Goal: Feedback & Contribution: Submit feedback/report problem

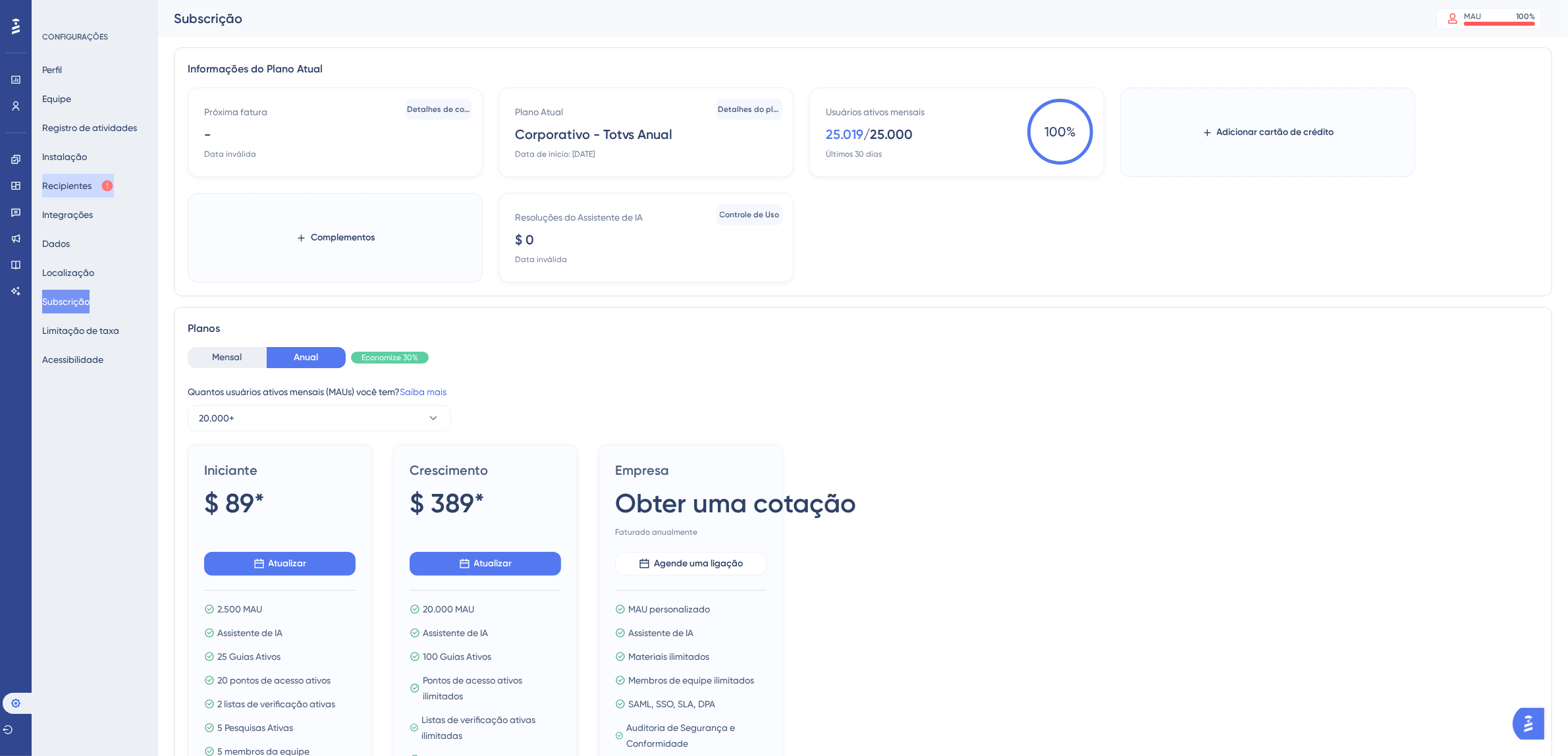
click at [61, 188] on font "Recipientes" at bounding box center [67, 185] width 49 height 10
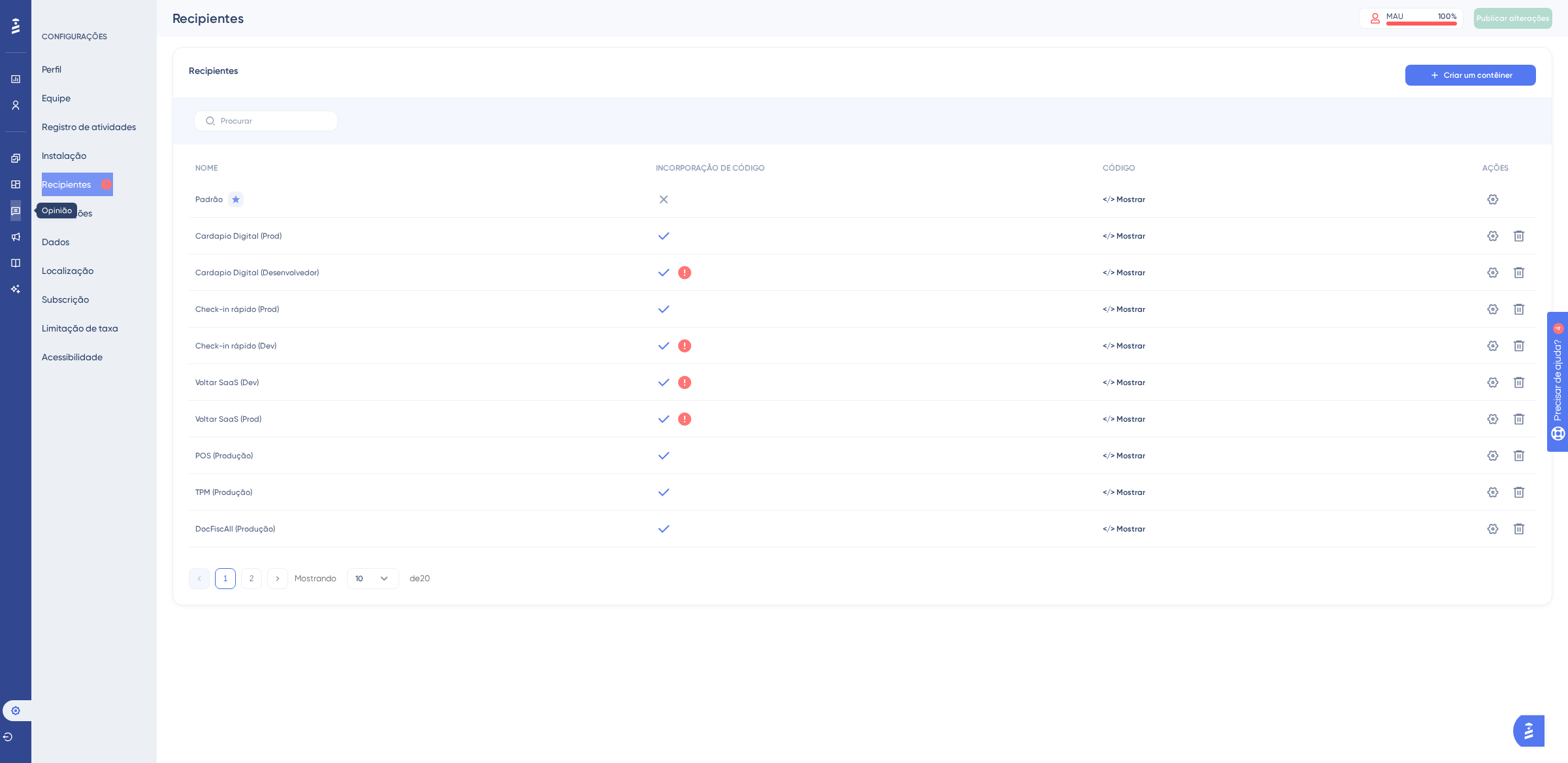
click at [10, 211] on icon at bounding box center [15, 210] width 10 height 10
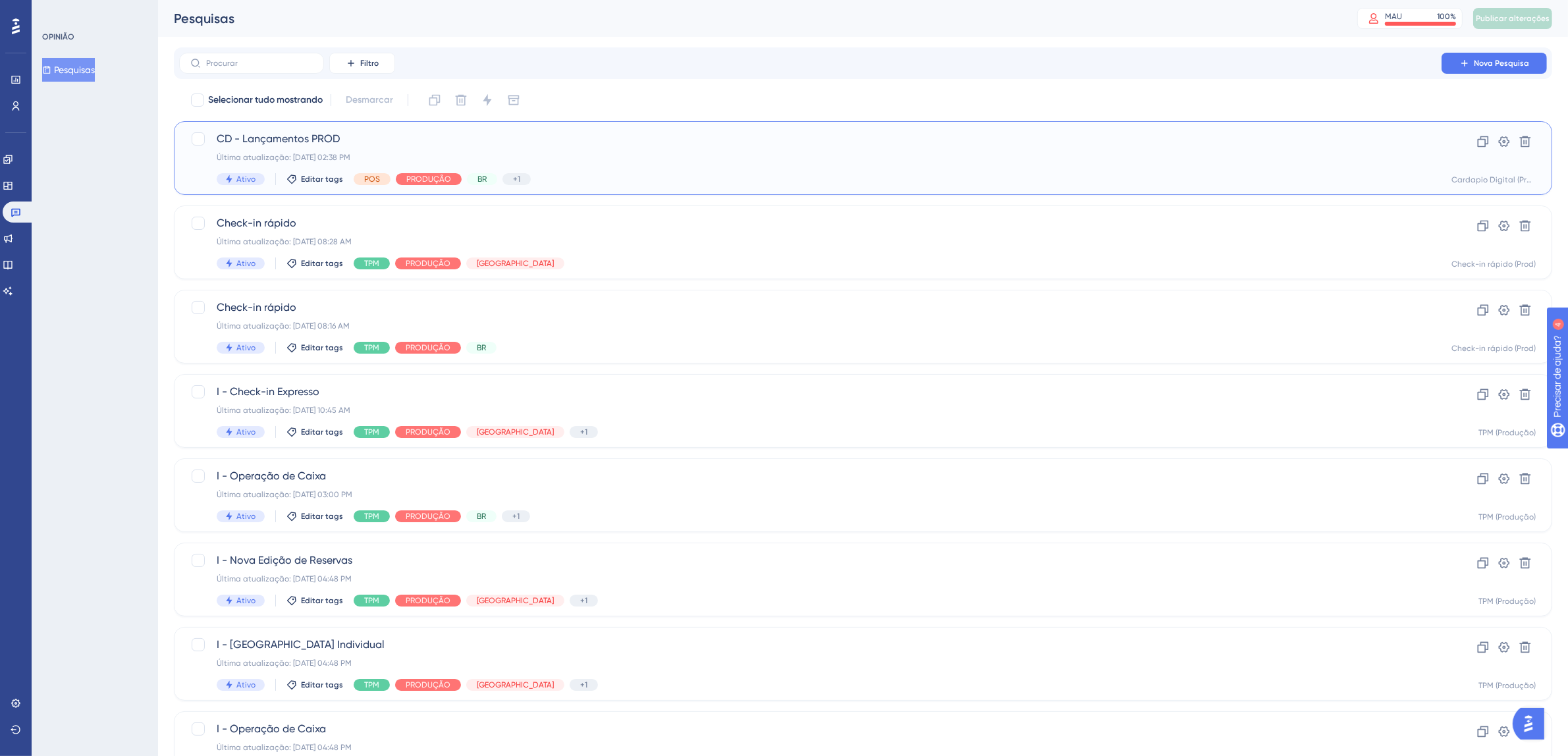
click at [608, 153] on div "Última atualização: [DATE] 02:38 PM" at bounding box center [810, 157] width 1187 height 10
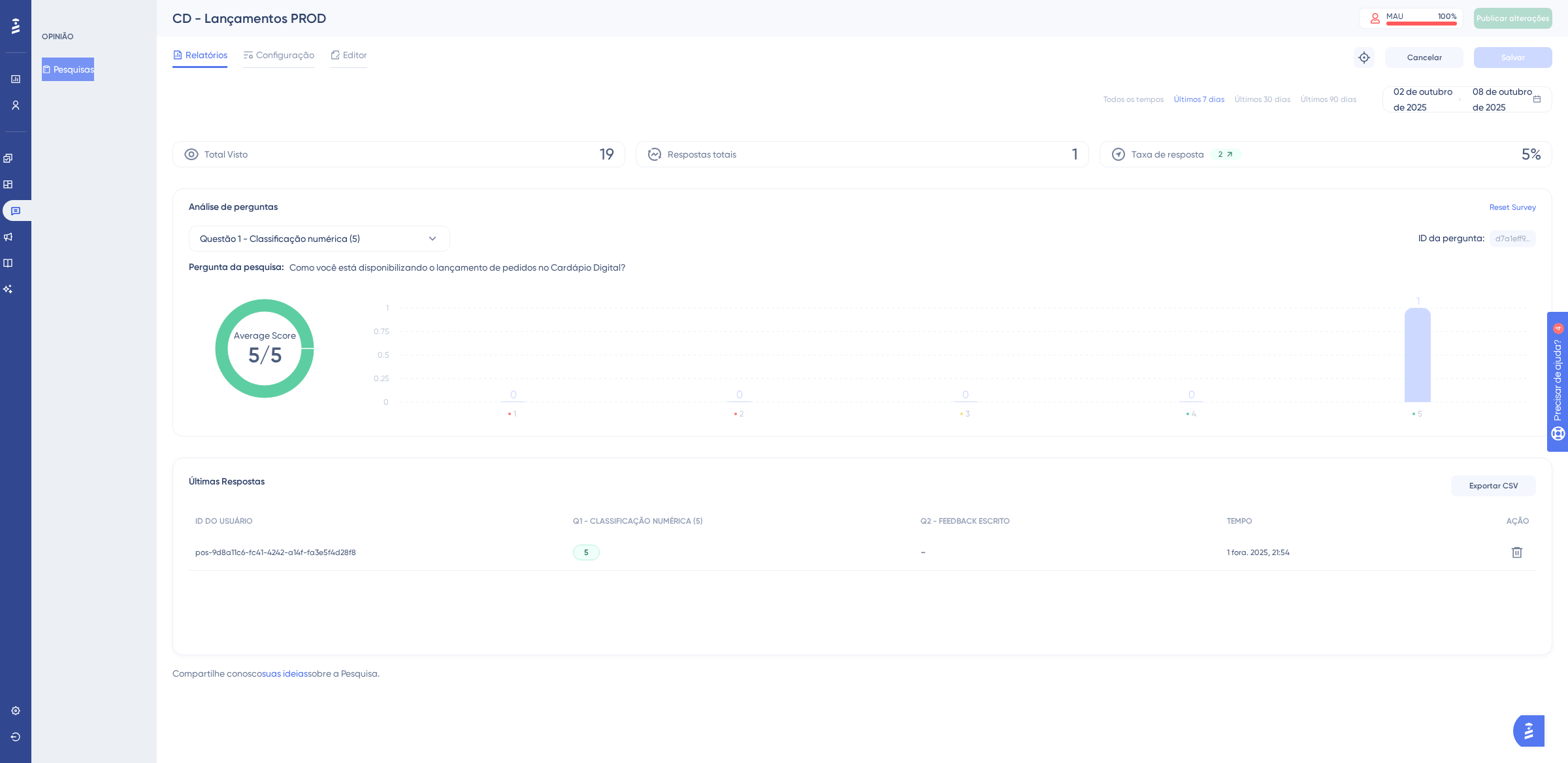
click at [1130, 102] on font "Todos os tempos" at bounding box center [1134, 99] width 60 height 9
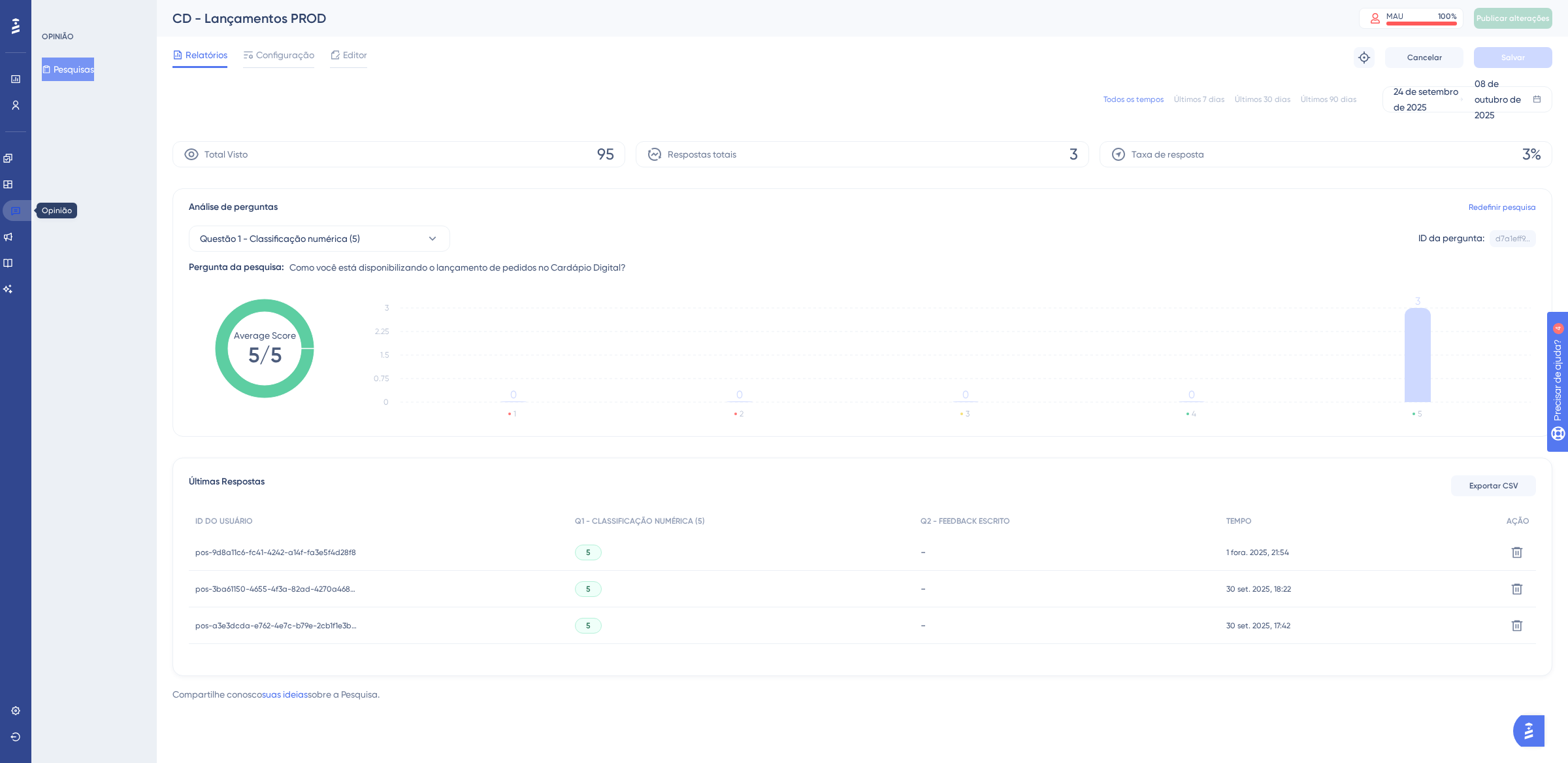
click at [13, 211] on icon at bounding box center [15, 210] width 10 height 10
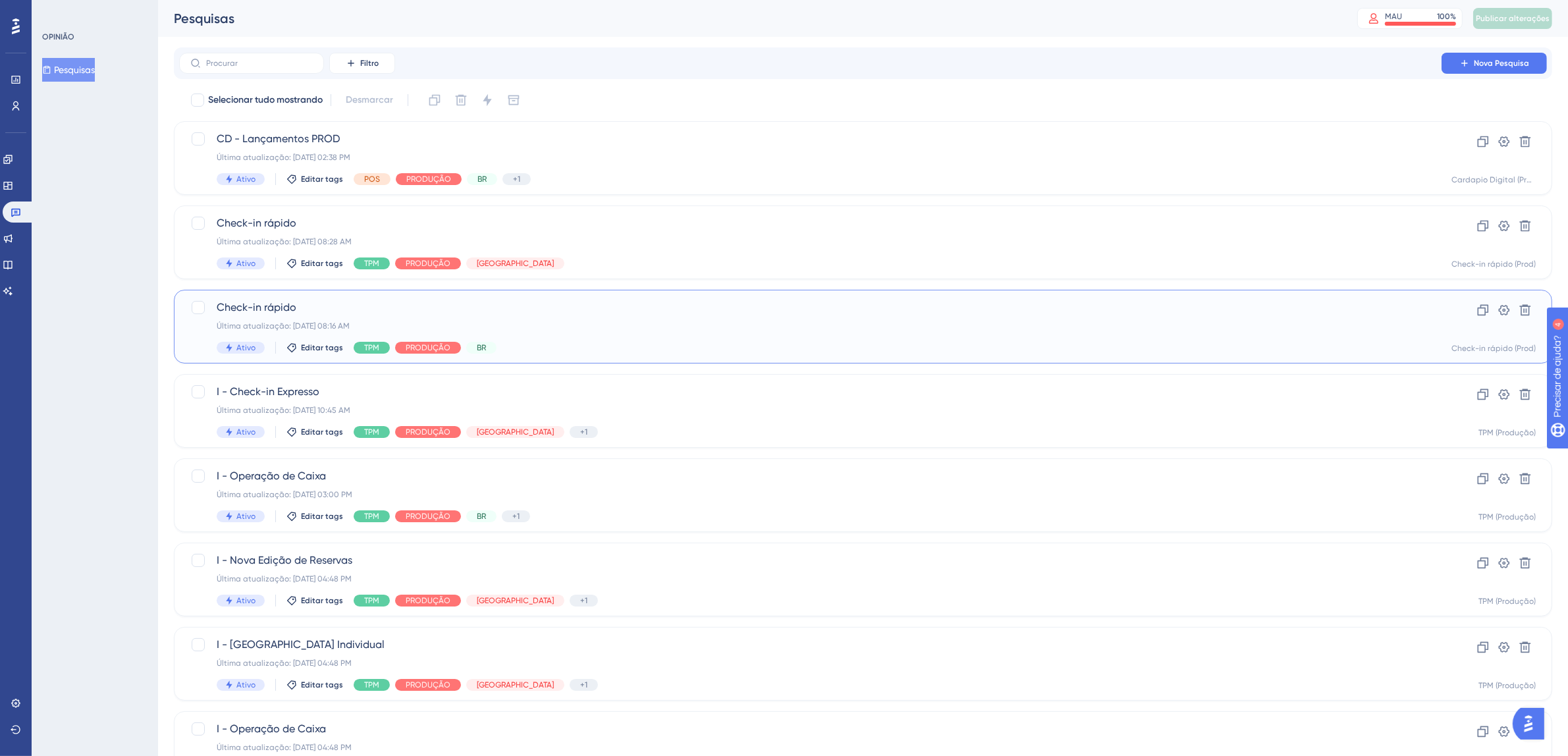
click at [722, 333] on div "Check-in rápido Última atualização: 07 de out. de 2025 08:16 AM Ativo Editar ta…" at bounding box center [810, 327] width 1187 height 54
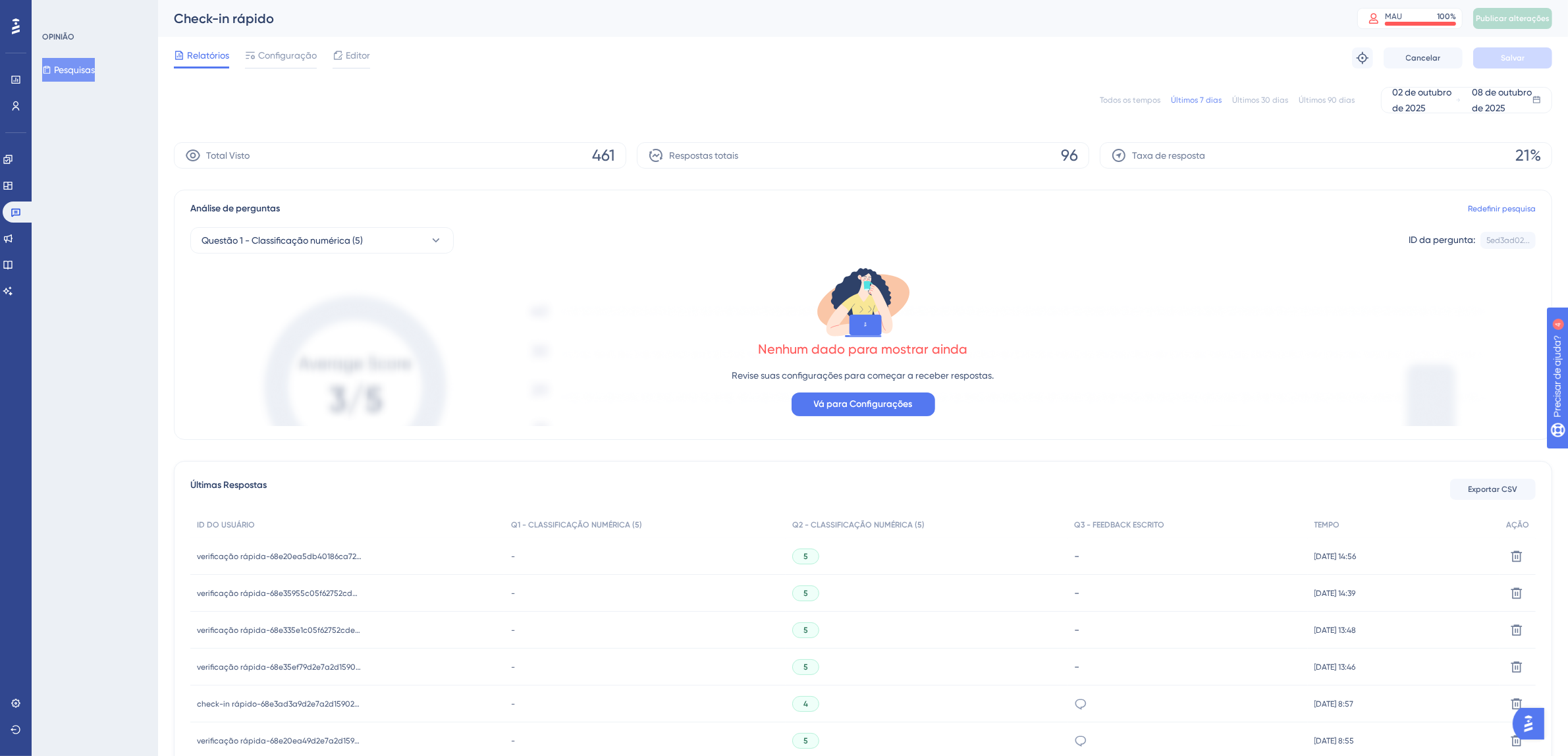
click at [1135, 103] on div "Todos os tempos" at bounding box center [1130, 100] width 61 height 10
click at [1138, 98] on font "Todos os tempos" at bounding box center [1130, 100] width 61 height 9
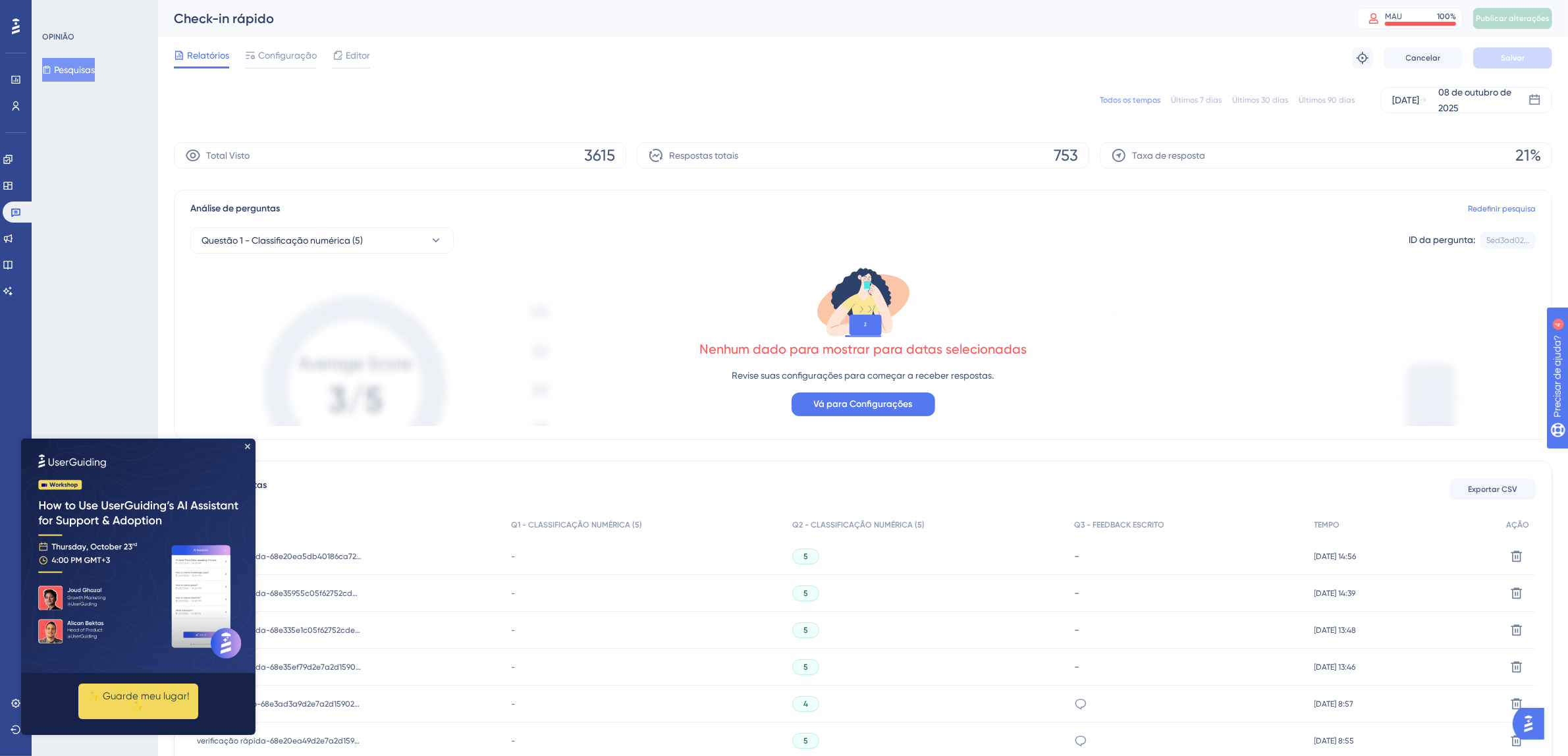
click at [252, 448] on img at bounding box center [138, 555] width 234 height 235
click at [252, 449] on img at bounding box center [138, 555] width 234 height 235
click at [250, 444] on icon "Fechar visualização" at bounding box center [247, 446] width 5 height 5
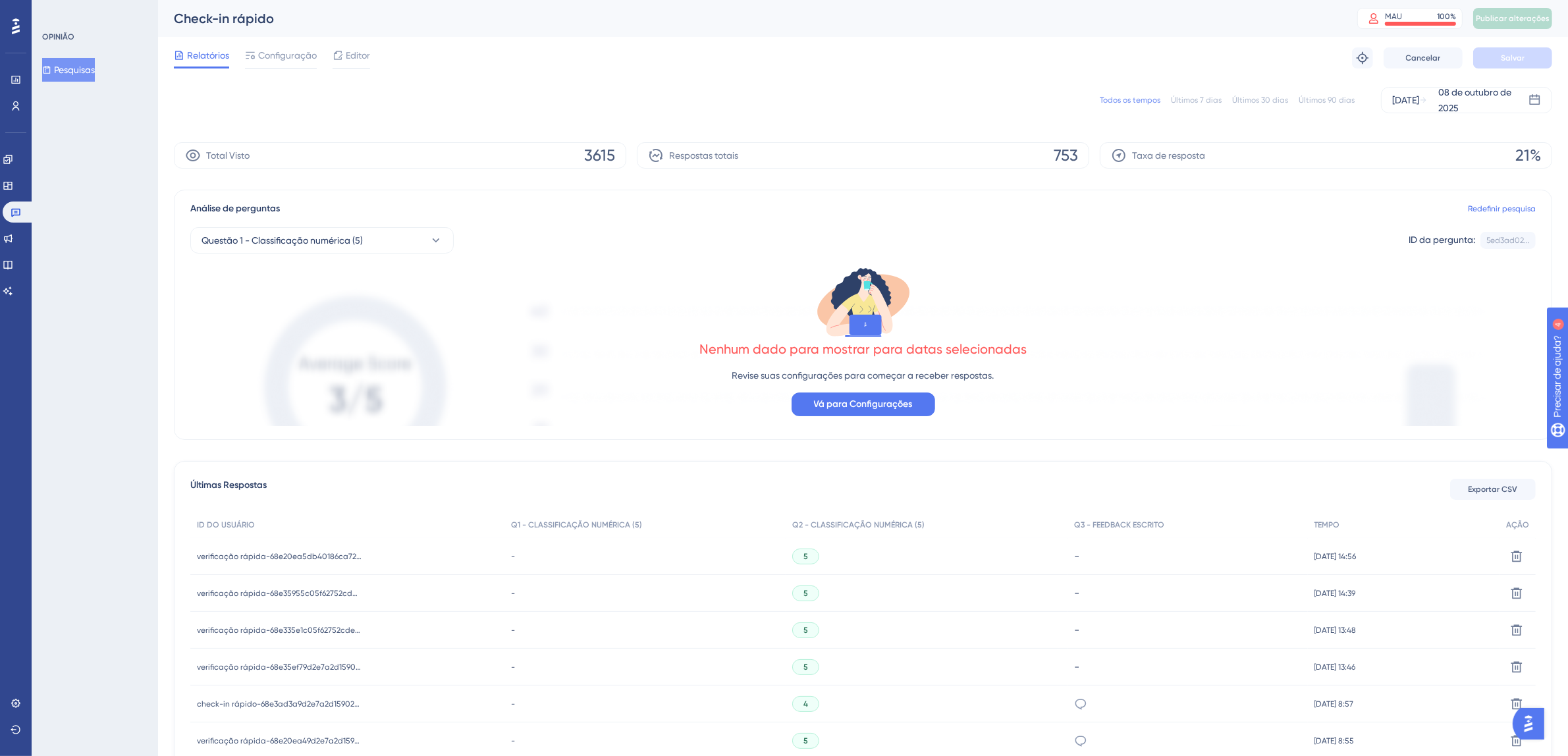
click at [1148, 99] on font "Todos os tempos" at bounding box center [1130, 100] width 61 height 9
click at [1503, 499] on button "Exportar CSV" at bounding box center [1492, 489] width 85 height 21
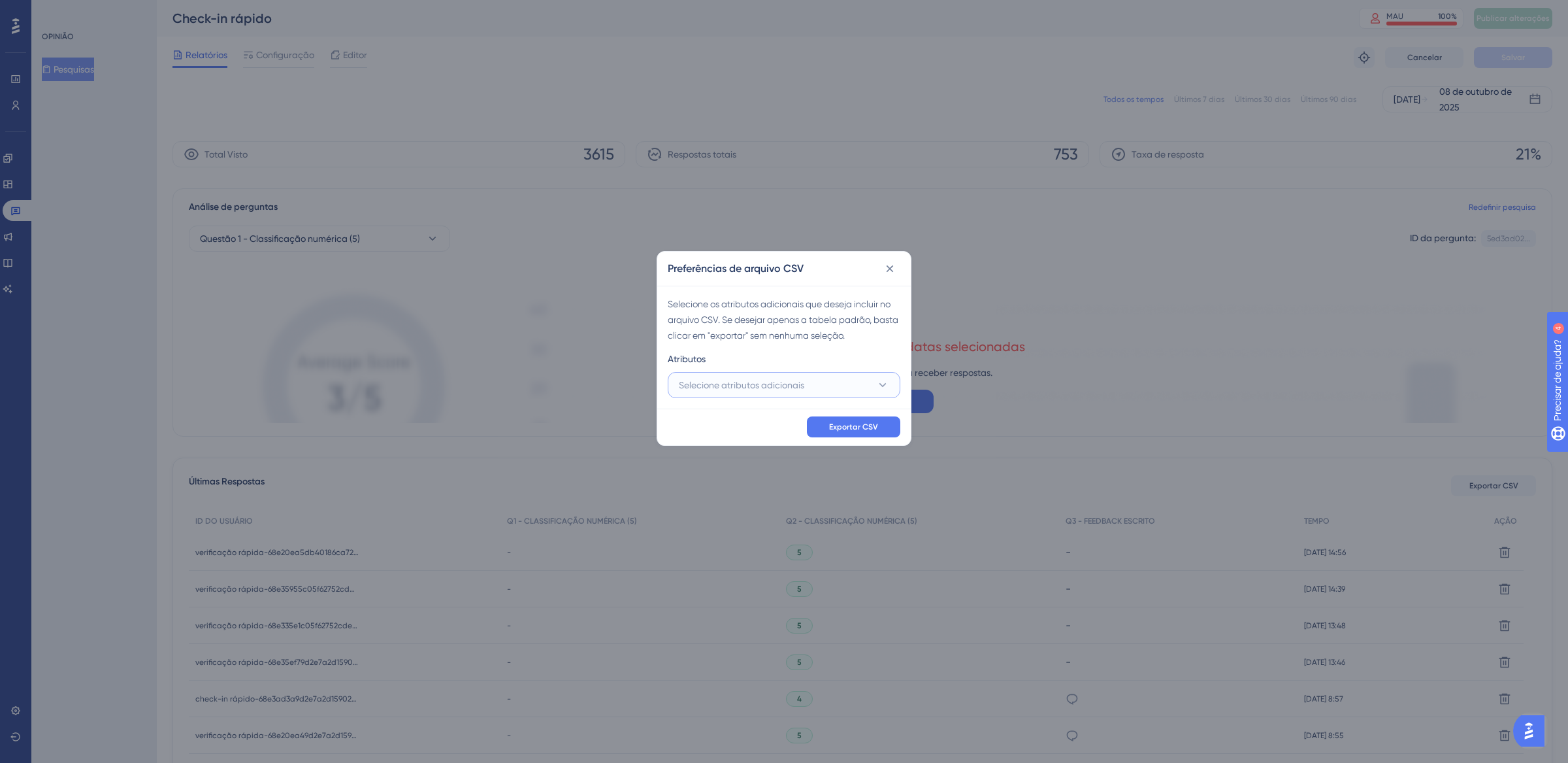
click at [823, 386] on button "Selecione atributos adicionais" at bounding box center [784, 385] width 233 height 26
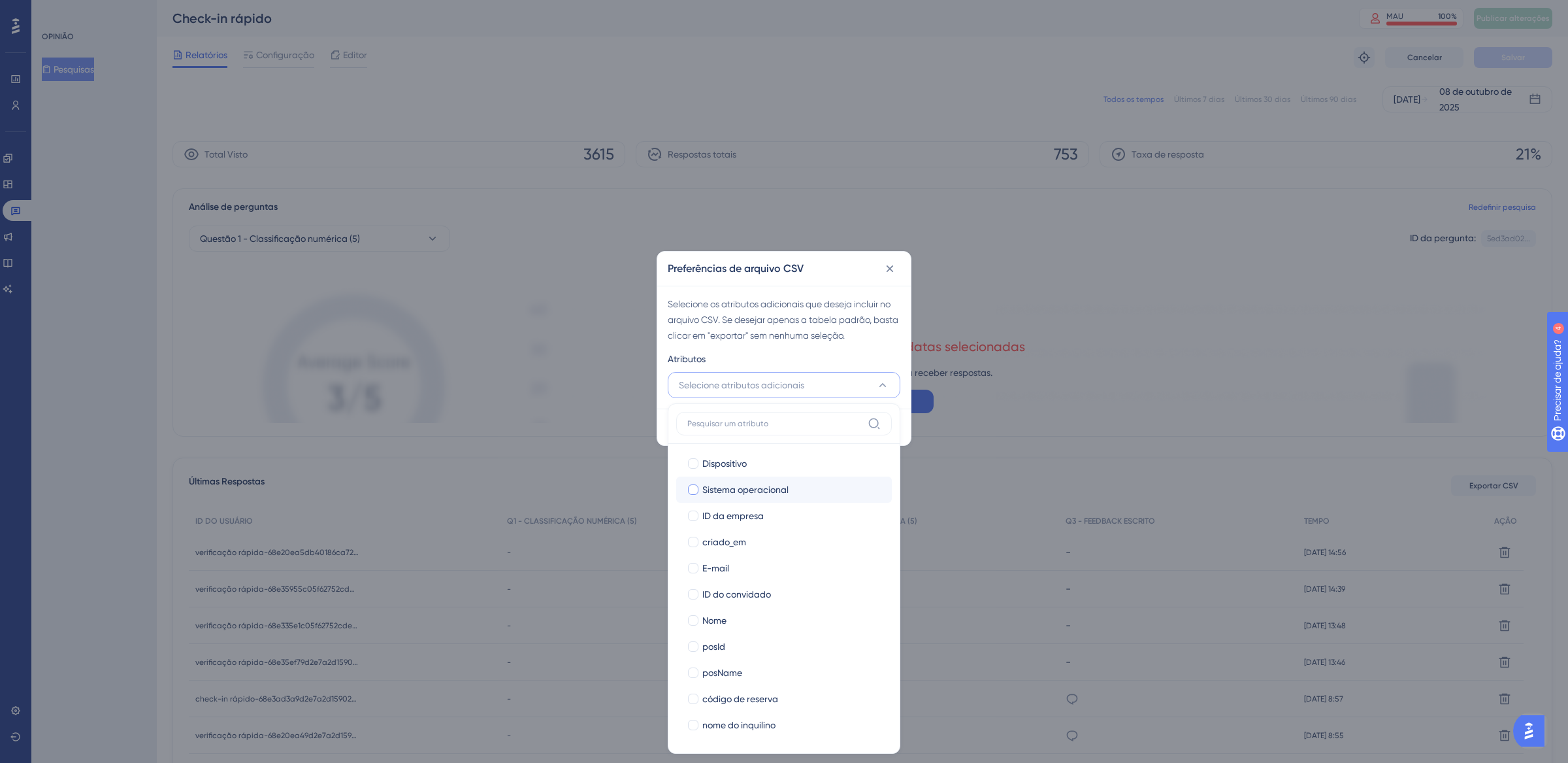
scroll to position [133, 0]
click at [695, 724] on div at bounding box center [693, 724] width 10 height 10
checkbox input "true"
click at [696, 517] on div at bounding box center [693, 515] width 10 height 10
checkbox input "true"
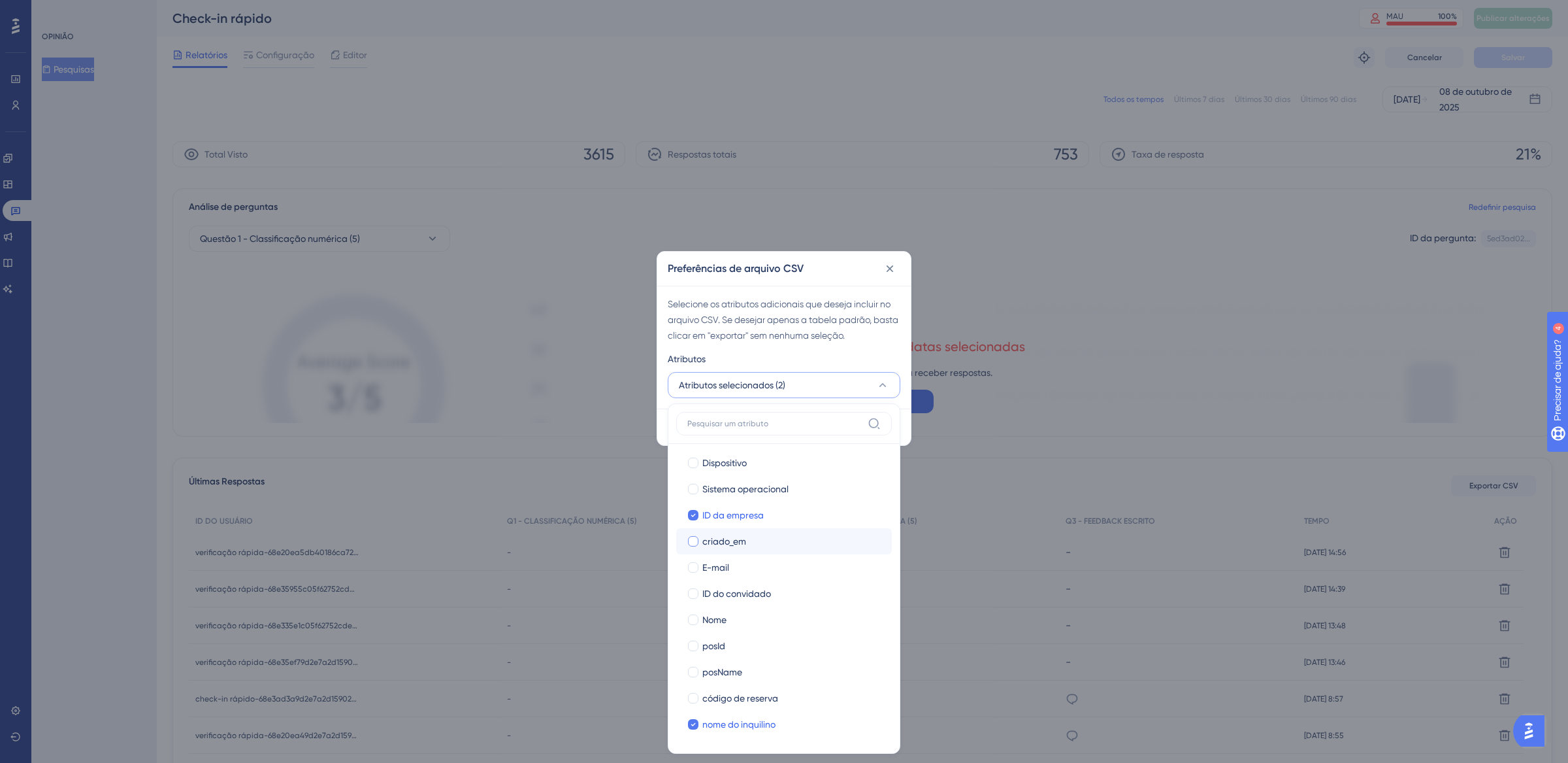
click at [699, 538] on div at bounding box center [693, 541] width 10 height 10
click at [699, 540] on div at bounding box center [694, 541] width 13 height 13
checkbox input "false"
click at [699, 570] on div at bounding box center [694, 568] width 13 height 13
checkbox input "true"
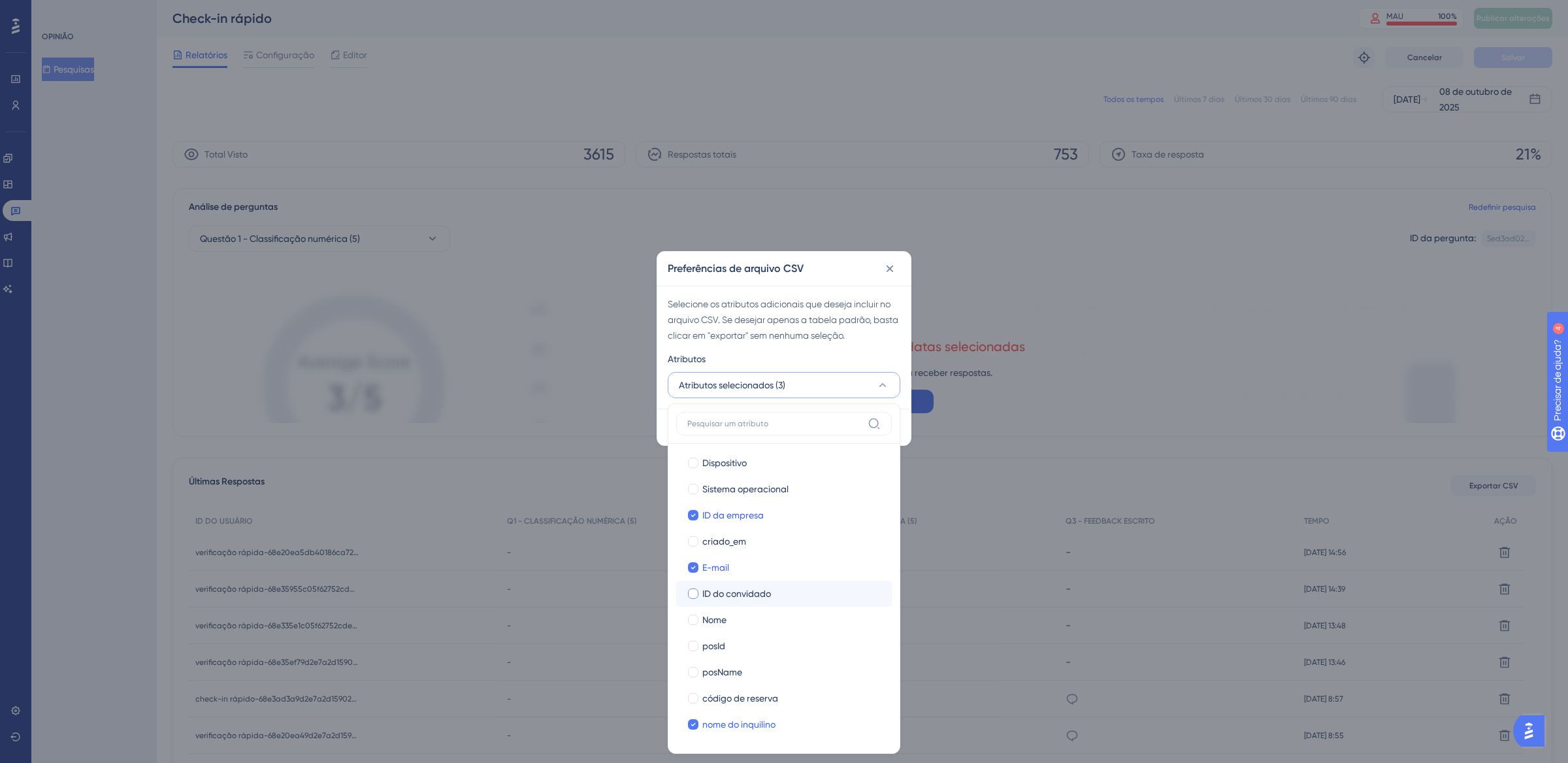
click at [698, 597] on div at bounding box center [693, 593] width 10 height 10
checkbox input "true"
click at [690, 621] on div at bounding box center [693, 619] width 10 height 10
checkbox input "true"
click at [700, 647] on div at bounding box center [694, 646] width 13 height 13
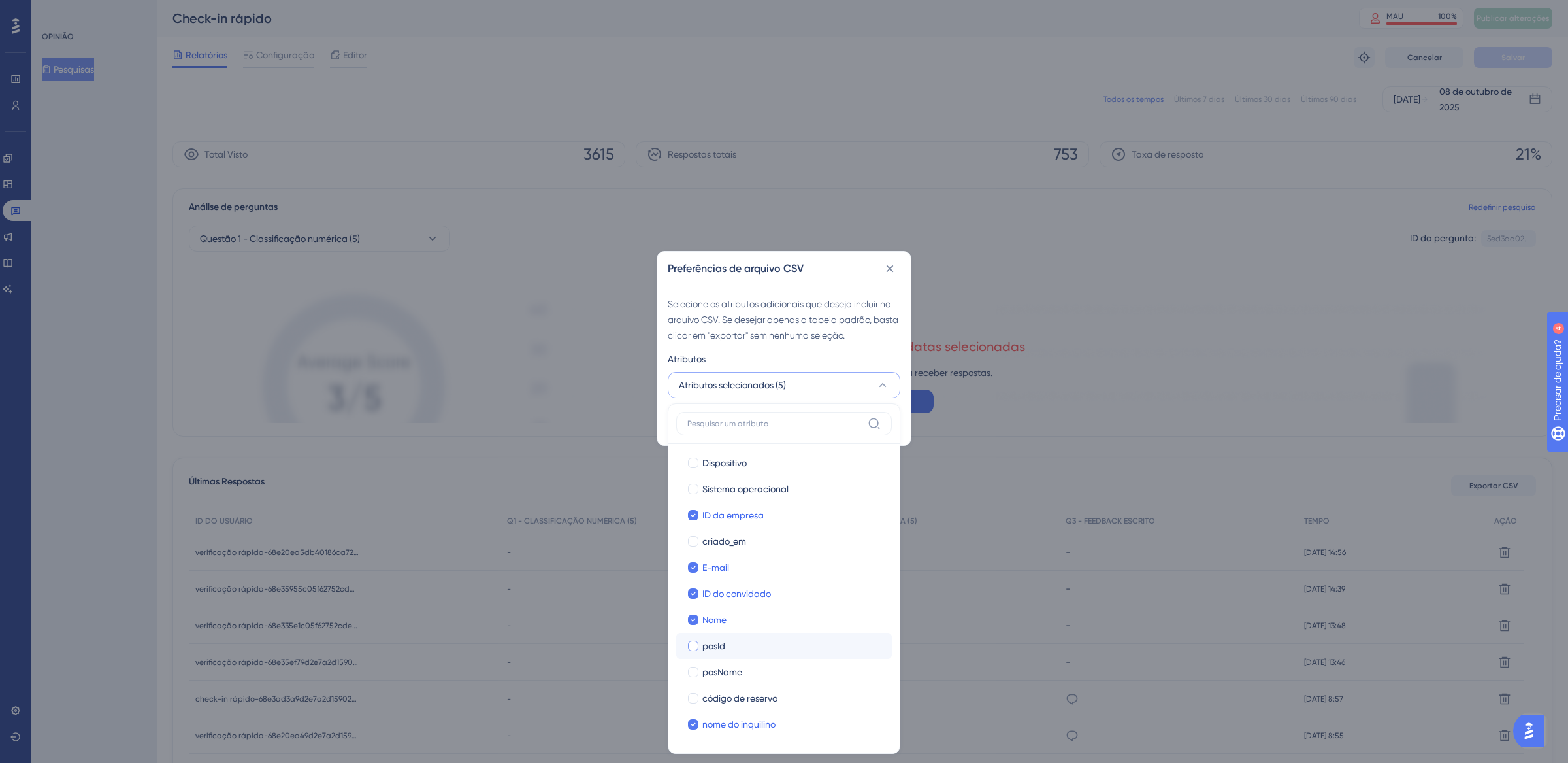
checkbox input "true"
drag, startPoint x: 700, startPoint y: 670, endPoint x: 695, endPoint y: 696, distance: 26.5
click at [700, 670] on label "posName" at bounding box center [784, 672] width 195 height 16
checkbox input "true"
click at [694, 697] on div at bounding box center [693, 698] width 10 height 10
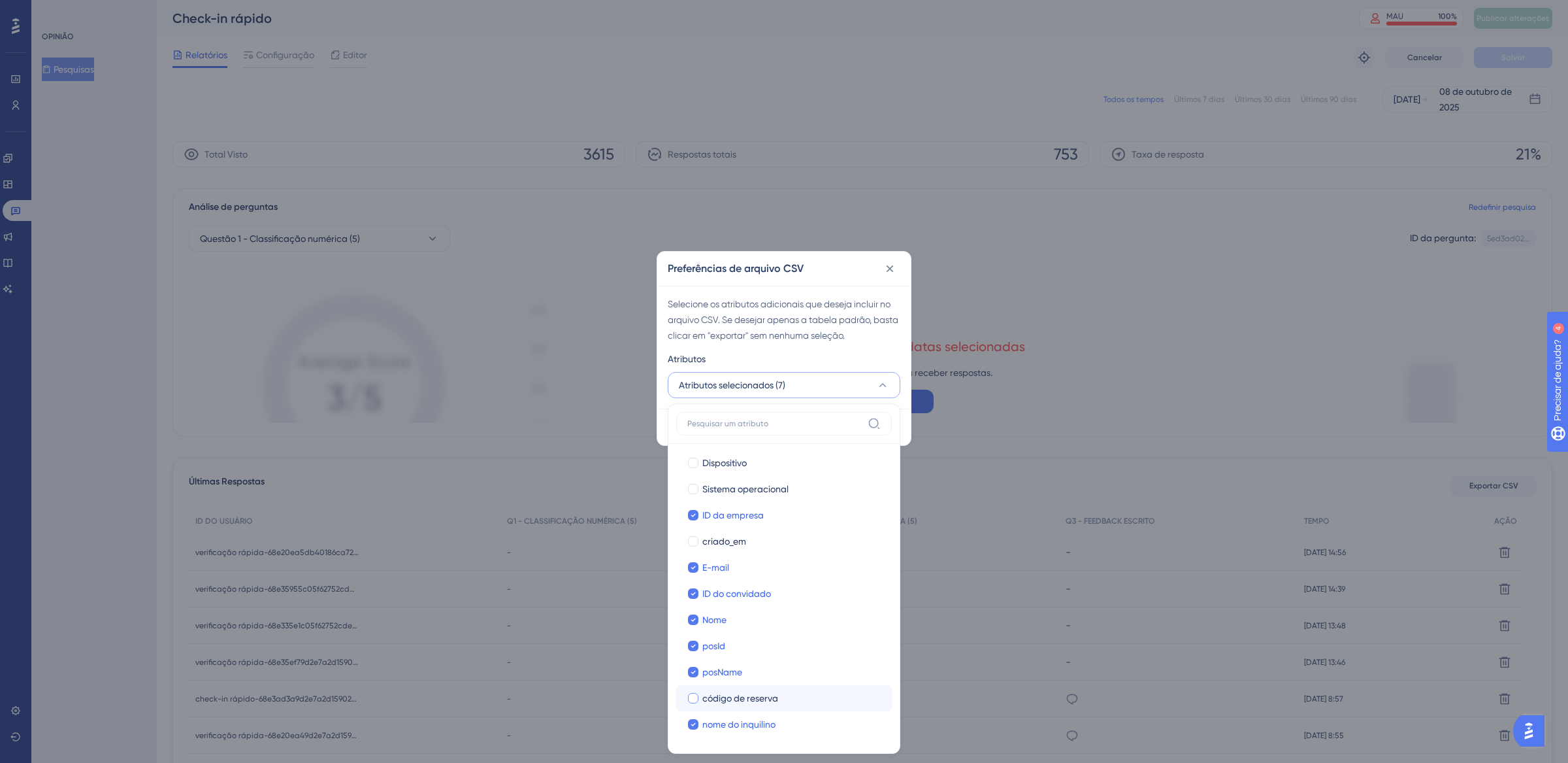
checkbox input "true"
click at [696, 545] on div at bounding box center [693, 541] width 10 height 10
checkbox input "true"
click at [870, 359] on div "Atributos" at bounding box center [784, 361] width 233 height 21
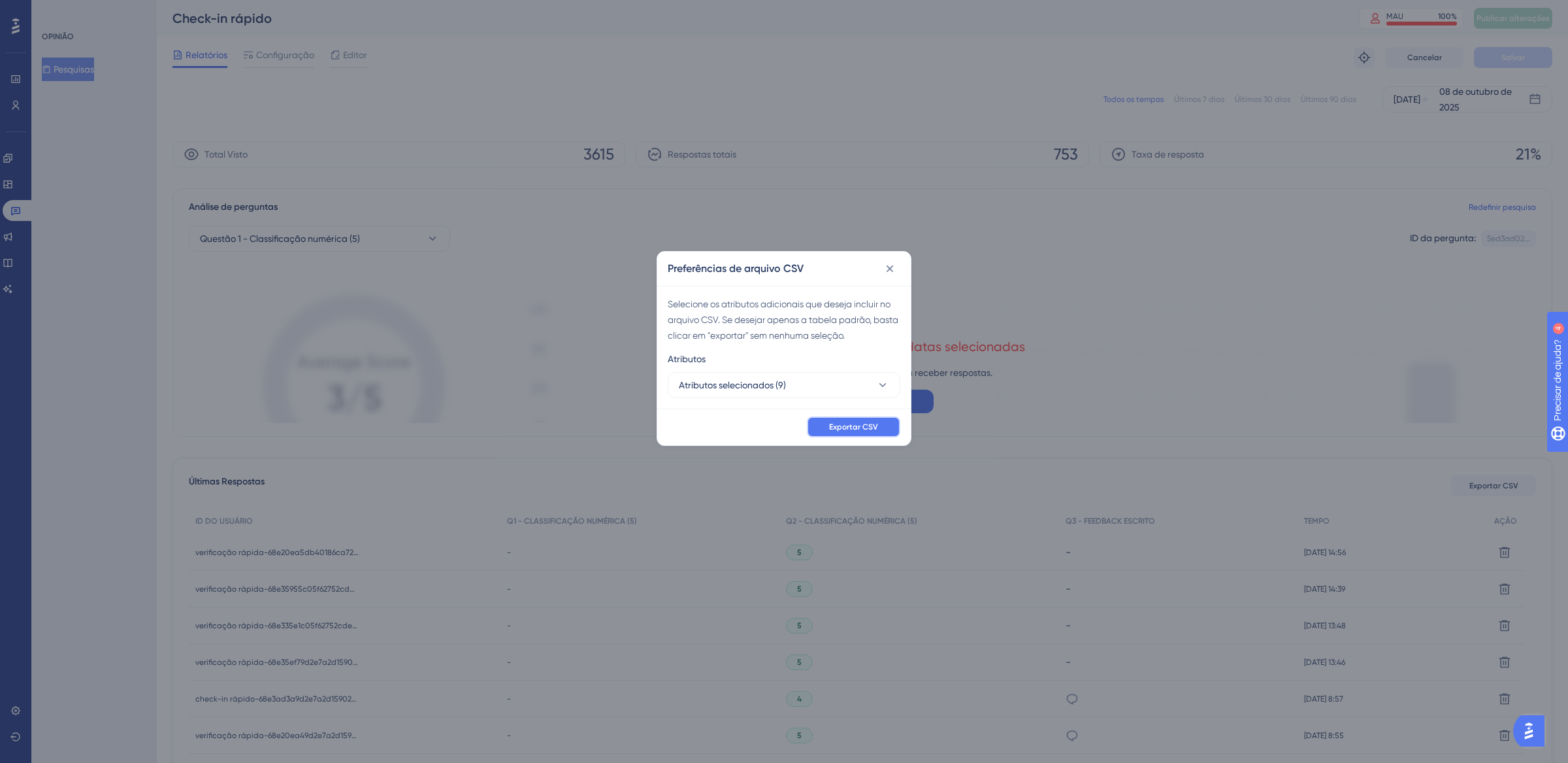
click at [878, 423] on font "Exportar CSV" at bounding box center [853, 427] width 49 height 9
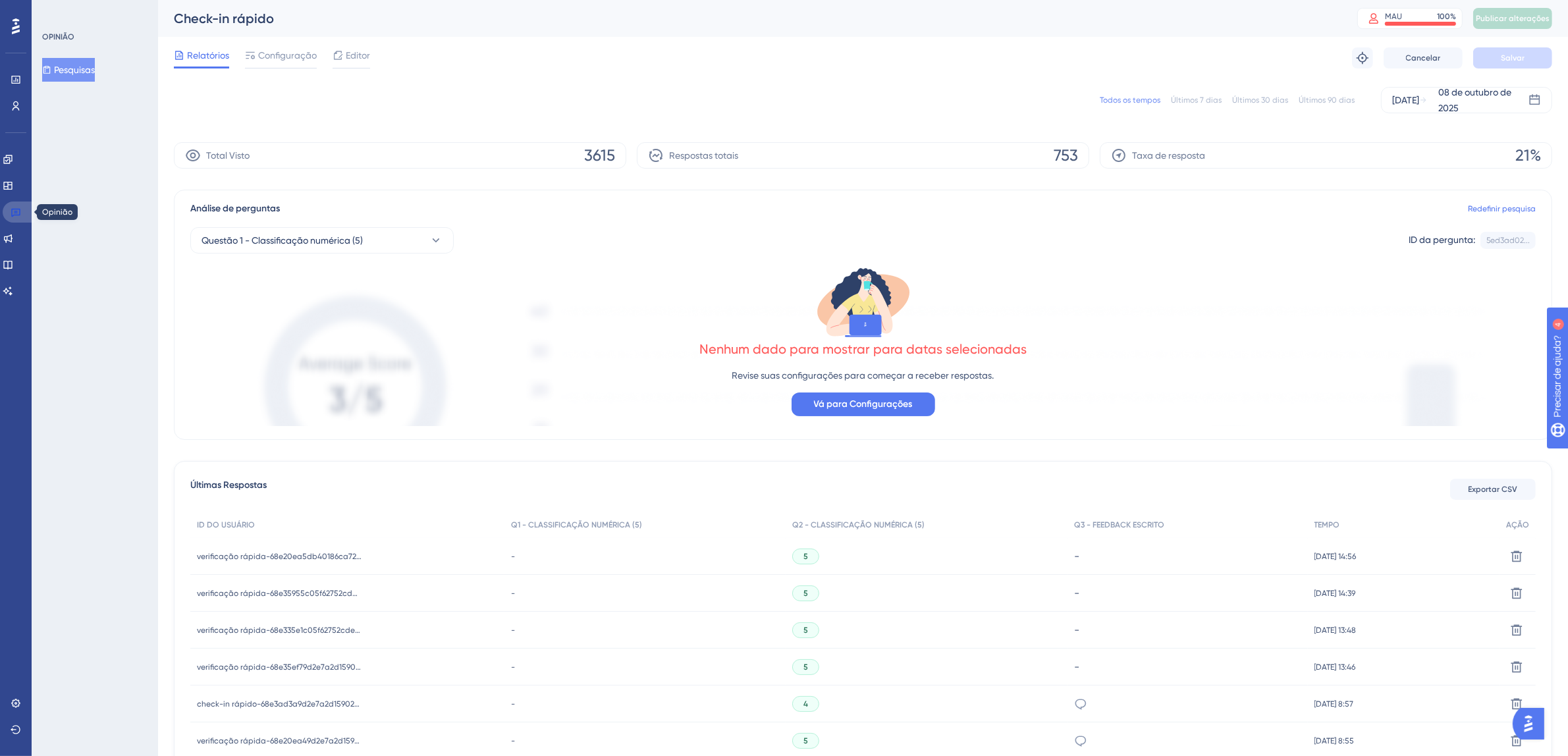
click at [17, 213] on icon at bounding box center [15, 212] width 10 height 10
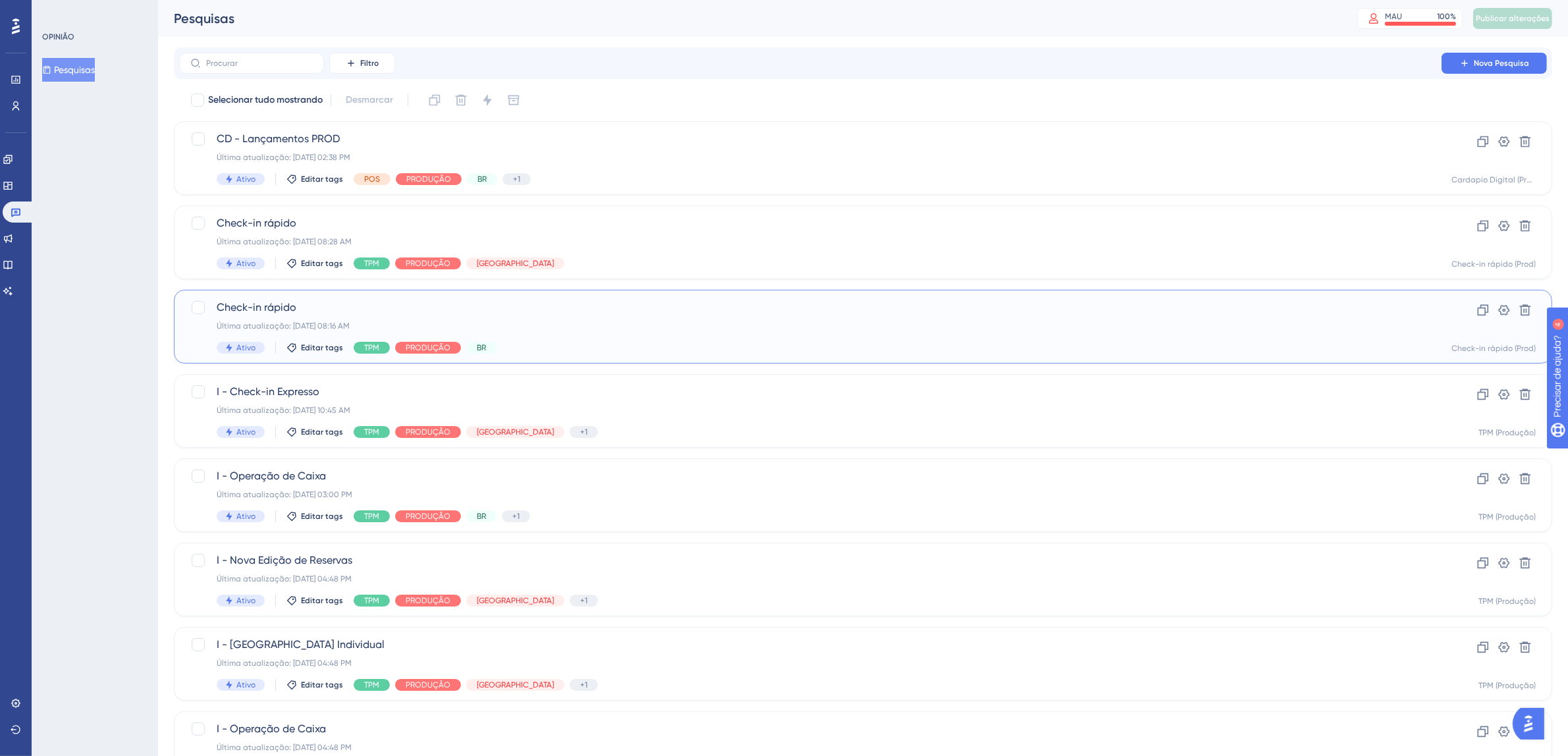
click at [574, 328] on div "Última atualização: 07 de out. de 2025 08:16 AM" at bounding box center [810, 326] width 1187 height 10
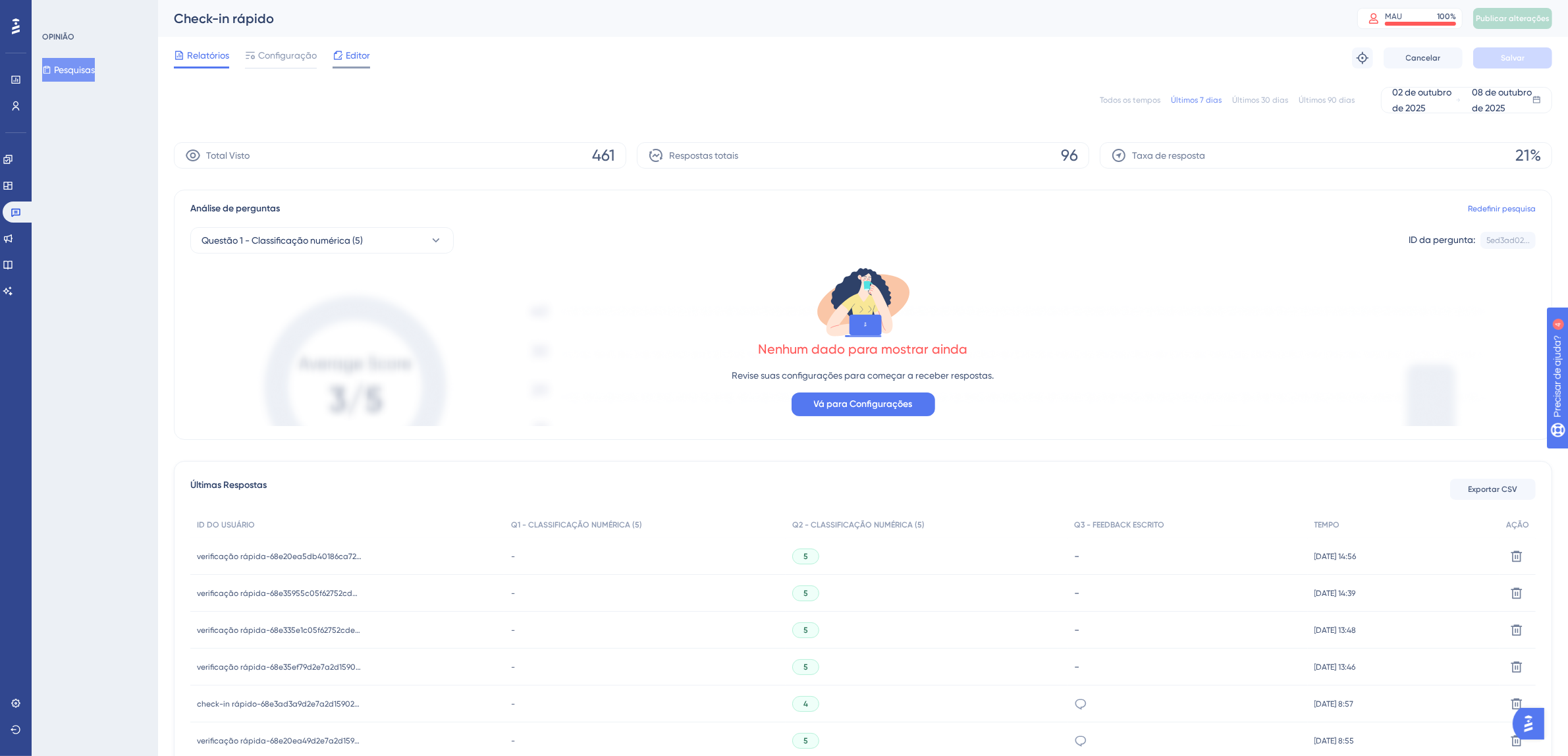
click at [361, 58] on font "Editor" at bounding box center [358, 55] width 25 height 10
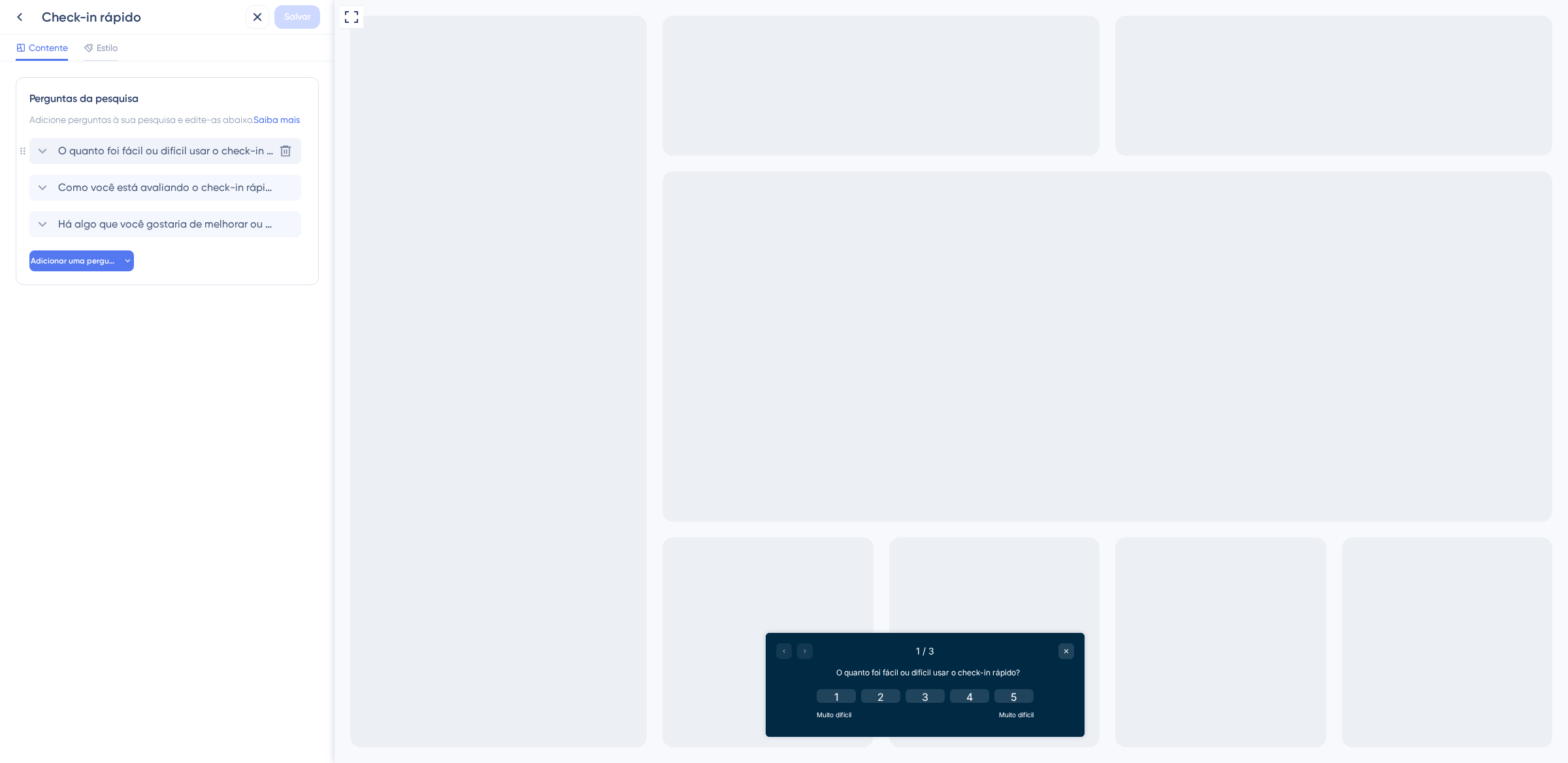
click at [136, 157] on font "O quanto foi fácil ou difícil usar o check-in rápido?" at bounding box center [181, 150] width 246 height 13
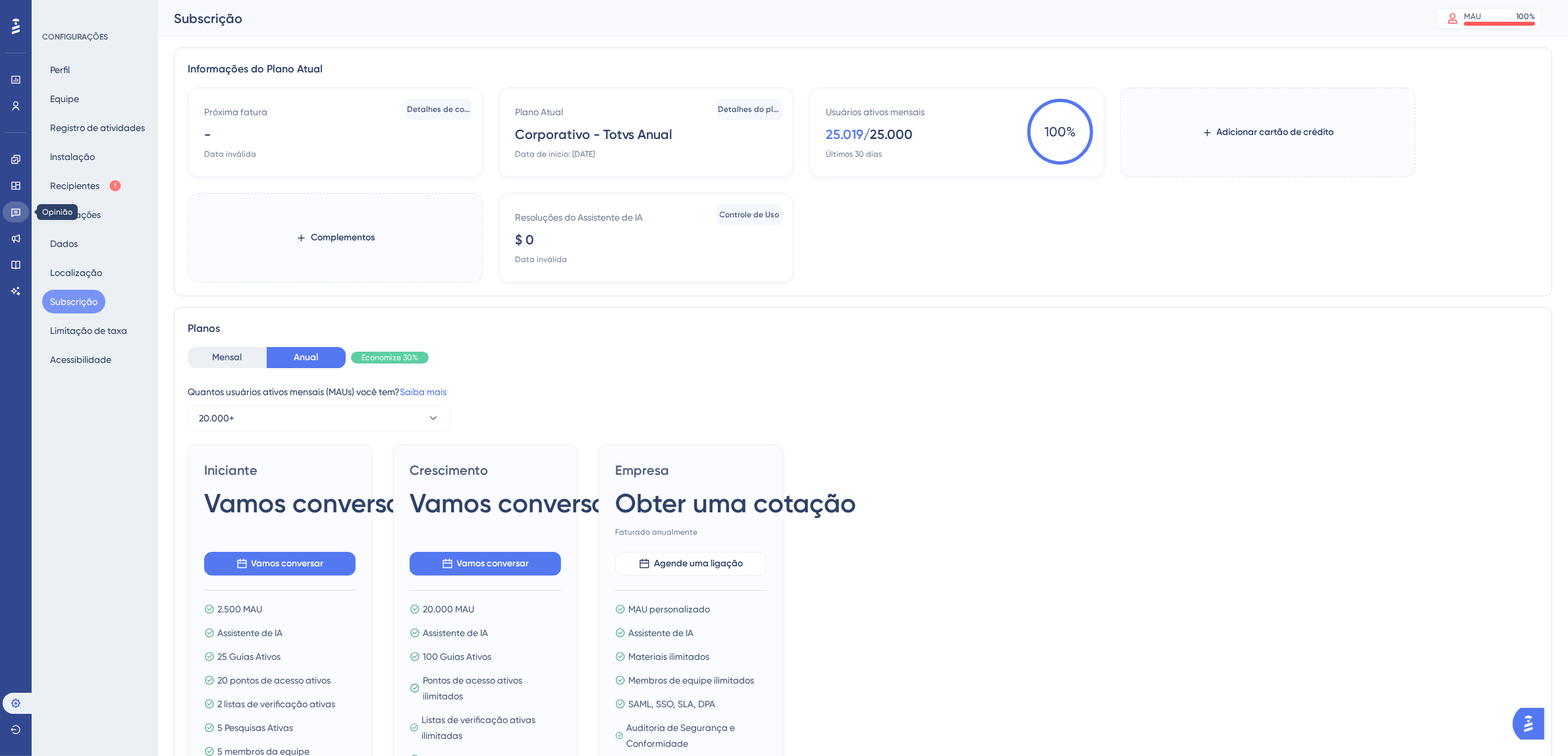
click at [16, 215] on icon at bounding box center [15, 212] width 10 height 10
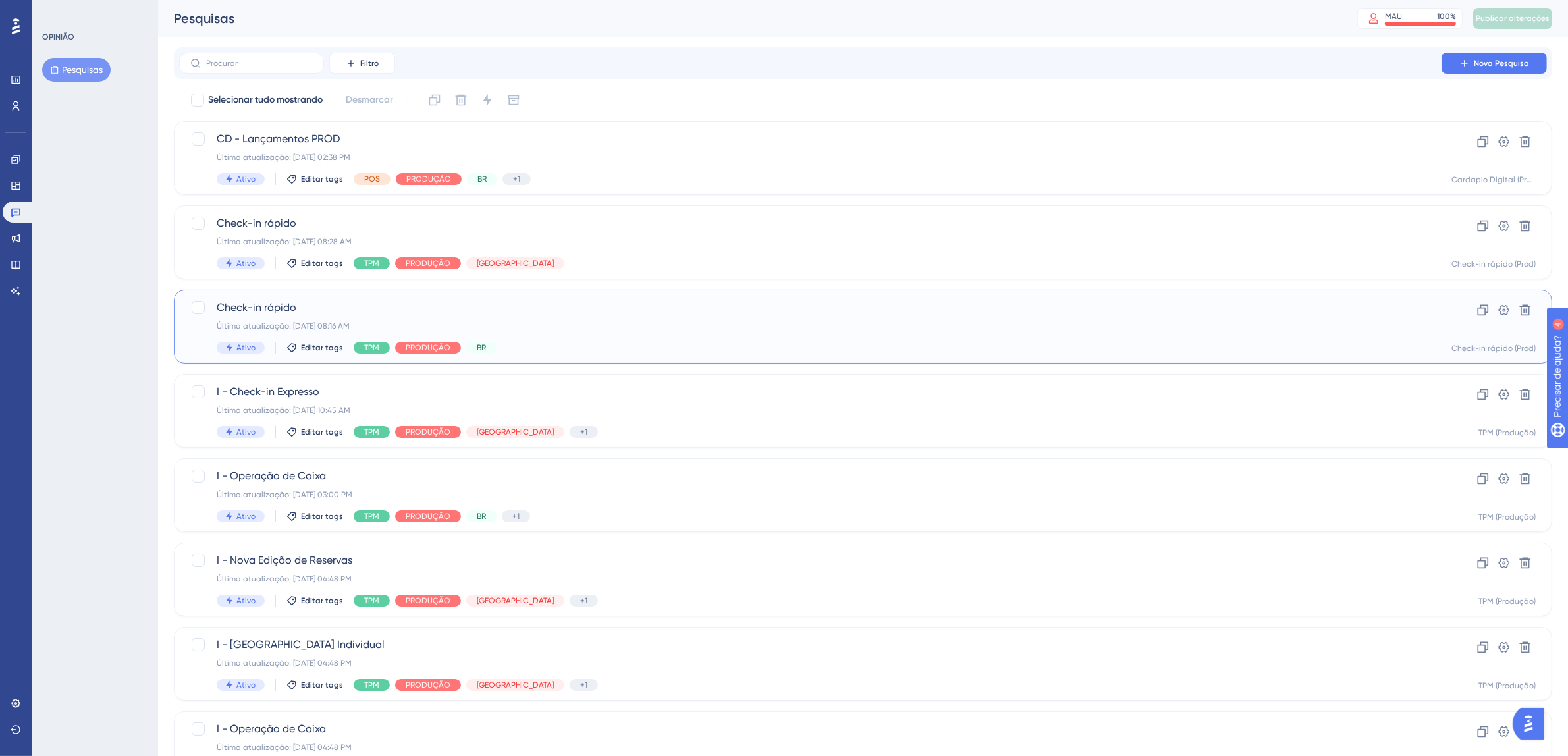
click at [685, 312] on span "Check-in rápido" at bounding box center [810, 307] width 1187 height 16
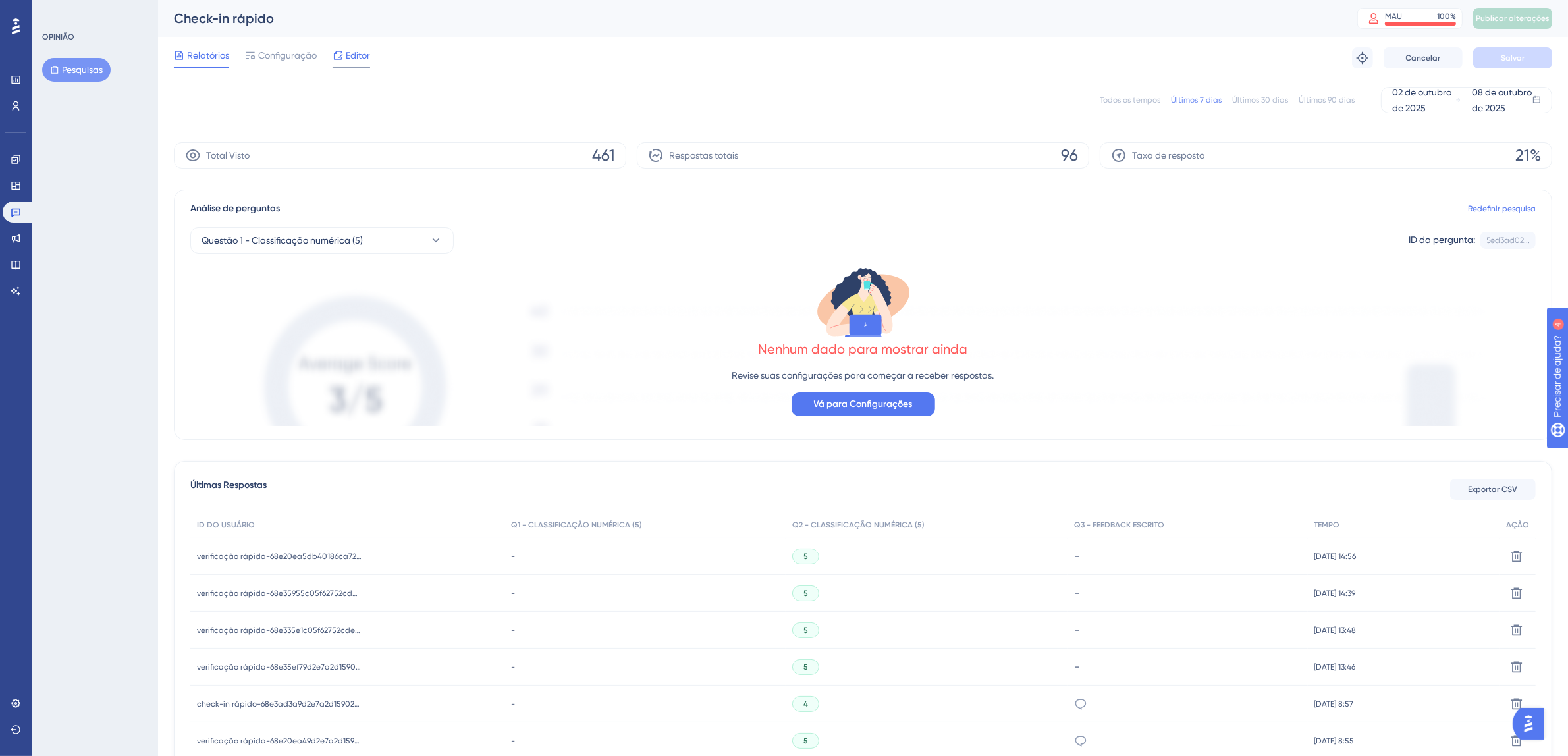
click at [353, 53] on font "Editor" at bounding box center [358, 55] width 25 height 10
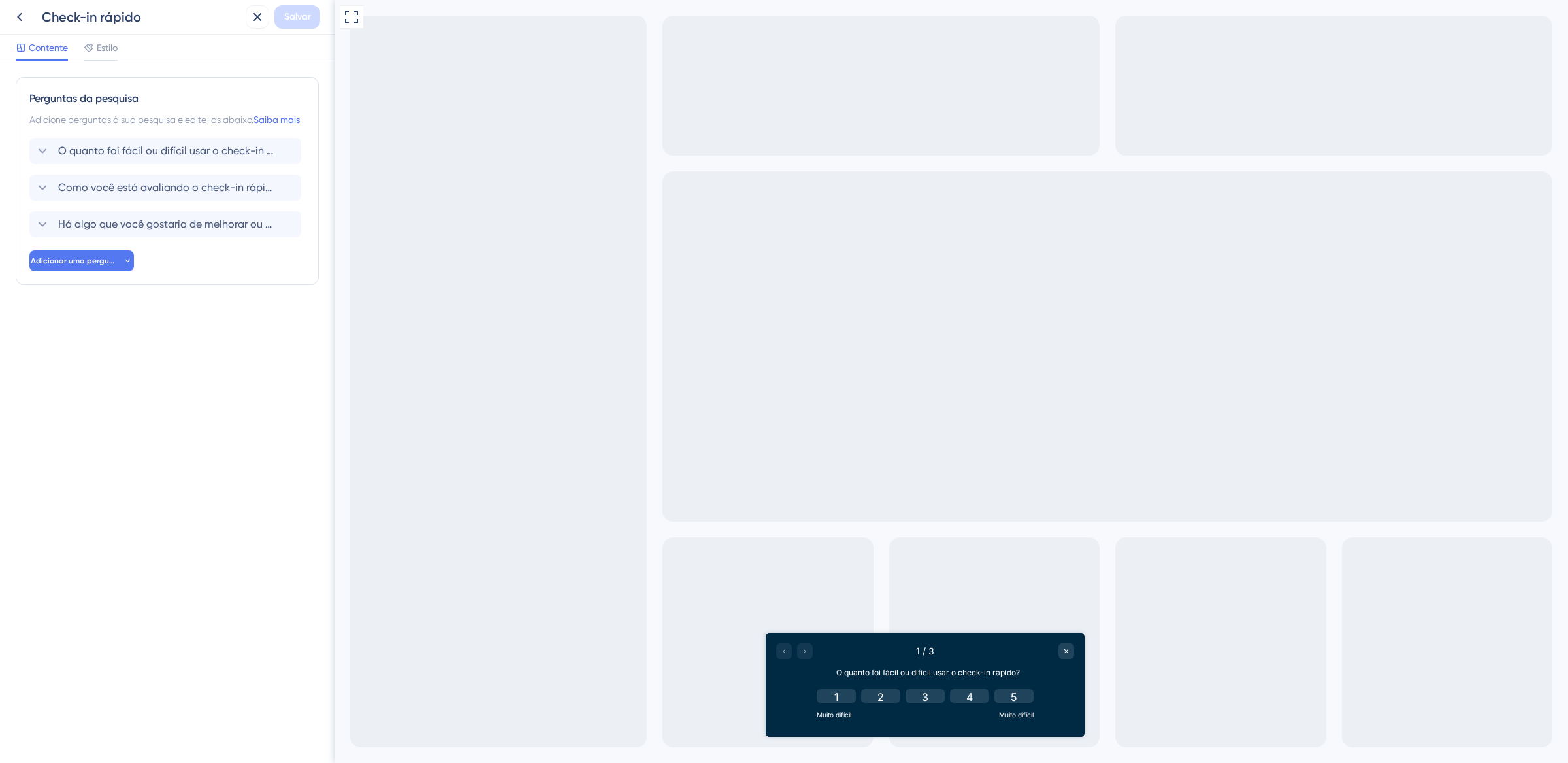
click at [806, 655] on div at bounding box center [794, 651] width 37 height 16
click at [806, 654] on div at bounding box center [794, 651] width 37 height 16
click at [198, 201] on div "Como você está avaliando o check-in rápido? Excluir" at bounding box center [165, 187] width 272 height 26
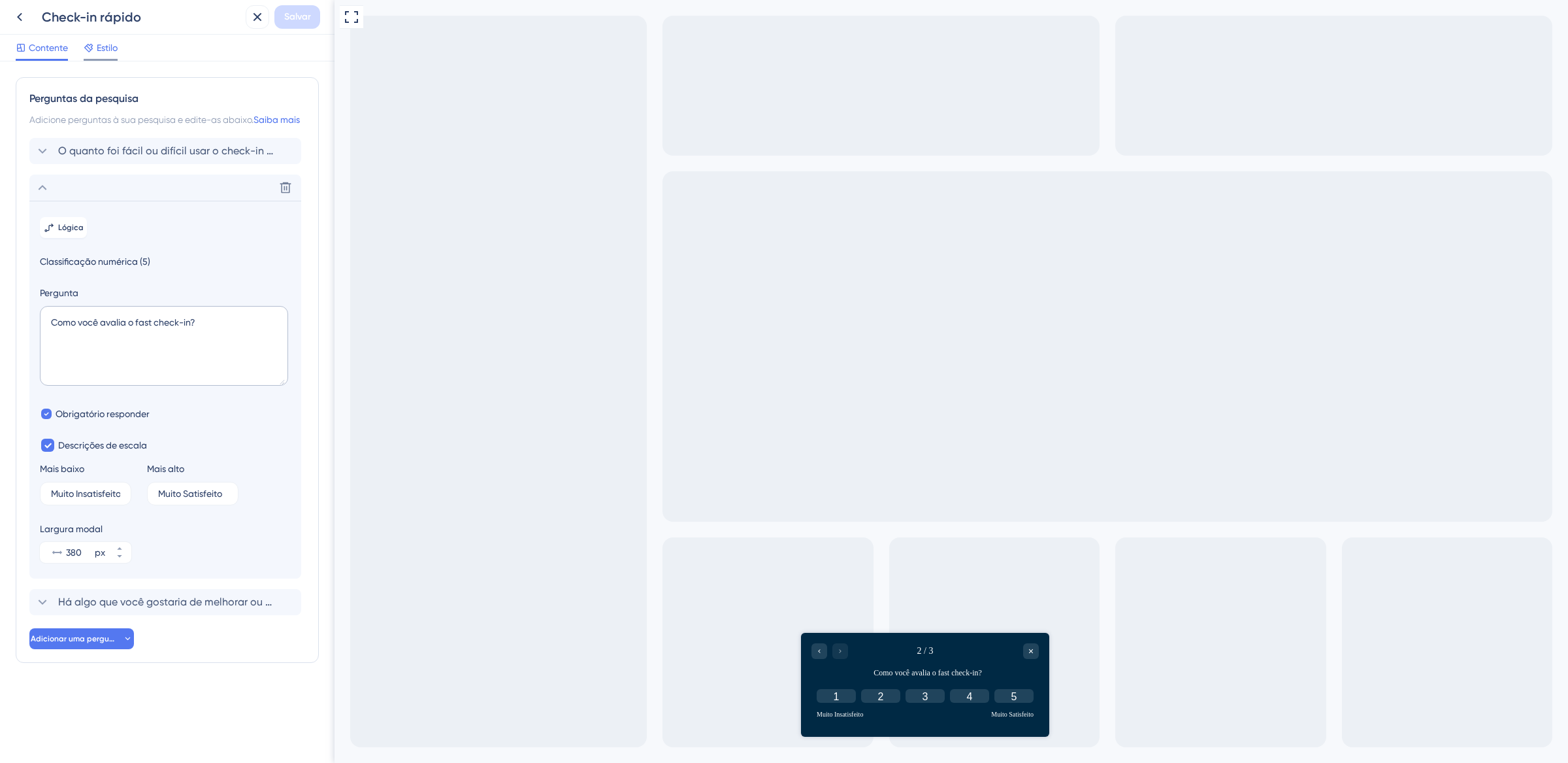
click at [114, 55] on div "Estilo" at bounding box center [101, 50] width 34 height 21
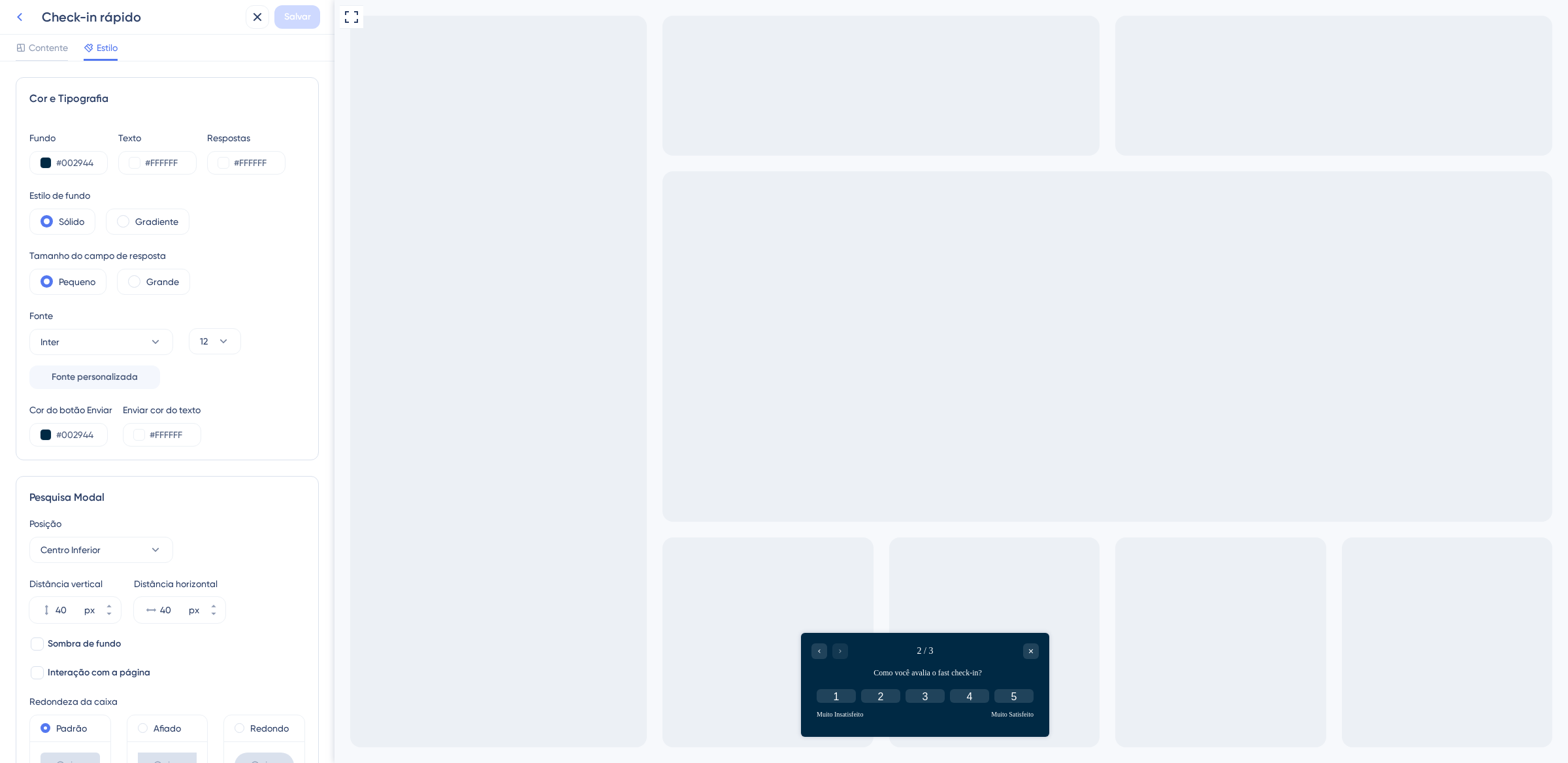
click at [12, 16] on icon at bounding box center [19, 17] width 16 height 16
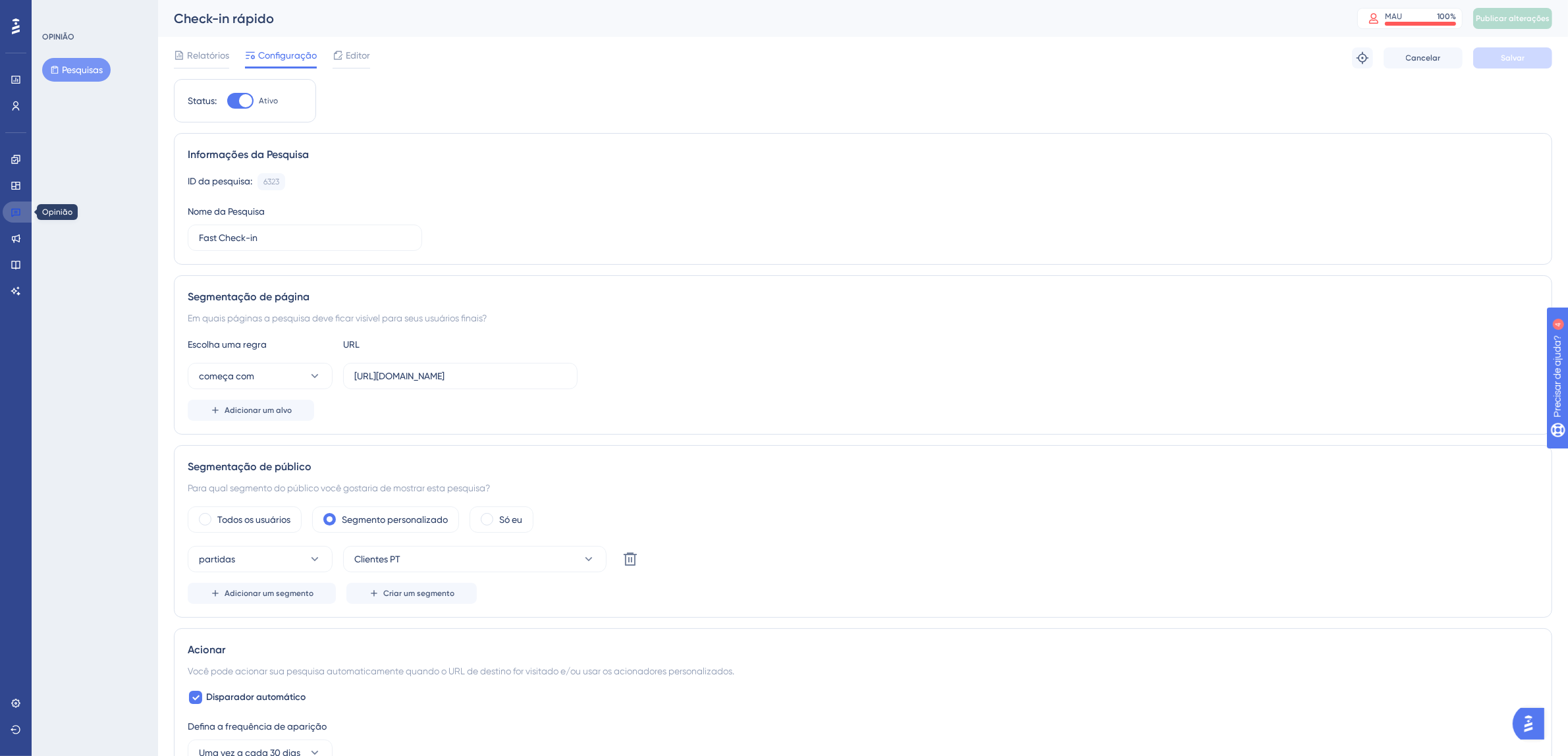
click at [22, 218] on link at bounding box center [18, 212] width 31 height 21
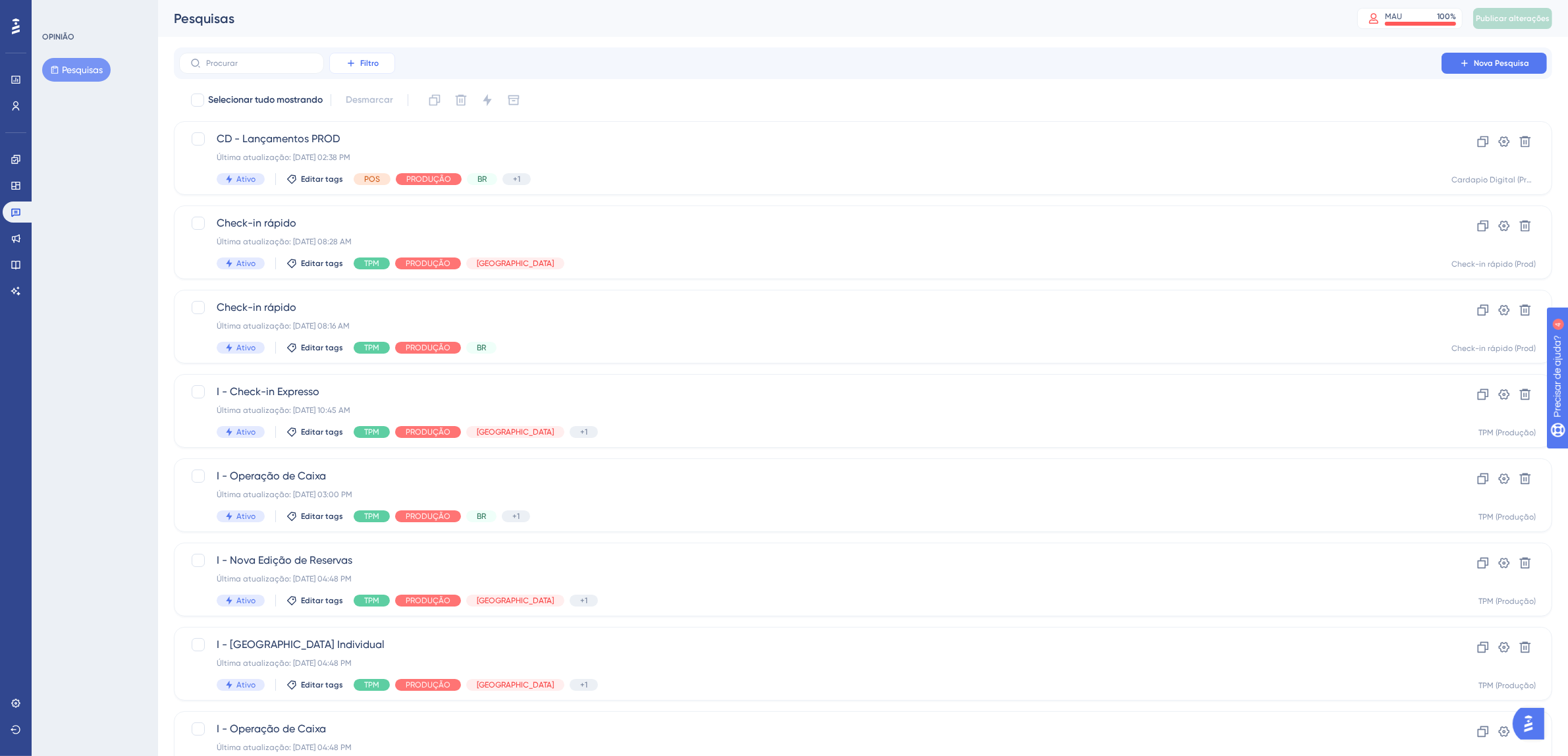
click at [366, 63] on font "Filtro" at bounding box center [370, 63] width 19 height 9
click at [365, 96] on font "Etiquetas" at bounding box center [368, 101] width 40 height 10
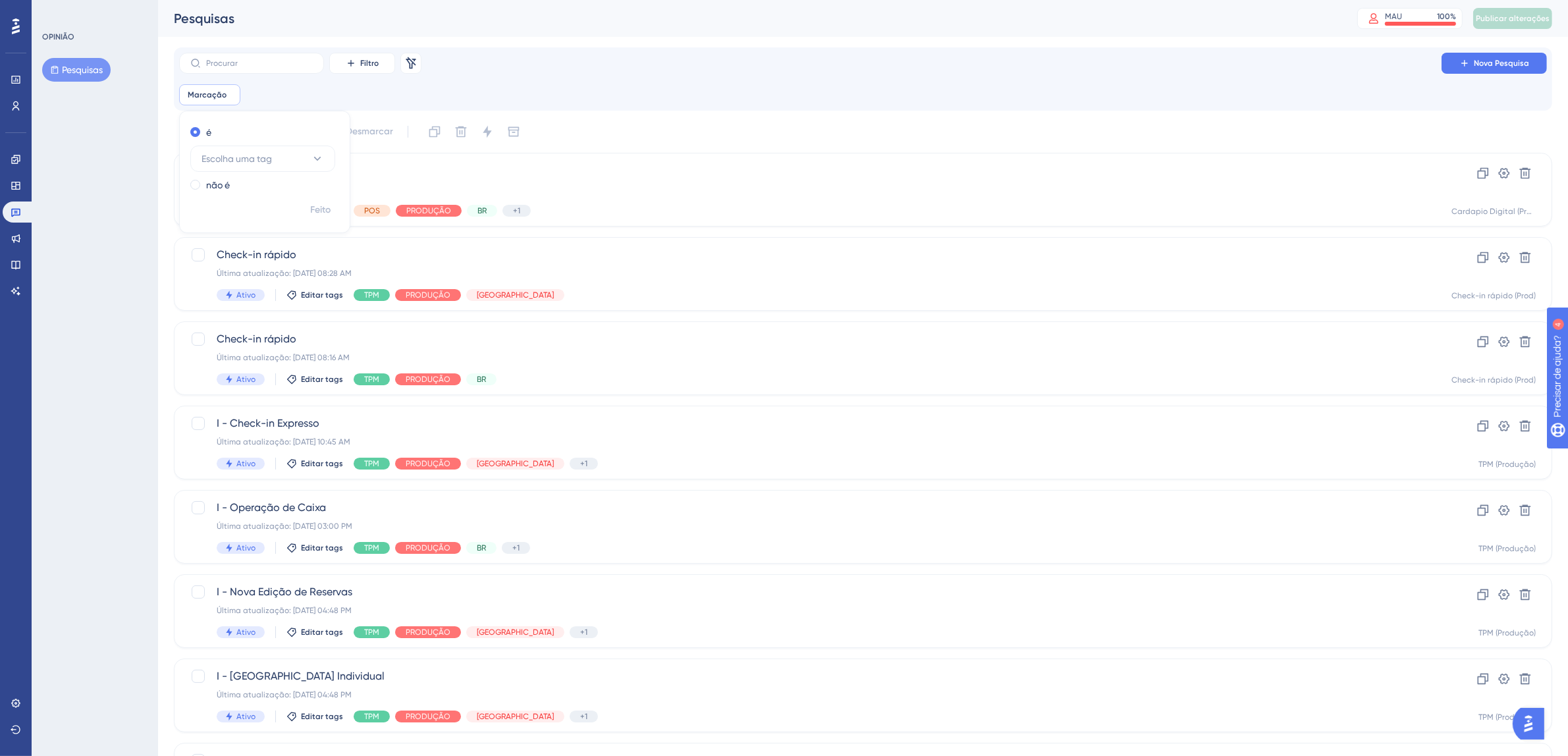
click at [335, 159] on div "é Escolha uma tag não é" at bounding box center [264, 160] width 170 height 76
click at [319, 160] on icon at bounding box center [317, 159] width 14 height 14
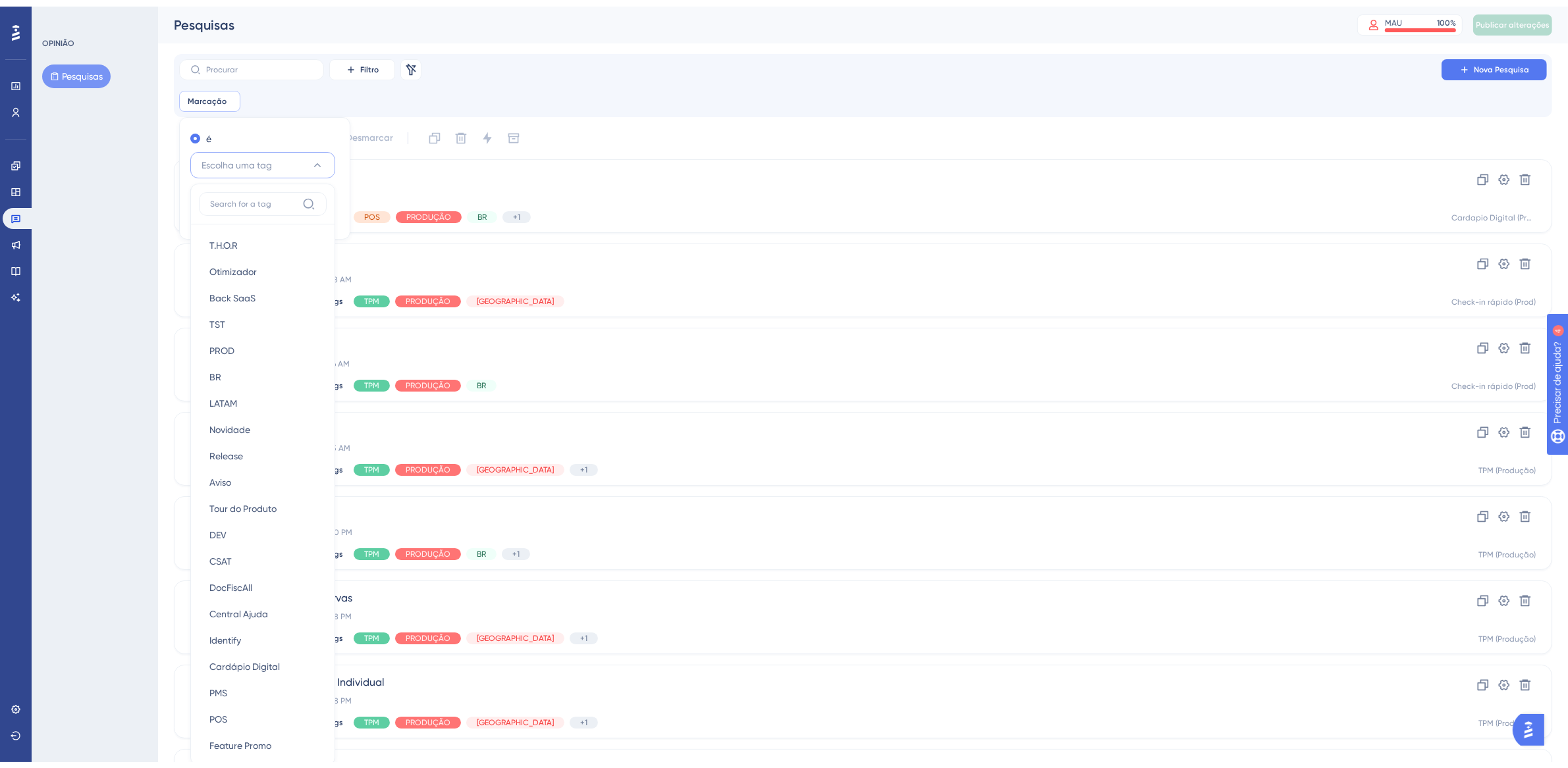
scroll to position [85, 0]
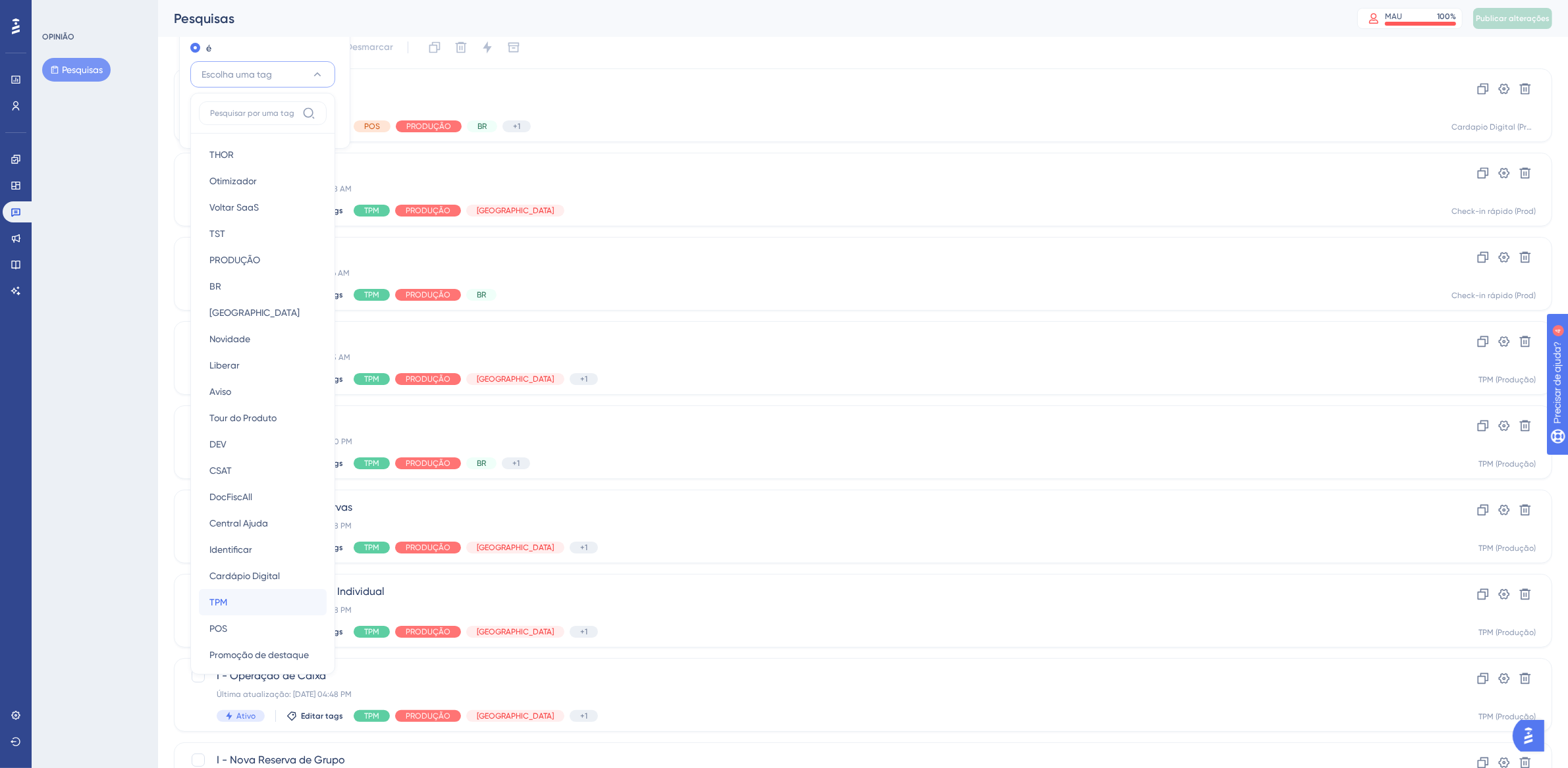
click at [259, 604] on div "TPM TPM" at bounding box center [262, 601] width 107 height 26
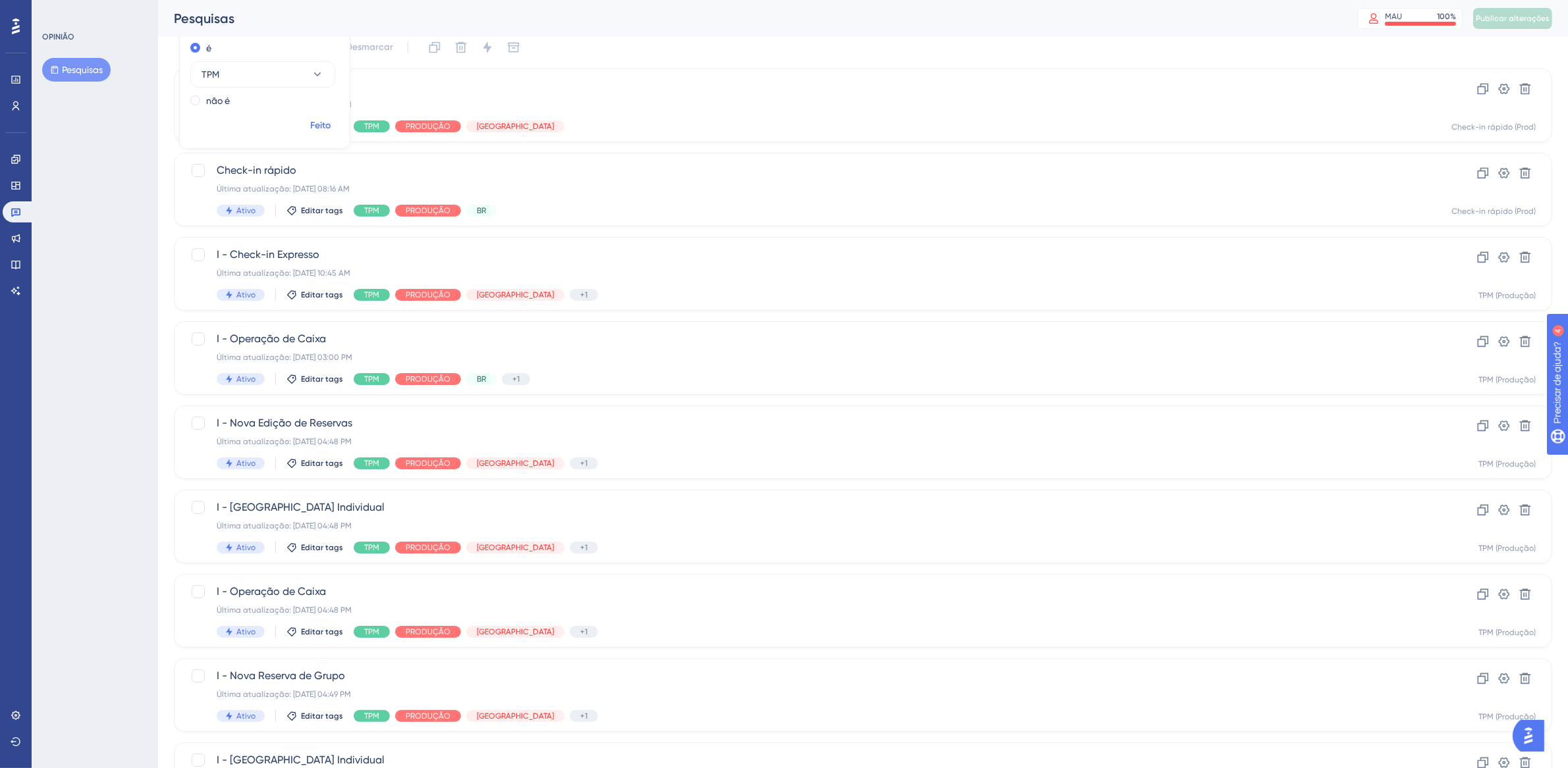
click at [322, 120] on font "Feito" at bounding box center [321, 125] width 20 height 11
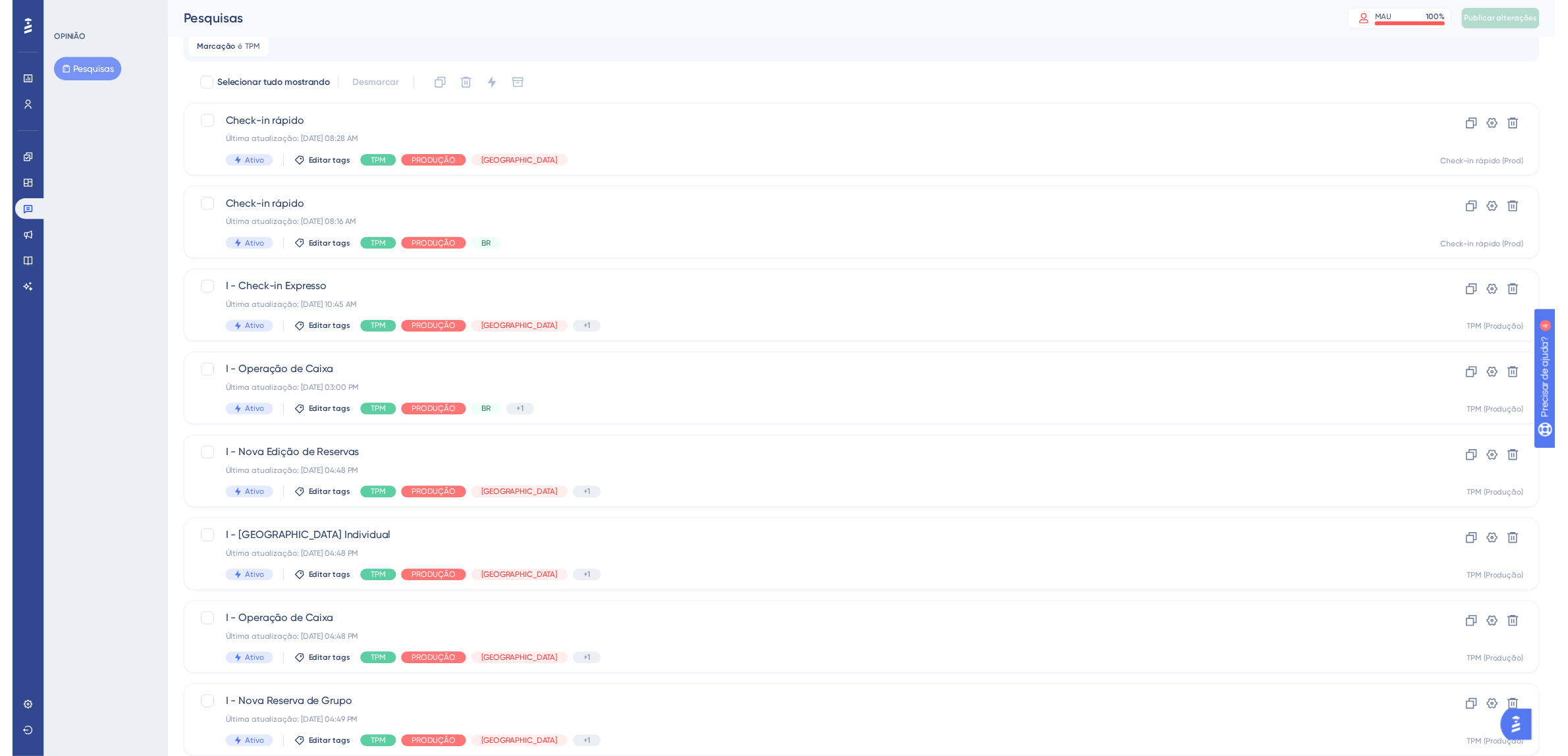
scroll to position [0, 0]
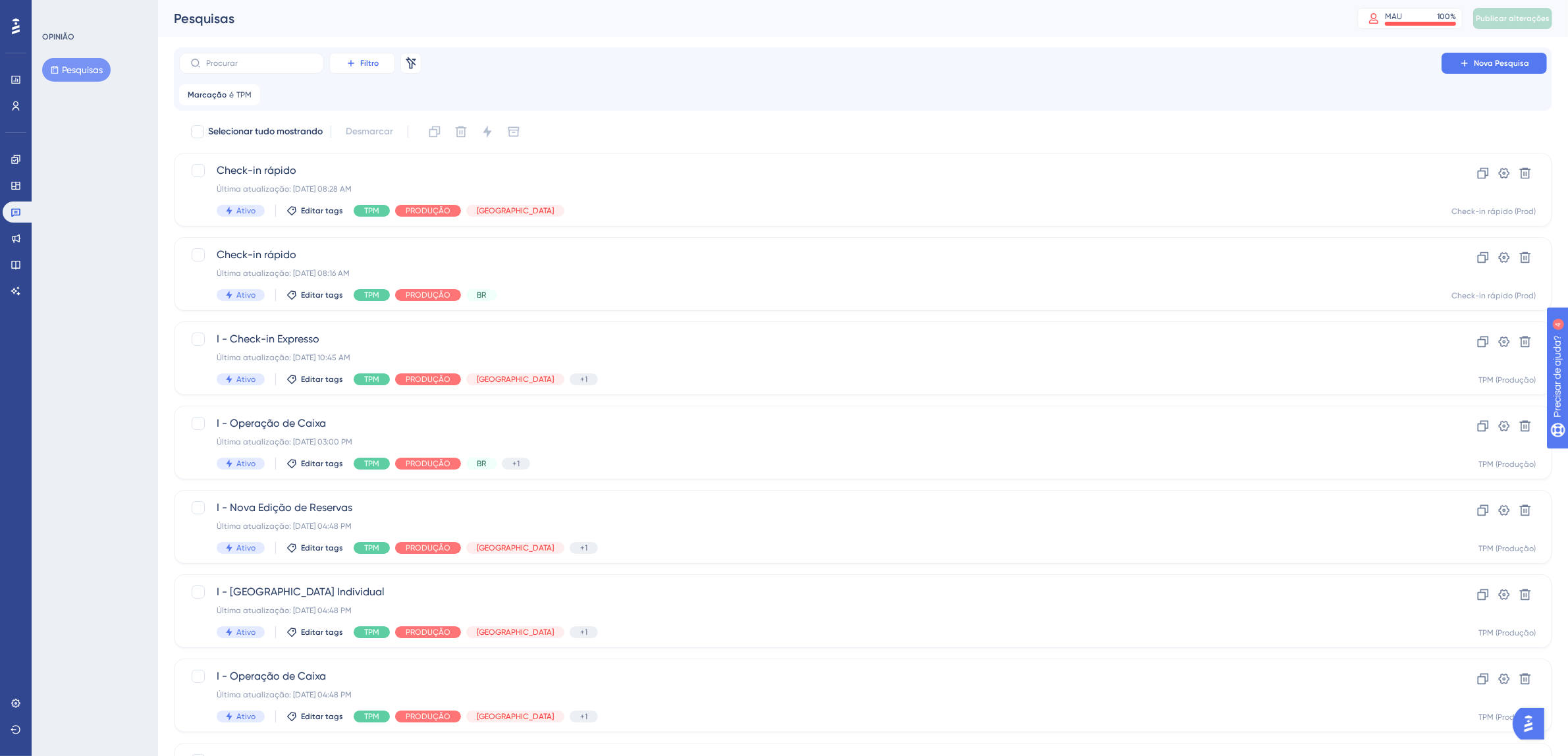
click at [379, 62] on button "Filtro" at bounding box center [362, 63] width 66 height 21
click at [382, 124] on font "Segmentos" at bounding box center [372, 127] width 47 height 10
click at [396, 156] on font "Escolha um segmento" at bounding box center [360, 158] width 91 height 10
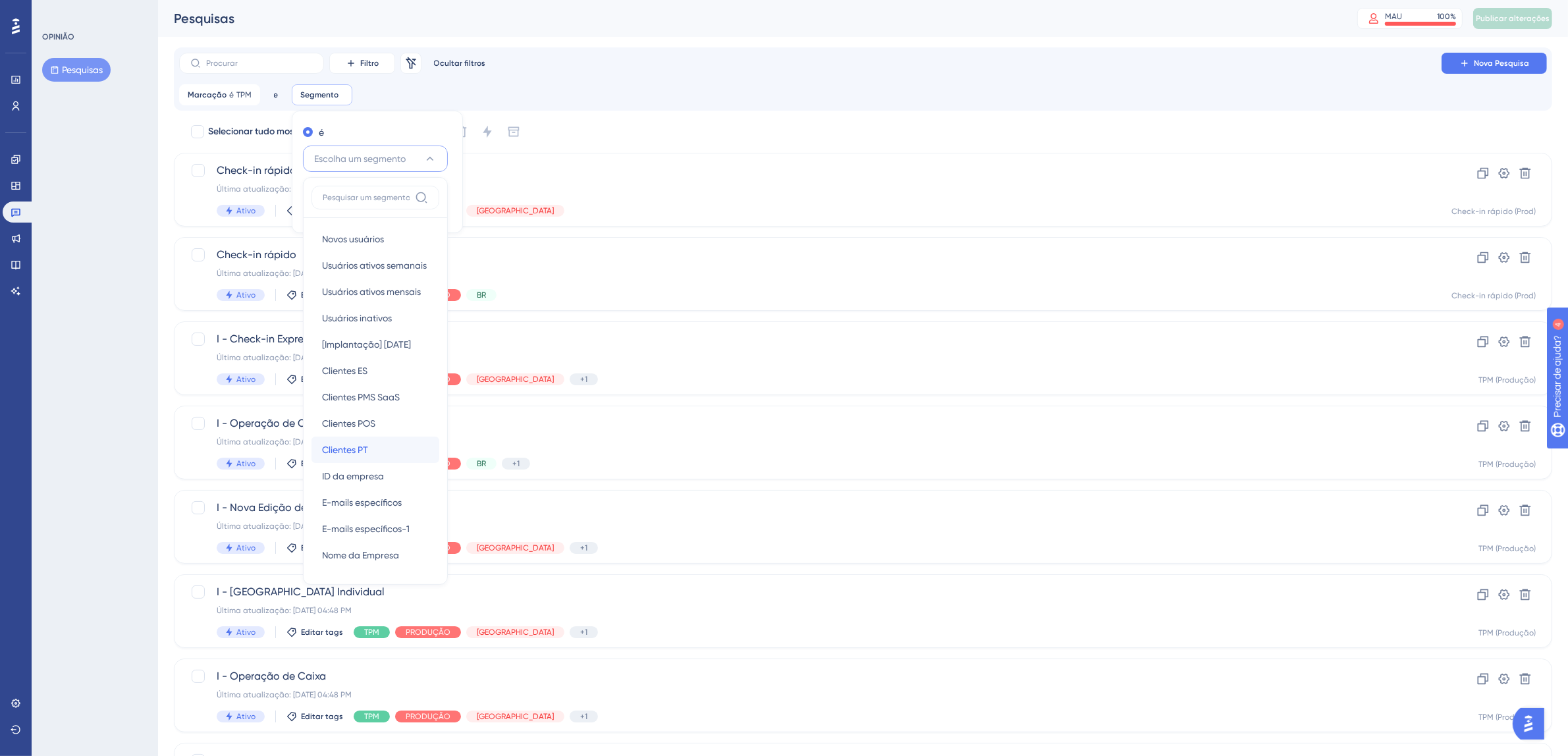
click at [379, 450] on div "Clientes PT Clientes PT" at bounding box center [375, 450] width 107 height 26
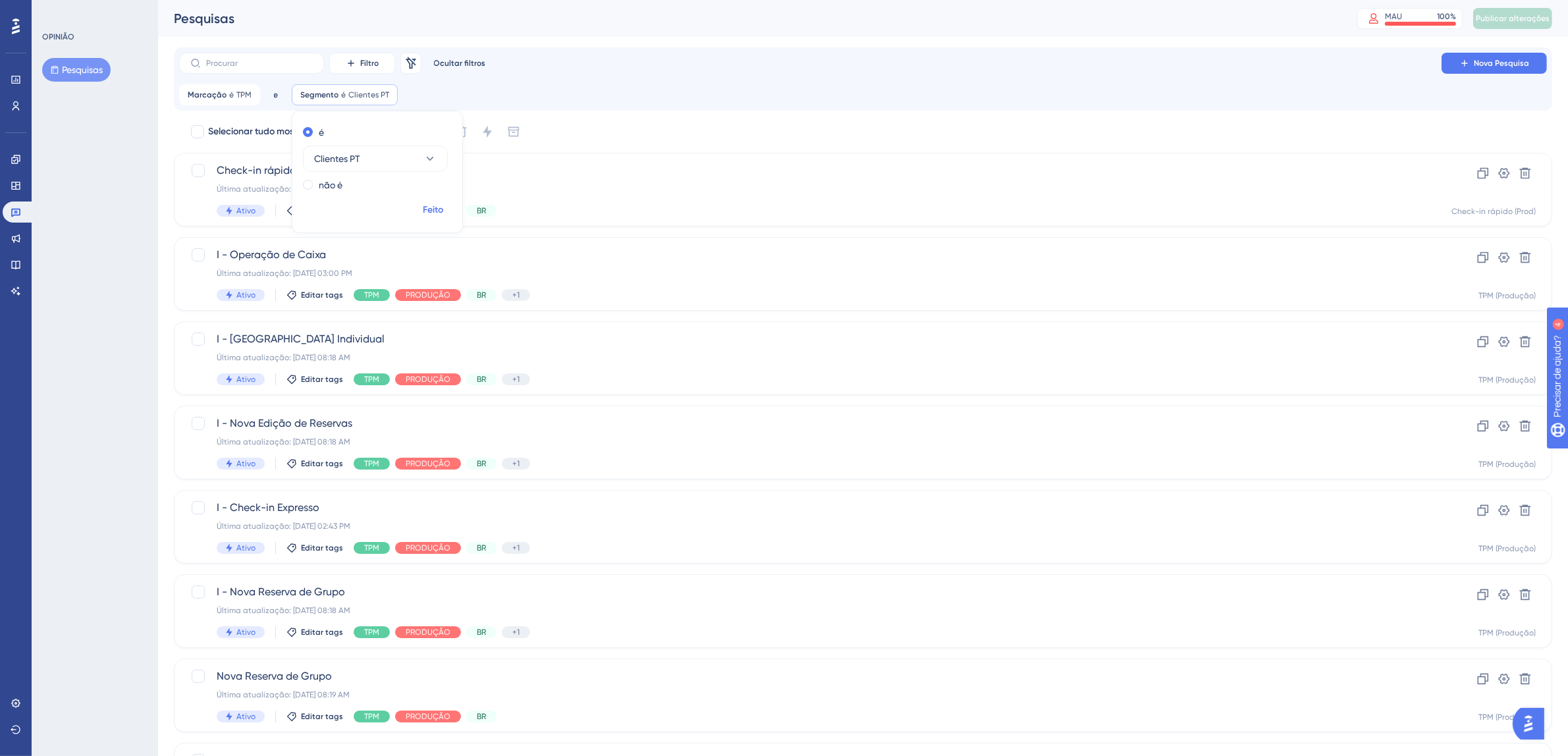
click at [432, 212] on font "Feito" at bounding box center [433, 209] width 20 height 11
click at [374, 64] on font "Filtro" at bounding box center [370, 63] width 19 height 9
click at [375, 177] on font "Status" at bounding box center [362, 179] width 27 height 10
click at [518, 154] on font "Escolha um status" at bounding box center [489, 158] width 75 height 10
click at [500, 196] on div "Ativo Ativo" at bounding box center [513, 198] width 107 height 26
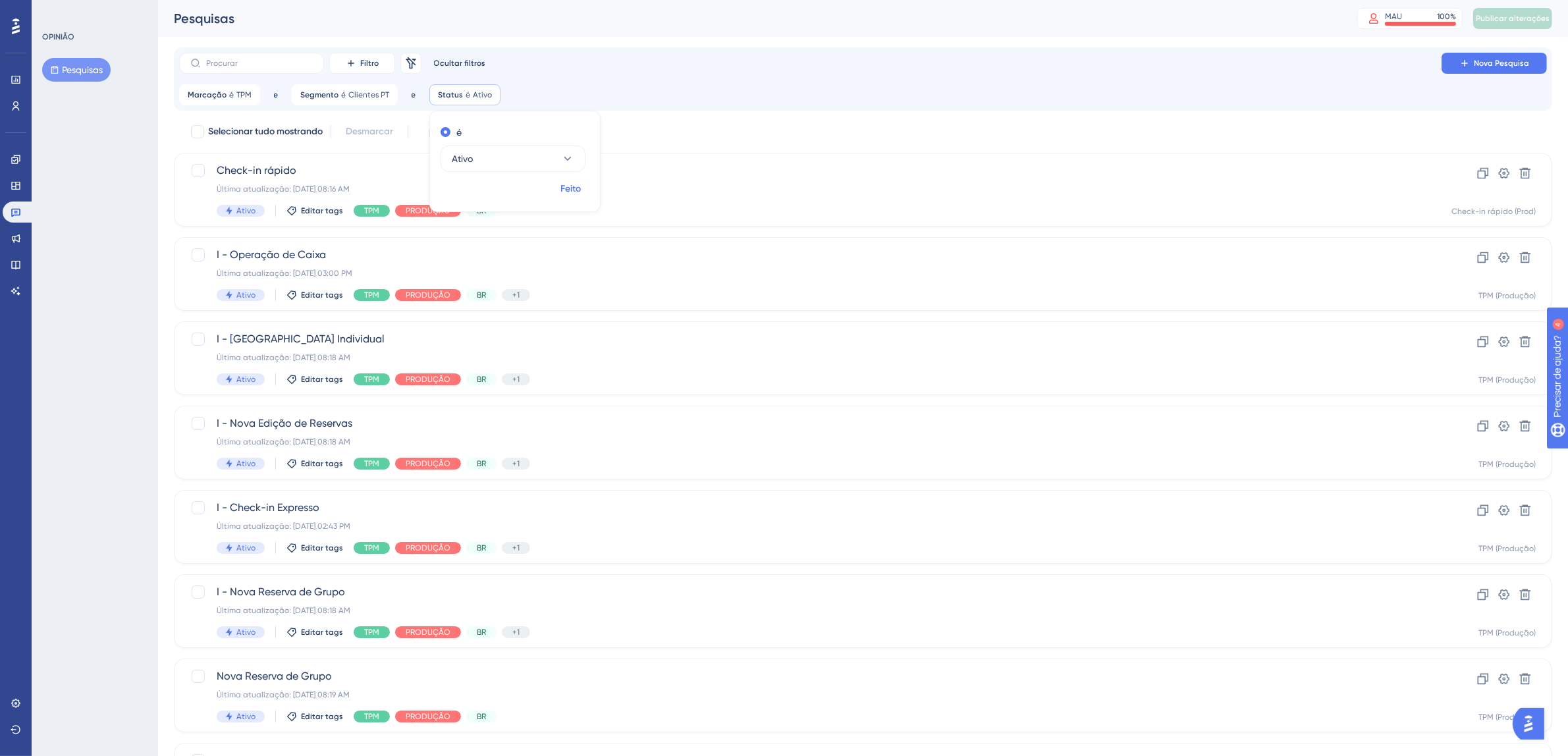
click at [569, 187] on font "Feito" at bounding box center [571, 188] width 20 height 11
click at [734, 203] on div "Check-in rápido Última atualização: 07 de out. de 2025 08:16 AM Ativo Editar ta…" at bounding box center [810, 190] width 1187 height 54
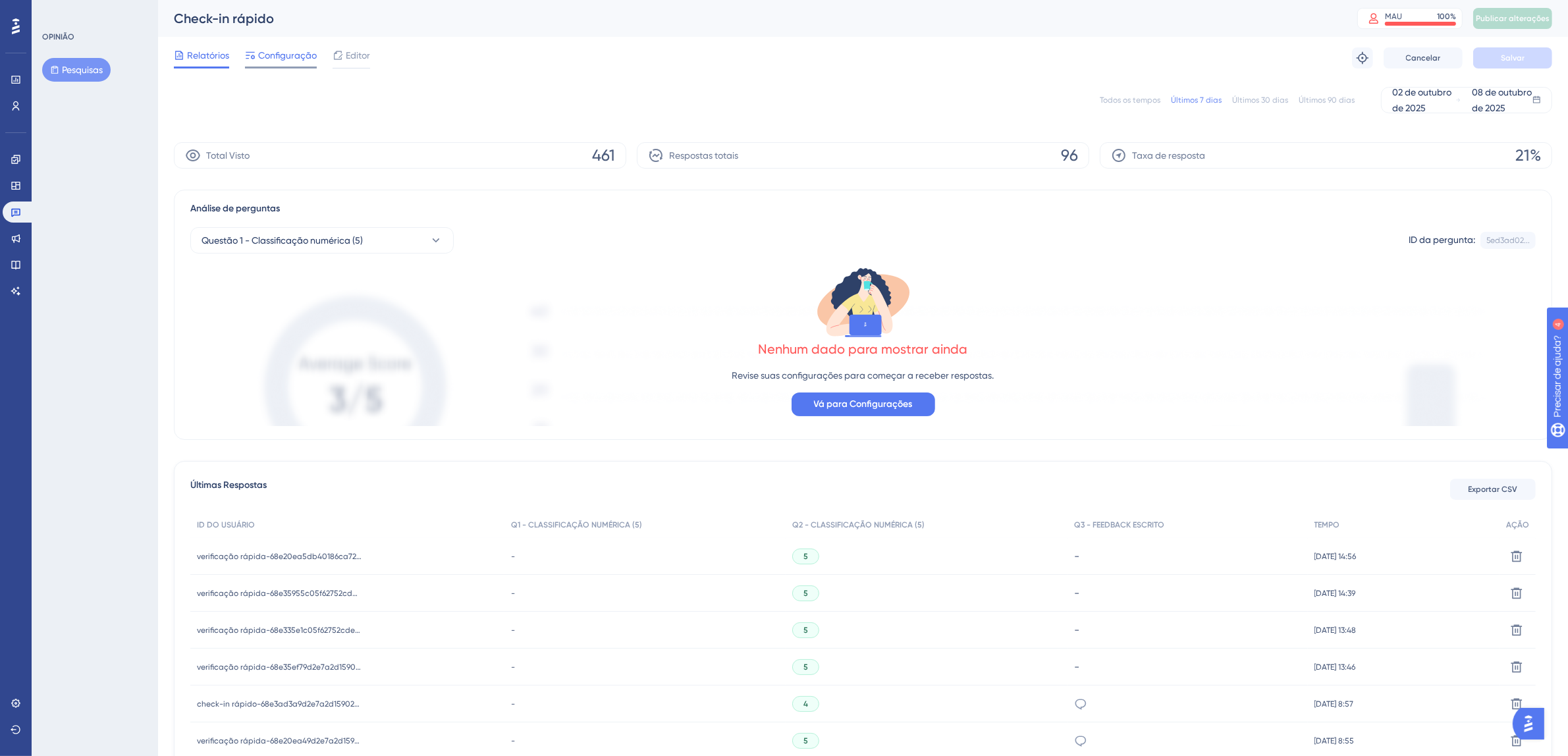
click at [292, 56] on font "Configuração" at bounding box center [287, 55] width 58 height 10
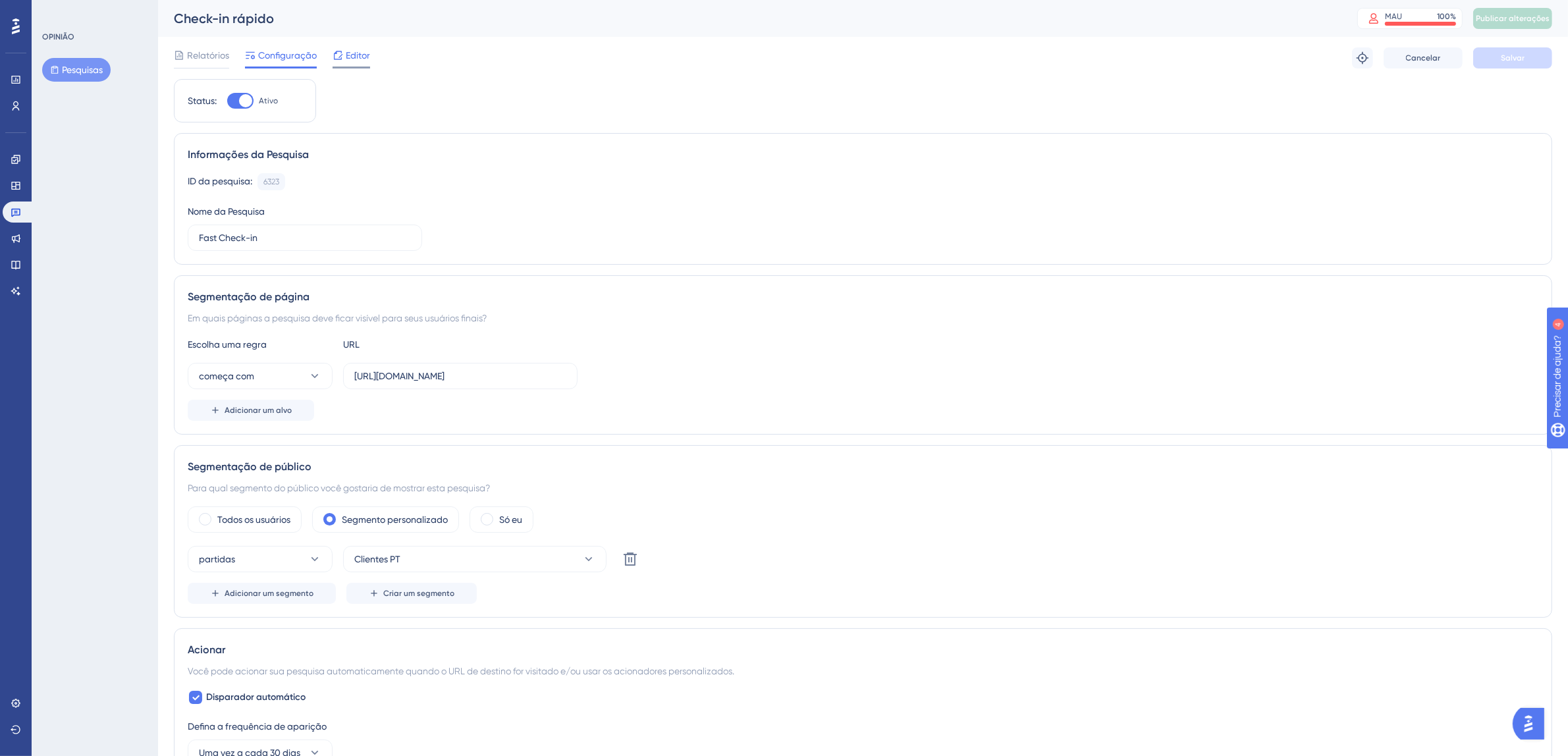
click at [350, 54] on font "Editor" at bounding box center [358, 55] width 25 height 10
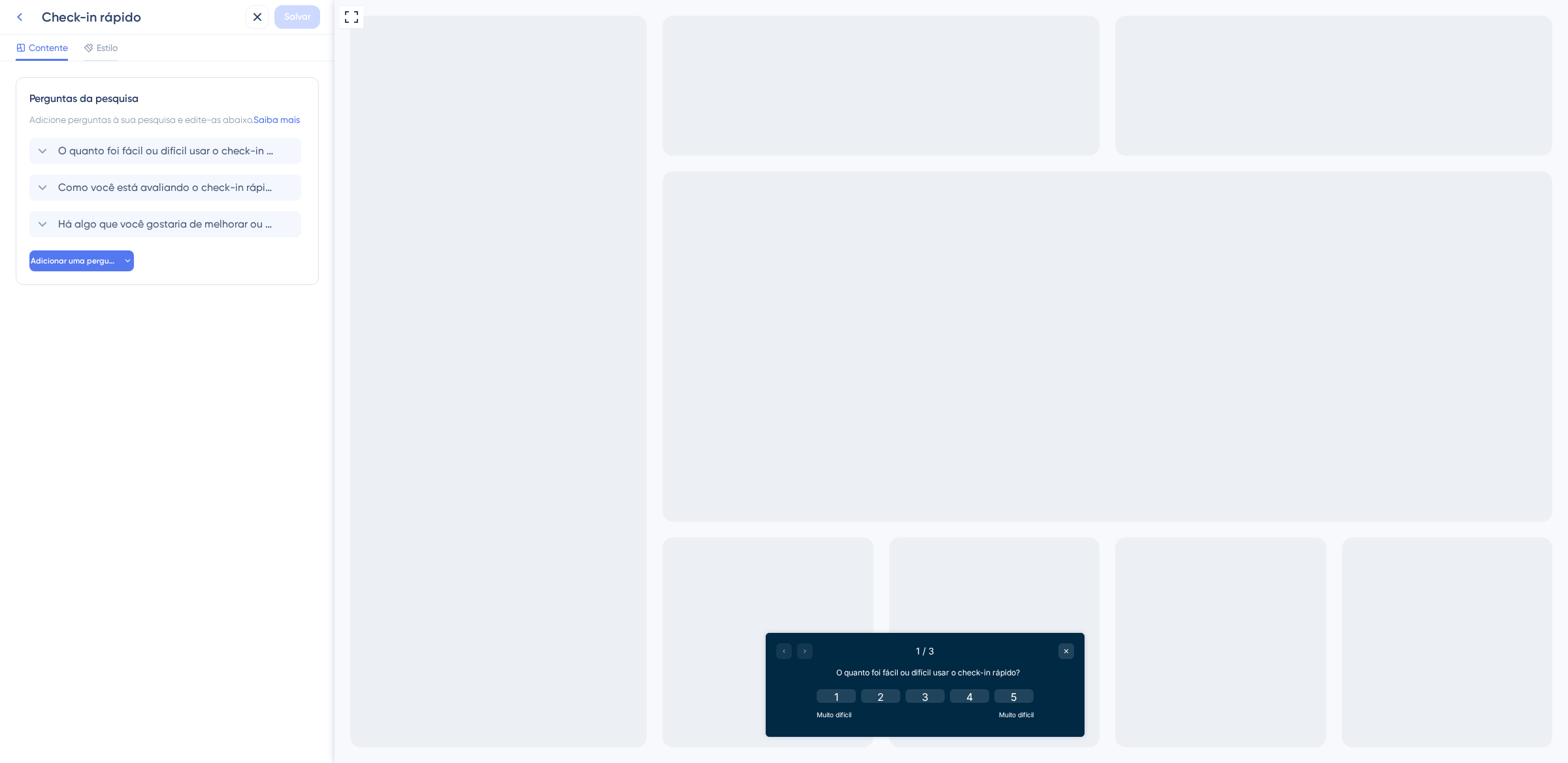
click at [17, 14] on icon at bounding box center [19, 17] width 16 height 16
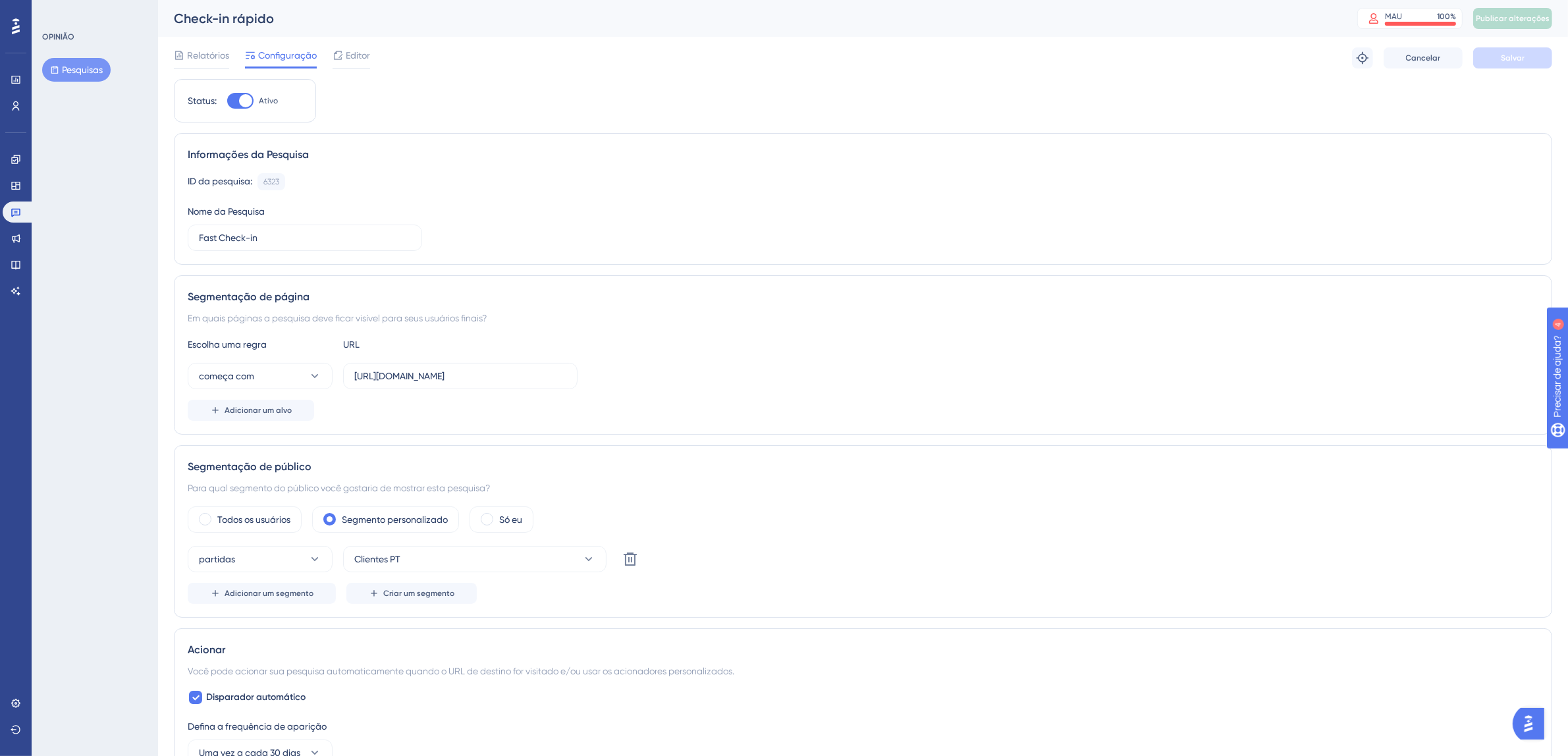
click at [16, 226] on div "Noivado Widgets Opinião Atualizações de produtos Base de conhecimento Assistent…" at bounding box center [15, 225] width 26 height 153
click at [20, 212] on icon at bounding box center [15, 212] width 10 height 10
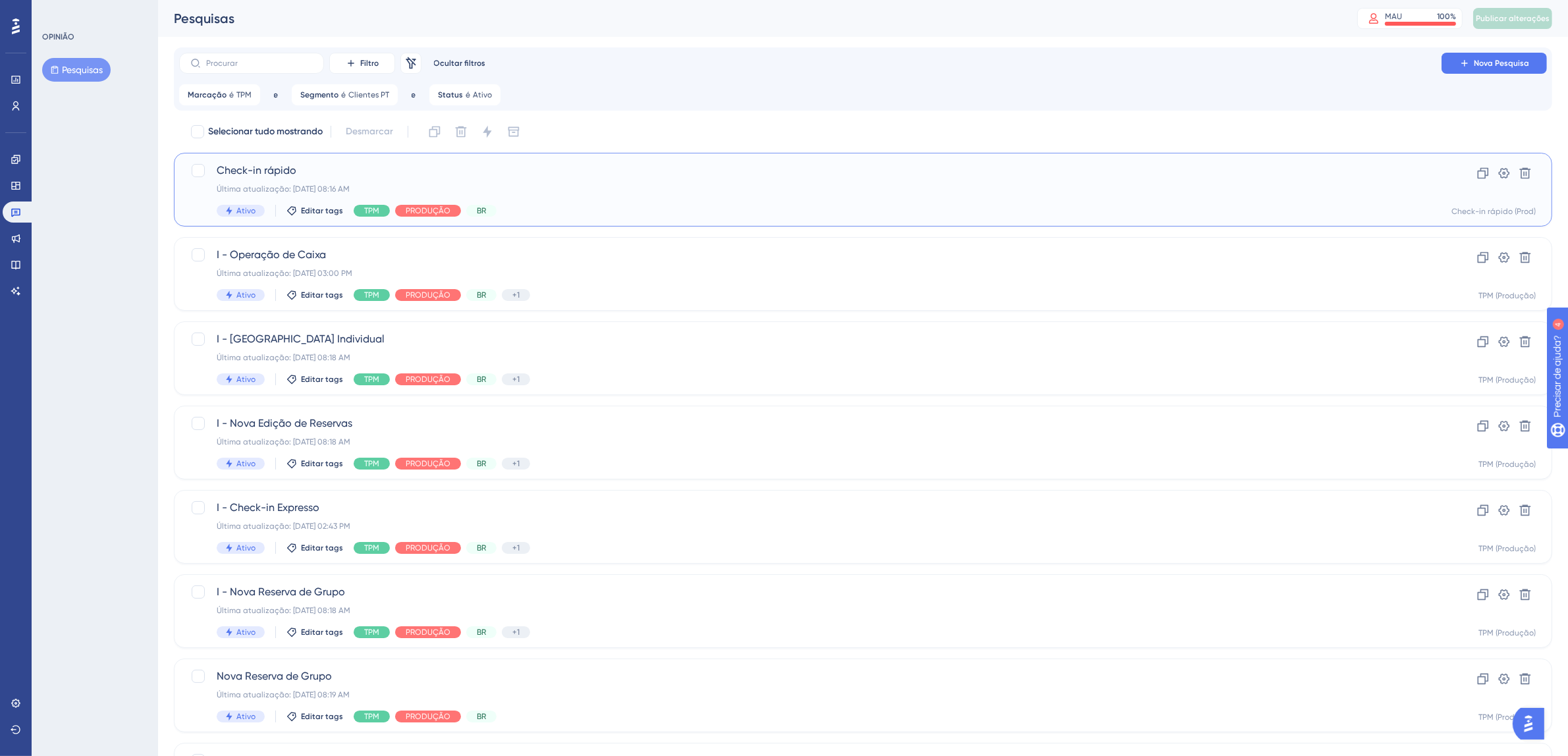
click at [1187, 195] on div "Check-in rápido Última atualização: 07 de out. de 2025 08:16 AM Ativo Editar ta…" at bounding box center [810, 190] width 1187 height 54
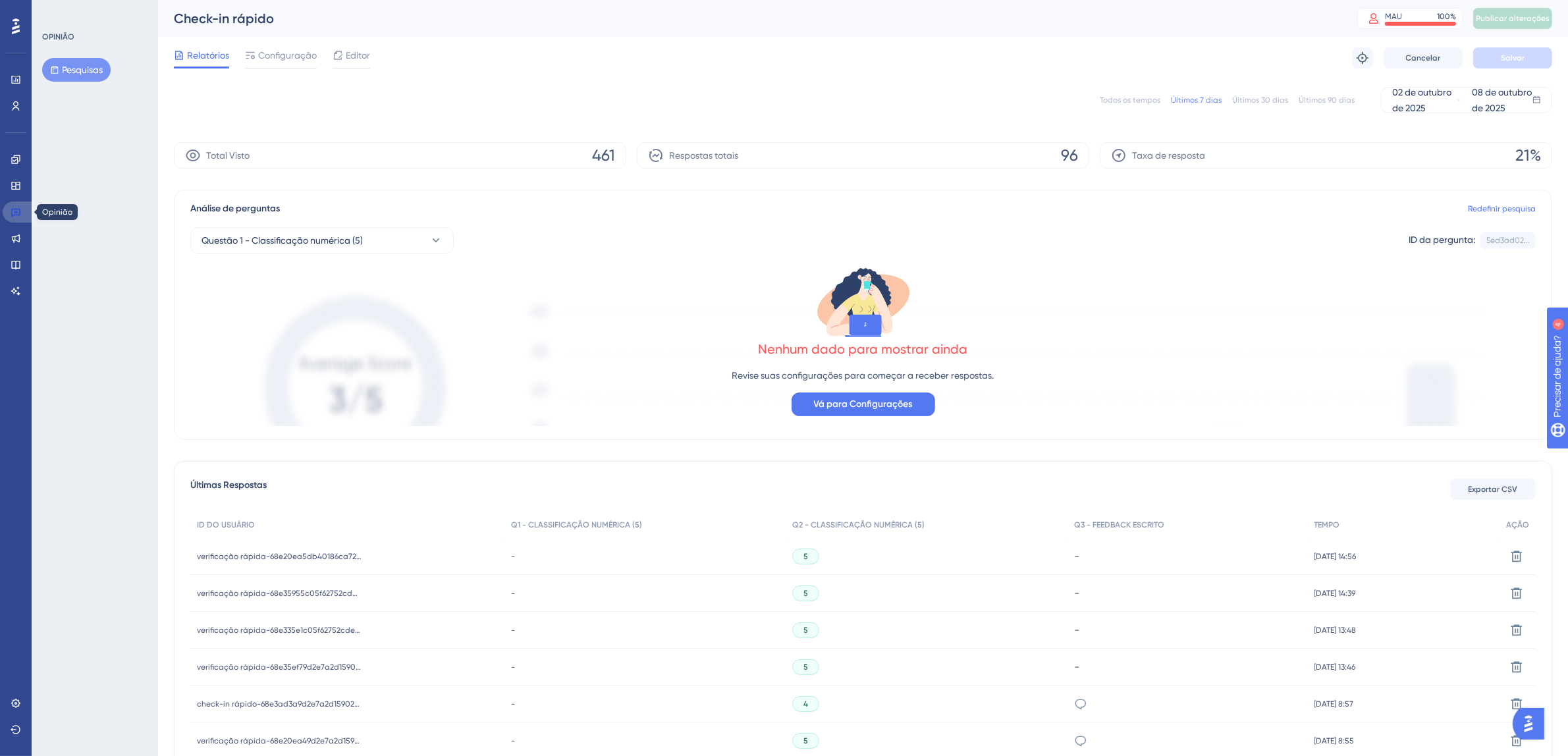
click at [21, 214] on link at bounding box center [18, 212] width 31 height 21
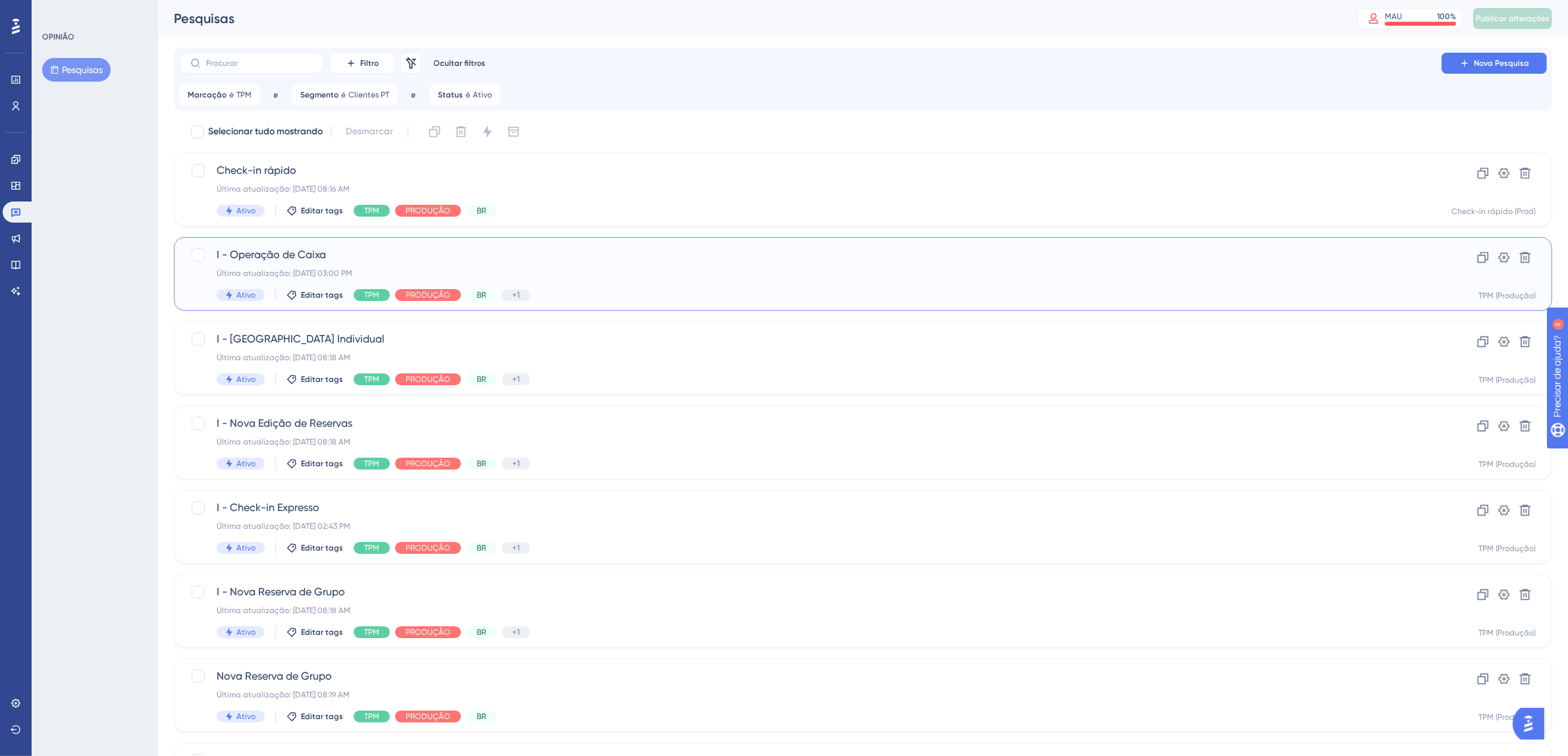
click at [841, 280] on div "I - Operação de Caixa Última atualização: 06 de out. de 2025 03:00 PM Ativo Edi…" at bounding box center [810, 274] width 1187 height 54
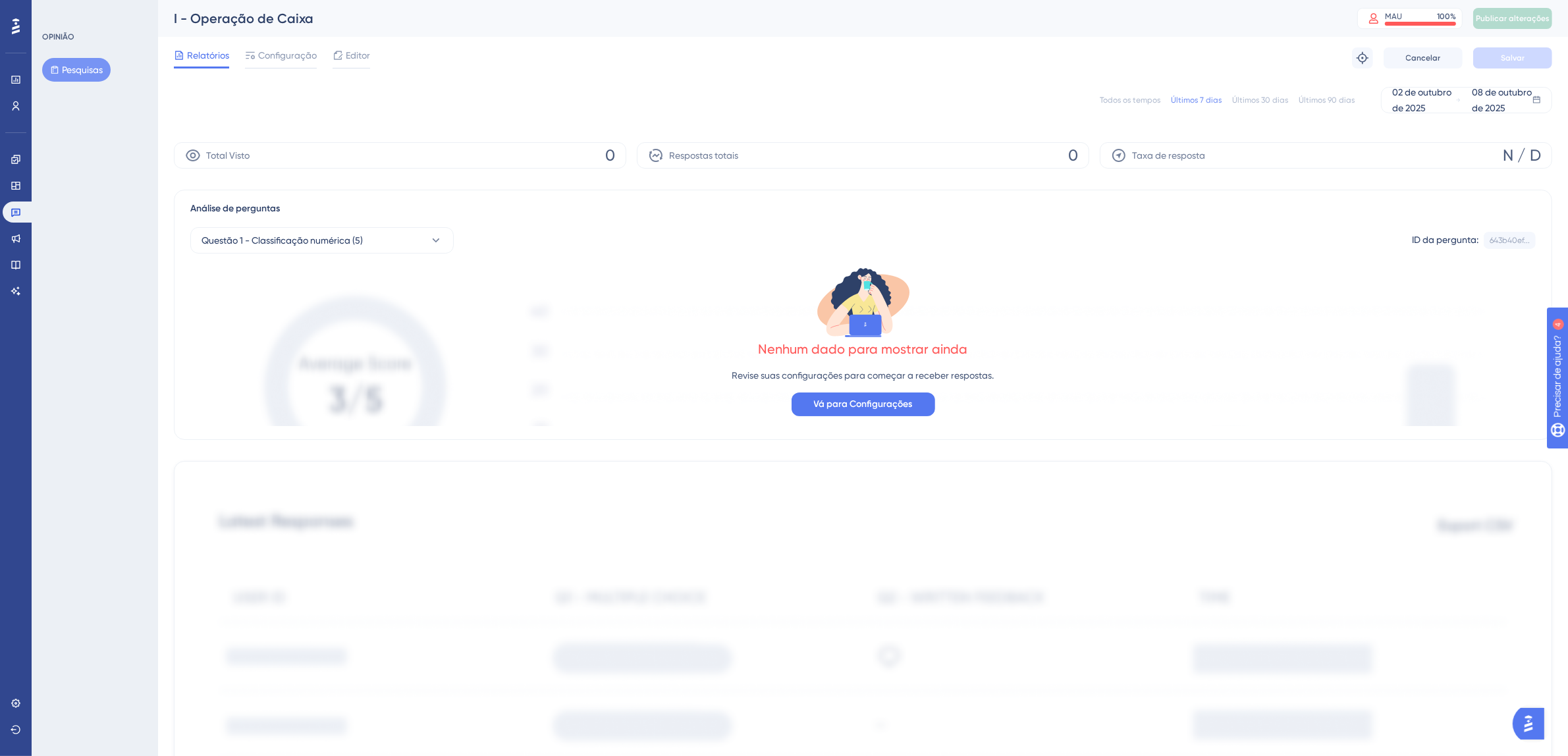
click at [1140, 102] on font "Todos os tempos" at bounding box center [1130, 100] width 61 height 9
click at [1127, 97] on font "Todos os tempos" at bounding box center [1130, 100] width 61 height 9
click at [1138, 101] on font "Todos os tempos" at bounding box center [1130, 100] width 61 height 9
click at [3, 217] on link at bounding box center [18, 212] width 31 height 21
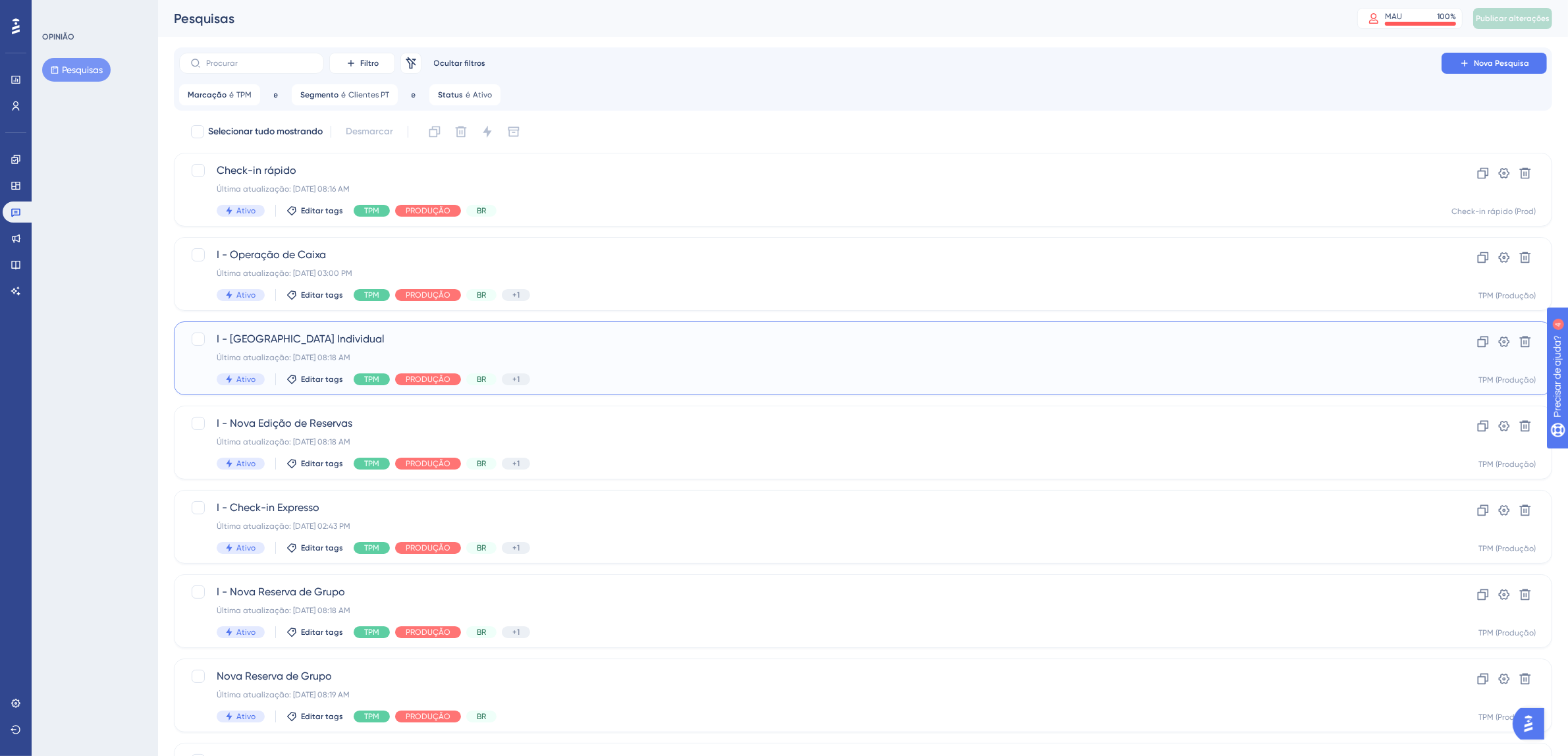
click at [647, 360] on div "Última atualização: [DATE] 08:18 AM" at bounding box center [810, 357] width 1187 height 10
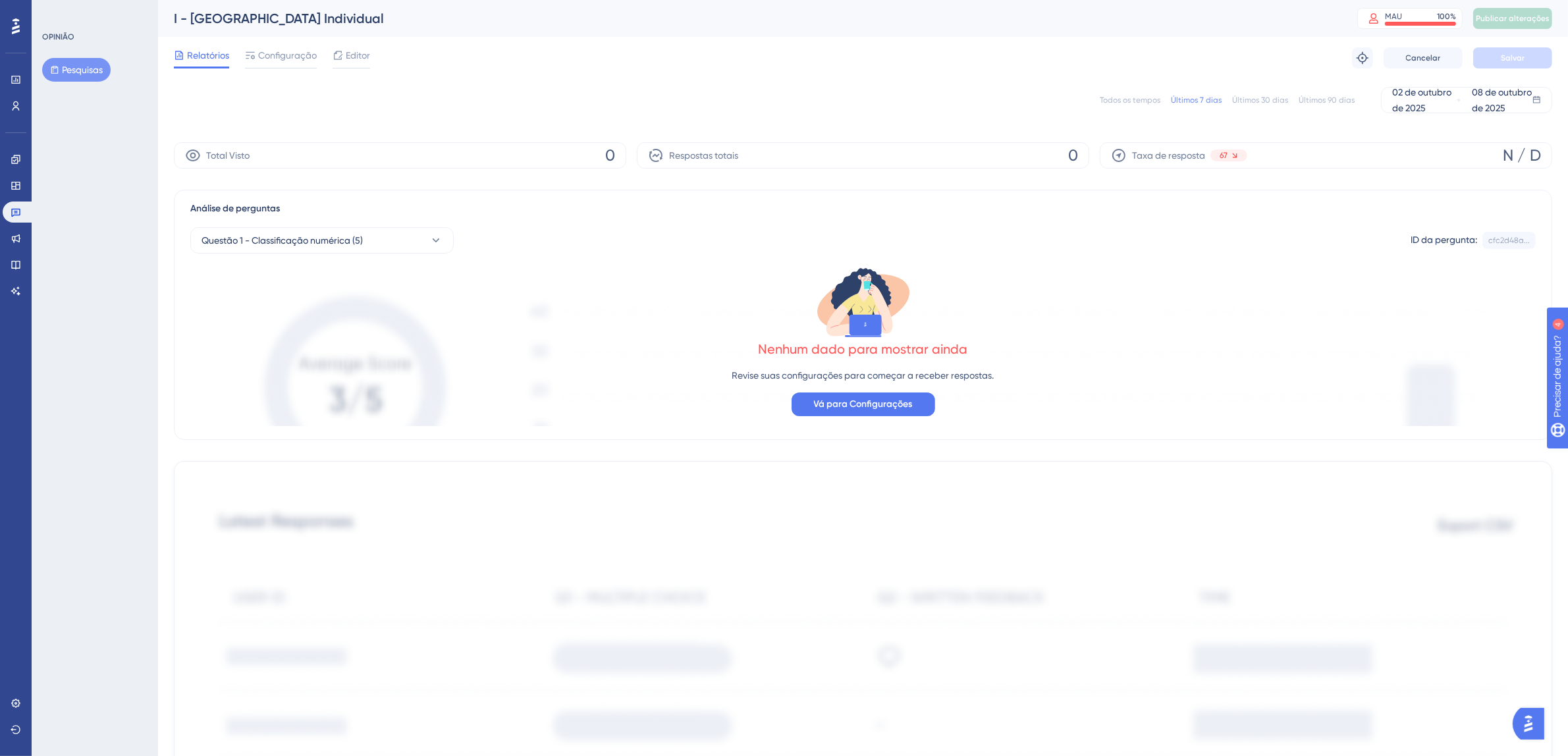
click at [1123, 102] on font "Todos os tempos" at bounding box center [1130, 100] width 61 height 9
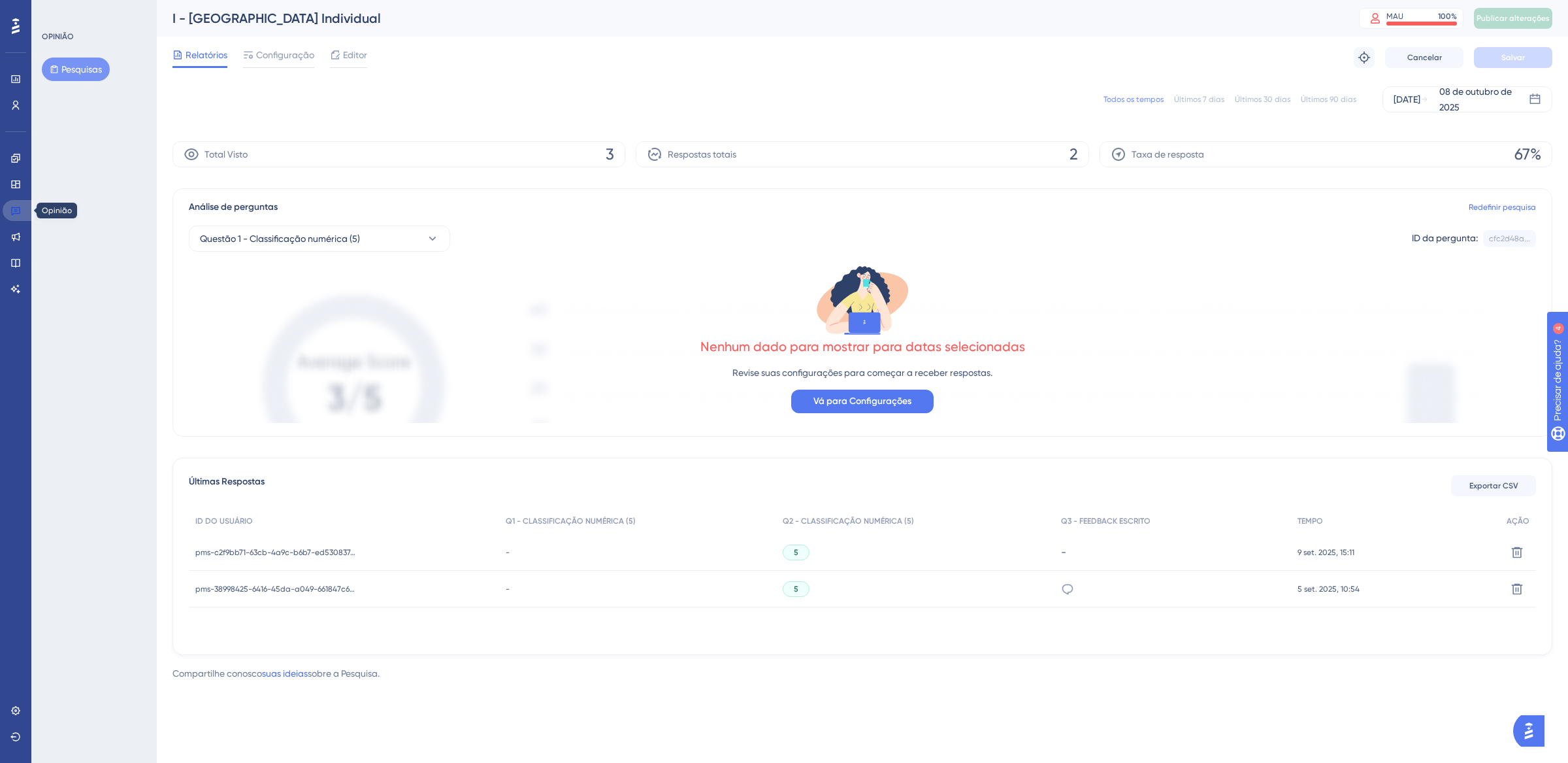
click at [8, 204] on link at bounding box center [18, 210] width 31 height 21
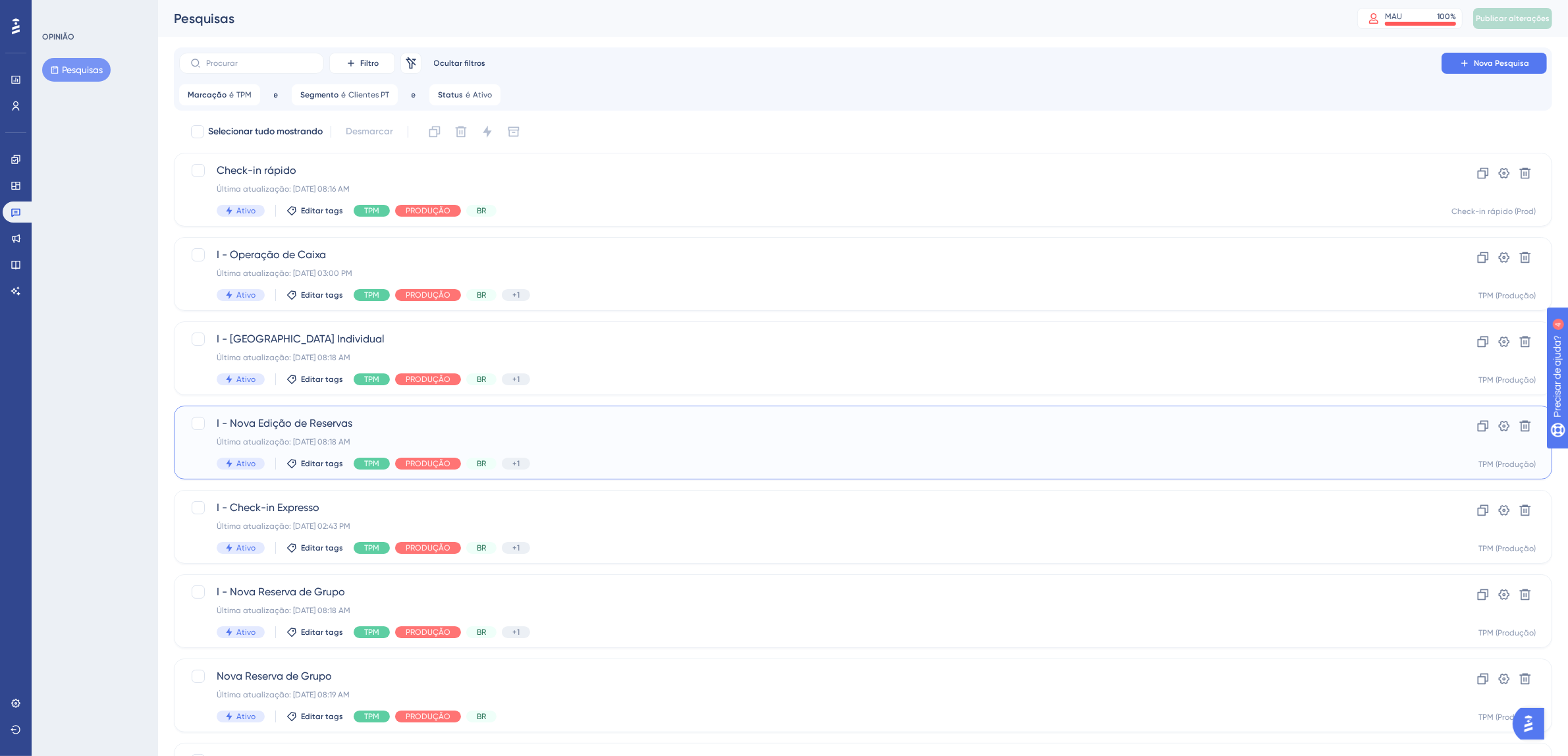
click at [646, 447] on div "I - Nova Edição de Reservas Última atualização: 07 de out. de 2025 08:18 AM Ati…" at bounding box center [810, 443] width 1187 height 54
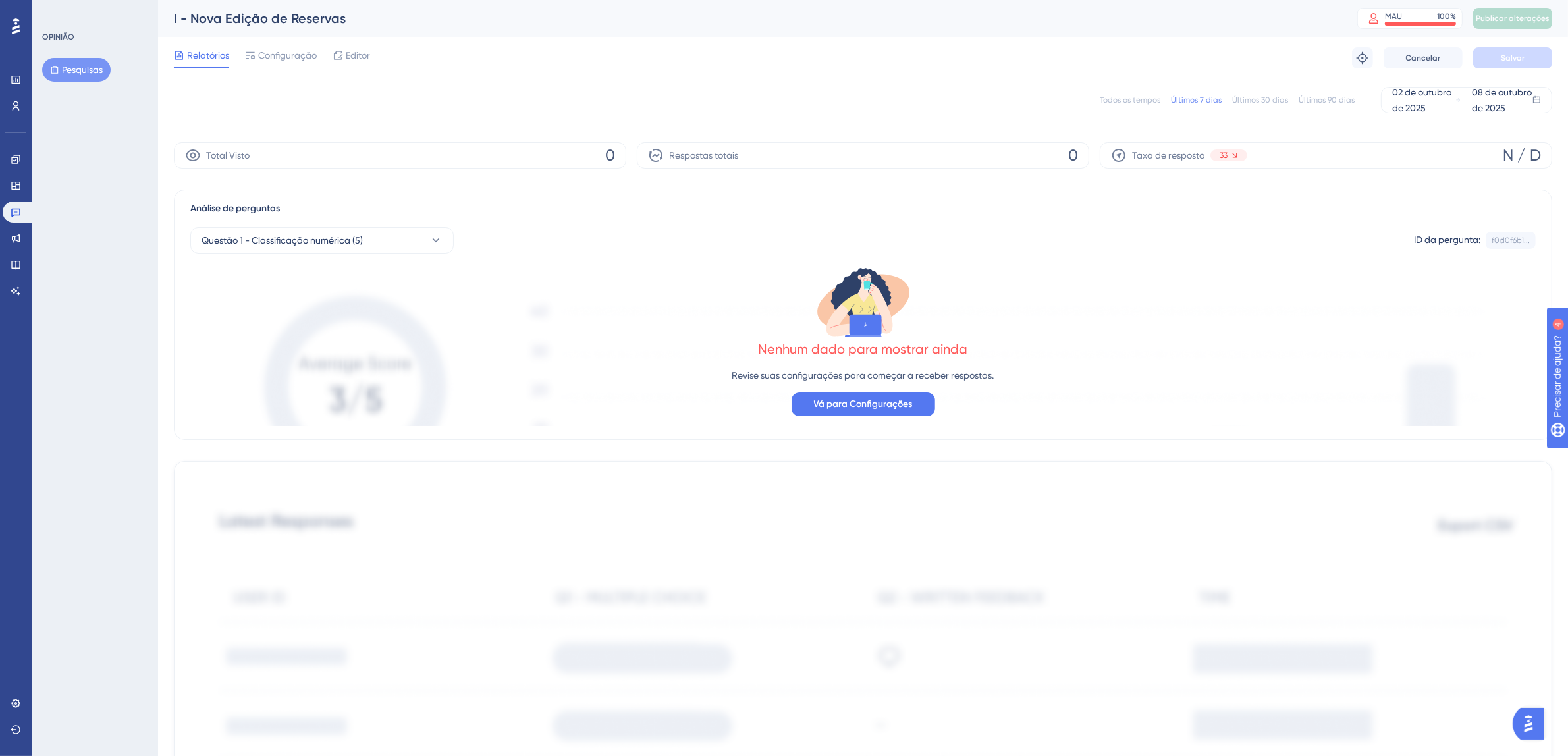
click at [1121, 100] on font "Todos os tempos" at bounding box center [1130, 100] width 61 height 9
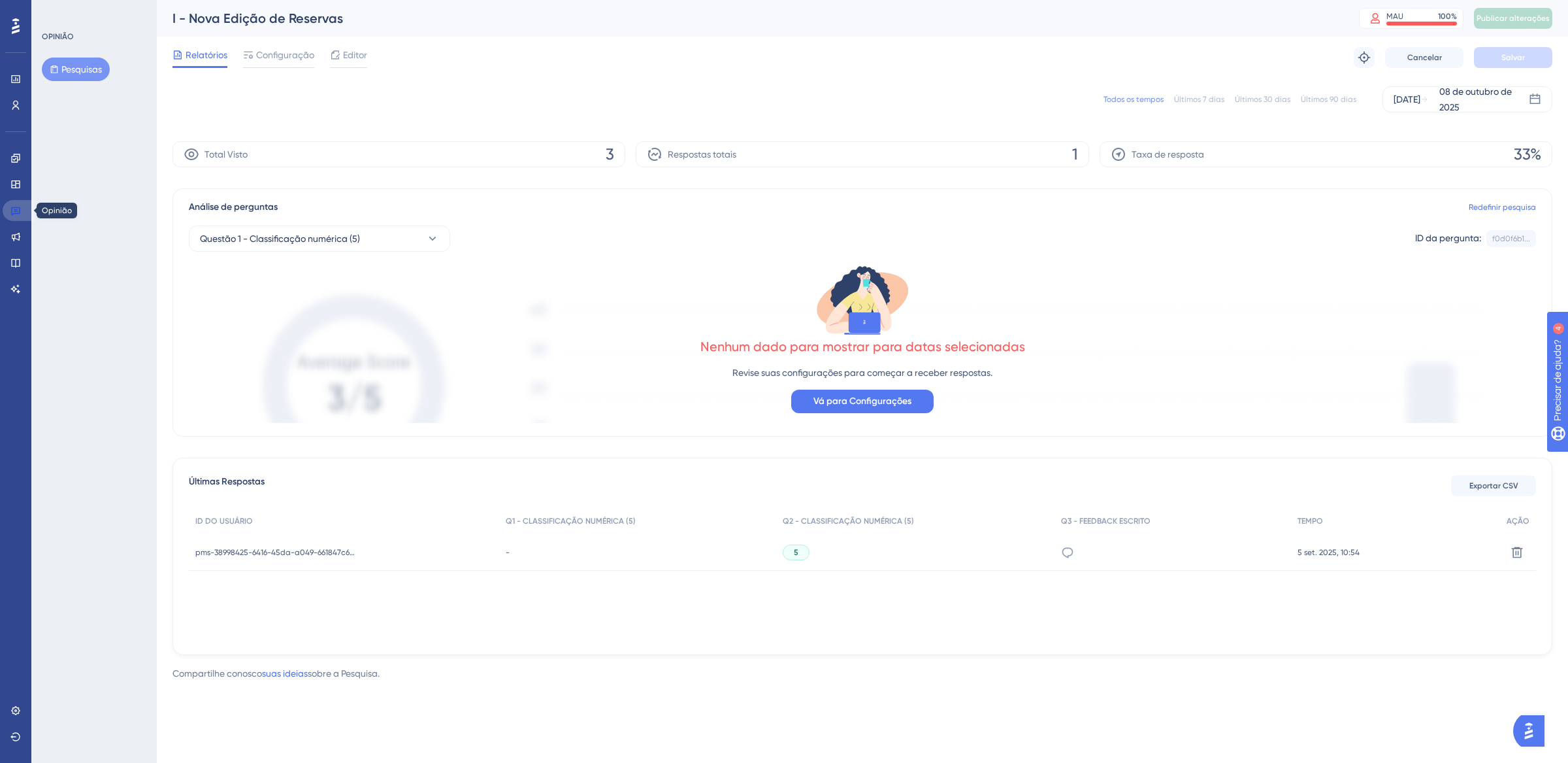
click at [13, 213] on icon at bounding box center [15, 210] width 10 height 10
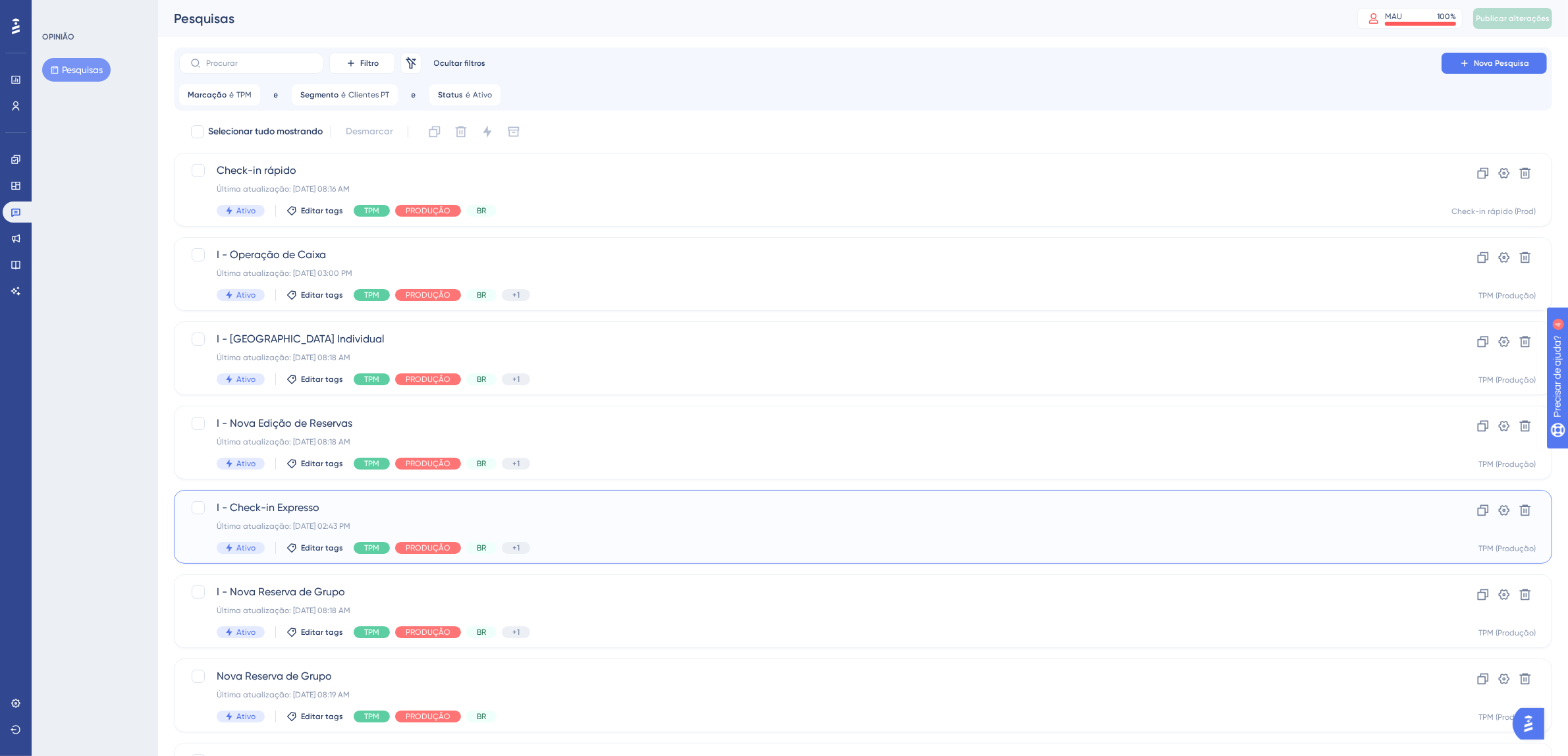
click at [593, 525] on div "Última atualização: 06 de out. de 2025 02:43 PM" at bounding box center [810, 526] width 1187 height 10
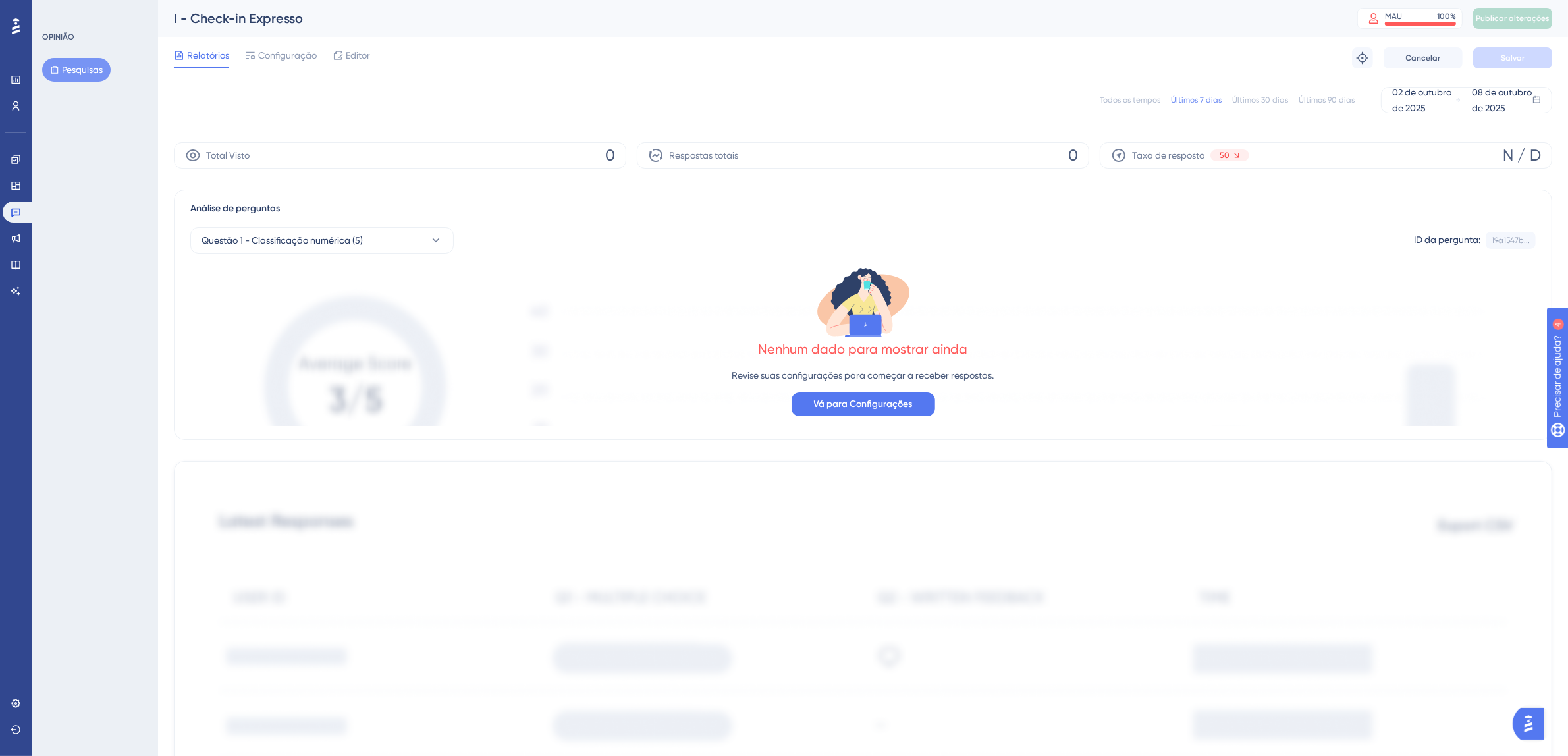
click at [1114, 97] on font "Todos os tempos" at bounding box center [1130, 100] width 61 height 9
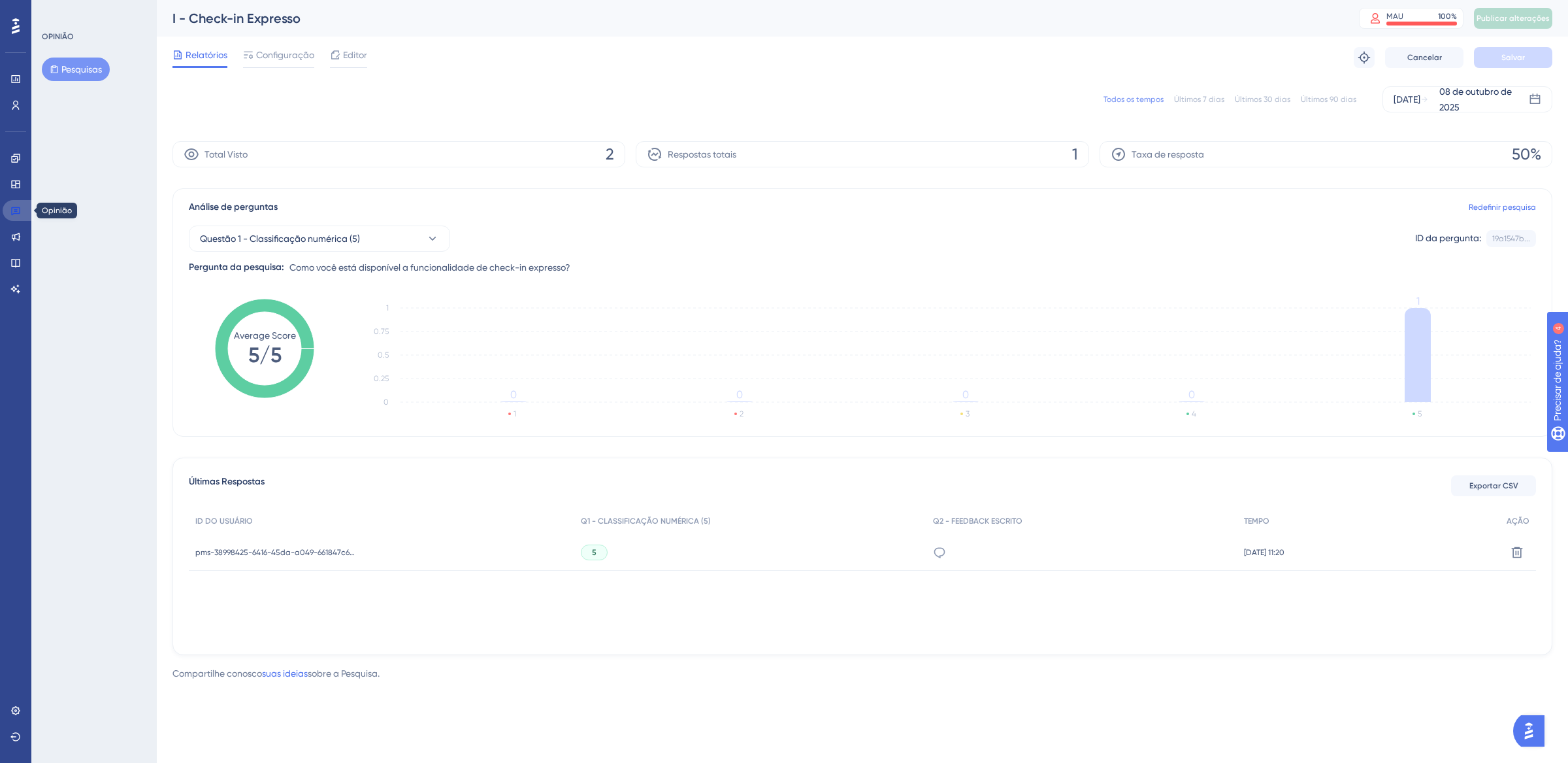
click at [10, 208] on icon at bounding box center [15, 210] width 10 height 10
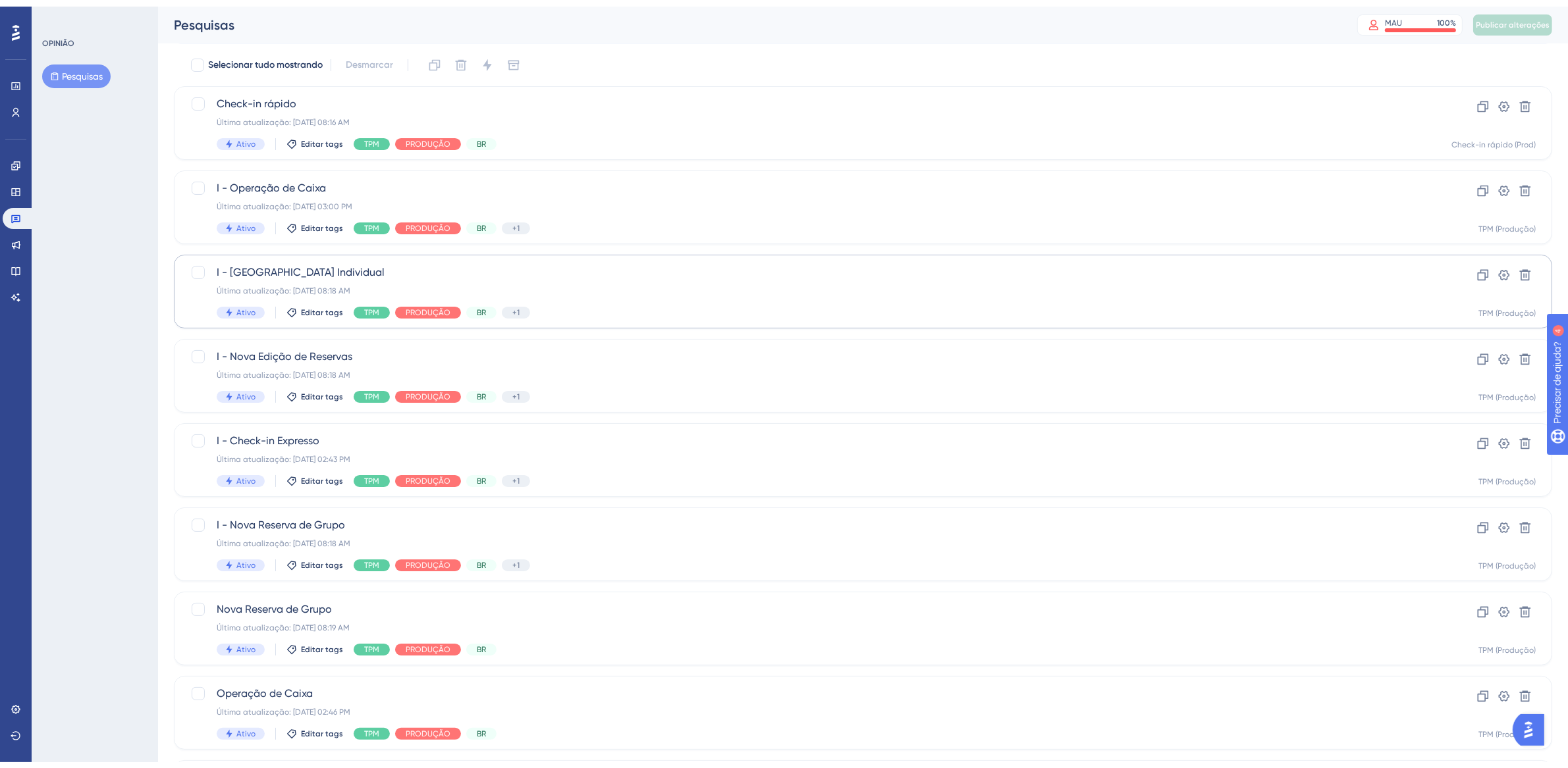
scroll to position [280, 0]
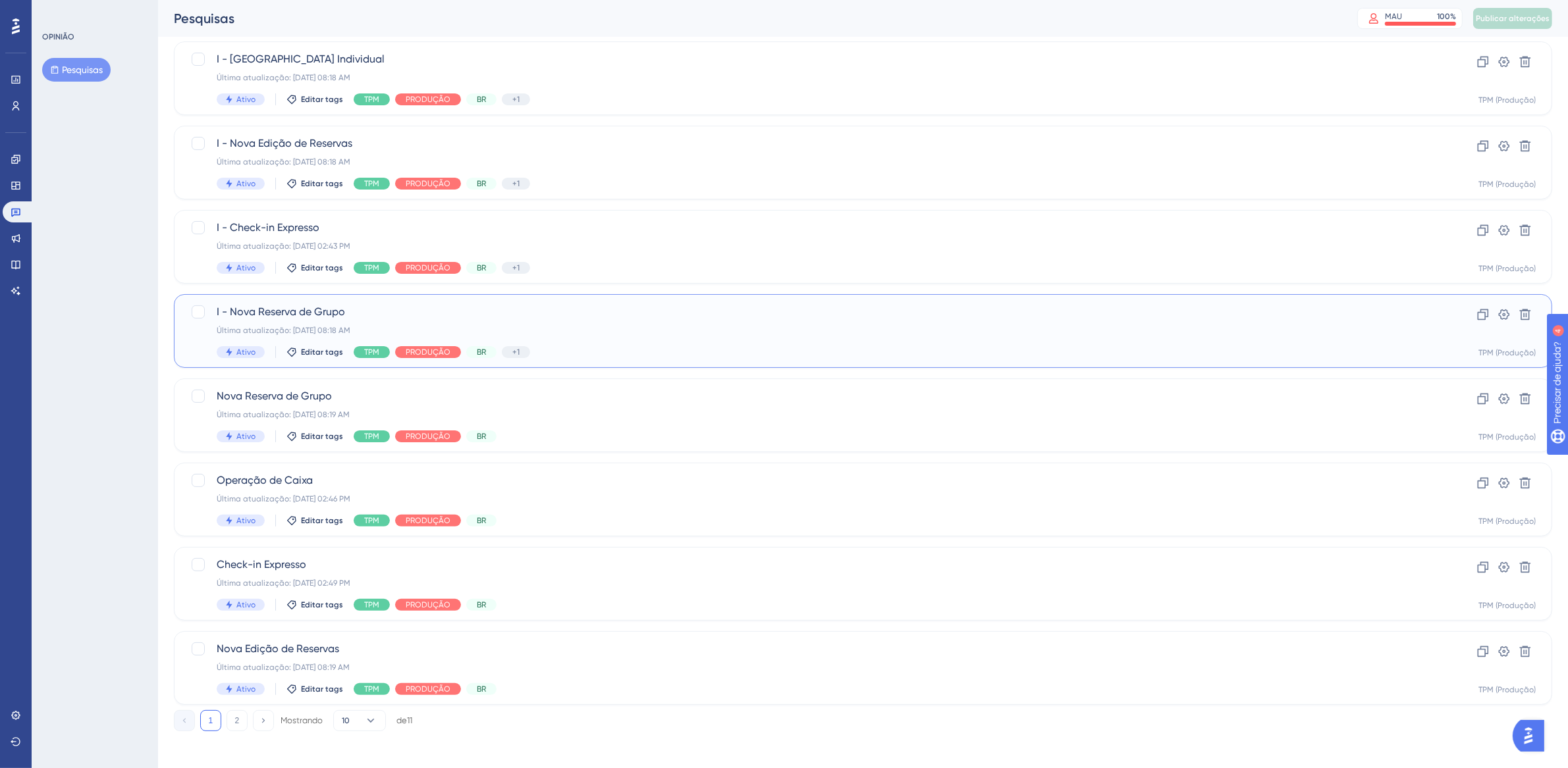
click at [754, 333] on div "Última atualização: [DATE] 08:18 AM" at bounding box center [810, 330] width 1187 height 10
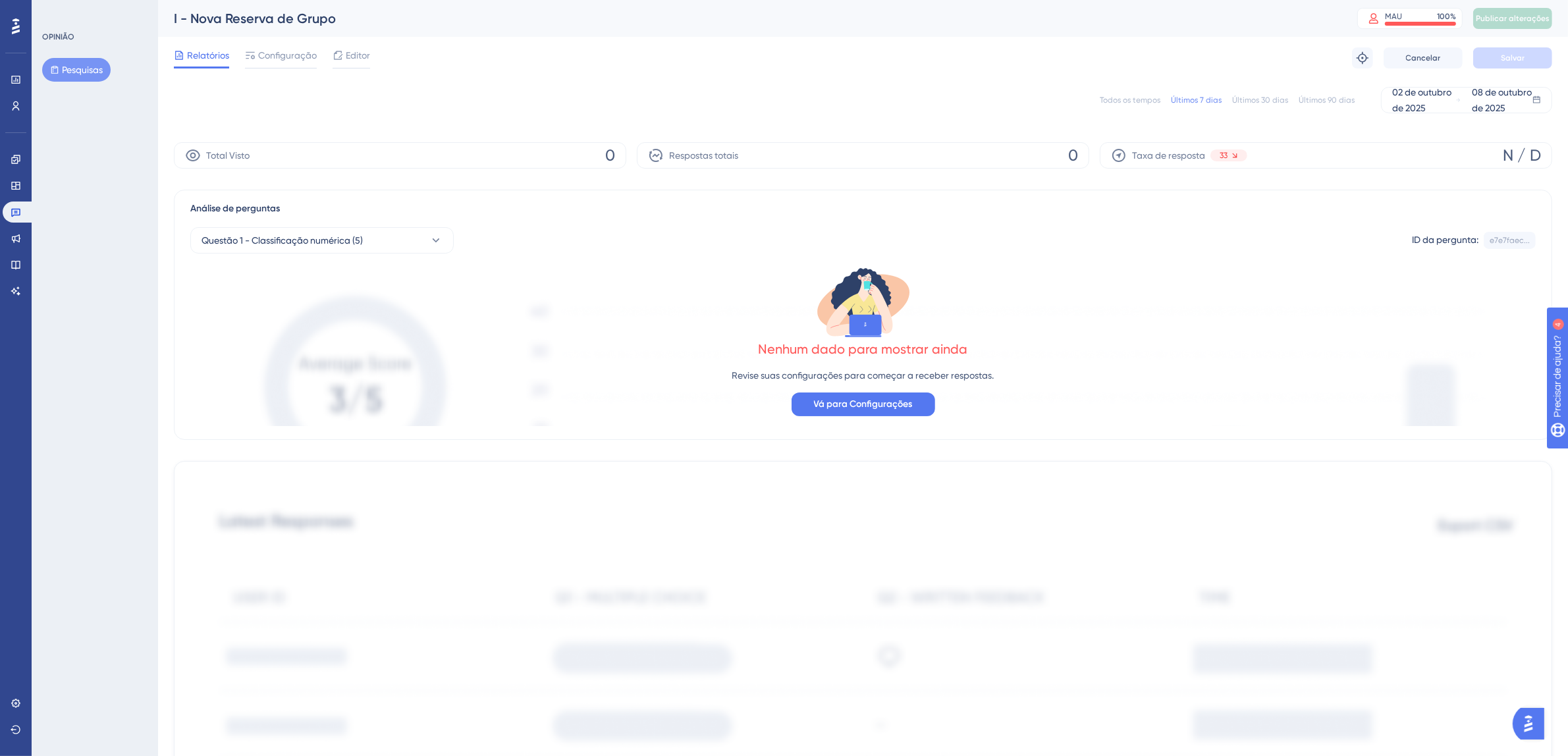
click at [1142, 108] on div "Todos os tempos Últimos 7 dias Últimos 30 dias Últimos 90 dias 02 de outubro de…" at bounding box center [862, 100] width 1378 height 26
click at [1142, 100] on font "Todos os tempos" at bounding box center [1130, 100] width 61 height 9
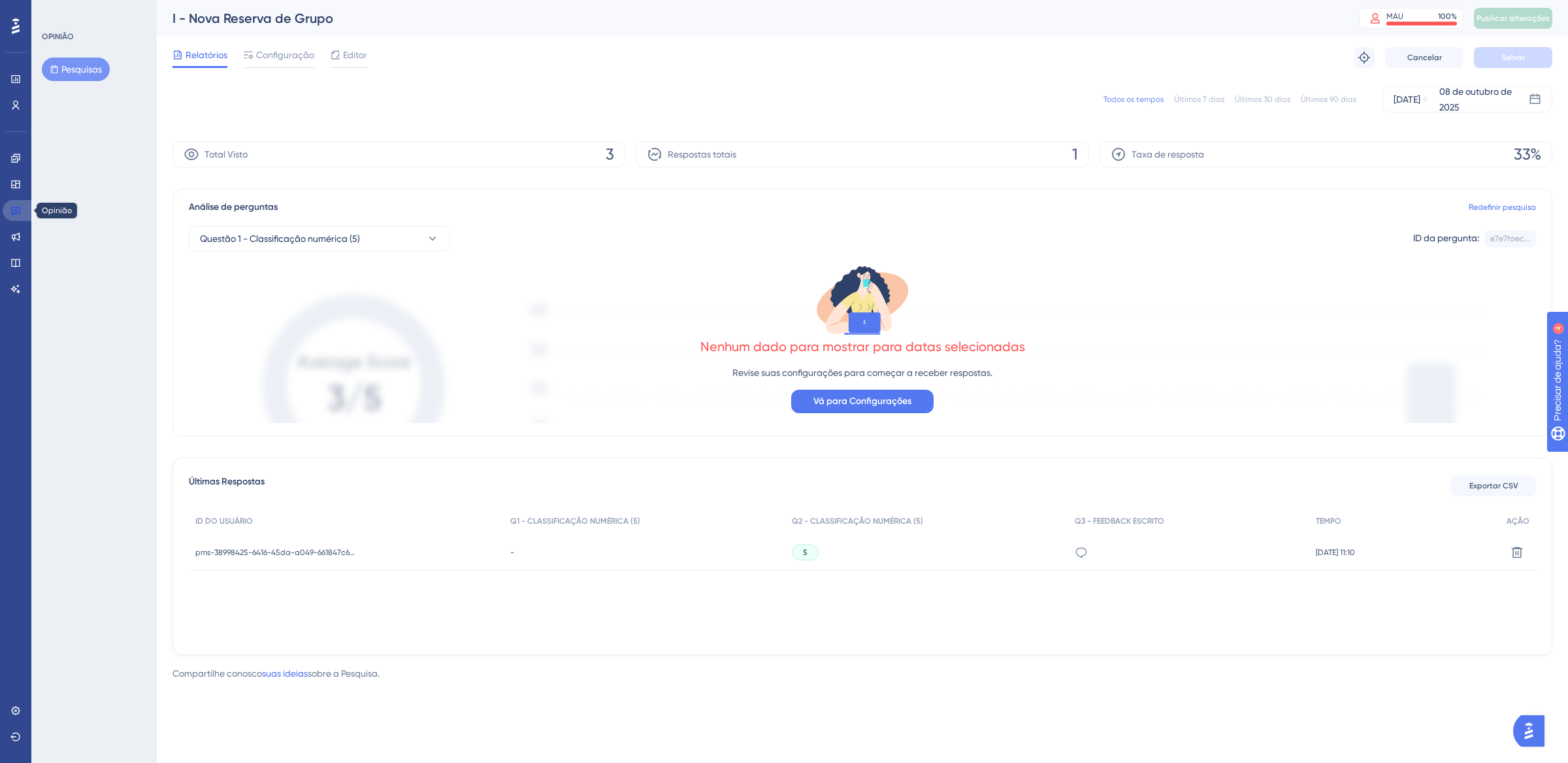
click at [23, 210] on link at bounding box center [18, 210] width 31 height 21
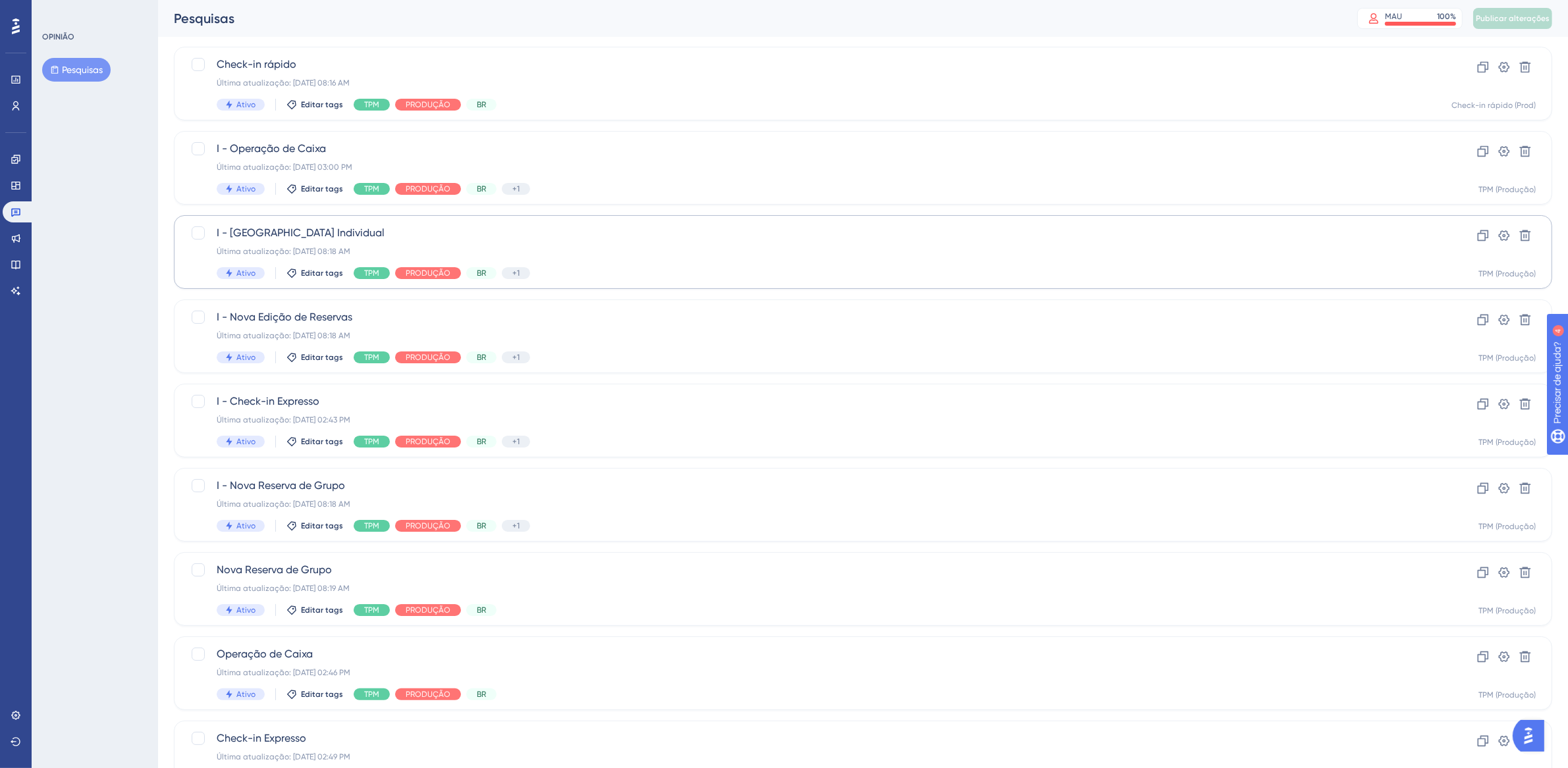
scroll to position [117, 0]
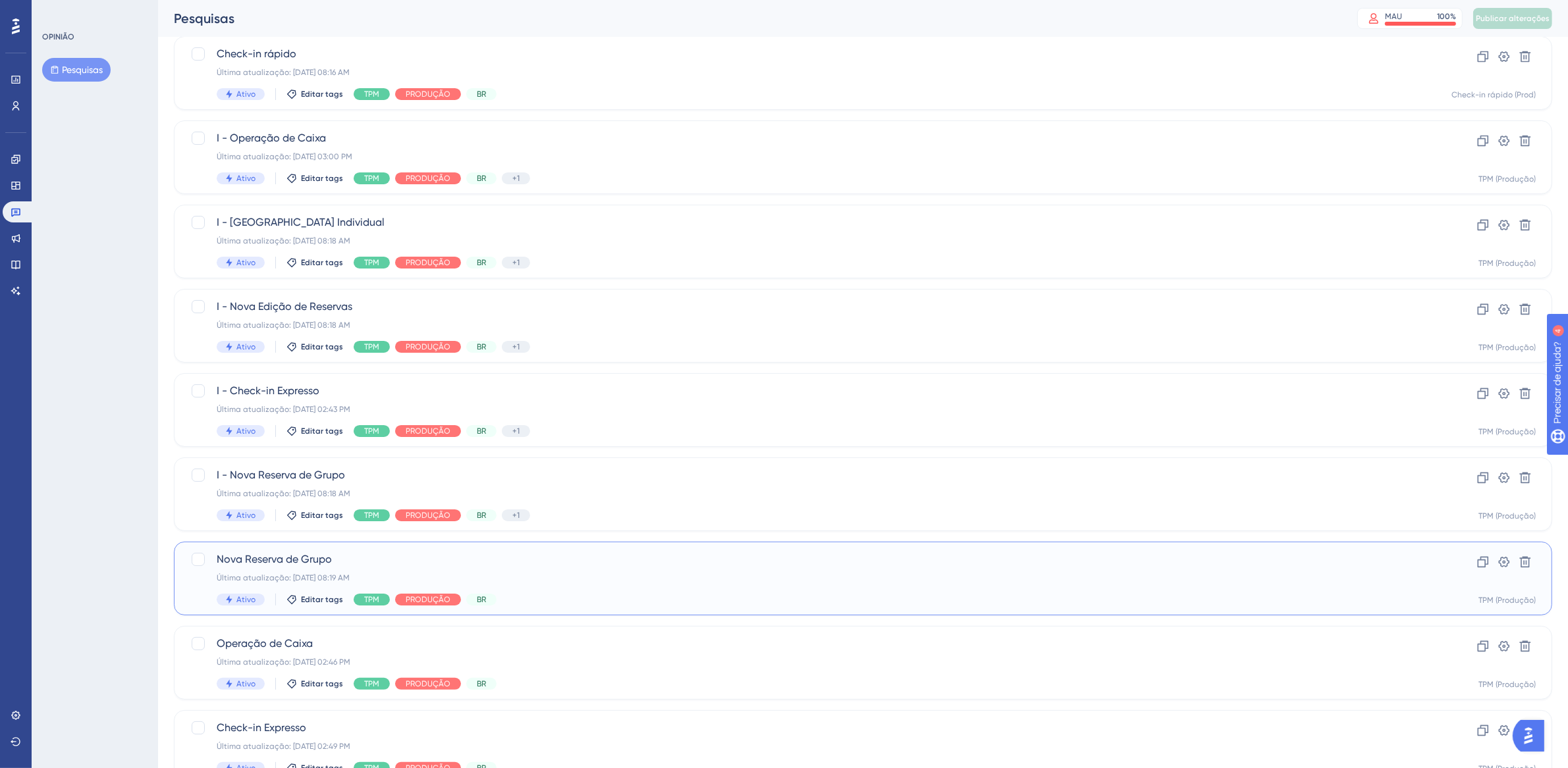
click at [711, 573] on div "Última atualização: 07 de out. de 2025 08:19 AM" at bounding box center [810, 578] width 1187 height 10
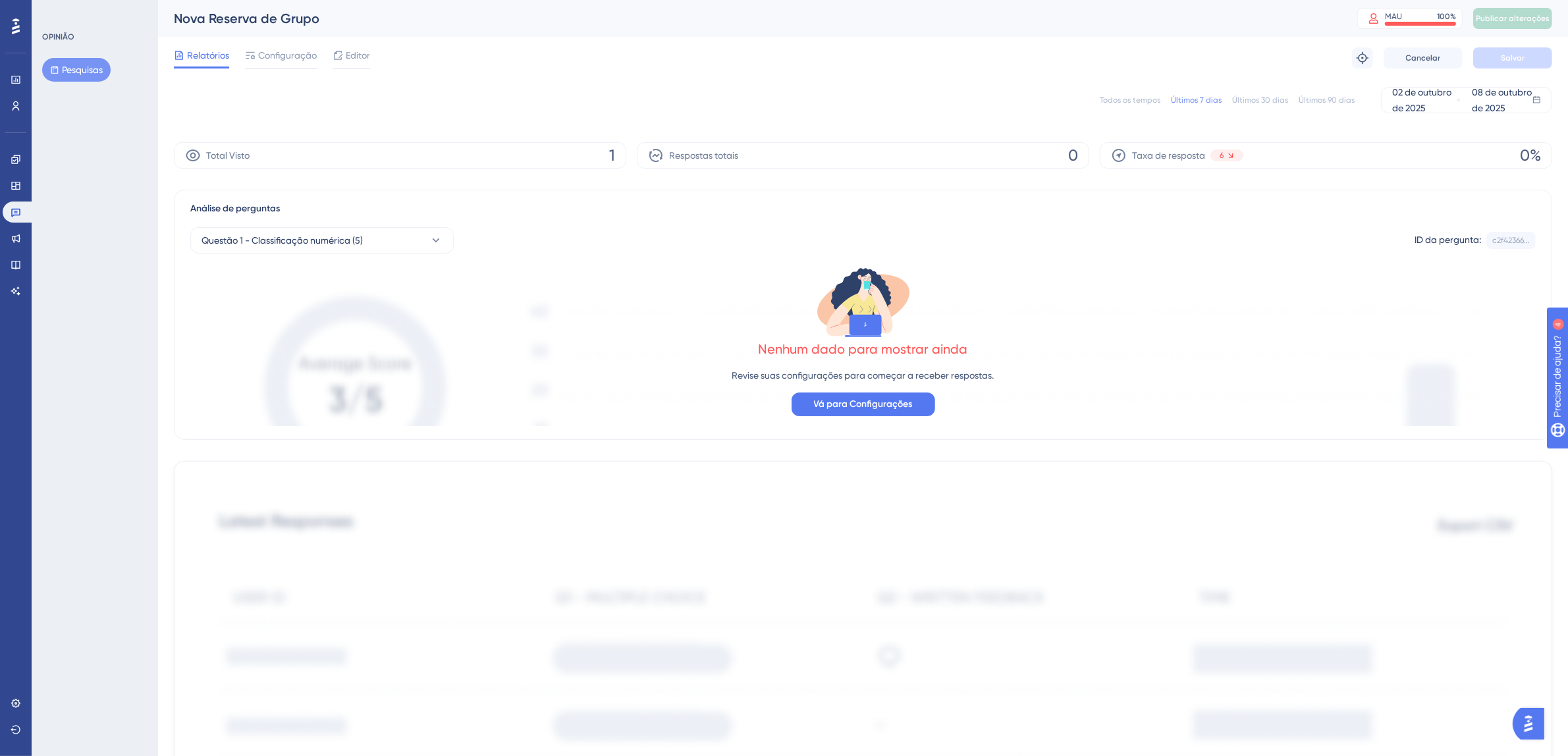
click at [1126, 96] on font "Todos os tempos" at bounding box center [1130, 100] width 61 height 9
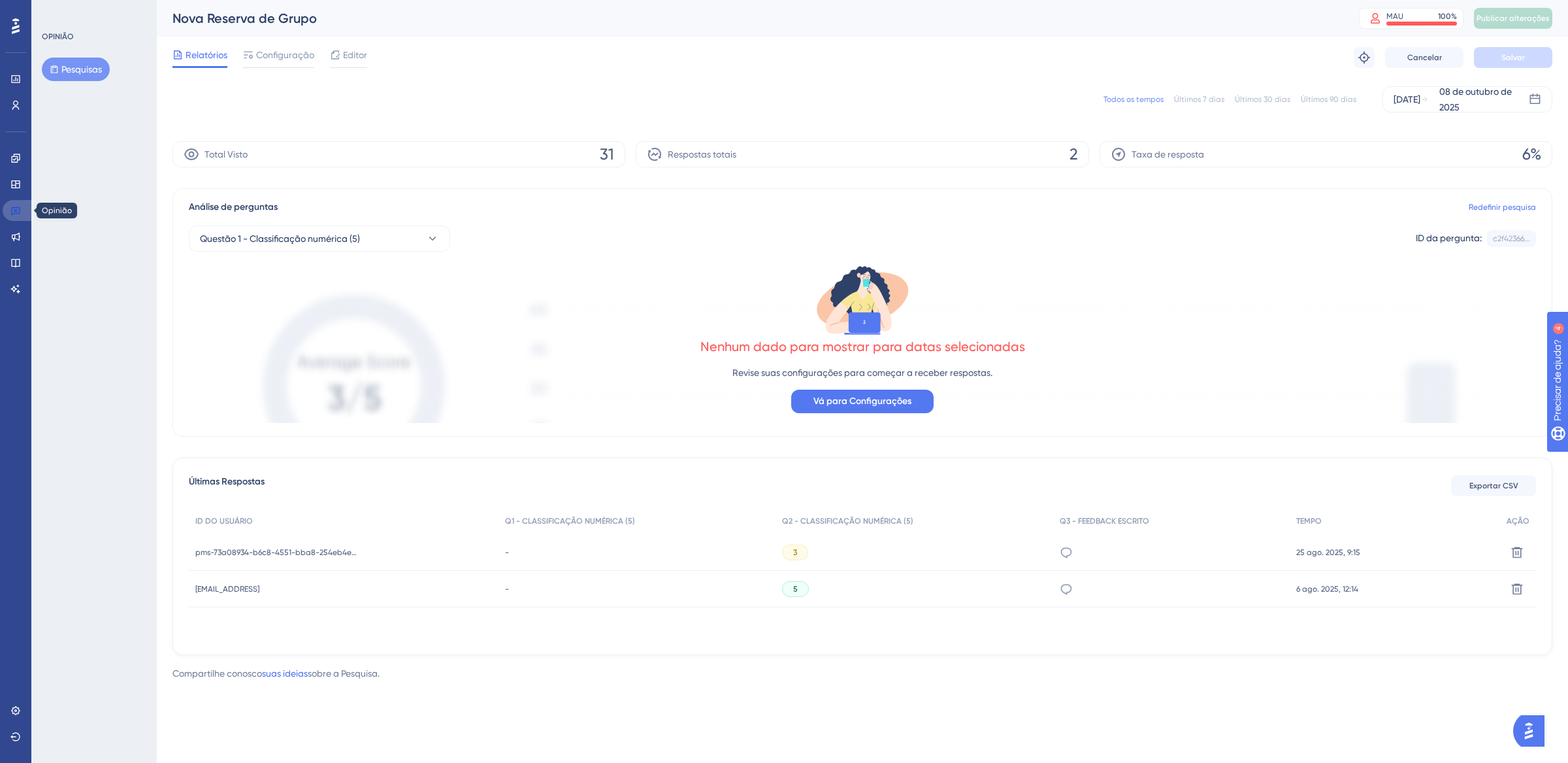
click at [18, 213] on icon at bounding box center [15, 212] width 9 height 8
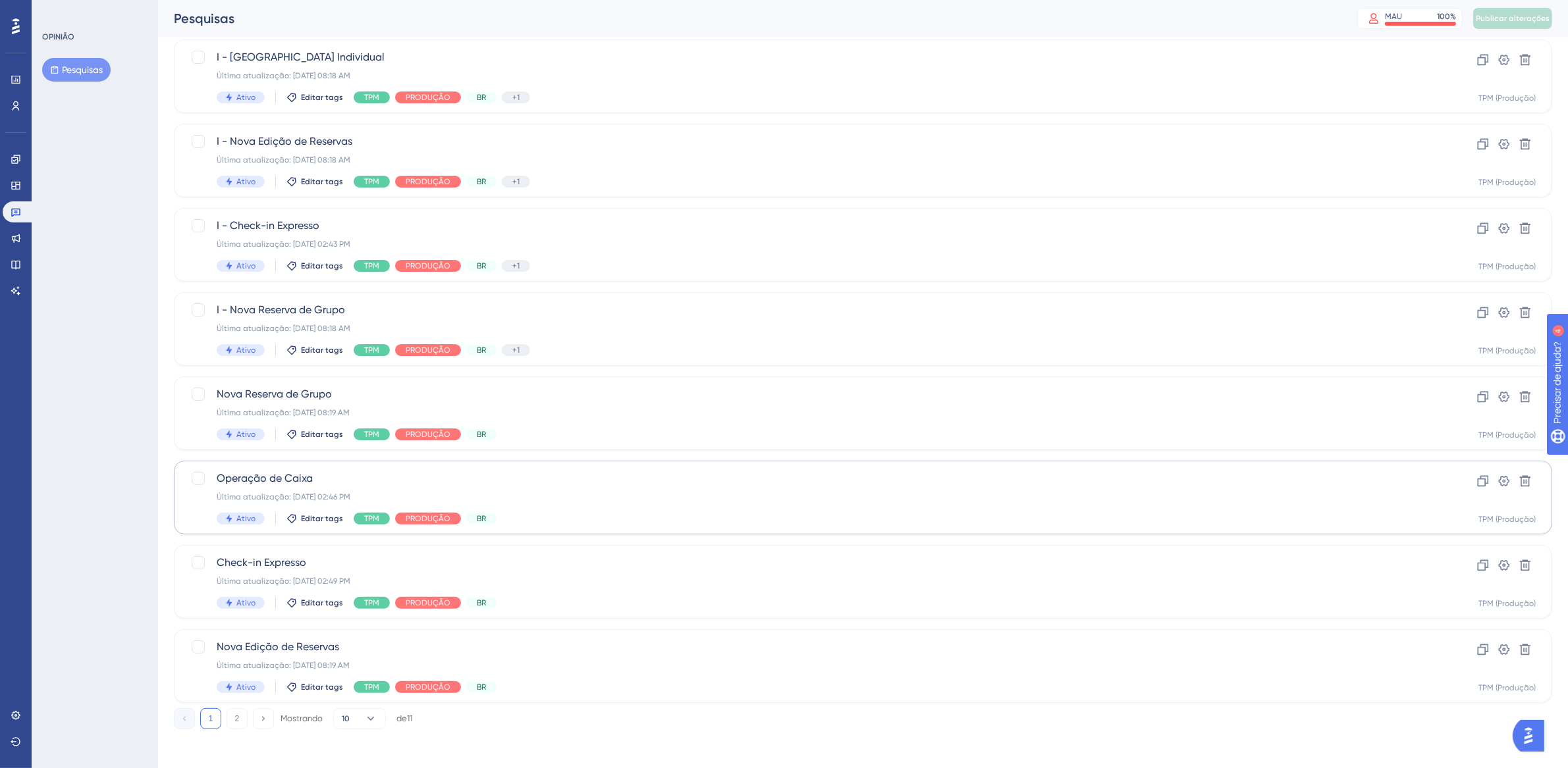
scroll to position [284, 0]
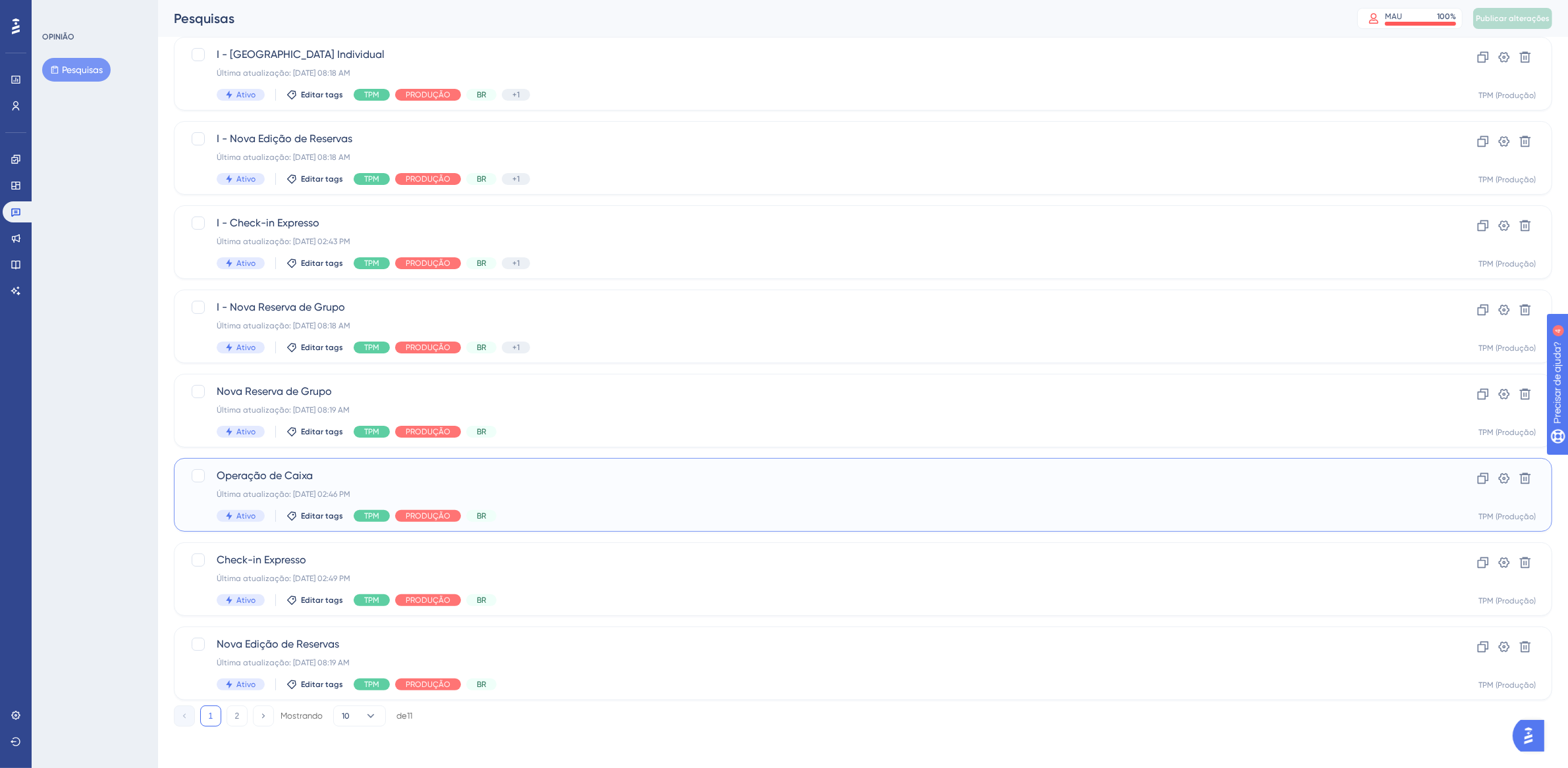
click at [630, 499] on div "Última atualização: 06 de out. de 2025 02:46 PM" at bounding box center [810, 494] width 1187 height 10
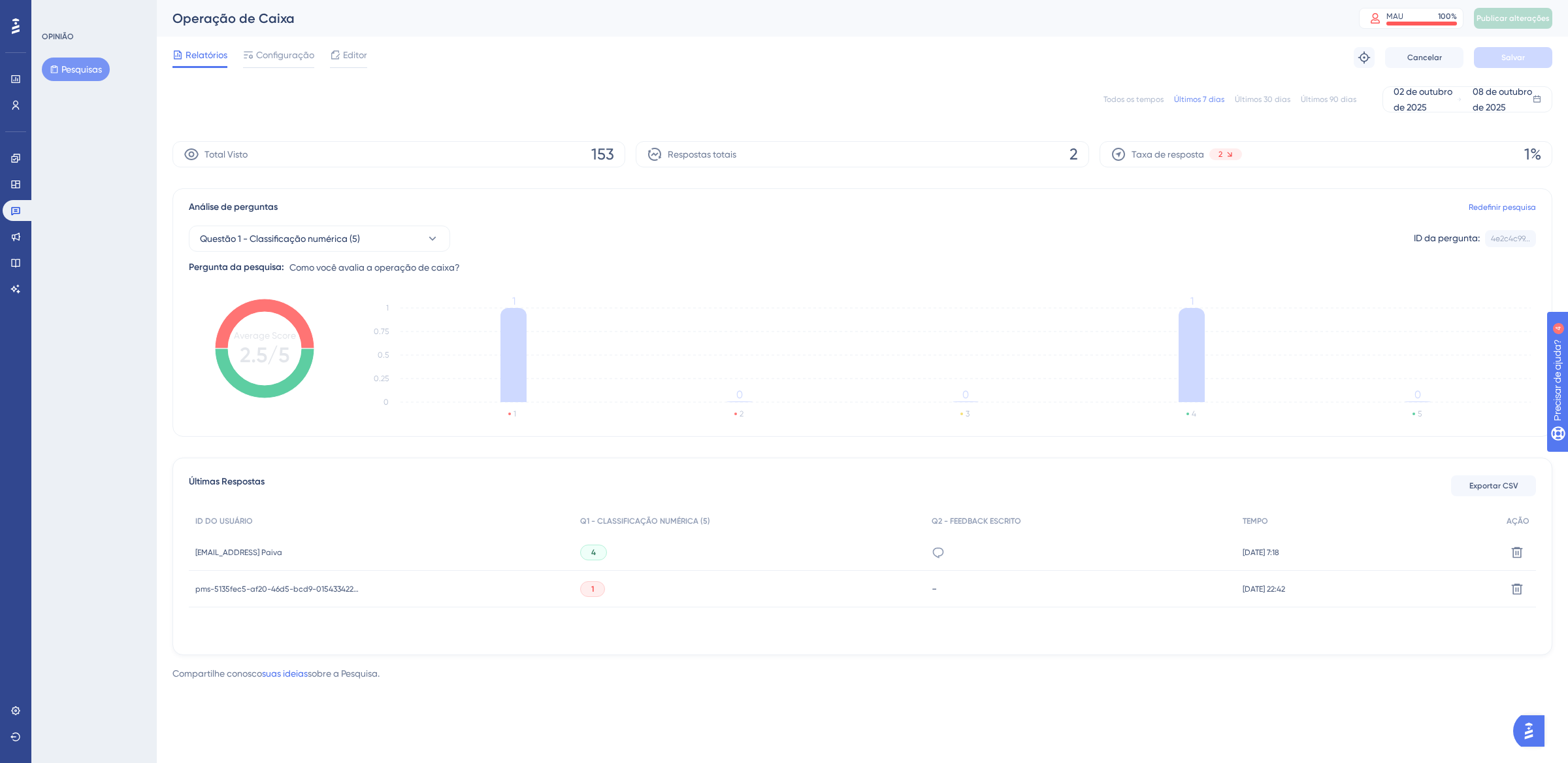
click at [1140, 93] on div "Todos os tempos Últimos 7 dias Últimos 30 dias Últimos 90 dias 02 de outubro de…" at bounding box center [862, 99] width 1380 height 26
click at [1140, 98] on font "Todos os tempos" at bounding box center [1134, 99] width 60 height 9
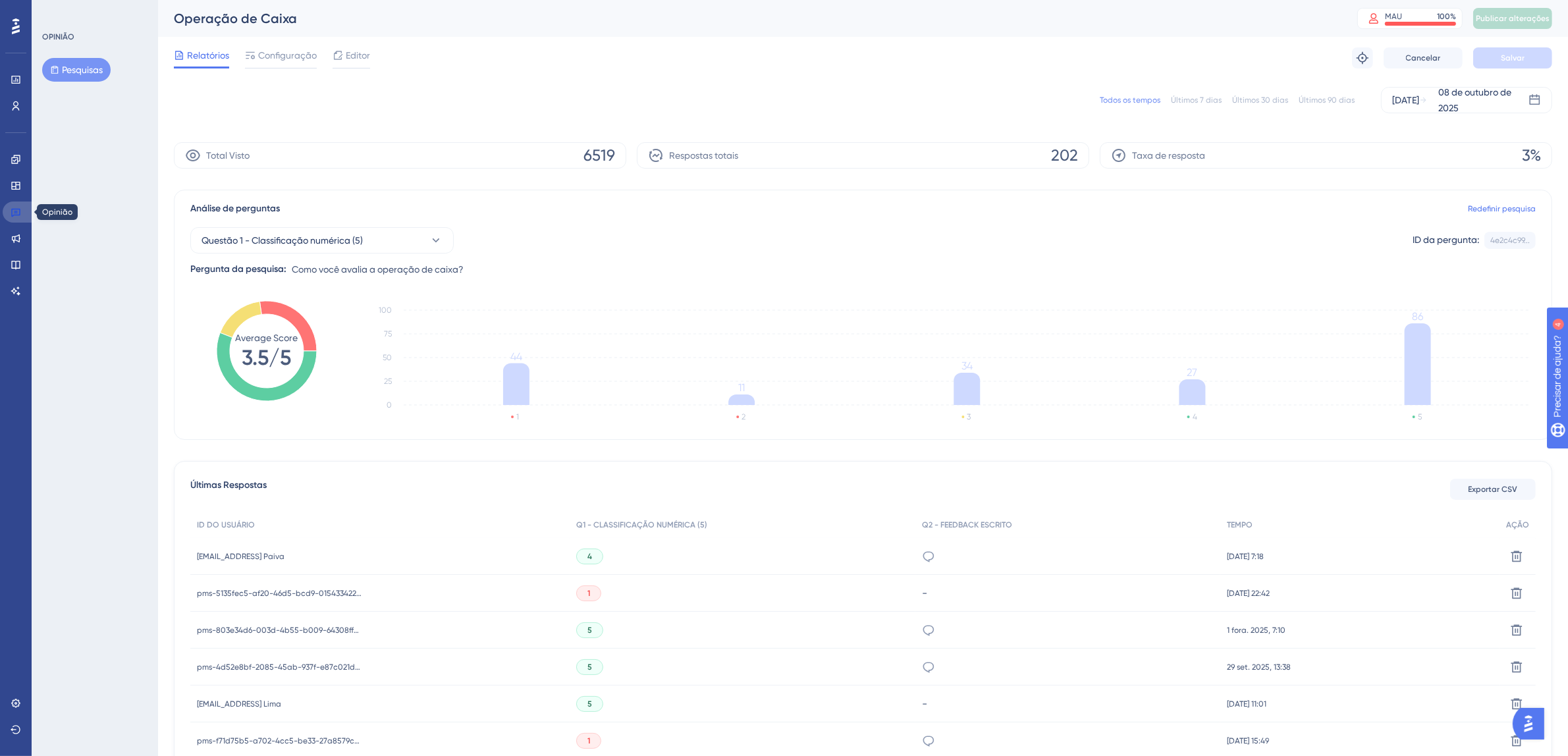
click at [15, 213] on icon at bounding box center [15, 212] width 10 height 10
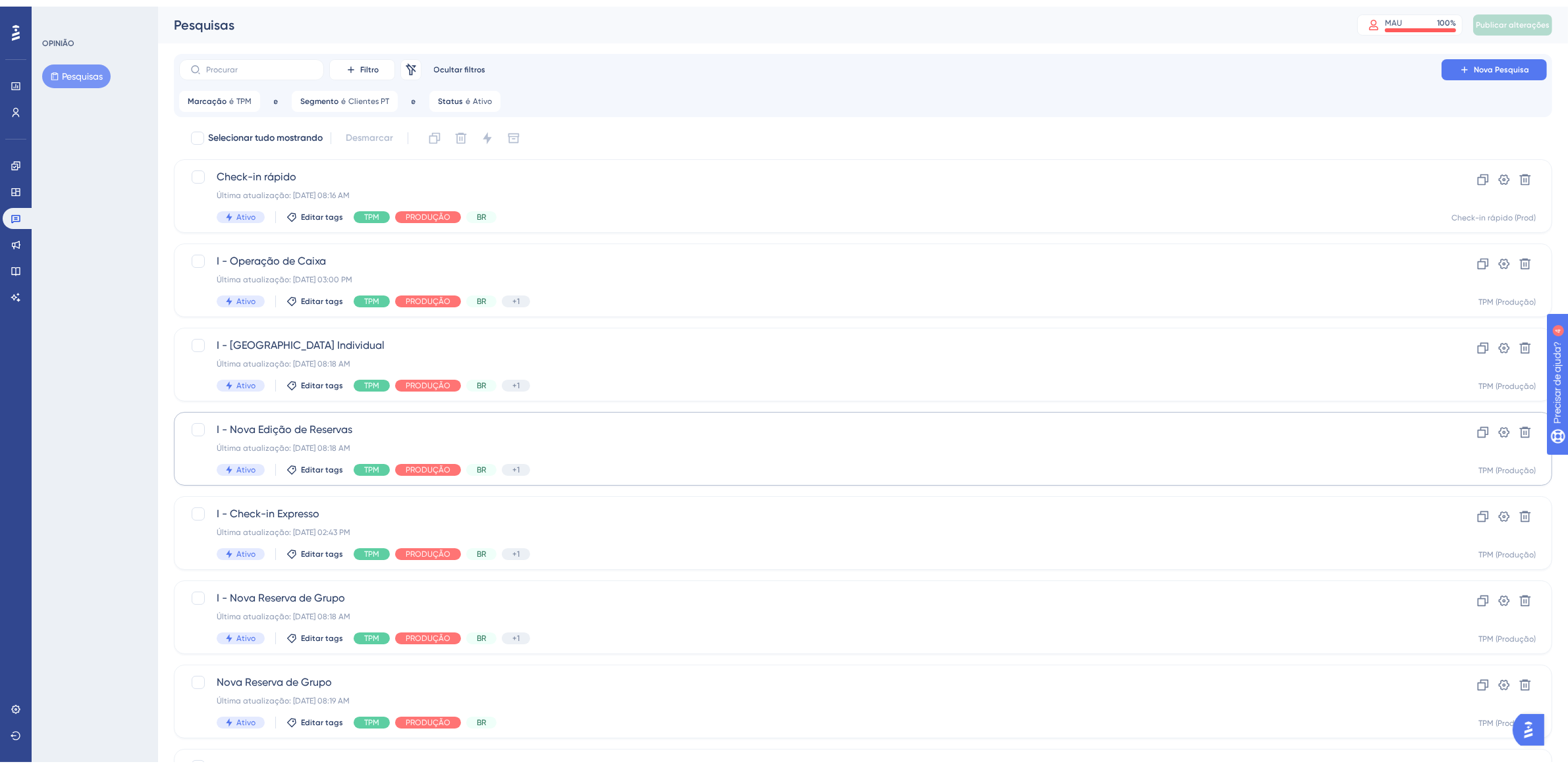
scroll to position [284, 0]
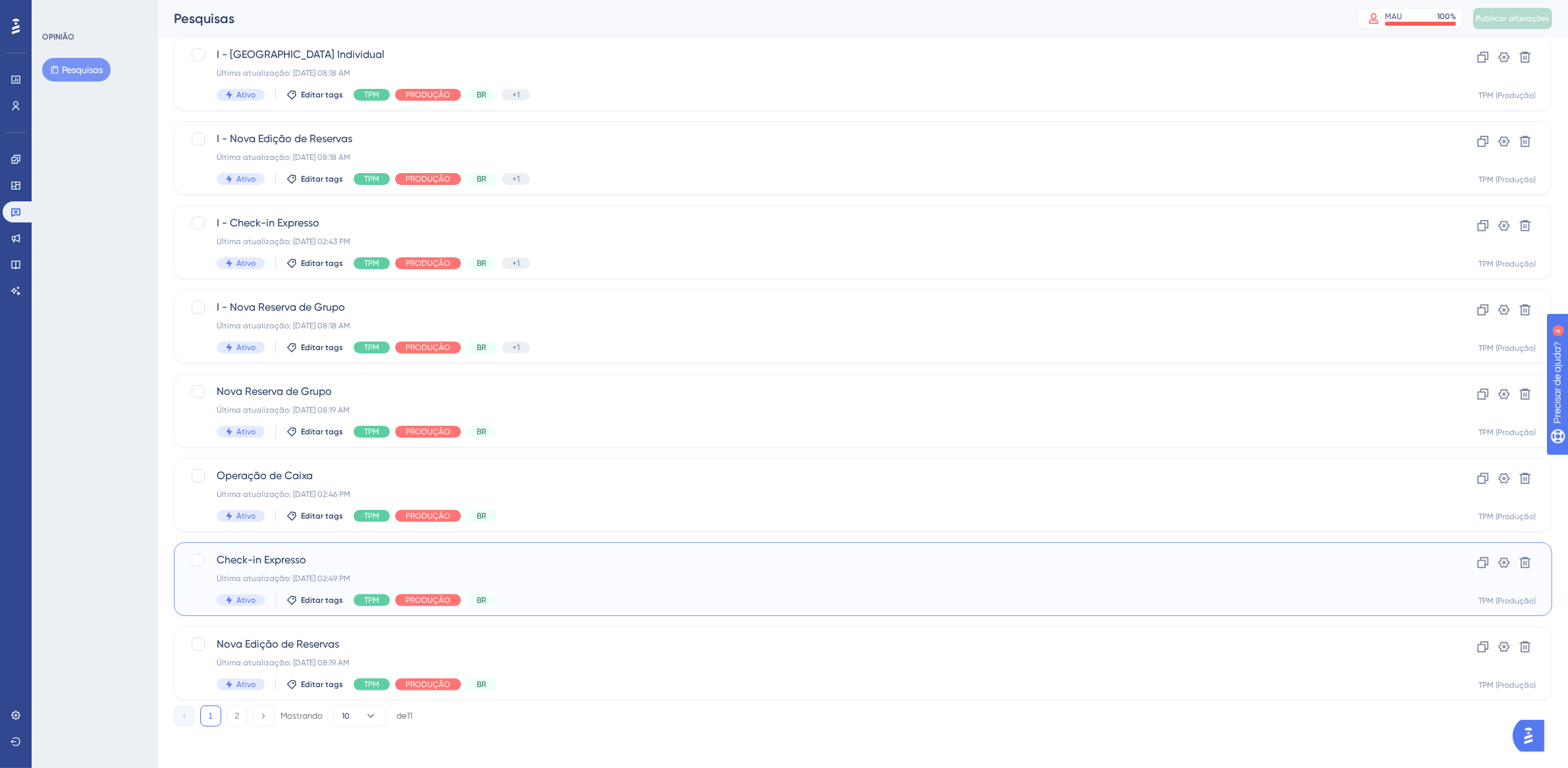
click at [614, 568] on div "Check-in Expresso Última atualização: 06 de out. de 2025 02:49 PM Ativo Editar …" at bounding box center [810, 579] width 1187 height 54
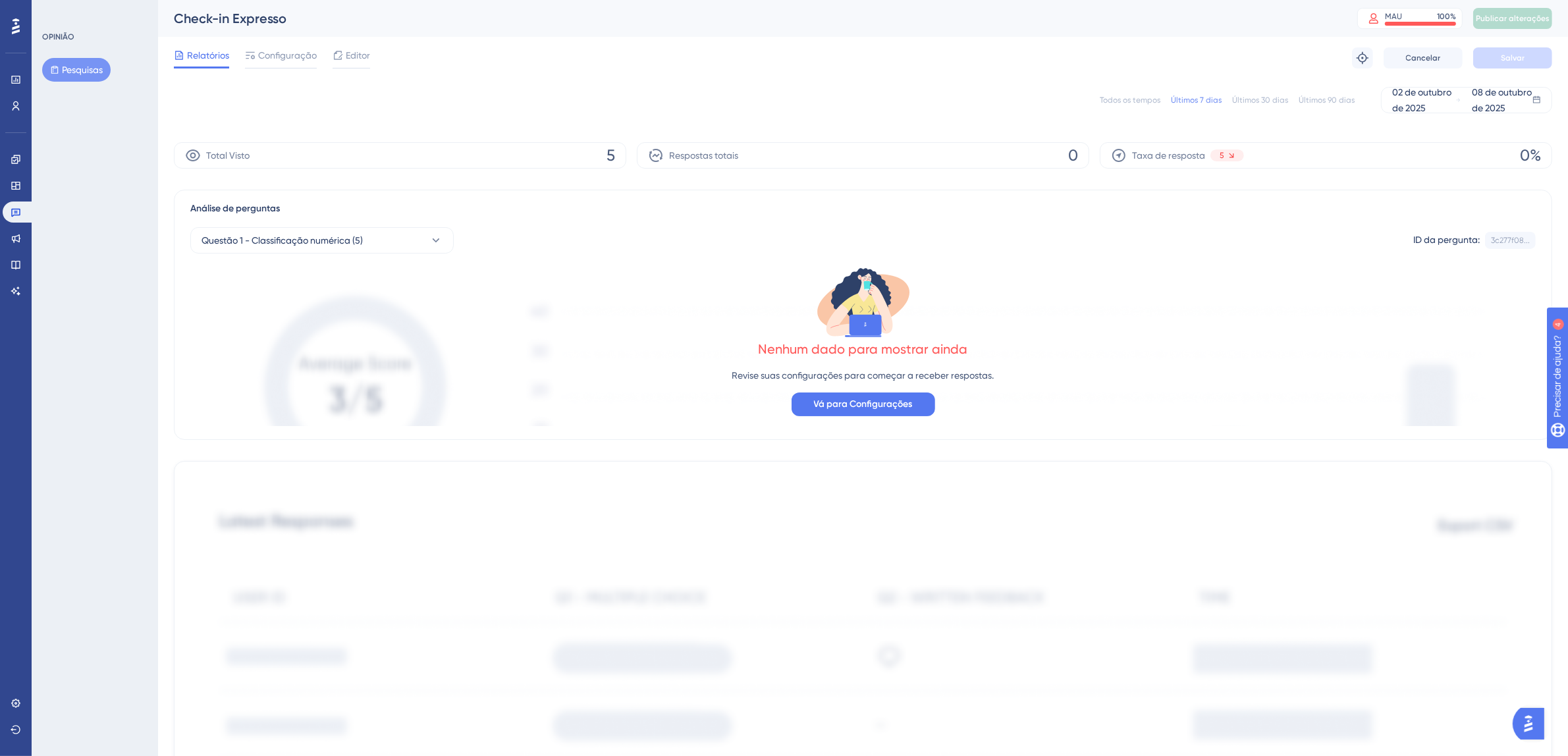
click at [1120, 102] on font "Todos os tempos" at bounding box center [1130, 100] width 61 height 9
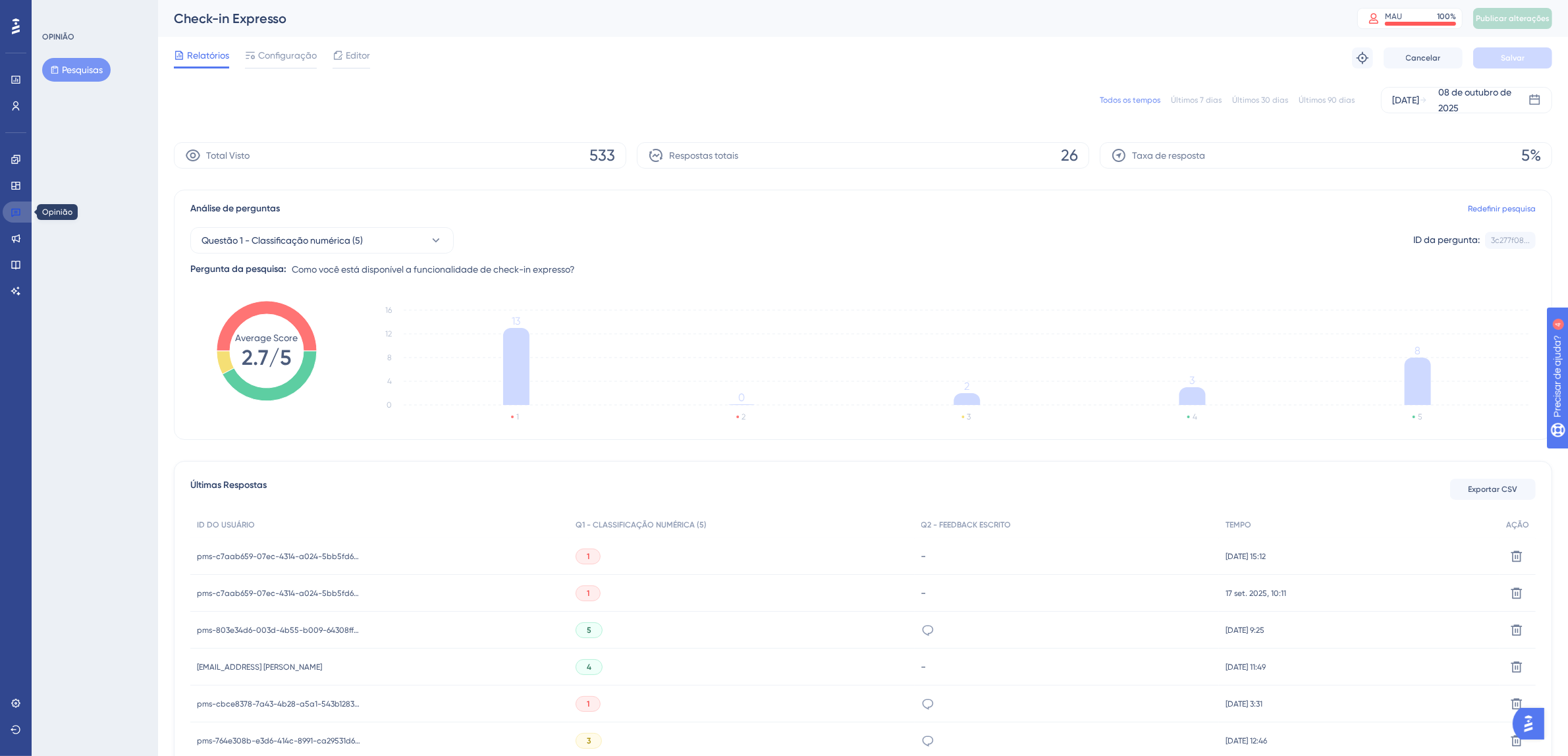
click at [16, 215] on icon at bounding box center [15, 212] width 10 height 10
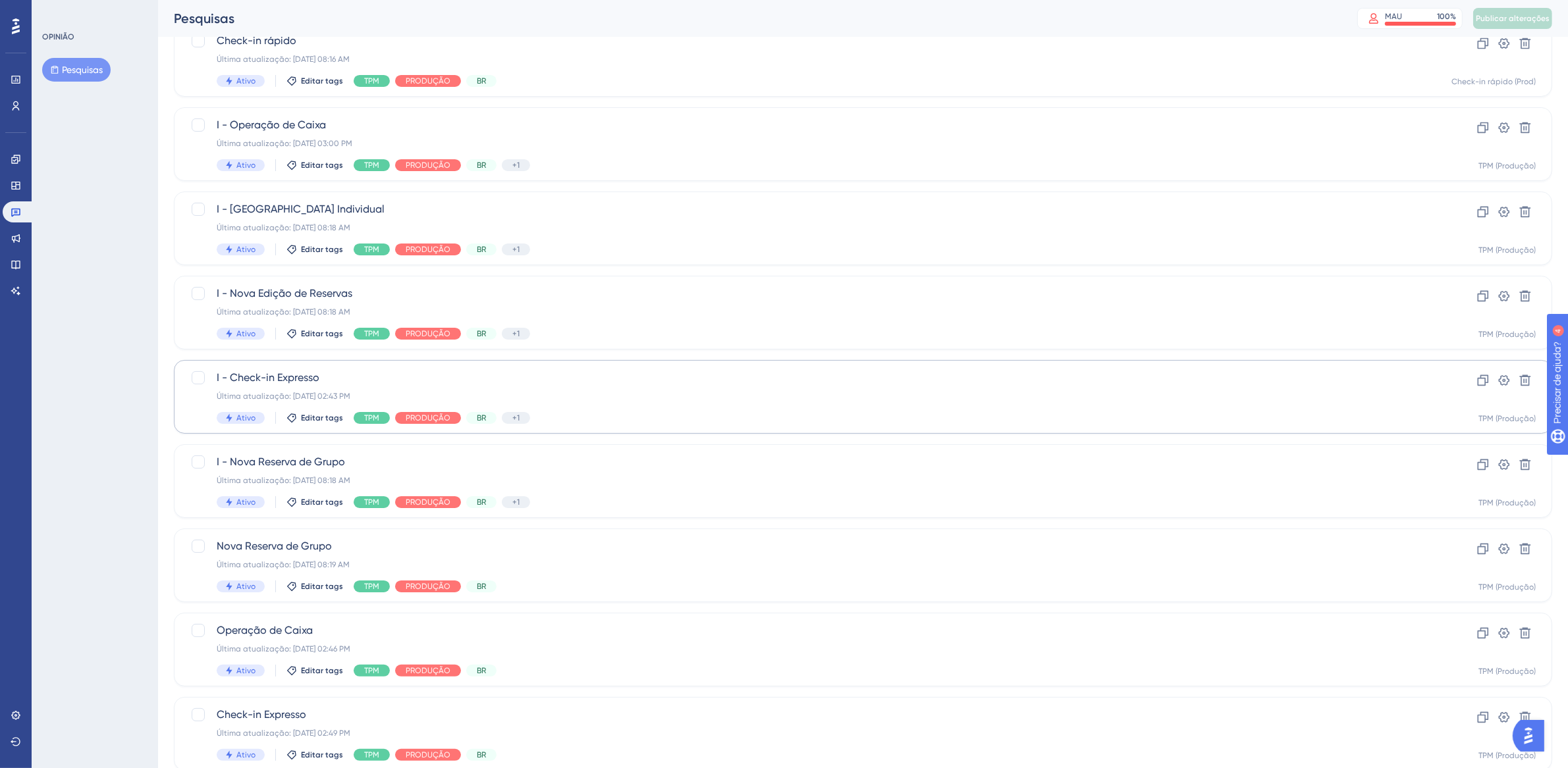
scroll to position [284, 0]
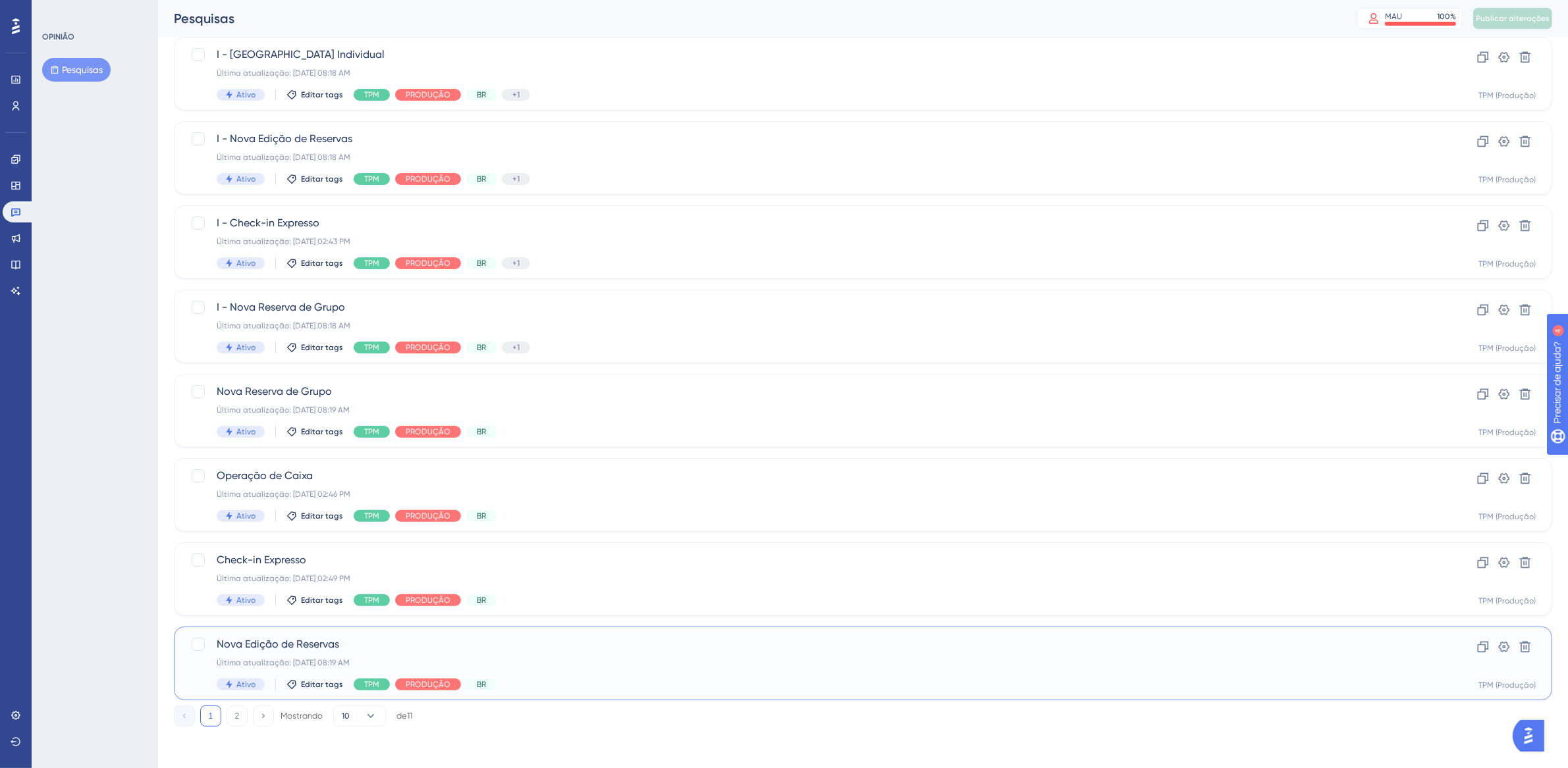
click at [593, 662] on div "Última atualização: 07 de out. de 2025 08:19 AM" at bounding box center [810, 662] width 1187 height 10
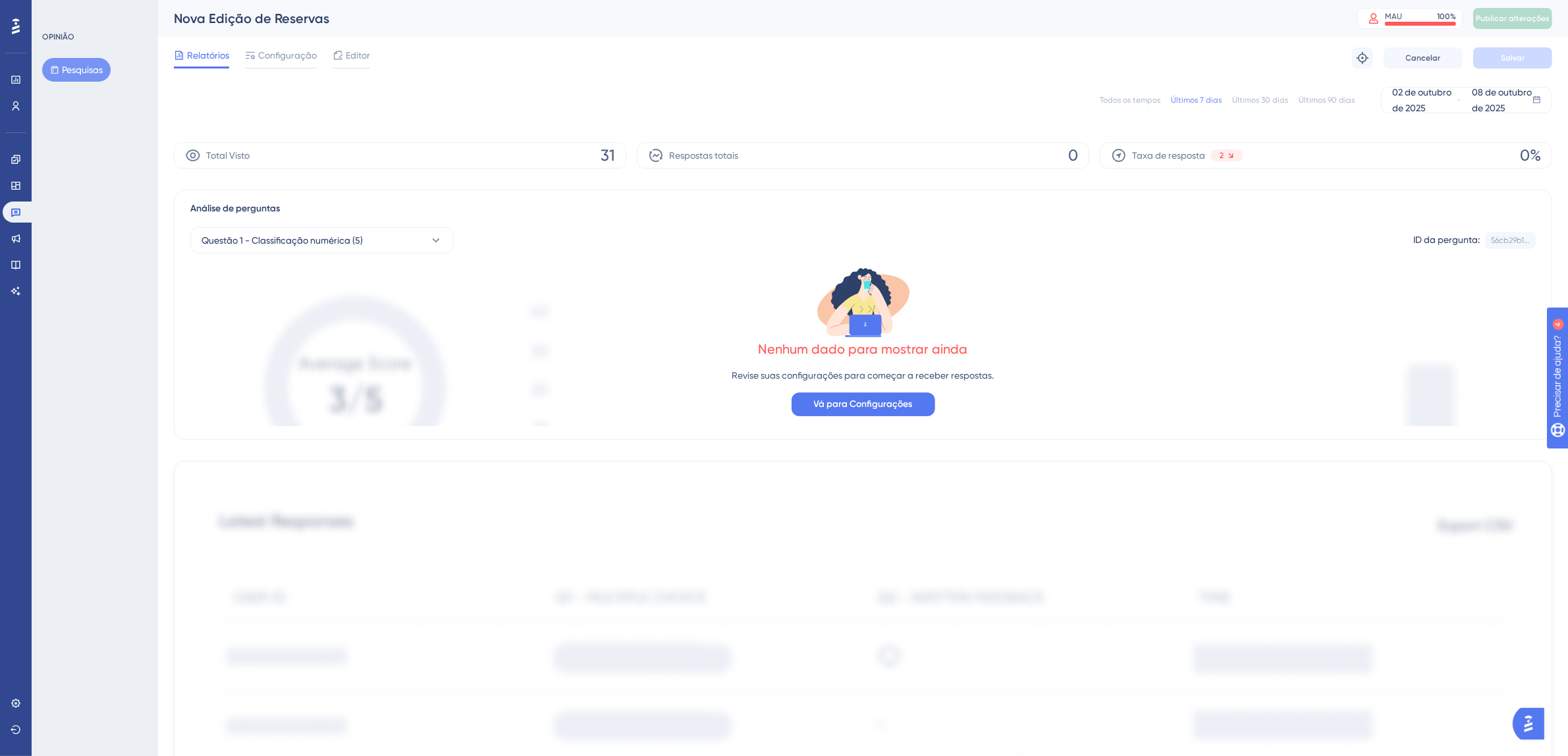
click at [1111, 108] on div "Todos os tempos Últimos 7 dias Últimos 30 dias Últimos 90 dias 02 de outubro de…" at bounding box center [862, 100] width 1378 height 26
click at [1114, 102] on font "Todos os tempos" at bounding box center [1130, 100] width 61 height 9
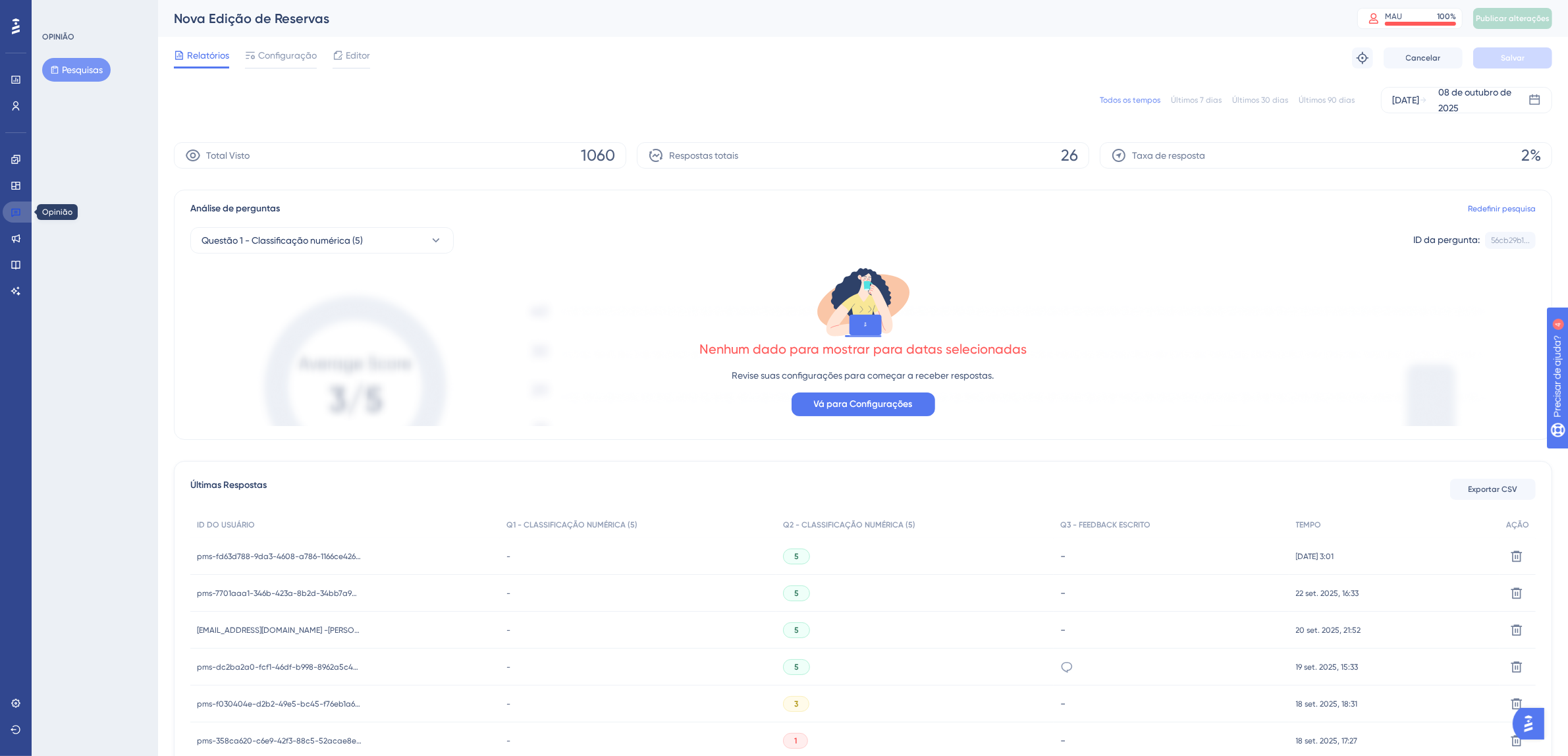
click at [19, 215] on icon at bounding box center [15, 213] width 9 height 8
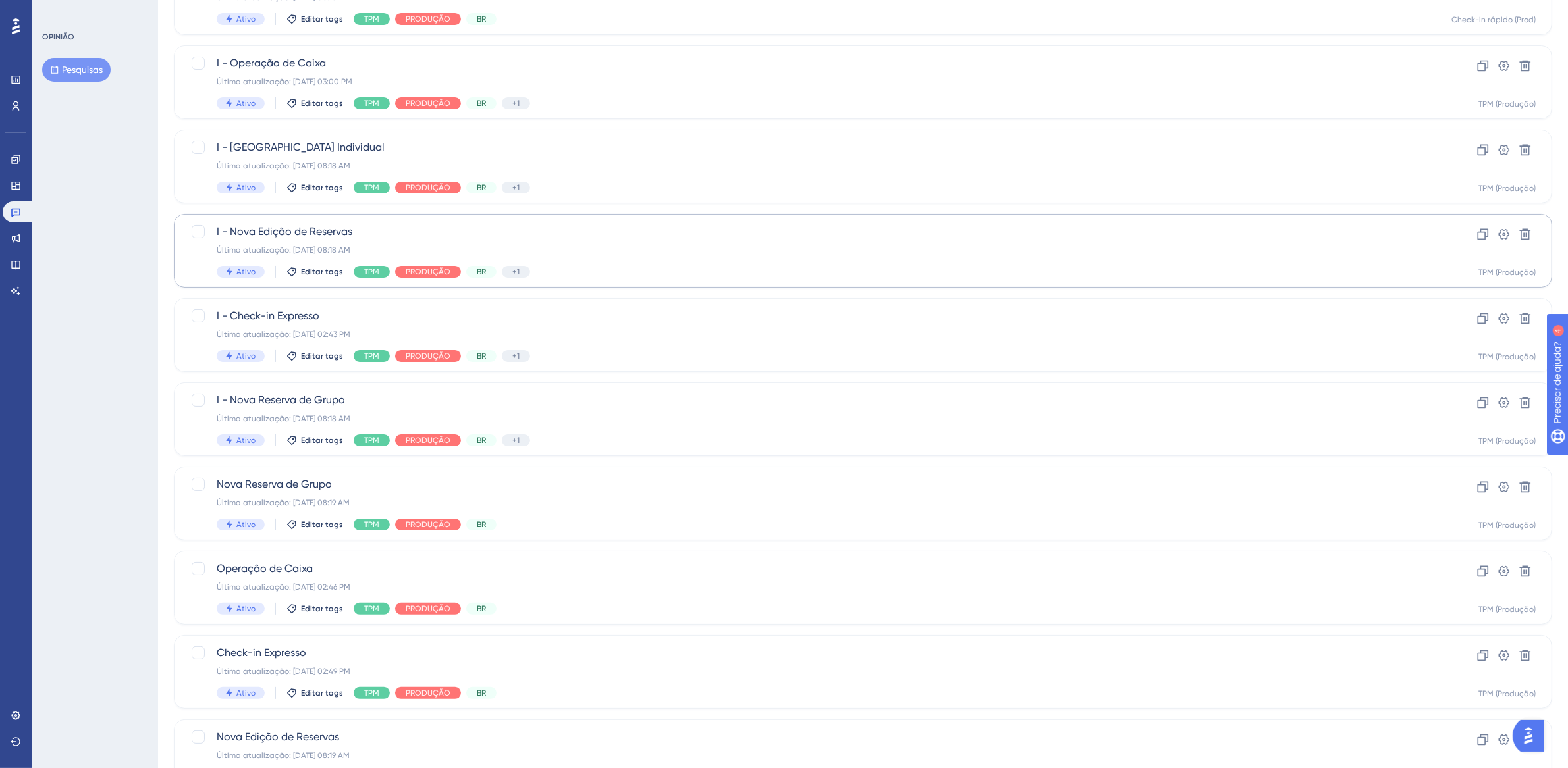
scroll to position [284, 0]
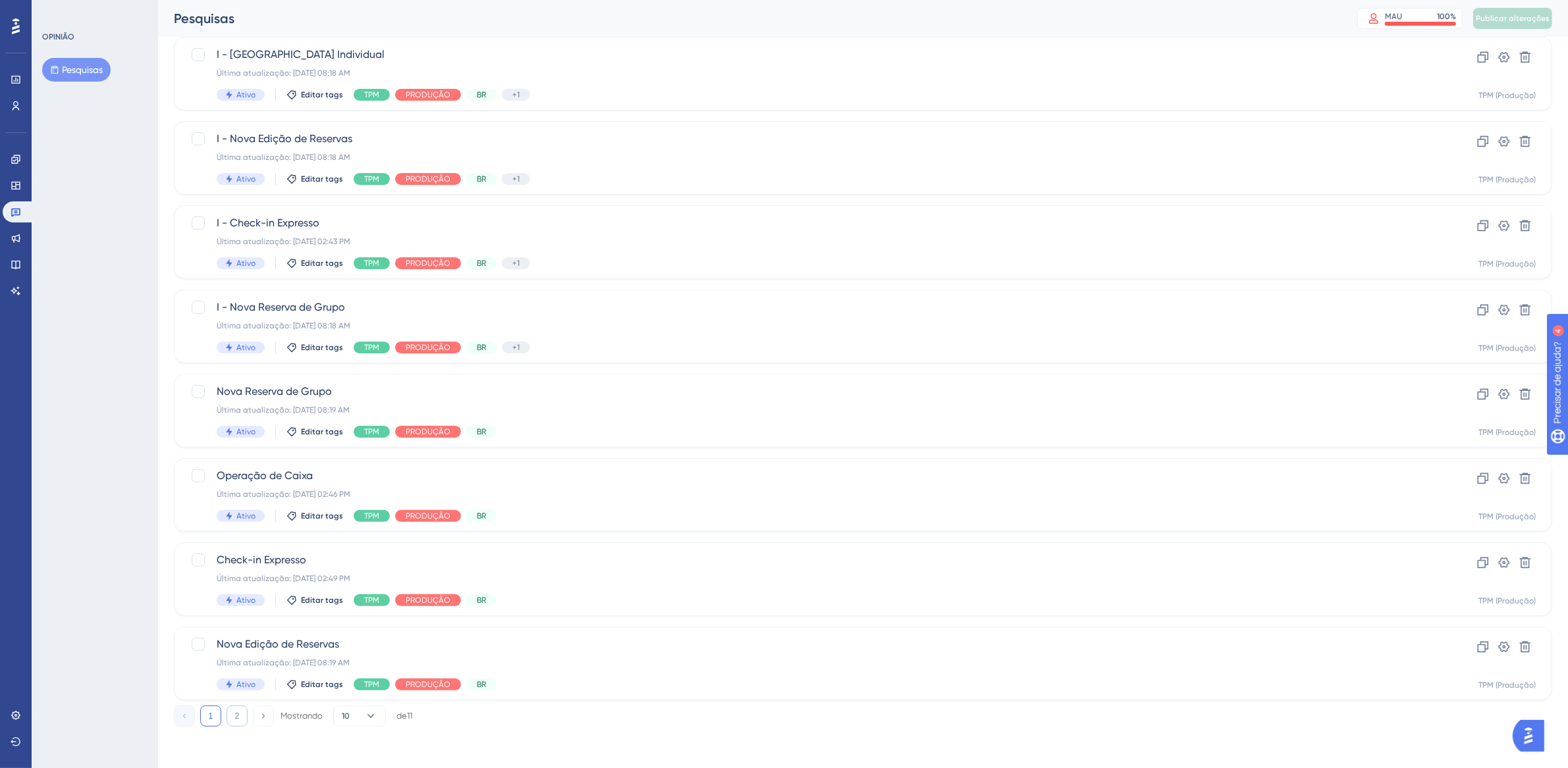
click at [235, 713] on font "2" at bounding box center [237, 716] width 4 height 9
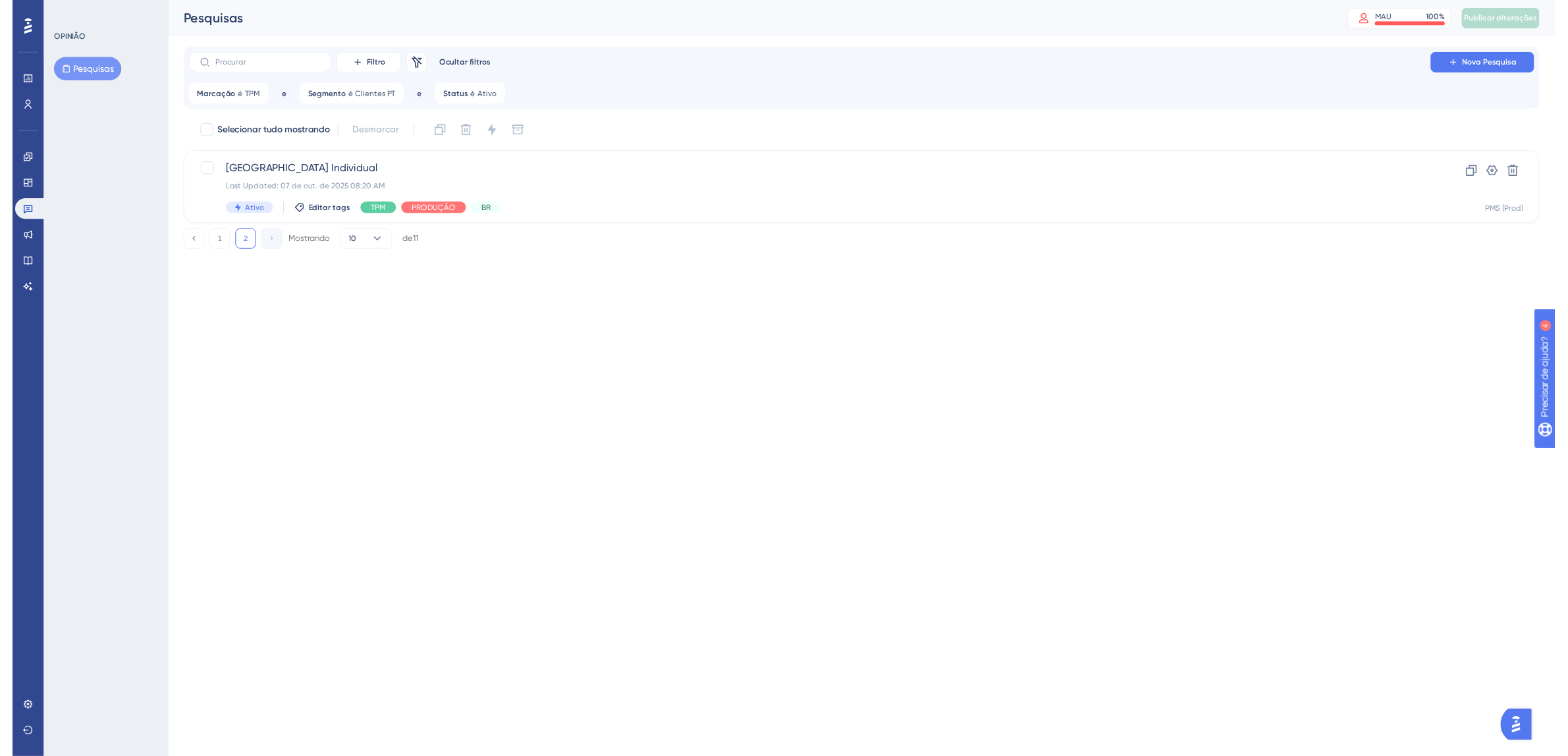
scroll to position [0, 0]
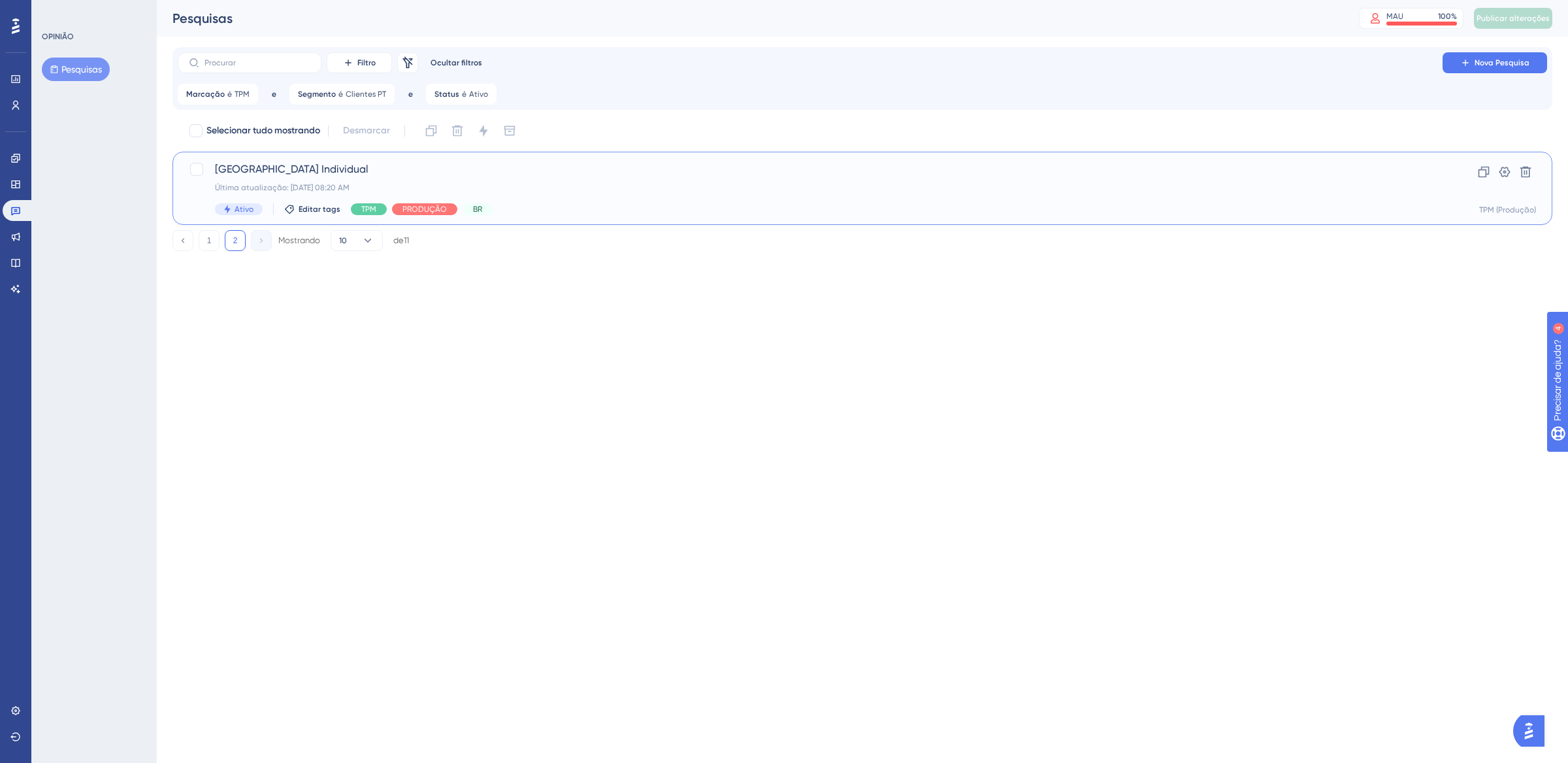
click at [573, 193] on div "Nova Reserva Individual Última atualização: 07 de out. de 2025 08:20 AM Ativo E…" at bounding box center [810, 188] width 1191 height 54
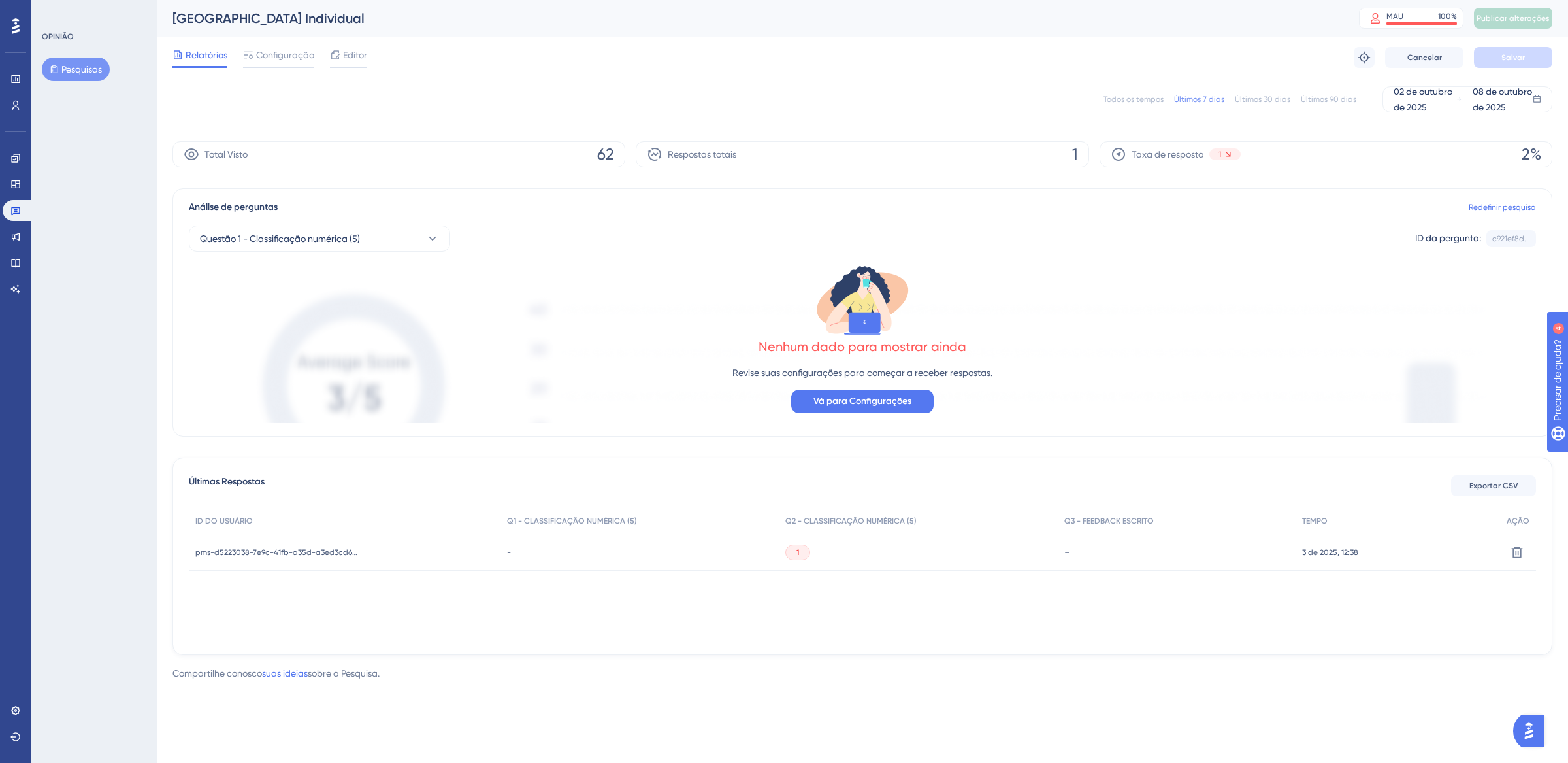
click at [1117, 106] on div "Todos os tempos Últimos 7 dias Últimos 30 dias Últimos 90 dias 02 de outubro de…" at bounding box center [862, 99] width 1380 height 26
click at [1123, 100] on font "Todos os tempos" at bounding box center [1134, 99] width 60 height 9
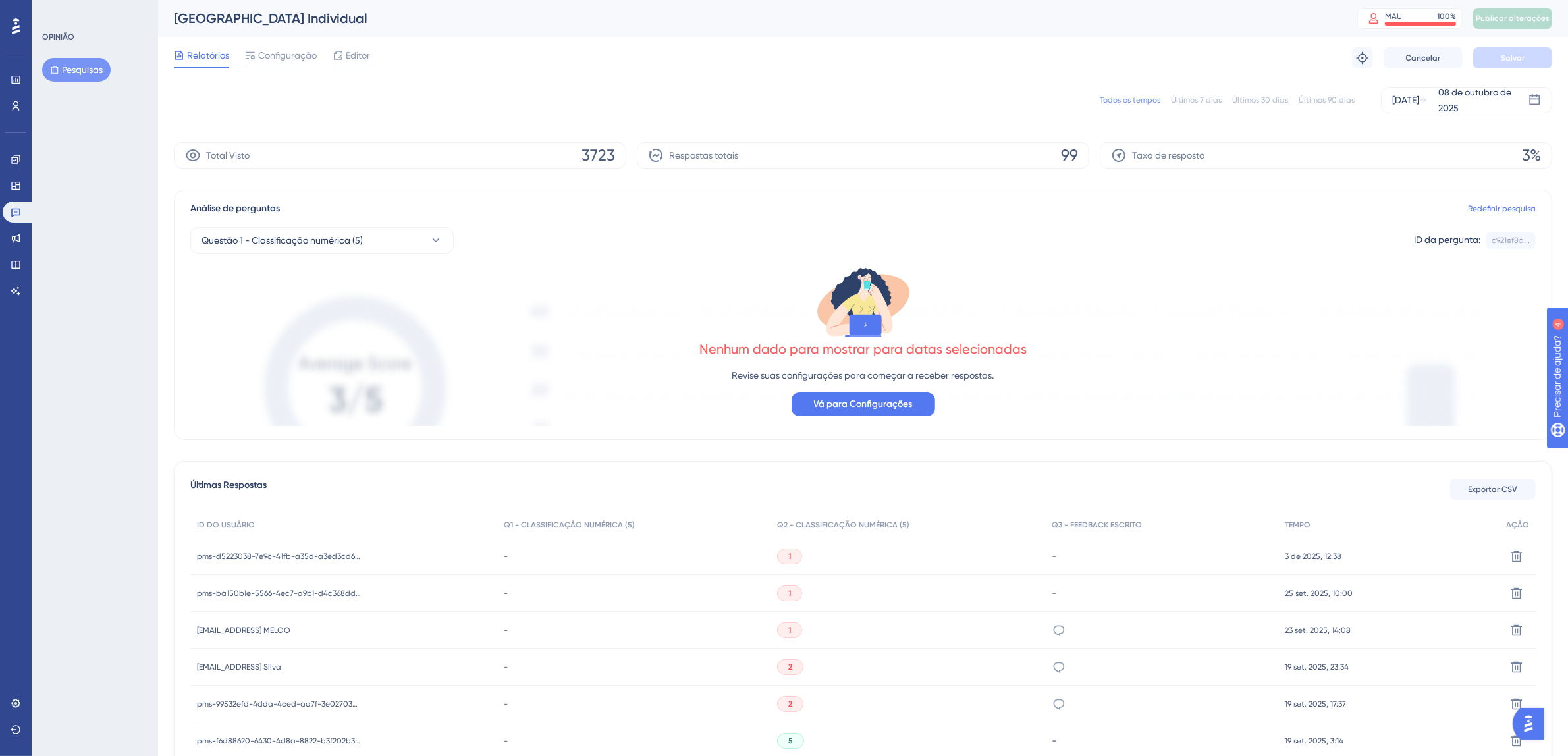
click at [1136, 102] on font "Todos os tempos" at bounding box center [1130, 100] width 61 height 9
click at [19, 212] on icon at bounding box center [15, 213] width 9 height 8
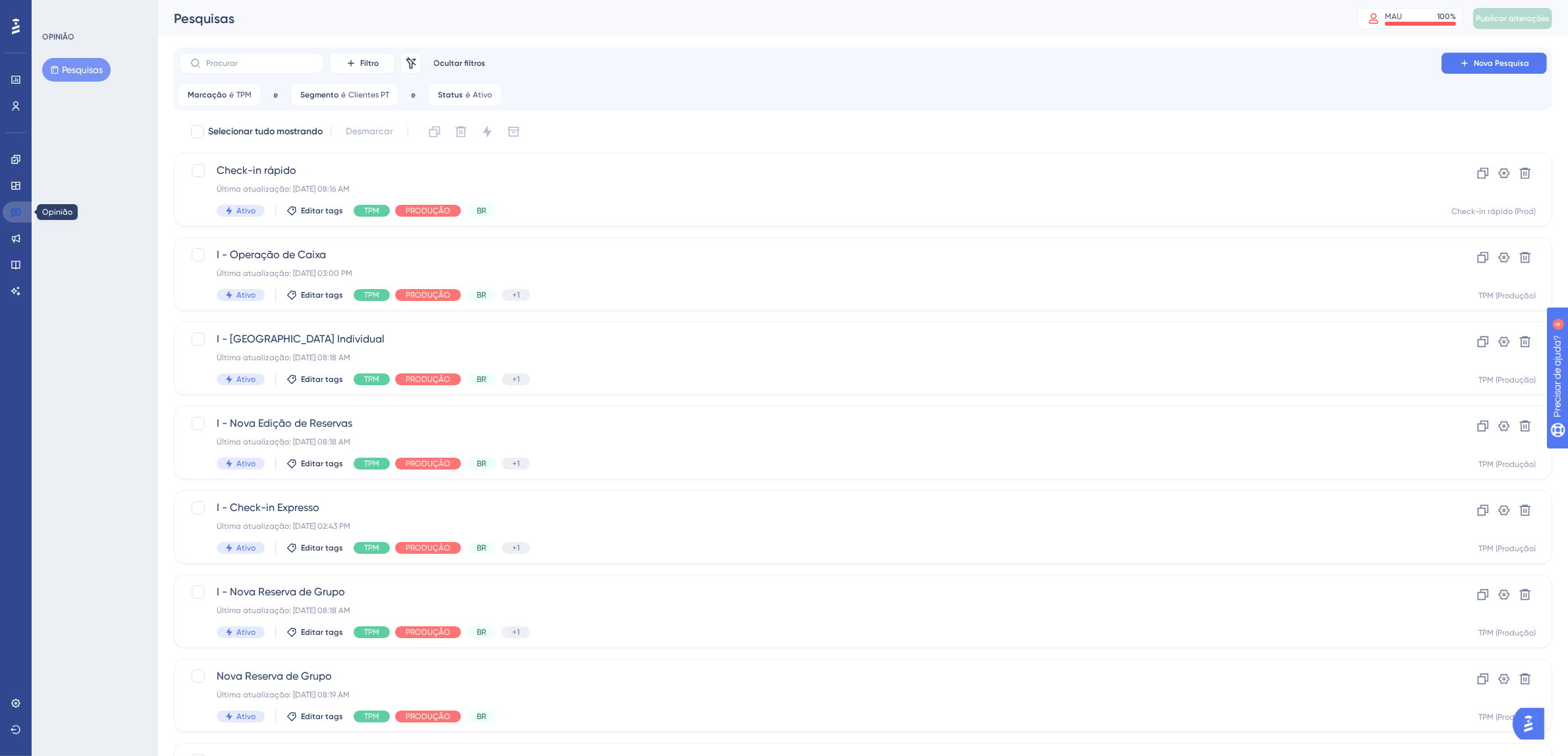
click at [8, 212] on link at bounding box center [18, 212] width 31 height 21
click at [736, 201] on div "Check-in rápido Última atualização: 07 de out. de 2025 08:16 AM Ativo Editar ta…" at bounding box center [810, 190] width 1187 height 54
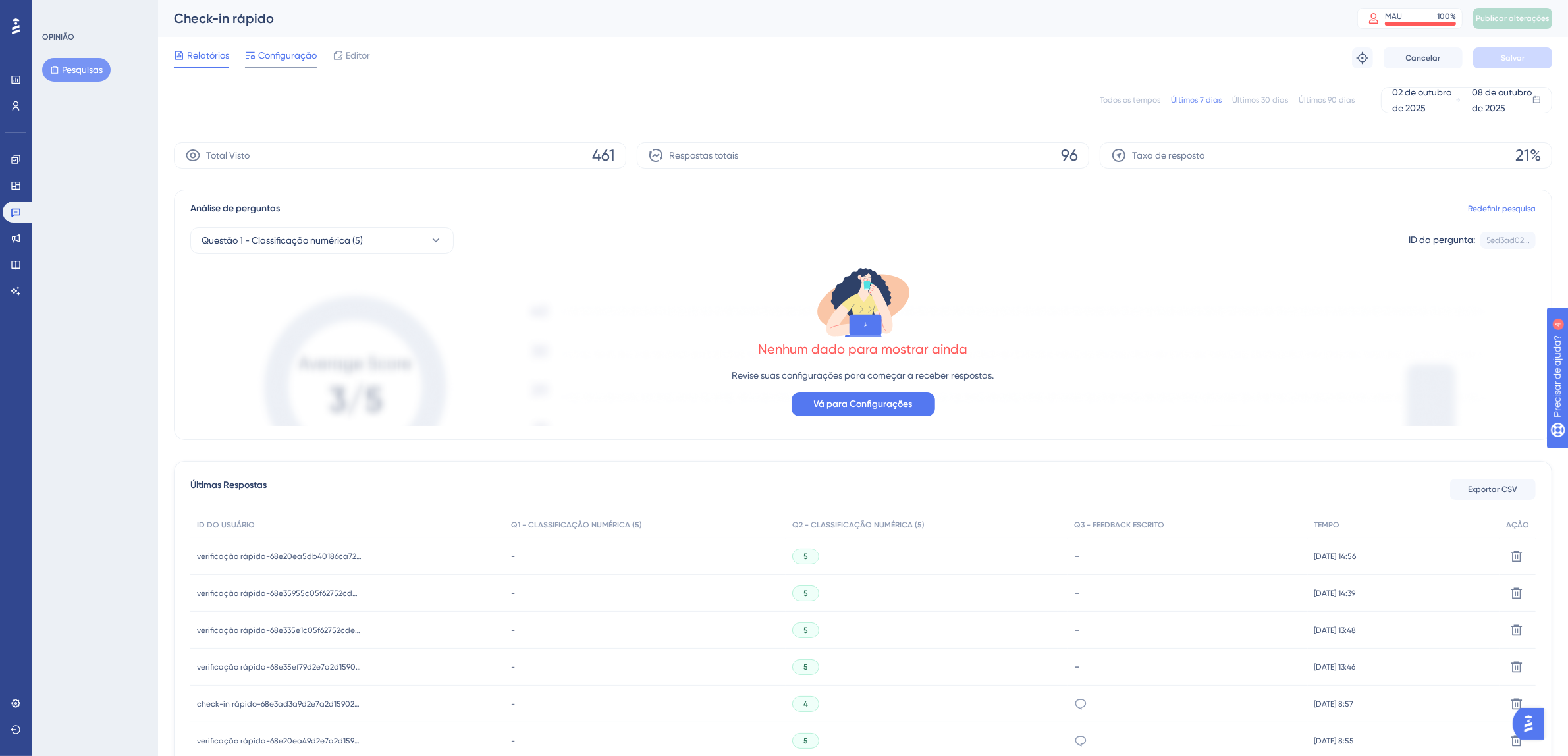
click at [271, 52] on font "Configuração" at bounding box center [287, 55] width 58 height 10
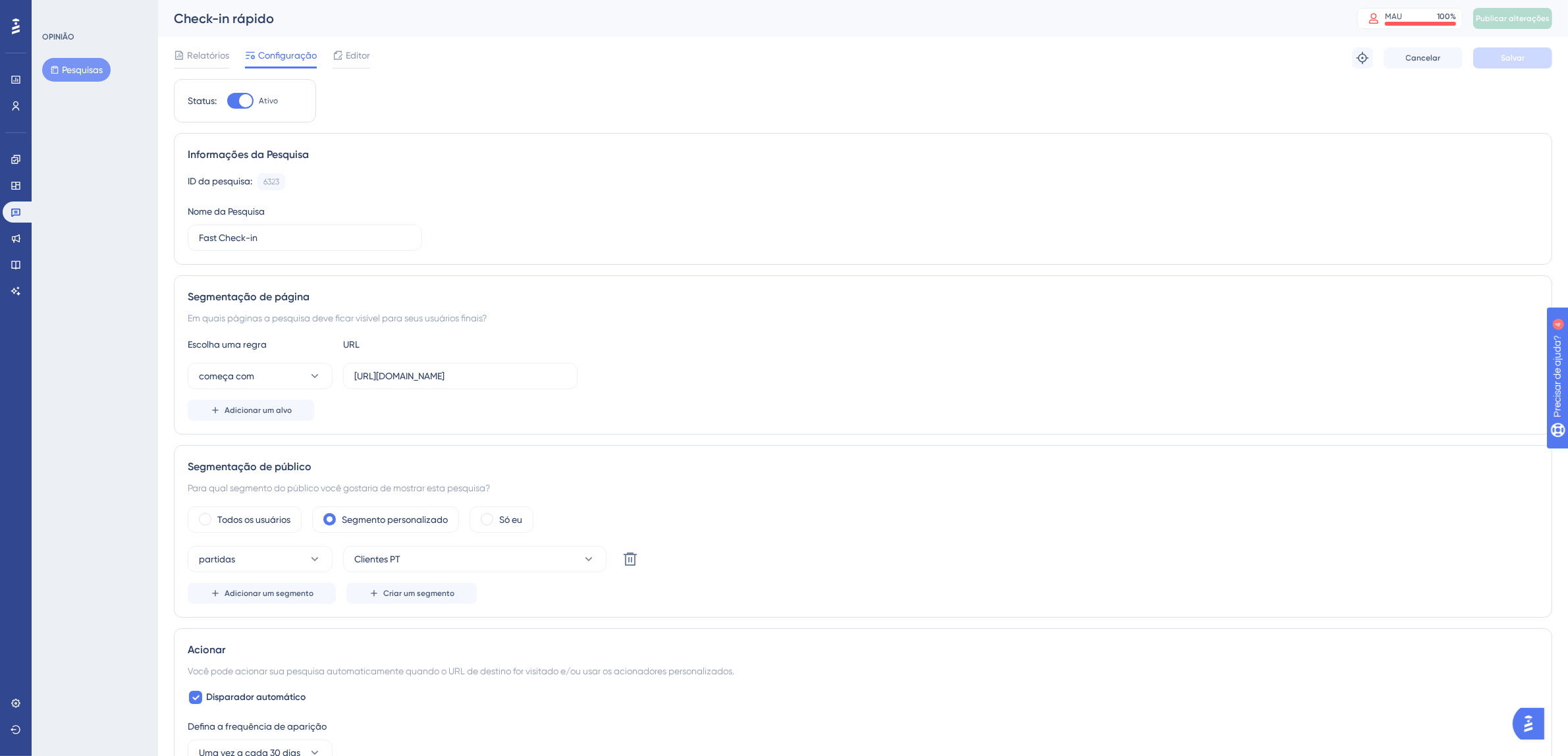
click at [233, 98] on div at bounding box center [239, 101] width 26 height 16
click at [227, 101] on input "Ativo" at bounding box center [227, 101] width 1 height 1
checkbox input "false"
click at [1505, 61] on font "Salvar" at bounding box center [1512, 58] width 24 height 9
click at [1521, 19] on font "Publicar alterações" at bounding box center [1512, 18] width 74 height 9
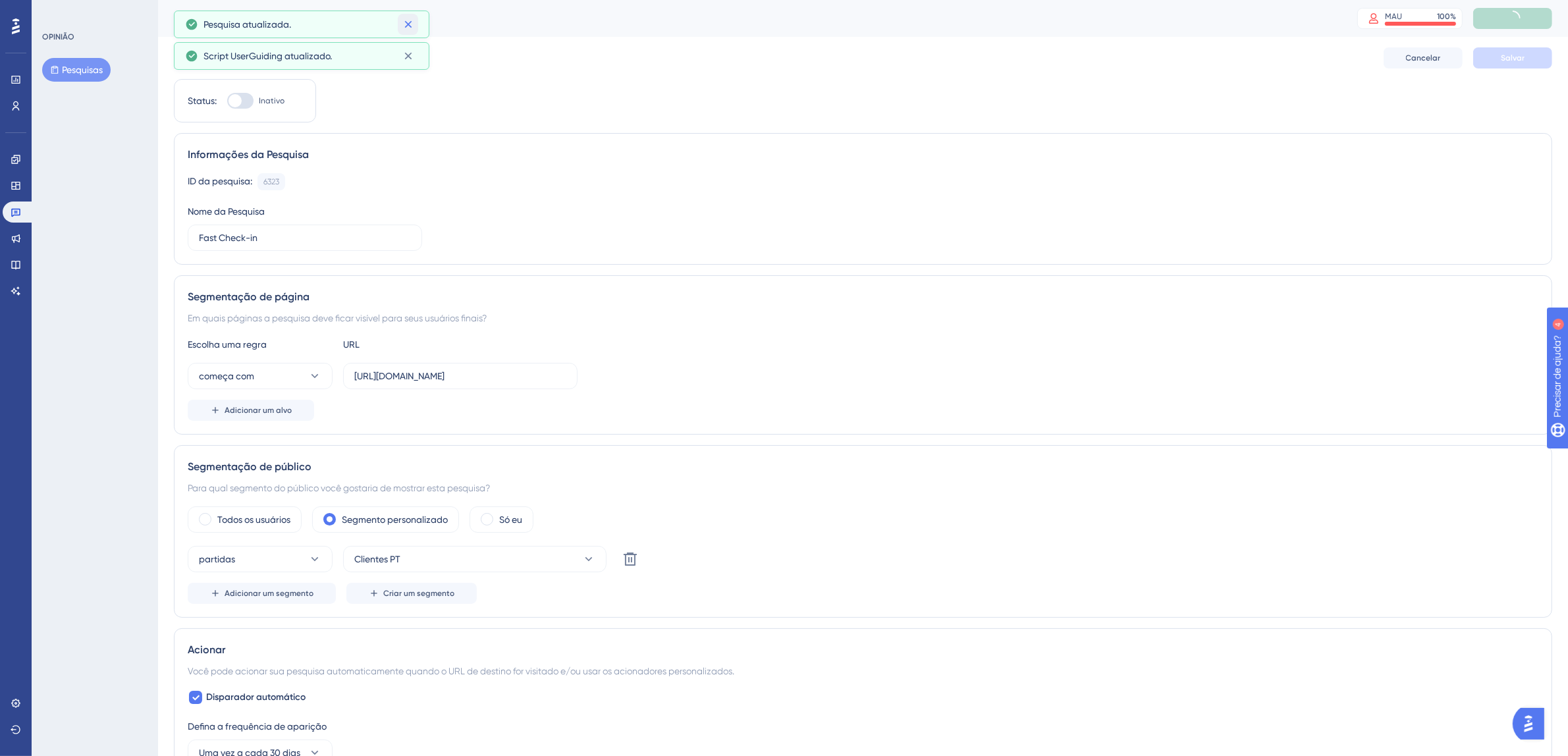
click at [415, 24] on button at bounding box center [408, 24] width 20 height 21
click at [360, 58] on font "Editor" at bounding box center [358, 55] width 25 height 10
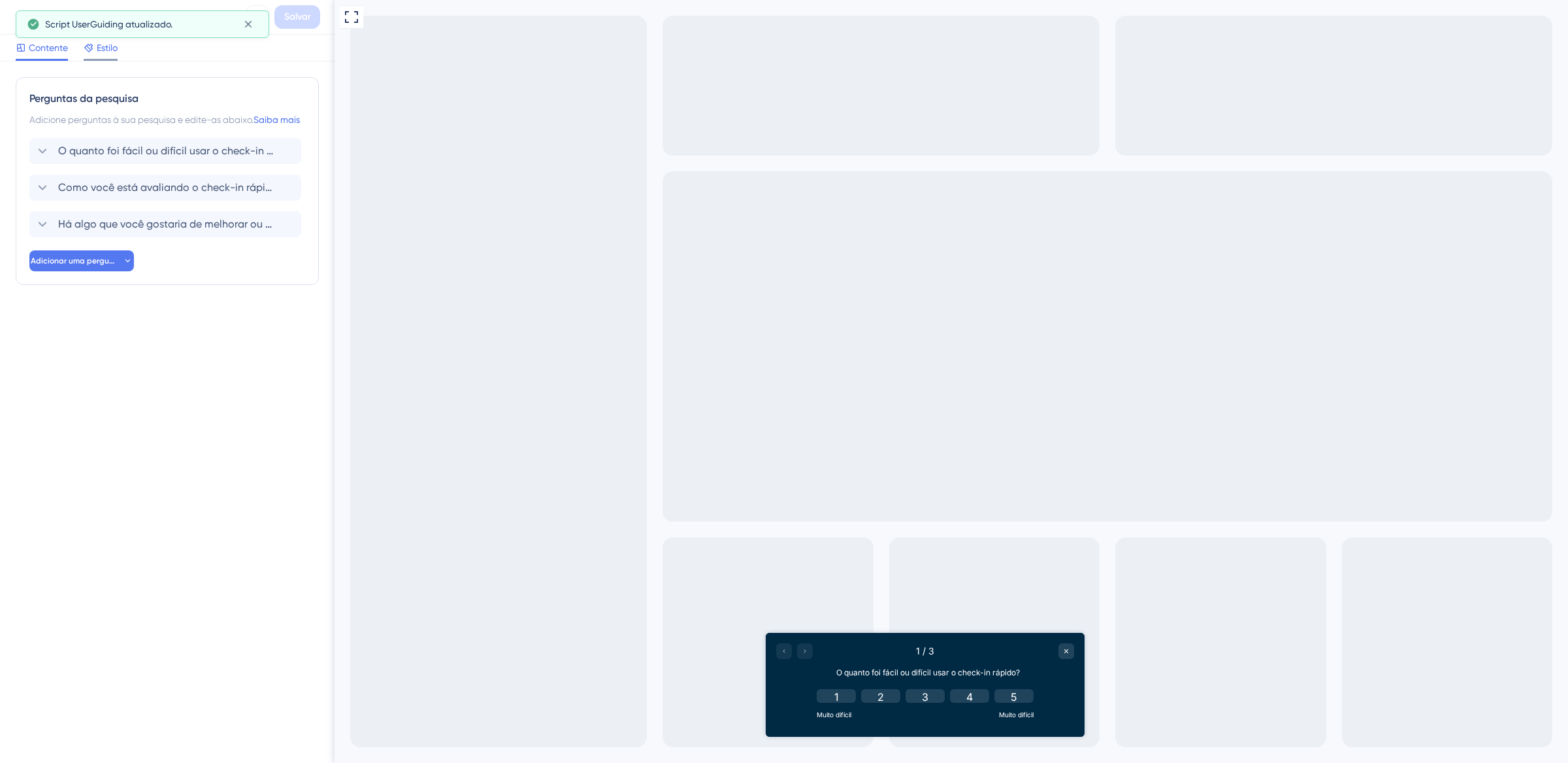
click at [106, 50] on font "Estilo" at bounding box center [107, 48] width 21 height 10
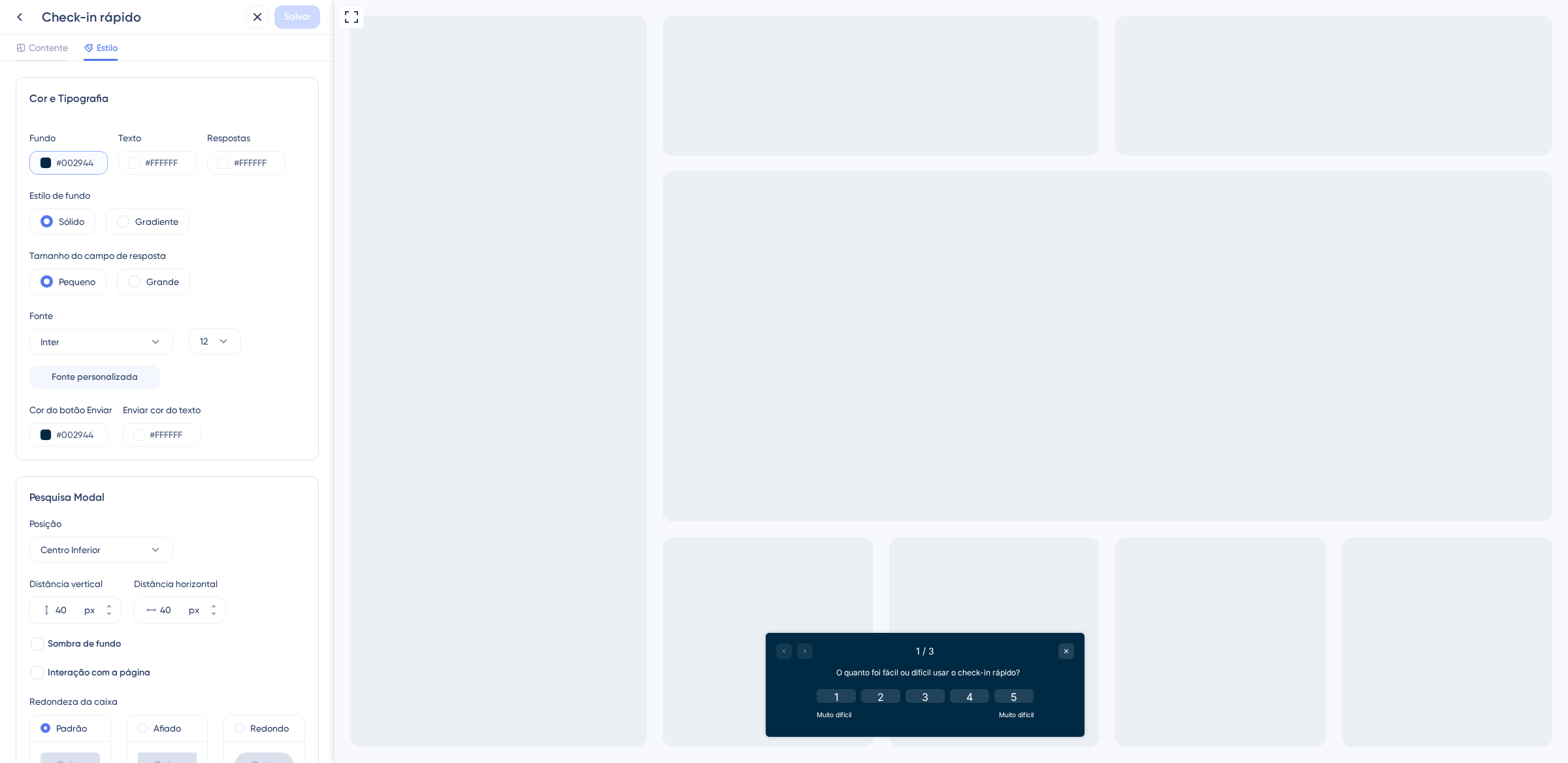
drag, startPoint x: 95, startPoint y: 160, endPoint x: 13, endPoint y: 170, distance: 82.6
click at [34, 162] on div "#002944" at bounding box center [68, 163] width 78 height 24
paste input "233"
type input "#002233"
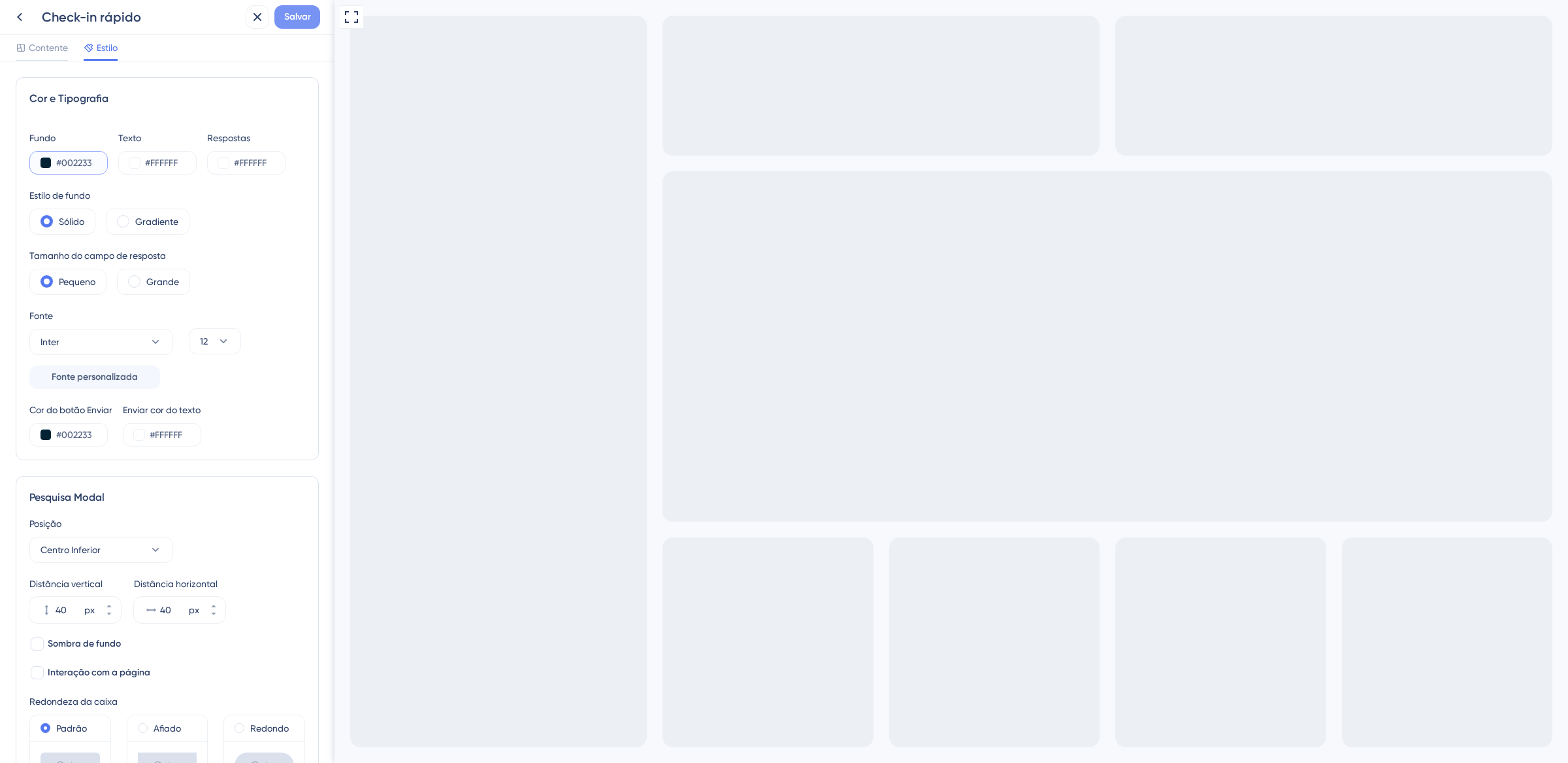
type input "#002233"
click at [287, 19] on font "Salvar" at bounding box center [297, 16] width 27 height 11
click at [249, 21] on icon at bounding box center [248, 24] width 8 height 8
click at [254, 18] on icon at bounding box center [258, 18] width 8 height 8
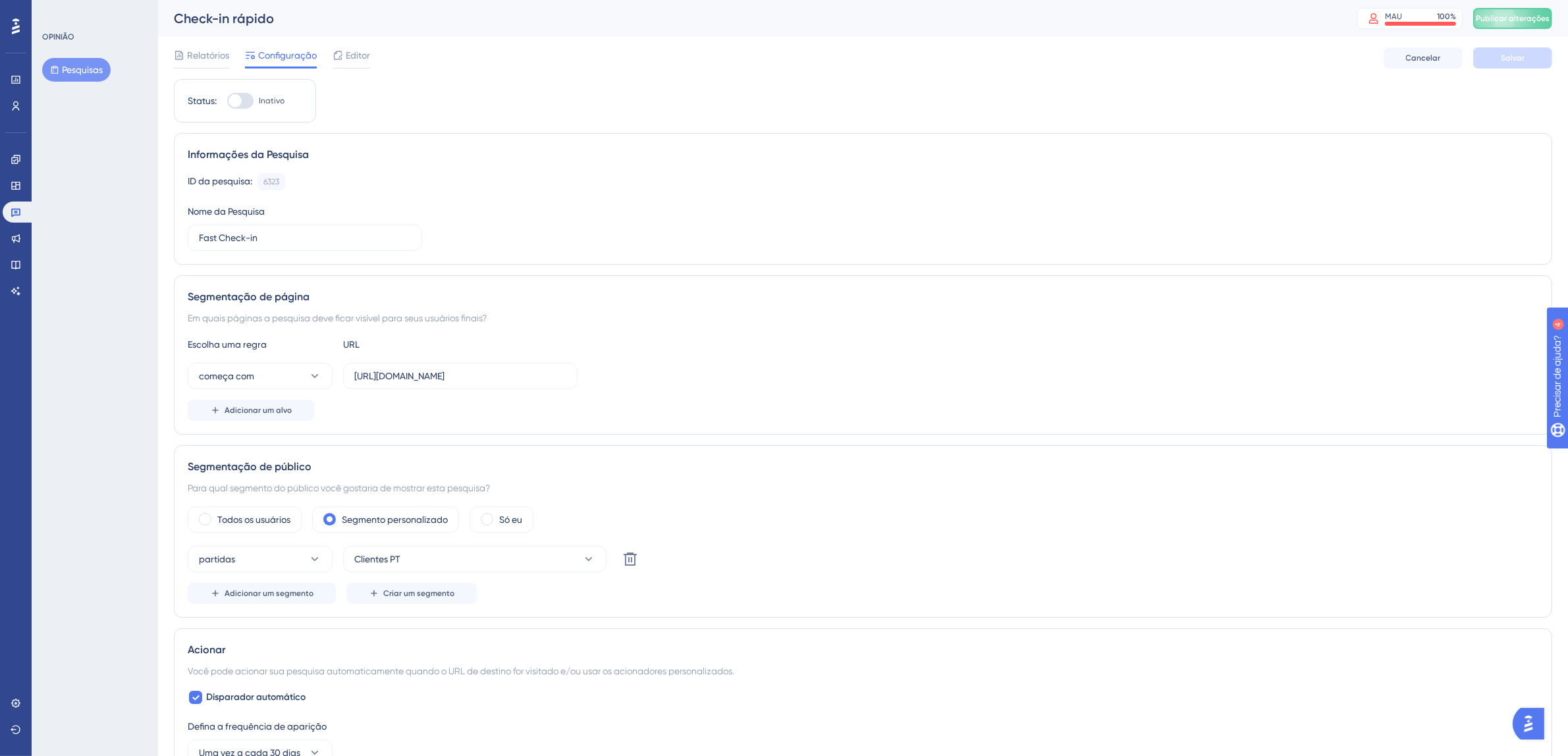
click at [254, 102] on label "Inativo" at bounding box center [256, 101] width 58 height 16
click at [227, 102] on input "Inativo" at bounding box center [227, 101] width 1 height 1
checkbox input "true"
click at [1516, 63] on span "Salvar" at bounding box center [1512, 58] width 24 height 10
click at [1532, 18] on font "Publicar alterações" at bounding box center [1512, 18] width 74 height 9
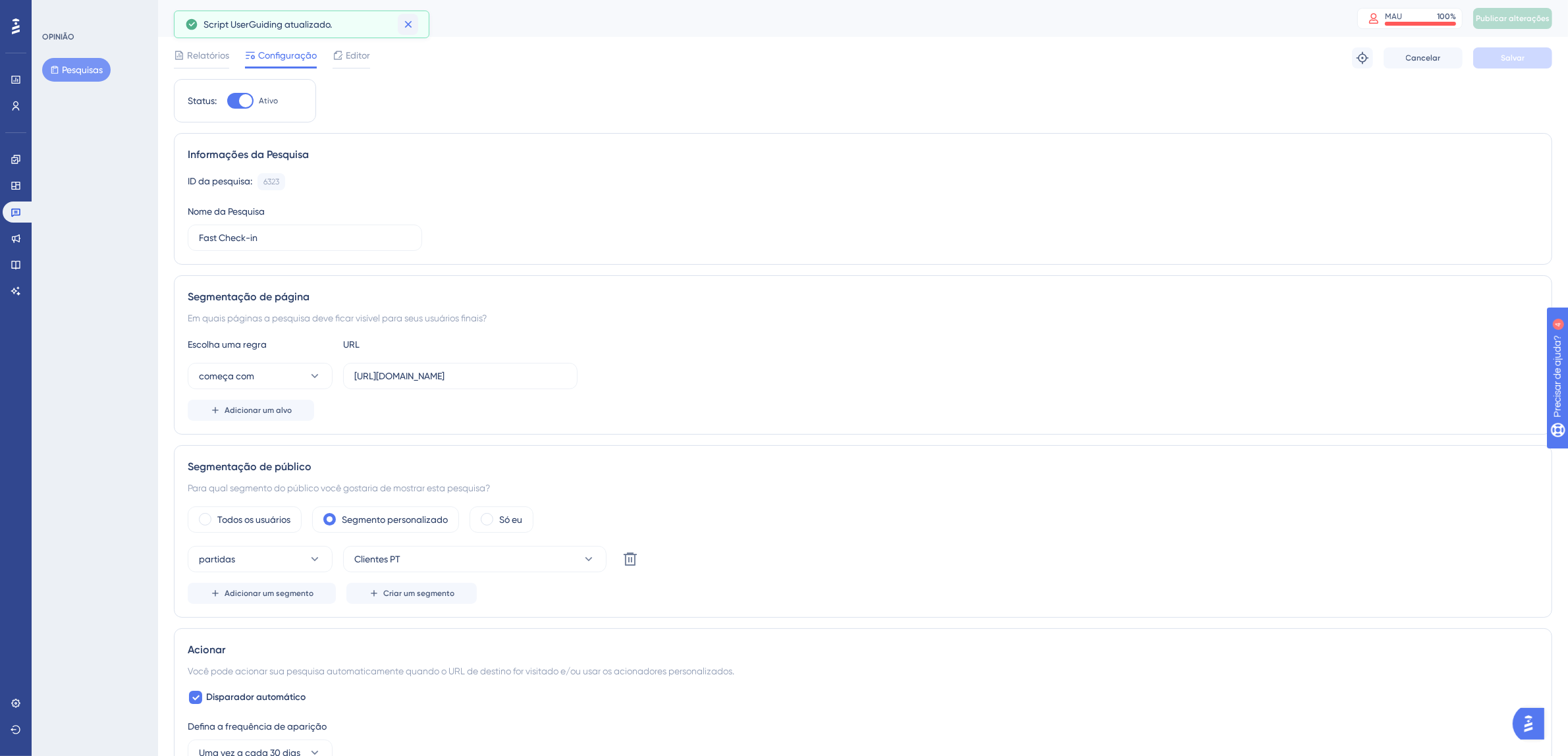
click at [415, 30] on button at bounding box center [408, 24] width 20 height 21
click at [4, 218] on link at bounding box center [18, 212] width 31 height 21
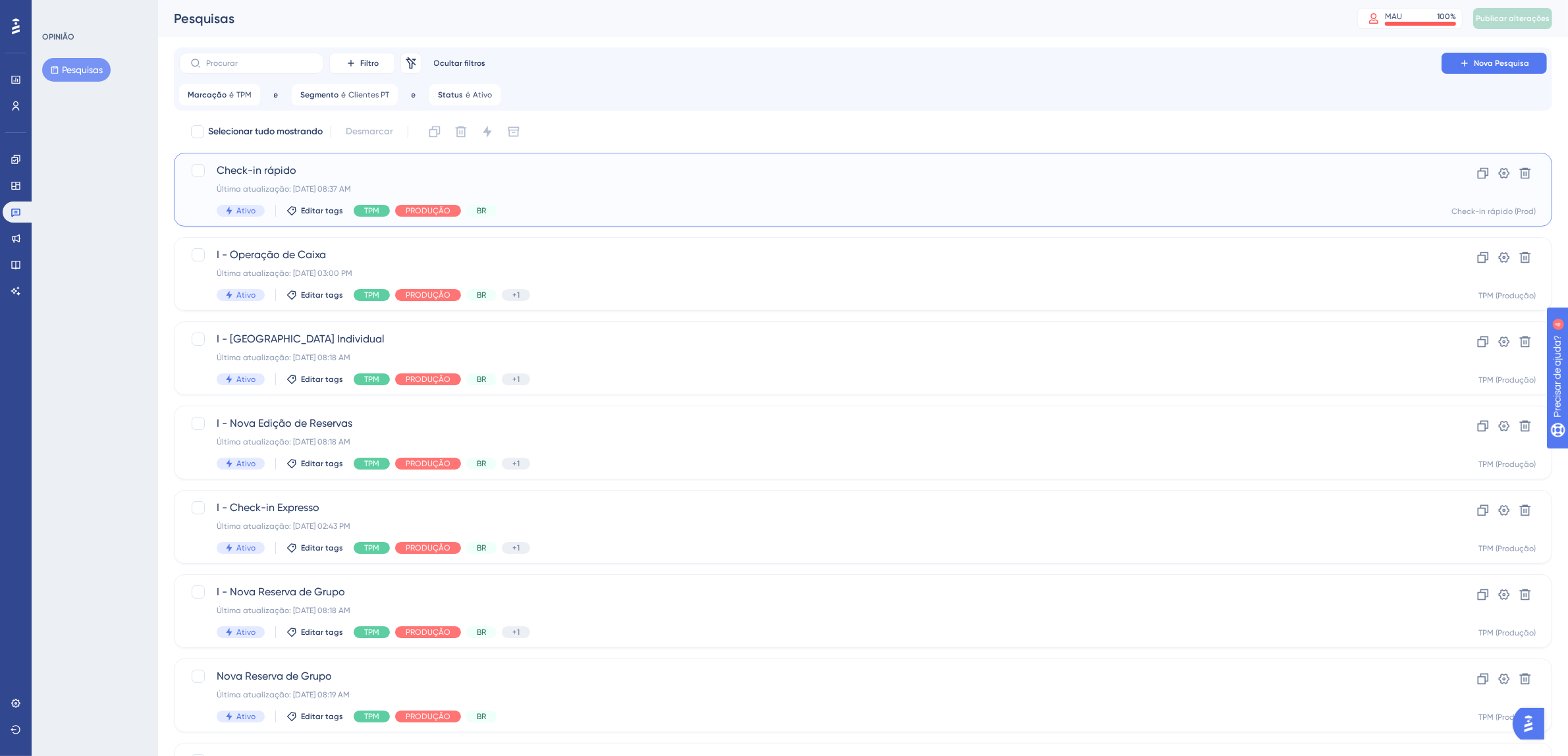
click at [646, 197] on div "Check-in rápido Última atualização: 08 de out. de 2025 08:37 AM Ativo Editar ta…" at bounding box center [810, 190] width 1187 height 54
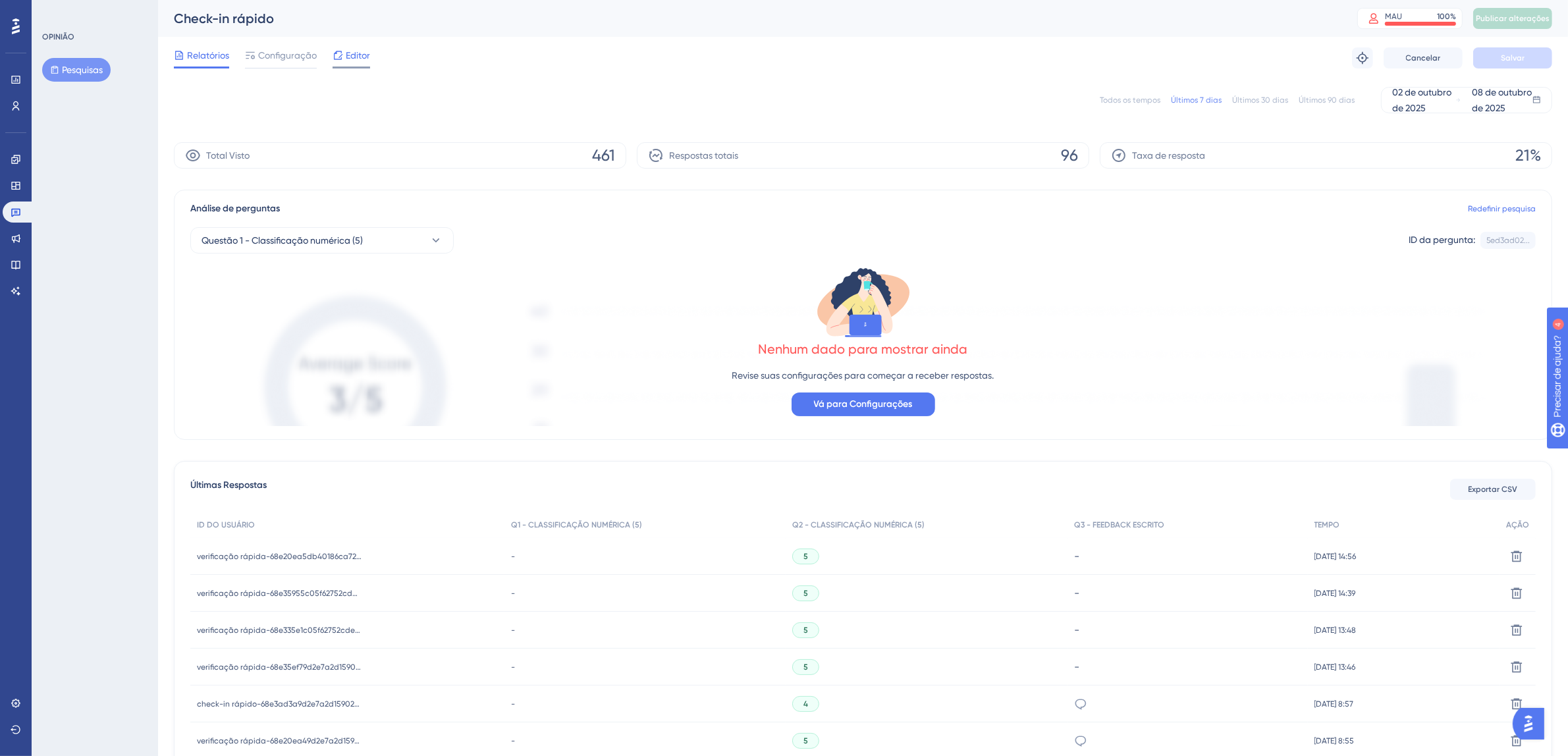
click at [349, 59] on font "Editor" at bounding box center [358, 55] width 25 height 10
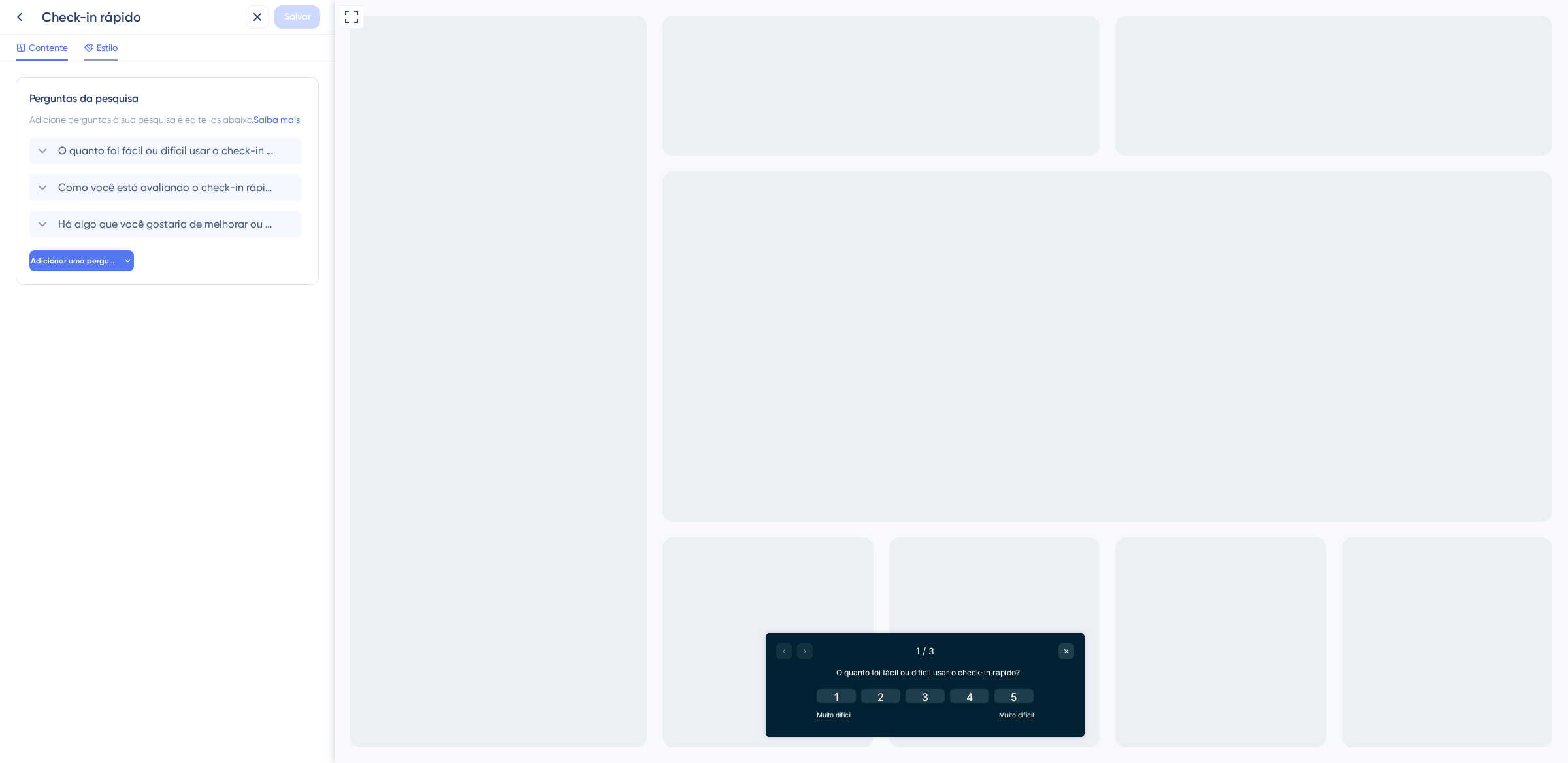
click at [98, 56] on div "Estilo" at bounding box center [101, 50] width 34 height 21
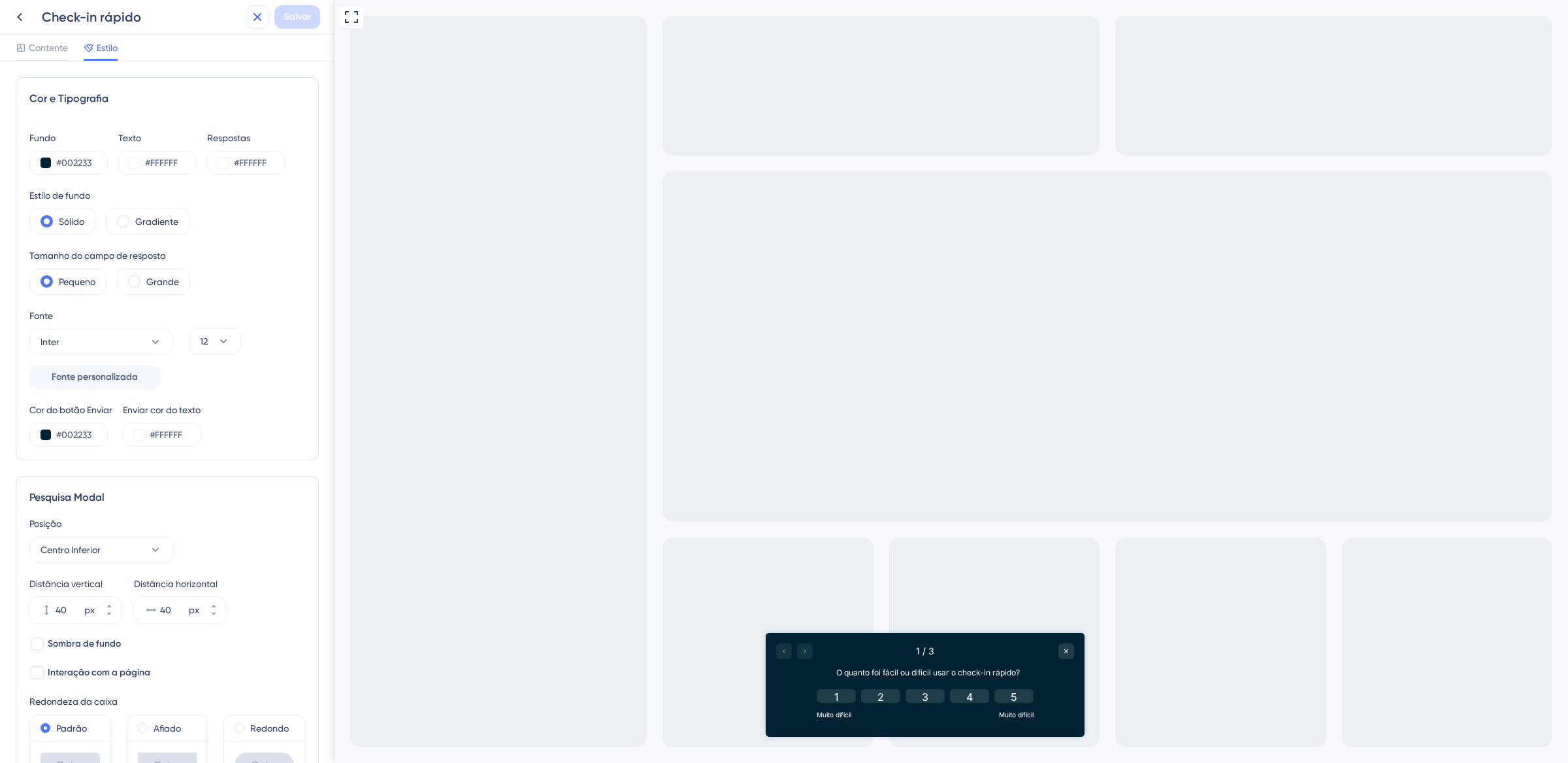
click at [258, 19] on icon at bounding box center [257, 17] width 16 height 16
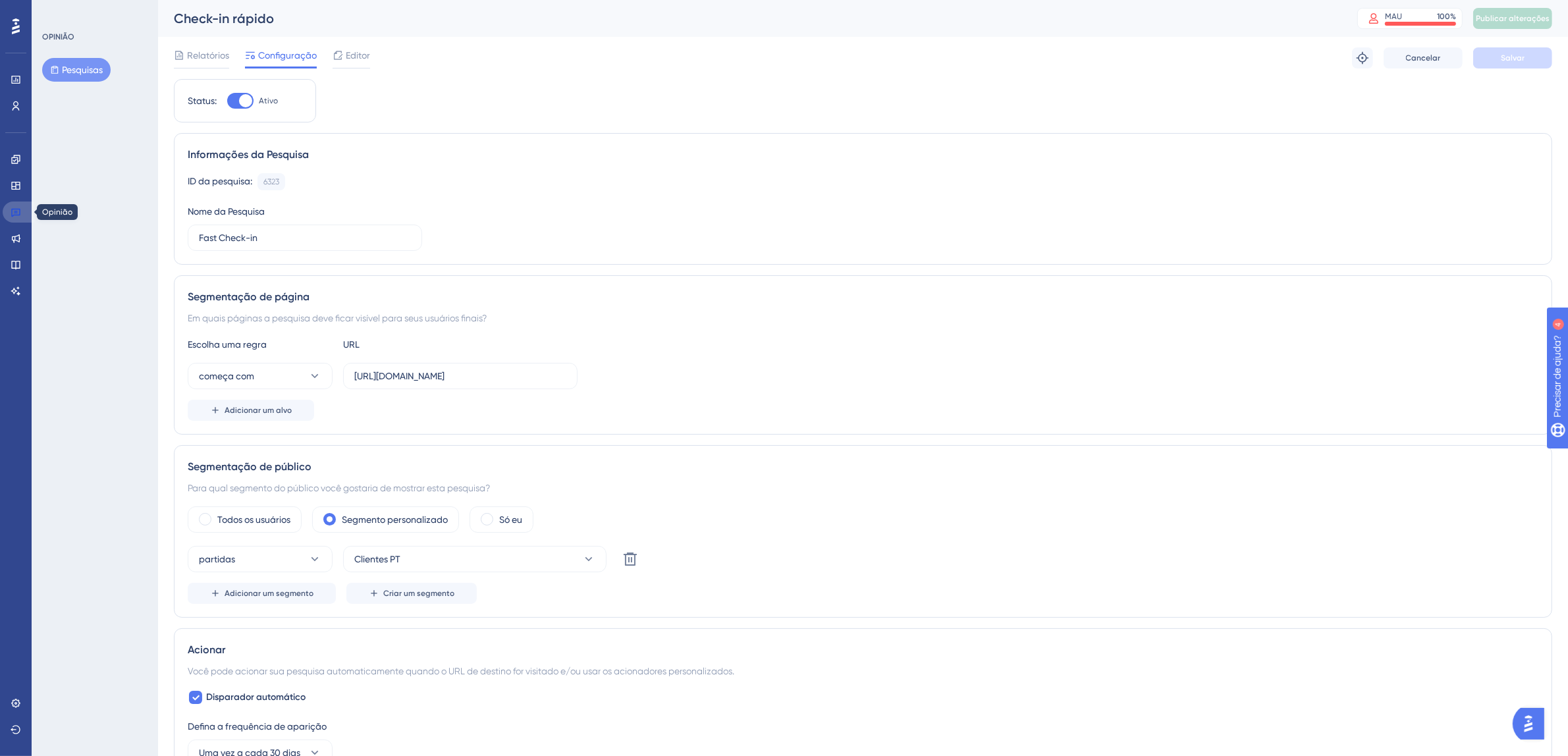
click at [30, 209] on link at bounding box center [18, 212] width 31 height 21
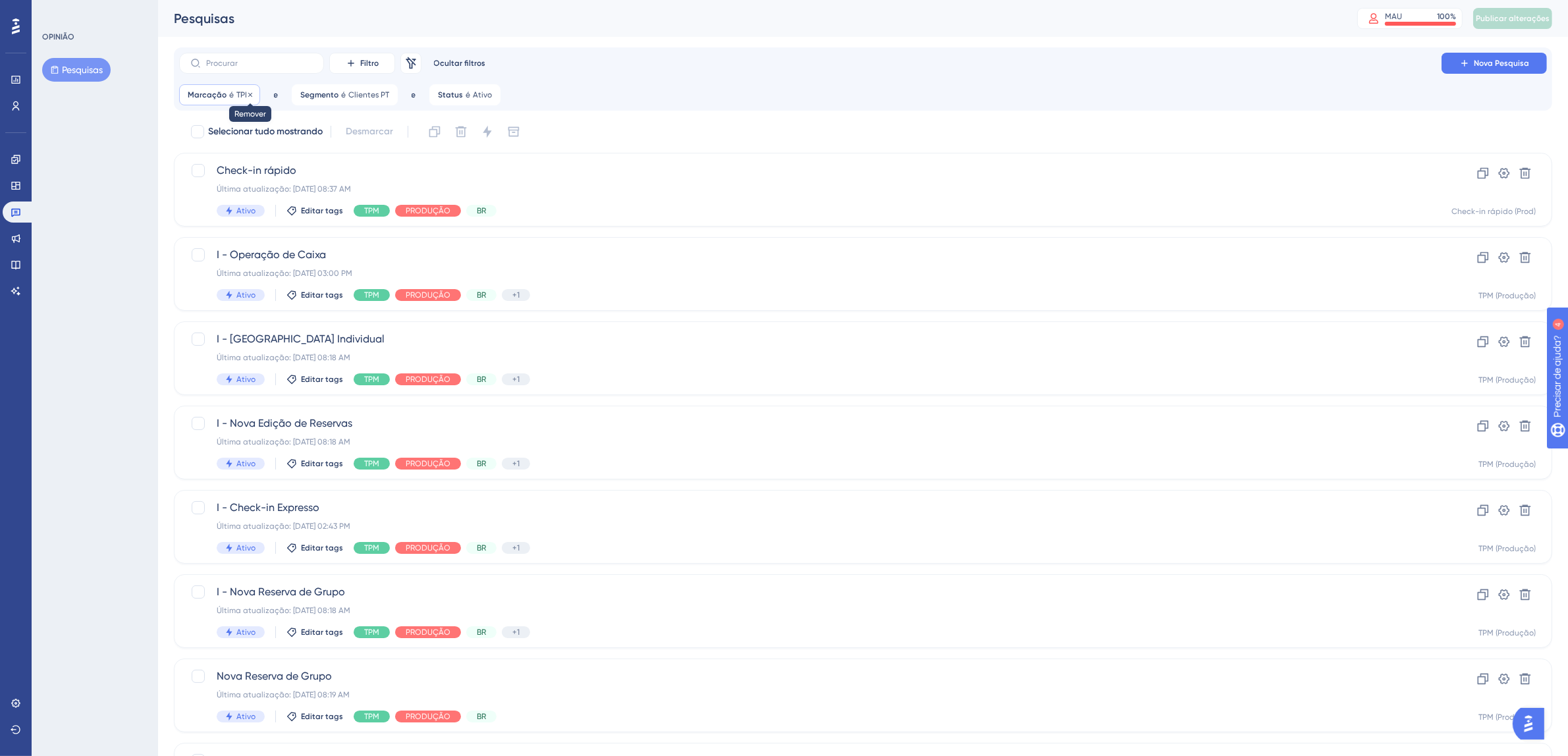
click at [248, 97] on icon at bounding box center [250, 94] width 8 height 8
click at [272, 94] on icon at bounding box center [275, 94] width 8 height 8
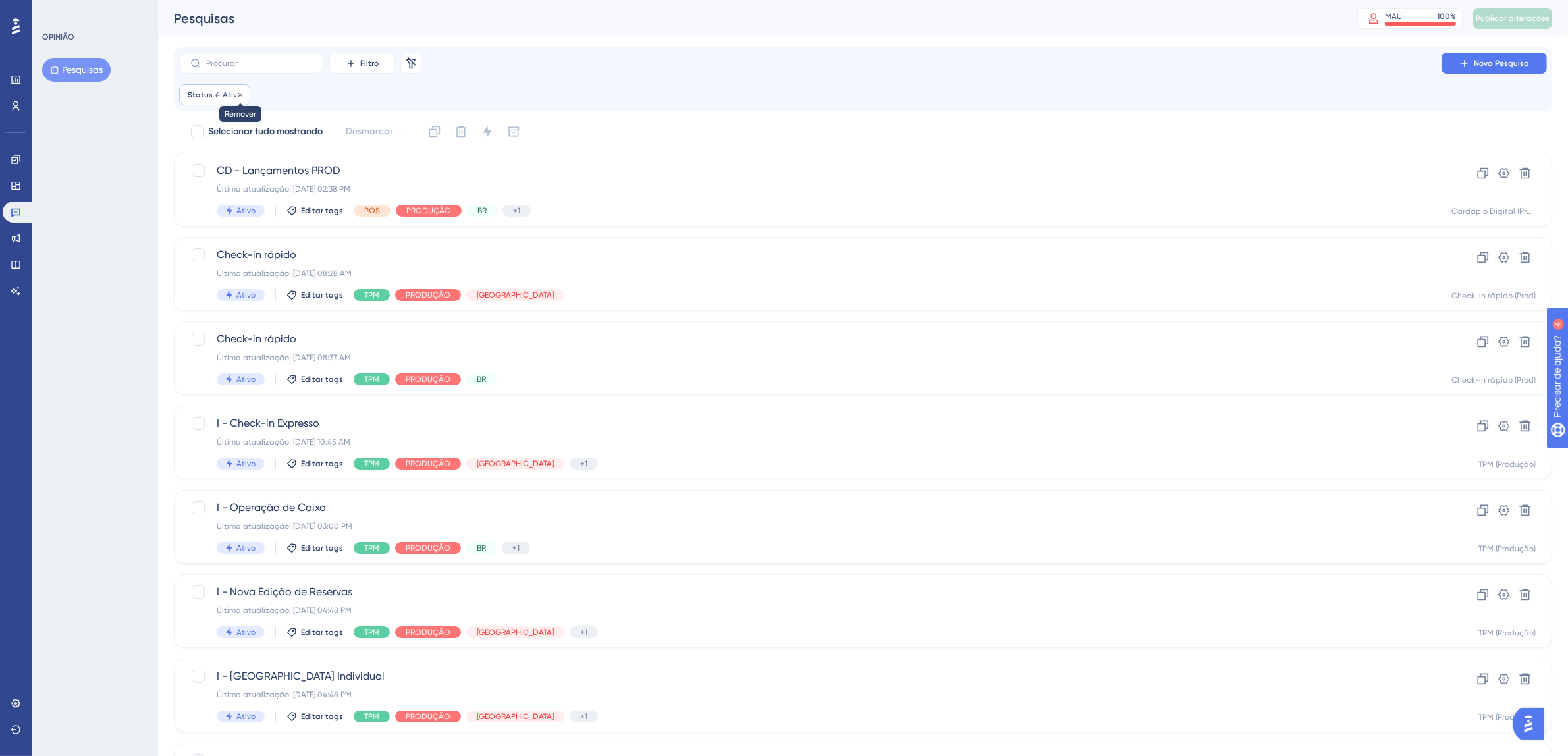
click at [242, 99] on div at bounding box center [239, 95] width 8 height 13
click at [580, 75] on div "Filtro Remover filtros Nova Pesquisa Status é Ativo Ativo Remover é Ativo Feito" at bounding box center [863, 79] width 1367 height 52
click at [699, 192] on div "Última atualização: [DATE] 02:38 PM" at bounding box center [810, 189] width 1187 height 10
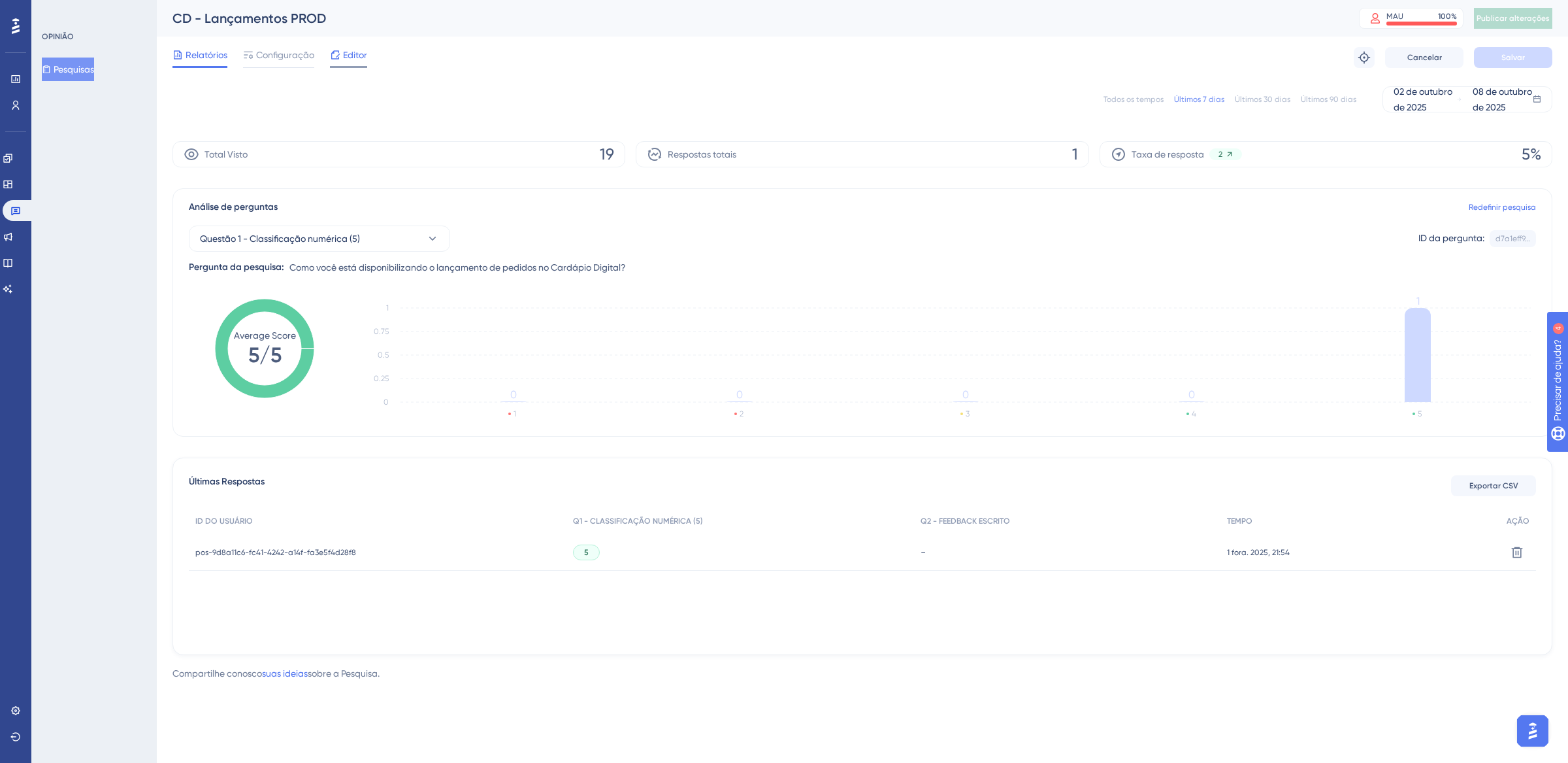
click at [350, 55] on font "Editor" at bounding box center [355, 55] width 24 height 10
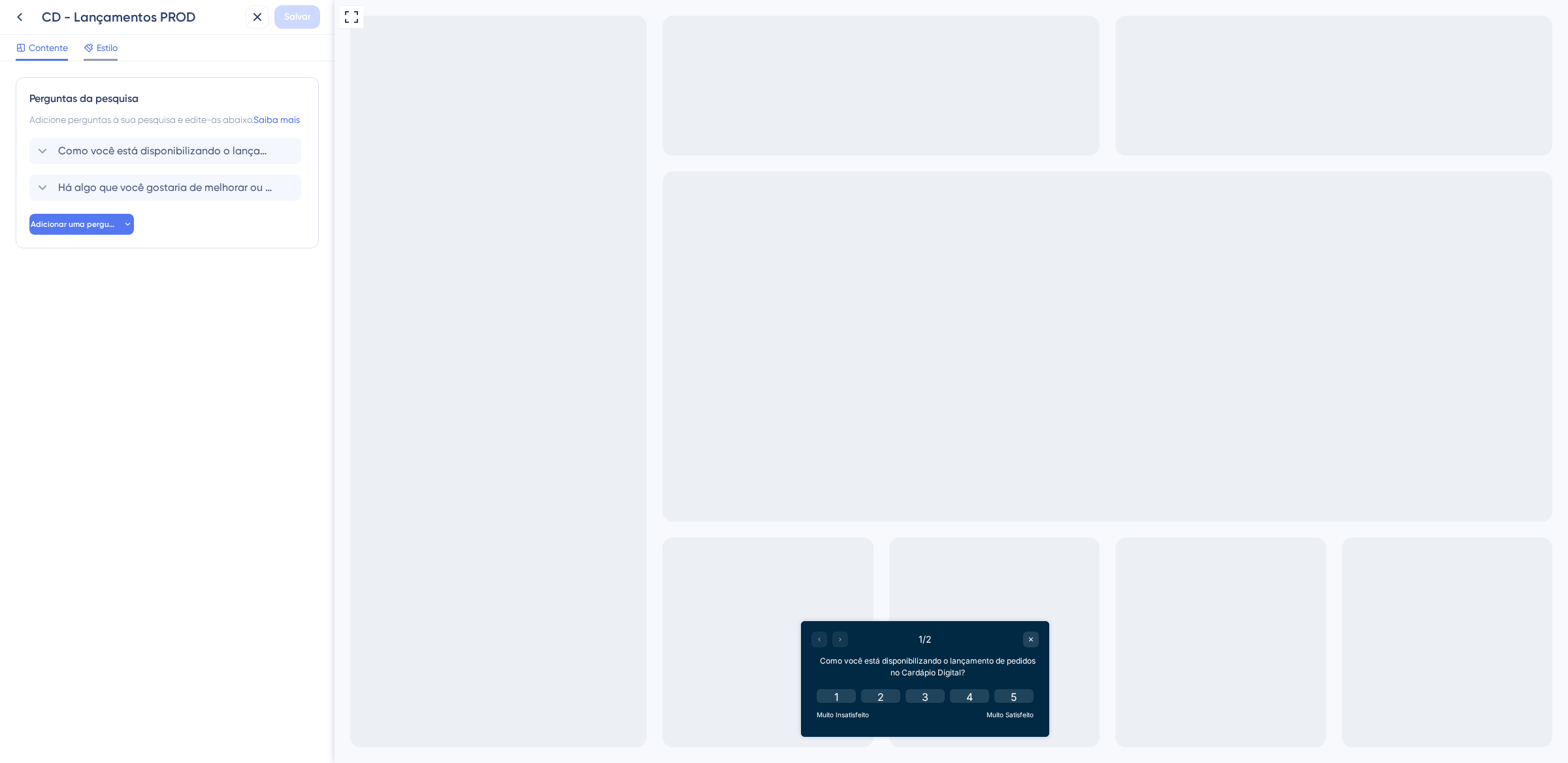
click at [110, 51] on font "Estilo" at bounding box center [107, 48] width 21 height 10
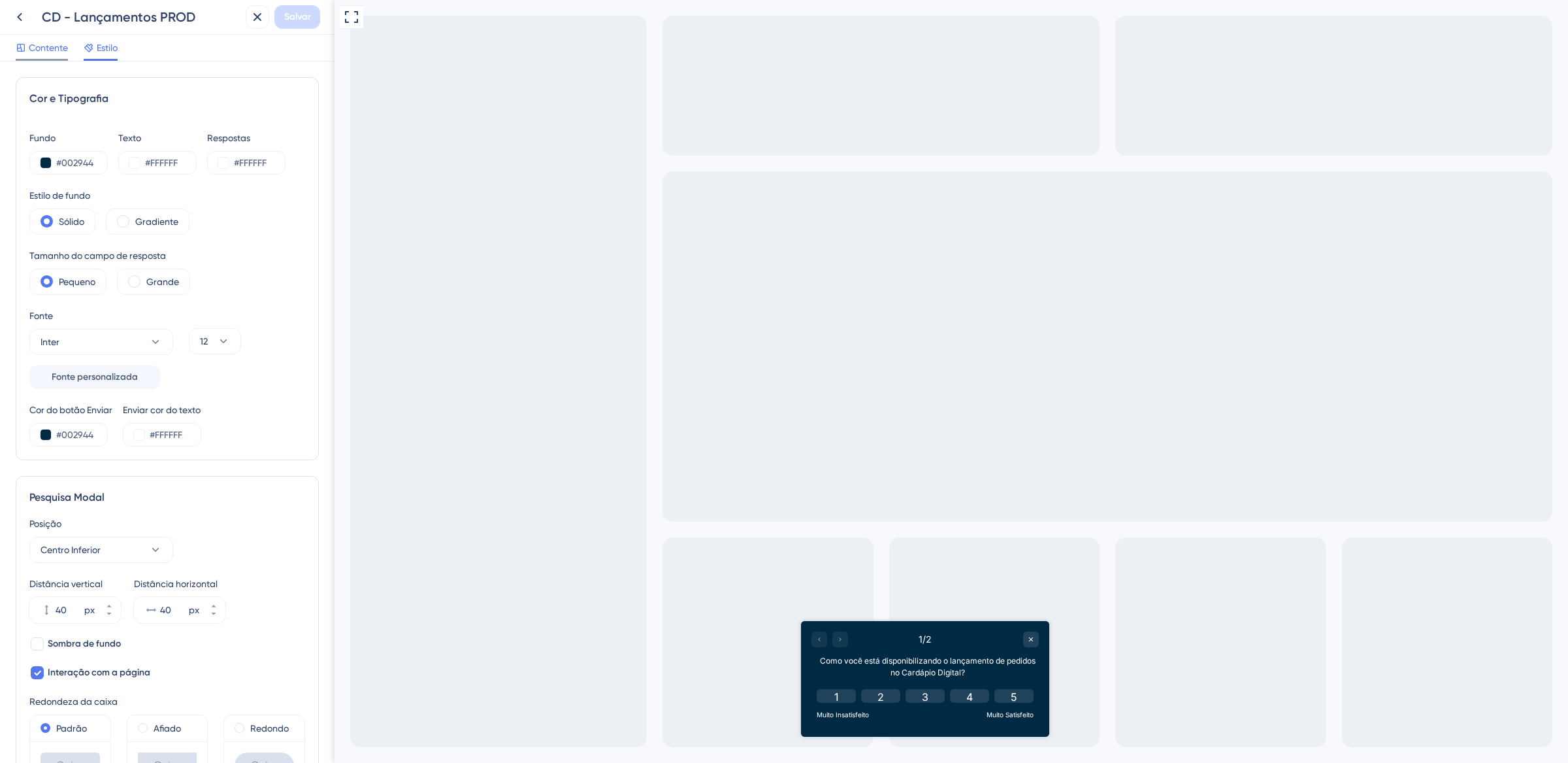
click at [43, 54] on span "Contente" at bounding box center [48, 47] width 39 height 16
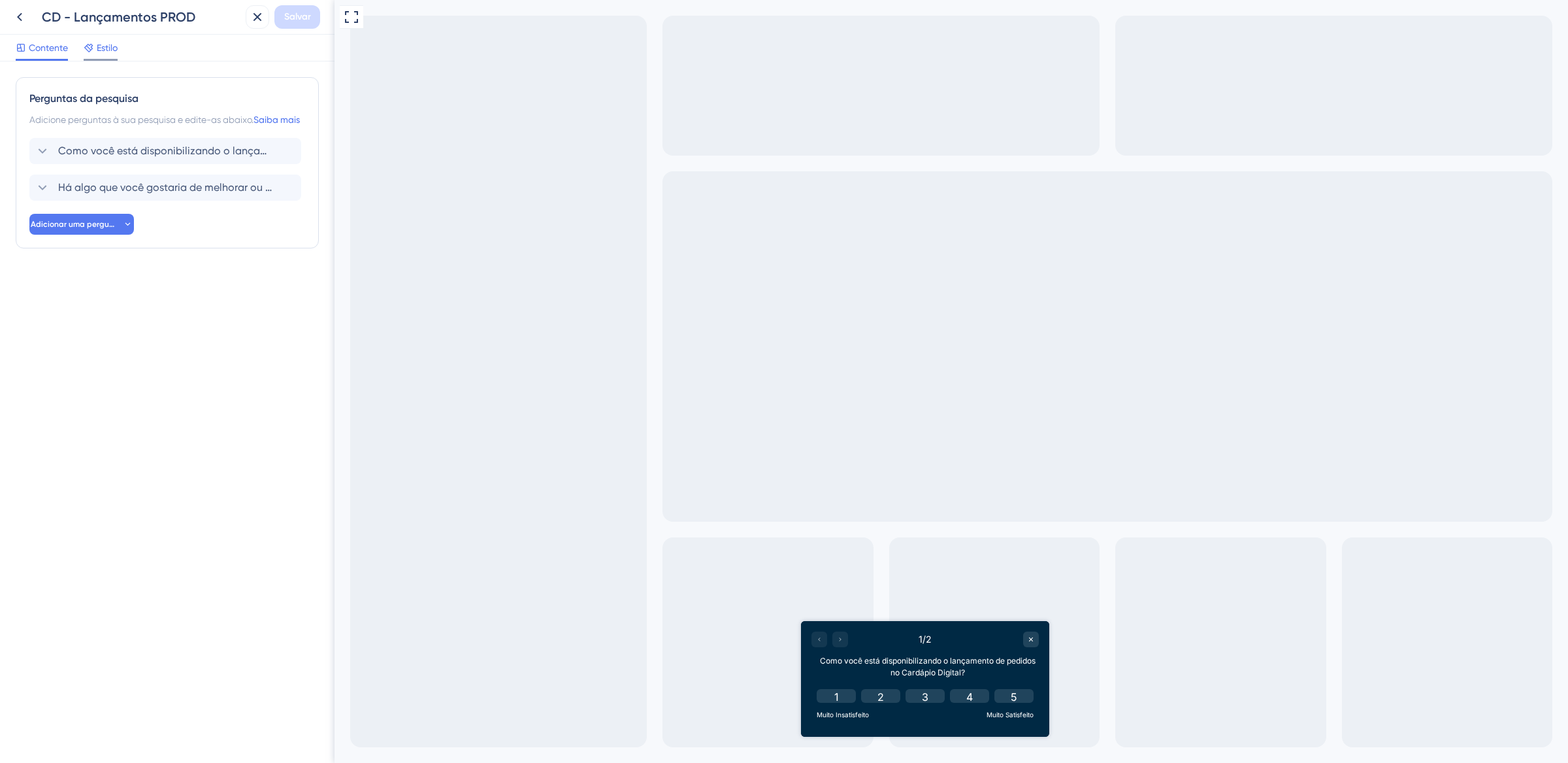
click at [104, 51] on font "Estilo" at bounding box center [107, 48] width 21 height 10
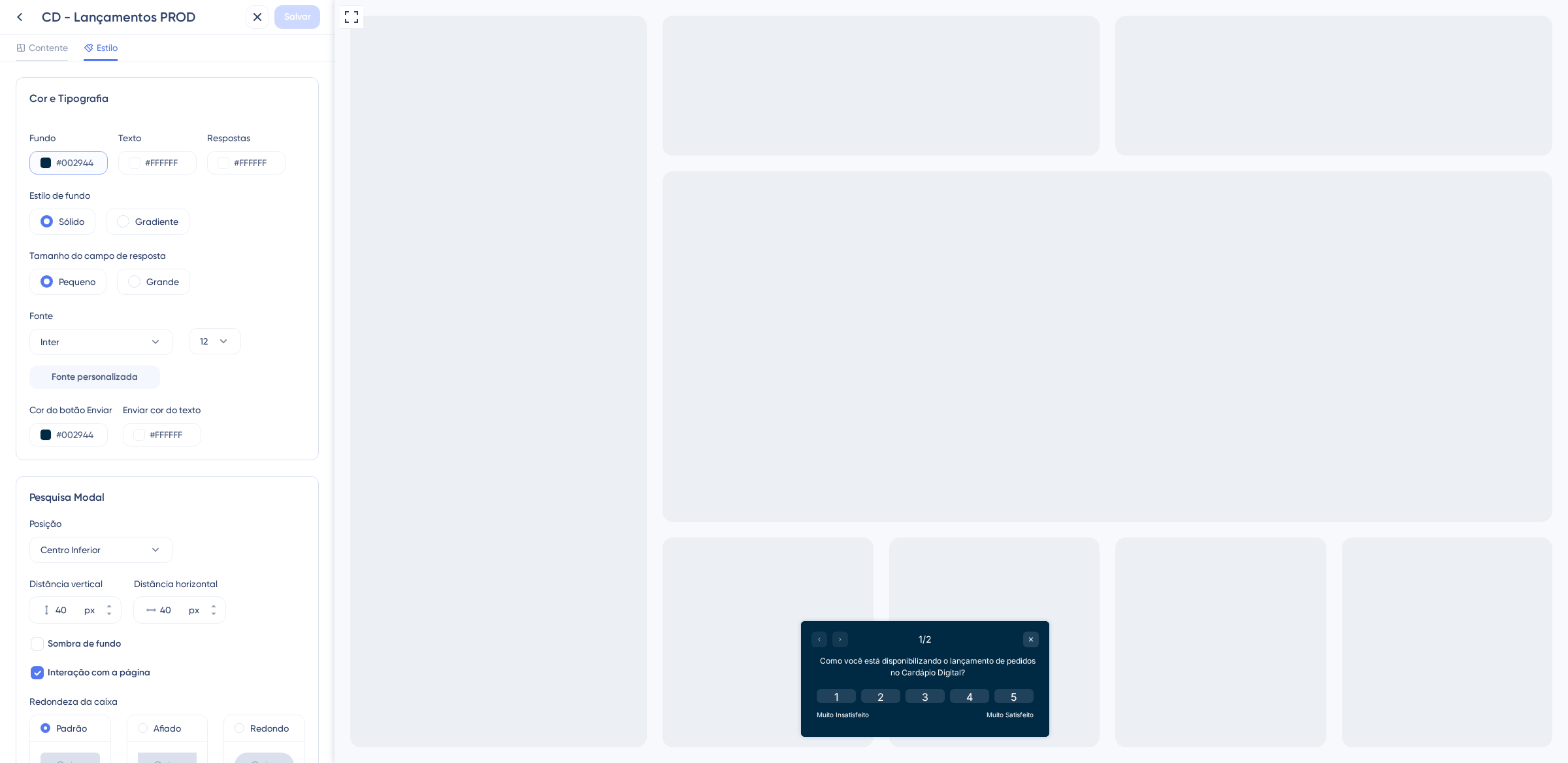
click at [97, 160] on input "#002944" at bounding box center [83, 162] width 54 height 16
drag, startPoint x: 56, startPoint y: 163, endPoint x: 197, endPoint y: 164, distance: 141.0
click at [197, 164] on div "Fundo #002944 Texto #FFFFFF Respostas #FFFFFF" at bounding box center [167, 152] width 275 height 45
paste input "233"
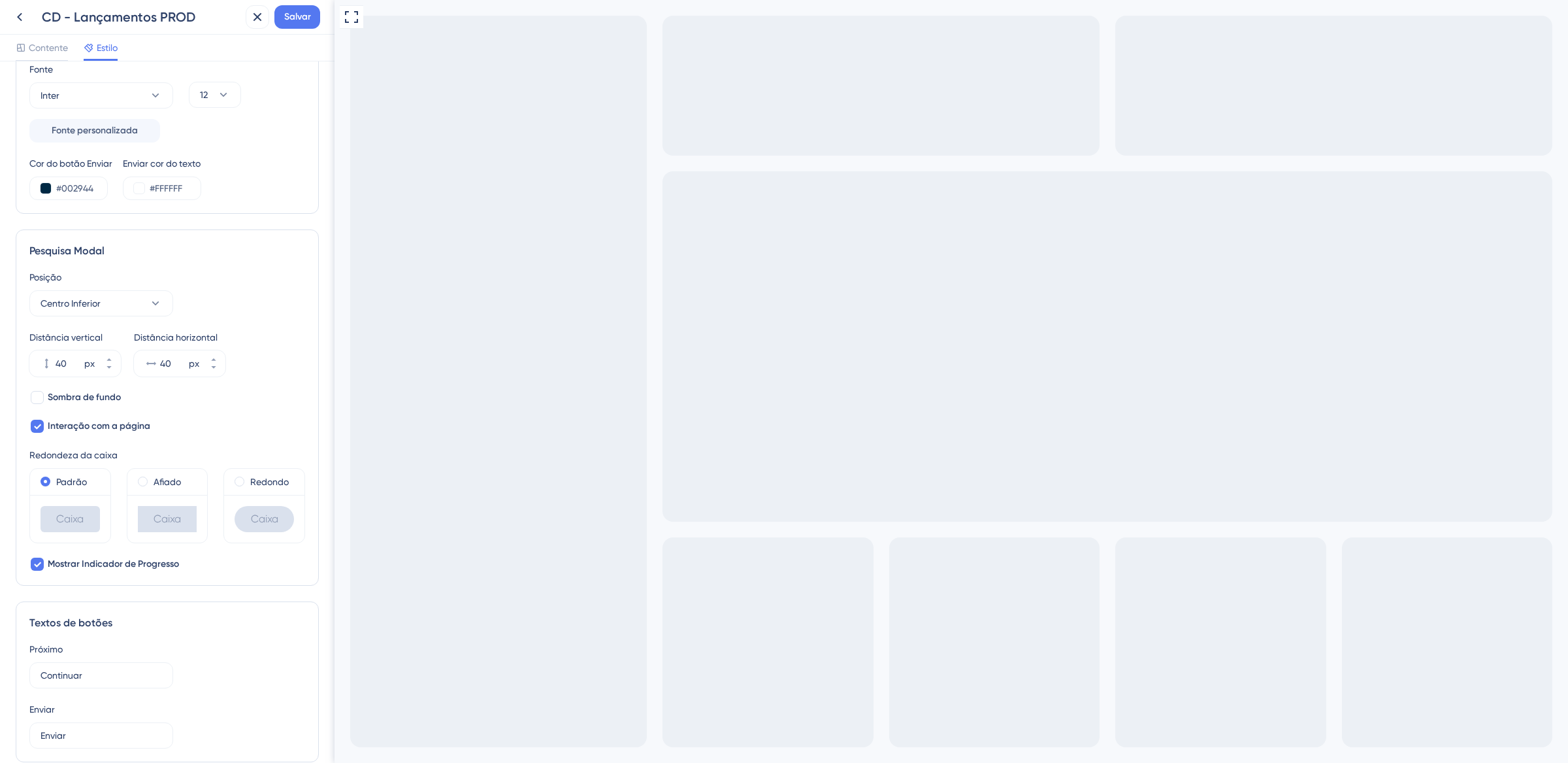
scroll to position [244, 0]
type input "#002233"
click at [139, 484] on span at bounding box center [143, 484] width 10 height 10
click at [152, 481] on input "radio" at bounding box center [152, 481] width 0 height 0
click at [234, 483] on span at bounding box center [239, 484] width 10 height 10
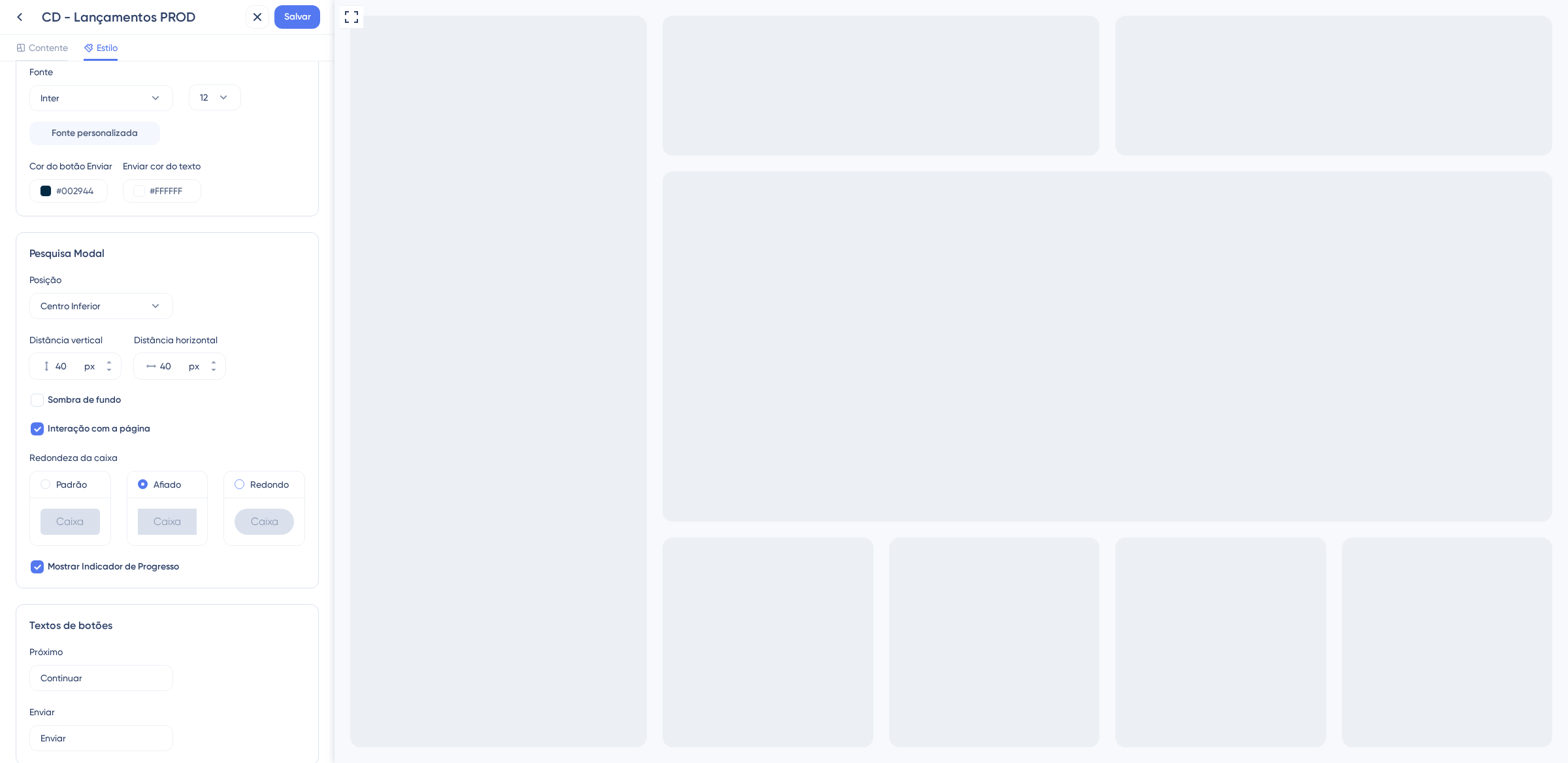
click at [249, 481] on input "radio" at bounding box center [249, 481] width 0 height 0
click at [49, 485] on span at bounding box center [45, 484] width 10 height 10
click at [55, 481] on input "radio" at bounding box center [55, 481] width 0 height 0
click at [40, 402] on div at bounding box center [38, 400] width 13 height 13
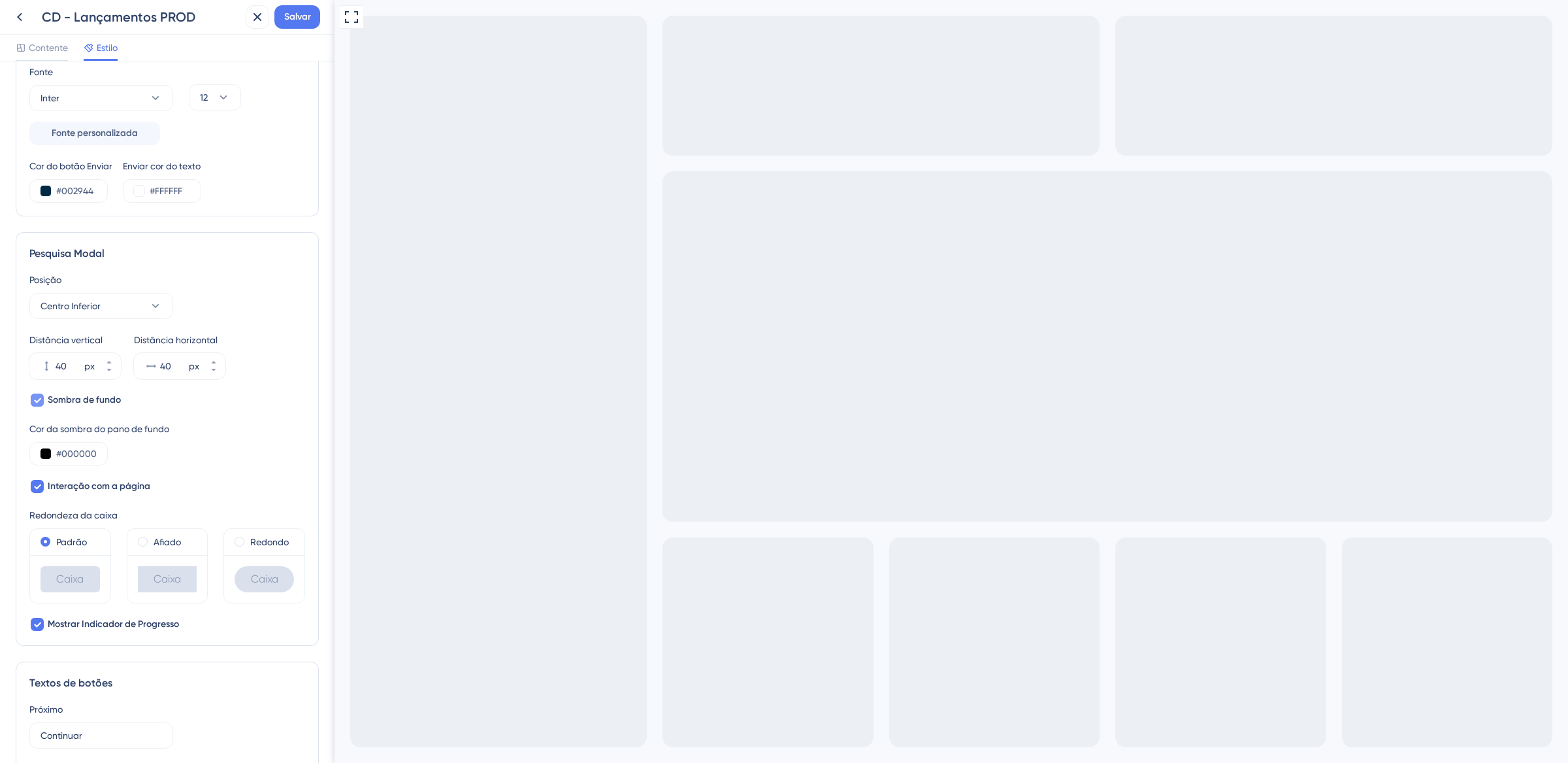
click at [39, 401] on icon at bounding box center [37, 400] width 8 height 10
checkbox input "false"
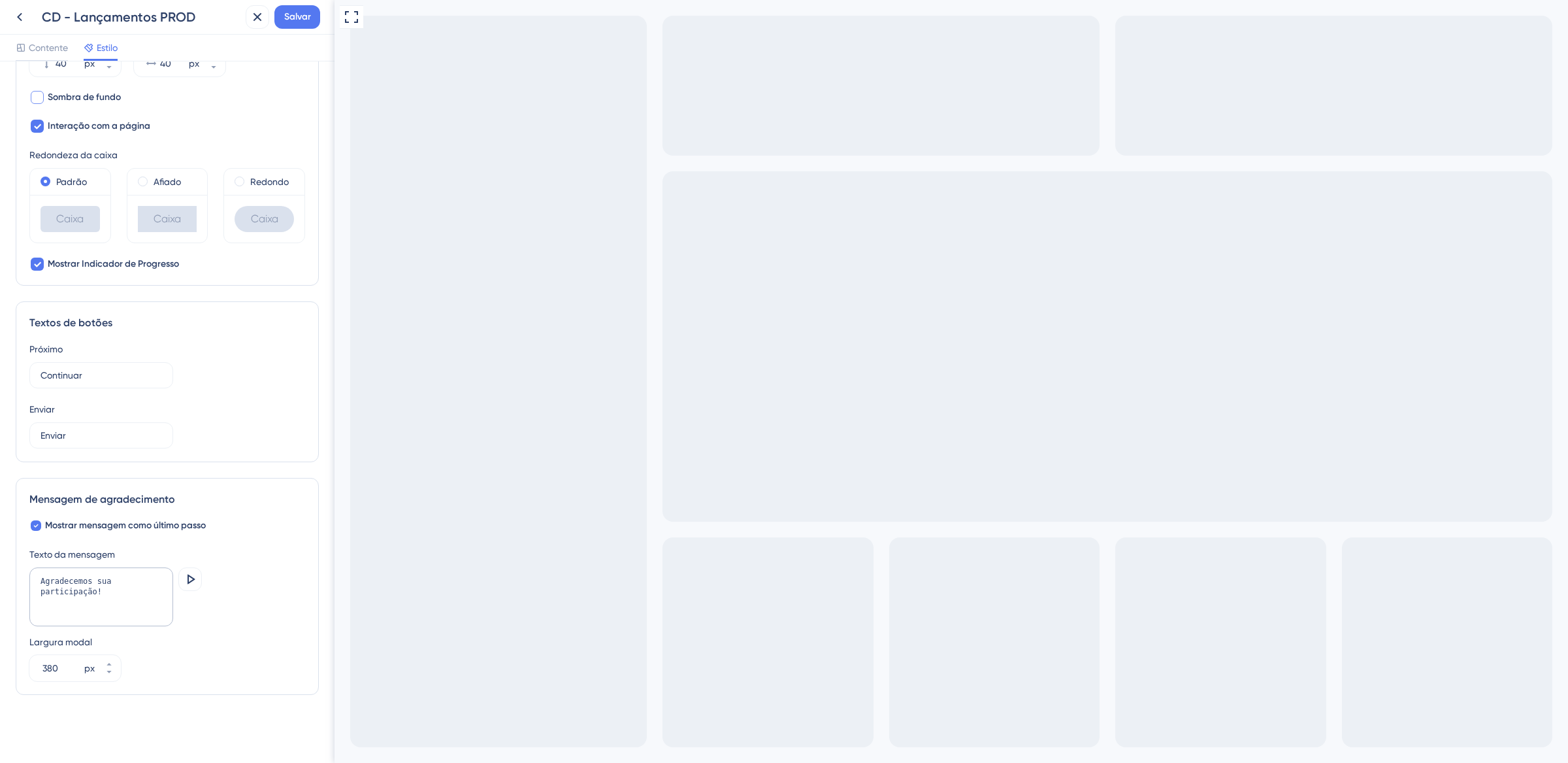
scroll to position [210, 0]
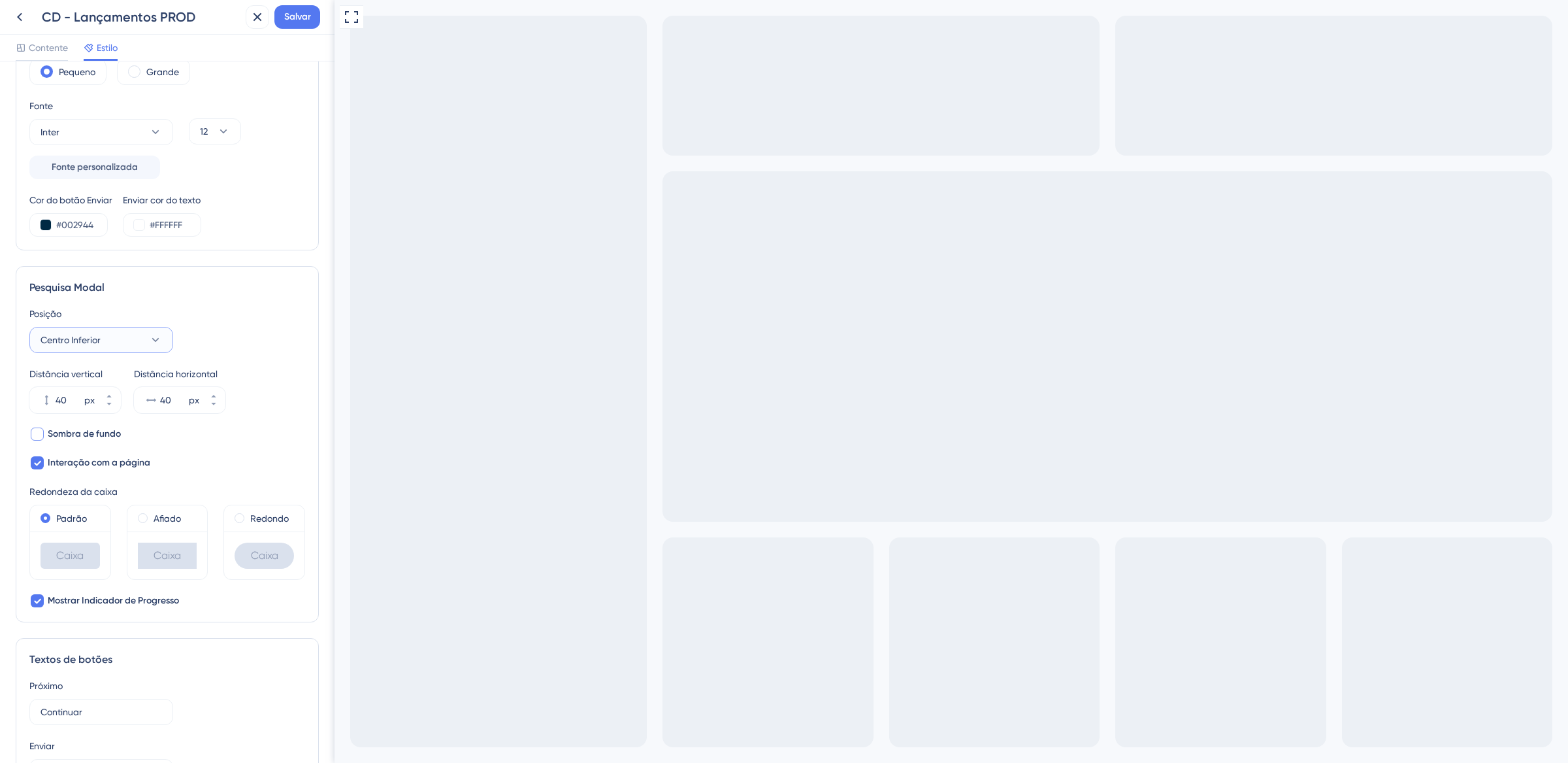
click at [157, 344] on icon at bounding box center [155, 340] width 13 height 13
click at [242, 303] on div "Pesquisa Modal Posição Centro Inferior Centro Centro Canto inferior esquerdo Ca…" at bounding box center [167, 445] width 303 height 356
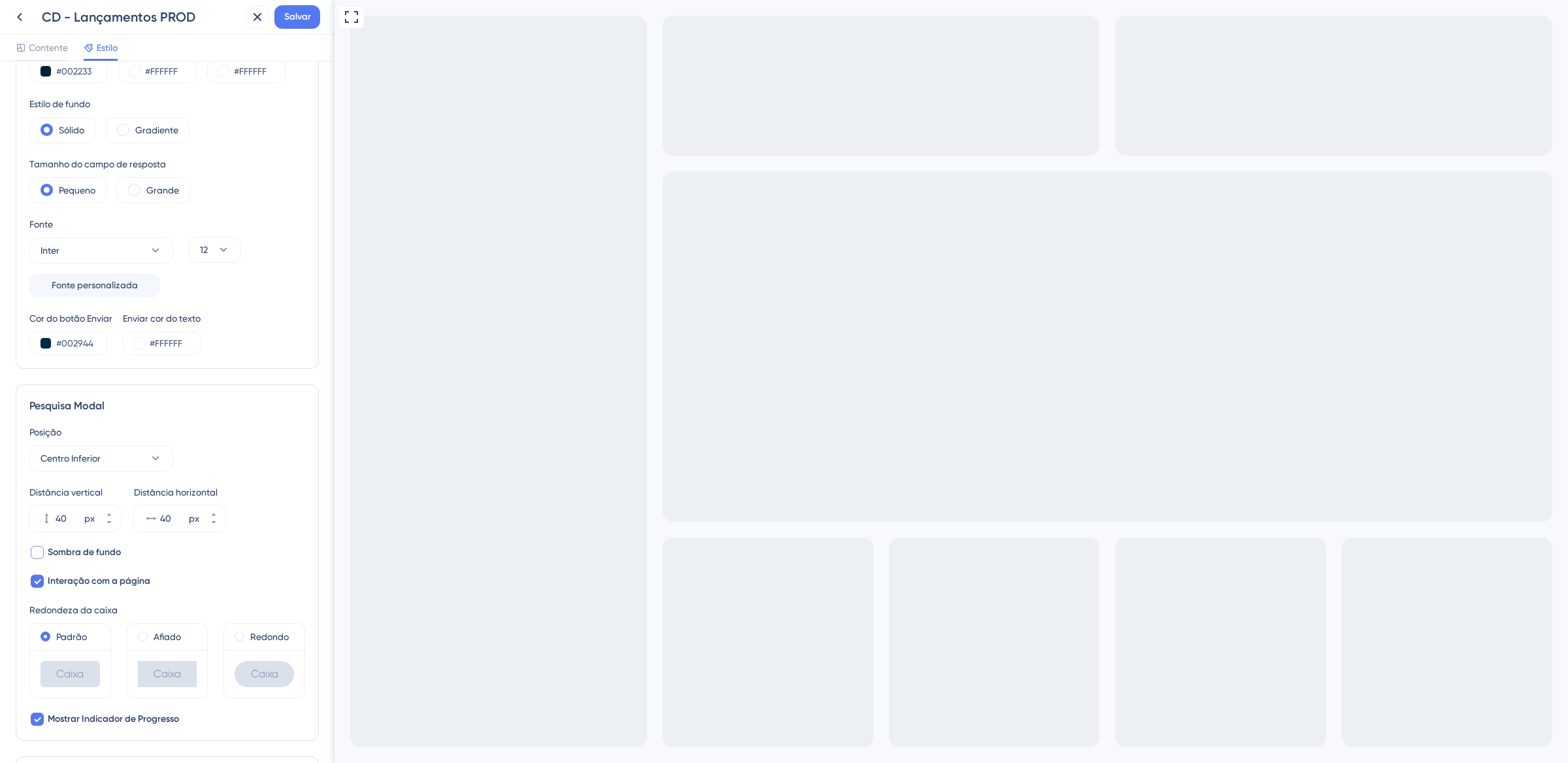
scroll to position [87, 0]
click at [140, 195] on span at bounding box center [134, 194] width 13 height 13
click at [144, 190] on input "radio" at bounding box center [144, 190] width 0 height 0
click at [50, 196] on span at bounding box center [46, 194] width 13 height 13
click at [57, 190] on input "radio" at bounding box center [57, 190] width 0 height 0
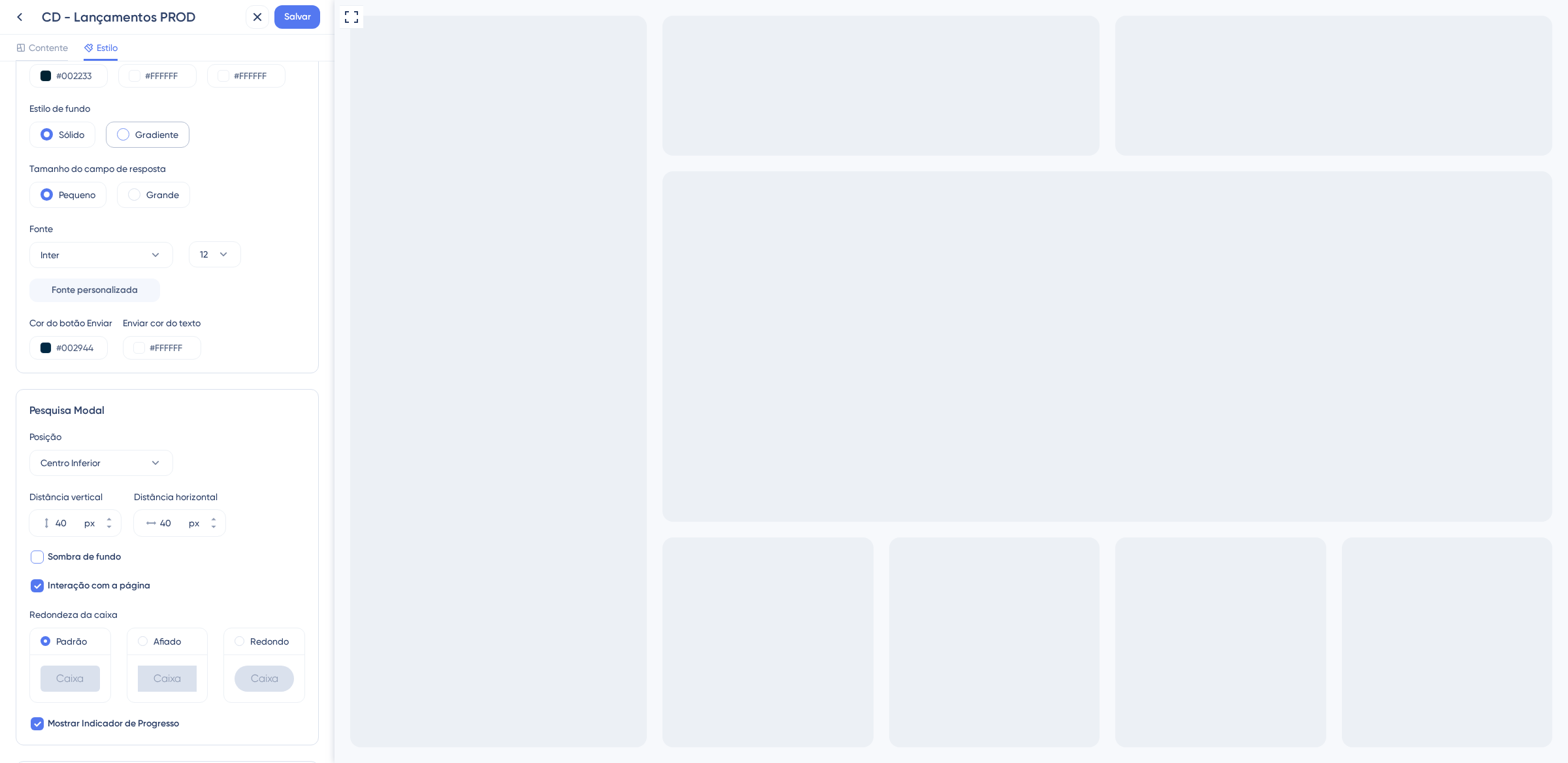
click at [125, 133] on span at bounding box center [123, 134] width 13 height 13
click at [134, 130] on input "radio" at bounding box center [134, 130] width 0 height 0
click at [125, 133] on span at bounding box center [123, 134] width 13 height 13
click at [134, 130] on input "radio" at bounding box center [134, 130] width 0 height 0
click at [51, 134] on span at bounding box center [46, 134] width 13 height 13
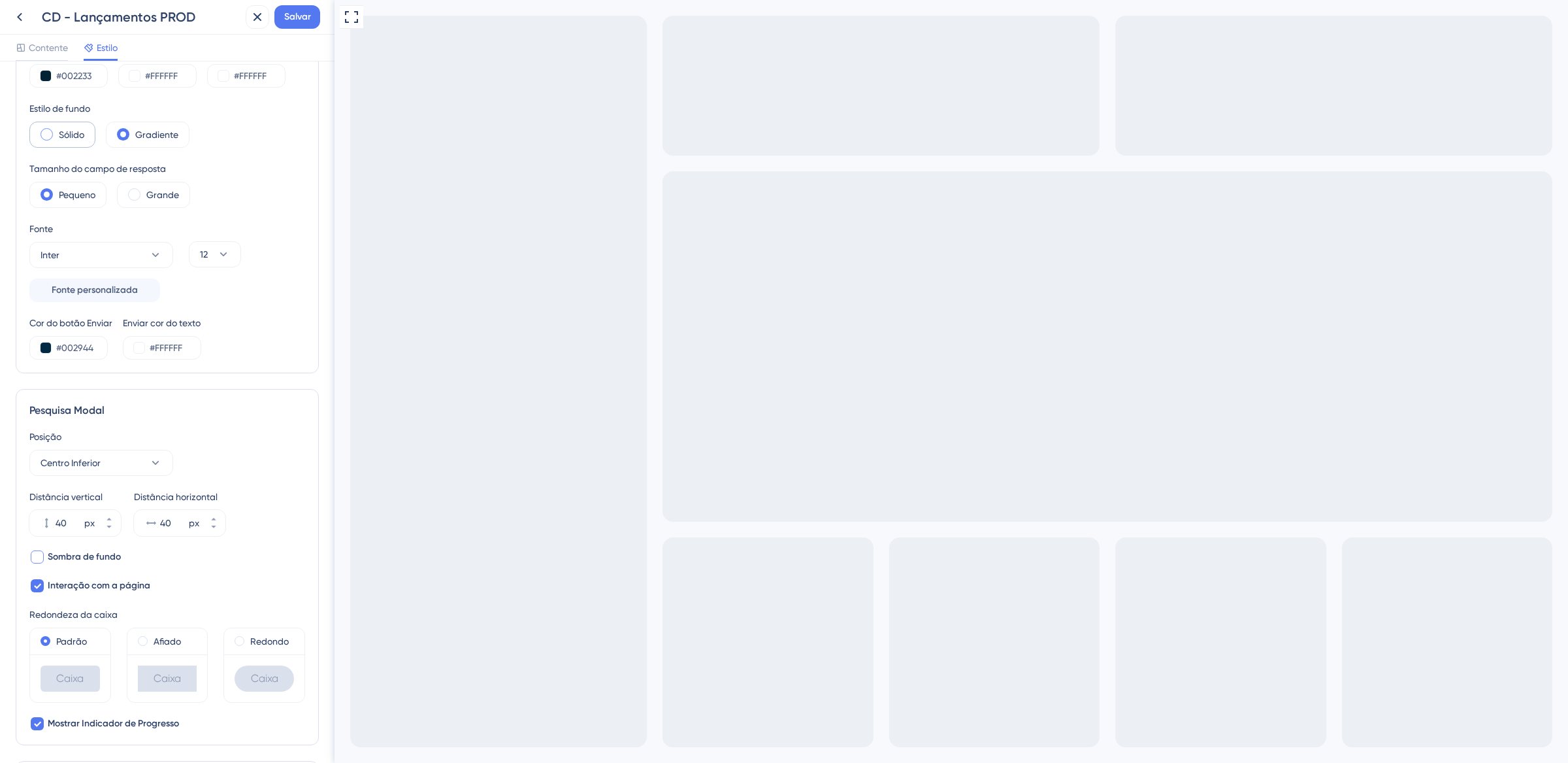
click at [57, 130] on input "radio" at bounding box center [57, 130] width 0 height 0
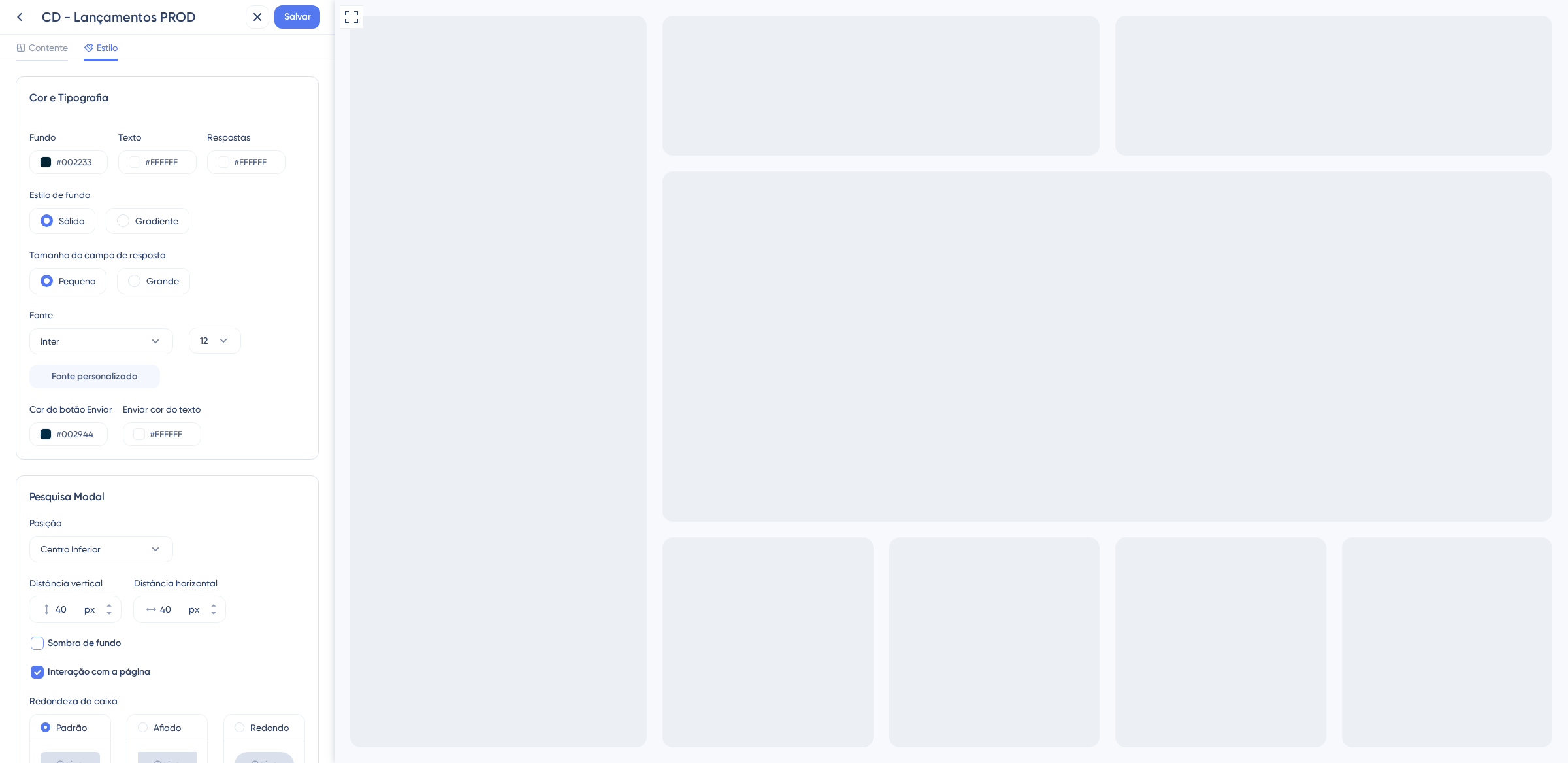
scroll to position [0, 0]
click at [155, 343] on icon at bounding box center [155, 342] width 8 height 4
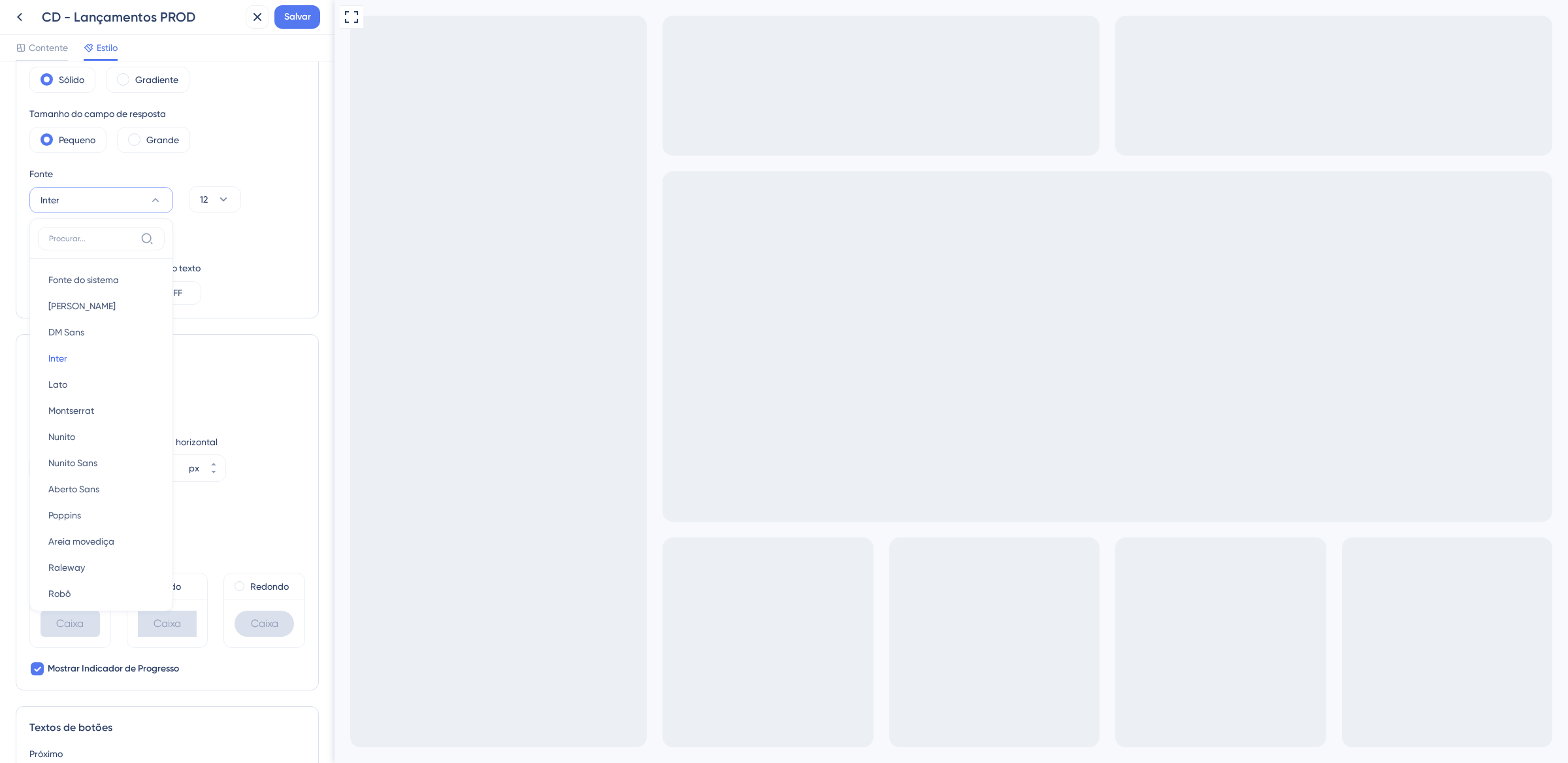
scroll to position [64, 0]
click at [258, 236] on div "Fonte Inter Fonte do sistema Fonte do sistema Barlow Barlow DM Sans DM Sans Int…" at bounding box center [167, 207] width 275 height 81
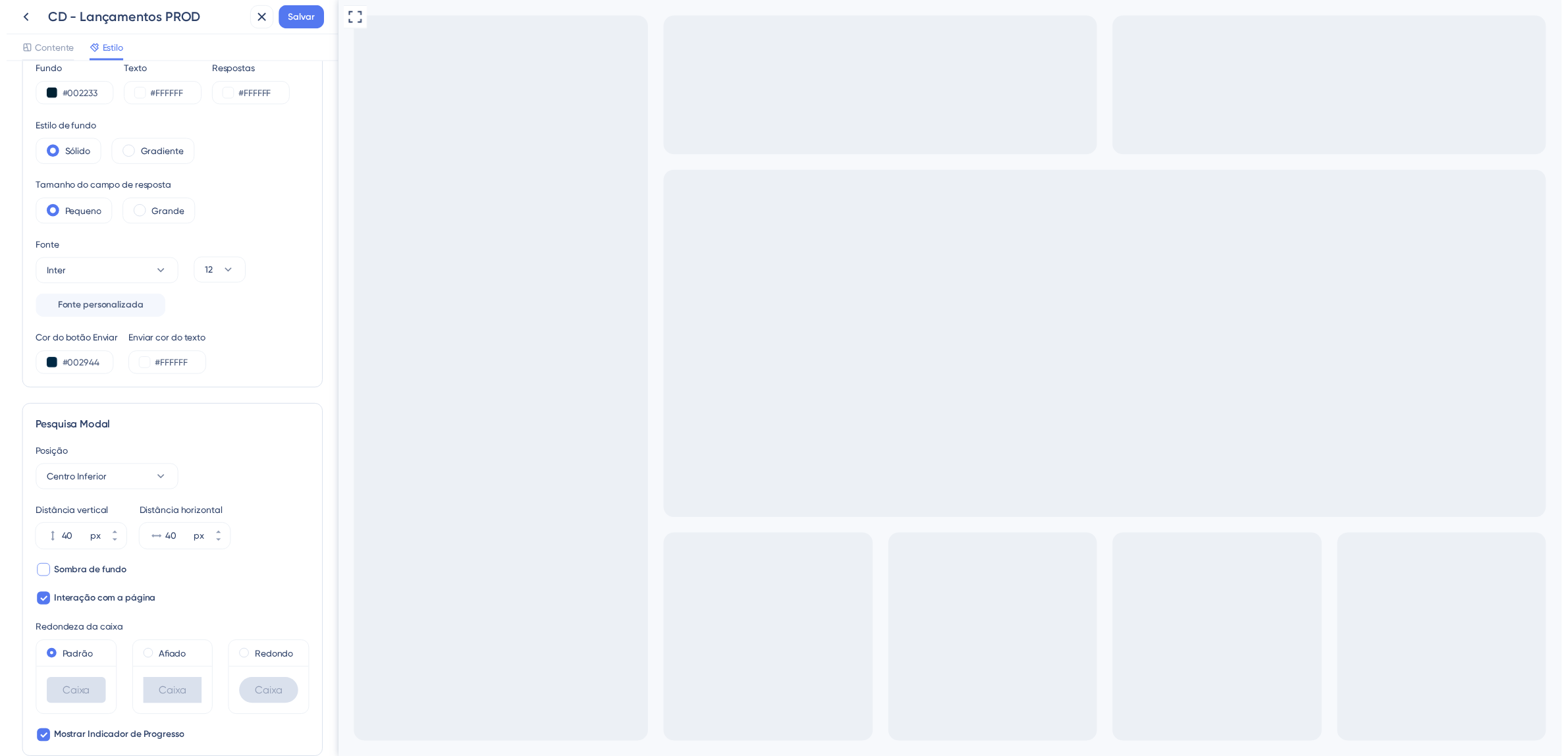
scroll to position [0, 0]
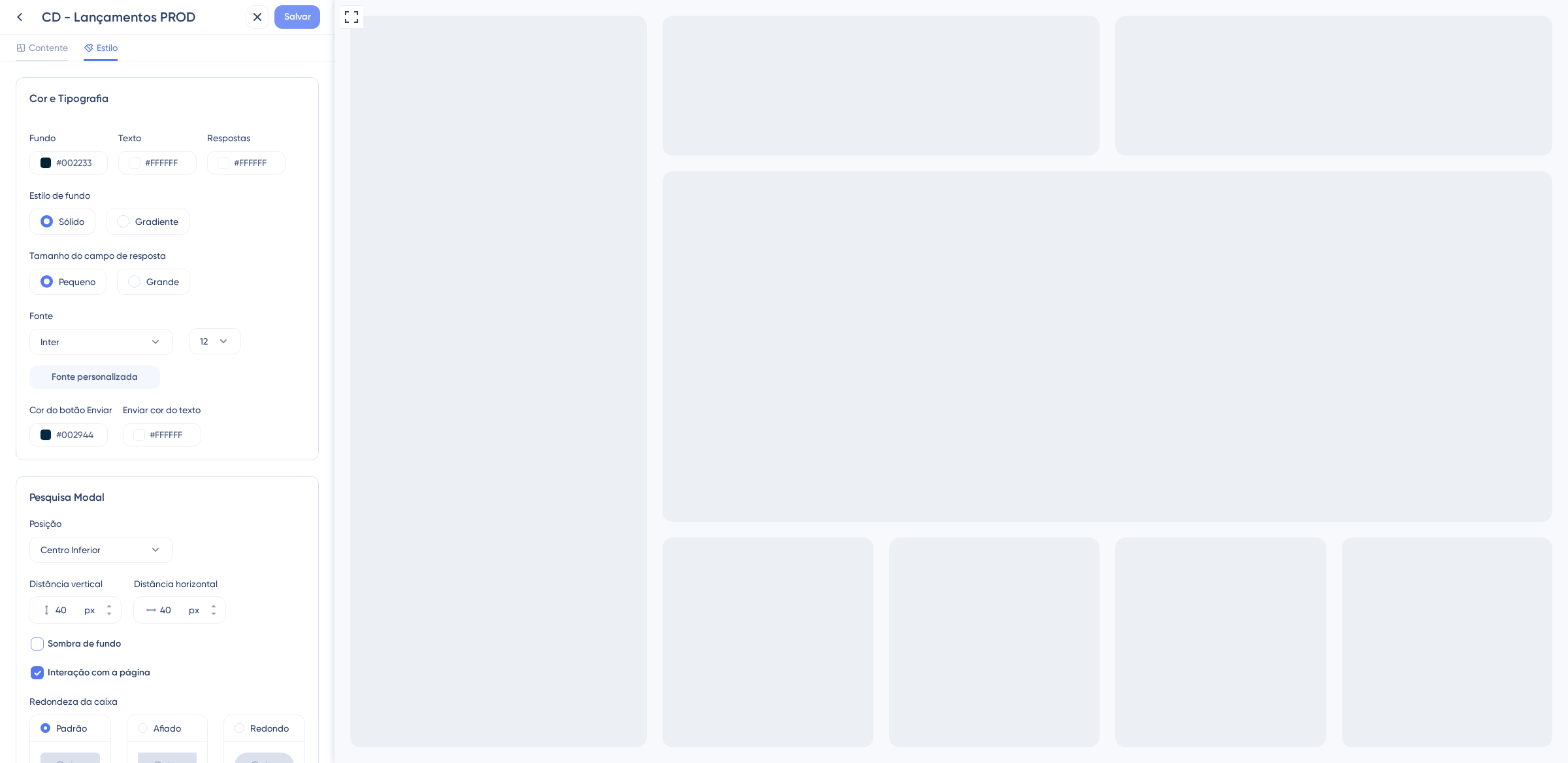
click at [305, 16] on font "Salvar" at bounding box center [297, 16] width 27 height 11
click at [251, 25] on icon at bounding box center [249, 24] width 13 height 13
click at [254, 21] on icon at bounding box center [257, 17] width 16 height 16
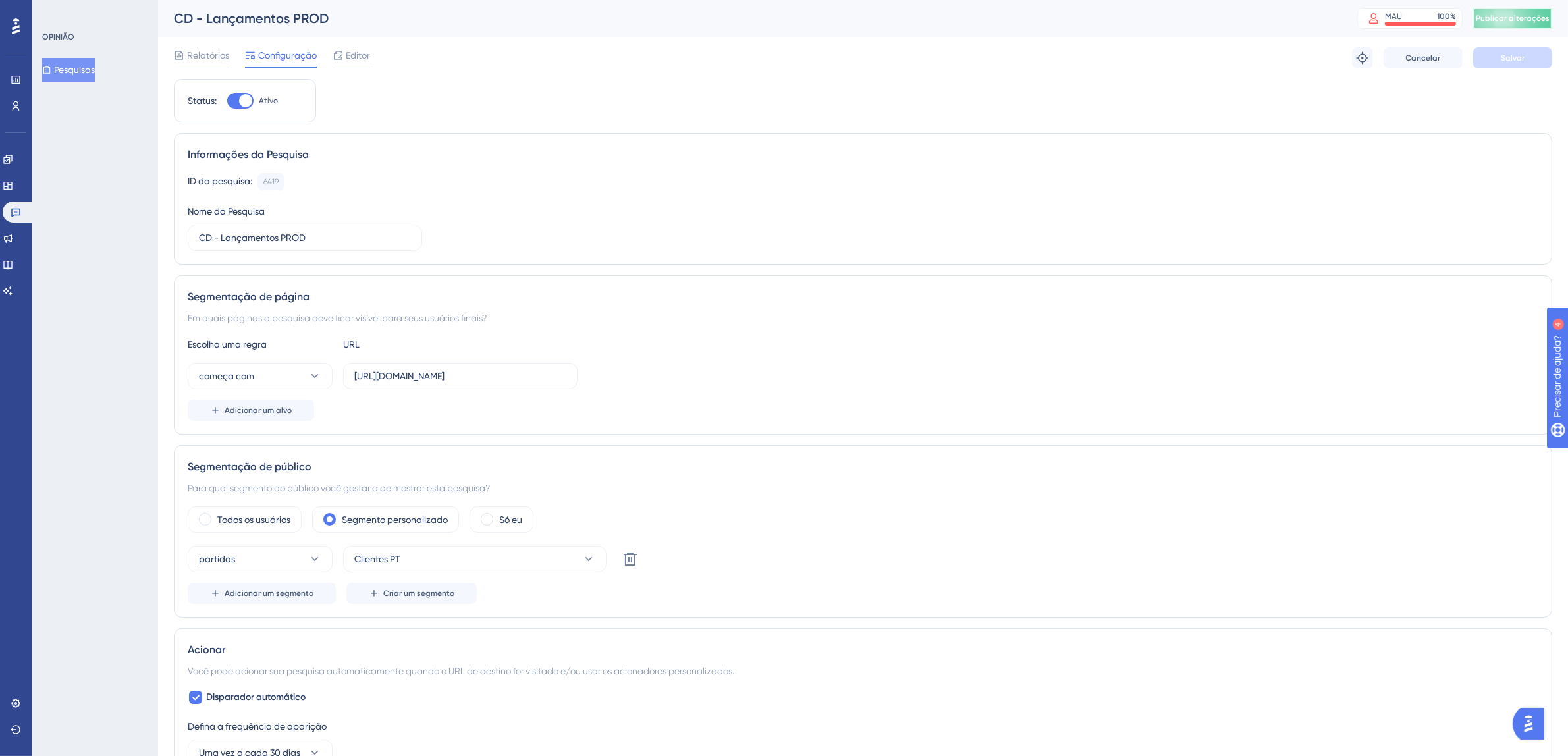
click at [1518, 20] on font "Publicar alterações" at bounding box center [1512, 18] width 74 height 9
click at [358, 61] on font "Editor" at bounding box center [358, 55] width 25 height 10
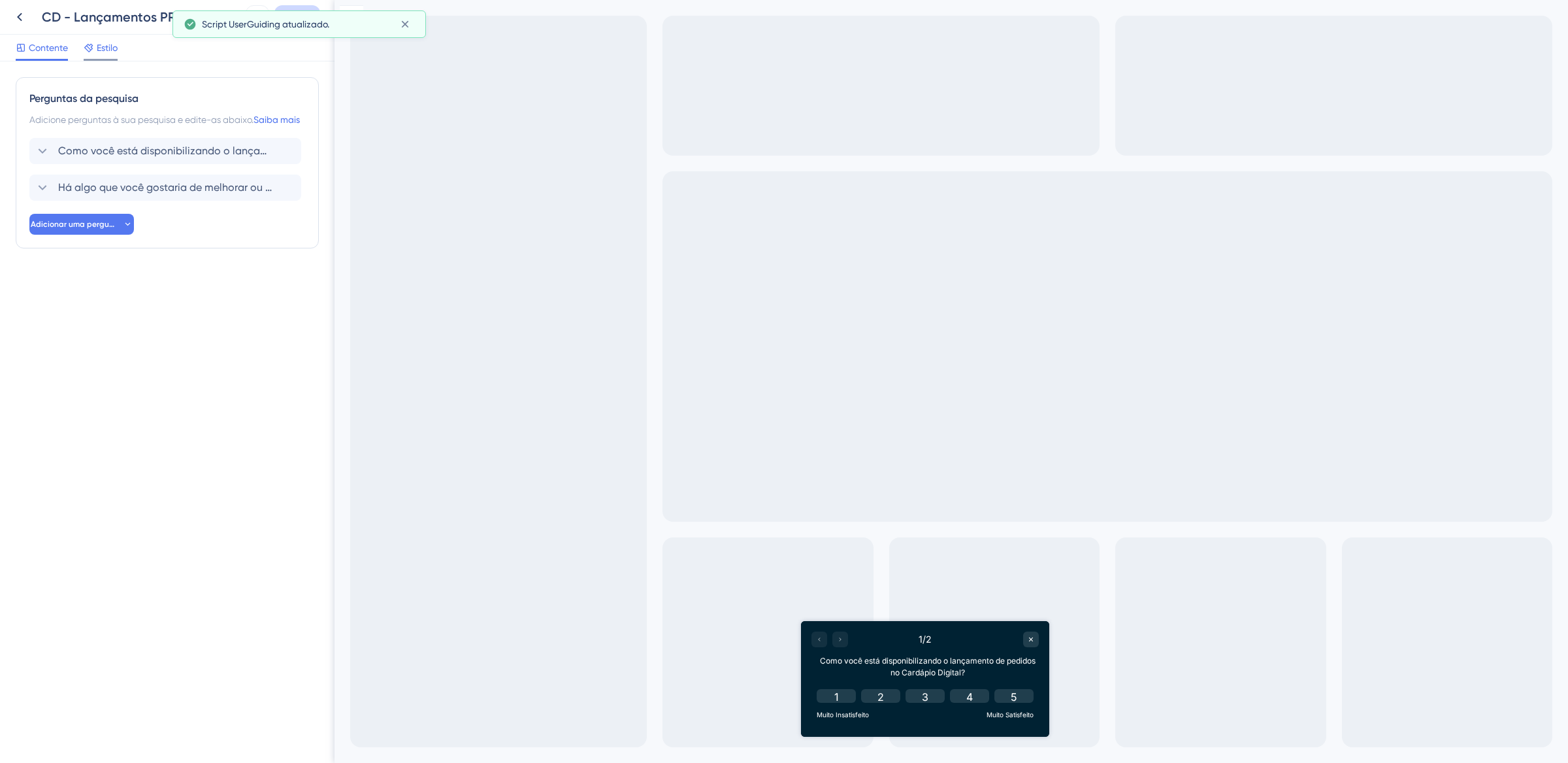
click at [110, 50] on font "Estilo" at bounding box center [107, 48] width 21 height 10
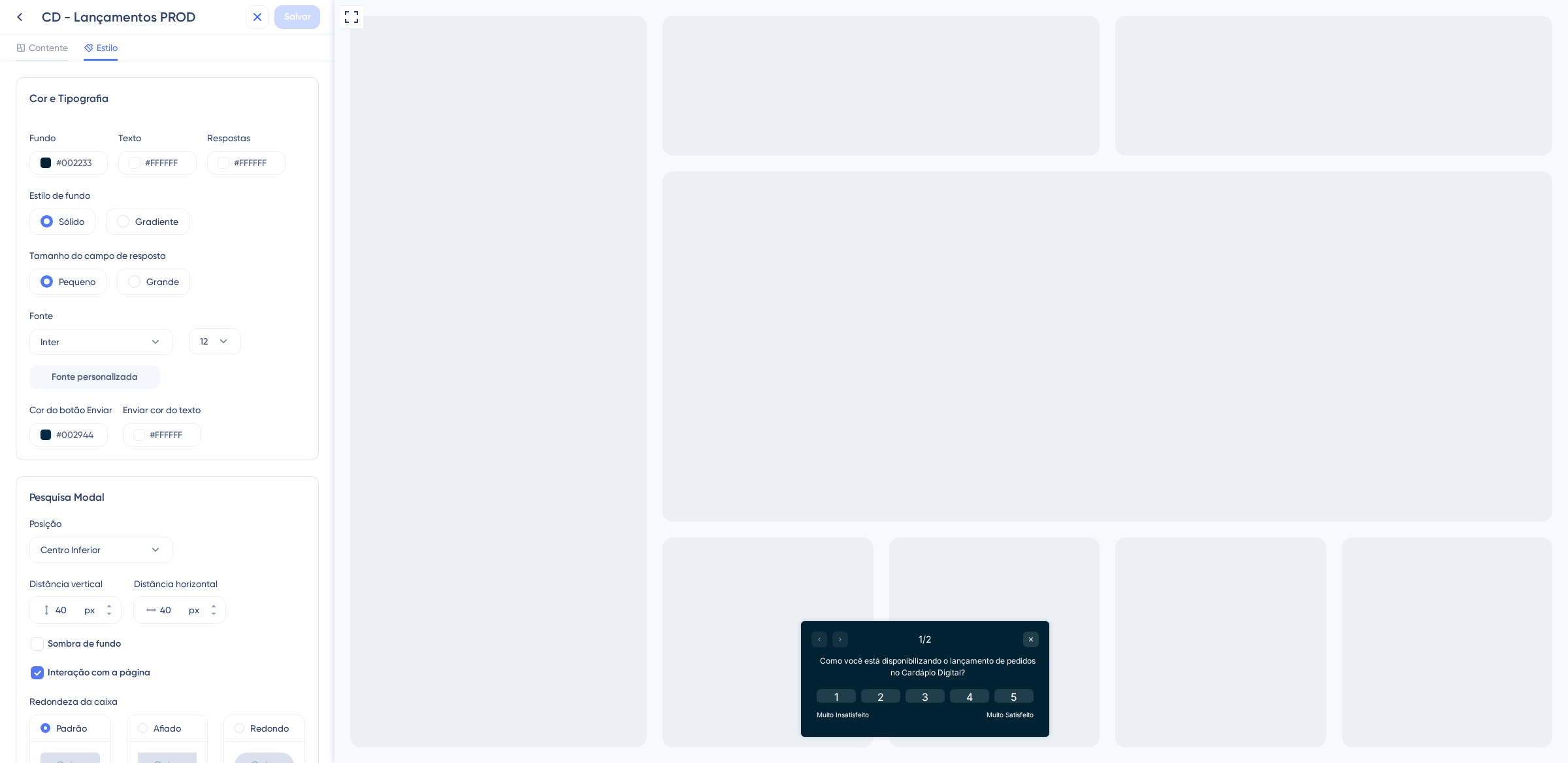
click at [263, 19] on icon at bounding box center [257, 17] width 16 height 16
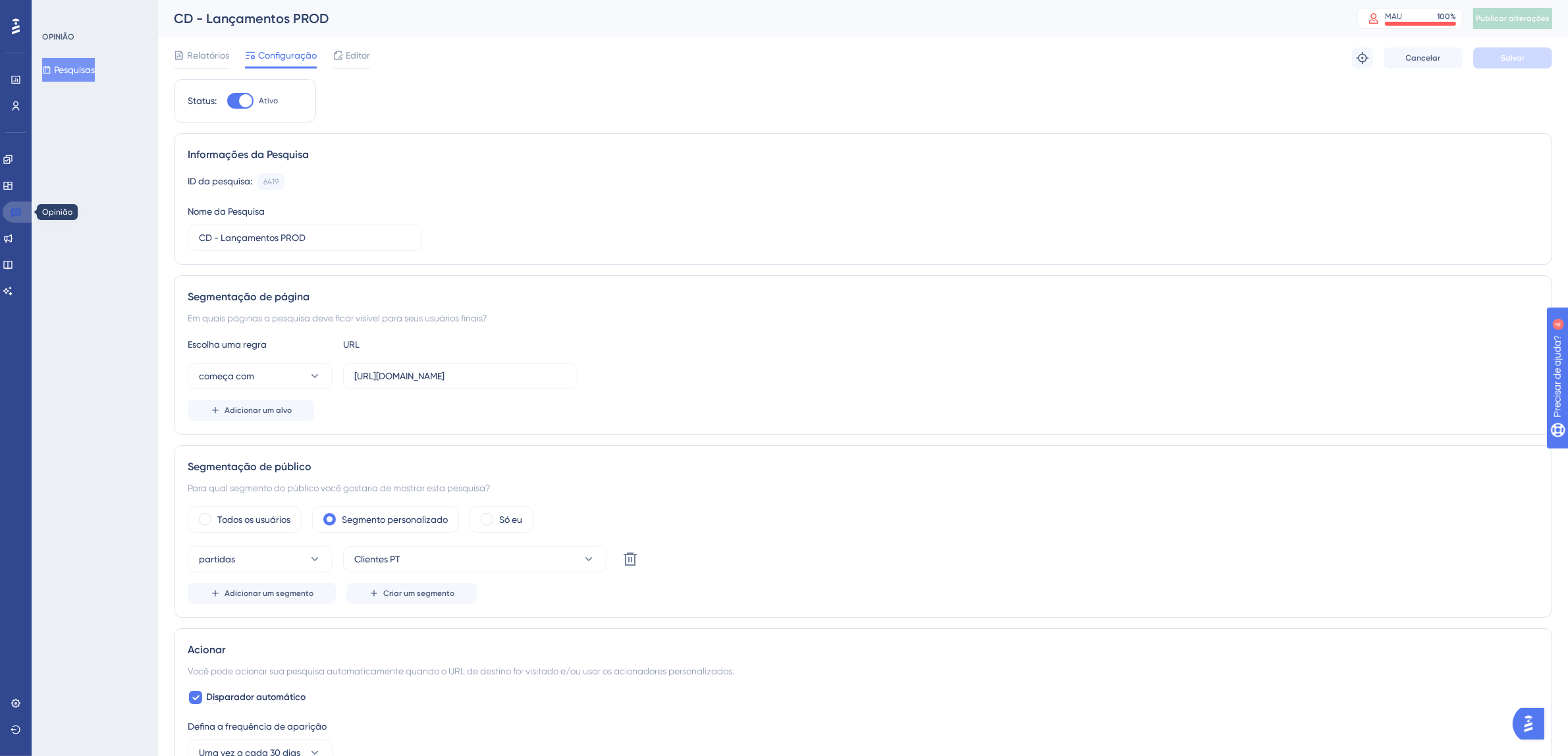
click at [21, 209] on link at bounding box center [18, 212] width 31 height 21
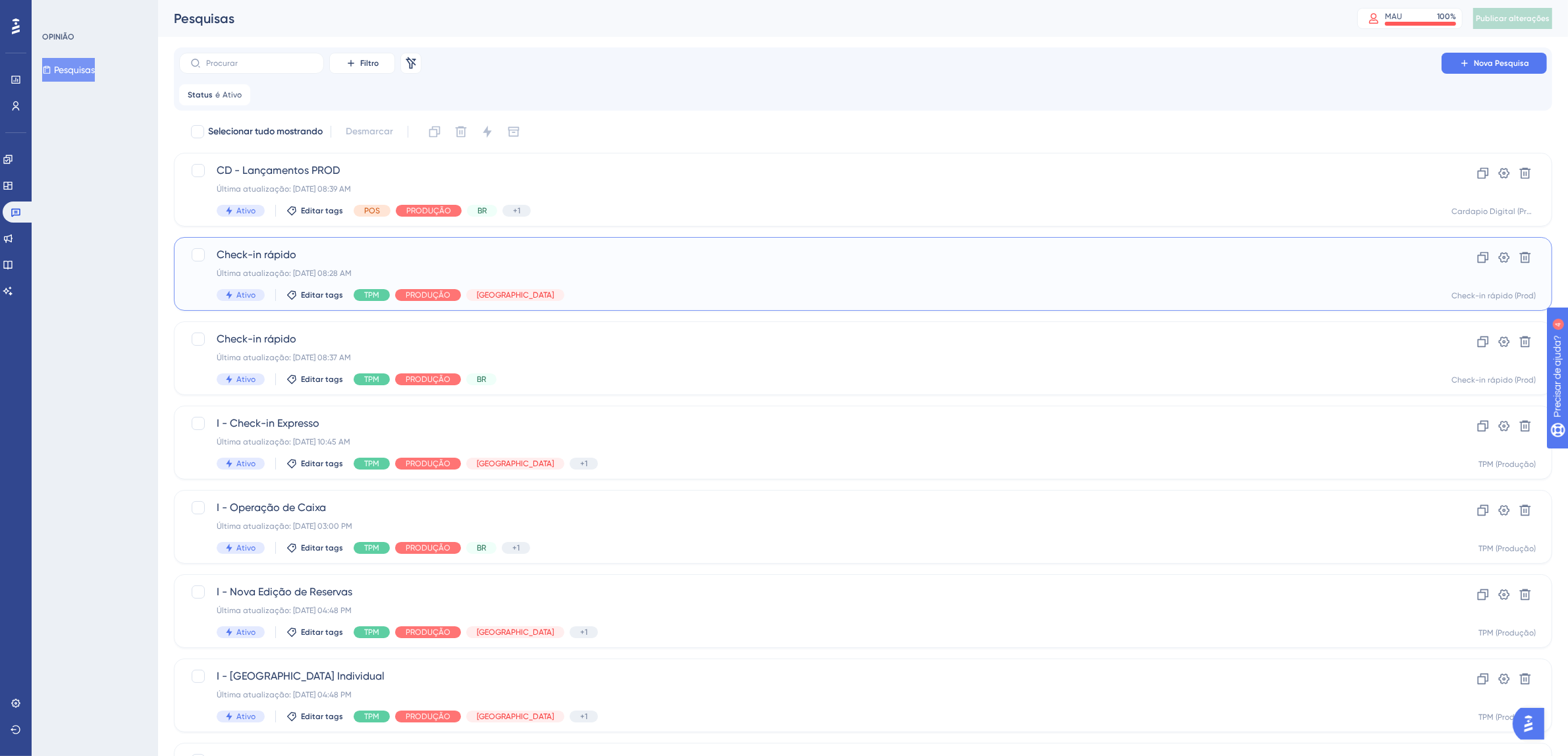
click at [698, 268] on div "Última atualização: 01 de out. de 2025 08:28 AM" at bounding box center [810, 273] width 1187 height 10
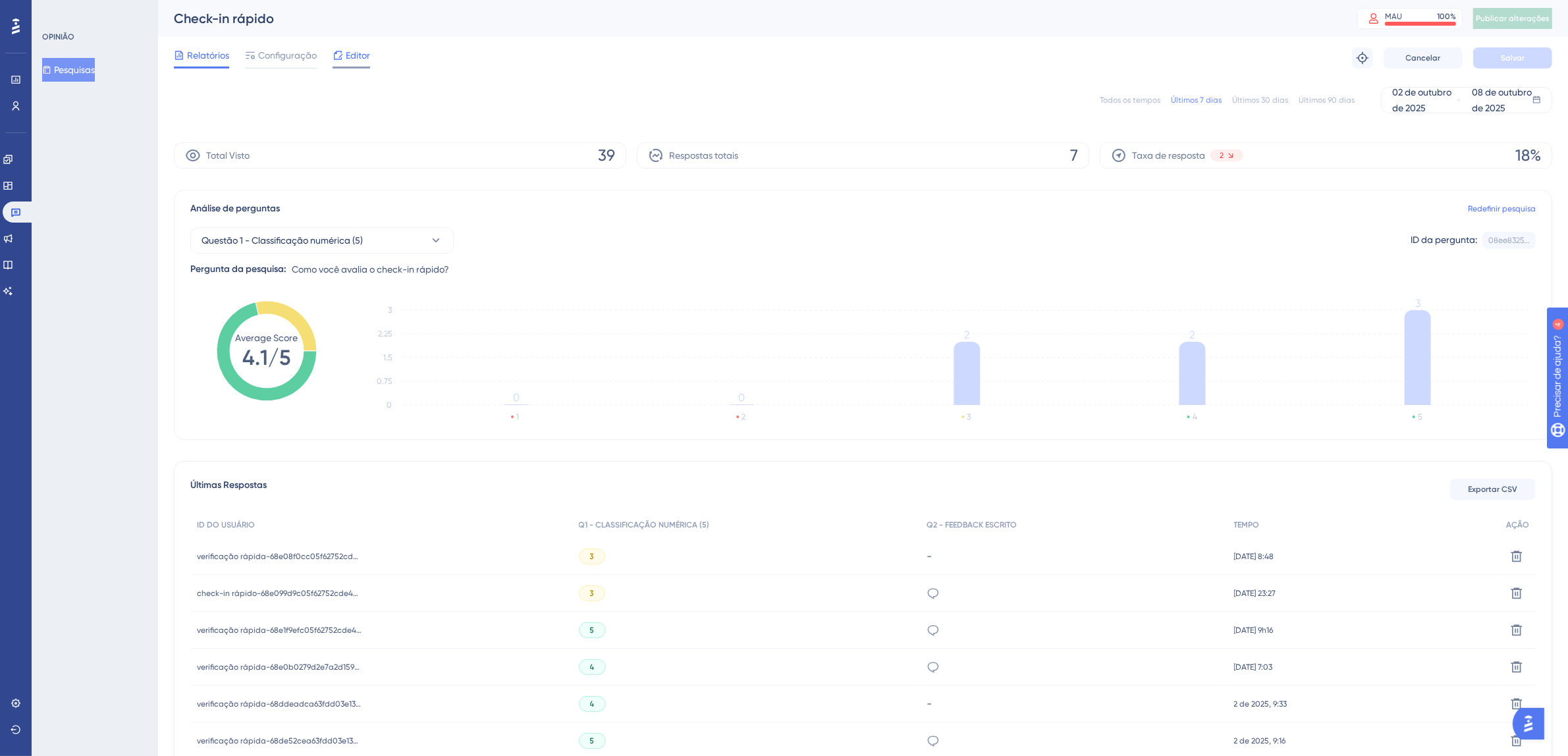
click at [353, 52] on font "Editor" at bounding box center [358, 55] width 25 height 10
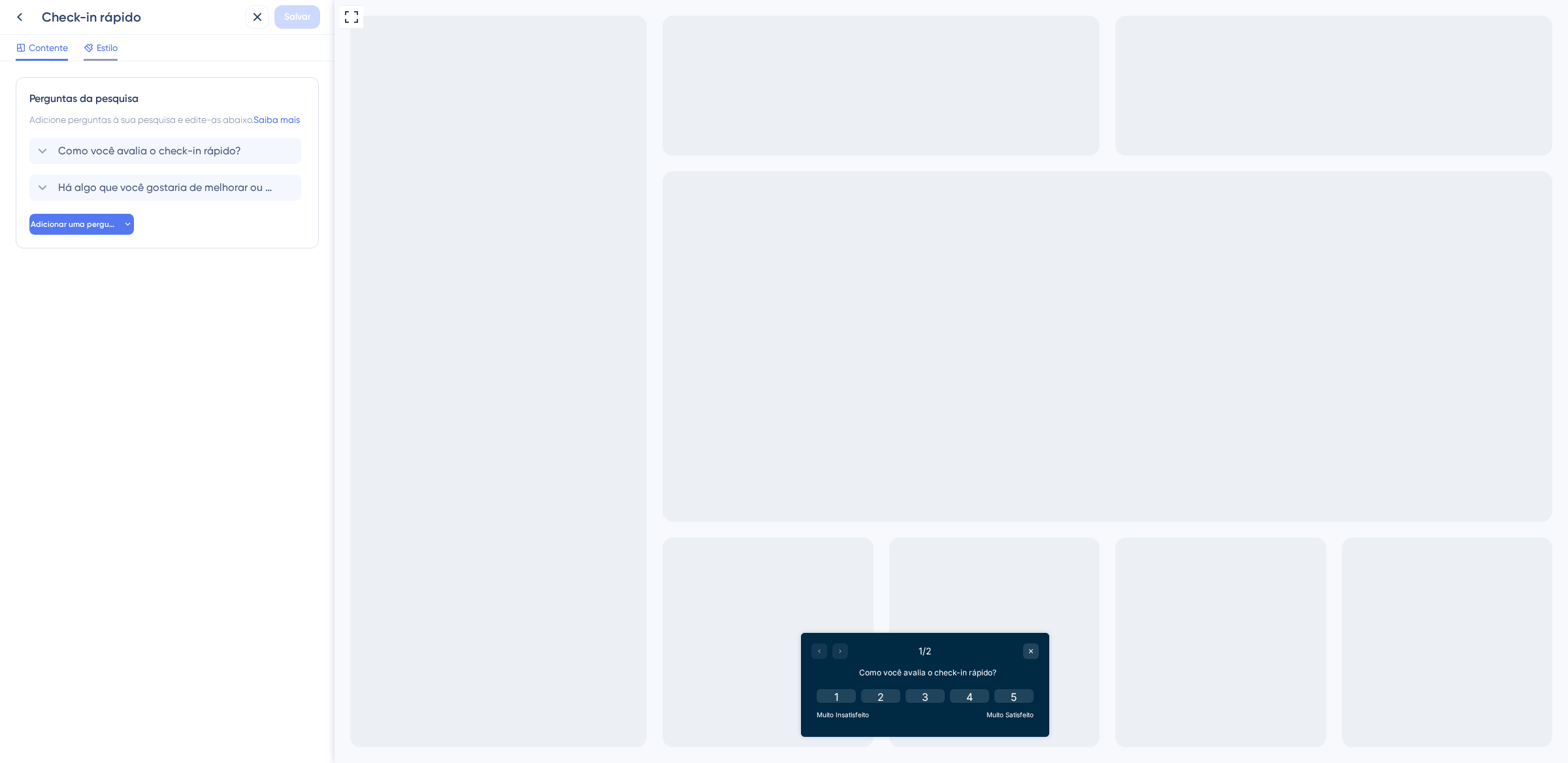
click at [113, 53] on span "Estilo" at bounding box center [107, 47] width 21 height 16
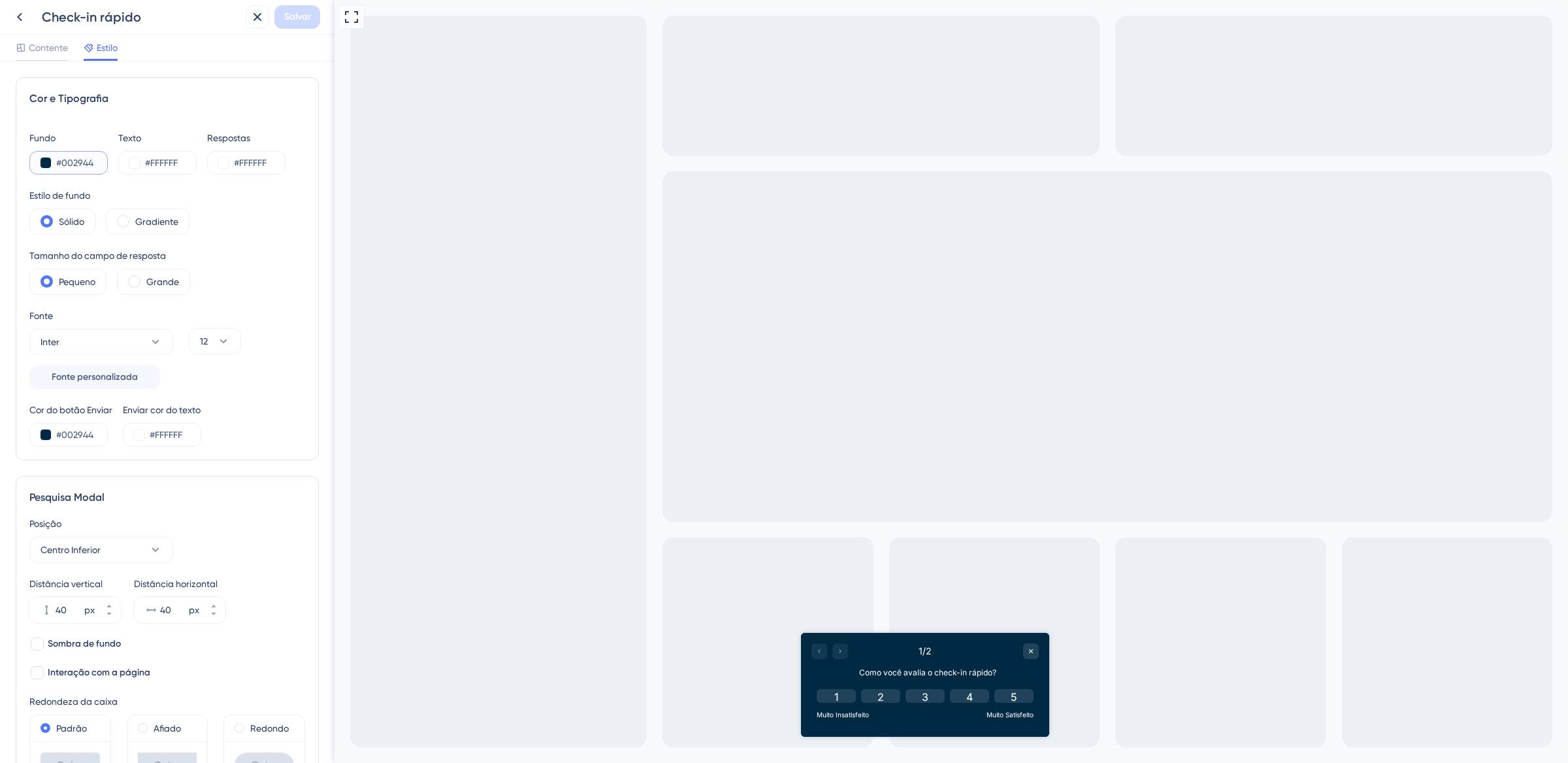
drag, startPoint x: 58, startPoint y: 161, endPoint x: 112, endPoint y: 166, distance: 54.2
click at [111, 166] on div "Fundo #002944 Texto #FFFFFF Respostas #FFFFFF" at bounding box center [167, 152] width 275 height 45
paste input "233"
type input "#002233"
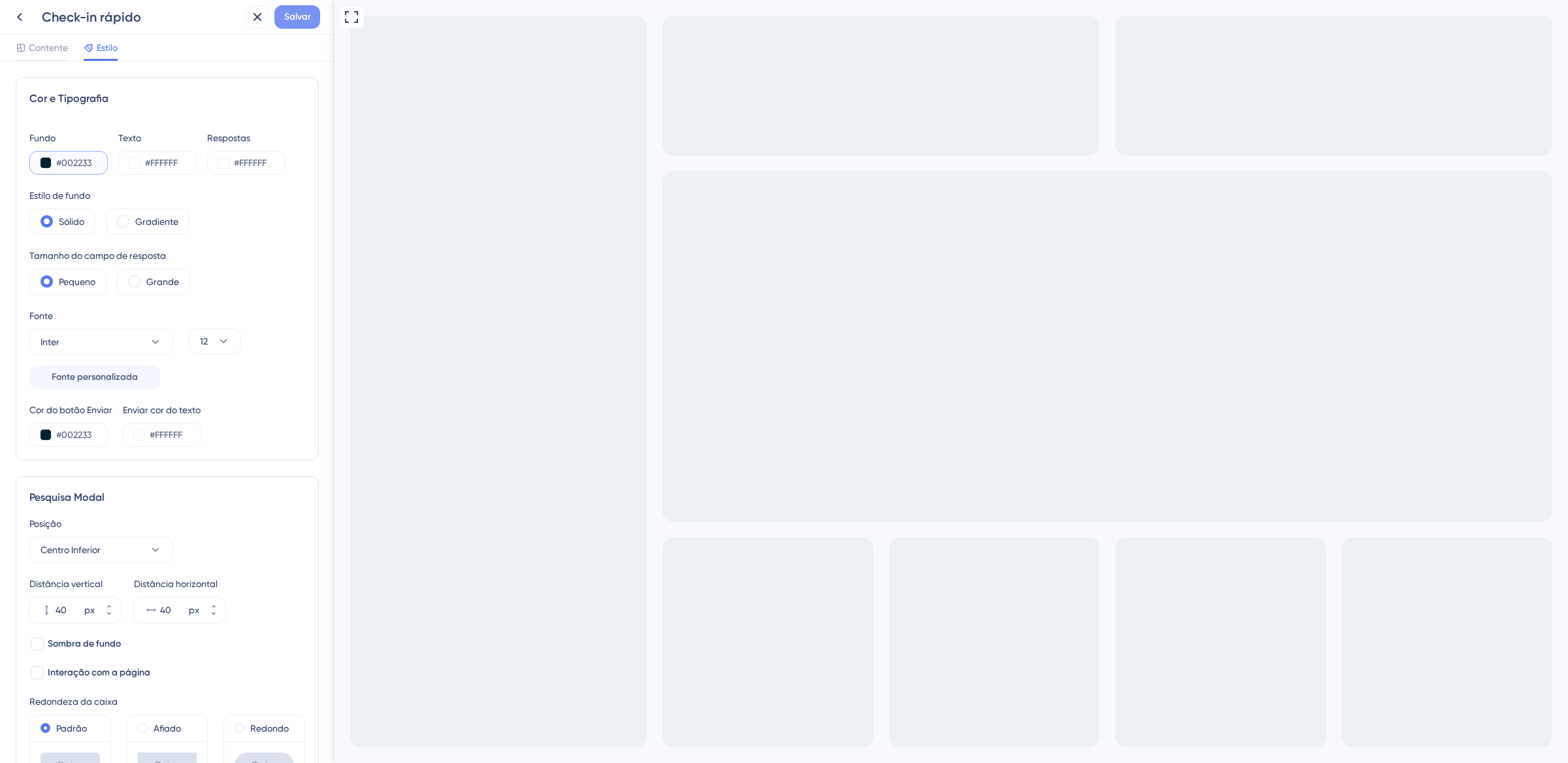
type input "#002233"
click at [293, 19] on font "Salvar" at bounding box center [297, 16] width 27 height 11
click at [253, 30] on icon at bounding box center [249, 24] width 13 height 13
click at [255, 21] on icon at bounding box center [257, 17] width 16 height 16
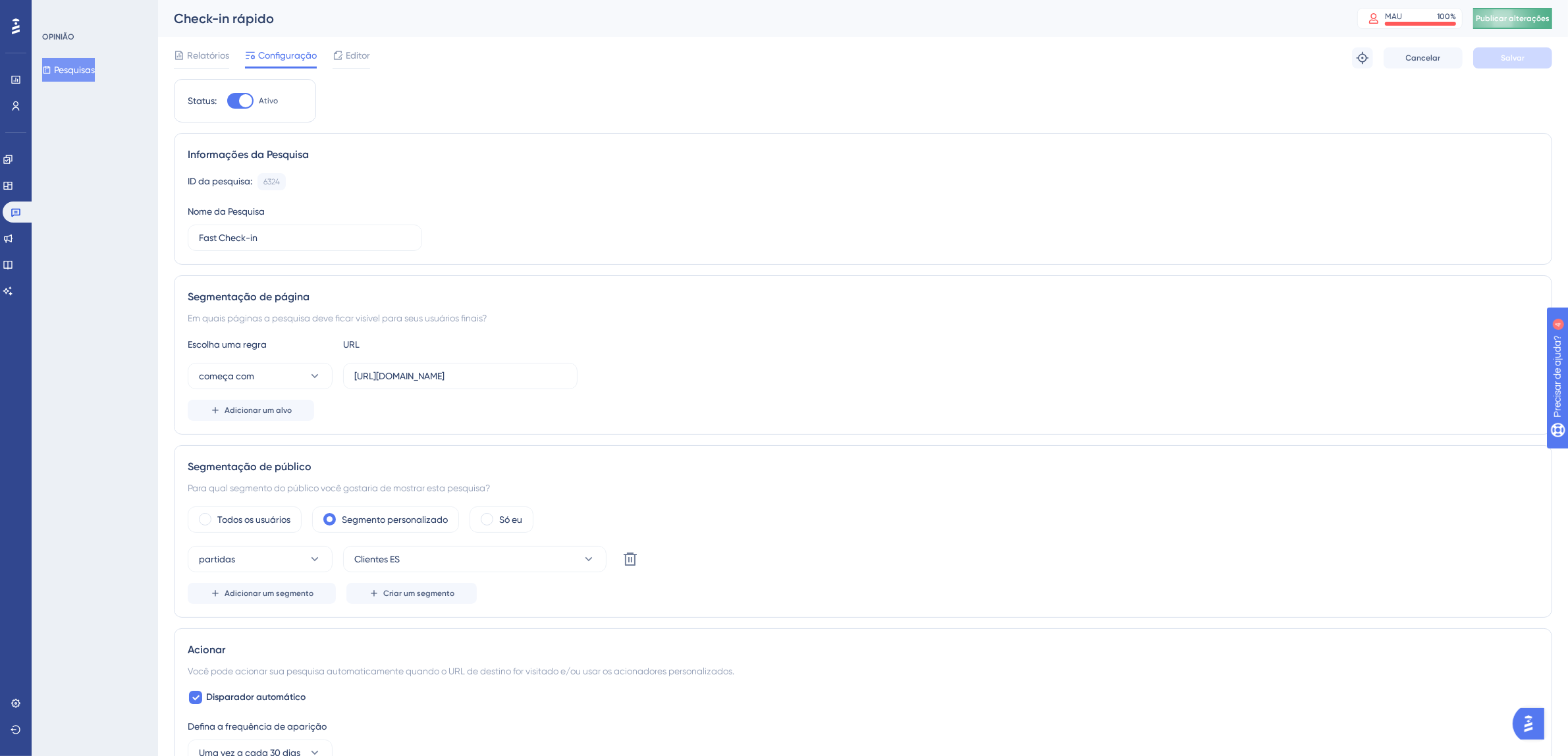
click at [1500, 22] on span "Publicar alterações" at bounding box center [1512, 19] width 74 height 10
click at [414, 22] on button at bounding box center [408, 24] width 20 height 21
click at [19, 216] on icon at bounding box center [15, 212] width 10 height 10
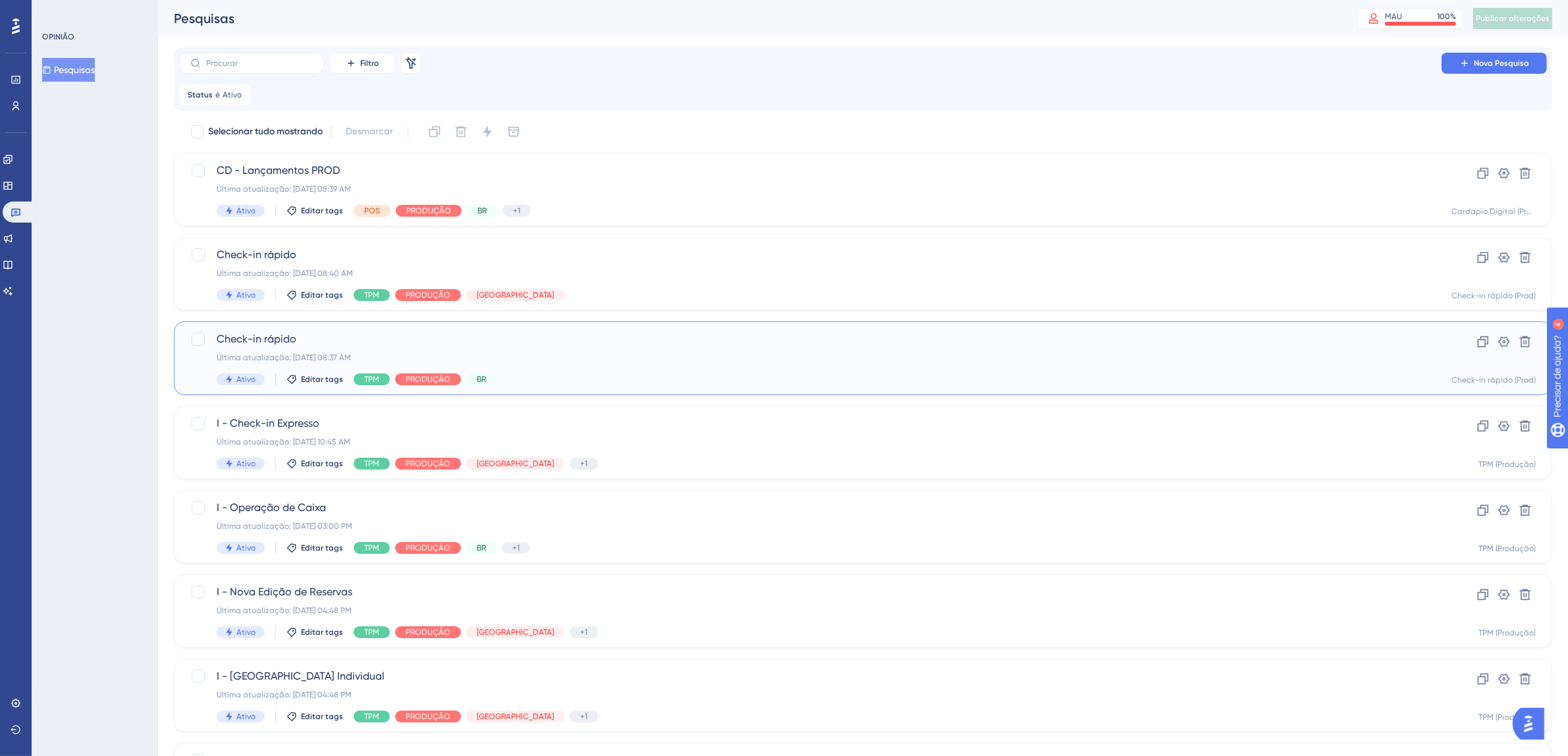
click at [669, 356] on div "Última atualização: 08 de out. de 2025 08:37 AM" at bounding box center [810, 357] width 1187 height 10
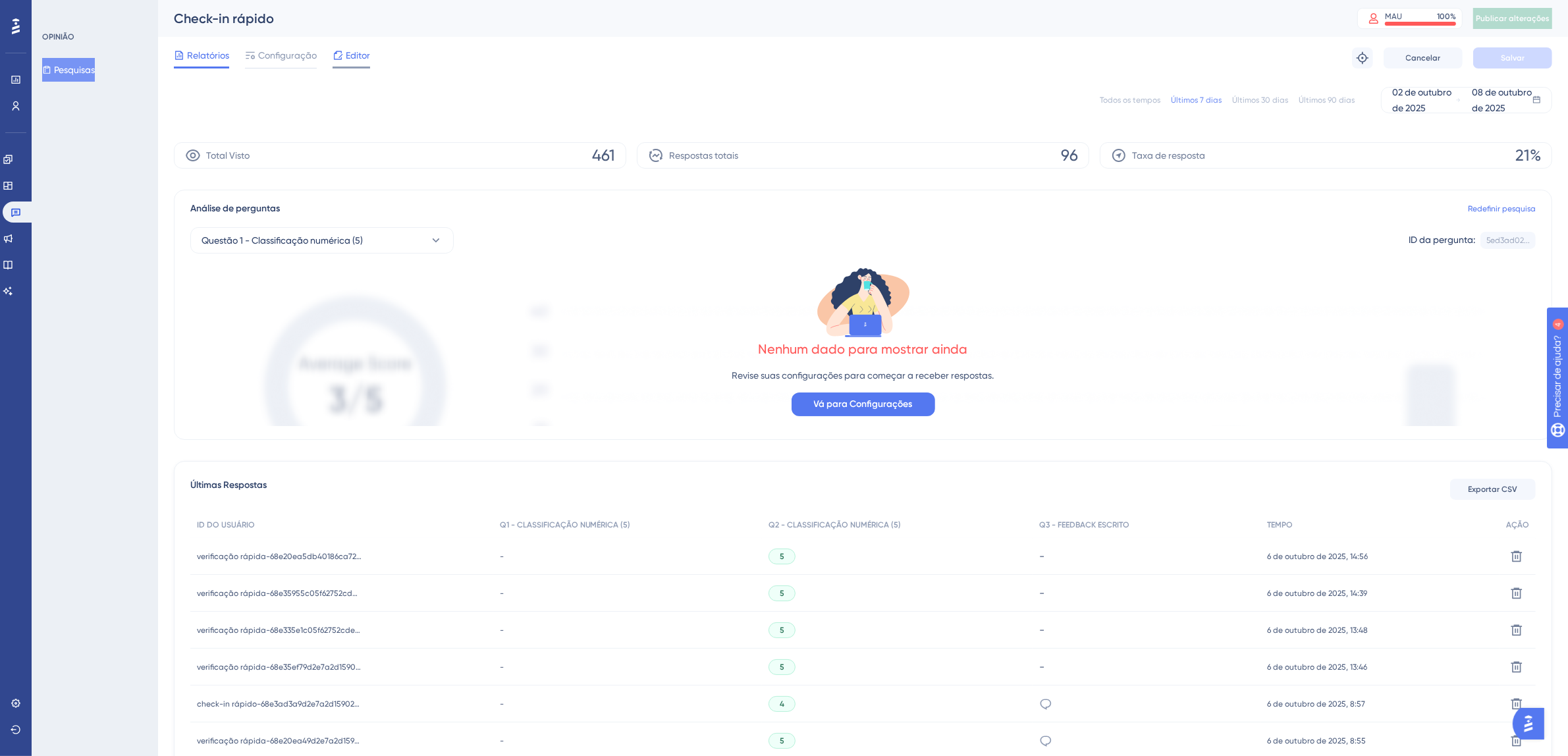
click at [366, 55] on font "Editor" at bounding box center [358, 55] width 25 height 10
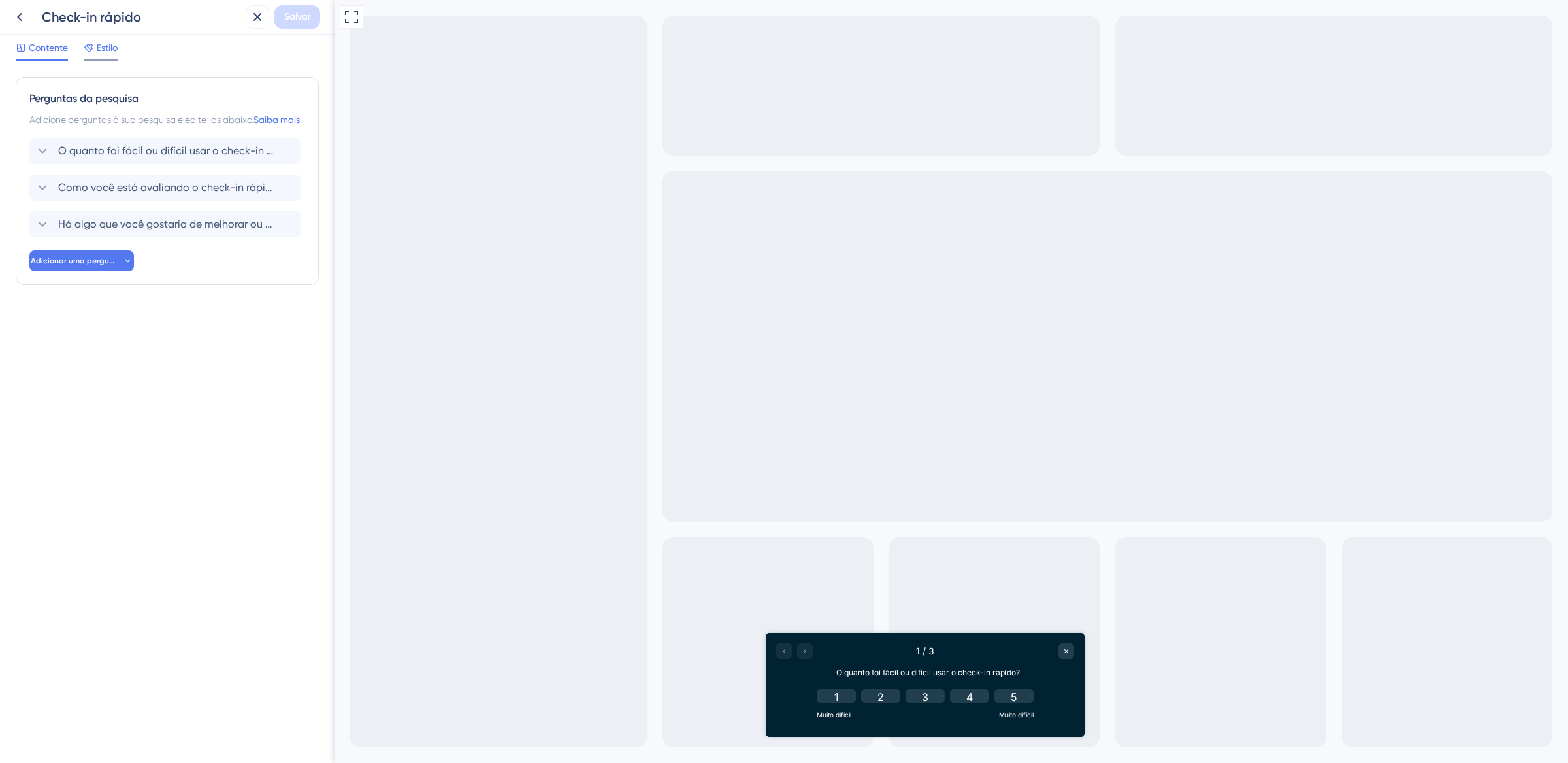
click at [113, 49] on font "Estilo" at bounding box center [107, 48] width 21 height 10
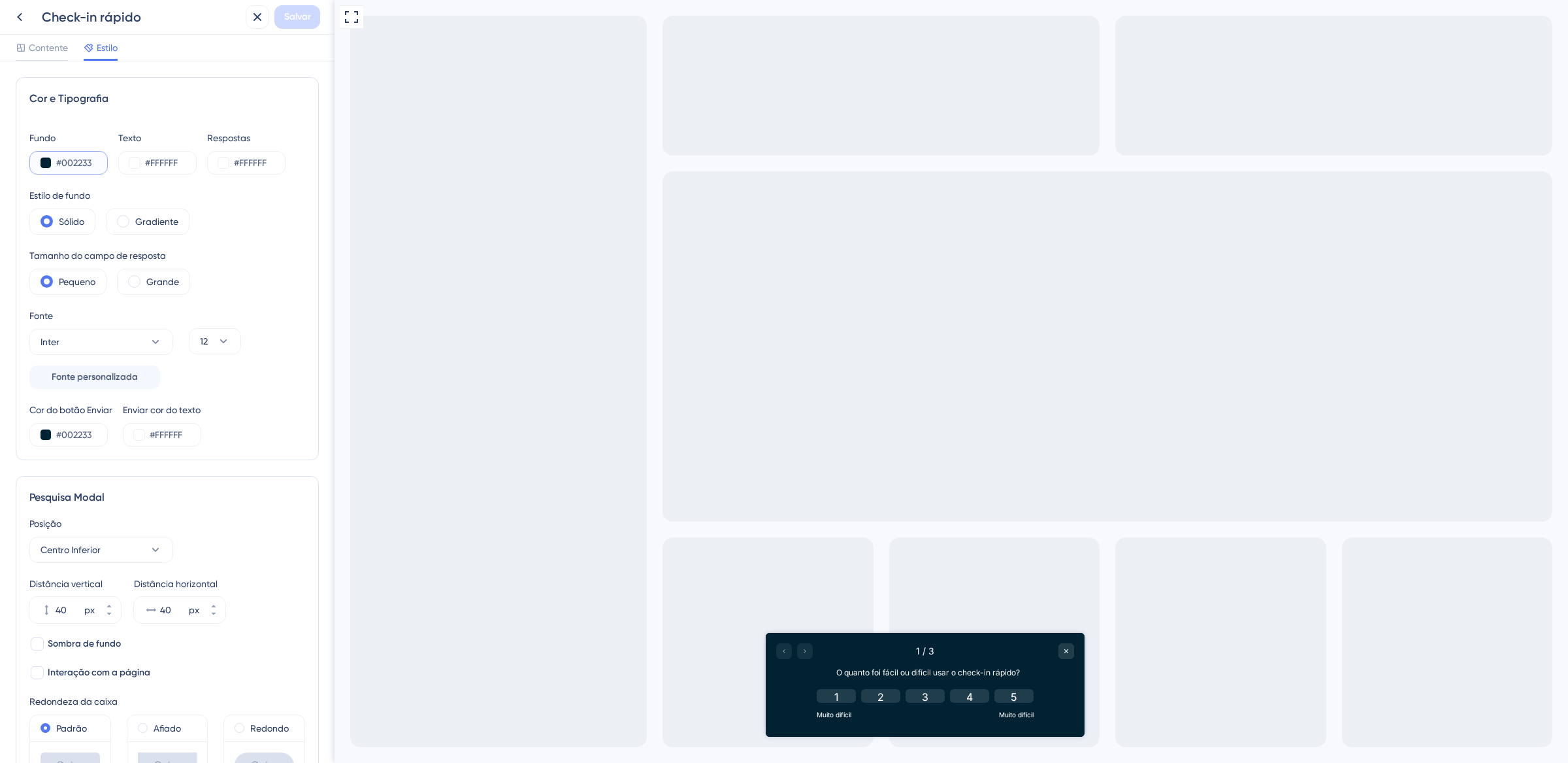
click at [93, 160] on input "#002233" at bounding box center [83, 162] width 54 height 16
drag, startPoint x: 56, startPoint y: 165, endPoint x: 119, endPoint y: 164, distance: 63.0
click at [119, 164] on div "Fundo #002233 Texto #FFFFFF Respostas #FFFFFF" at bounding box center [167, 152] width 275 height 45
click at [267, 16] on button at bounding box center [258, 17] width 24 height 24
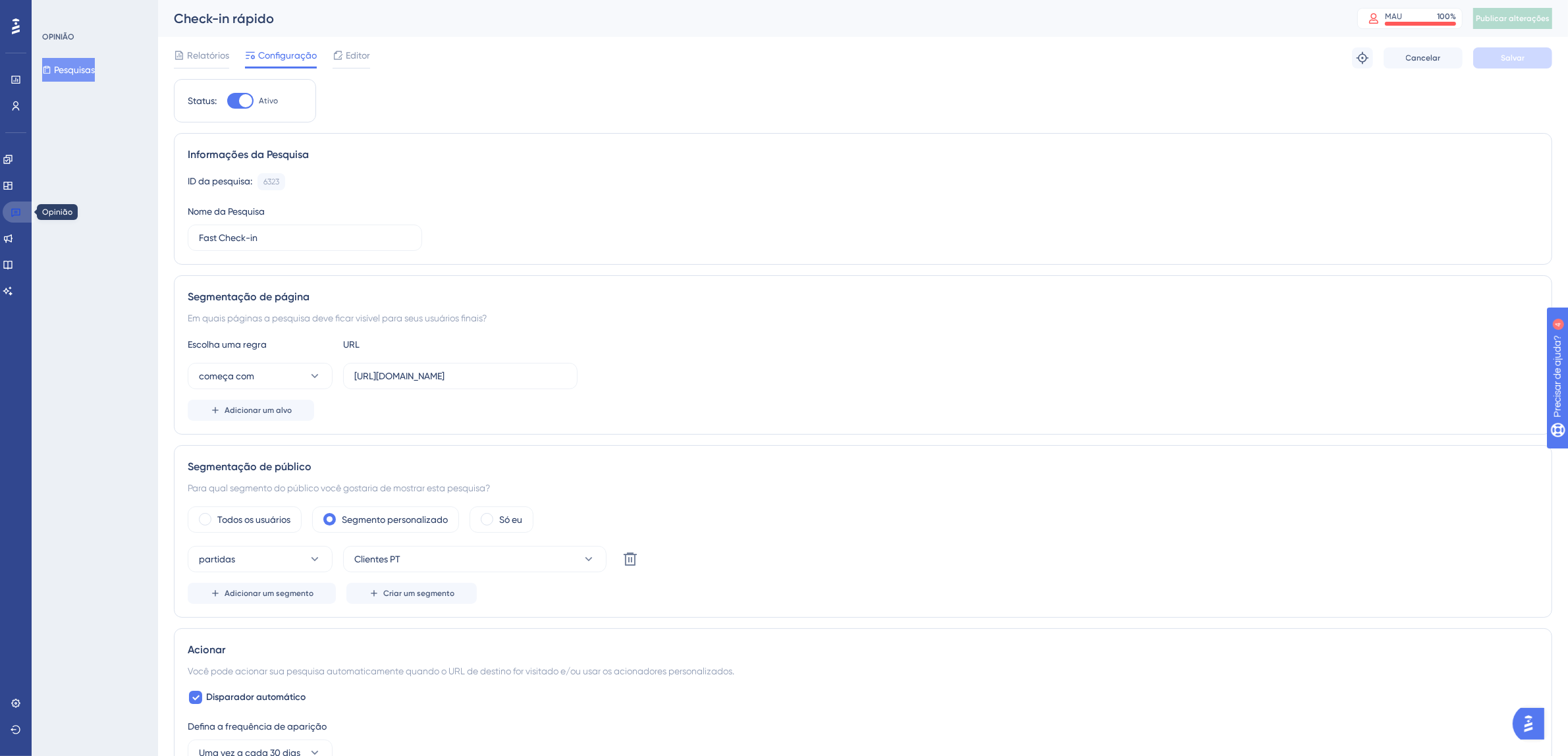
click at [22, 207] on link at bounding box center [18, 212] width 31 height 21
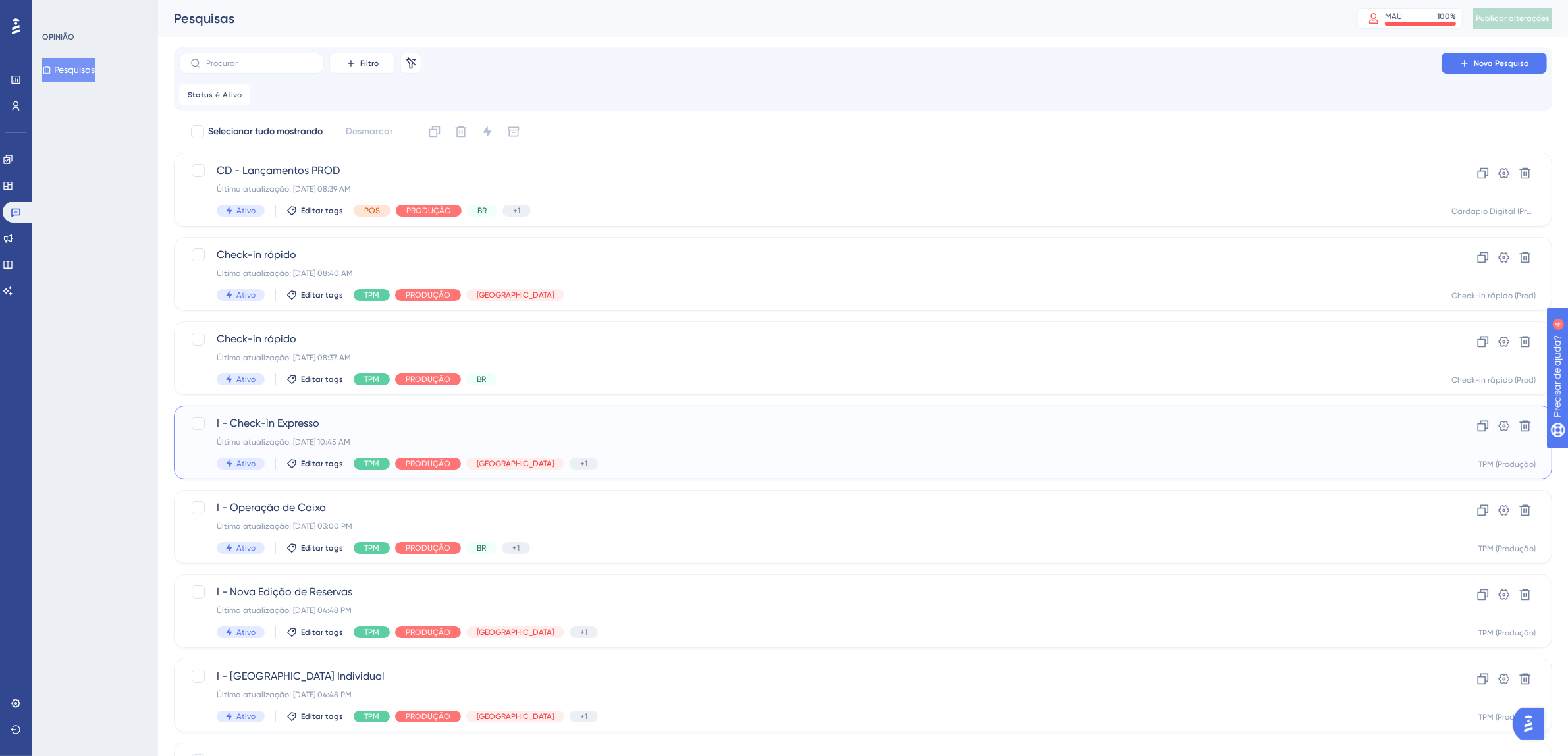
click at [912, 434] on div "I - Check-in Expresso Última atualização: 09 de set. de 2025 10:45 AM Ativo Edi…" at bounding box center [810, 443] width 1187 height 54
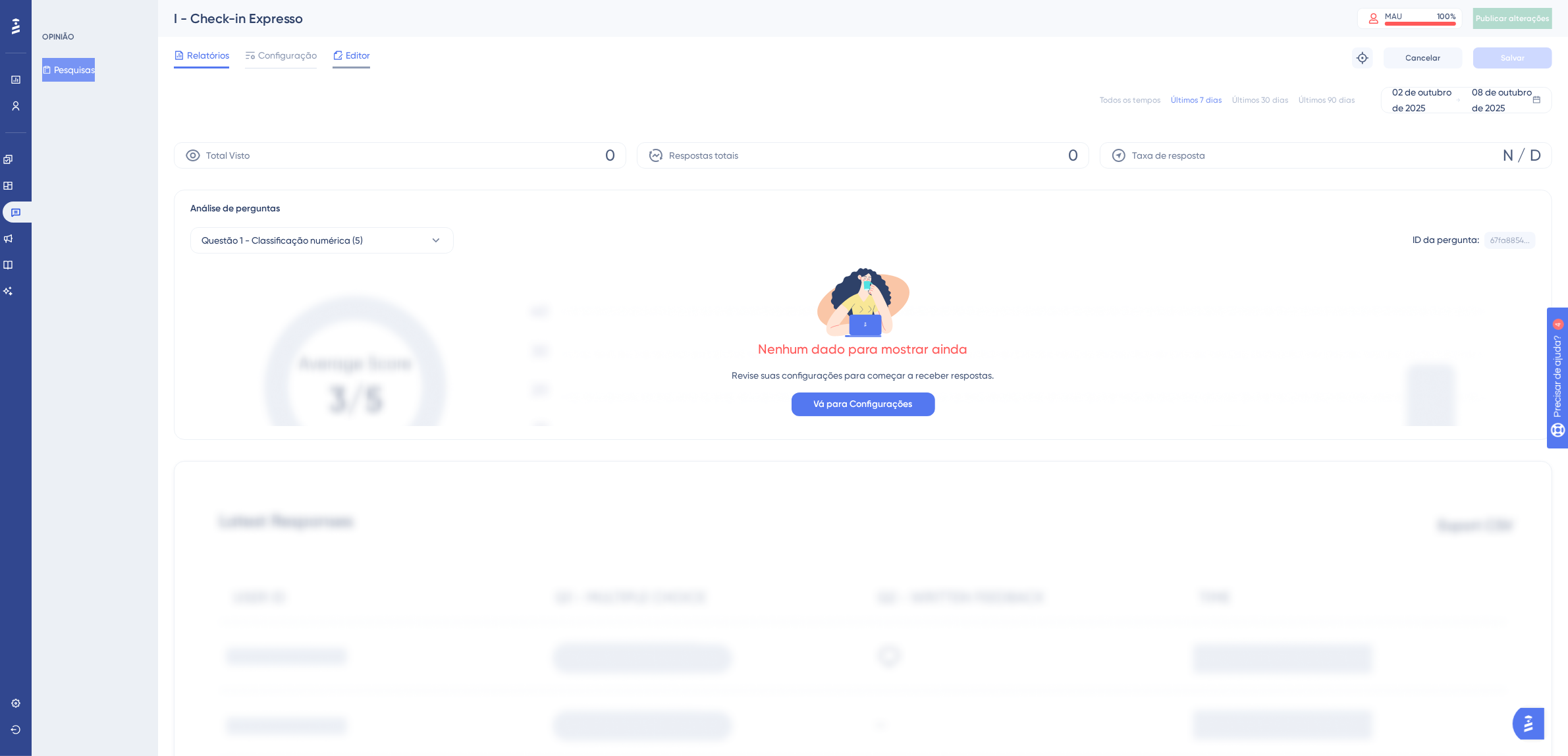
click at [339, 55] on icon at bounding box center [338, 55] width 10 height 10
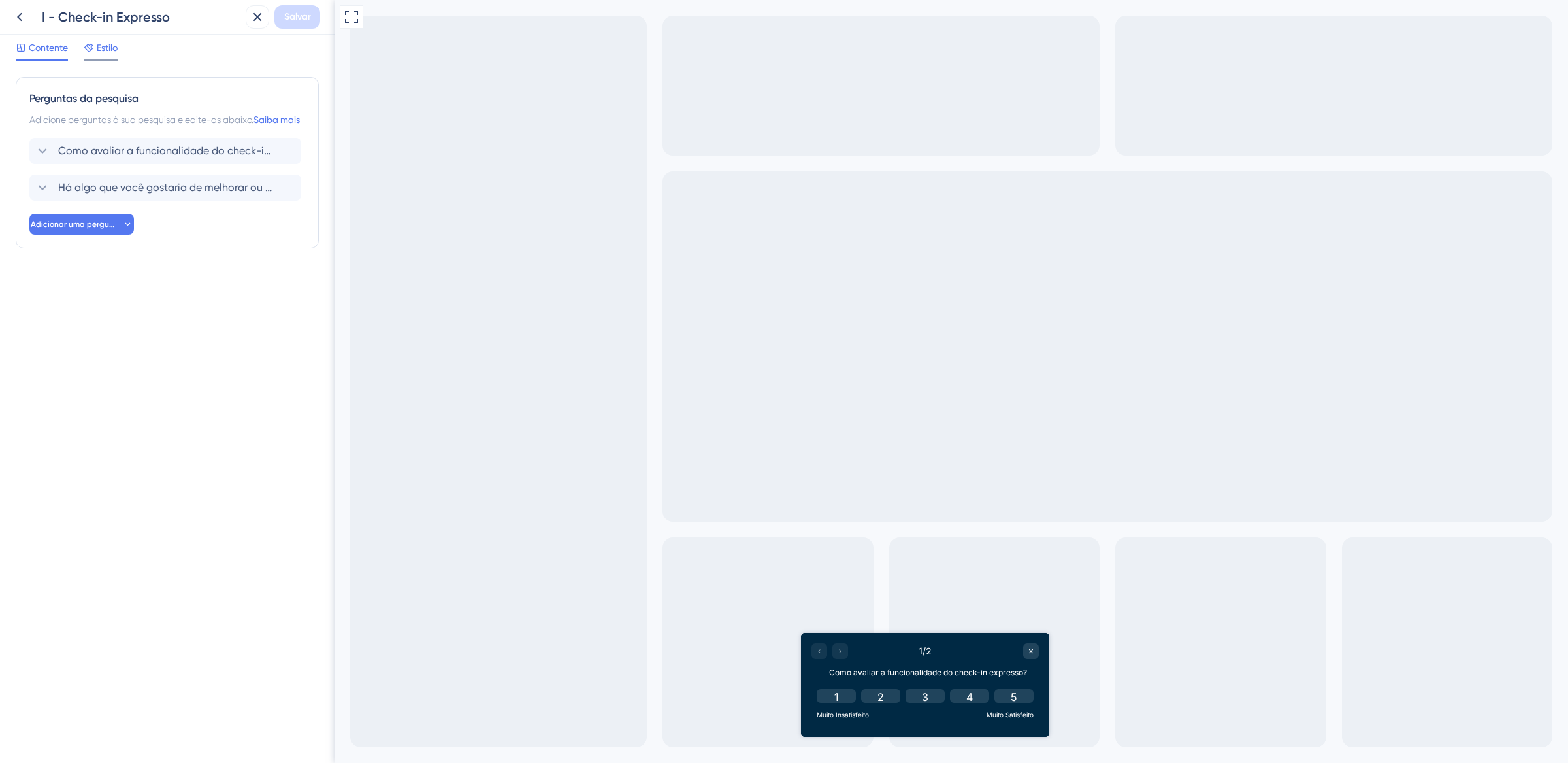
click at [113, 45] on font "Estilo" at bounding box center [107, 48] width 21 height 10
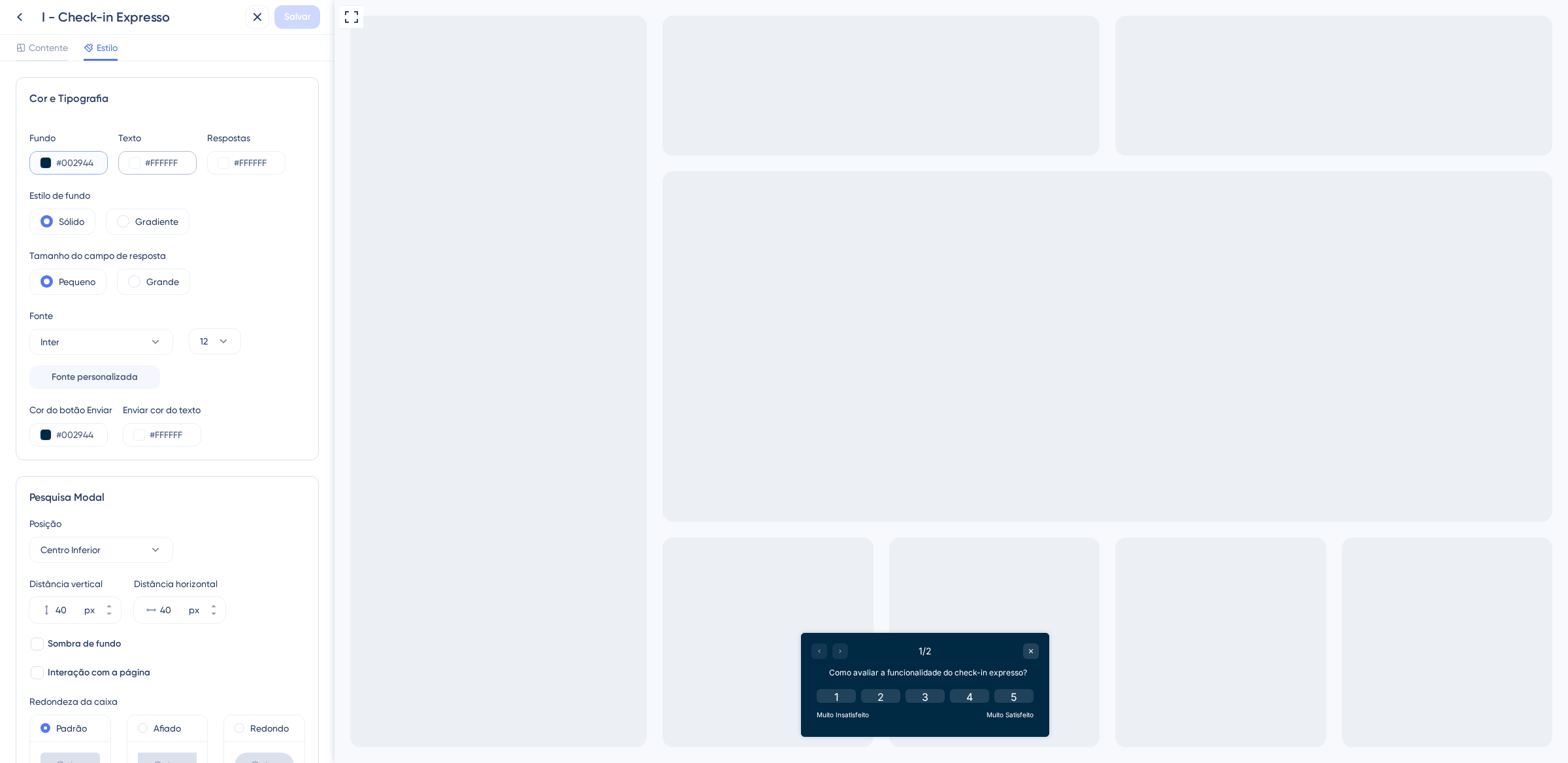
drag, startPoint x: 56, startPoint y: 164, endPoint x: 118, endPoint y: 163, distance: 62.0
click at [118, 163] on div "Fundo #002944 Texto #FFFFFF Respostas #FFFFFF" at bounding box center [167, 152] width 275 height 45
paste input "233"
type input "#002233"
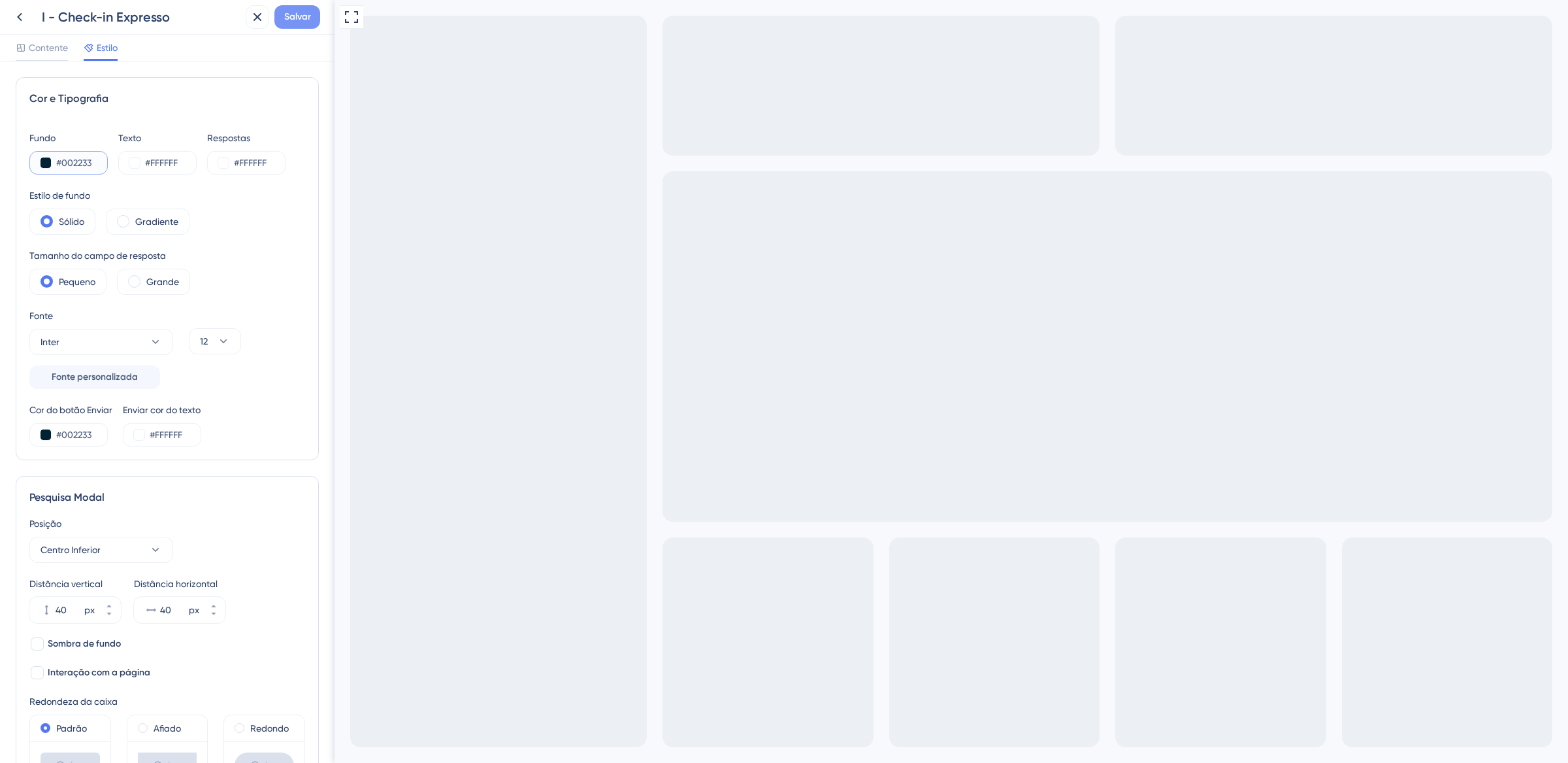
type input "#002233"
click at [308, 14] on font "Salvar" at bounding box center [297, 16] width 27 height 11
click at [254, 22] on icon at bounding box center [249, 24] width 13 height 13
click at [260, 18] on icon at bounding box center [257, 17] width 16 height 16
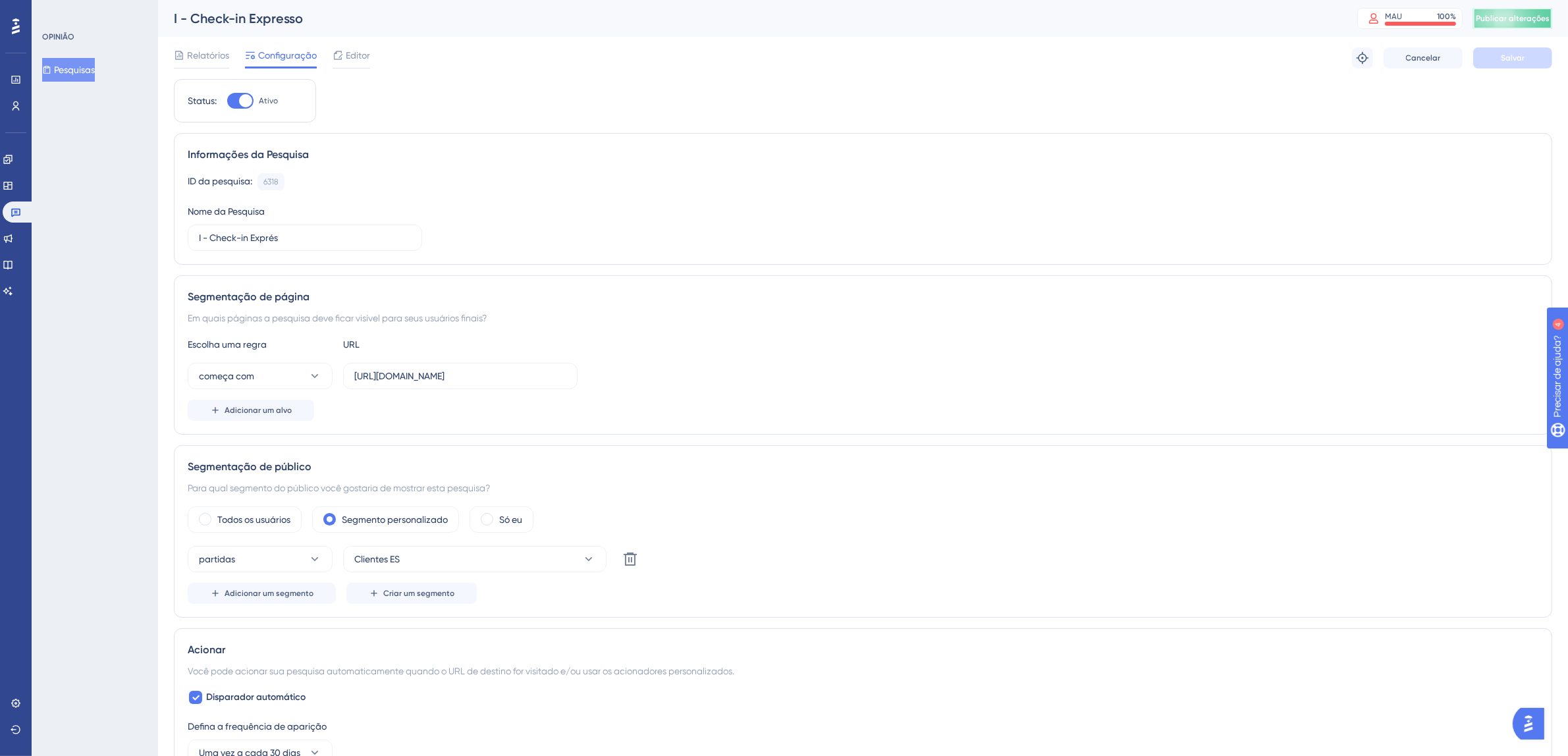
click at [1531, 15] on font "Publicar alterações" at bounding box center [1512, 18] width 74 height 9
click at [10, 209] on icon at bounding box center [15, 212] width 10 height 10
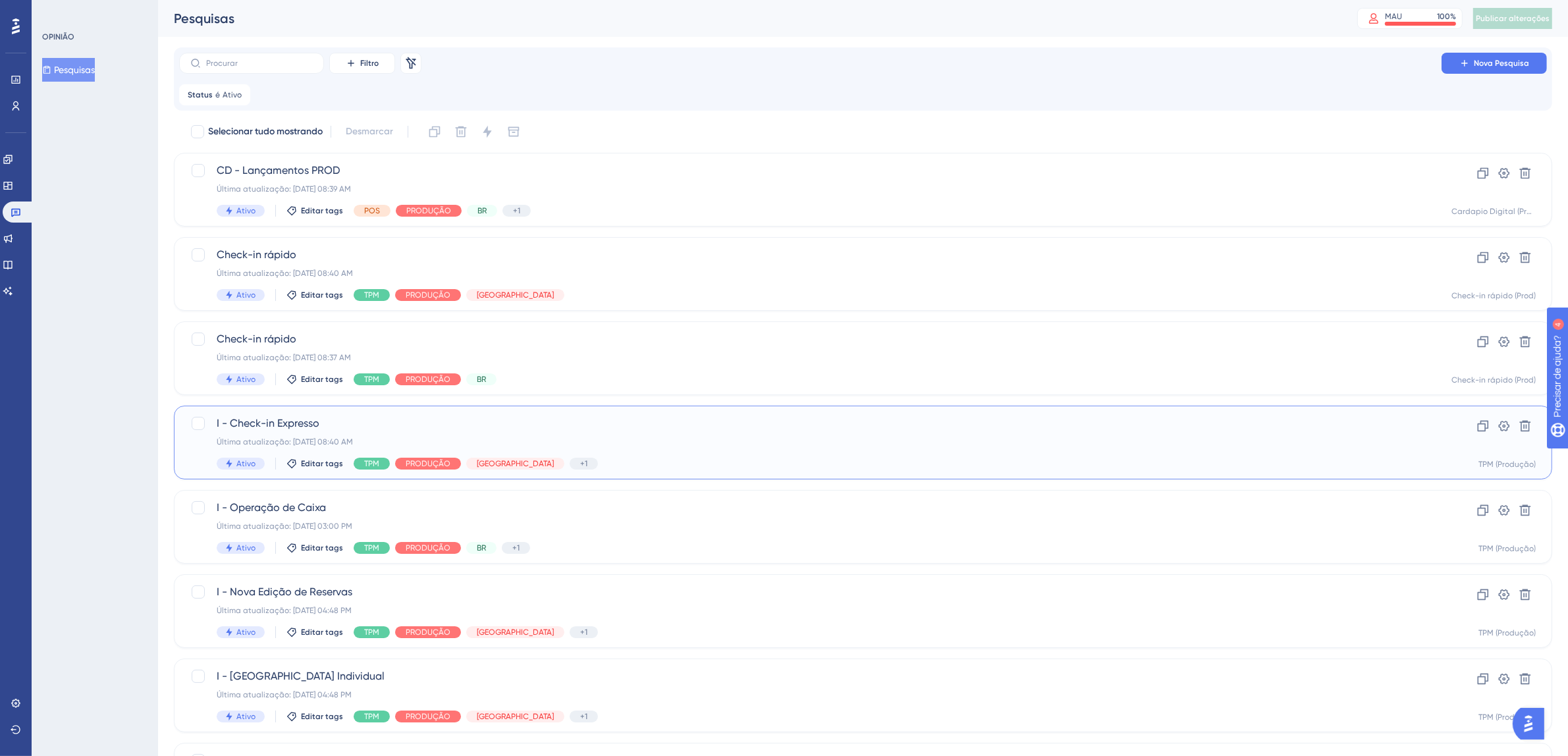
click at [274, 425] on font "I - Check-in Expresso" at bounding box center [267, 423] width 102 height 13
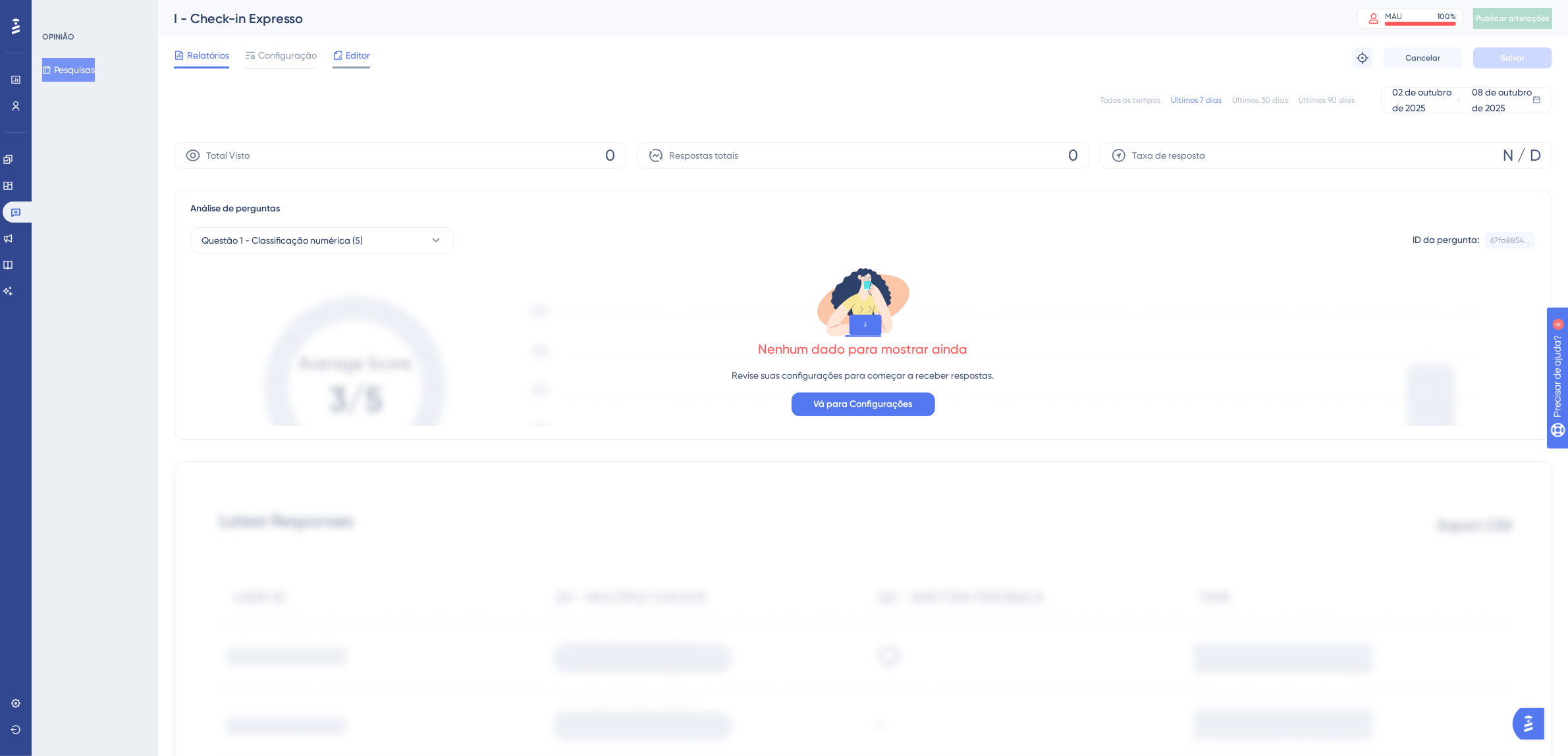
click at [349, 52] on font "Editor" at bounding box center [358, 55] width 25 height 10
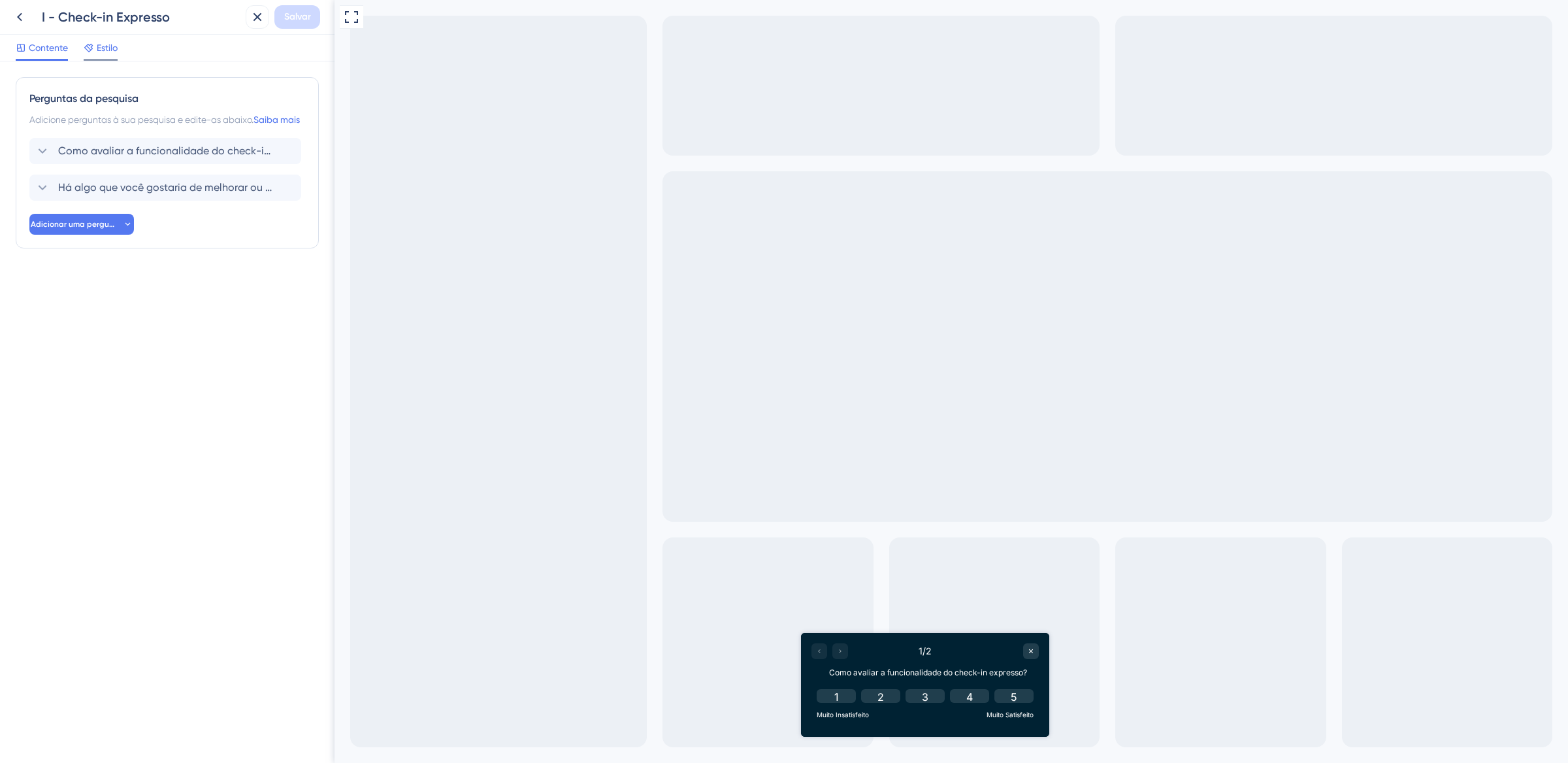
click at [115, 48] on font "Estilo" at bounding box center [107, 48] width 21 height 10
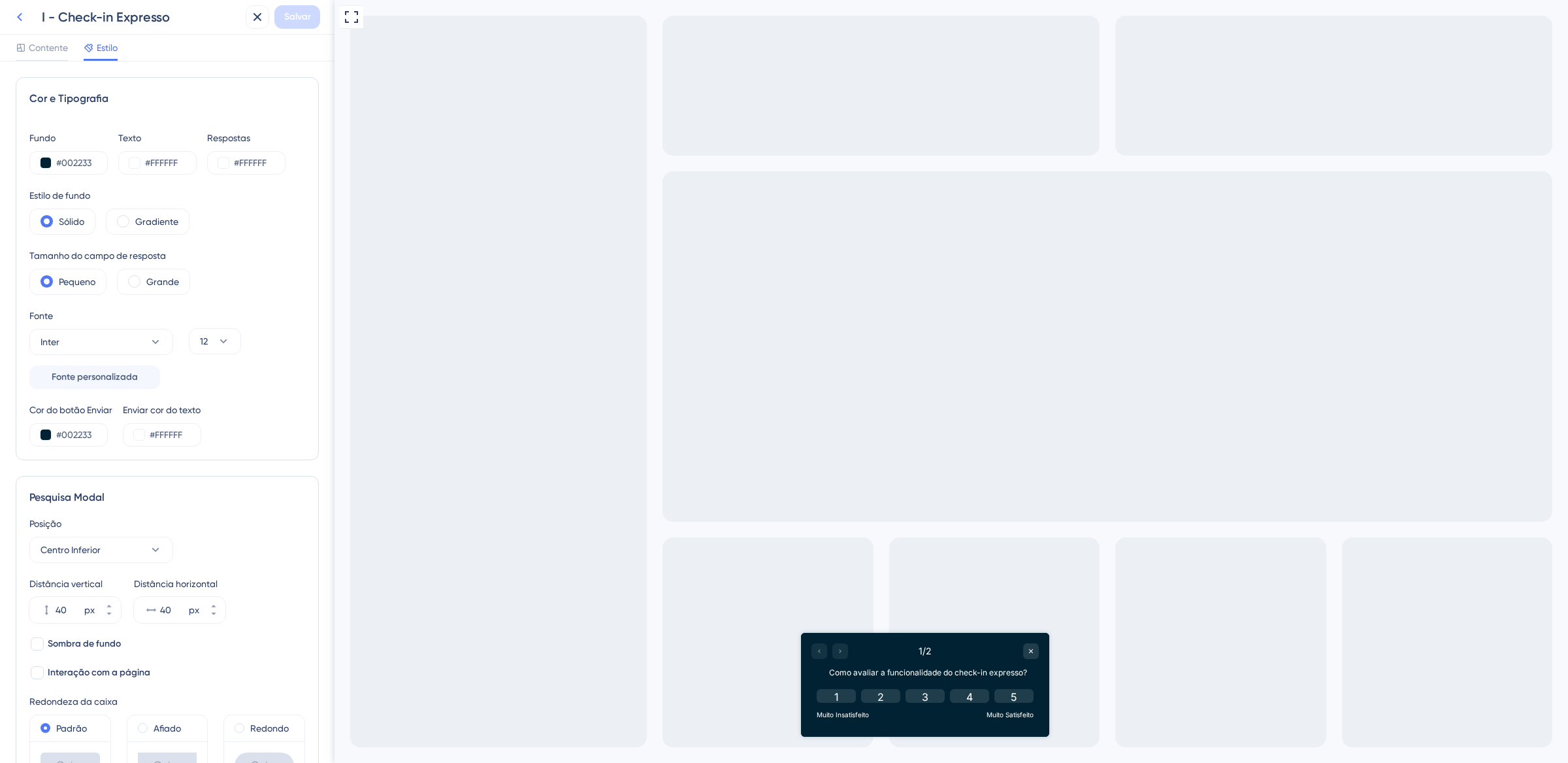
click at [19, 22] on icon at bounding box center [19, 17] width 16 height 16
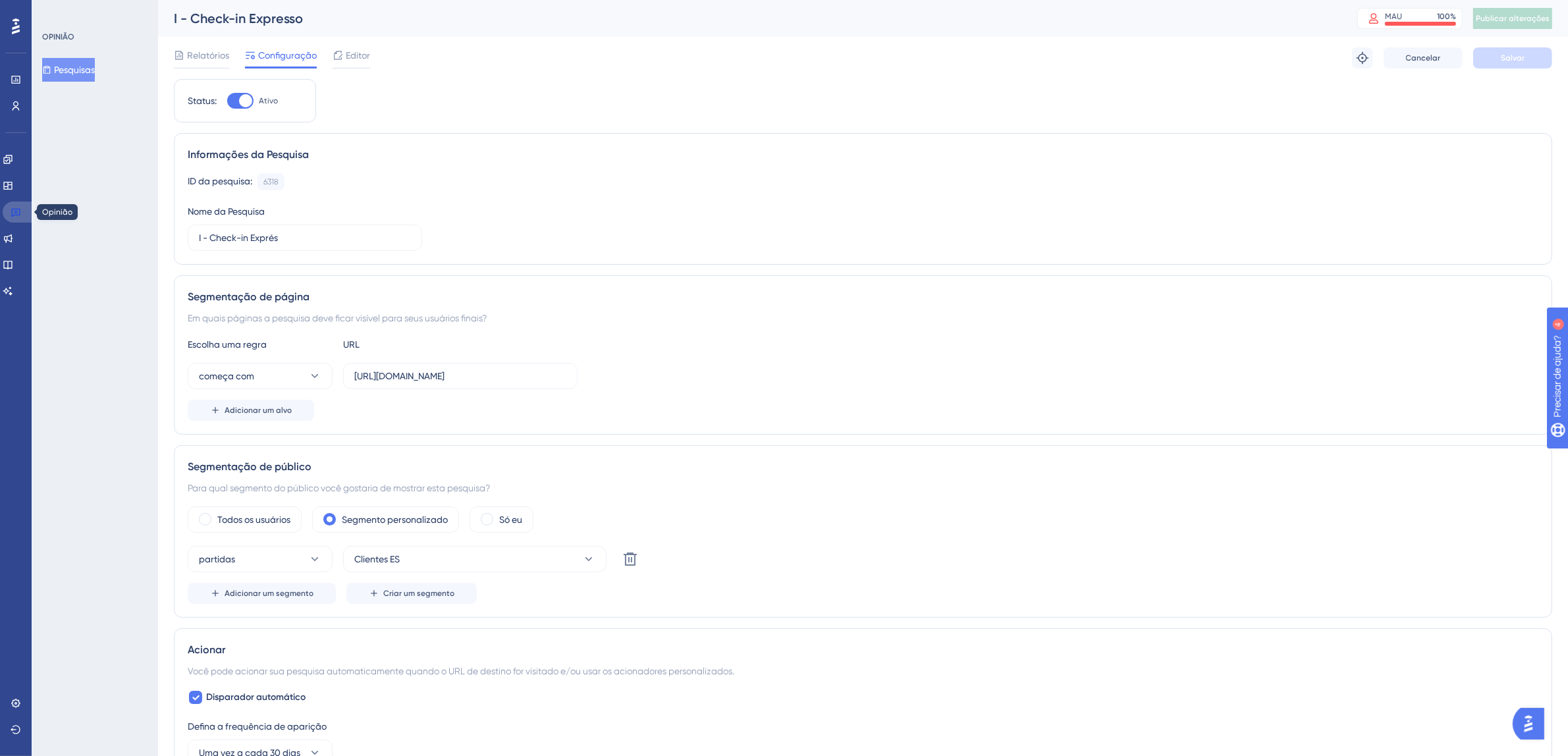
click at [25, 209] on link at bounding box center [18, 212] width 31 height 21
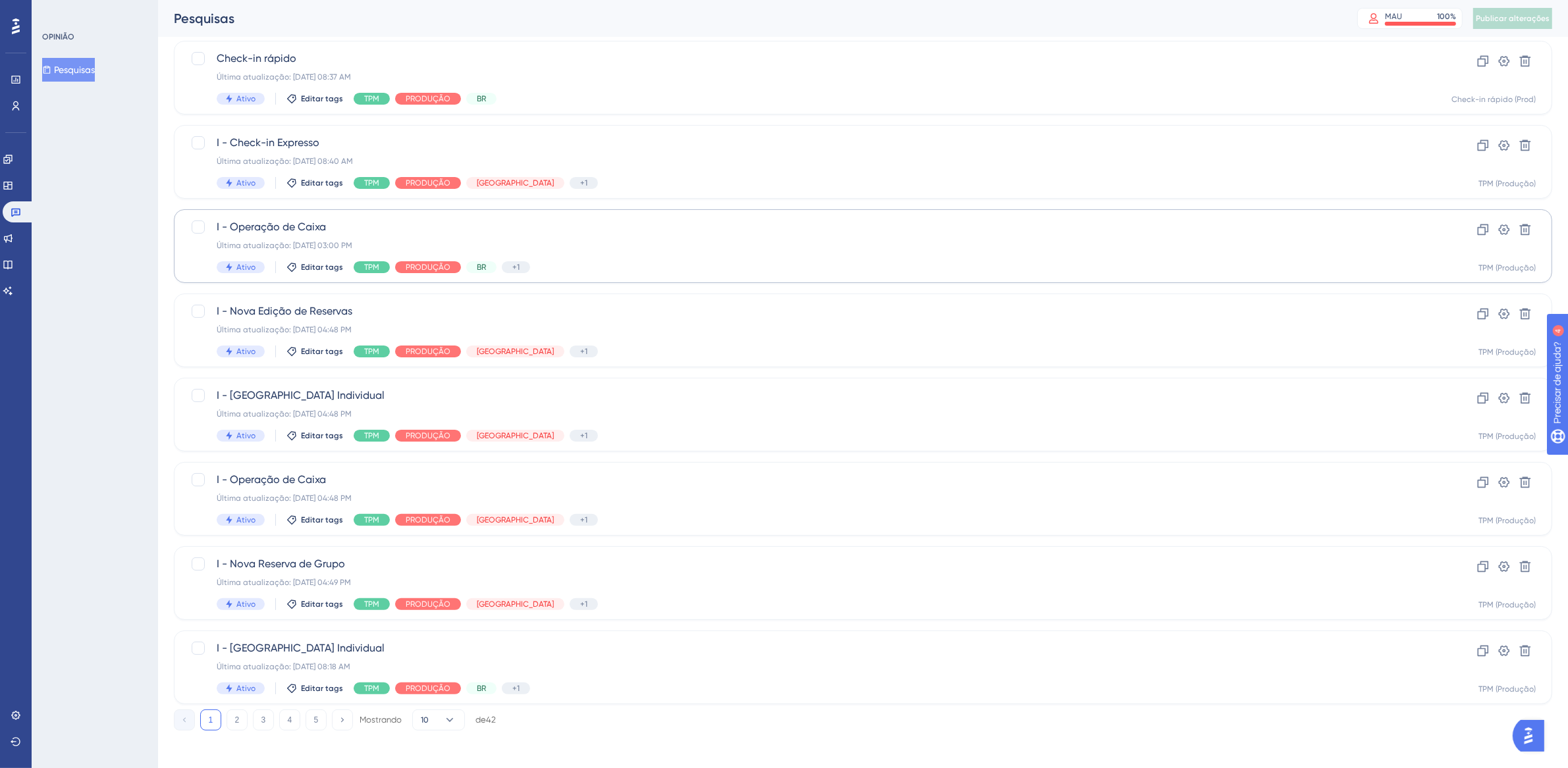
scroll to position [284, 0]
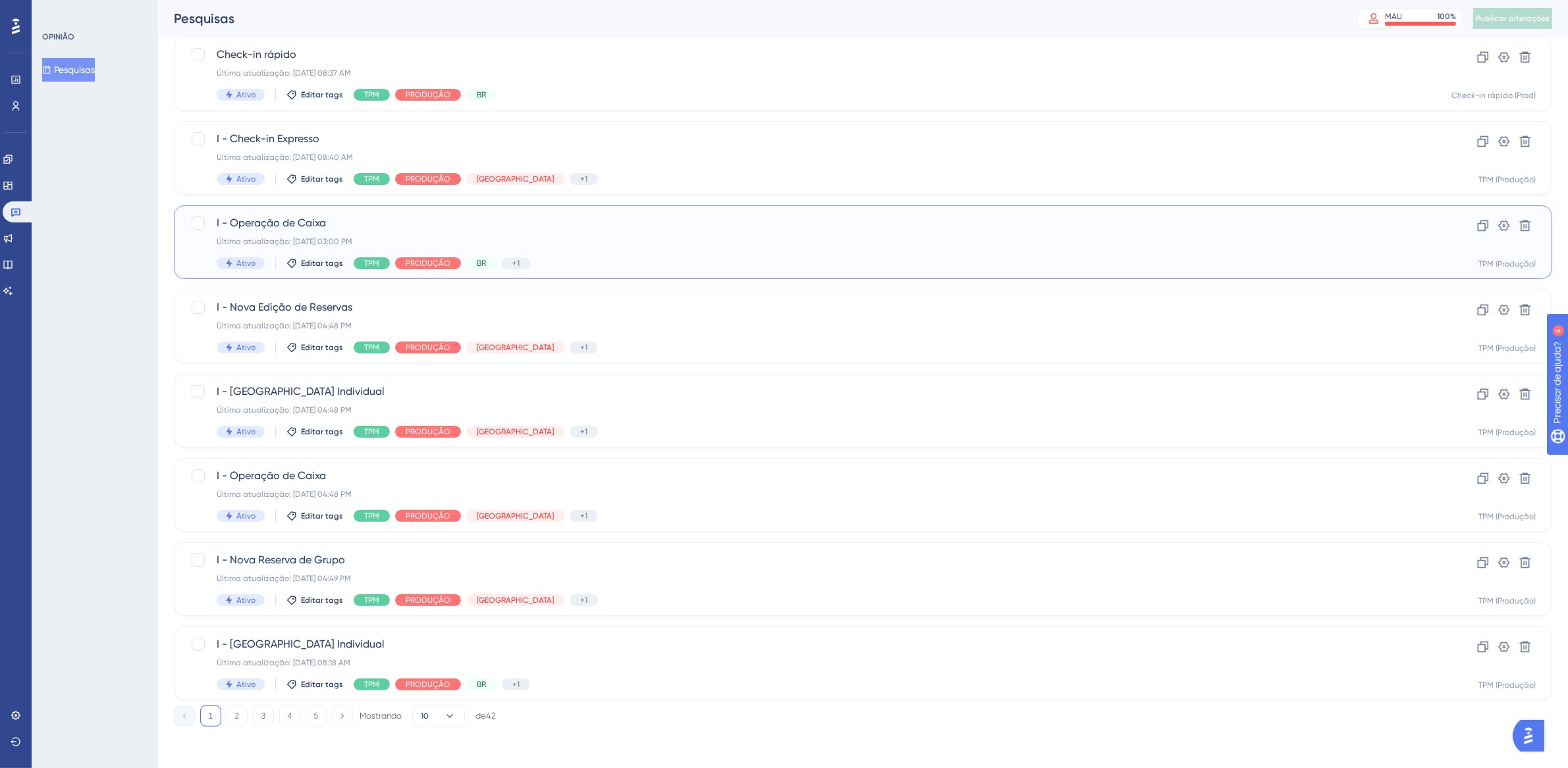
click at [597, 237] on div "Última atualização: 06 de out. de 2025 03:00 PM" at bounding box center [810, 241] width 1187 height 10
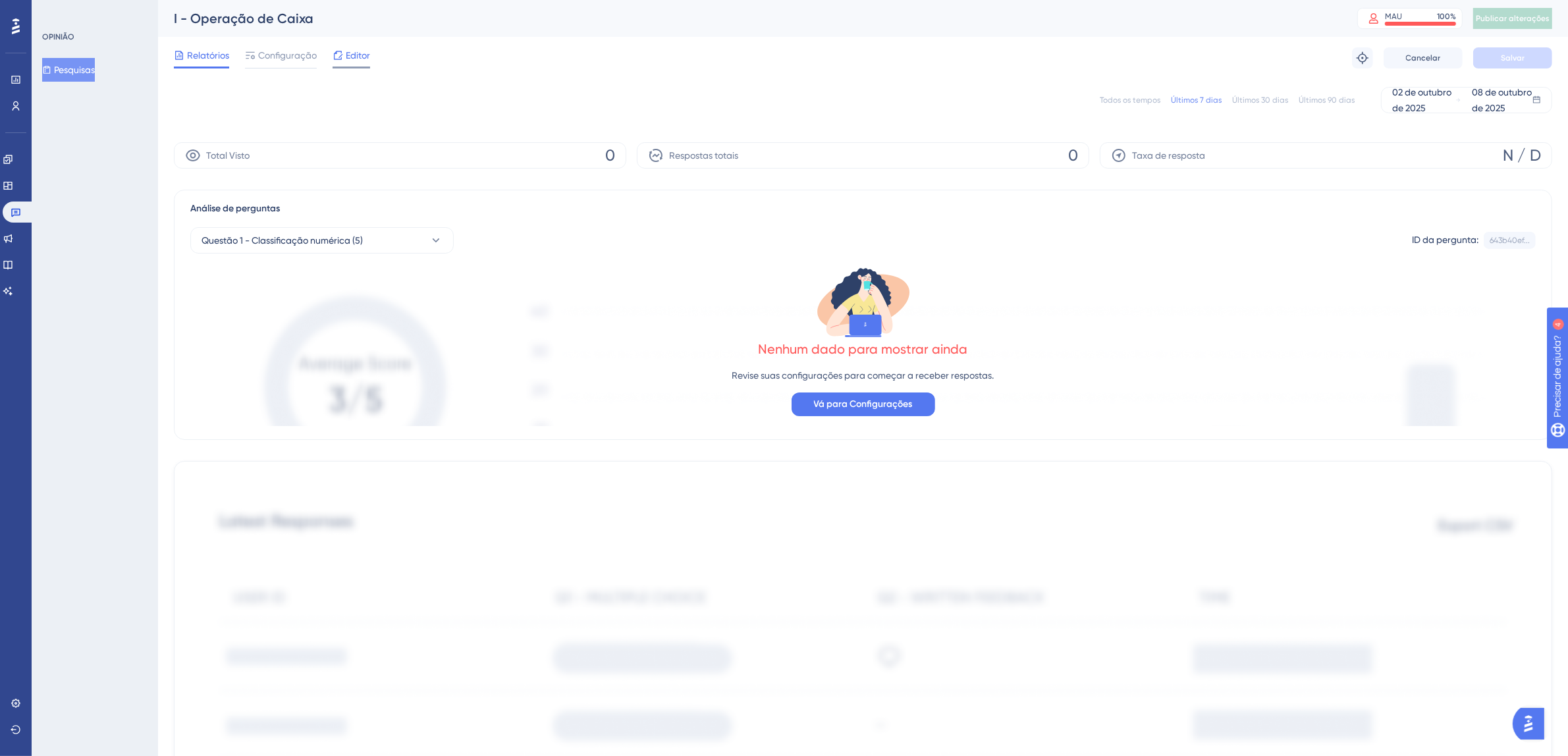
click at [360, 58] on font "Editor" at bounding box center [358, 55] width 25 height 10
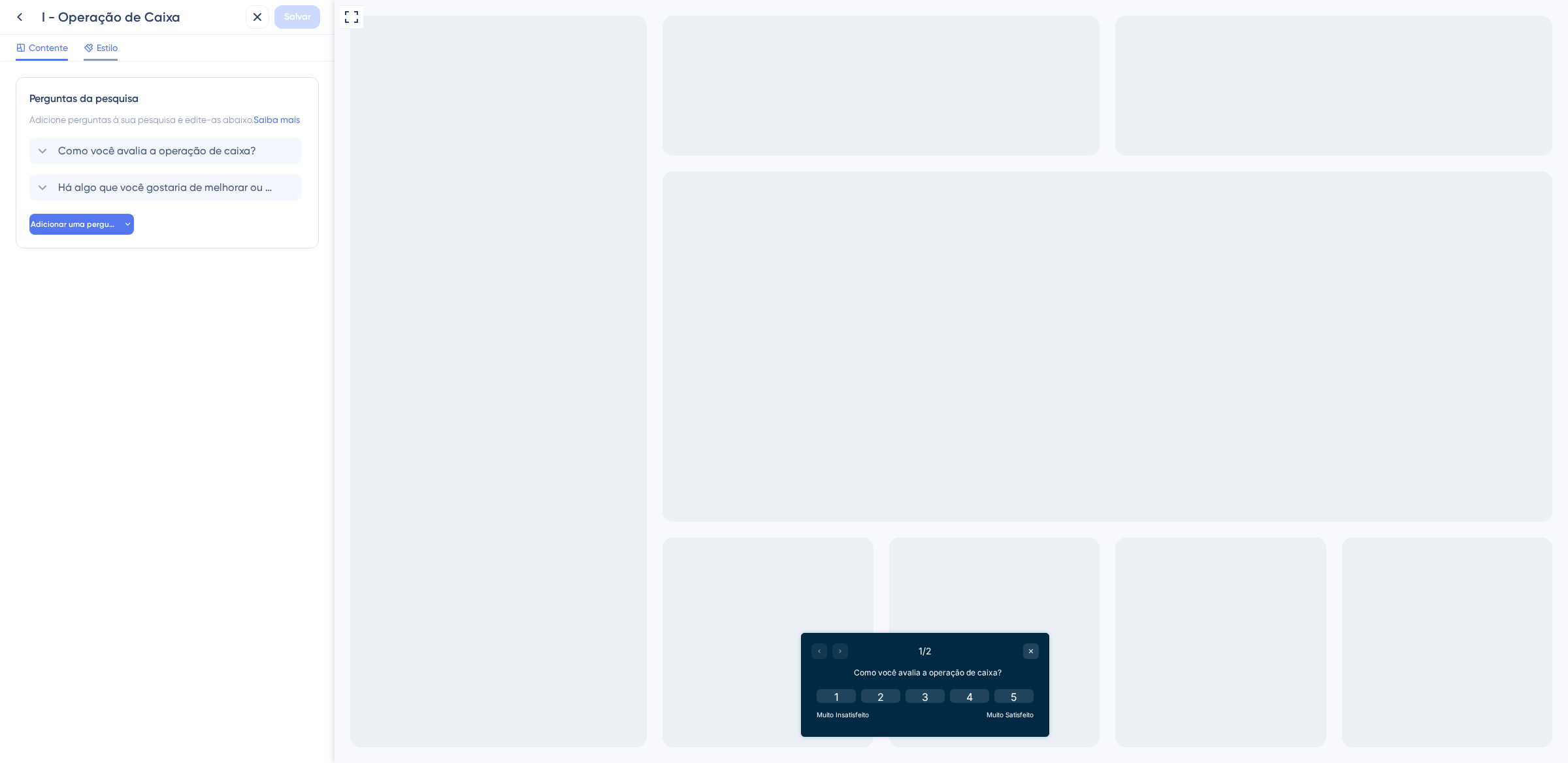
click at [116, 50] on font "Estilo" at bounding box center [107, 48] width 21 height 10
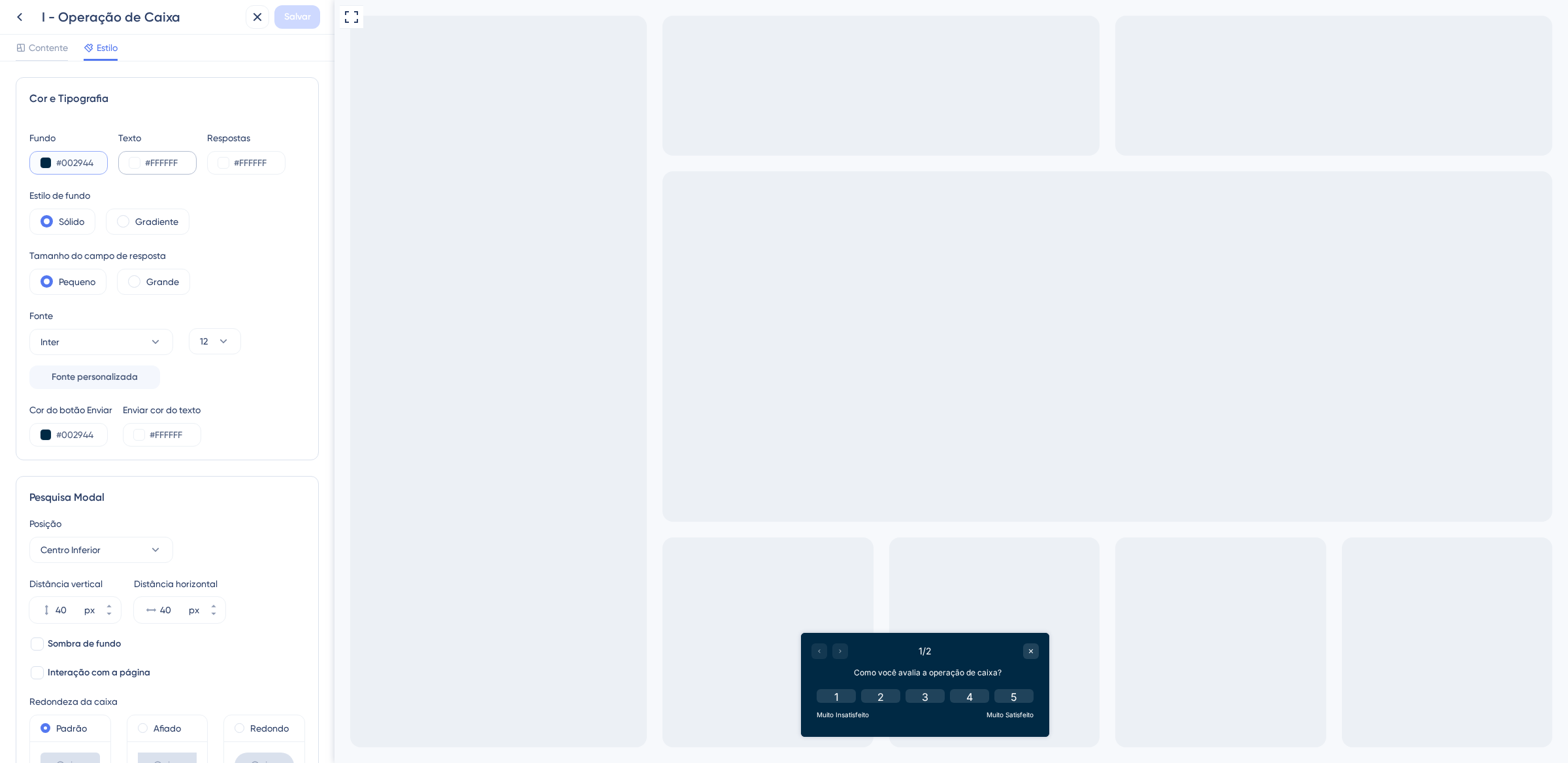
drag, startPoint x: 55, startPoint y: 164, endPoint x: 156, endPoint y: 165, distance: 101.0
click at [155, 165] on div "Fundo #002944 Texto #FFFFFF Respostas #FFFFFF" at bounding box center [167, 152] width 275 height 45
paste input "233"
type input "#002233"
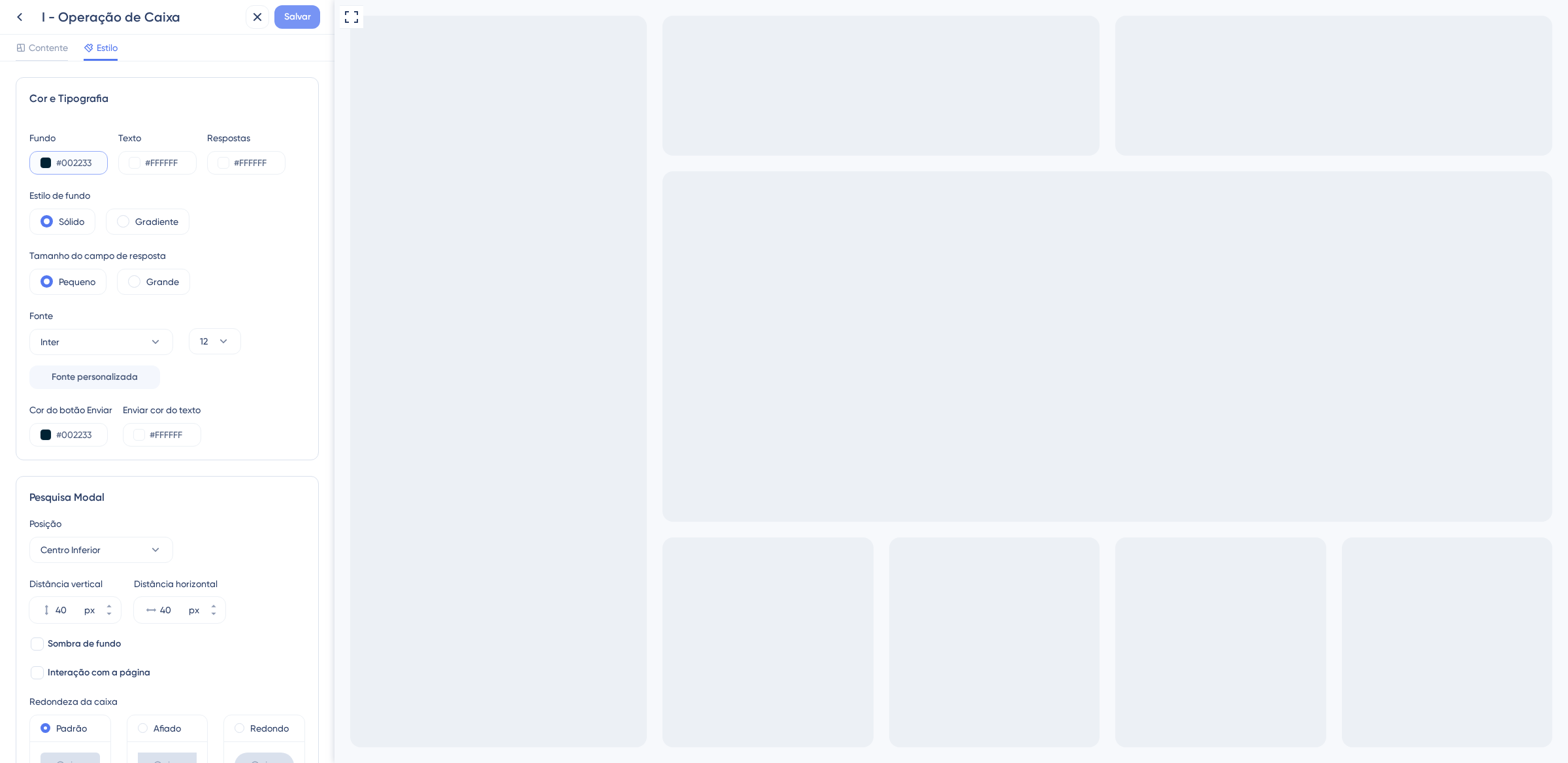
type input "#002233"
click at [311, 17] on button "Salvar" at bounding box center [297, 17] width 45 height 24
click at [244, 29] on icon at bounding box center [249, 24] width 13 height 13
click at [258, 15] on icon at bounding box center [258, 18] width 8 height 8
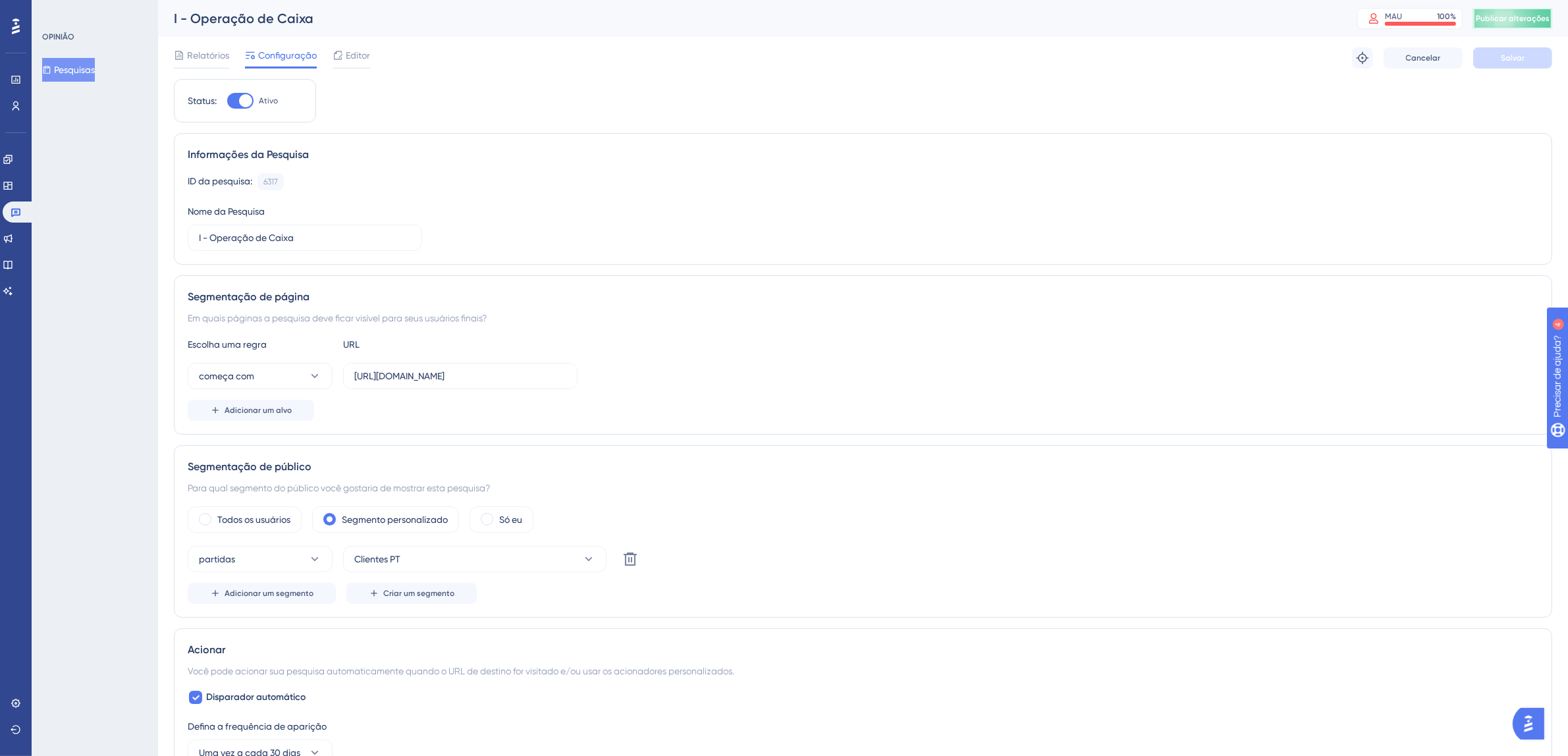
click at [1502, 19] on font "Publicar alterações" at bounding box center [1512, 18] width 74 height 9
click at [419, 25] on div "Script UserGuiding atualizado." at bounding box center [301, 24] width 256 height 28
click at [410, 25] on icon at bounding box center [408, 25] width 8 height 8
click at [14, 212] on icon at bounding box center [15, 213] width 9 height 8
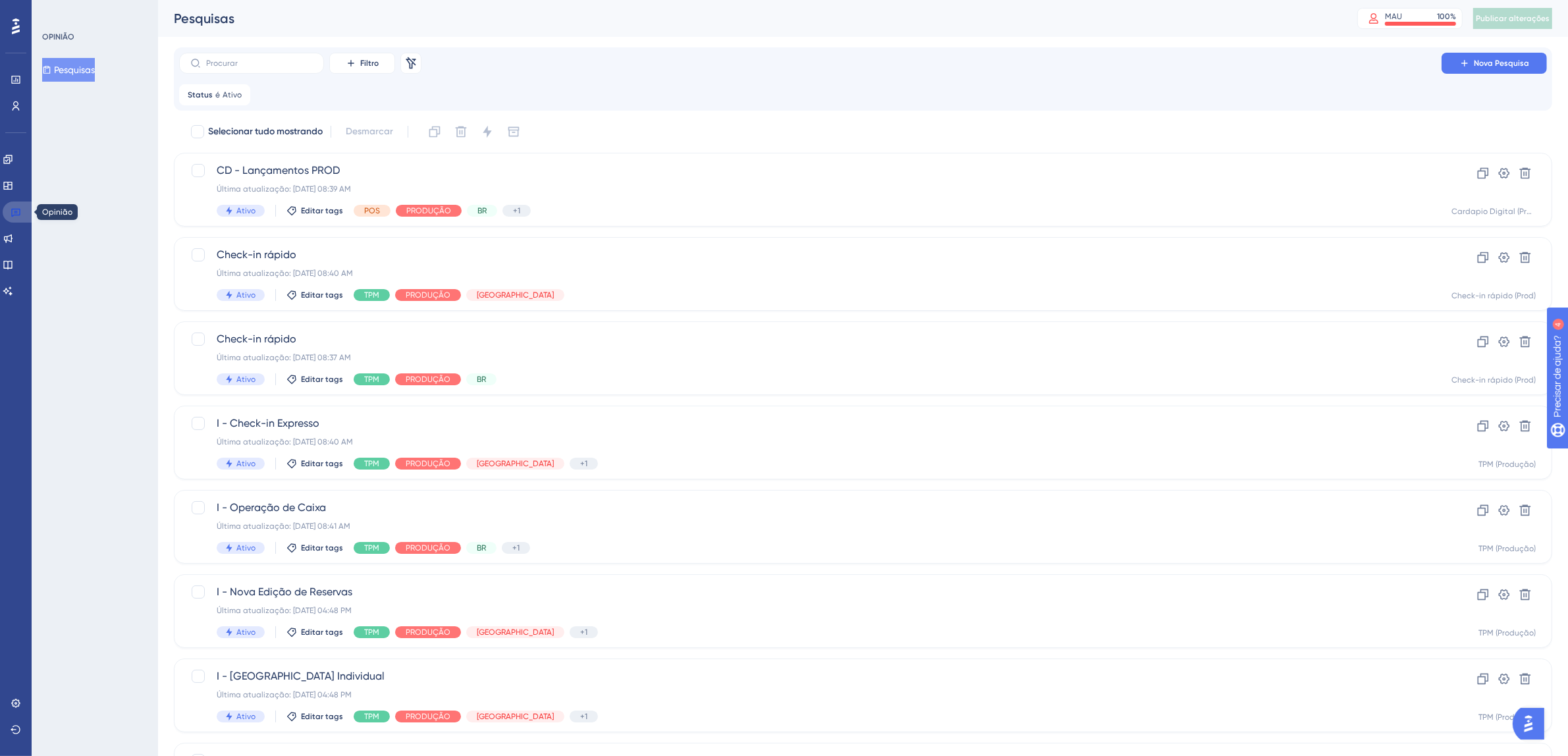
click at [11, 212] on icon at bounding box center [15, 213] width 9 height 8
click at [746, 195] on div "CD - Lançamentos PROD Última atualização: 08 de out. de 2025 08:39 AM Ativo Edi…" at bounding box center [810, 190] width 1187 height 54
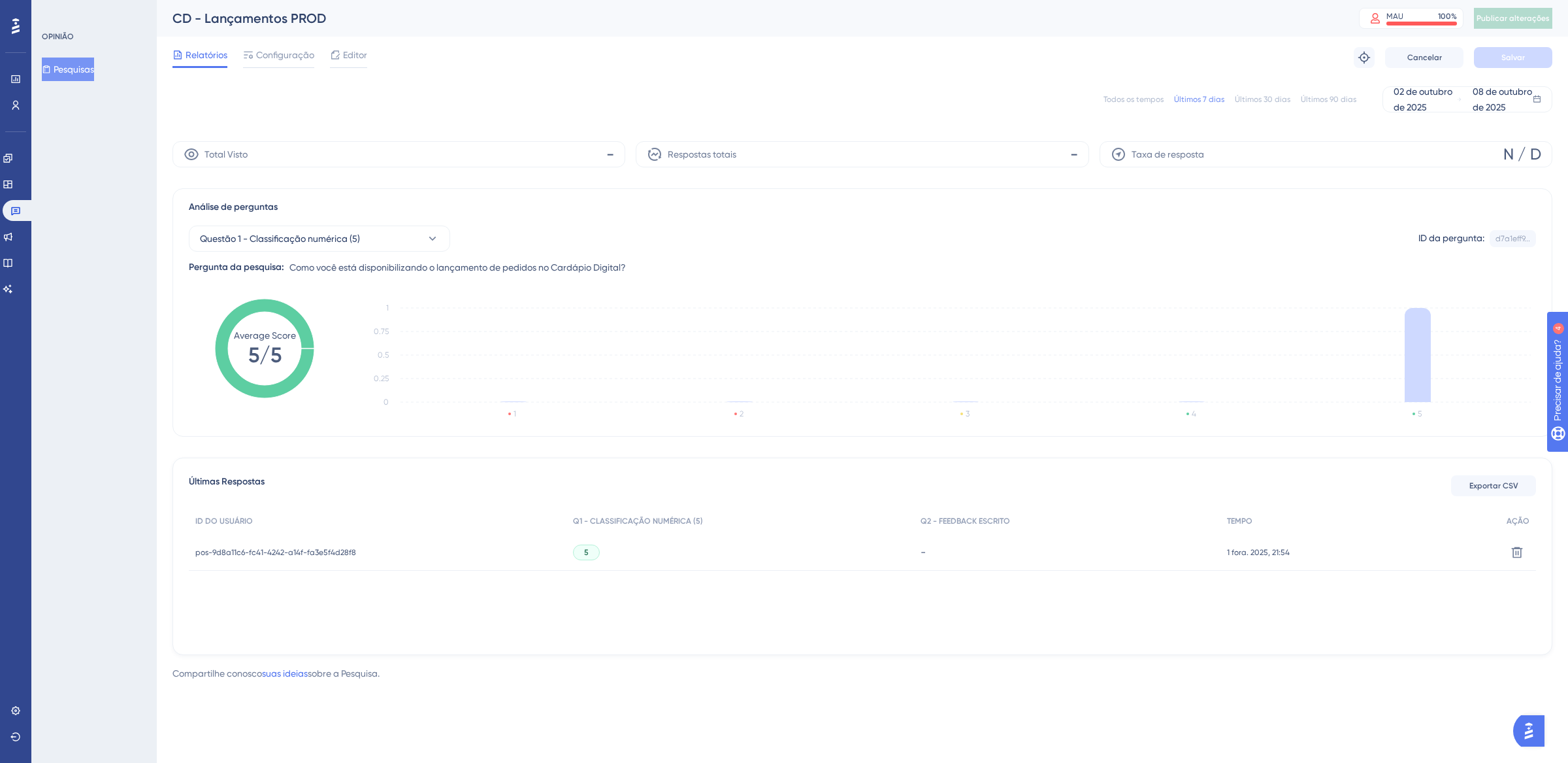
click at [364, 57] on font "Editor" at bounding box center [355, 55] width 24 height 10
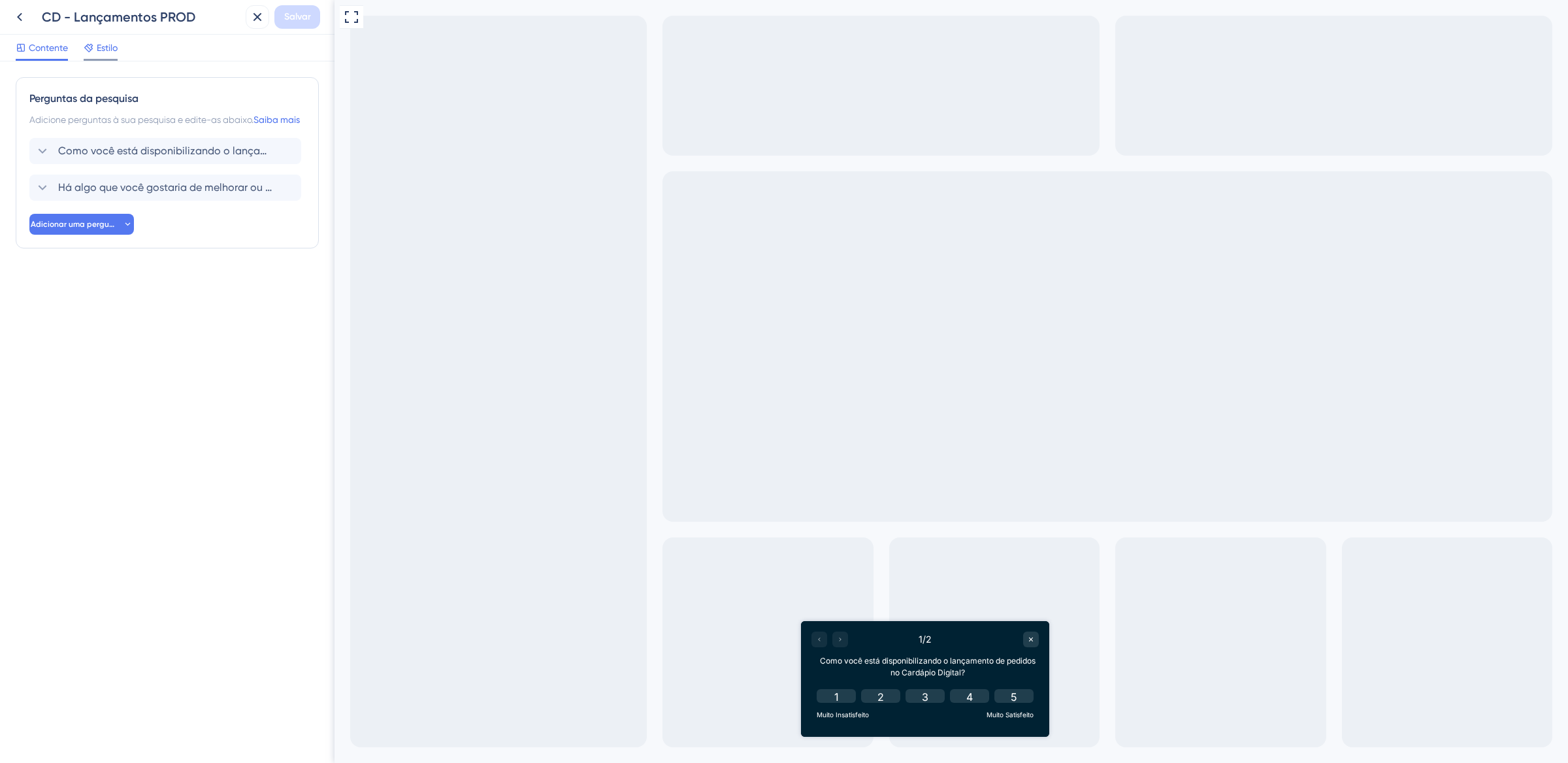
click at [108, 51] on font "Estilo" at bounding box center [107, 48] width 21 height 10
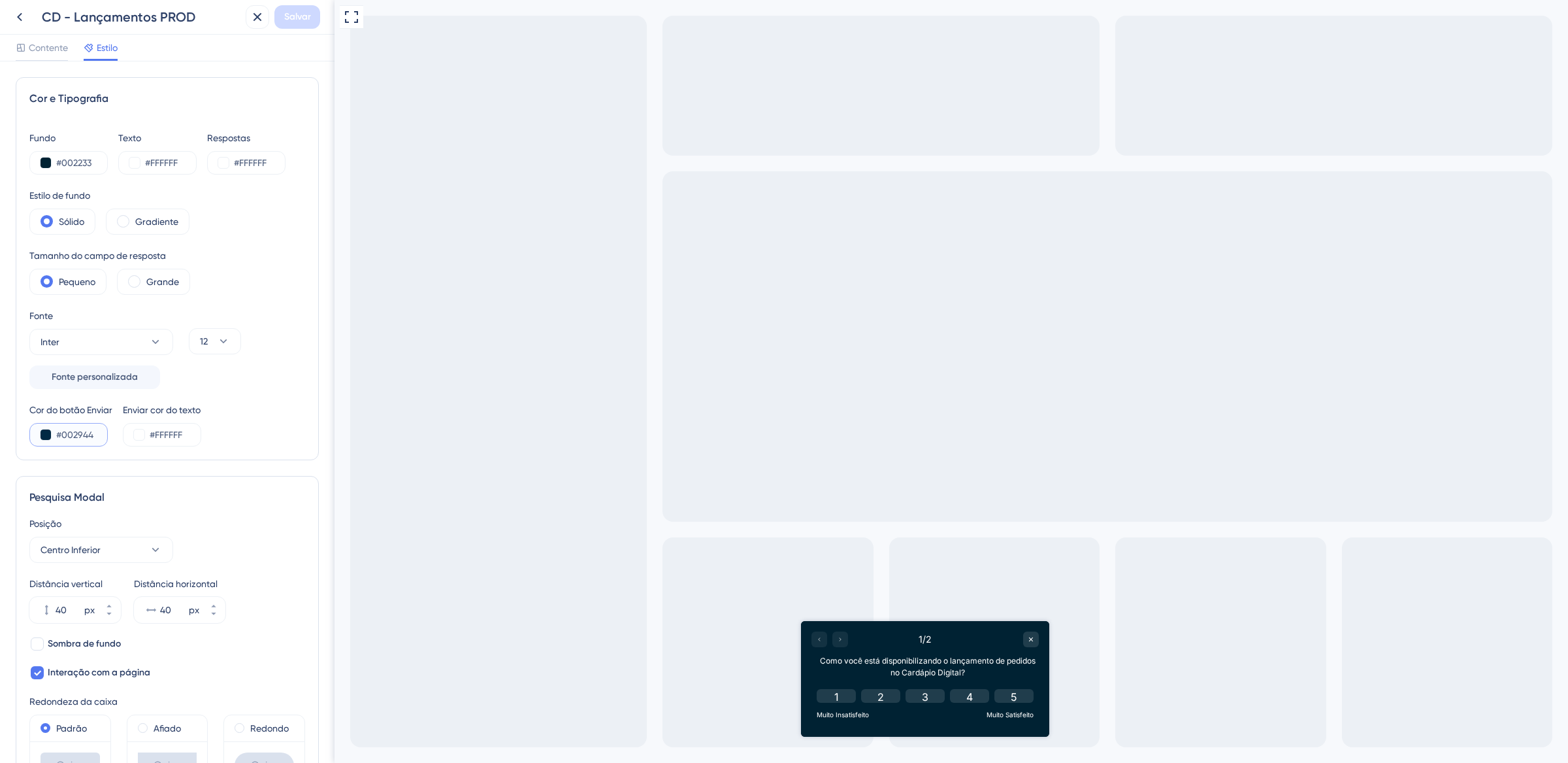
click at [78, 434] on input "#002944" at bounding box center [83, 434] width 54 height 16
click at [45, 49] on font "Contente" at bounding box center [48, 48] width 39 height 10
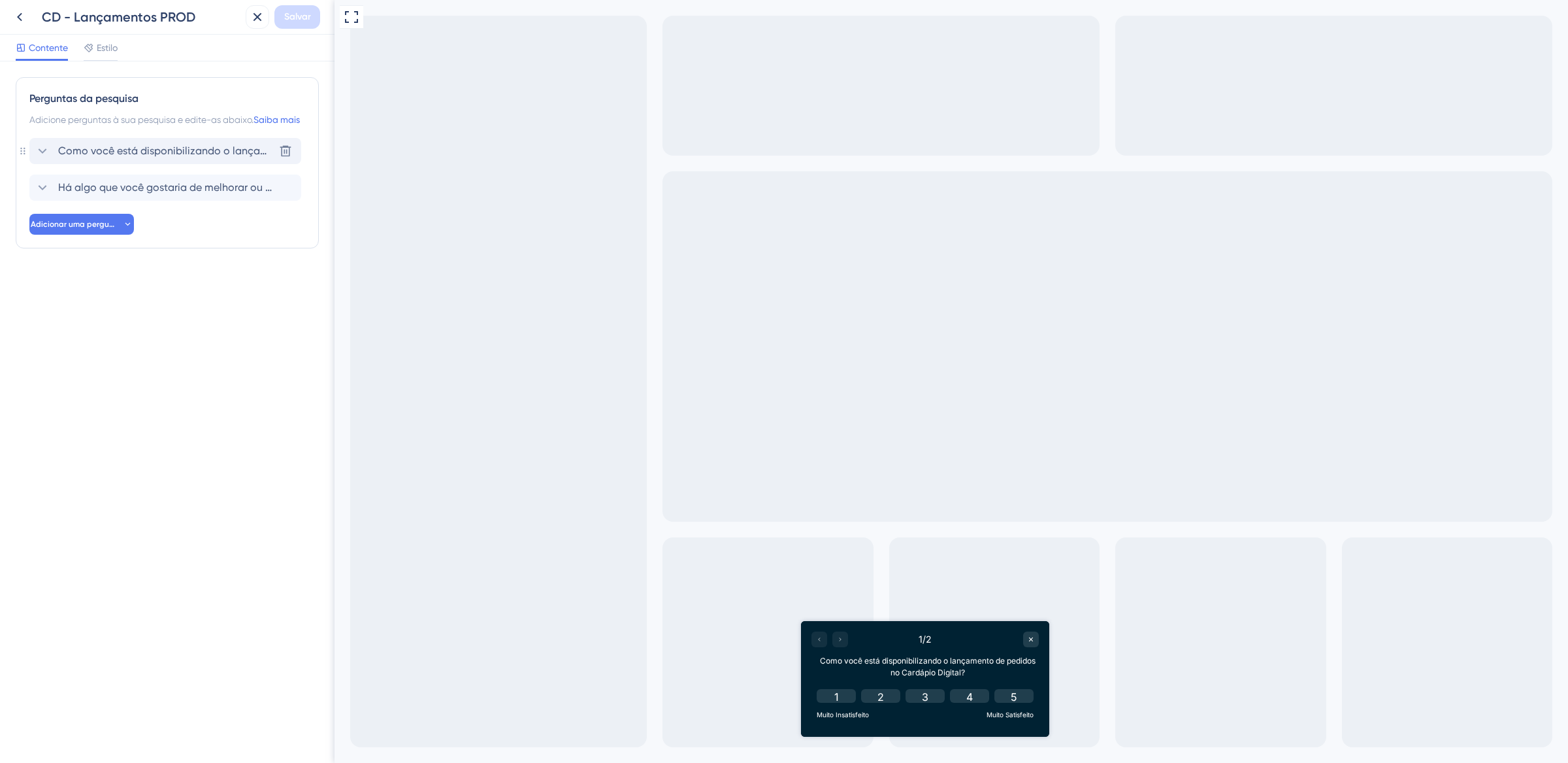
click at [155, 157] on font "Como você está disponibilizando o lançamento de pedidos no Cardápio Digital?" at bounding box center [255, 150] width 395 height 13
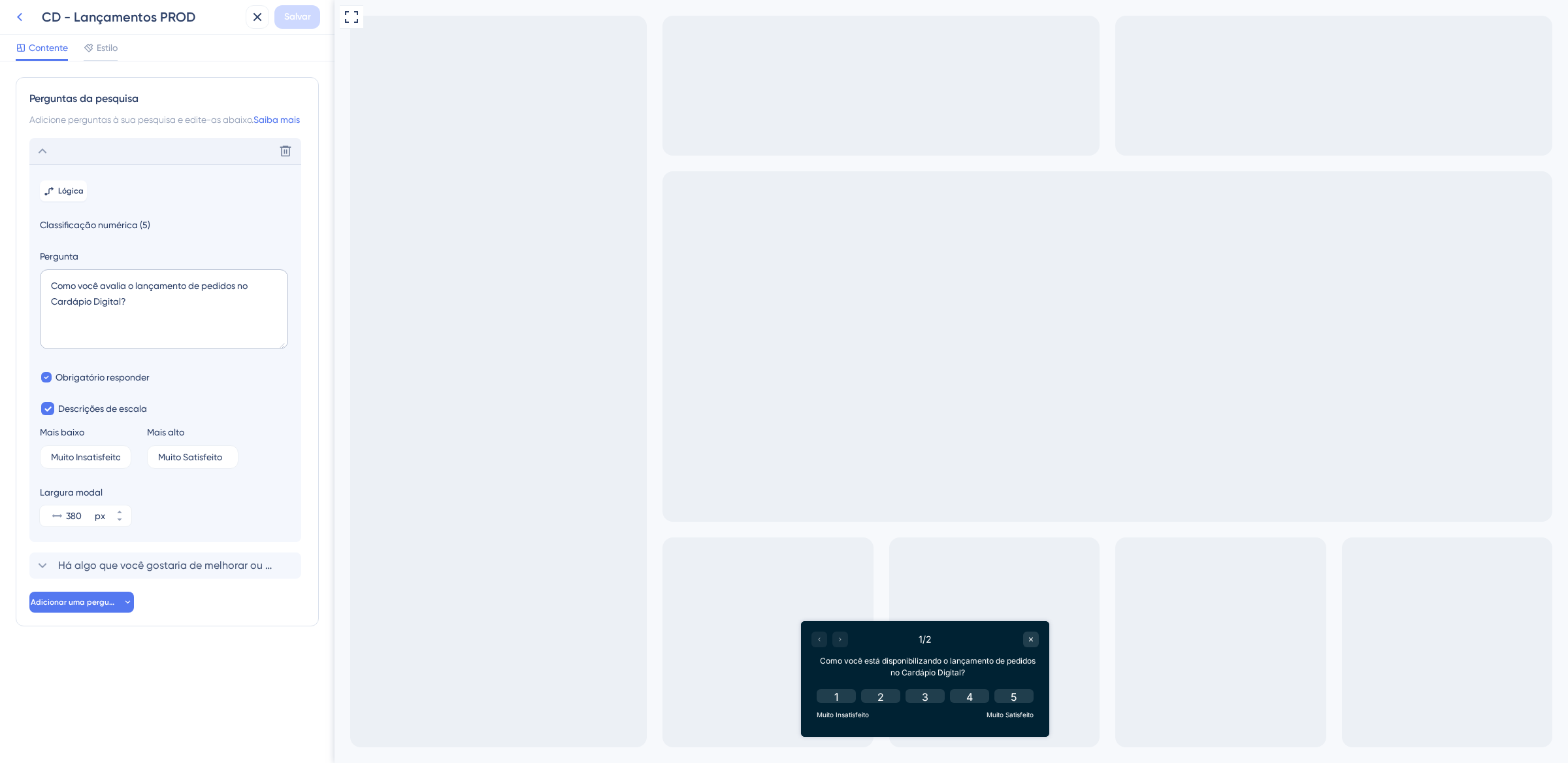
click at [13, 19] on icon at bounding box center [19, 17] width 16 height 16
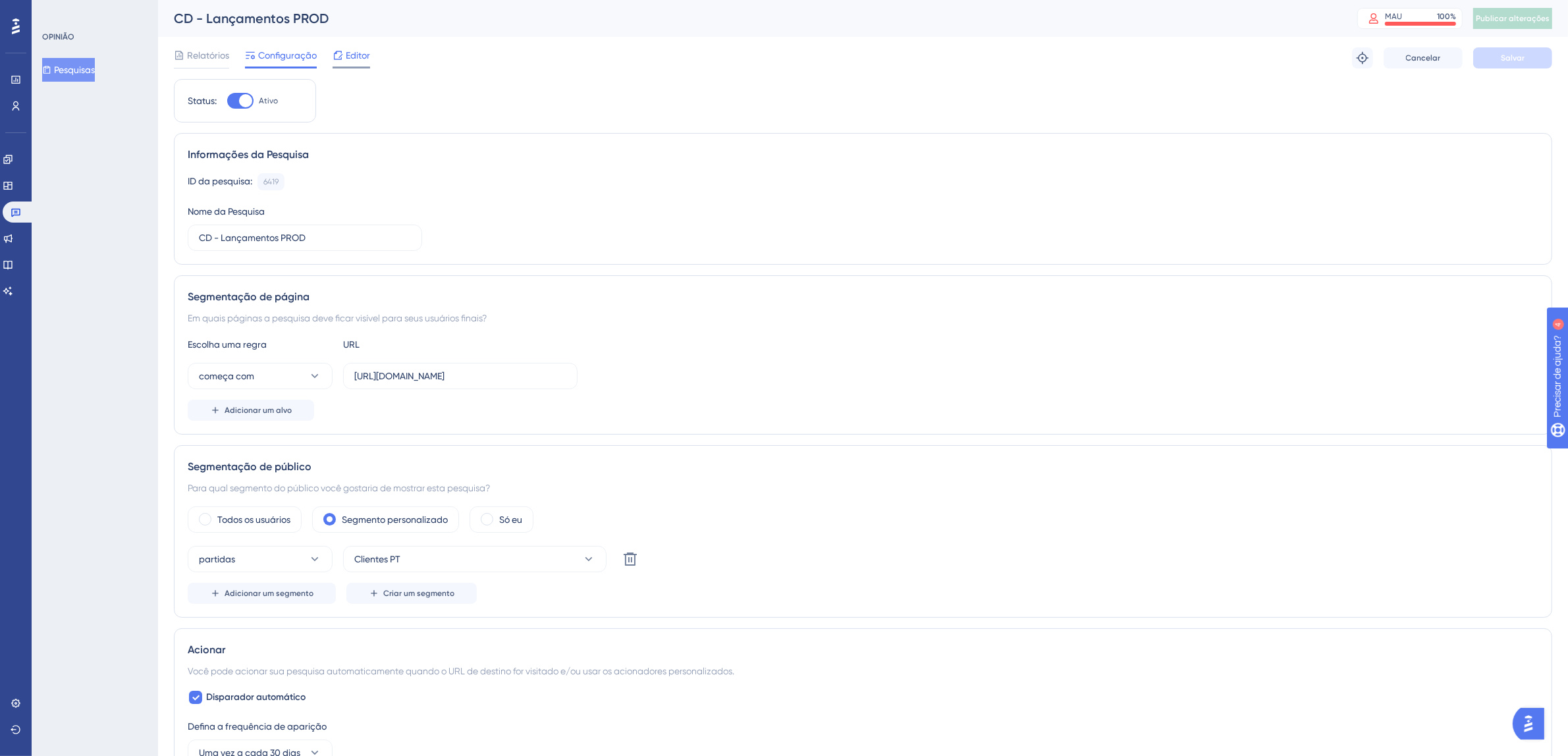
click at [352, 55] on font "Editor" at bounding box center [358, 55] width 25 height 10
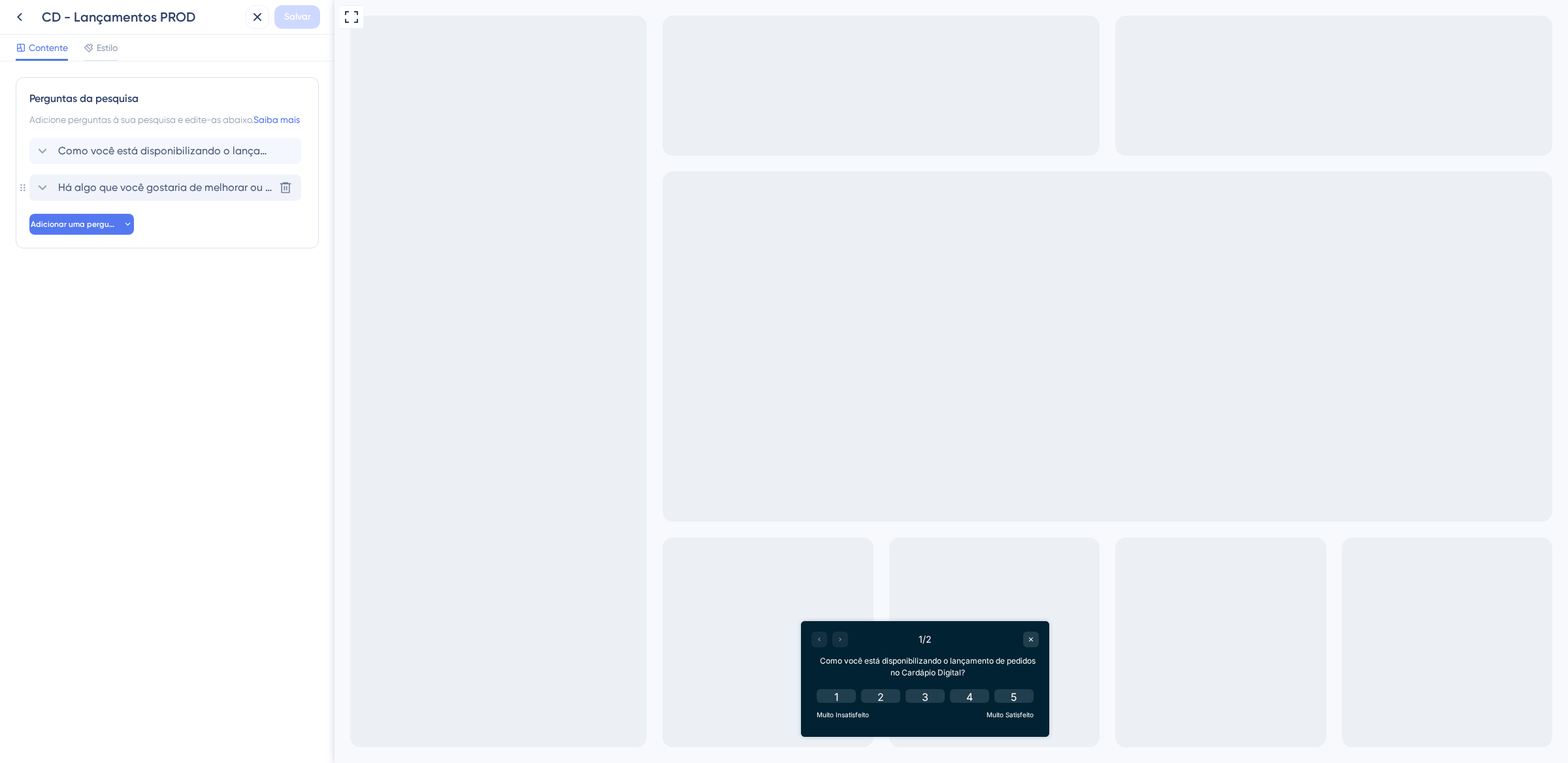
click at [175, 193] on font "Há algo que você gostaria de melhorar ou ajustar no lançamento de pedidos no Ca…" at bounding box center [294, 187] width 473 height 13
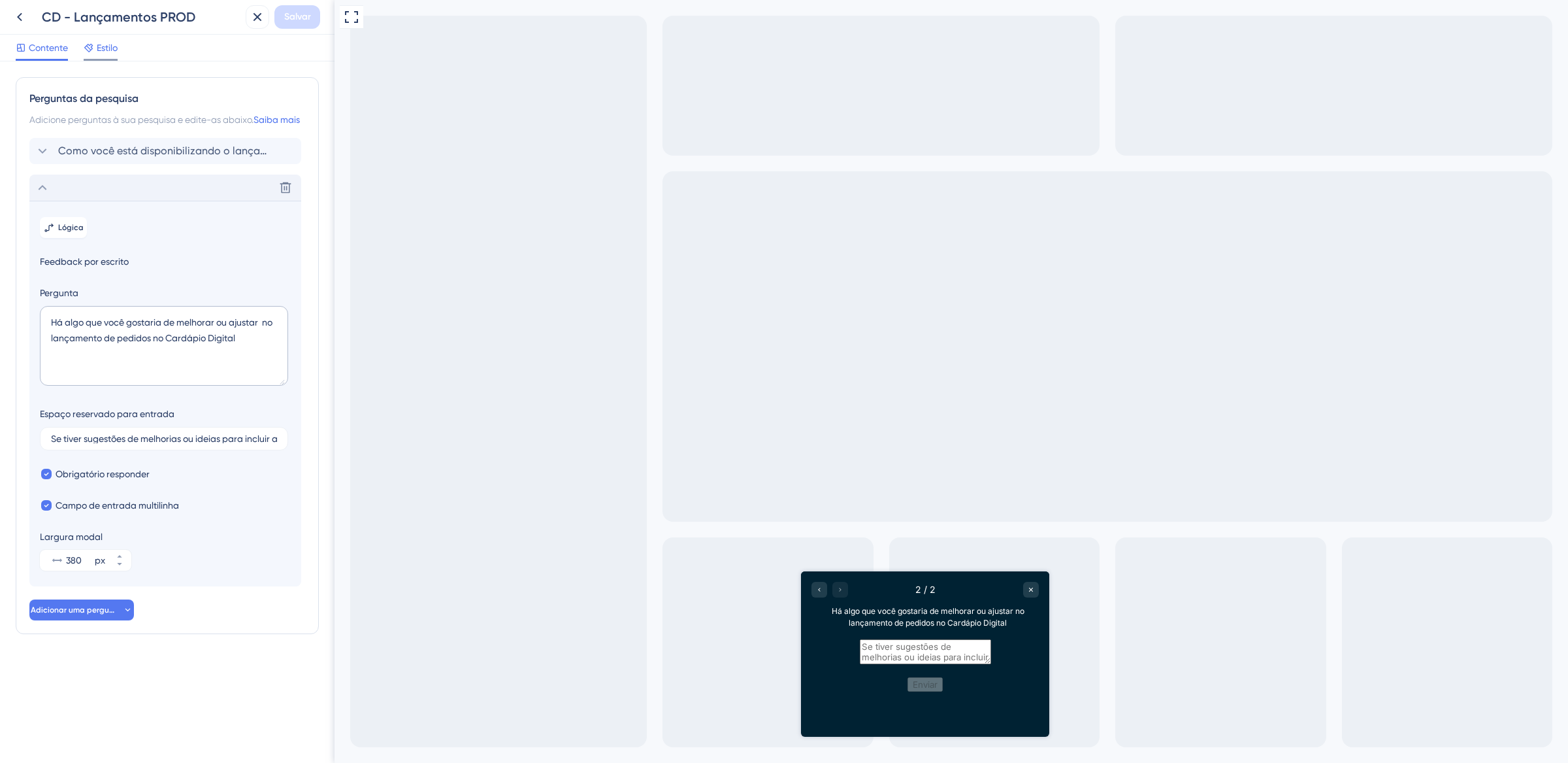
click at [104, 47] on font "Estilo" at bounding box center [107, 48] width 21 height 10
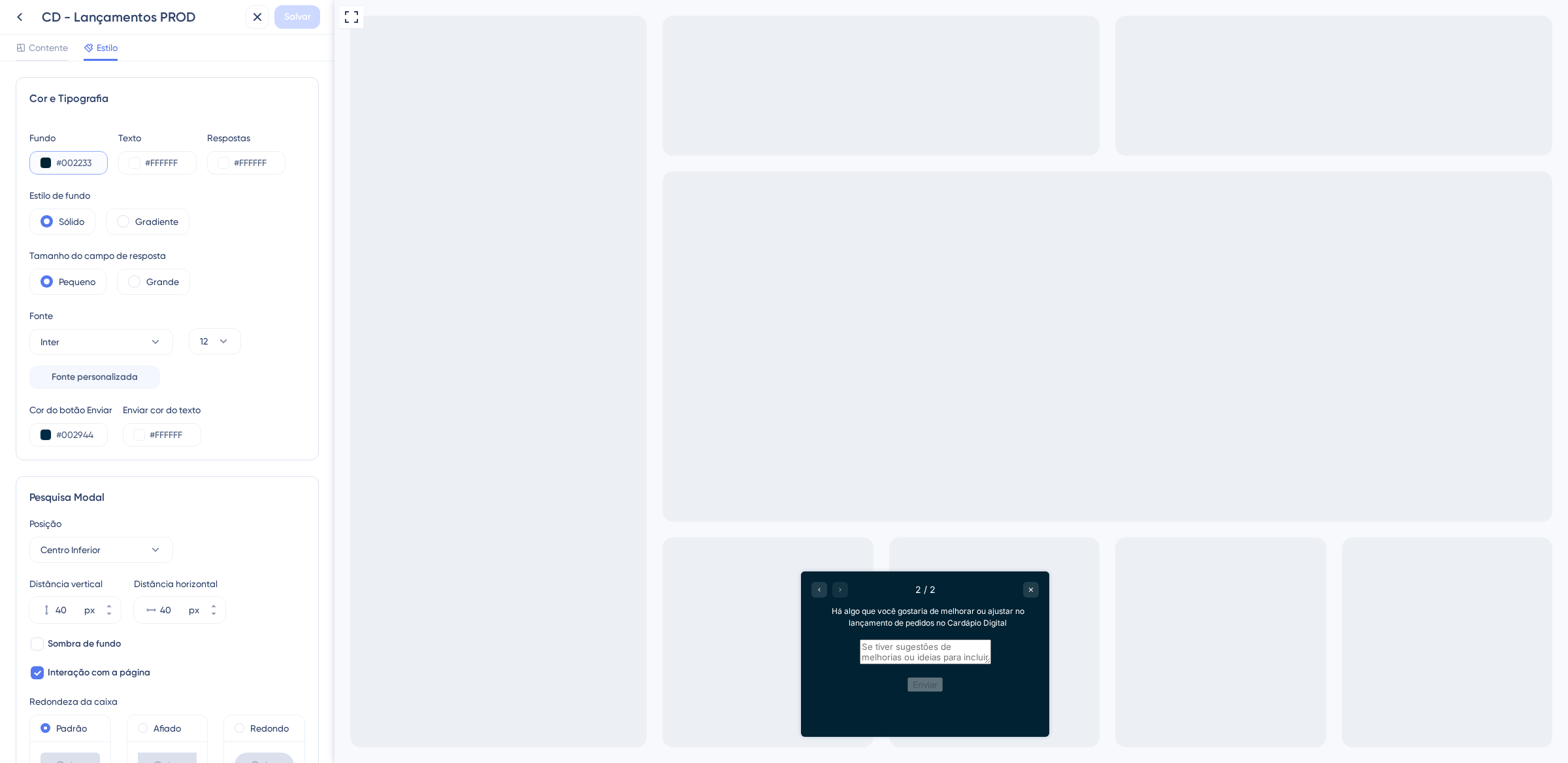
drag, startPoint x: 59, startPoint y: 160, endPoint x: 117, endPoint y: 165, distance: 58.2
click at [117, 165] on div "Fundo #002233 Texto #FFFFFF Respostas #FFFFFF" at bounding box center [167, 152] width 275 height 45
click at [69, 433] on input "#002944" at bounding box center [83, 434] width 54 height 16
drag, startPoint x: 57, startPoint y: 434, endPoint x: 118, endPoint y: 440, distance: 61.3
click at [117, 439] on div "Cor do botão Enviar #002944 Enviar cor do texto #FFFFFF" at bounding box center [167, 424] width 275 height 45
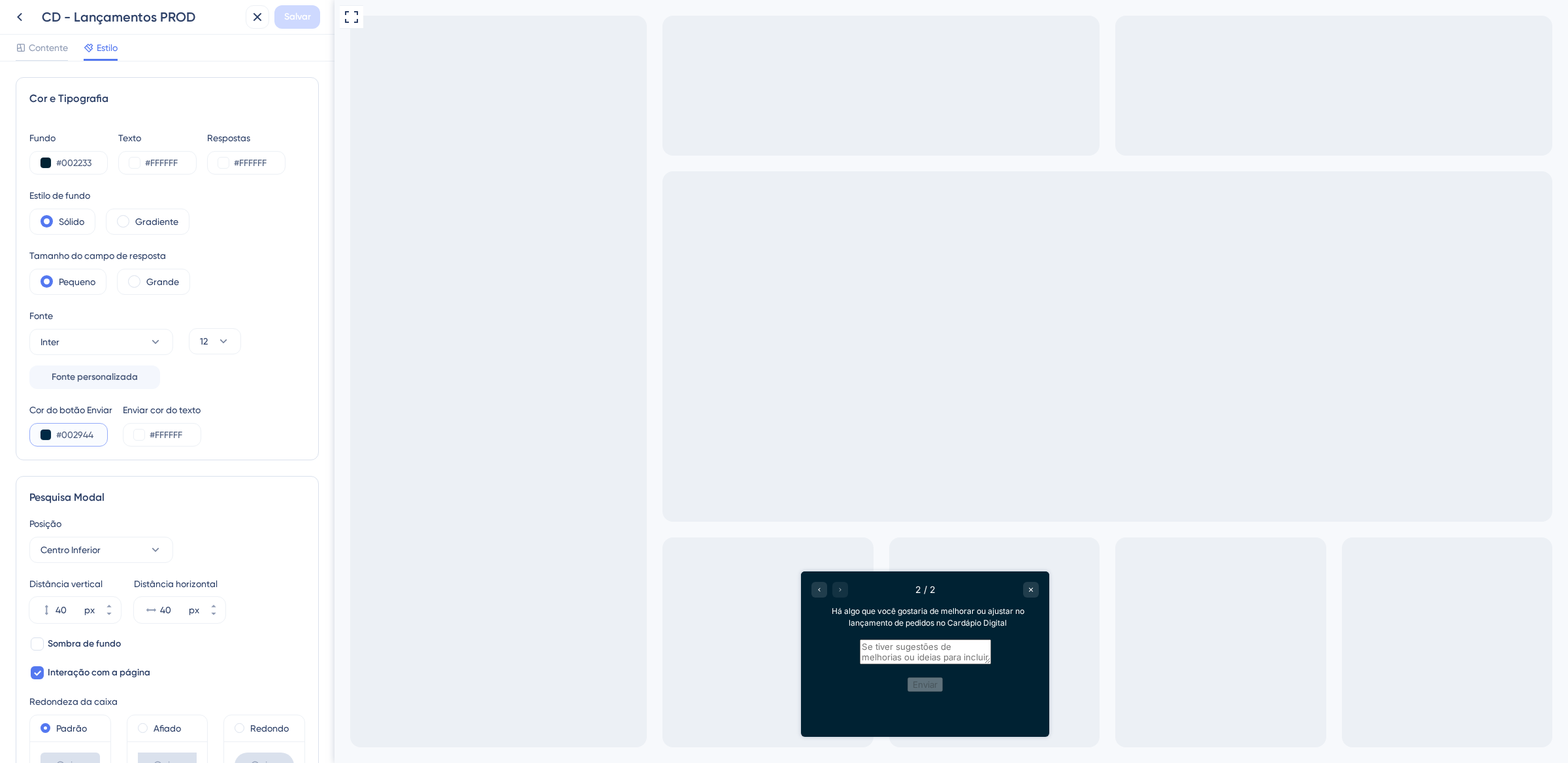
paste input "233"
type input "#002233"
click at [291, 9] on span "Salvar" at bounding box center [297, 17] width 27 height 16
click at [254, 19] on button at bounding box center [248, 24] width 20 height 21
click at [254, 19] on icon at bounding box center [258, 18] width 8 height 8
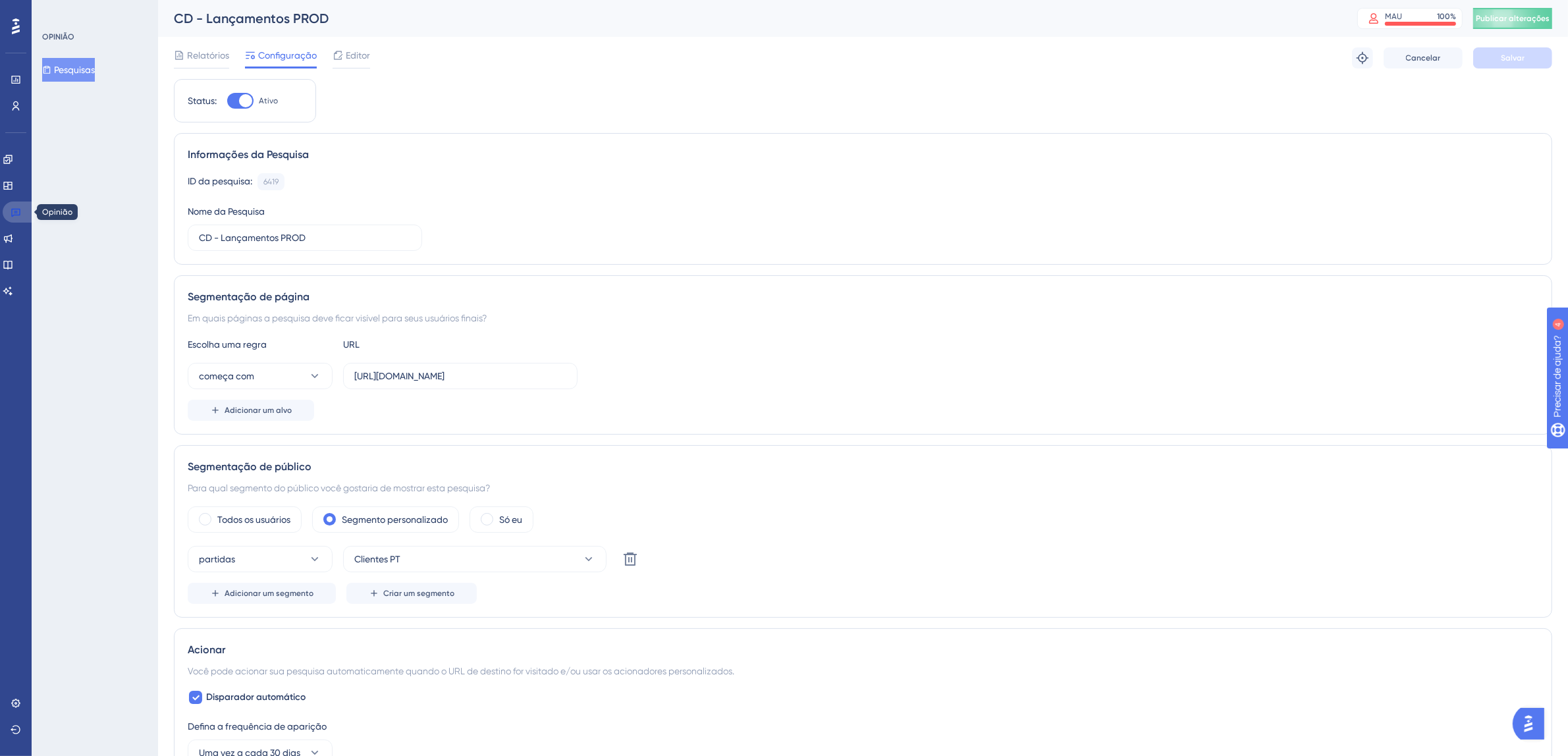
click at [21, 215] on link at bounding box center [18, 212] width 31 height 21
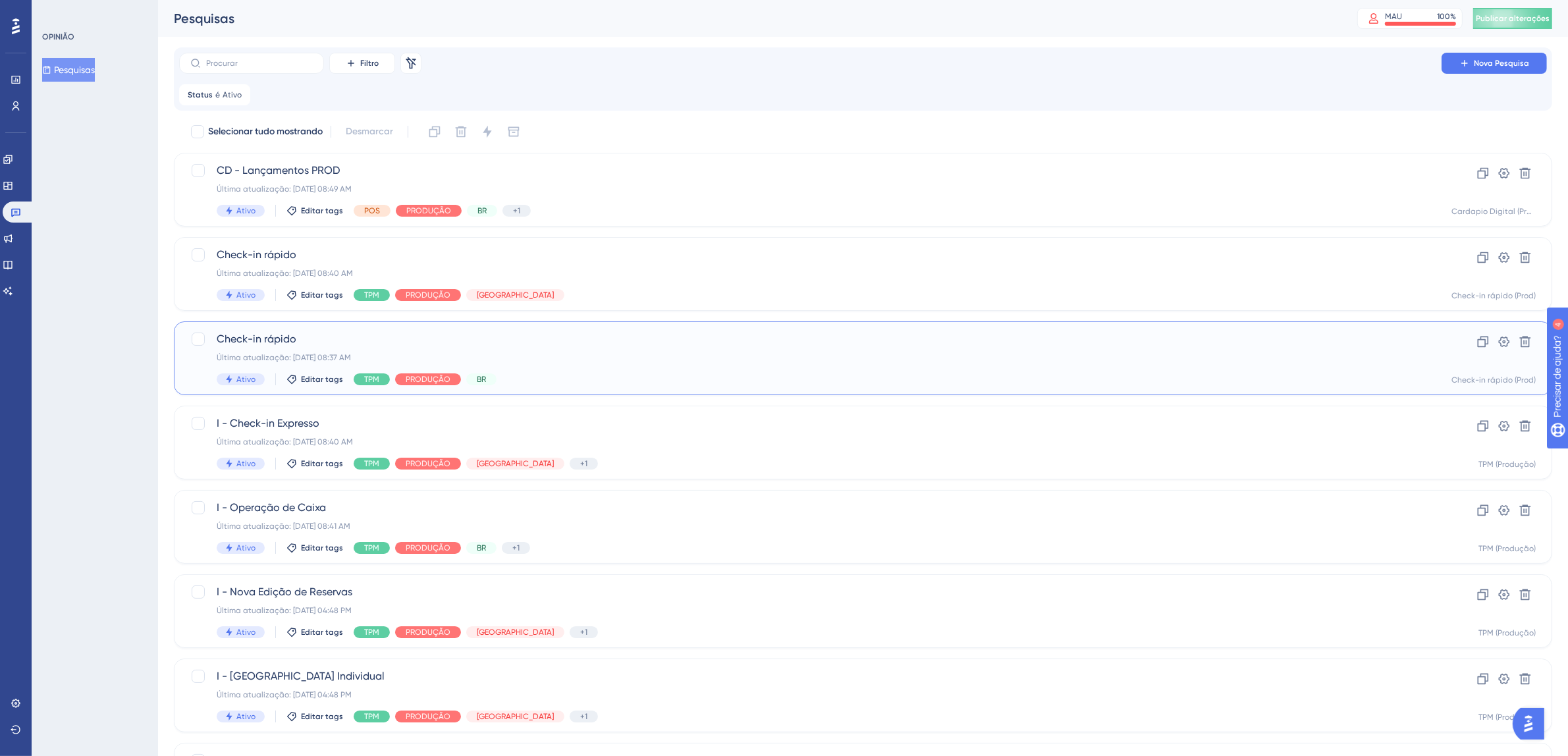
click at [546, 359] on div "Última atualização: 08 de out. de 2025 08:37 AM" at bounding box center [810, 357] width 1187 height 10
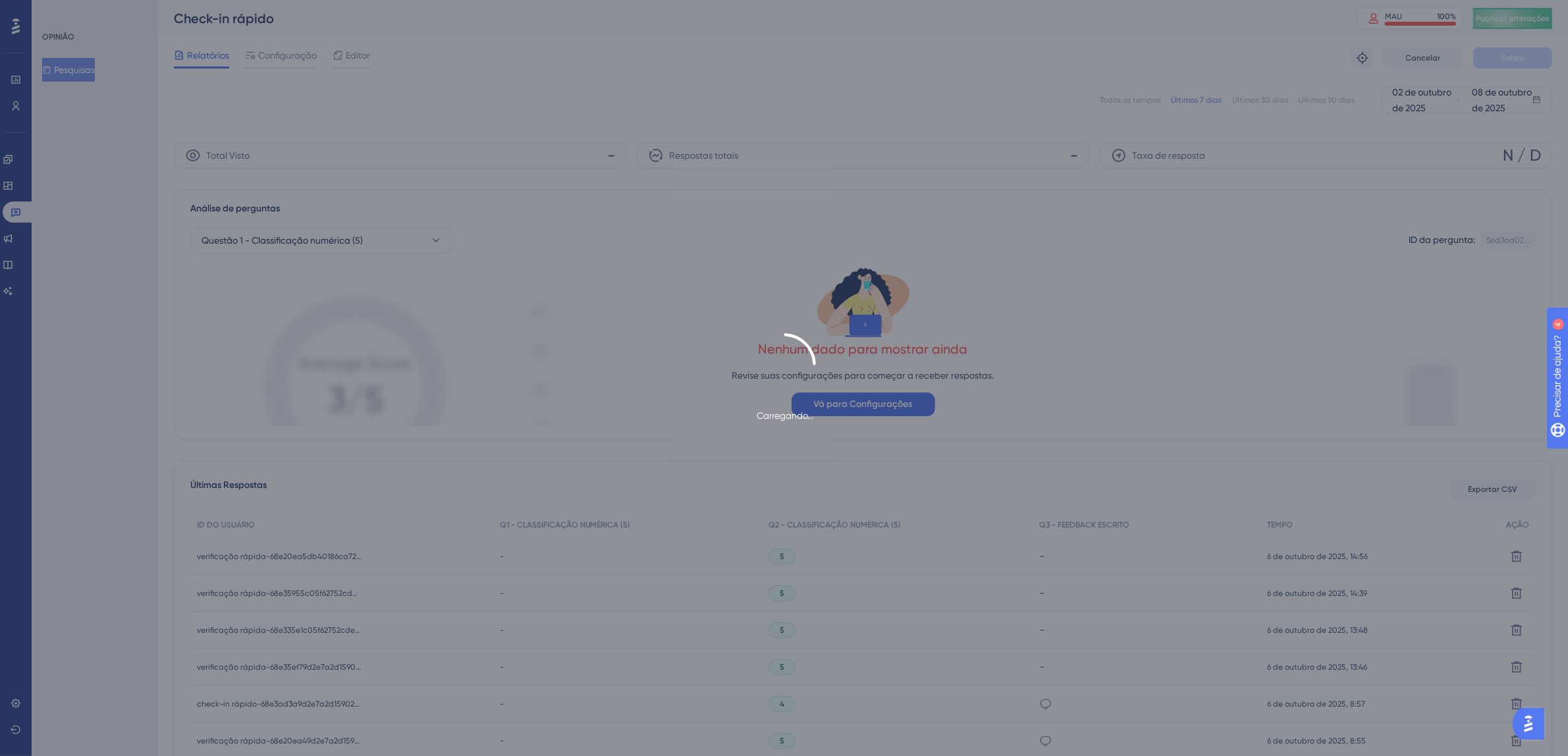
click at [290, 60] on div "Carregando..." at bounding box center [784, 378] width 1568 height 756
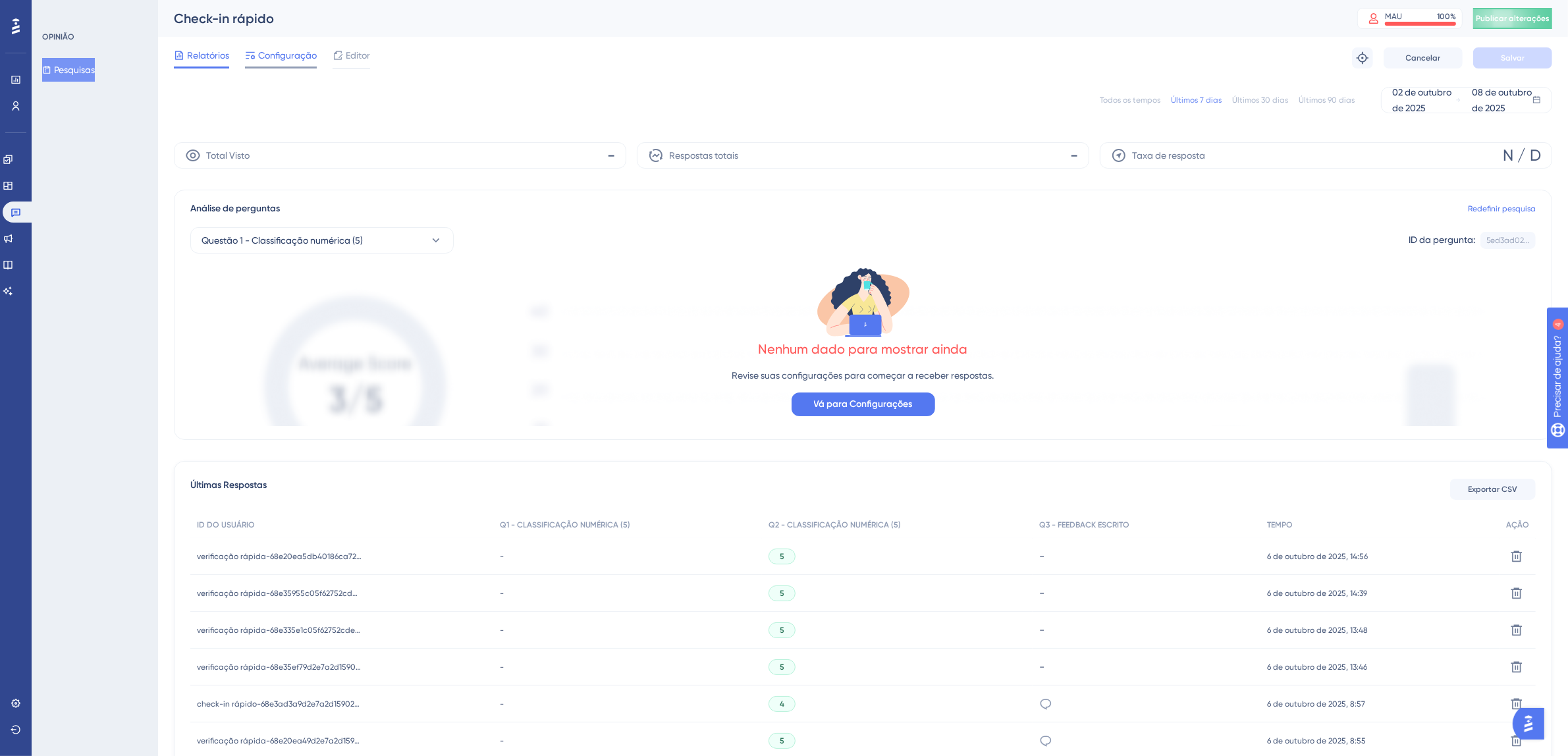
click at [291, 55] on font "Configuração" at bounding box center [287, 55] width 58 height 10
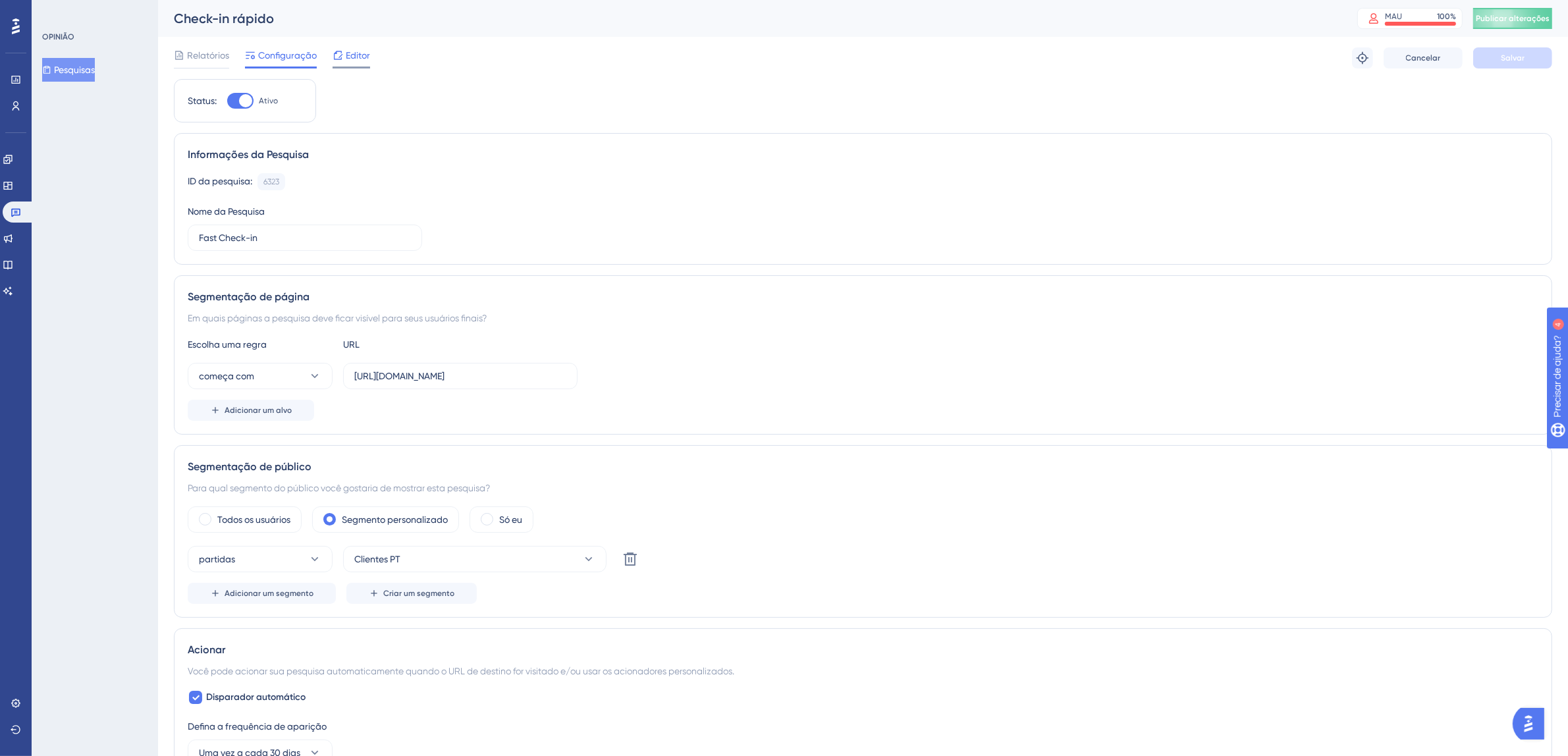
click at [358, 57] on font "Editor" at bounding box center [358, 55] width 25 height 10
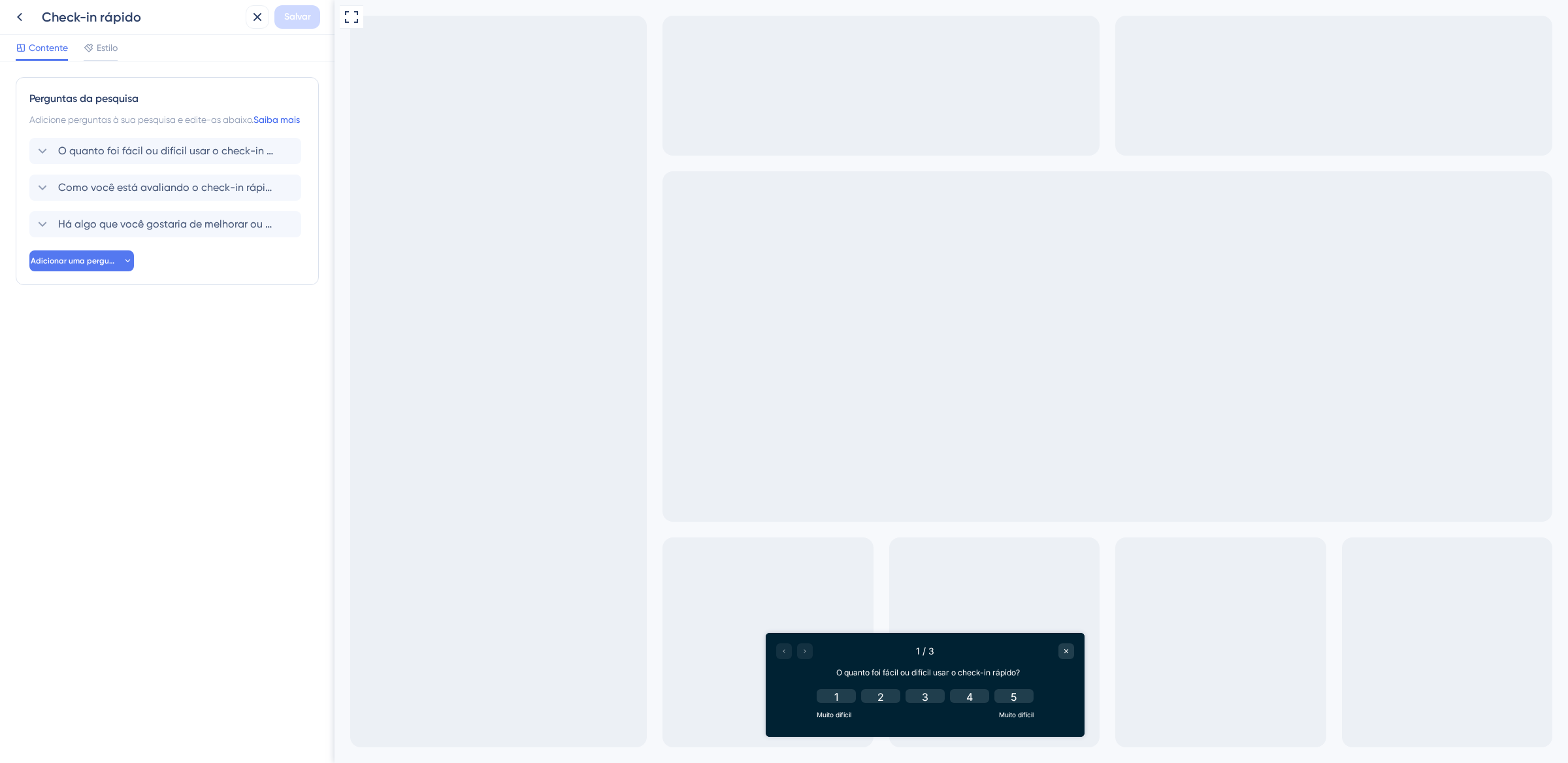
click at [276, 115] on font "Saiba mais" at bounding box center [276, 119] width 46 height 10
click at [276, 118] on font "Saiba mais" at bounding box center [276, 119] width 46 height 10
click at [113, 48] on font "Estilo" at bounding box center [107, 48] width 21 height 10
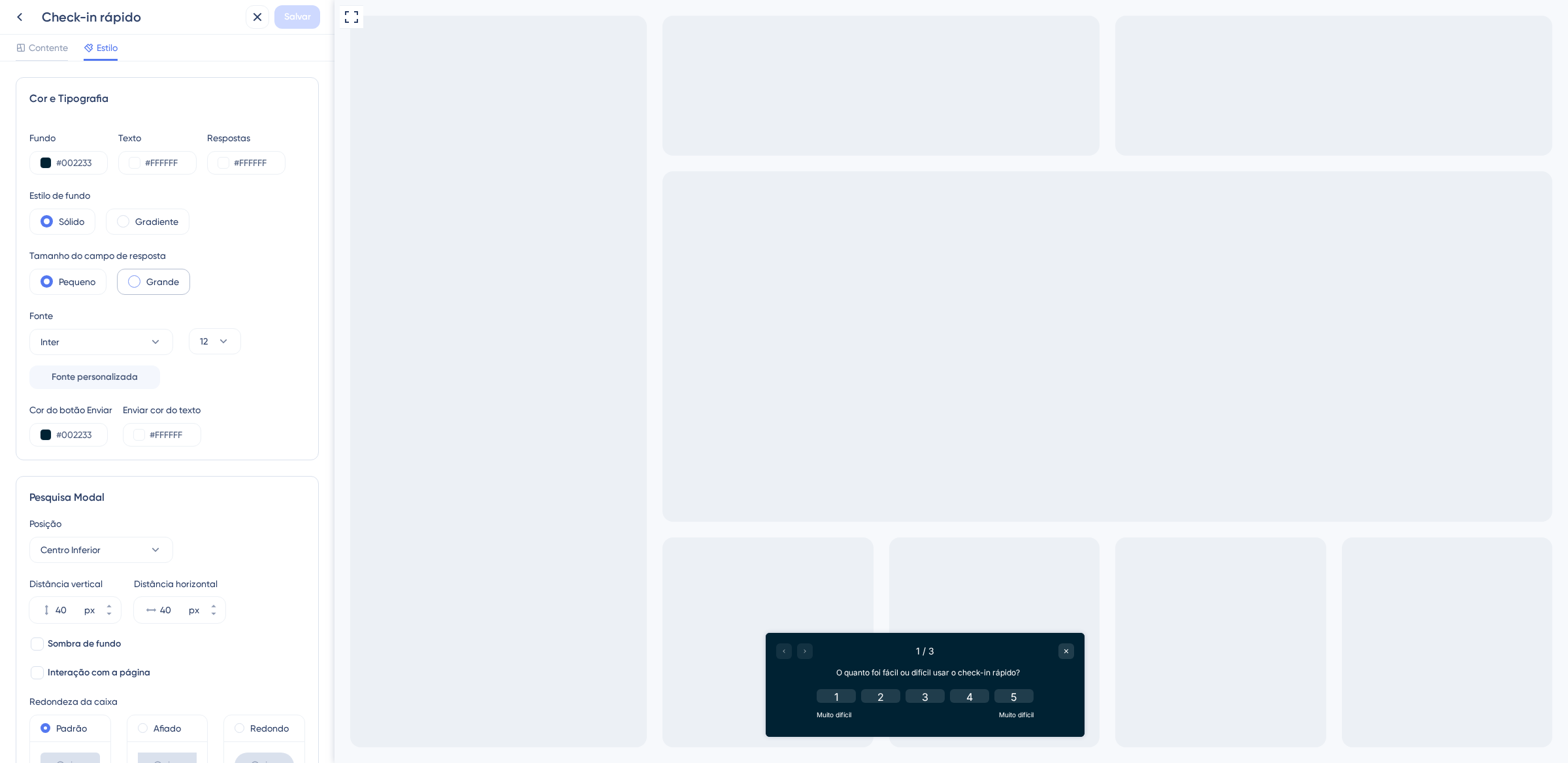
click at [140, 282] on span at bounding box center [134, 282] width 13 height 13
click at [144, 277] on input "radio" at bounding box center [144, 277] width 0 height 0
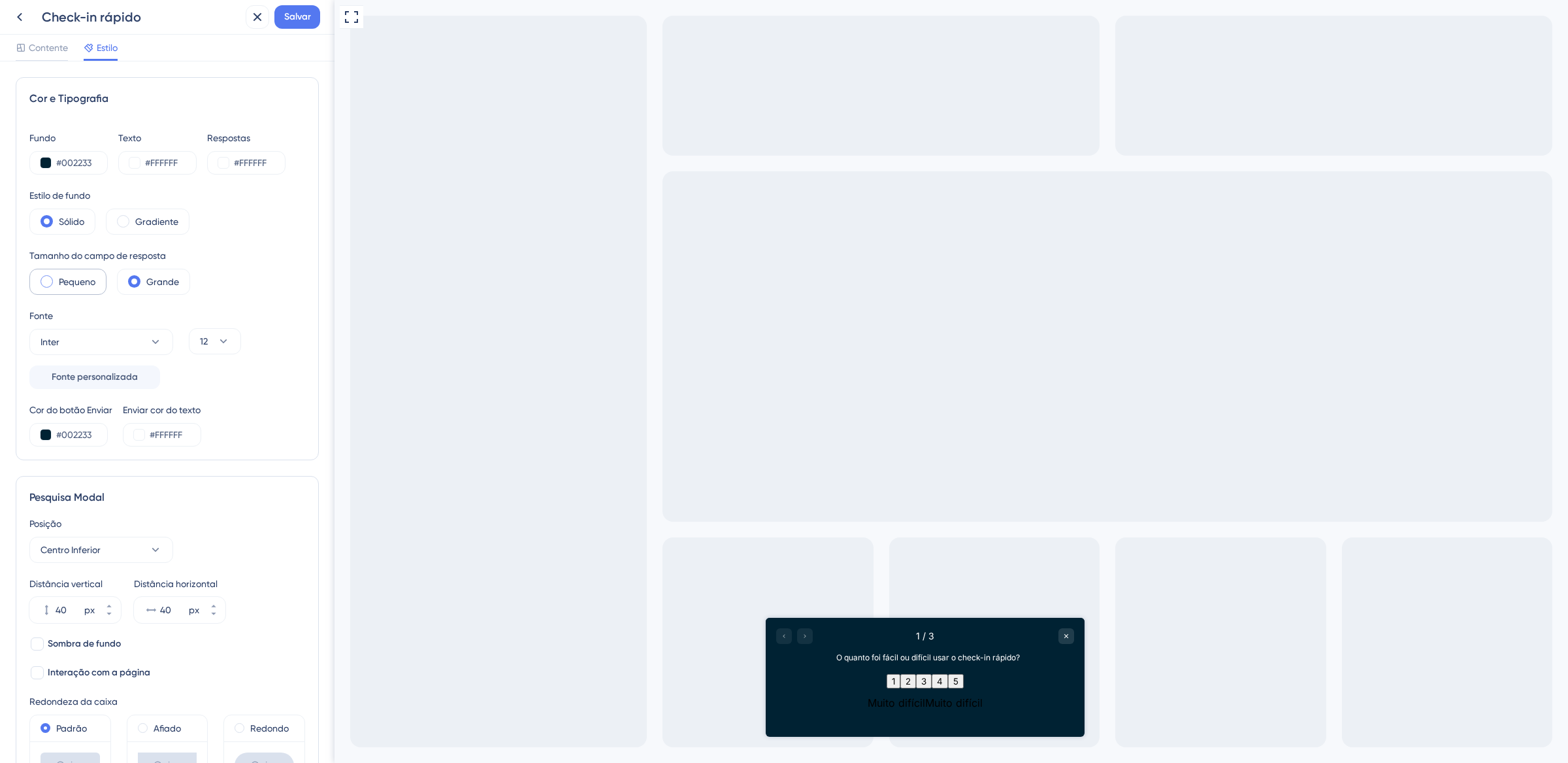
click at [51, 287] on div "Pequeno" at bounding box center [68, 282] width 77 height 26
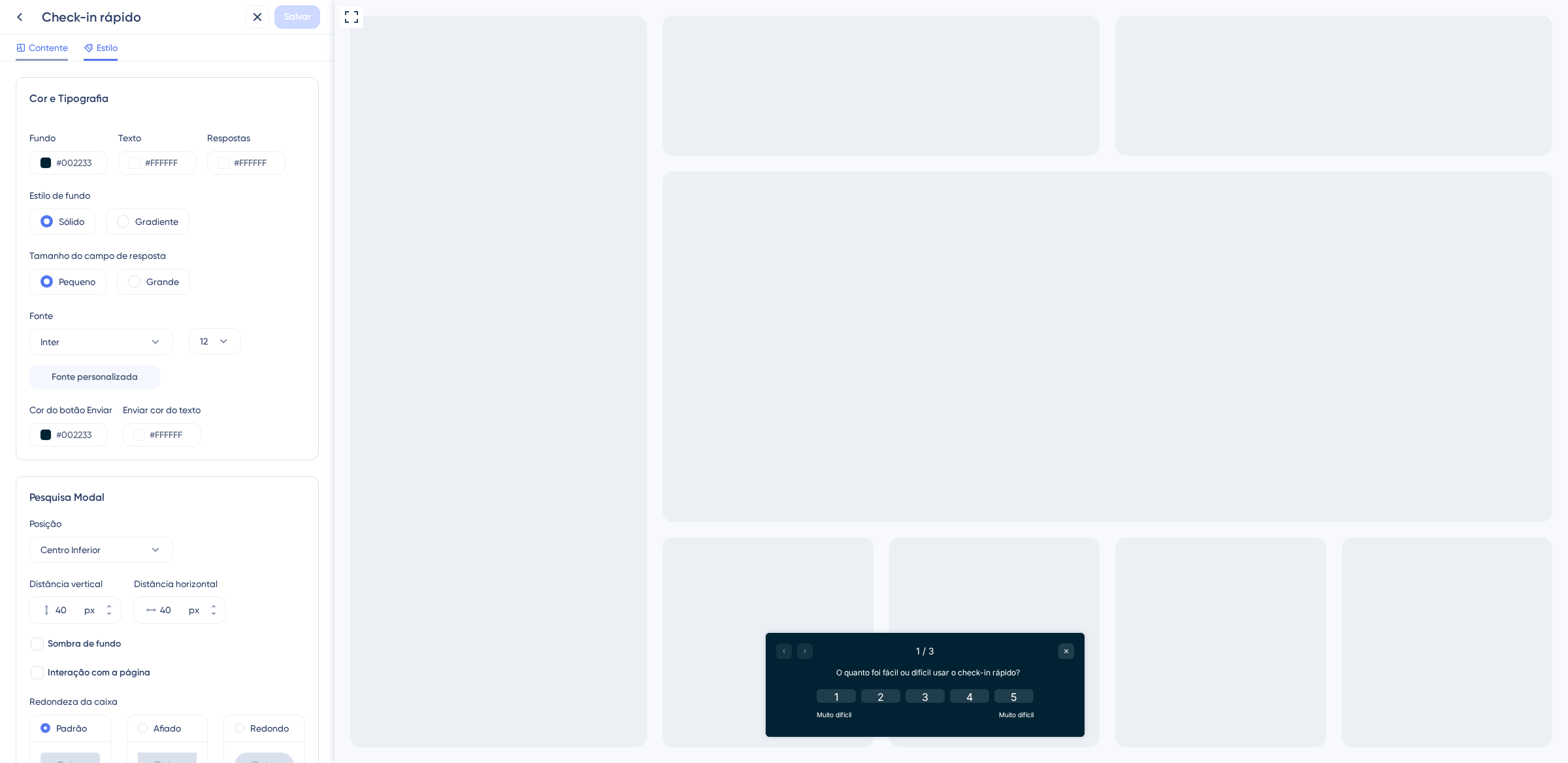
click at [31, 45] on font "Contente" at bounding box center [48, 48] width 39 height 10
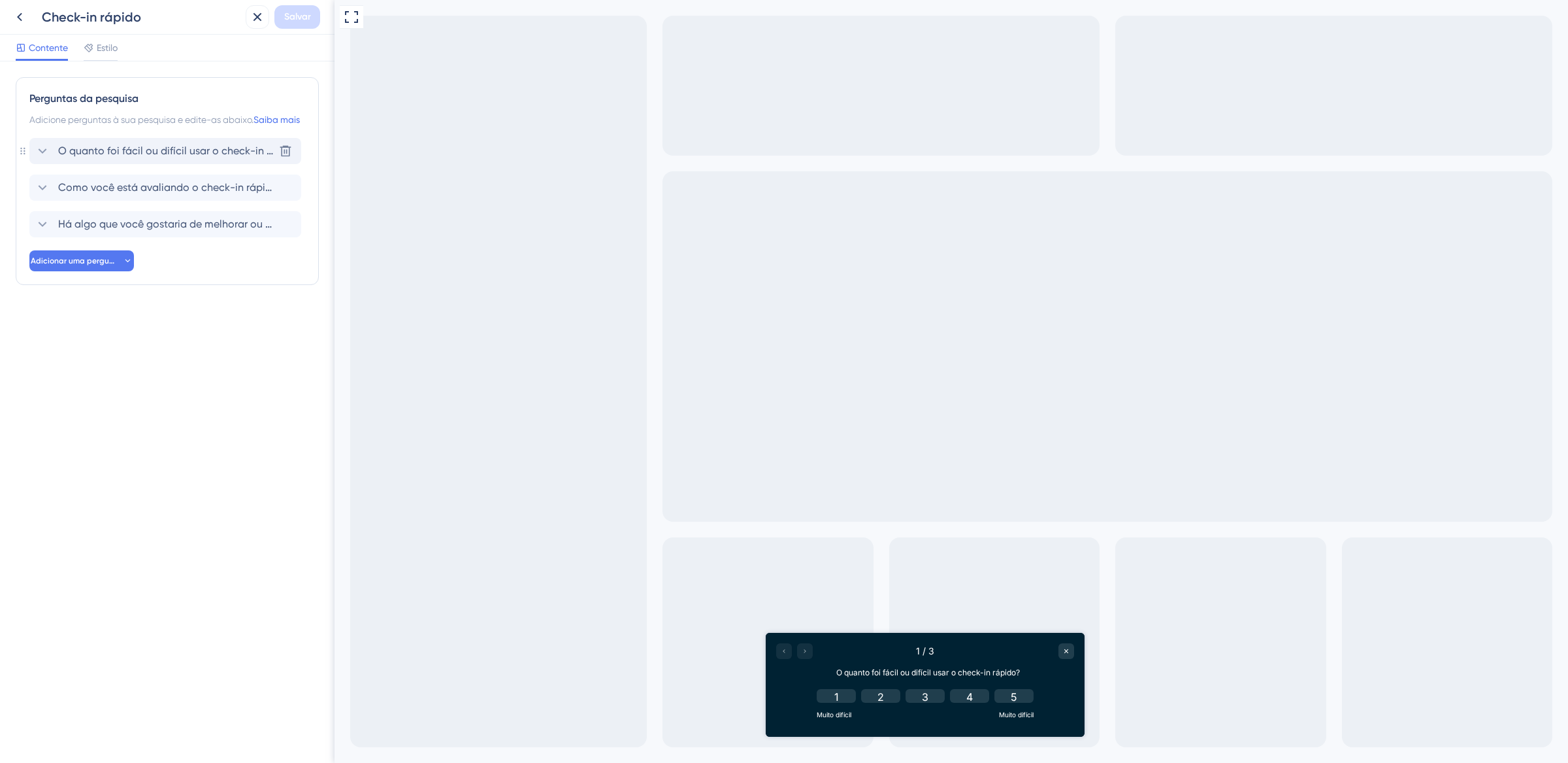
click at [38, 159] on icon at bounding box center [42, 150] width 16 height 16
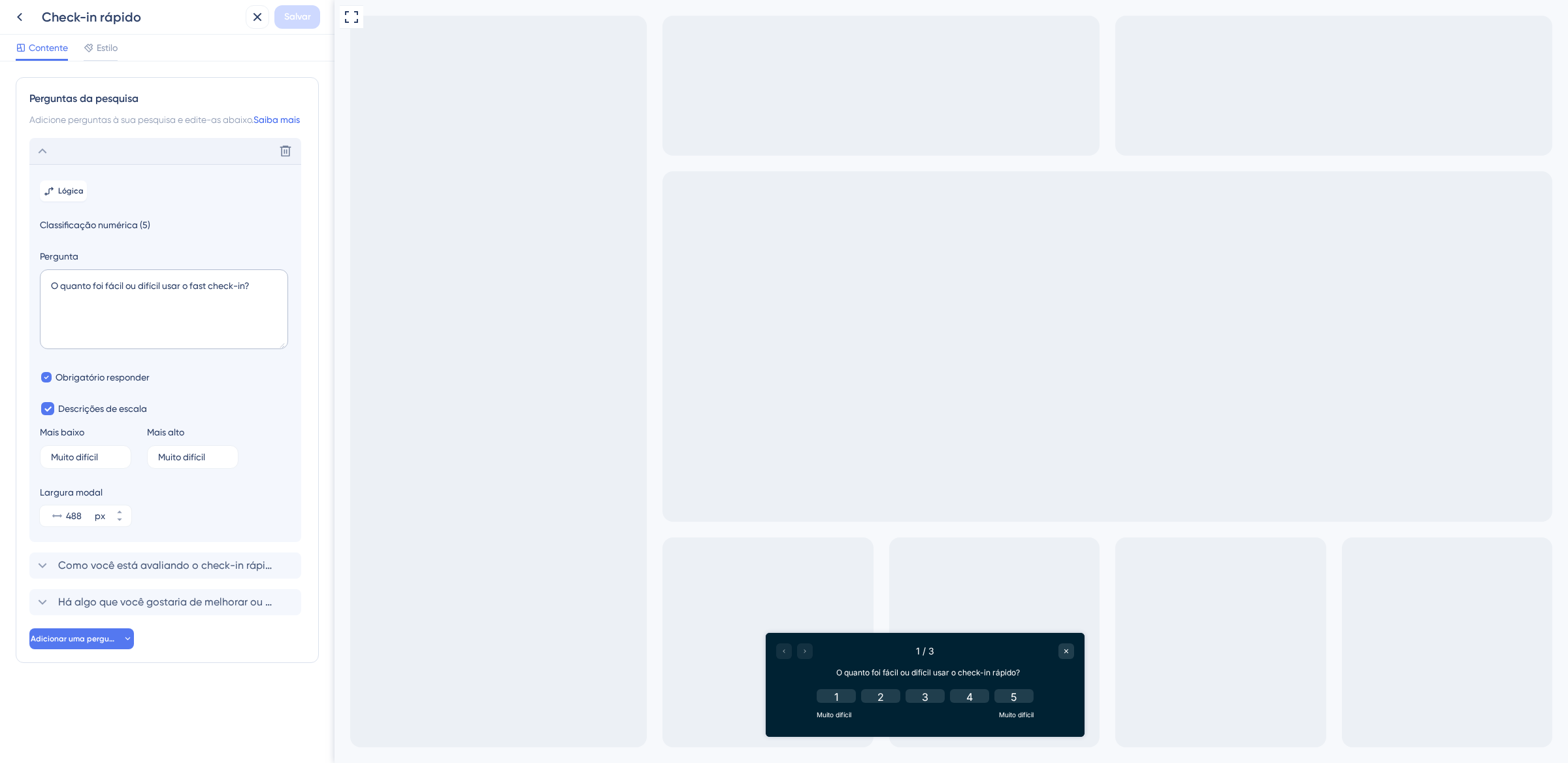
click at [278, 118] on font "Saiba mais" at bounding box center [276, 119] width 46 height 10
click at [47, 159] on icon at bounding box center [42, 150] width 16 height 16
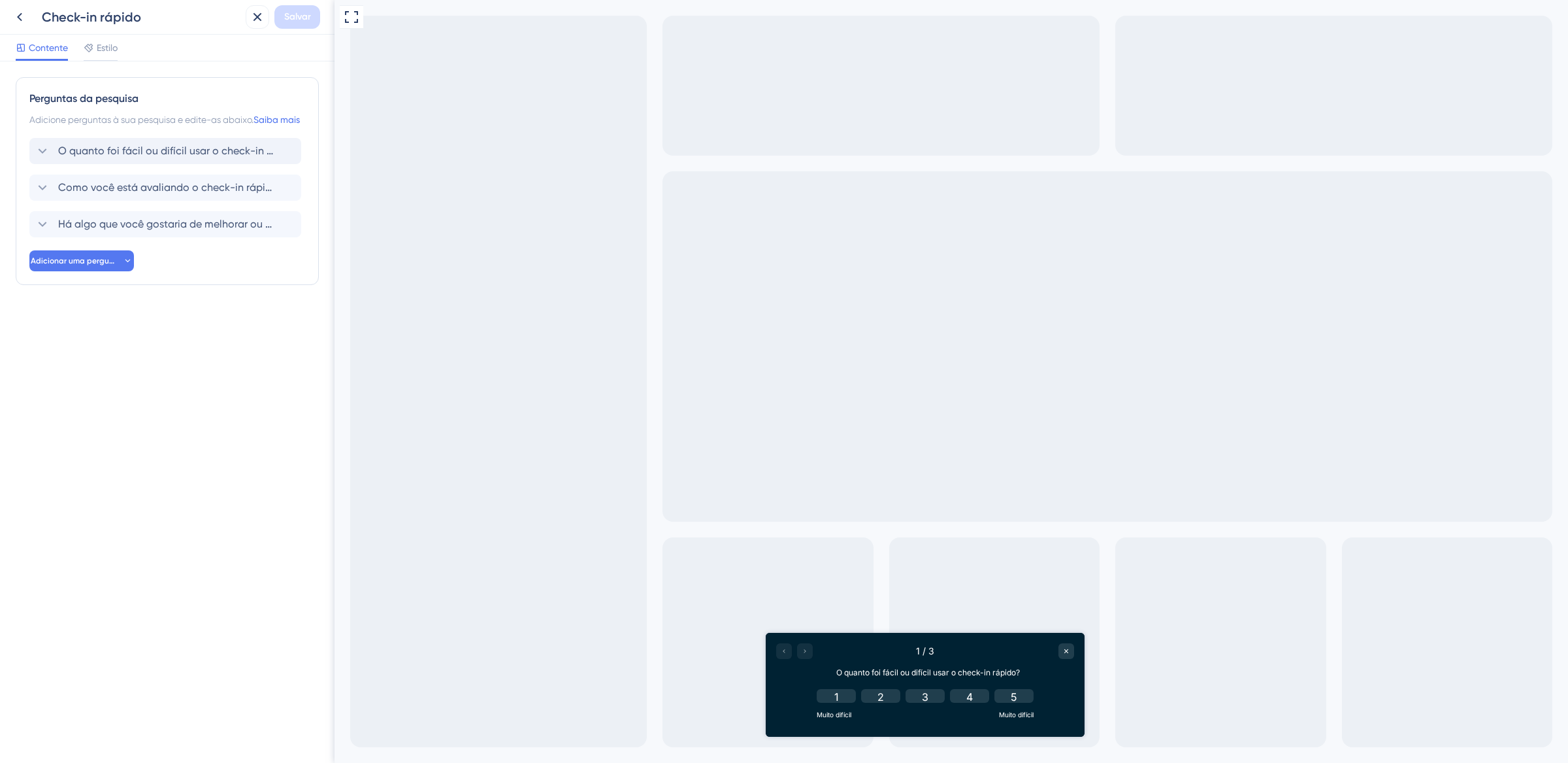
click at [22, 166] on div "Perguntas da pesquisa Adicione perguntas à sua pesquisa e edite-as abaixo. Saib…" at bounding box center [167, 181] width 303 height 208
click at [43, 196] on icon at bounding box center [42, 187] width 16 height 16
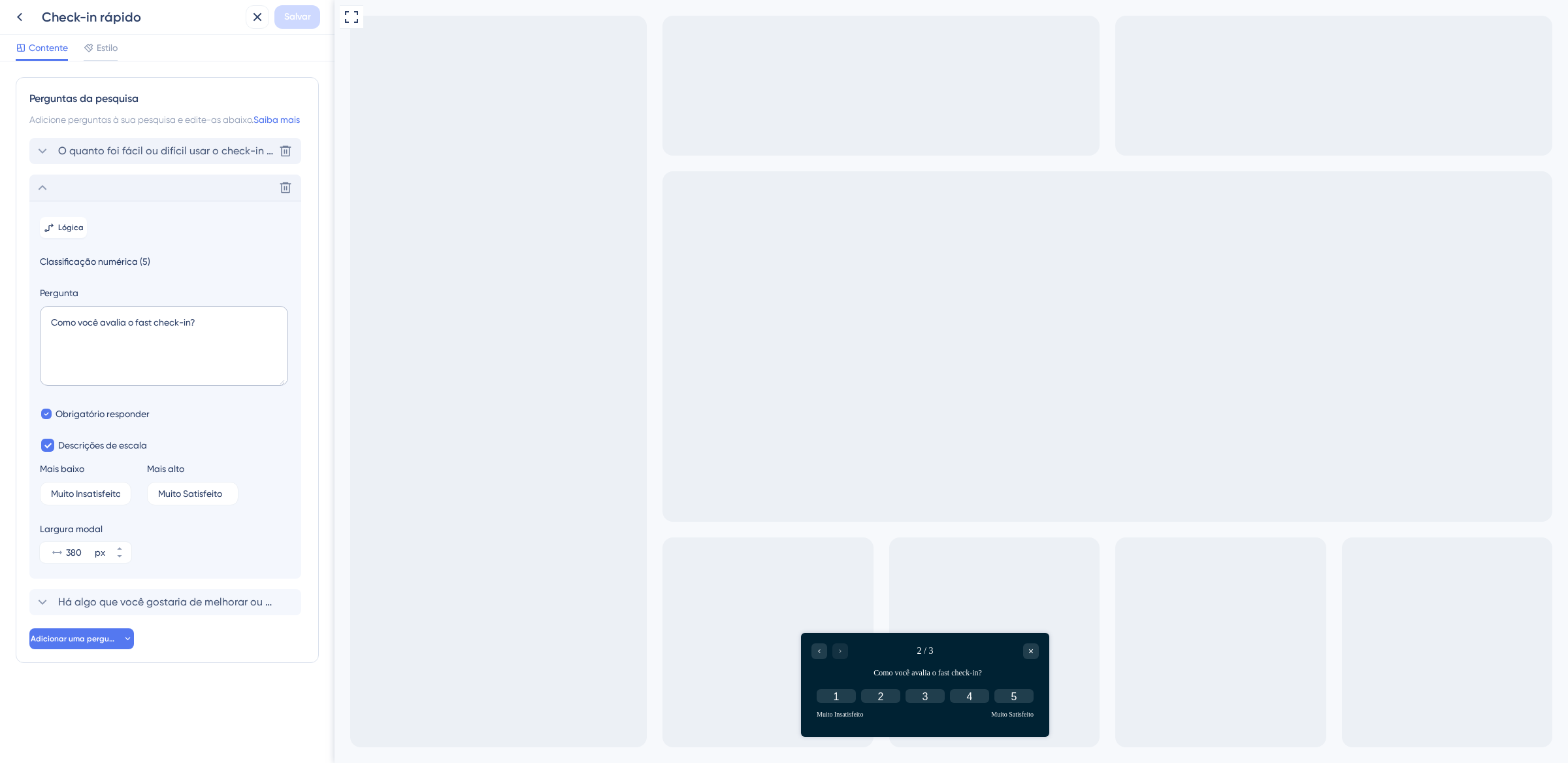
click at [42, 159] on icon at bounding box center [42, 150] width 16 height 16
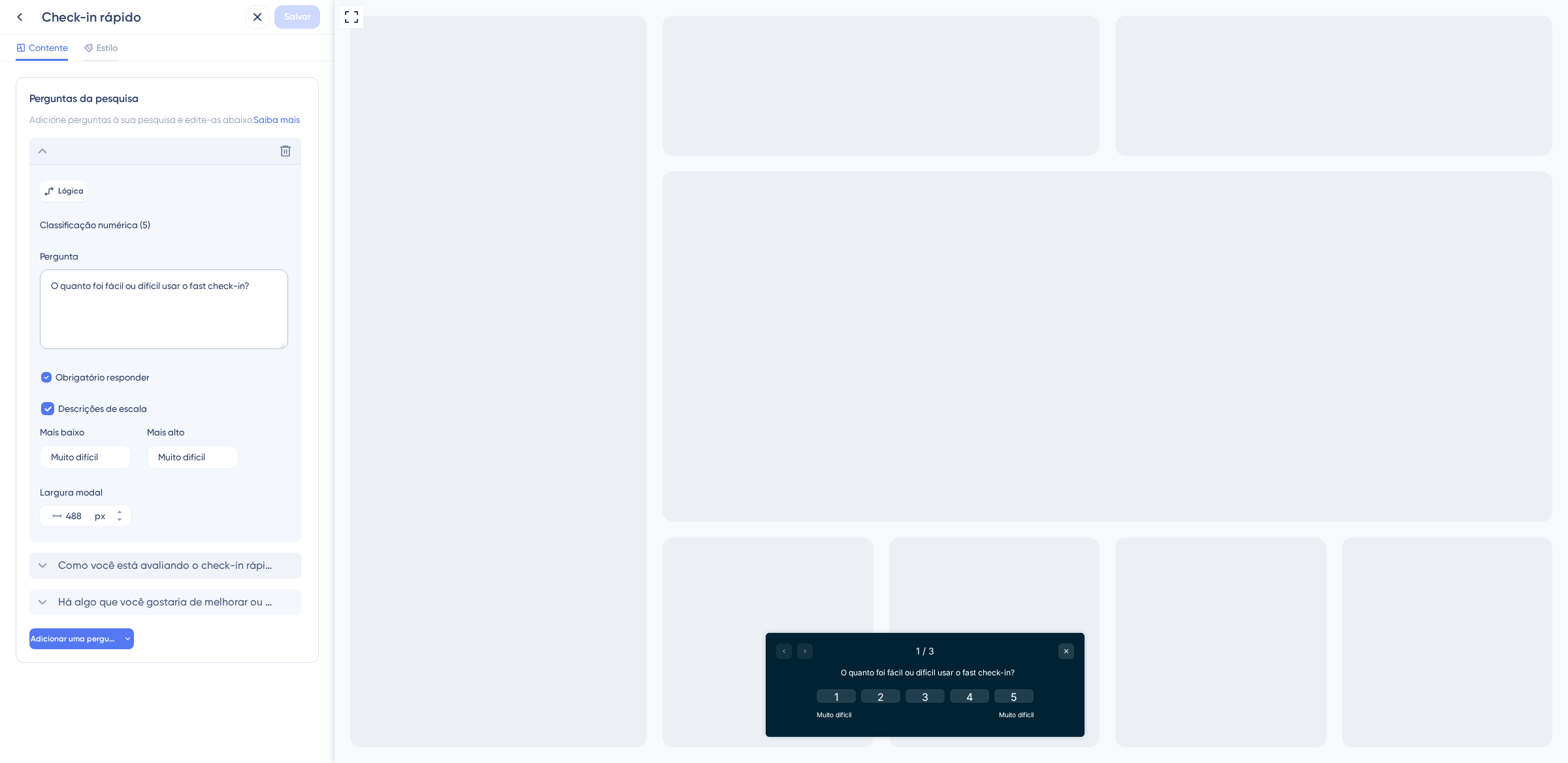
click at [42, 159] on icon at bounding box center [42, 150] width 16 height 16
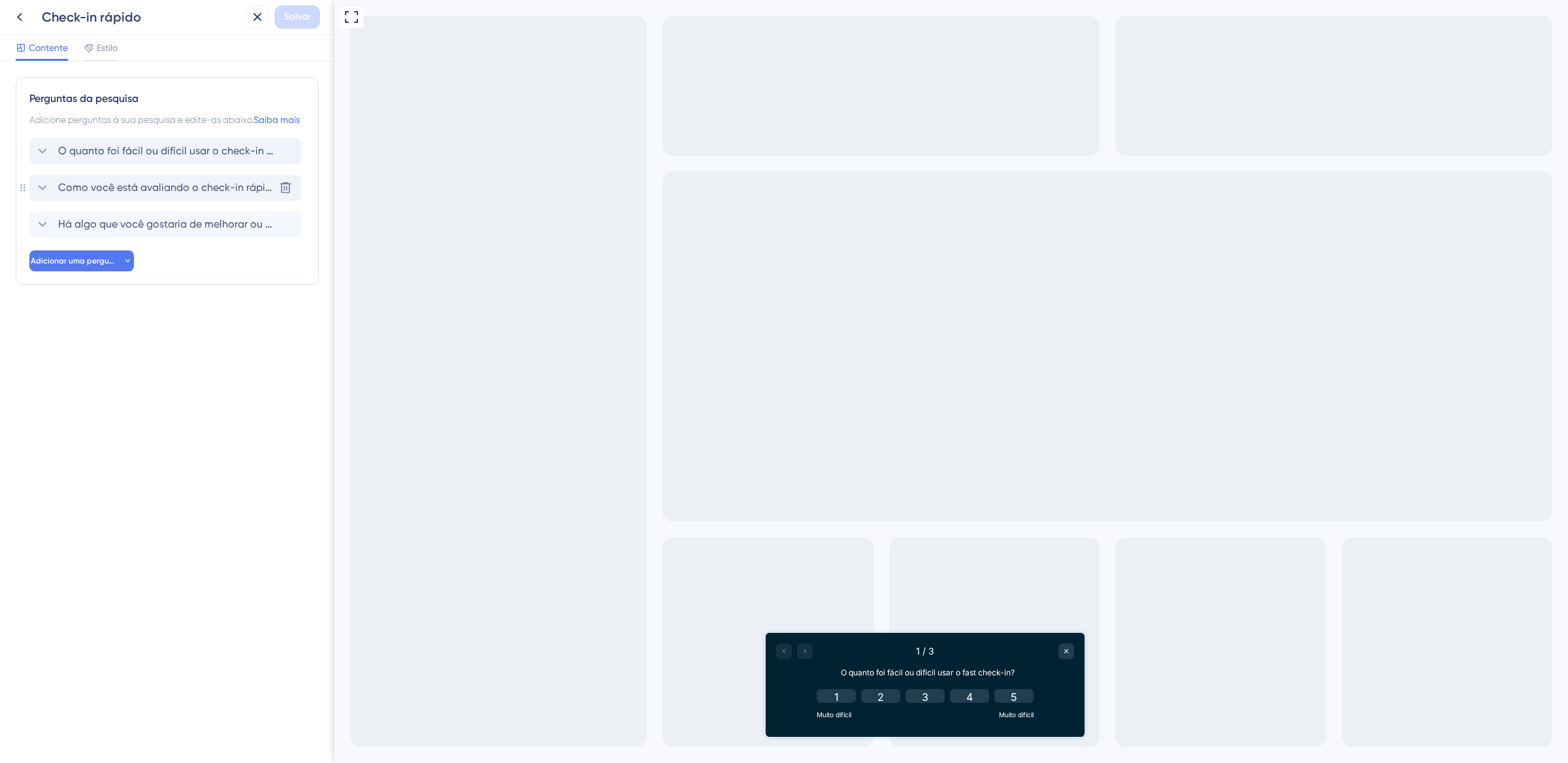
click at [44, 196] on icon at bounding box center [42, 187] width 16 height 16
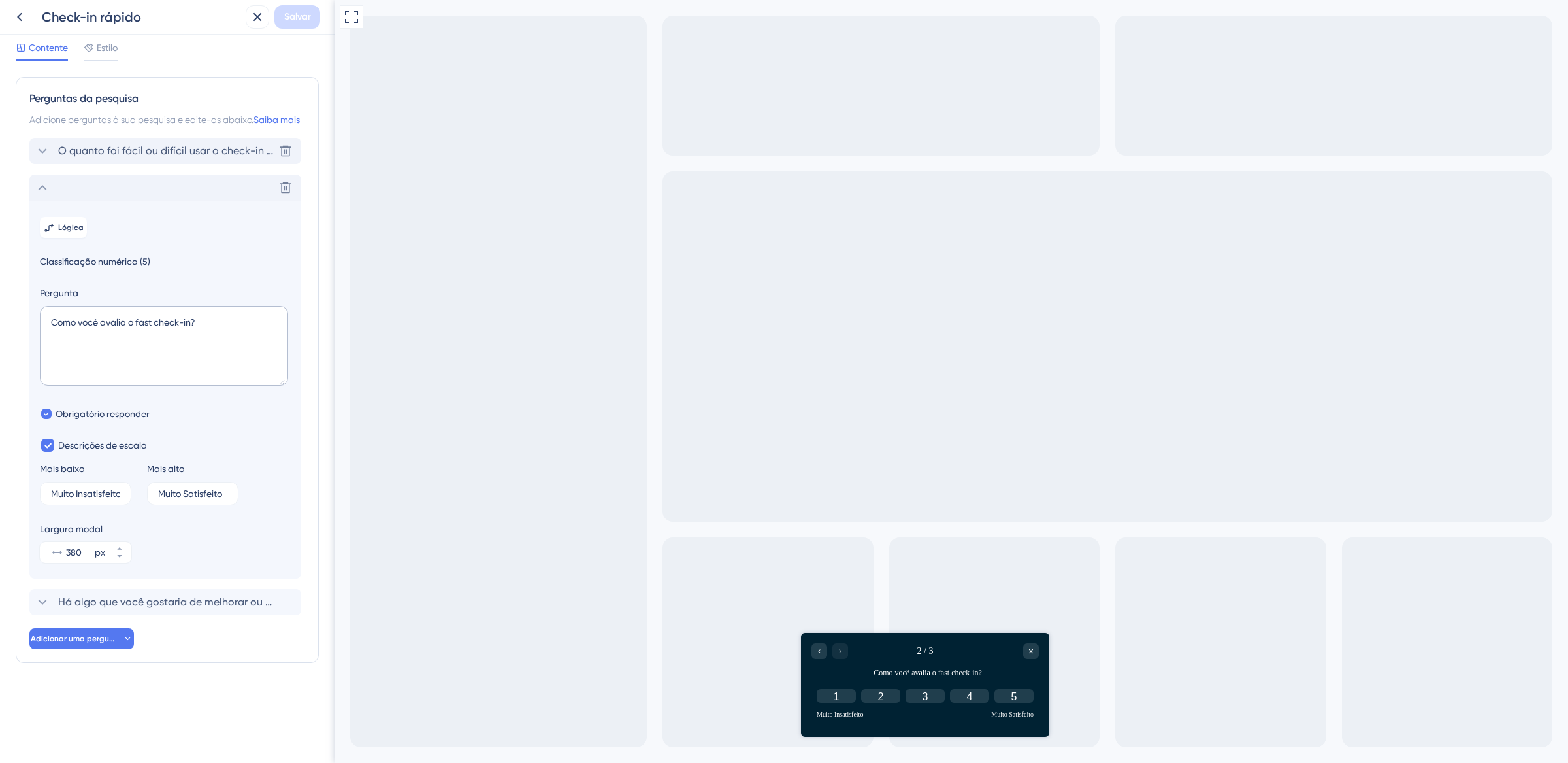
click at [40, 159] on icon at bounding box center [42, 150] width 16 height 16
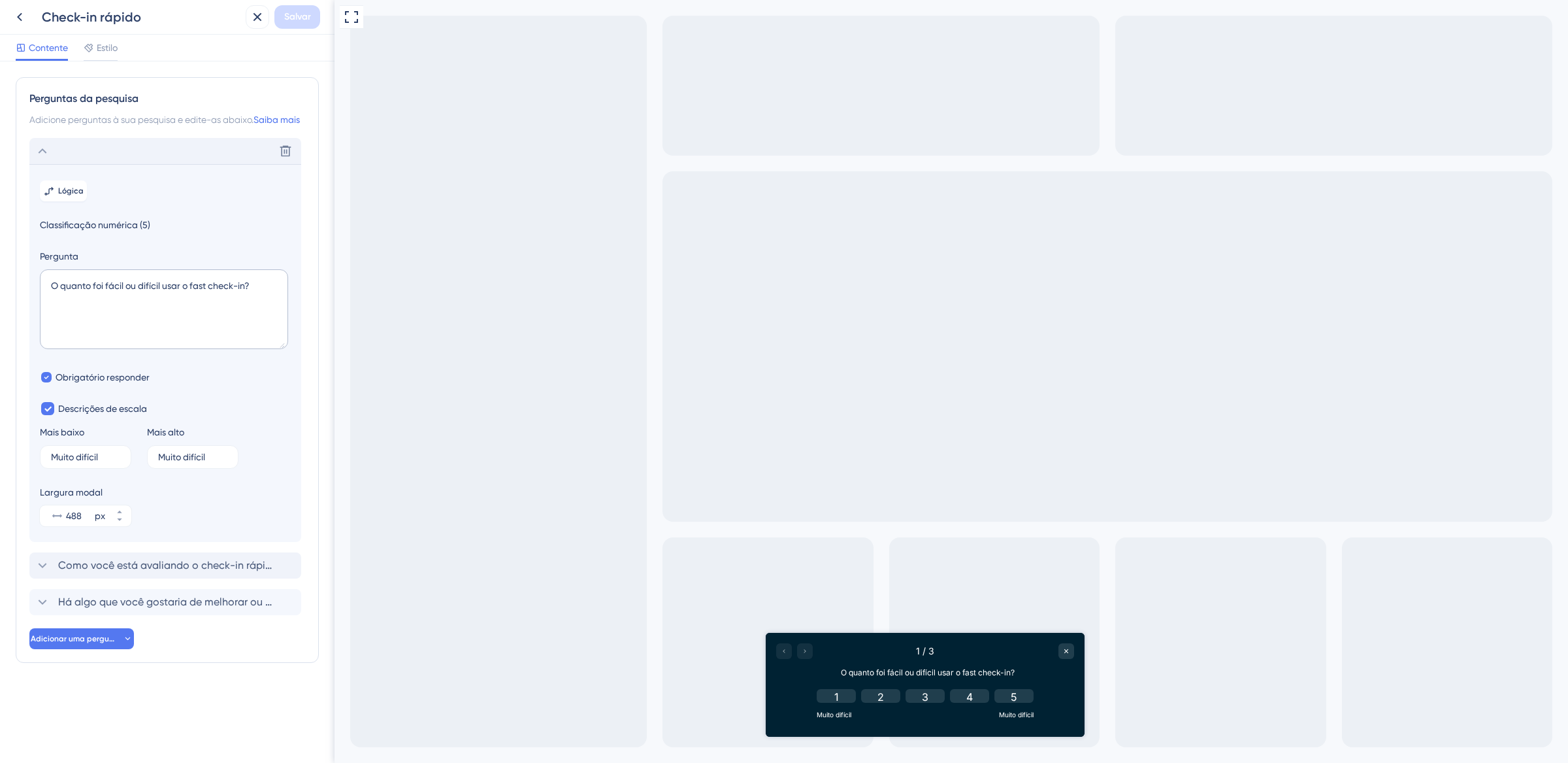
click at [44, 159] on icon at bounding box center [42, 150] width 16 height 16
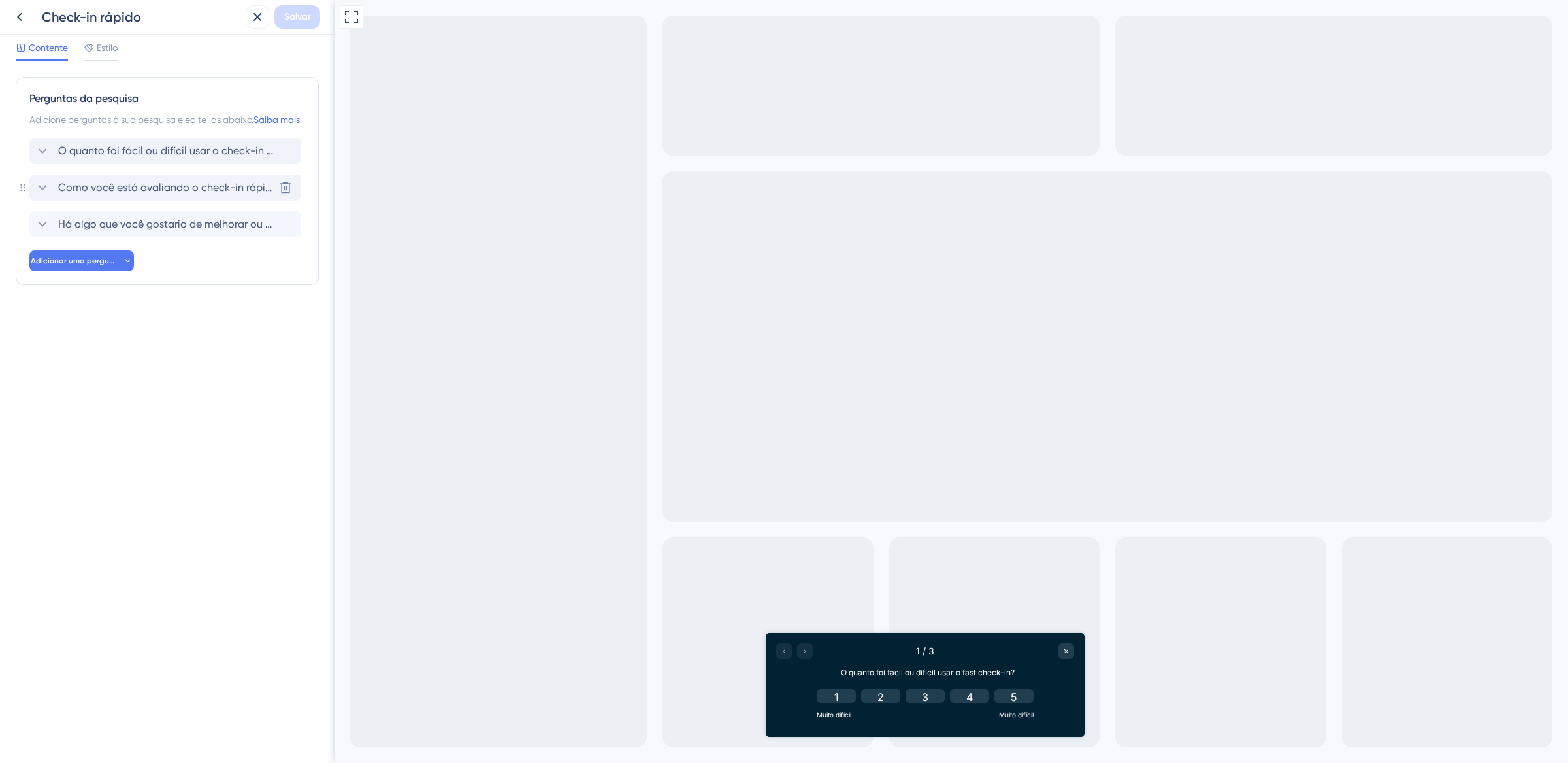
click at [45, 193] on div "Como você está avaliando o check-in rápido? Excluir" at bounding box center [165, 187] width 272 height 26
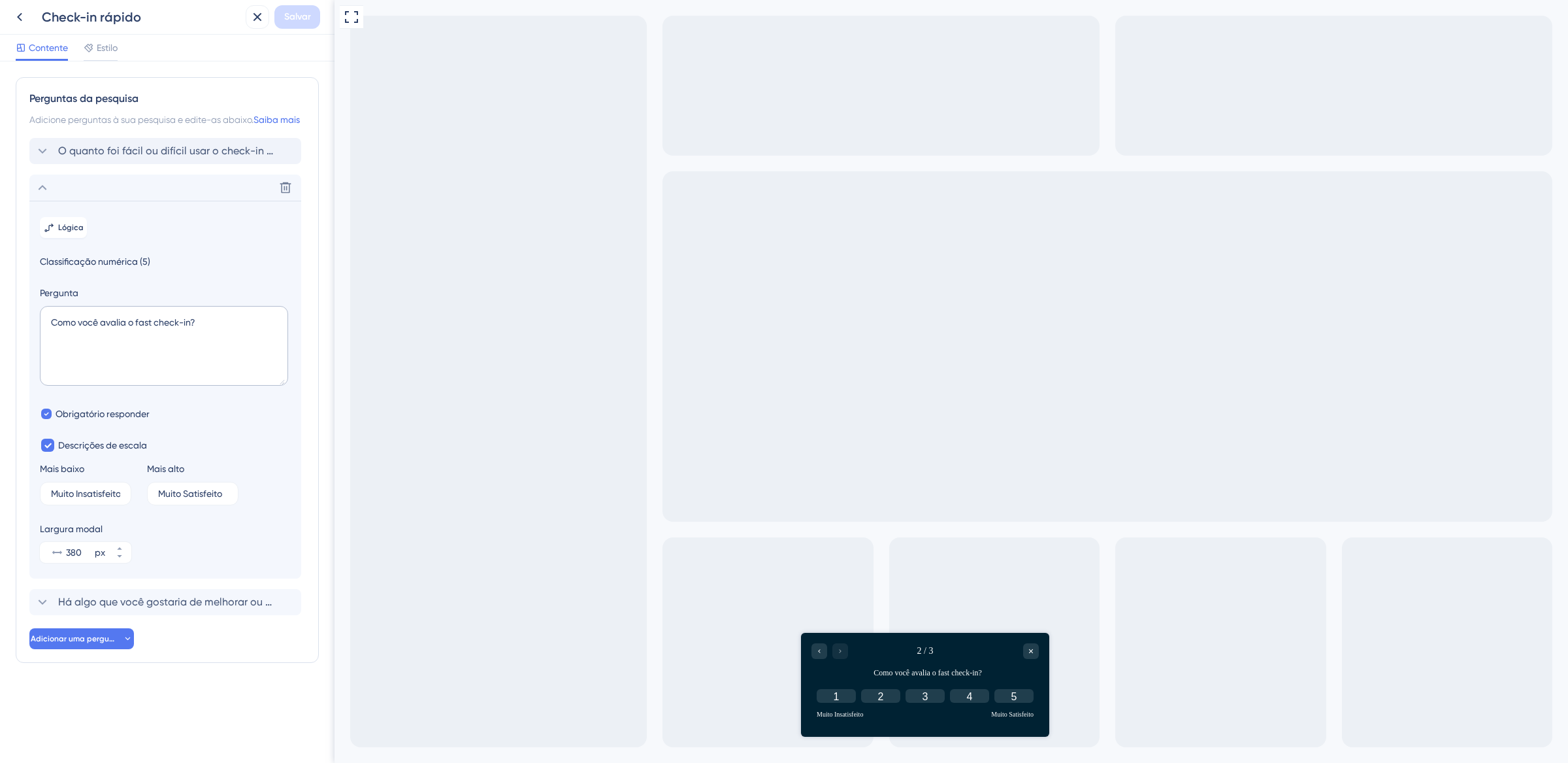
click at [45, 196] on icon at bounding box center [42, 187] width 16 height 16
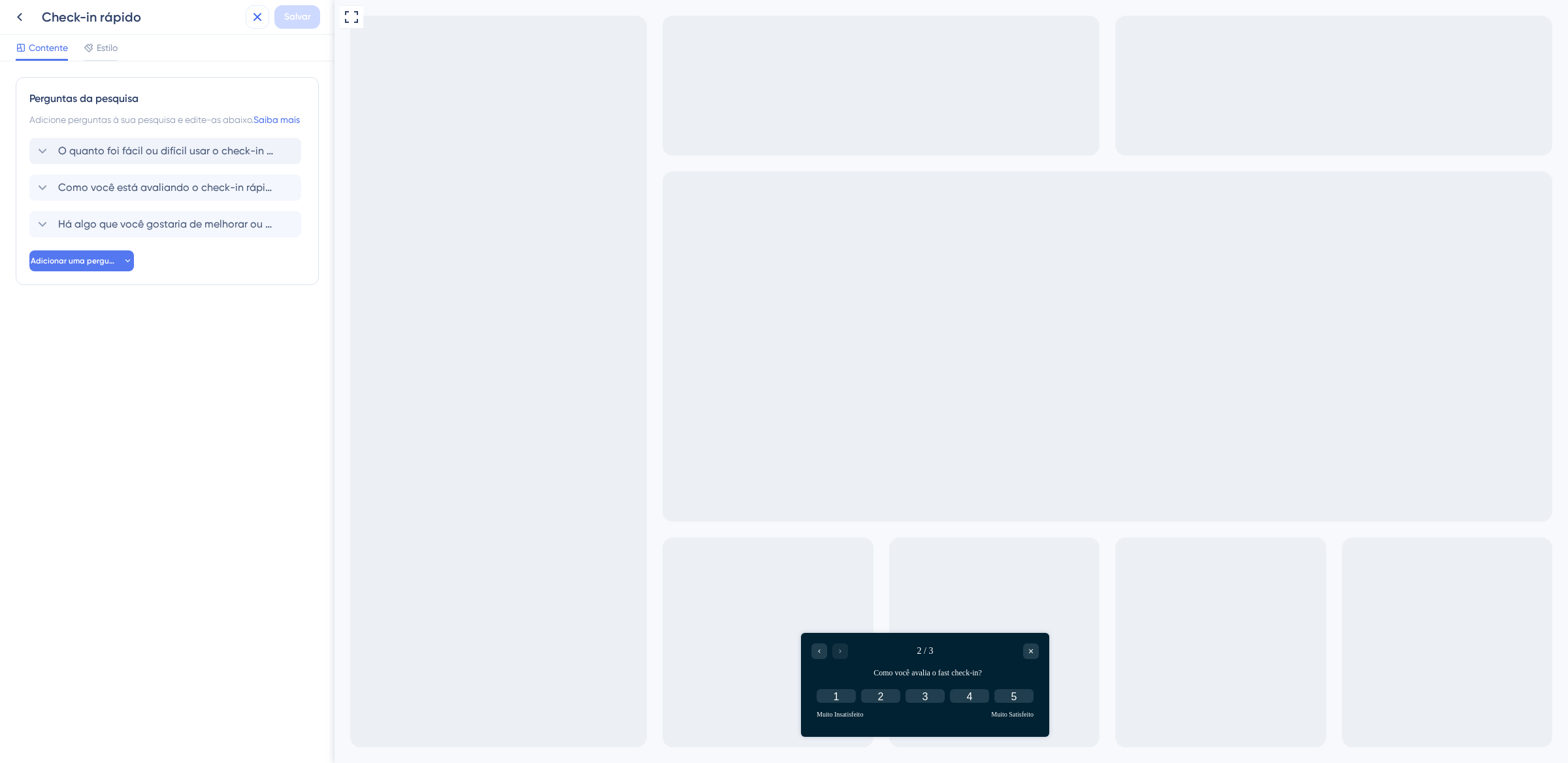
click at [258, 22] on icon at bounding box center [257, 17] width 16 height 16
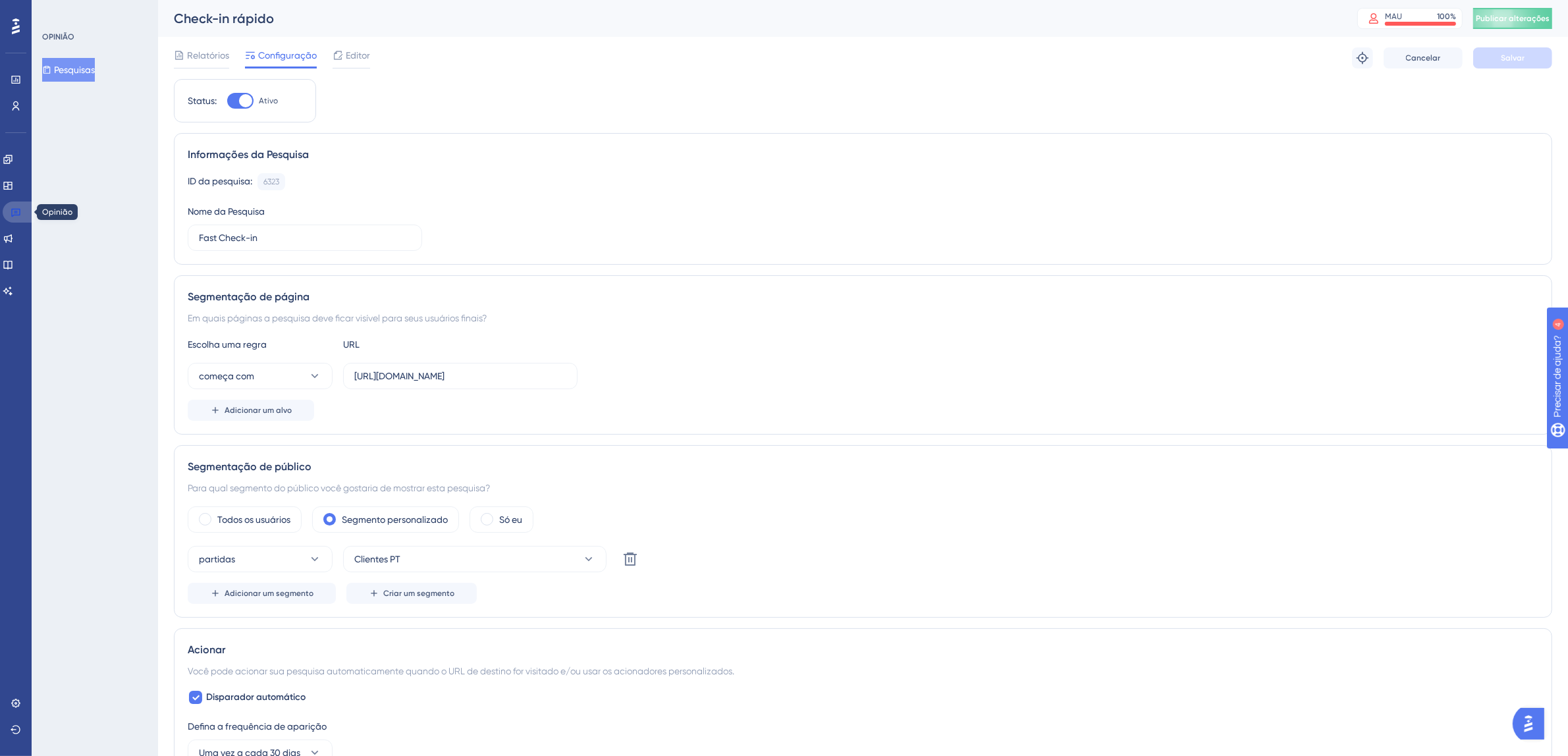
click at [18, 211] on icon at bounding box center [15, 212] width 10 height 10
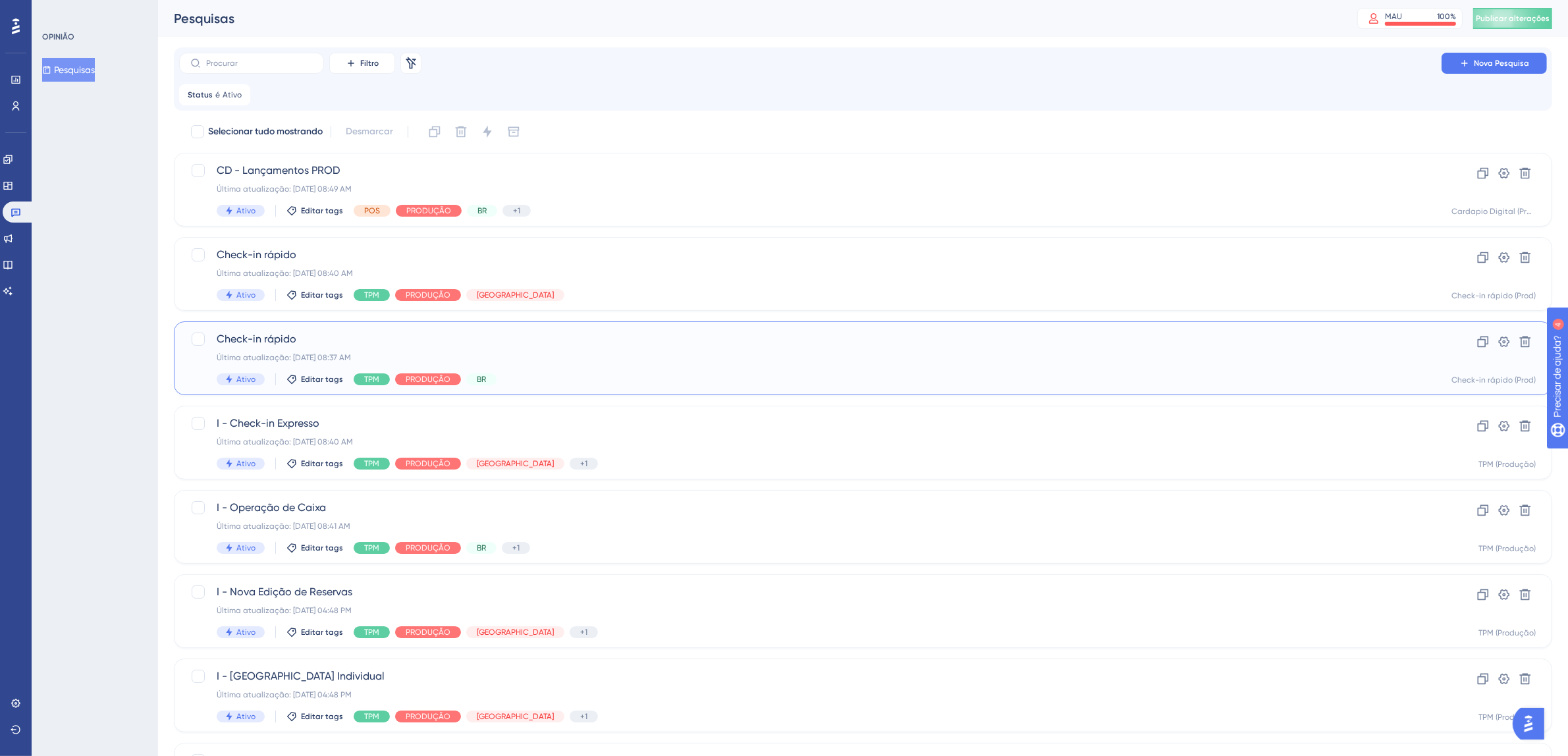
click at [912, 338] on span "Check-in rápido" at bounding box center [810, 339] width 1187 height 16
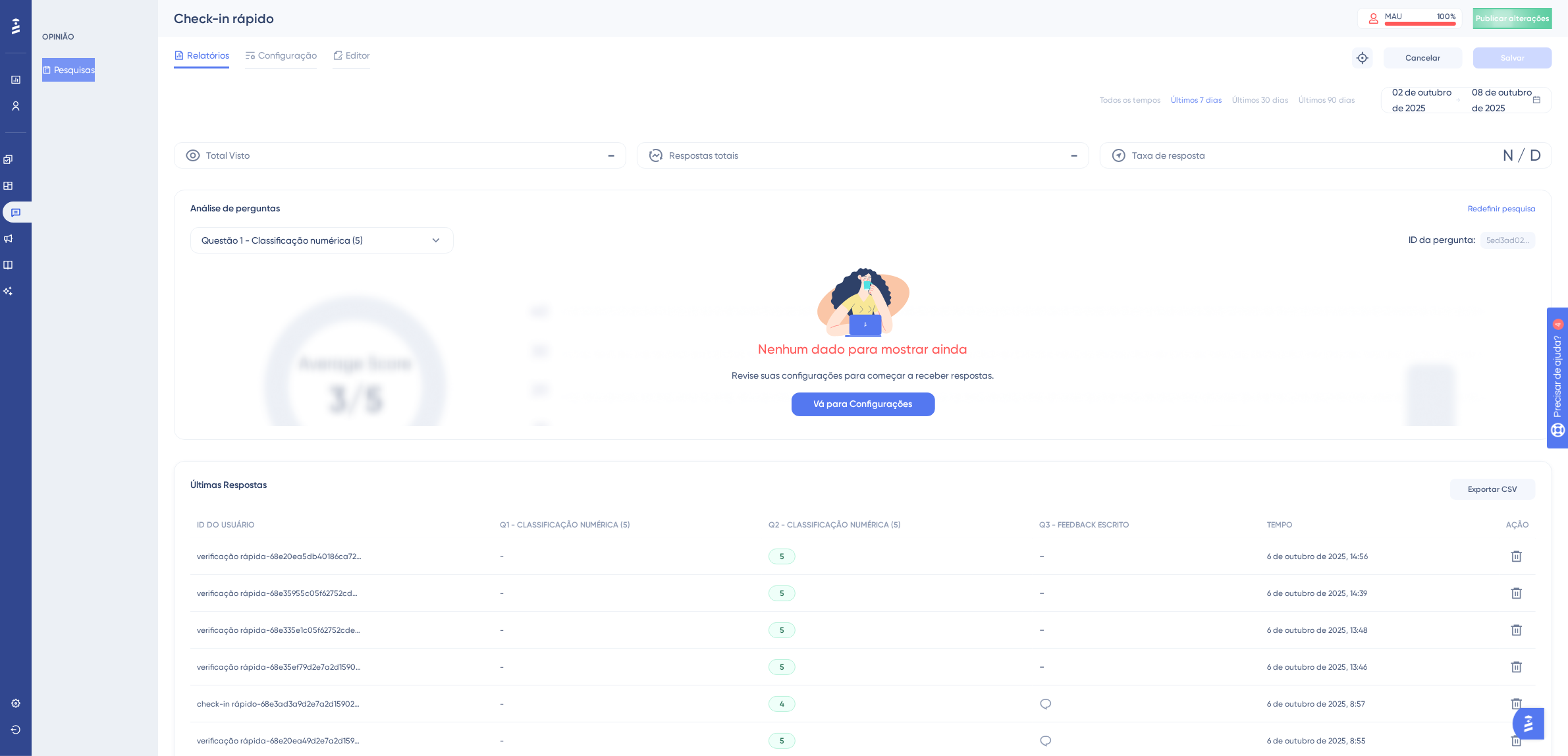
click at [1138, 98] on font "Todos os tempos" at bounding box center [1130, 100] width 61 height 9
click at [16, 26] on icon at bounding box center [15, 26] width 8 height 16
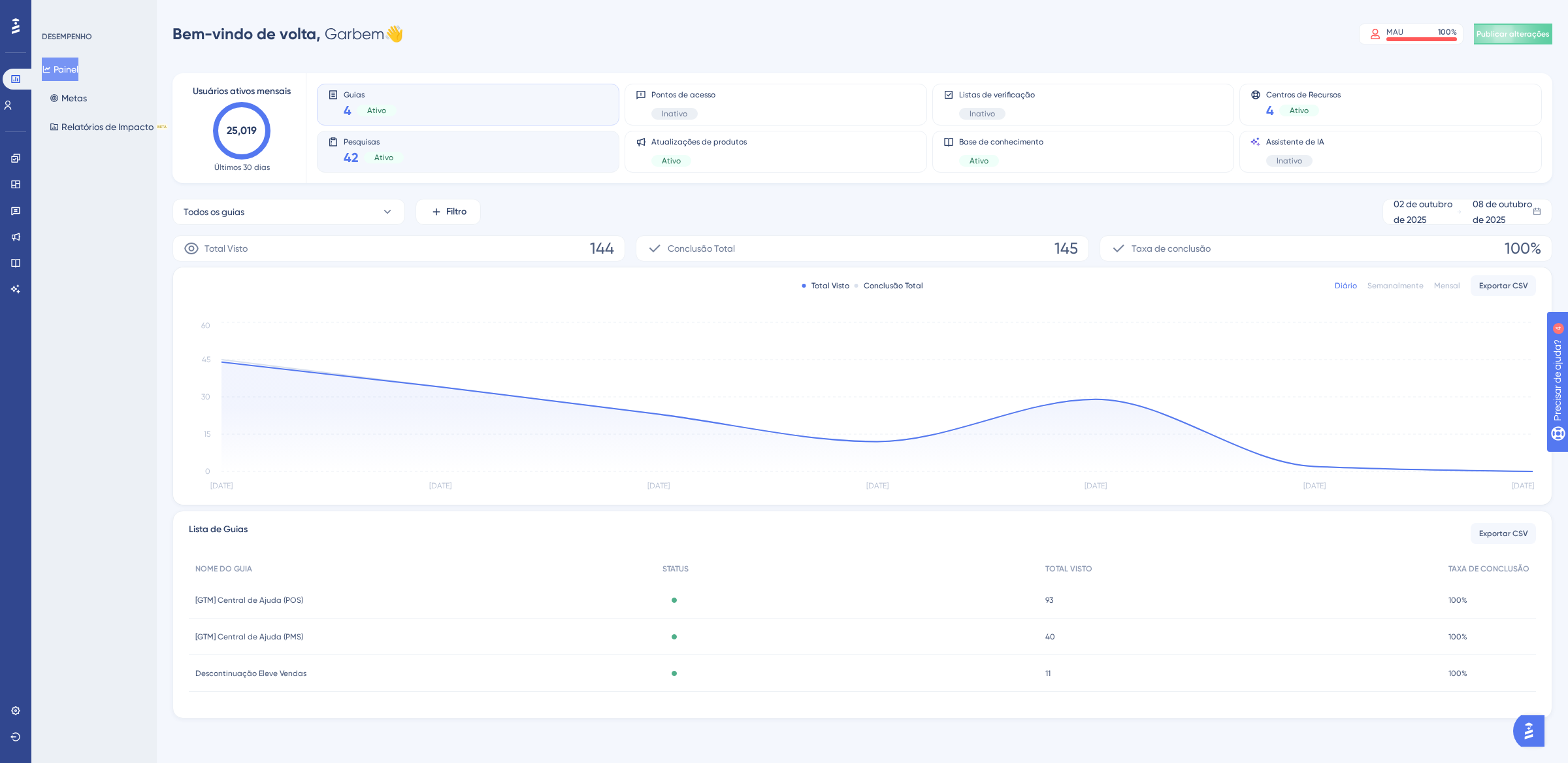
click at [449, 151] on div "Pesquisas 42 Ativo" at bounding box center [469, 152] width 281 height 30
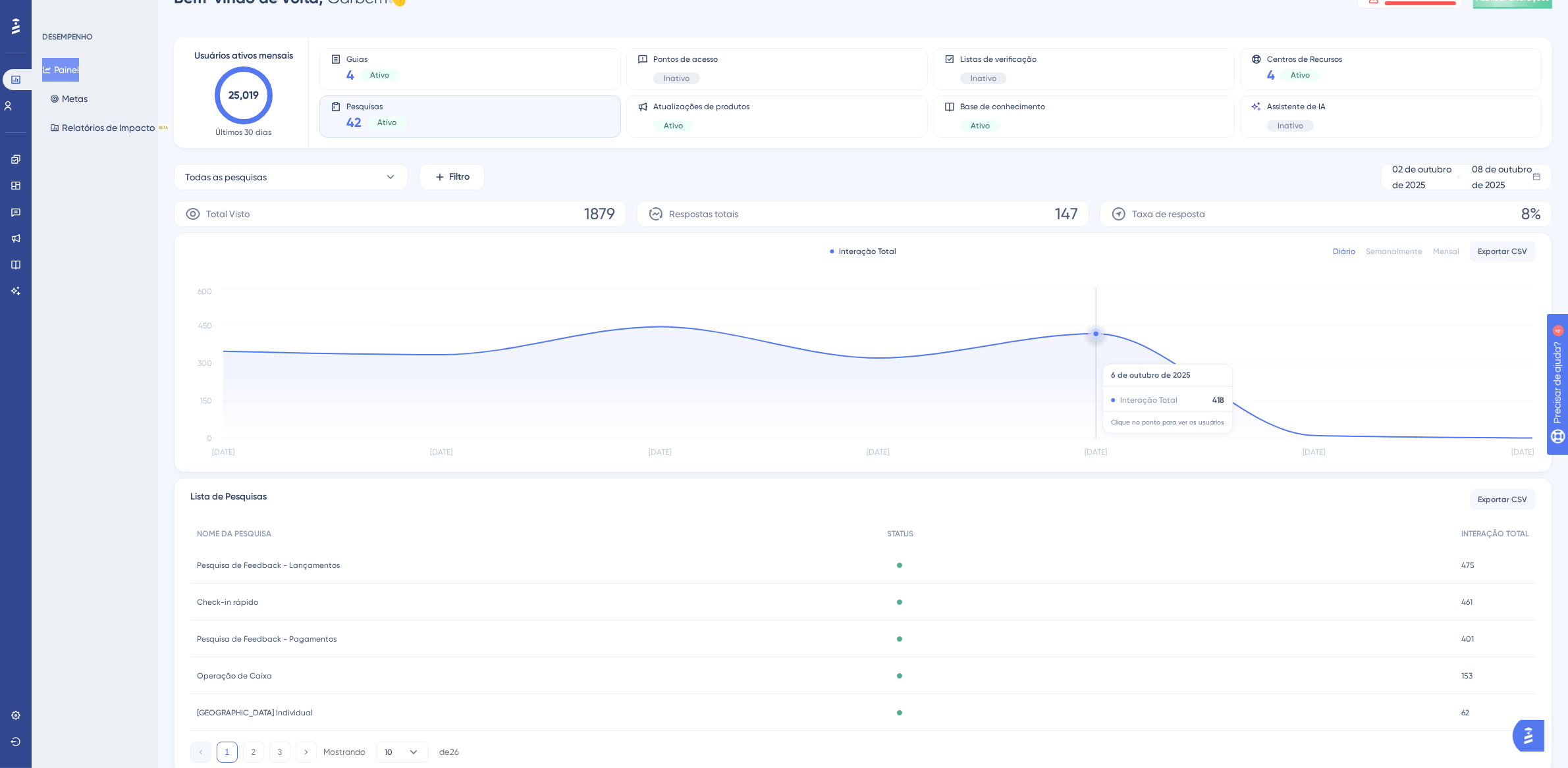
scroll to position [84, 0]
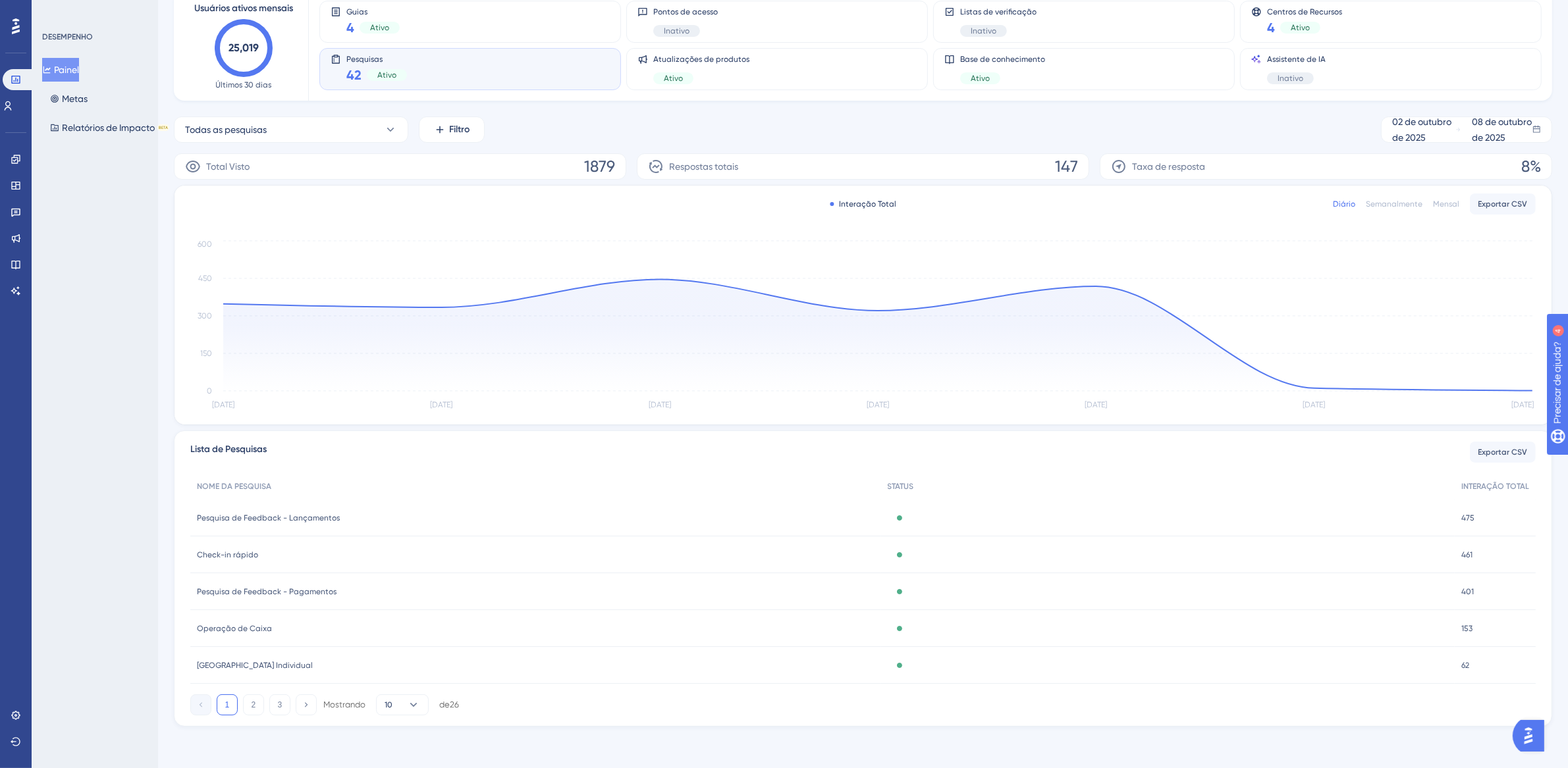
click at [1462, 667] on font "62" at bounding box center [1465, 665] width 8 height 9
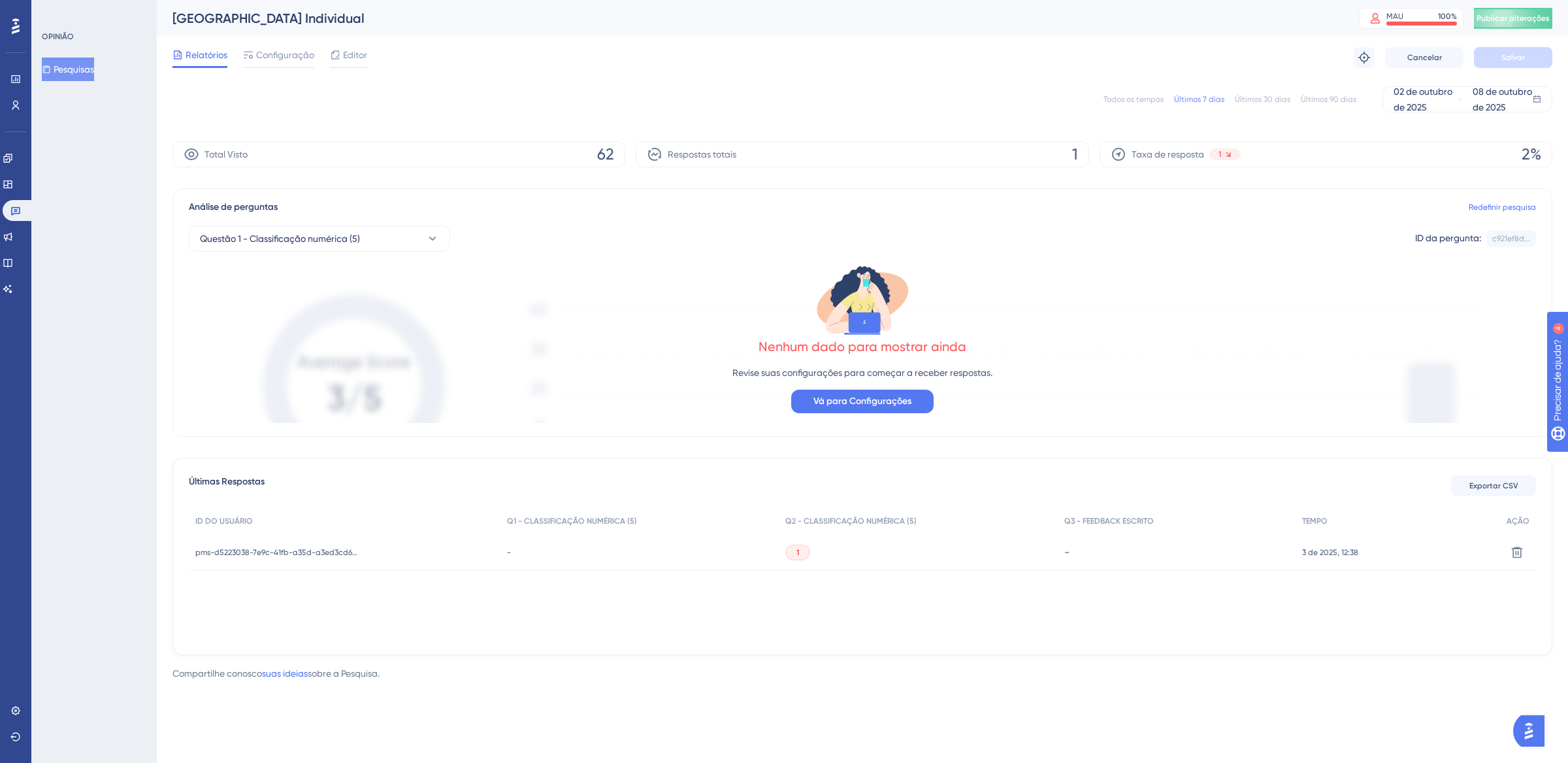
click at [1130, 98] on font "Todos os tempos" at bounding box center [1134, 99] width 60 height 9
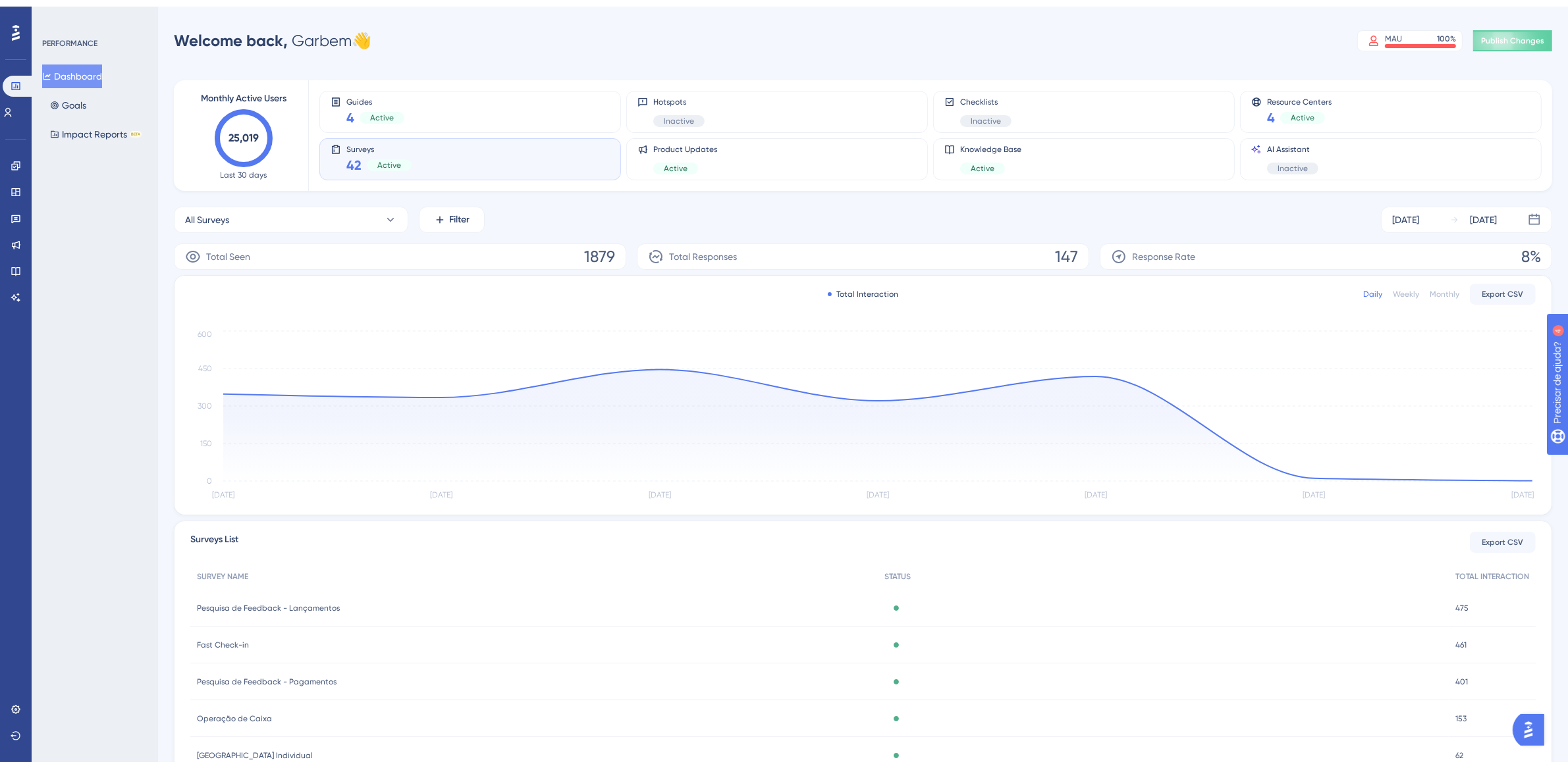
scroll to position [84, 0]
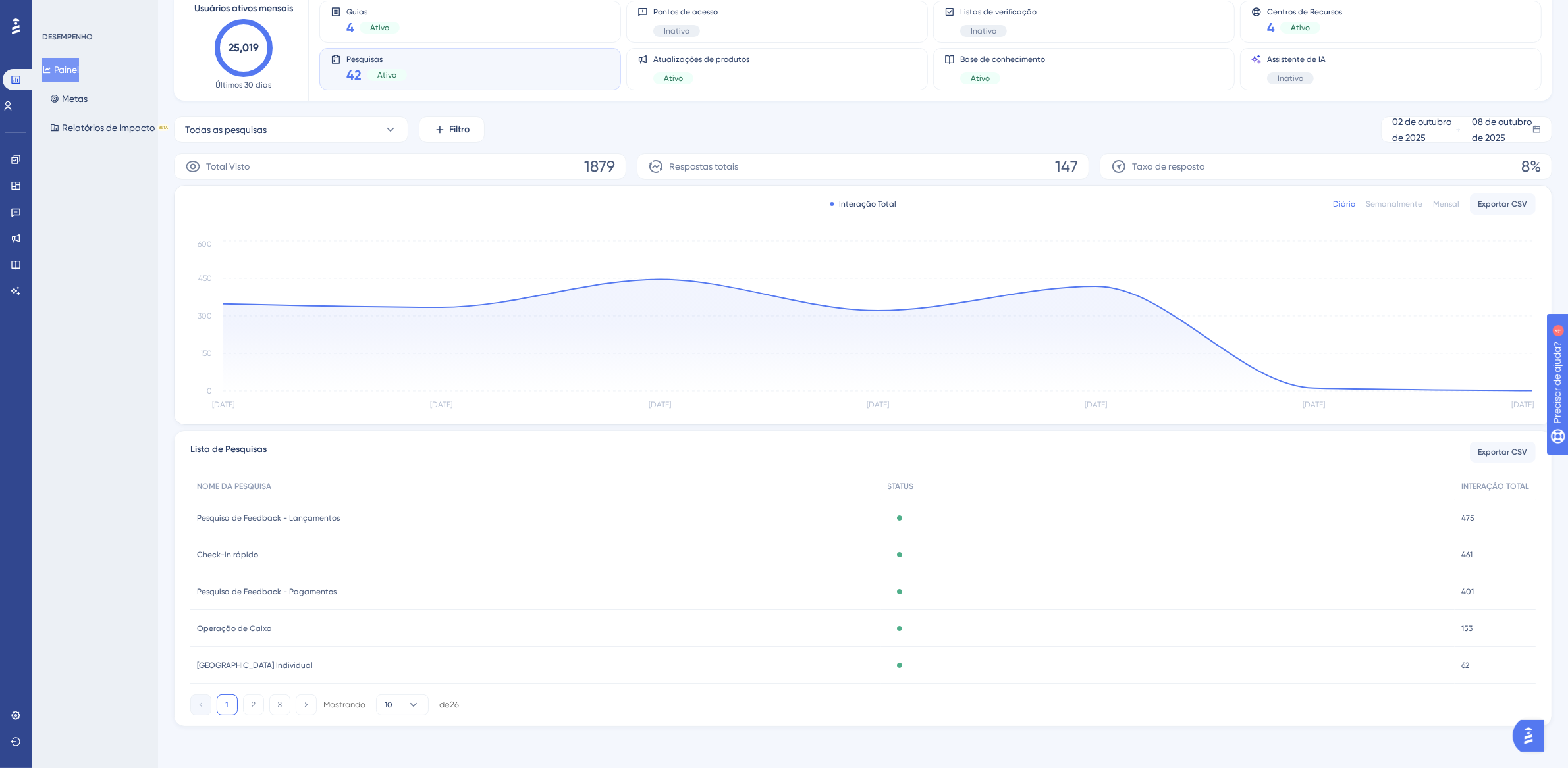
click at [235, 552] on font "Check-in rápido" at bounding box center [228, 554] width 61 height 9
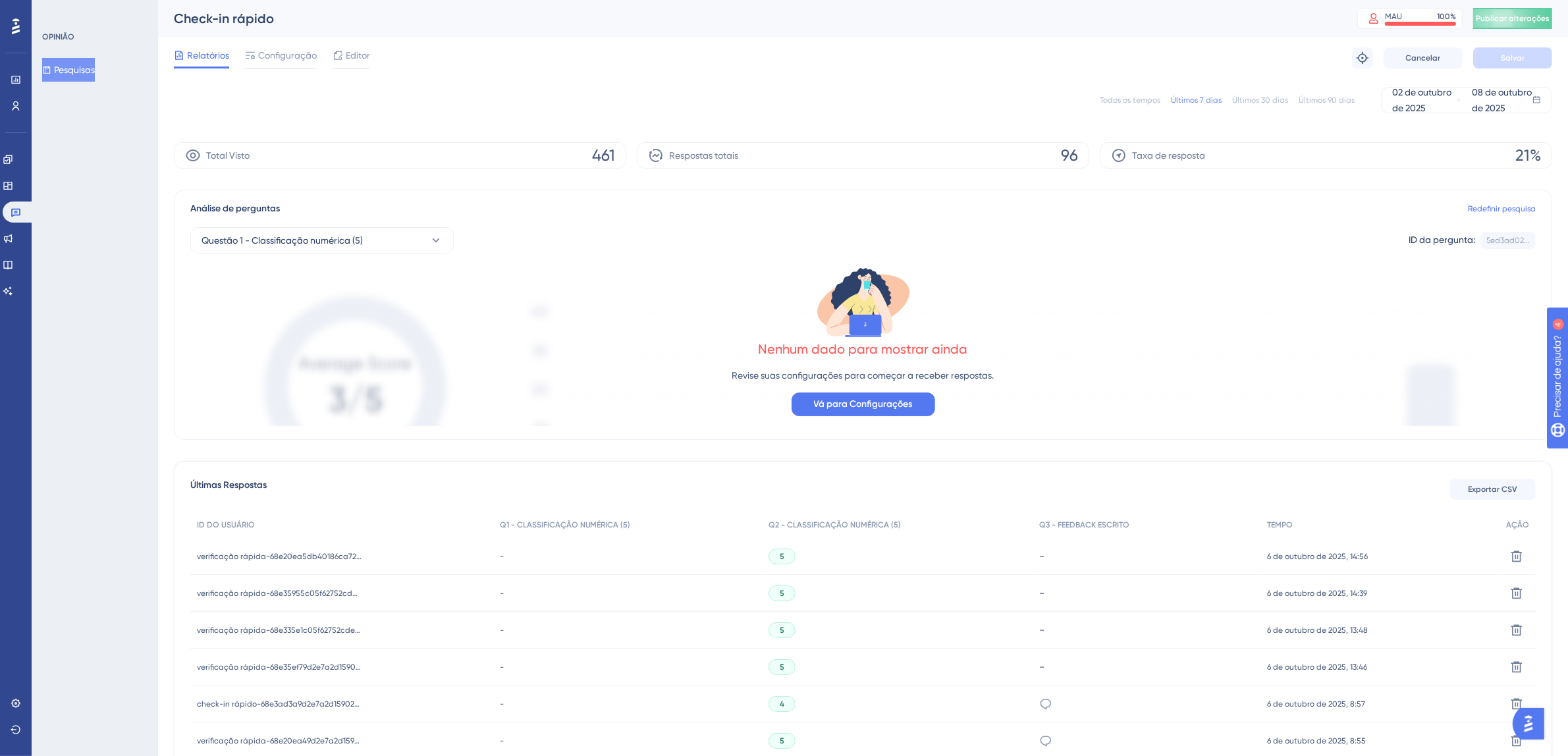
click at [1148, 97] on font "Todos os tempos" at bounding box center [1130, 100] width 61 height 9
click at [19, 207] on icon at bounding box center [15, 212] width 10 height 10
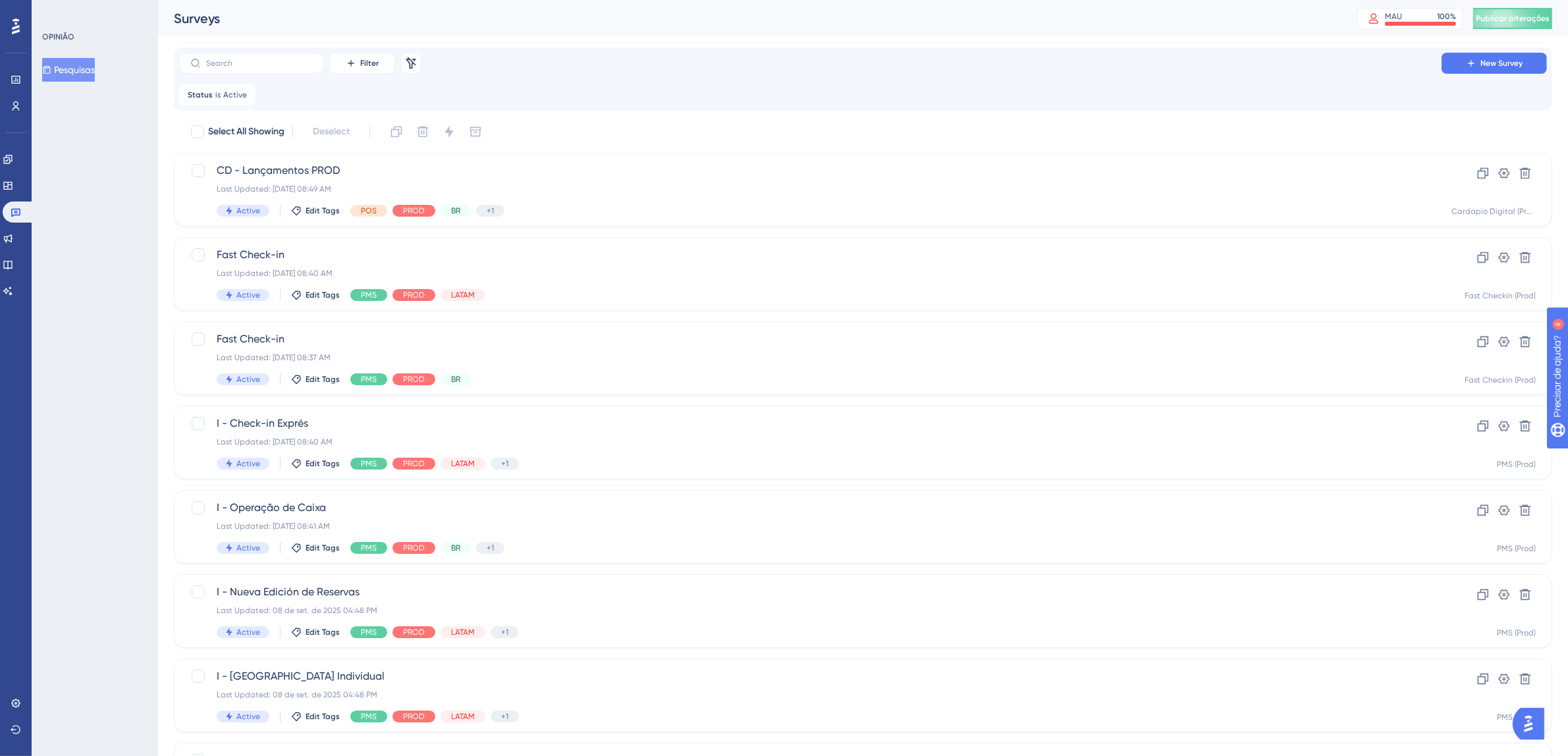
click at [13, 224] on div "Noivado Widgets Opinião Atualizações de produtos Base de conhecimento Assistent…" at bounding box center [15, 225] width 26 height 153
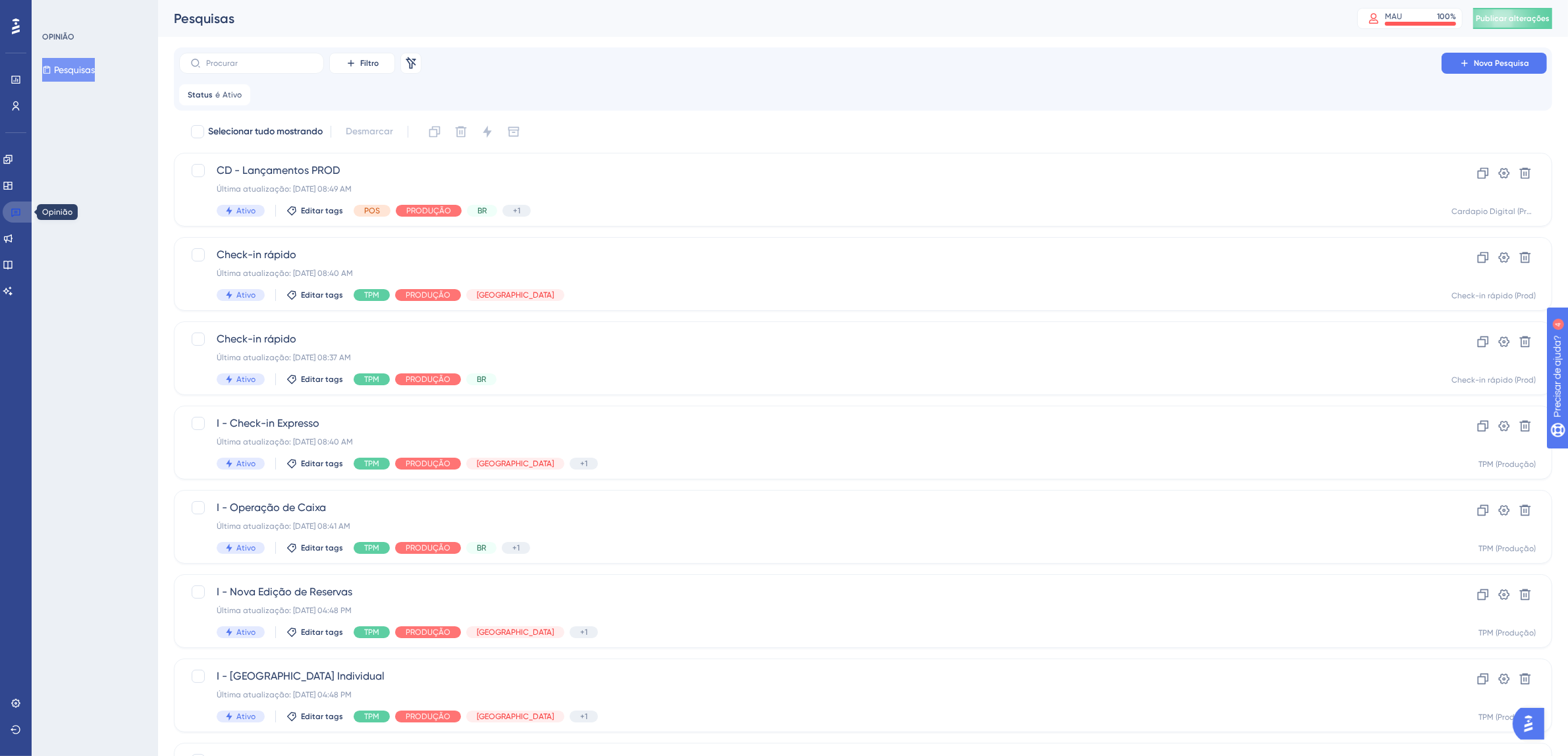
click at [15, 210] on icon at bounding box center [15, 212] width 10 height 10
click at [93, 67] on font "Pesquisas" at bounding box center [74, 69] width 41 height 10
click at [83, 75] on font "Pesquisas" at bounding box center [74, 69] width 41 height 16
click at [19, 218] on link at bounding box center [18, 212] width 31 height 21
click at [13, 236] on icon at bounding box center [8, 239] width 8 height 8
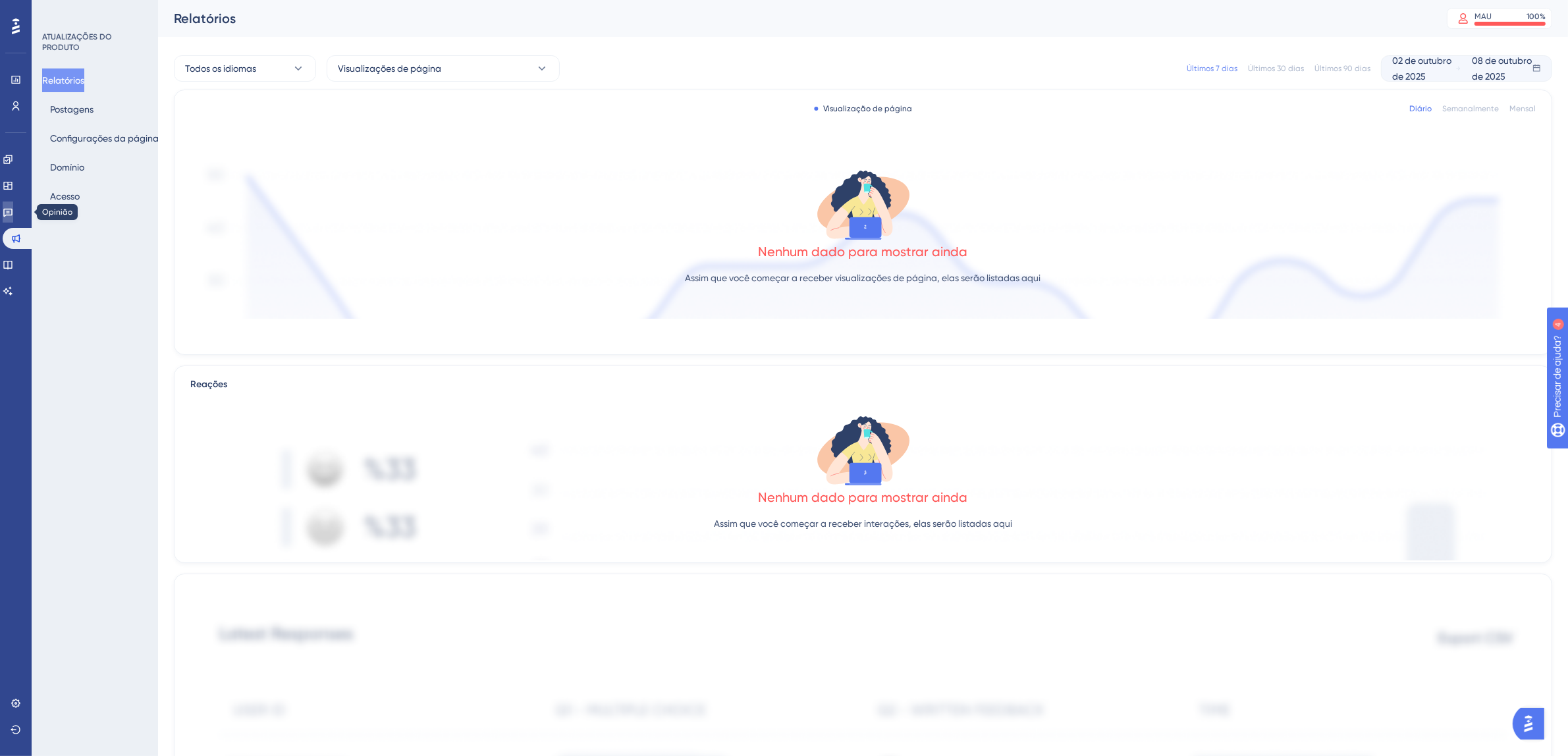
click at [14, 217] on icon at bounding box center [8, 212] width 10 height 10
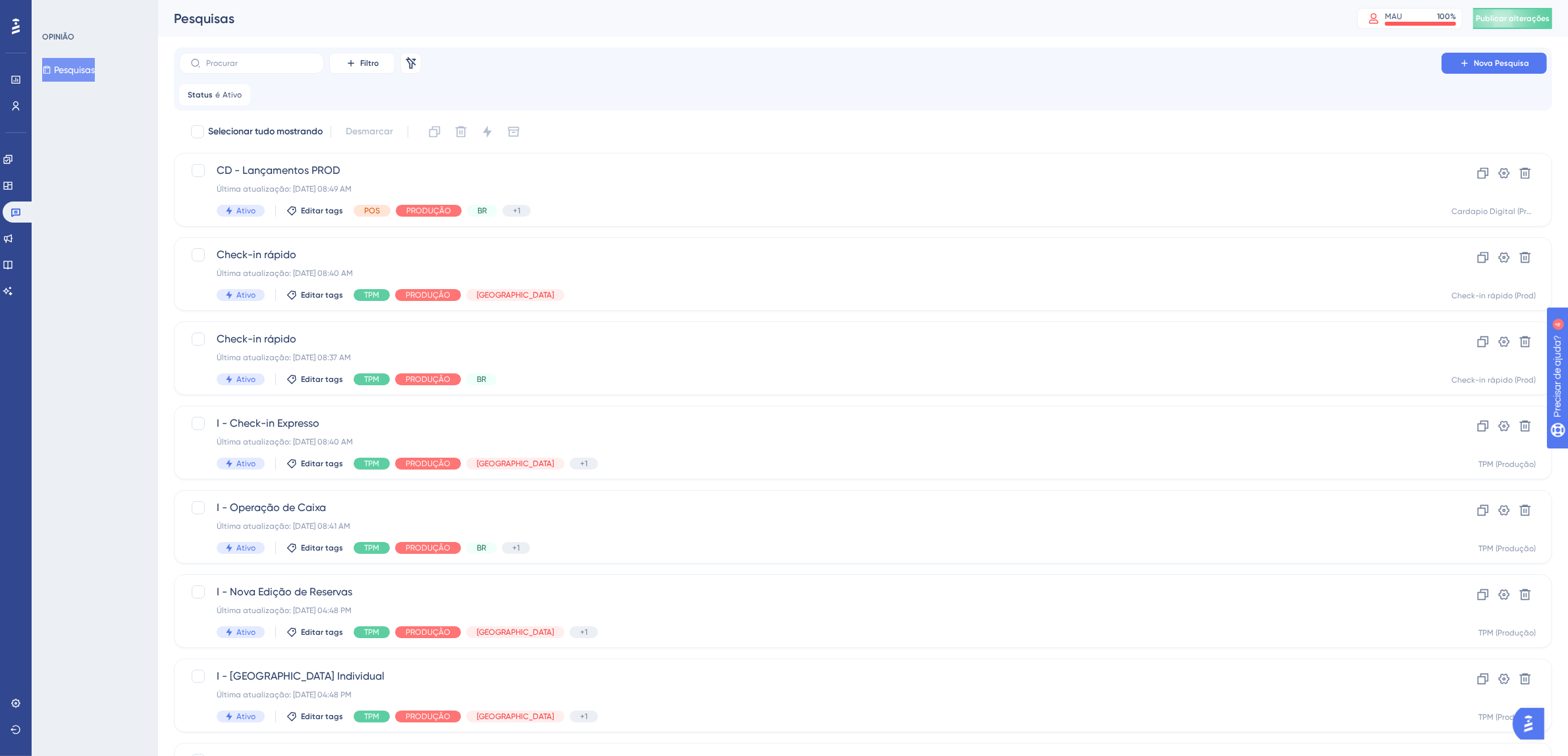
click at [1503, 48] on div "Filtro Remover filtros Nova Pesquisa Status é Ativo Ativo Remover" at bounding box center [862, 79] width 1378 height 63
click at [1498, 57] on button "Nova Pesquisa" at bounding box center [1494, 63] width 105 height 21
click at [19, 34] on icon at bounding box center [15, 26] width 8 height 17
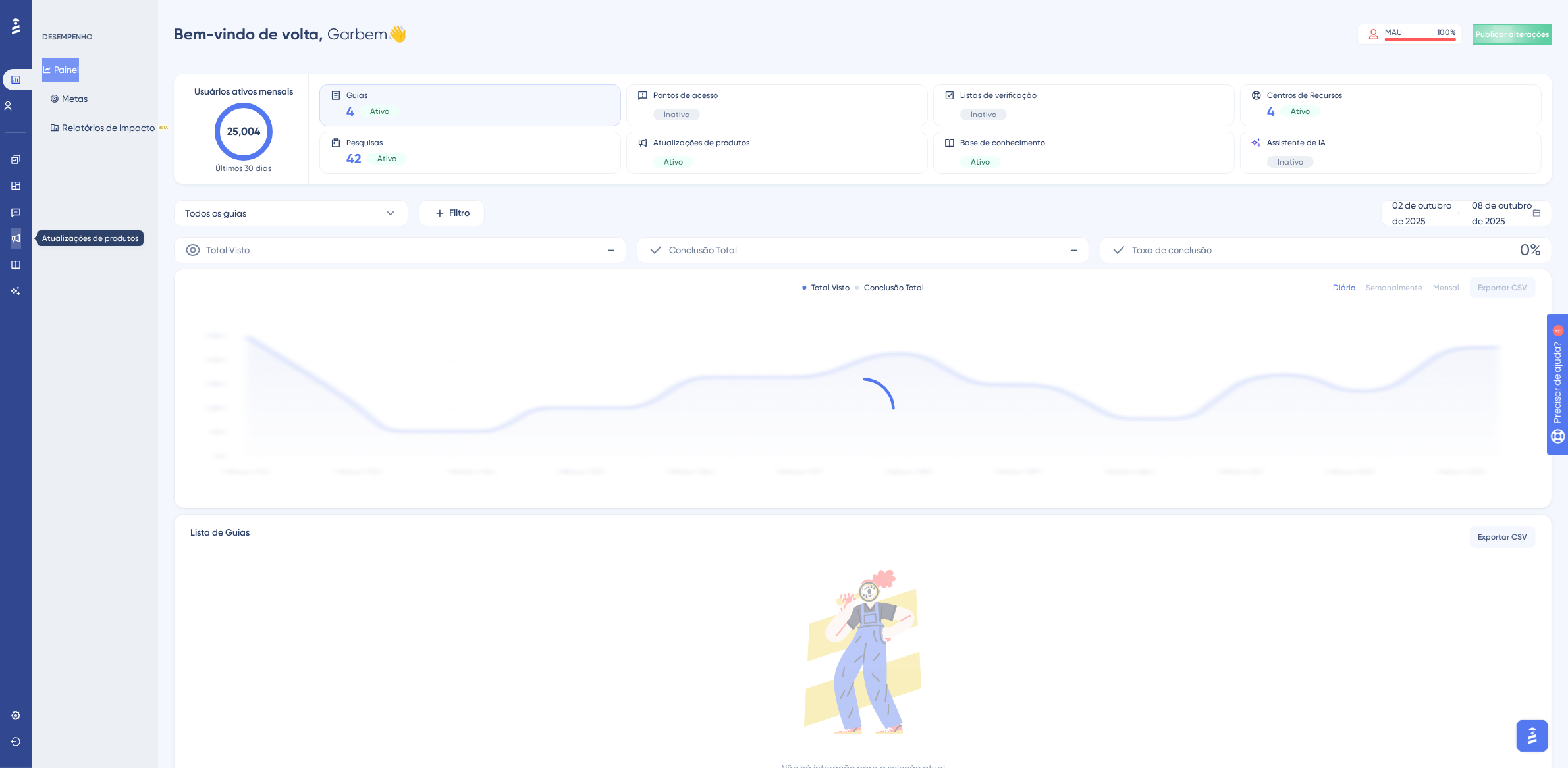
click at [10, 238] on link at bounding box center [15, 238] width 10 height 21
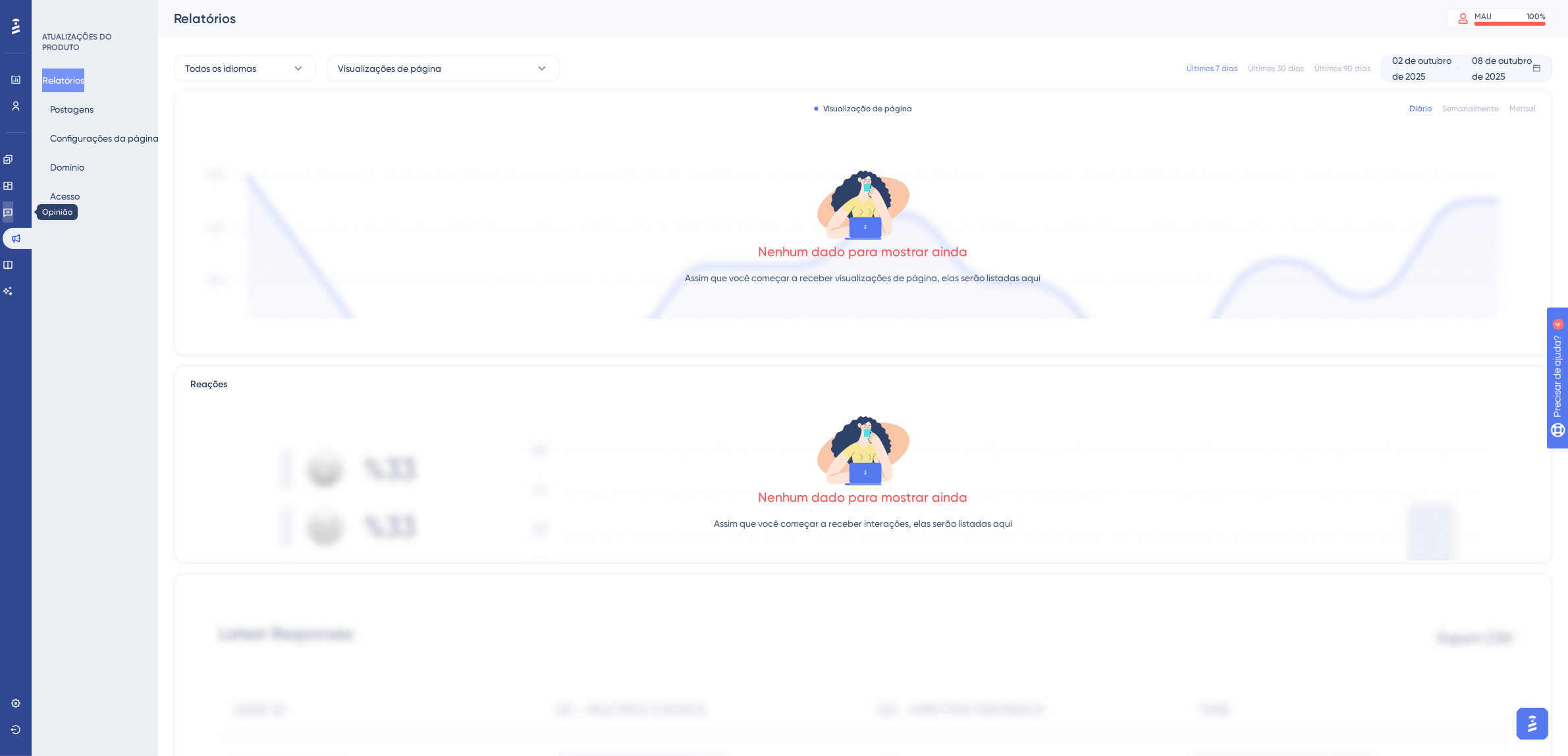
click at [14, 213] on icon at bounding box center [8, 212] width 10 height 10
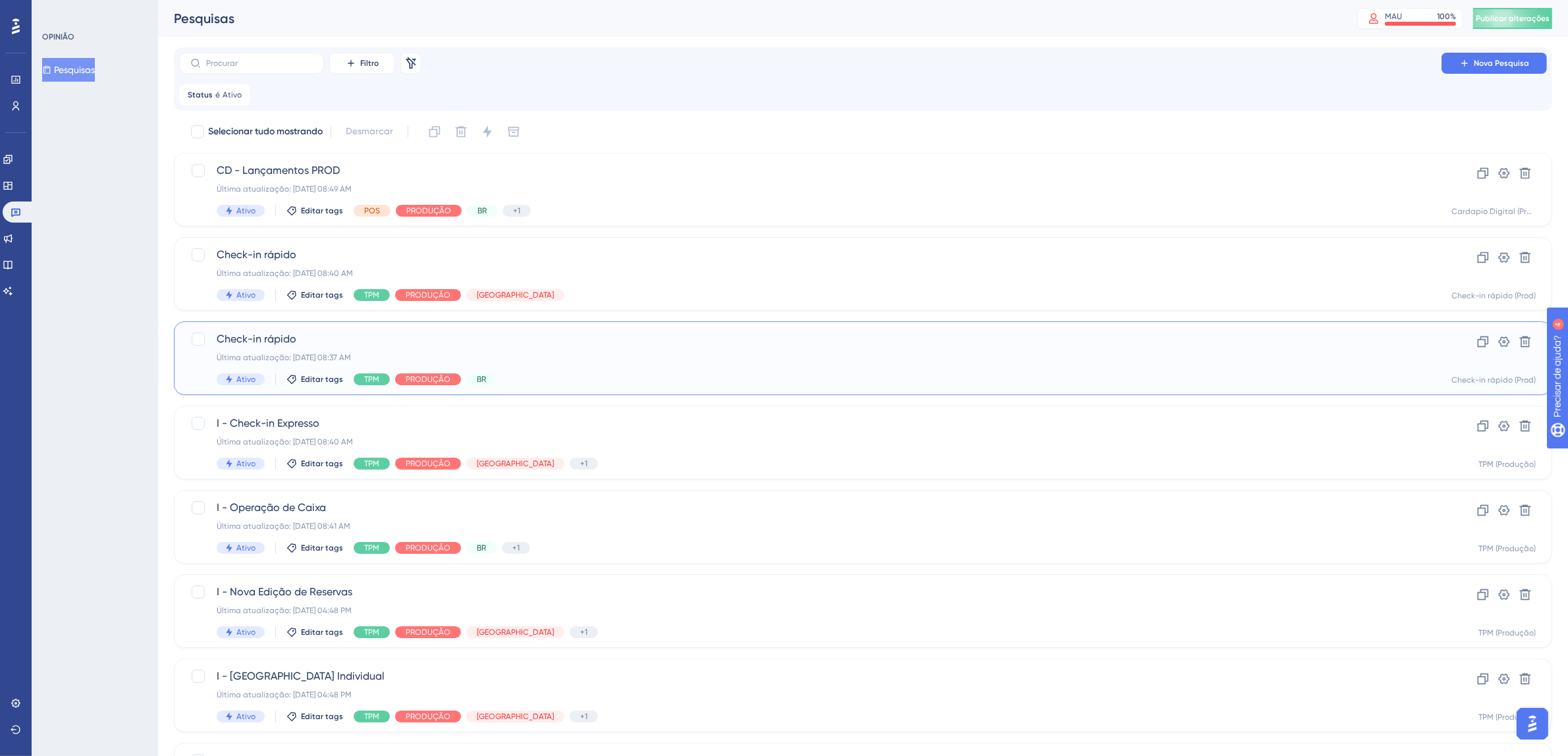
click at [1070, 350] on div "Check-in rápido Última atualização: 08 de out. de 2025 08:37 AM Ativo Editar ta…" at bounding box center [810, 358] width 1187 height 54
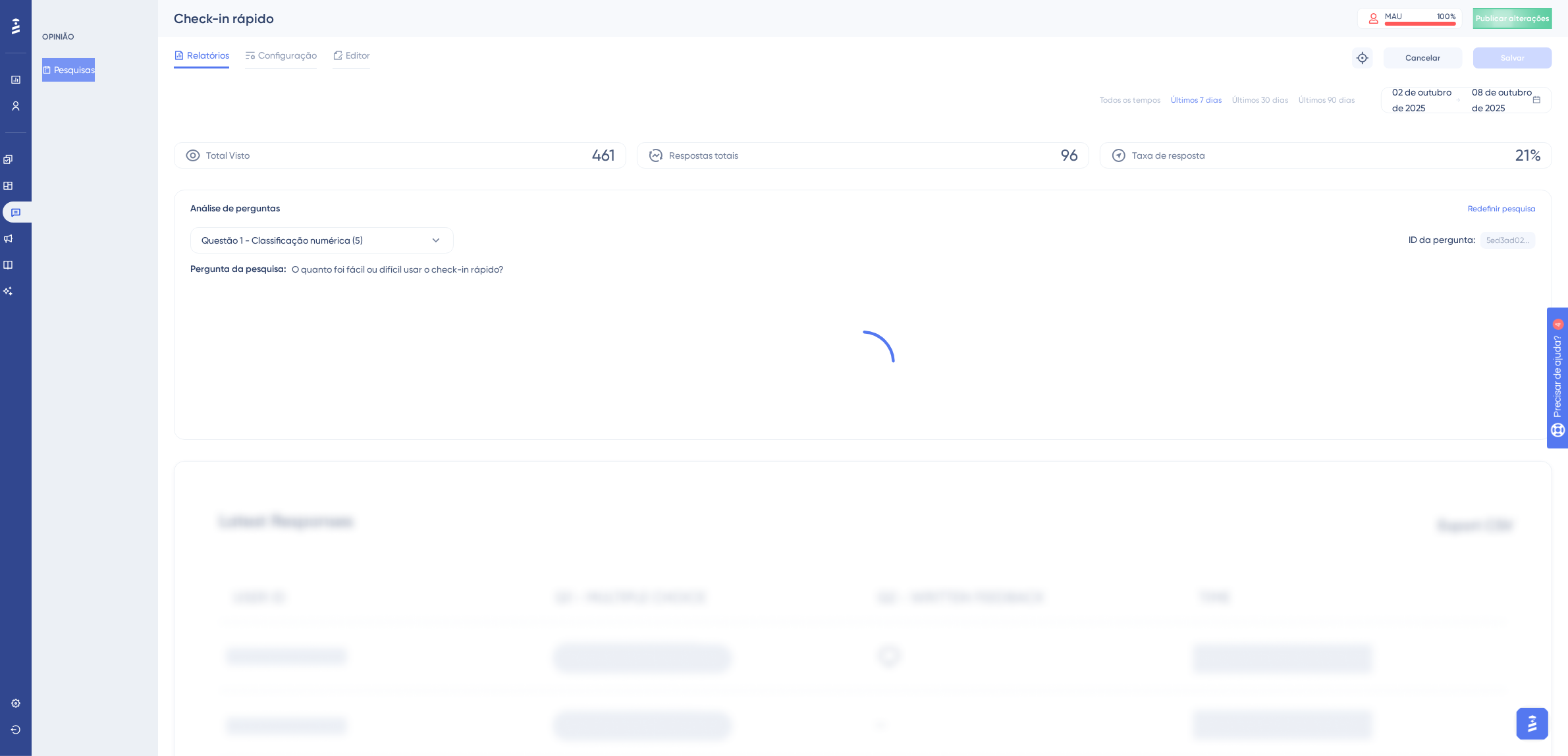
click at [1138, 96] on font "Todos os tempos" at bounding box center [1130, 100] width 61 height 9
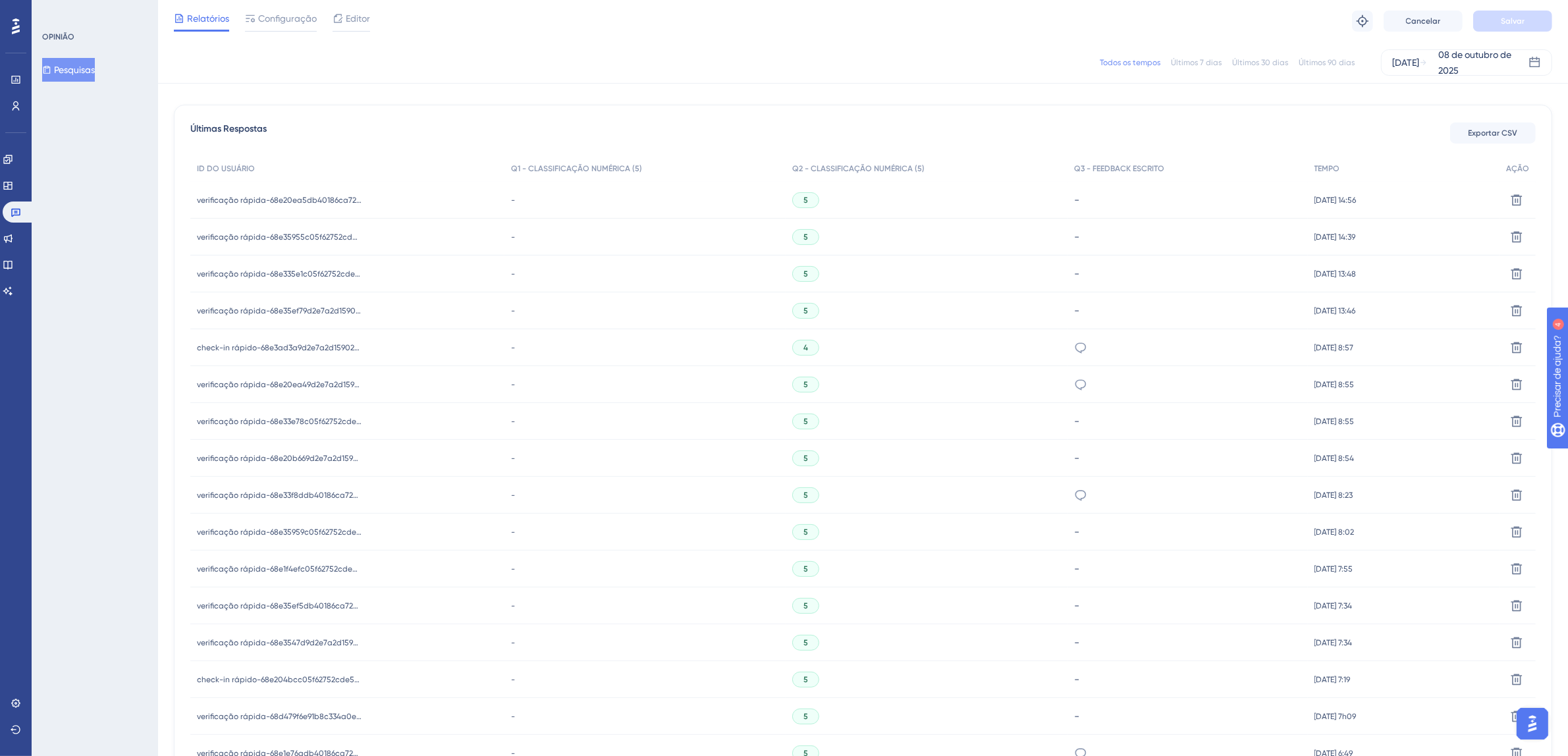
scroll to position [361, 0]
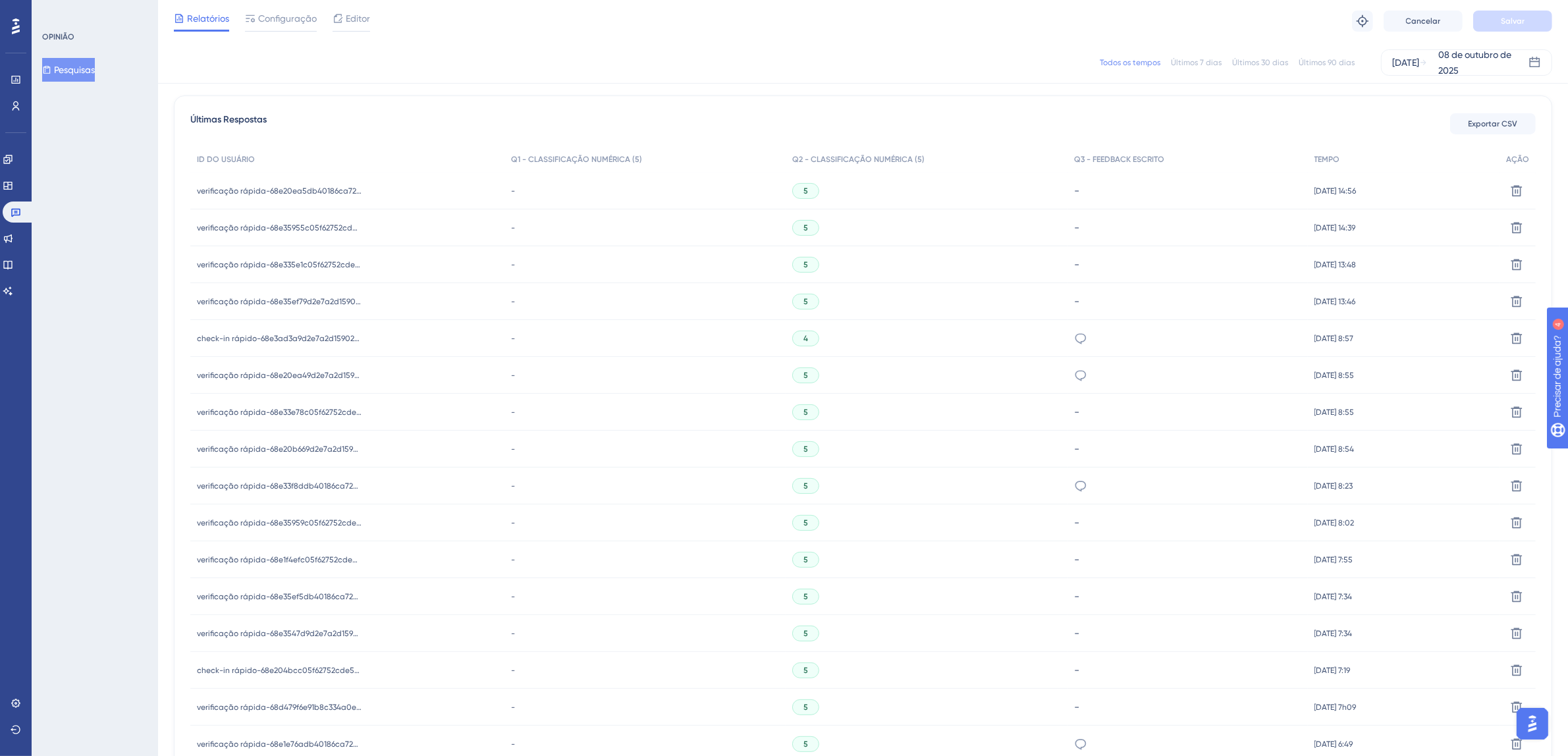
click at [506, 190] on div "-" at bounding box center [644, 191] width 280 height 37
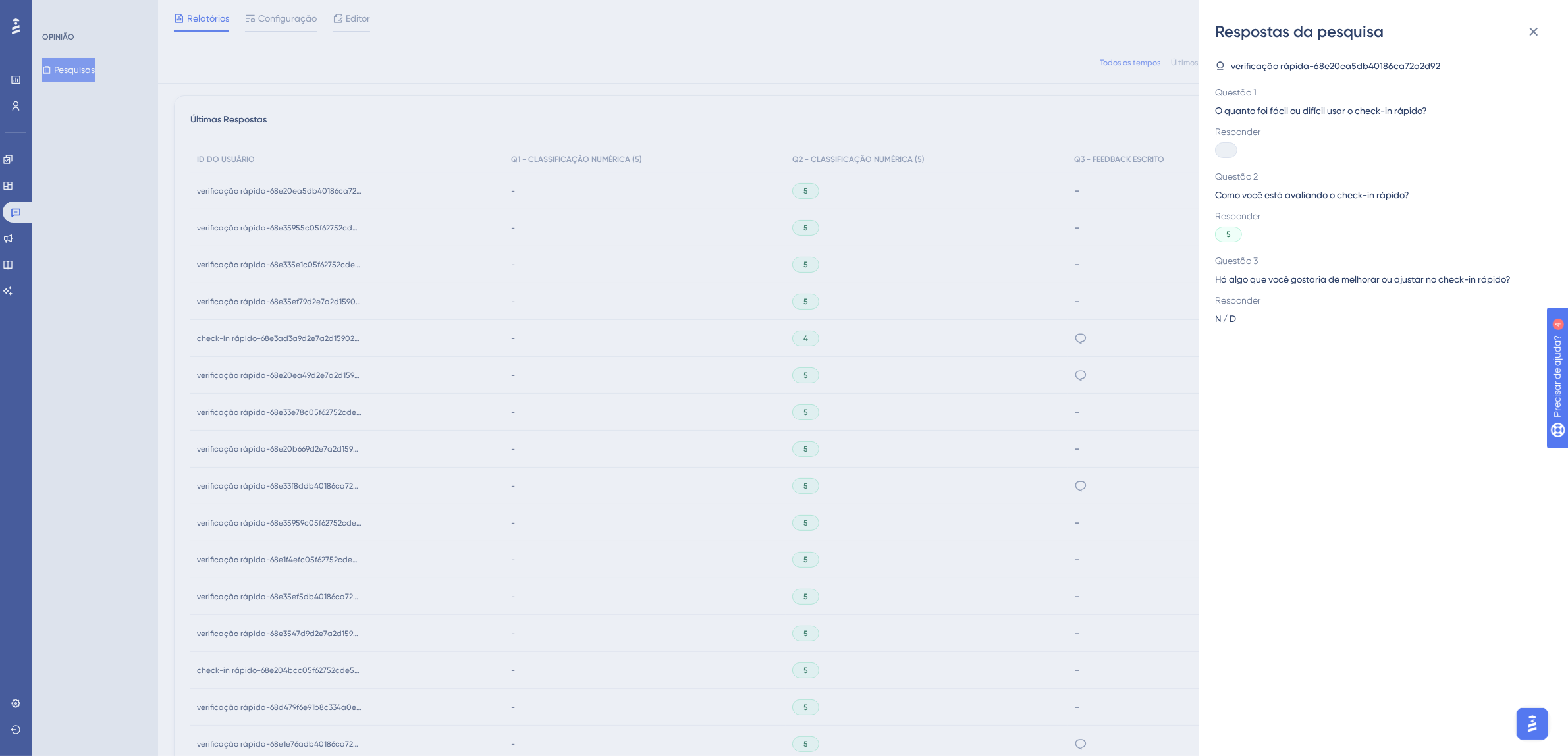
click at [1230, 150] on div at bounding box center [1226, 150] width 22 height 16
click at [1529, 36] on icon at bounding box center [1533, 31] width 16 height 16
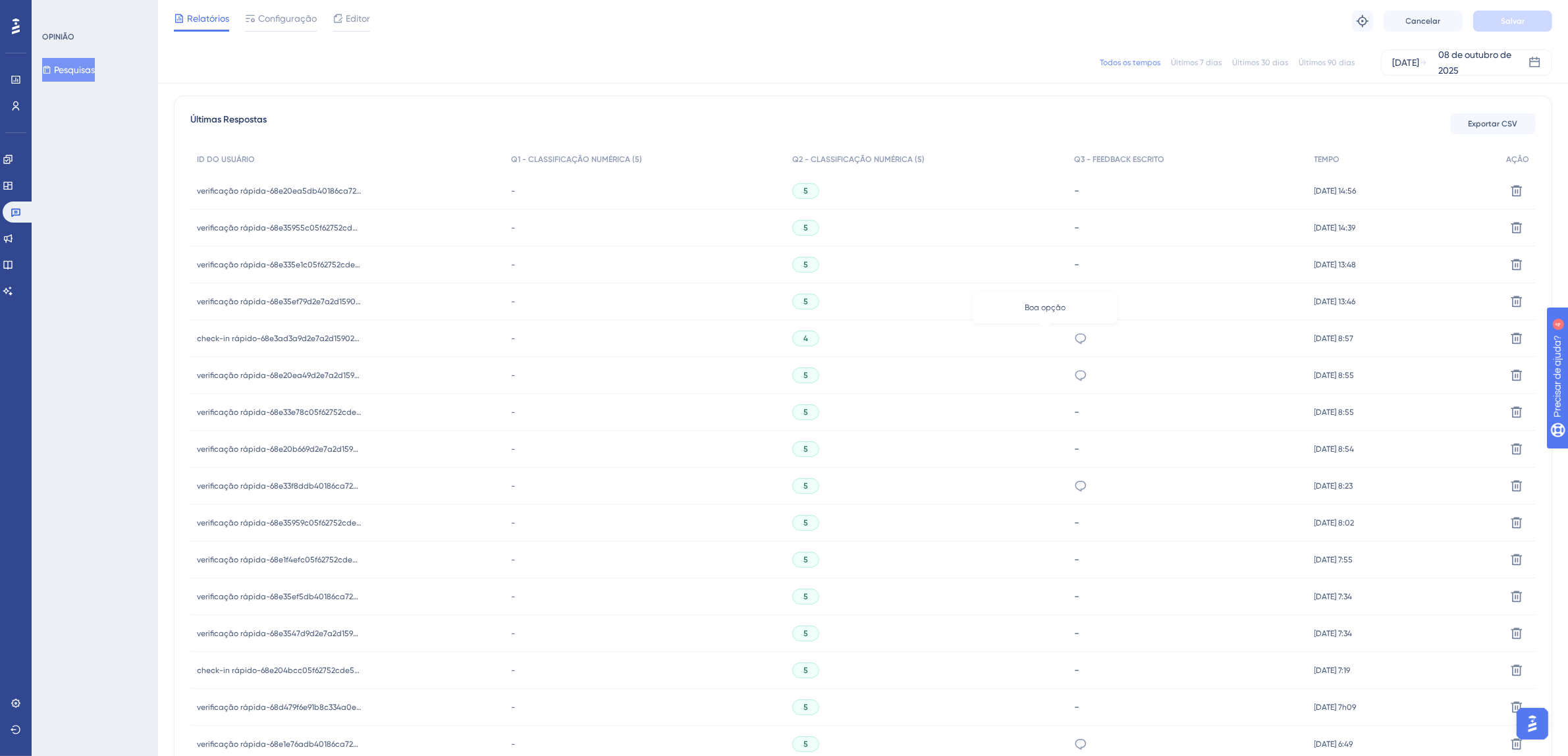
click at [1074, 338] on icon at bounding box center [1081, 339] width 14 height 14
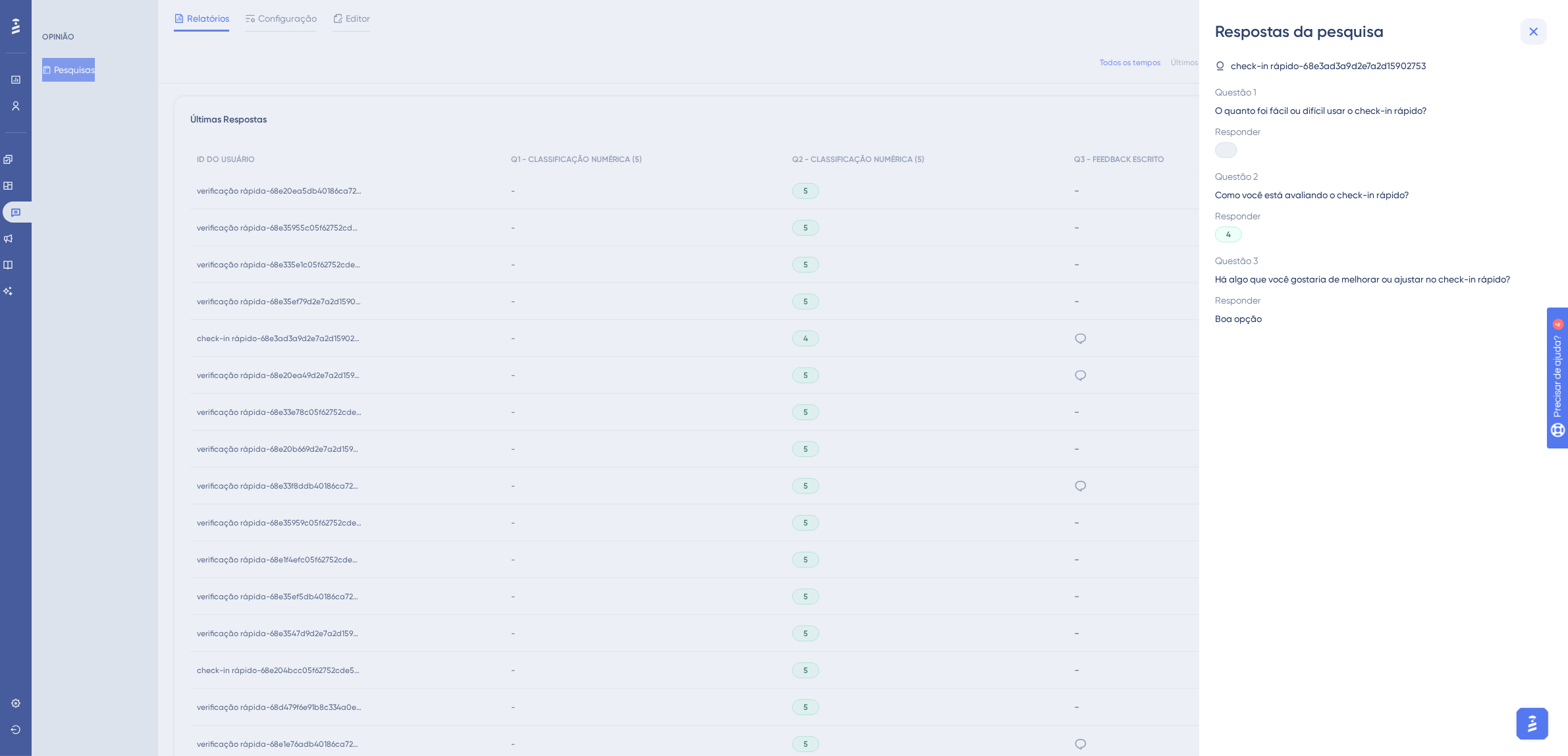
click at [1536, 34] on icon at bounding box center [1534, 32] width 8 height 8
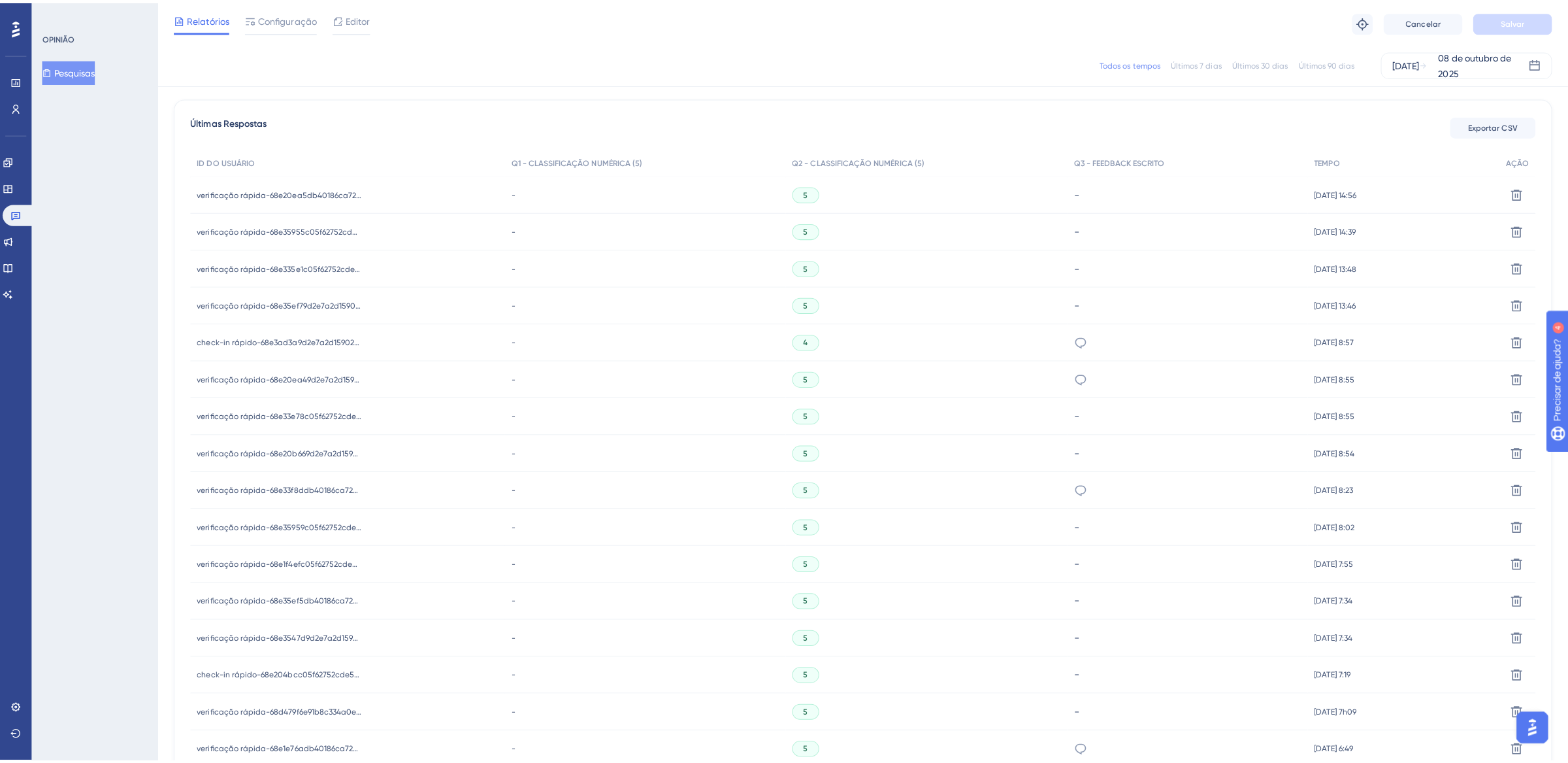
scroll to position [0, 0]
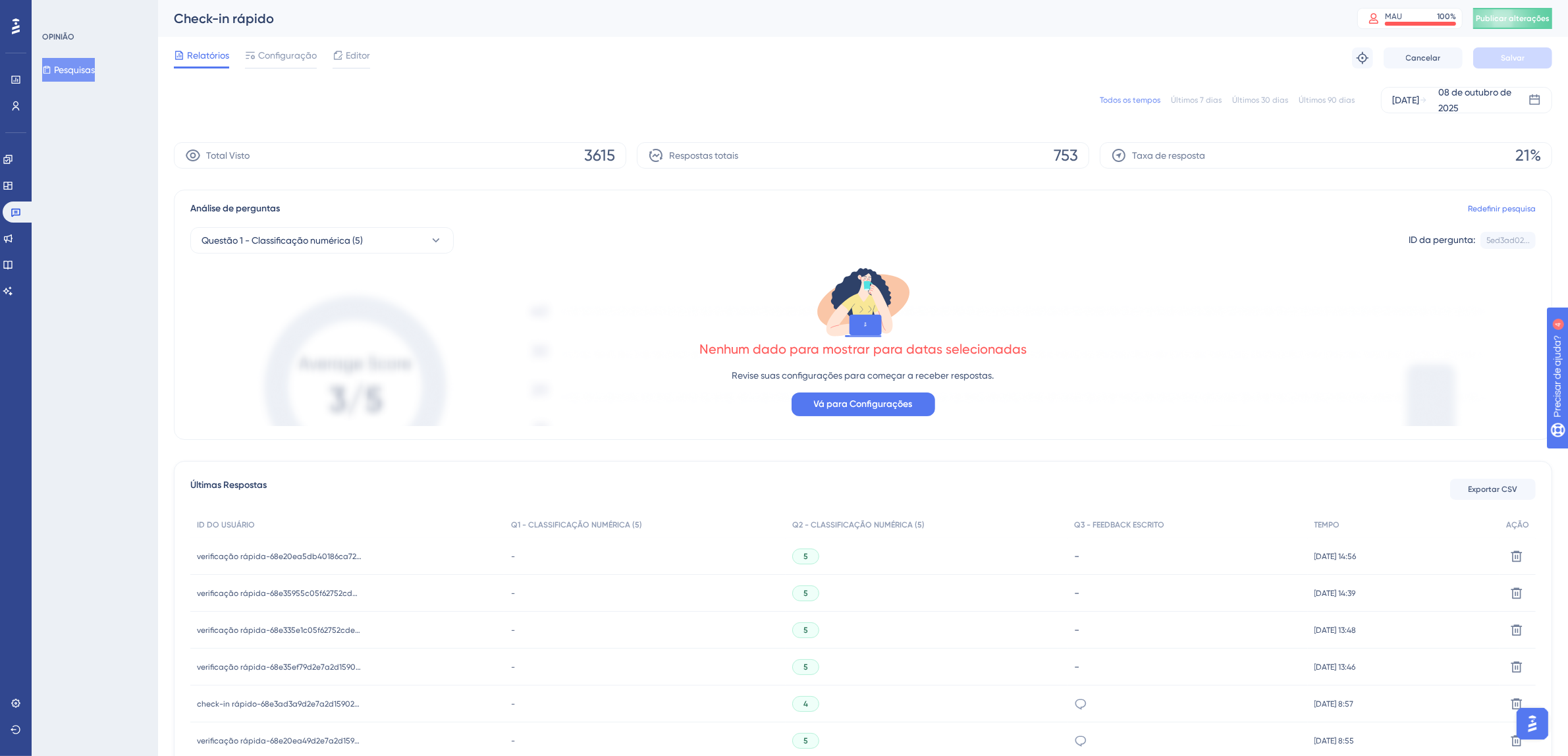
click at [377, 58] on div "Relatórios Configuração Editor Solucionar problemas Cancelar Salvar" at bounding box center [862, 58] width 1378 height 42
click at [361, 58] on font "Editor" at bounding box center [358, 55] width 25 height 10
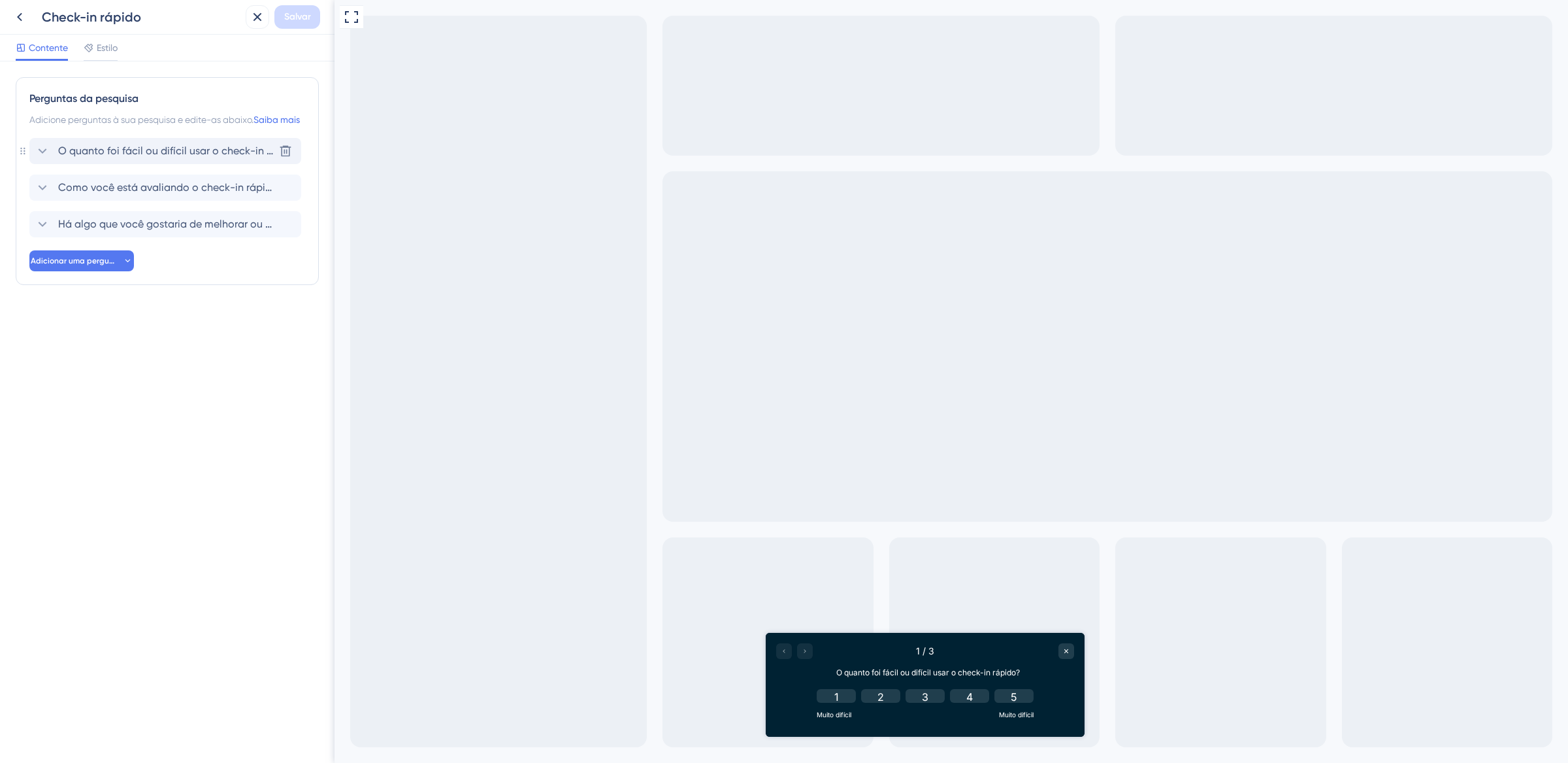
click at [110, 157] on font "O quanto foi fácil ou difícil usar o check-in rápido?" at bounding box center [181, 150] width 246 height 13
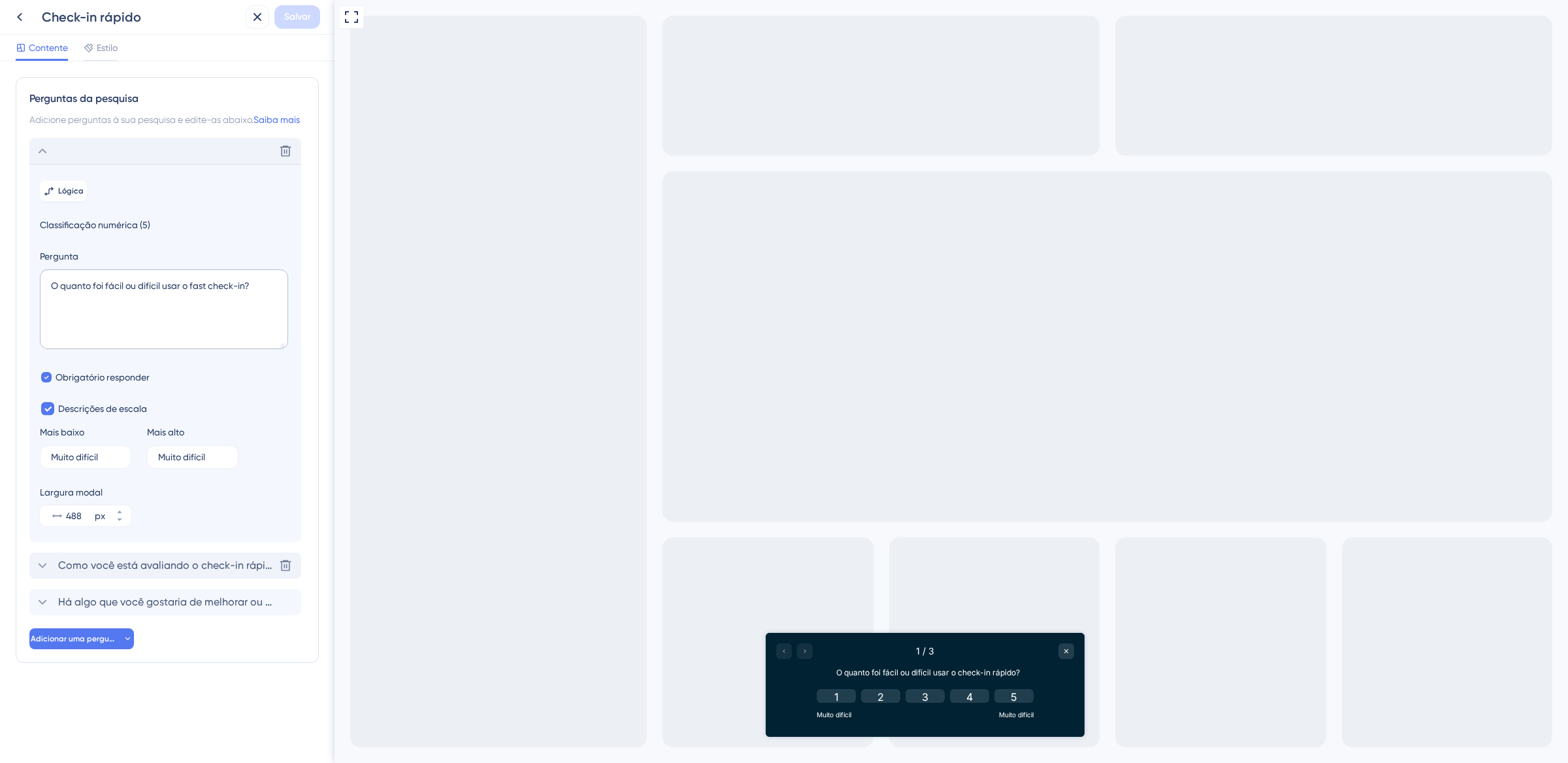
click at [125, 571] on font "Como você está avaliando o check-in rápido?" at bounding box center [170, 565] width 225 height 13
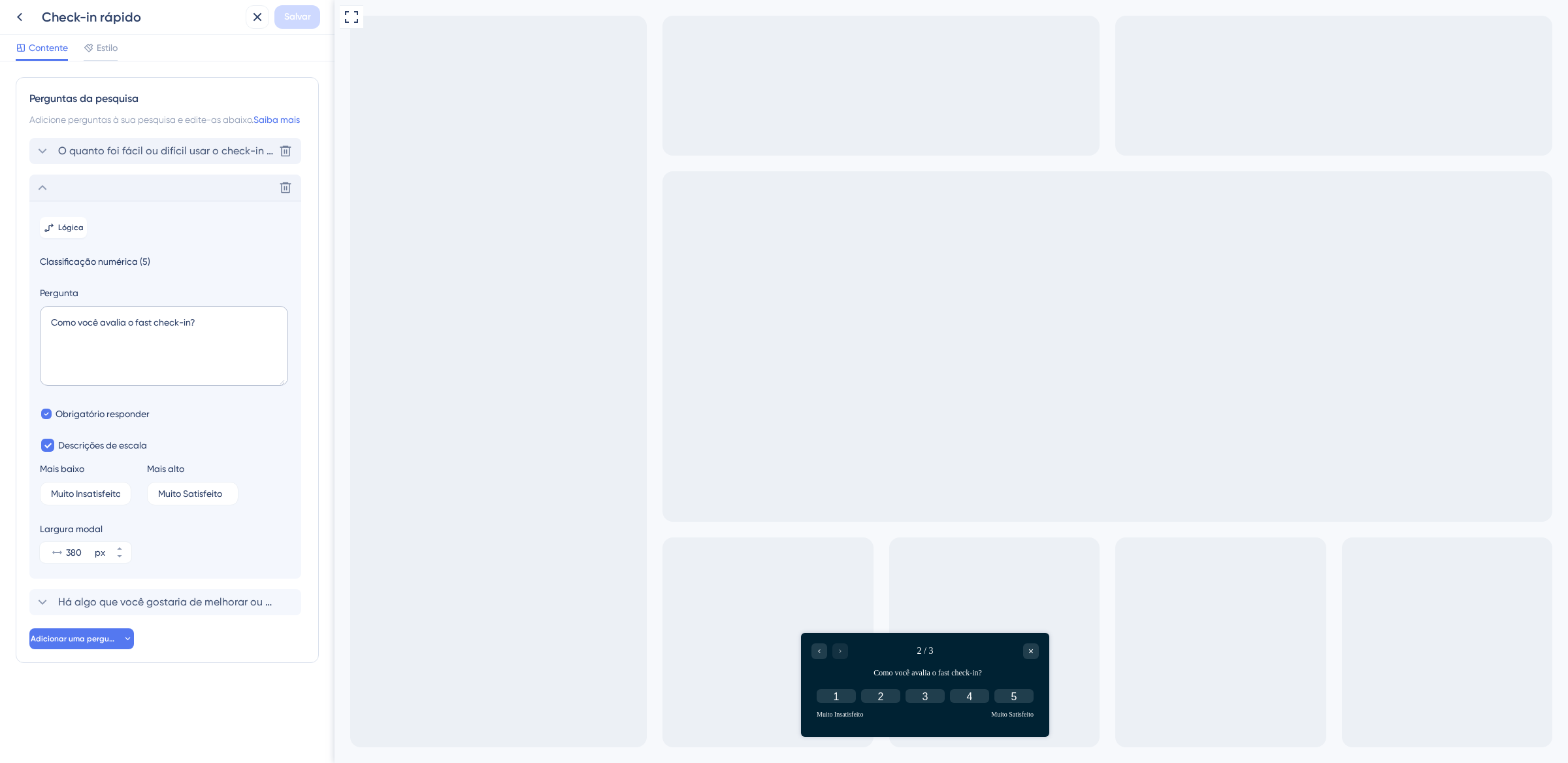
click at [125, 157] on font "O quanto foi fácil ou difícil usar o check-in rápido?" at bounding box center [181, 150] width 246 height 13
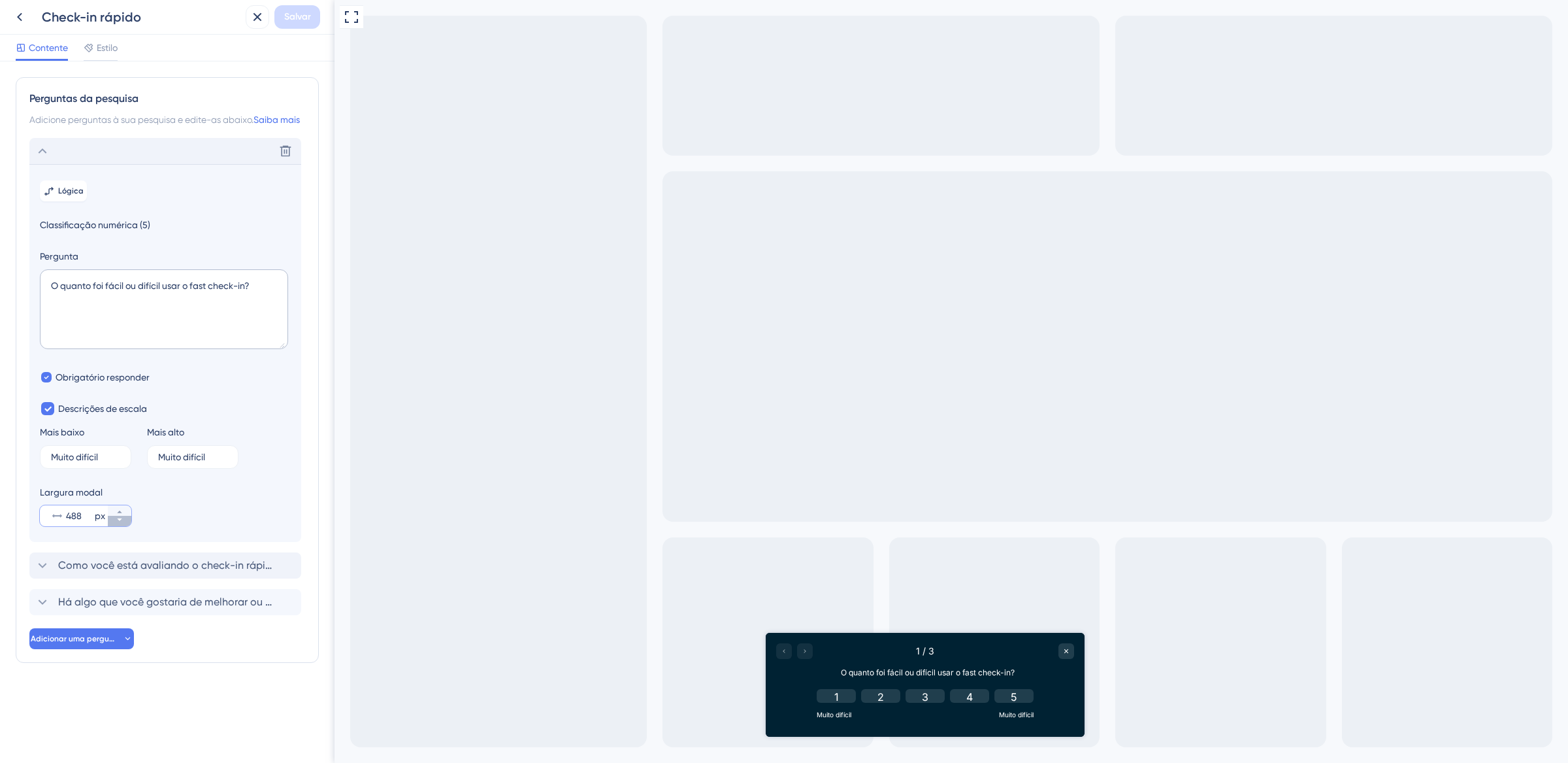
click at [126, 526] on button "488 px" at bounding box center [119, 521] width 24 height 10
click at [126, 526] on button "487 px" at bounding box center [119, 521] width 24 height 10
click at [126, 526] on button "486 px" at bounding box center [119, 521] width 24 height 10
click at [126, 526] on button "485 px" at bounding box center [119, 521] width 24 height 10
click at [126, 526] on button "484 px" at bounding box center [119, 521] width 24 height 10
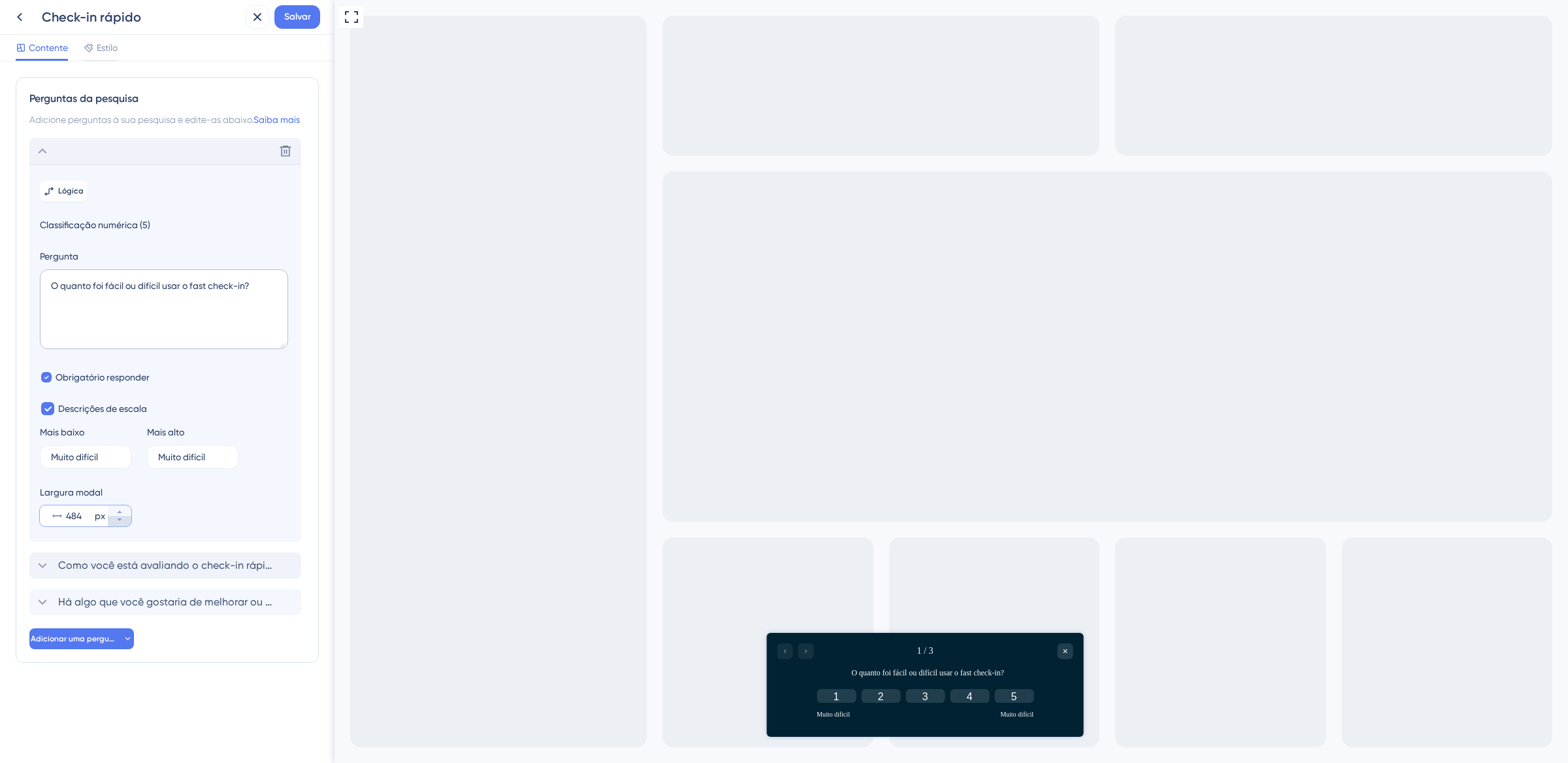
type input "483"
click at [110, 573] on span "Como você está avaliando o check-in rápido?" at bounding box center [165, 566] width 216 height 16
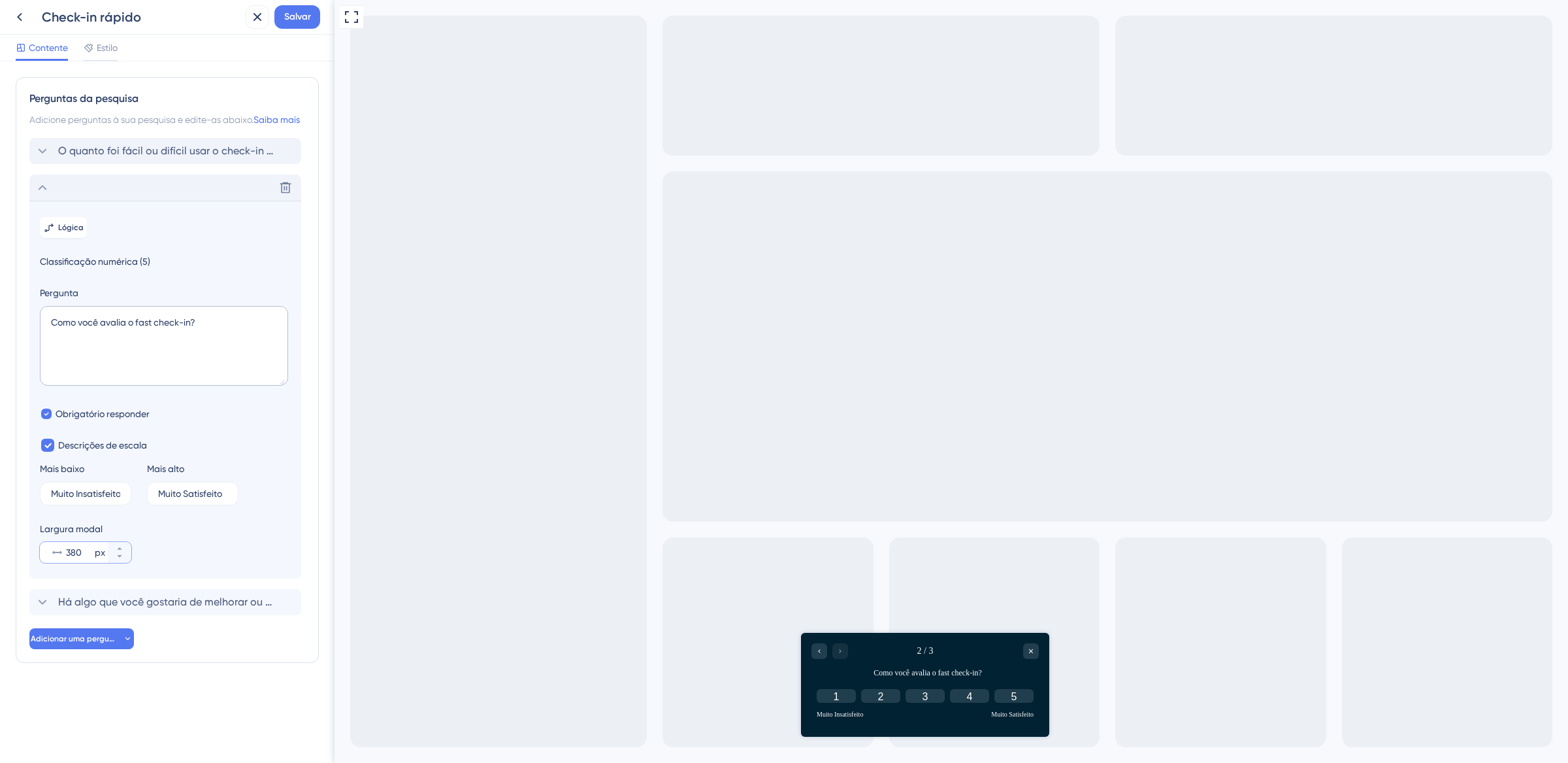
click at [88, 560] on input "380" at bounding box center [79, 552] width 26 height 16
drag, startPoint x: 88, startPoint y: 567, endPoint x: 56, endPoint y: 567, distance: 32.0
click at [56, 563] on div "380 px" at bounding box center [73, 552] width 68 height 21
click at [66, 560] on input "380" at bounding box center [79, 552] width 26 height 16
click at [179, 157] on font "O quanto foi fácil ou difícil usar o check-in rápido?" at bounding box center [181, 150] width 246 height 13
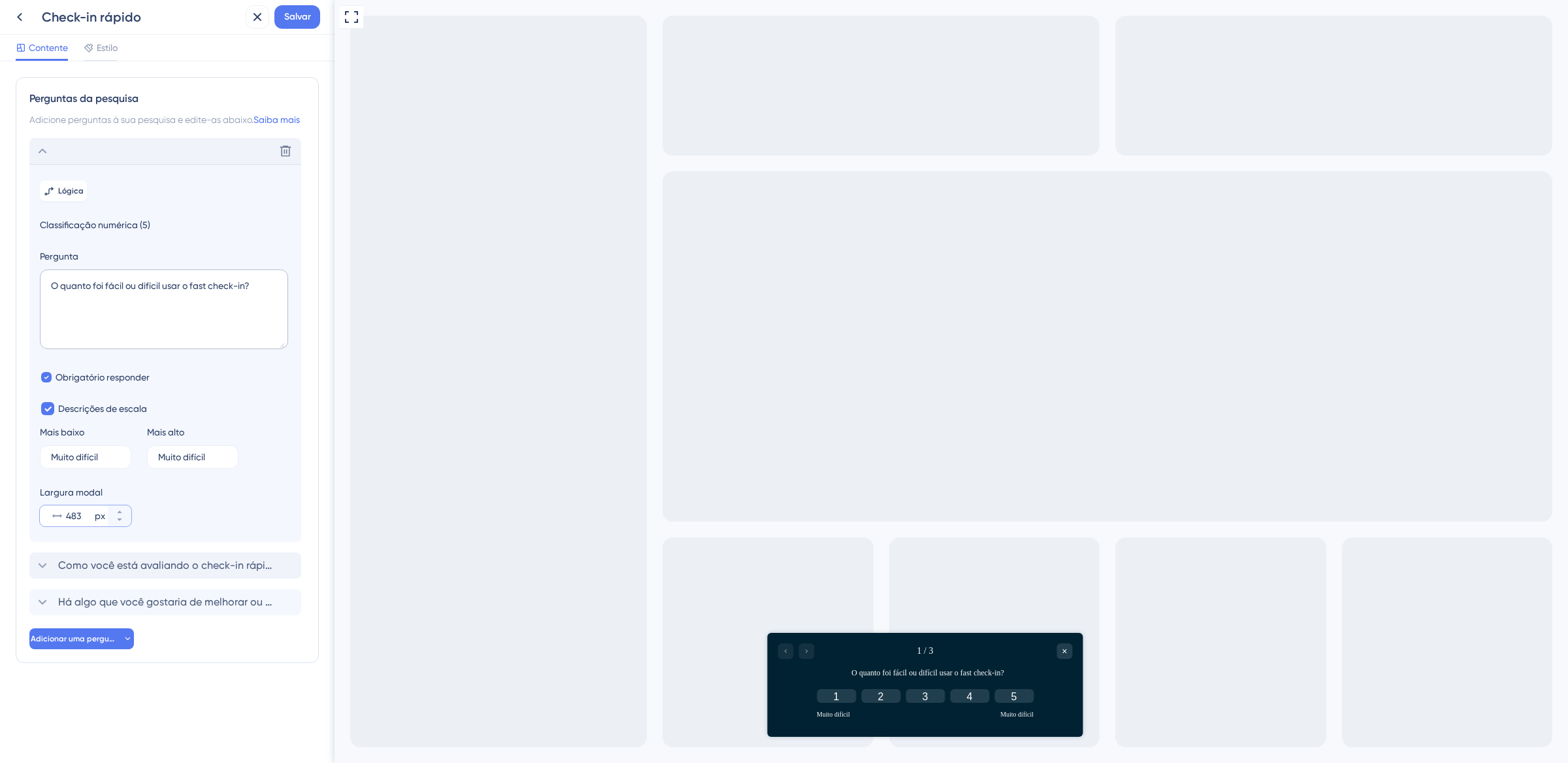
drag, startPoint x: 92, startPoint y: 534, endPoint x: 37, endPoint y: 529, distance: 55.2
click at [37, 529] on section "Lógica Classificação numérica (5) Pergunta O quanto foi fácil ou difícil usar o…" at bounding box center [165, 353] width 272 height 378
paste input "380"
type input "380"
click at [294, 25] on button "Salvar" at bounding box center [297, 17] width 45 height 24
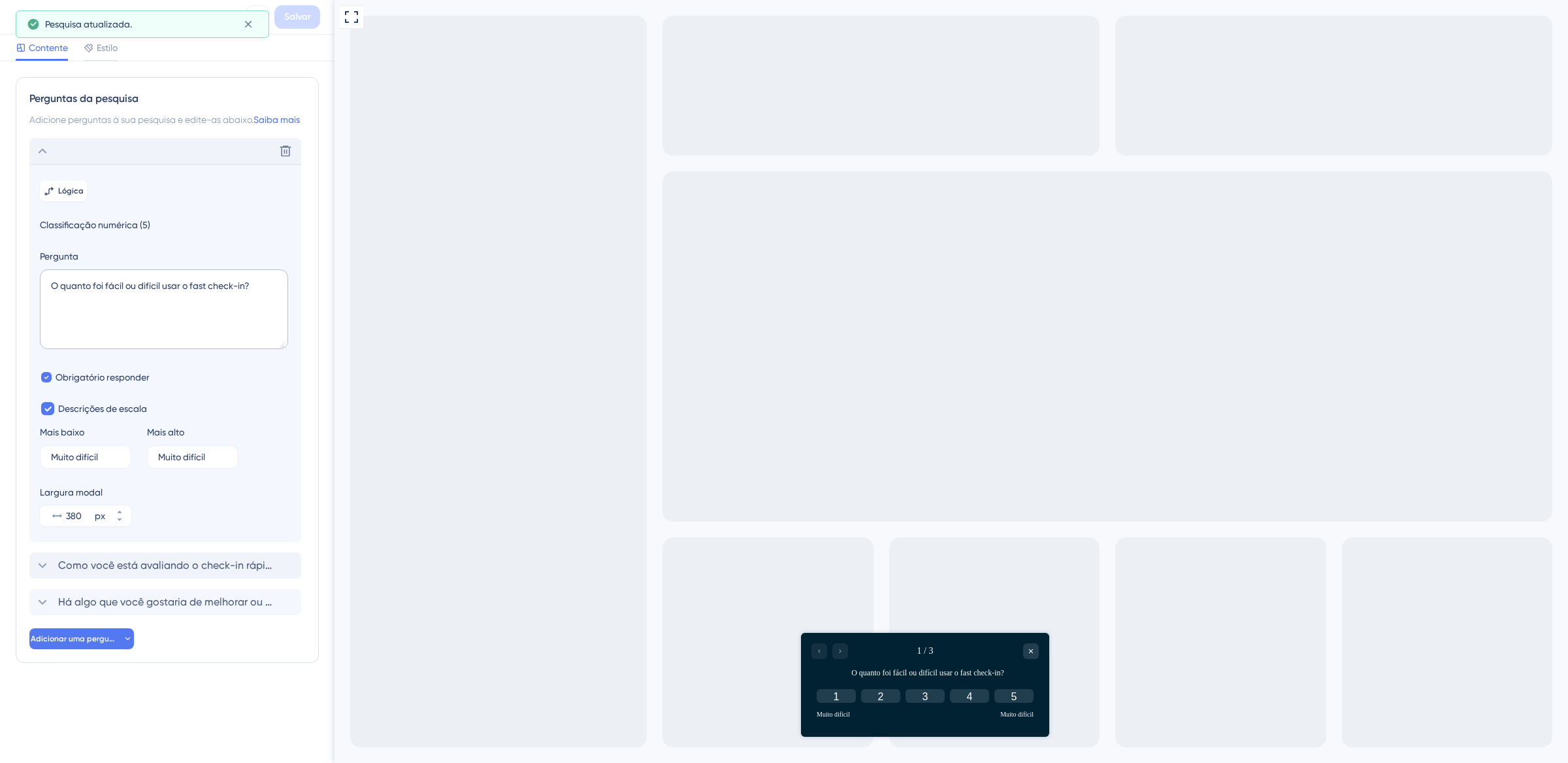
click at [264, 19] on div "Pesquisa atualizada." at bounding box center [143, 24] width 254 height 28
click at [249, 25] on icon at bounding box center [248, 24] width 8 height 8
click at [259, 18] on icon at bounding box center [257, 17] width 16 height 16
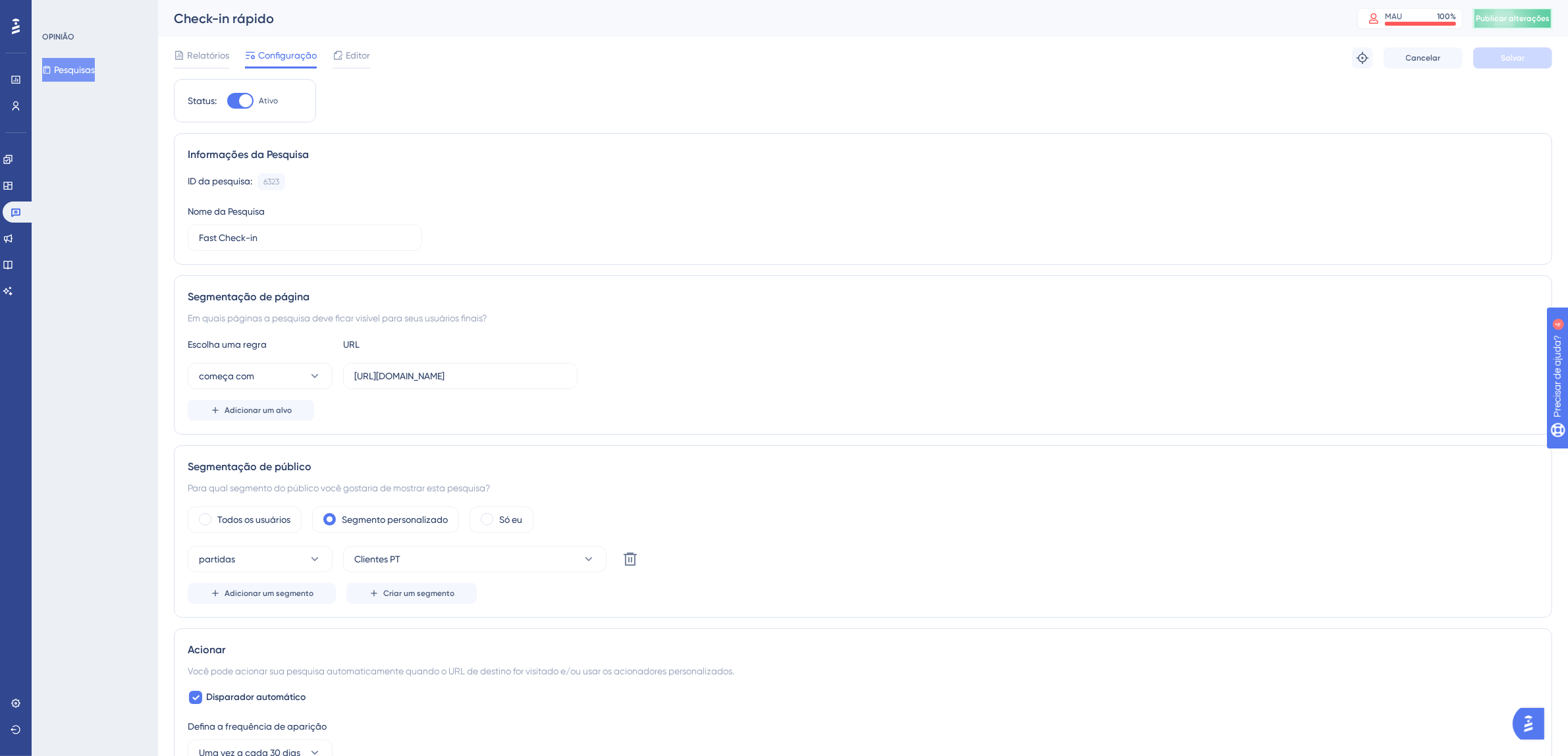
click at [1516, 19] on font "Publicar alterações" at bounding box center [1512, 18] width 74 height 9
click at [415, 27] on div "Check-in rápido" at bounding box center [748, 19] width 1150 height 19
click at [28, 212] on link at bounding box center [18, 212] width 31 height 21
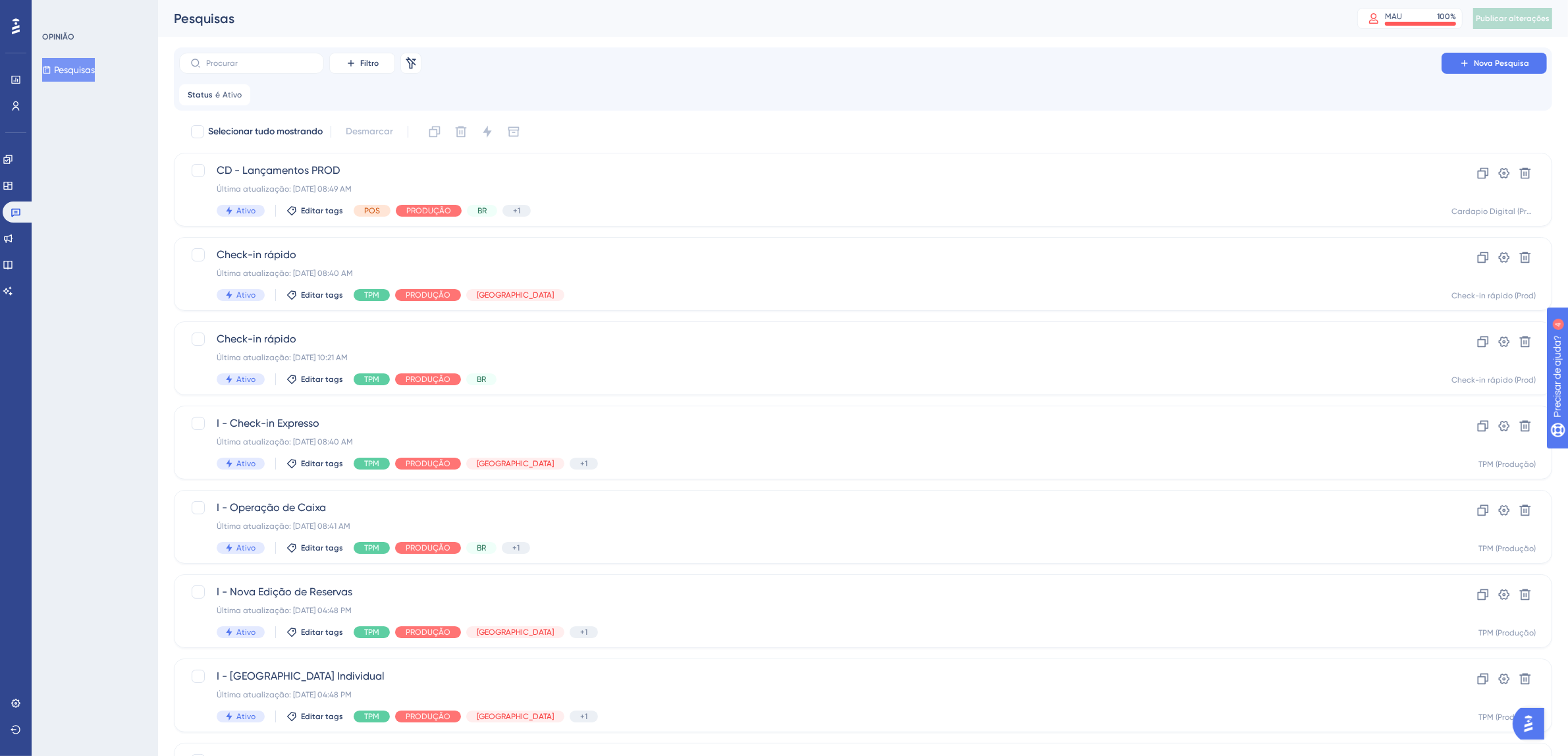
click at [16, 28] on icon at bounding box center [15, 26] width 8 height 16
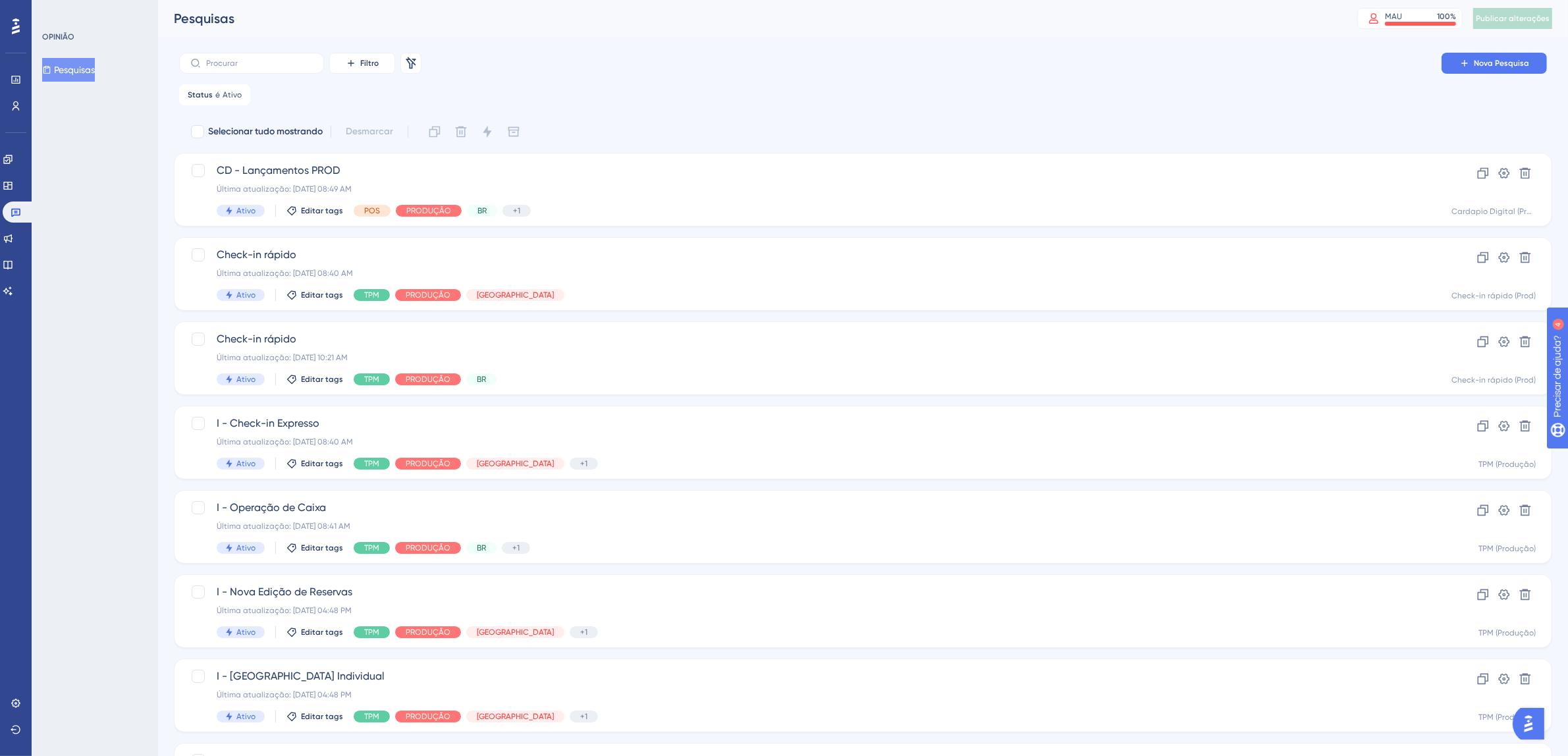
click at [16, 28] on icon at bounding box center [15, 26] width 8 height 16
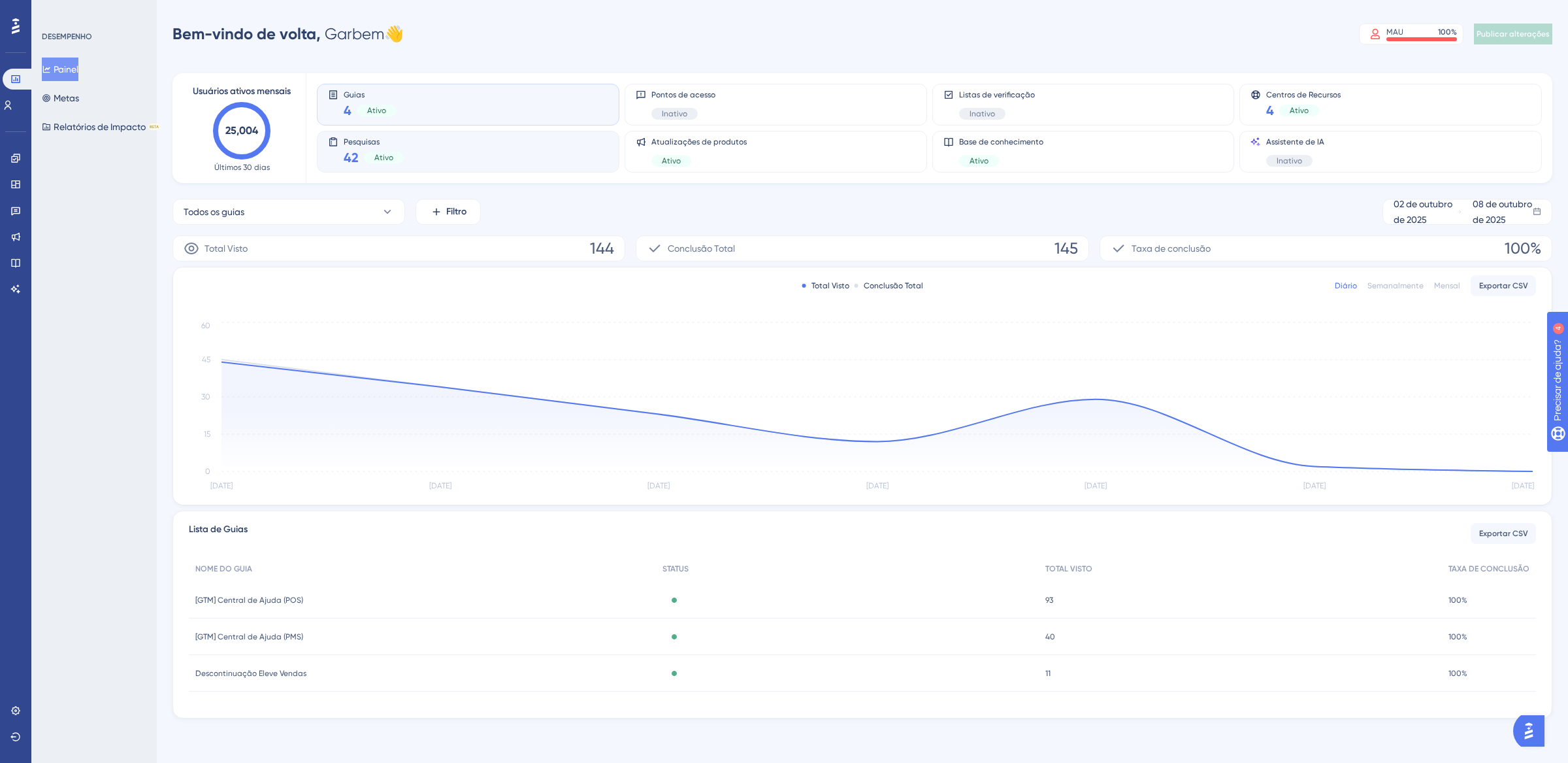
click at [375, 159] on font "Ativo" at bounding box center [384, 157] width 19 height 9
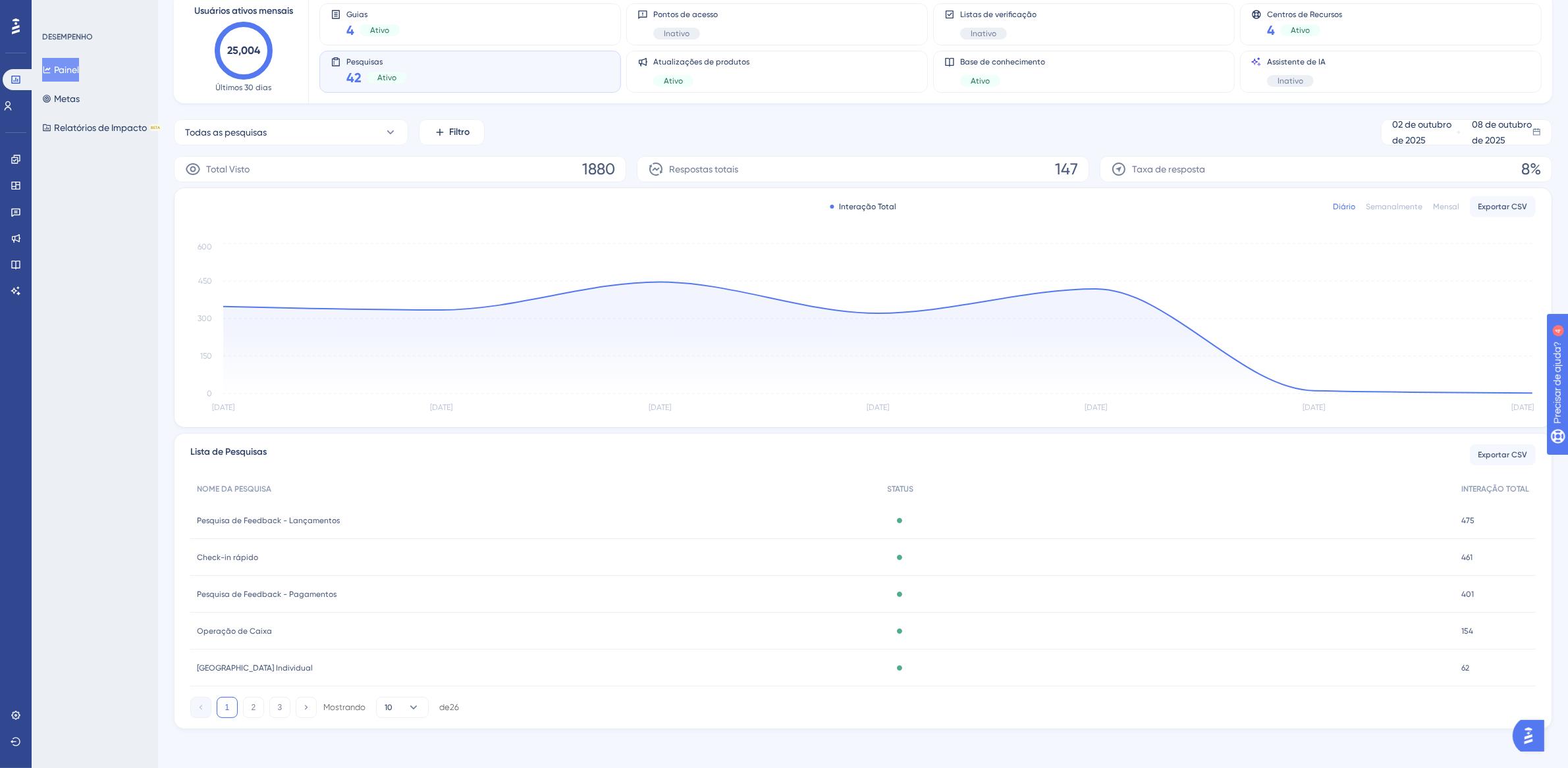
scroll to position [84, 0]
click at [20, 211] on icon at bounding box center [15, 211] width 10 height 10
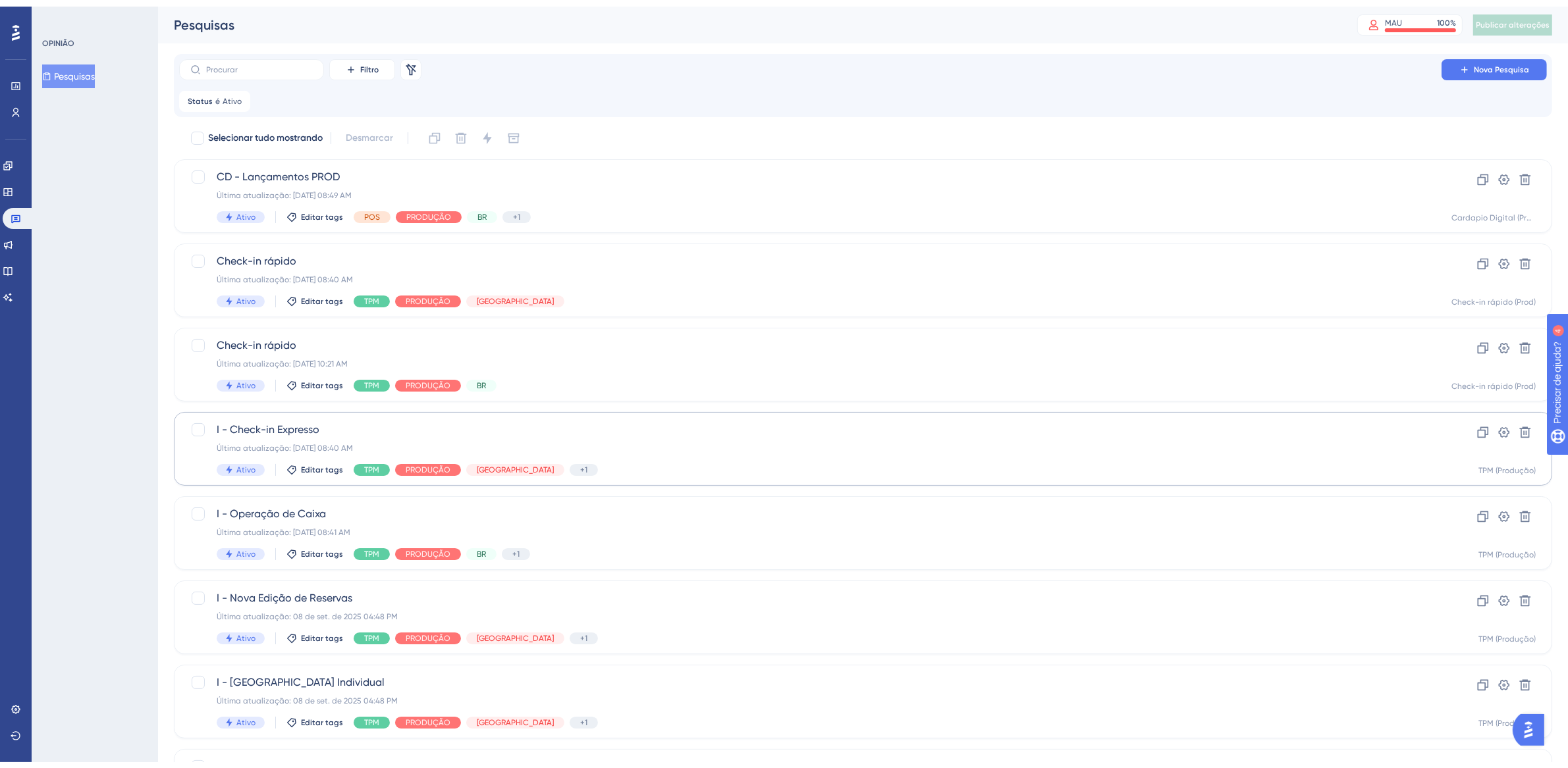
scroll to position [284, 0]
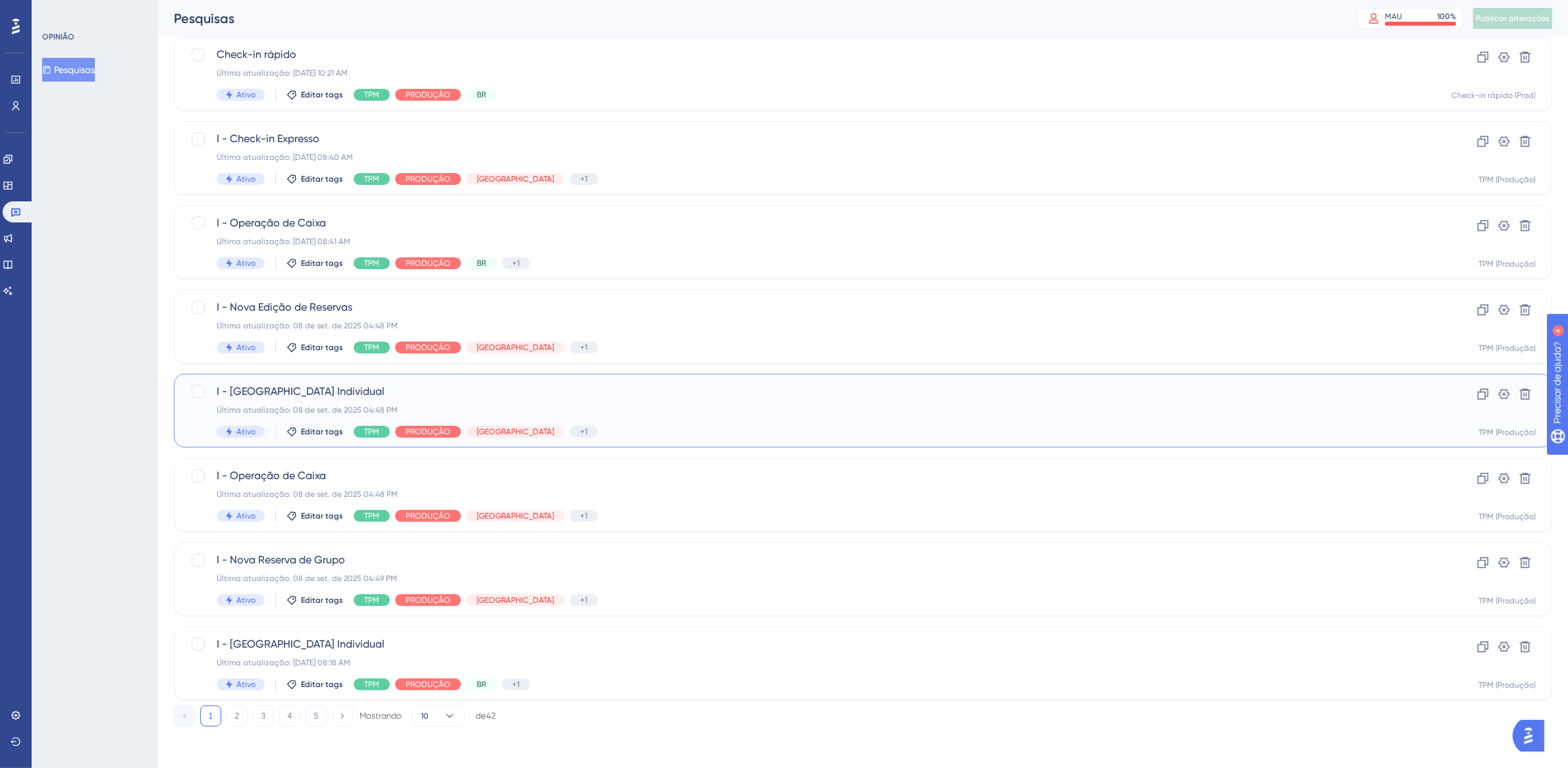
click at [793, 423] on div "I - [GEOGRAPHIC_DATA] Individual Última atualização: [DATE] 04:48 PM Ativo Edit…" at bounding box center [810, 411] width 1187 height 54
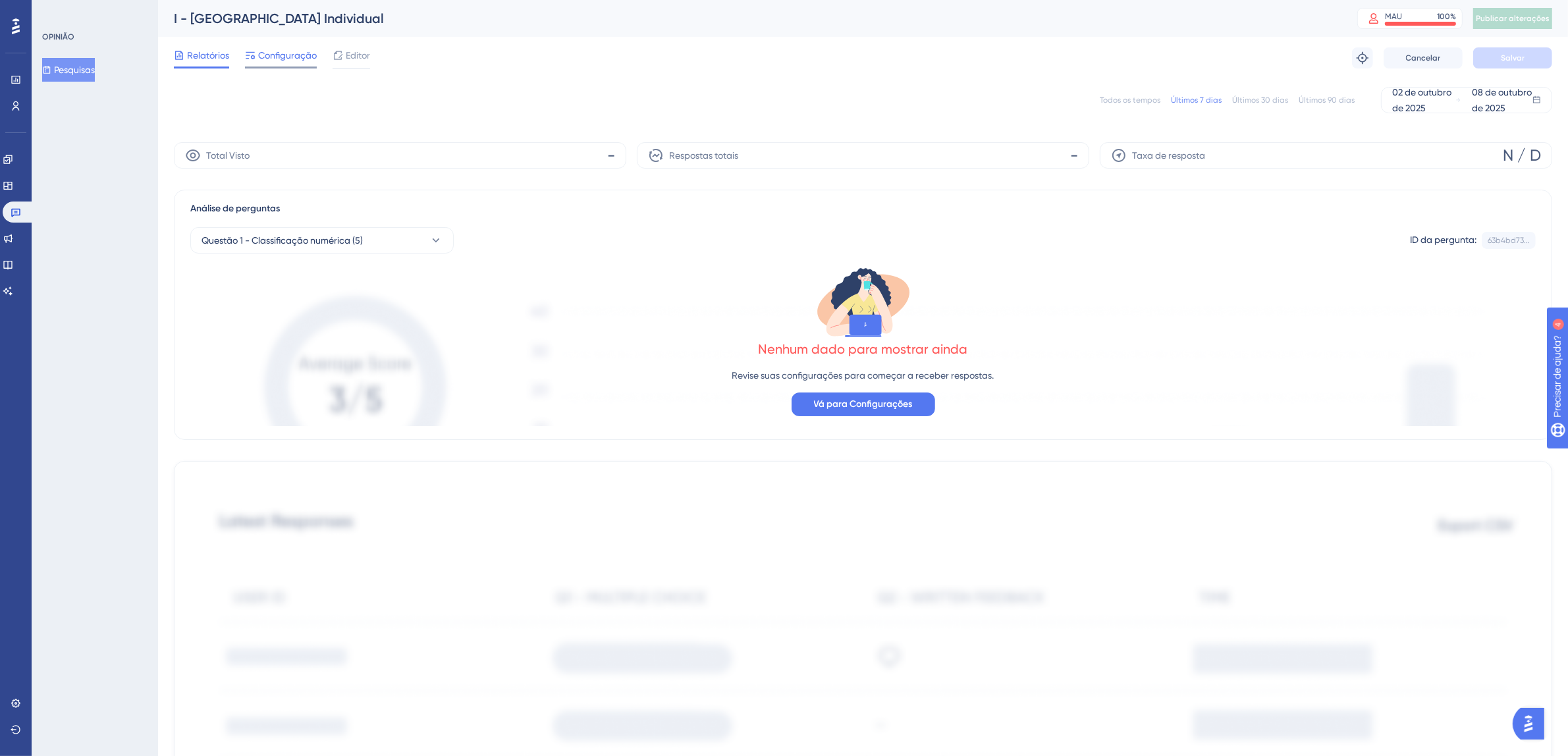
click at [278, 59] on font "Configuração" at bounding box center [287, 55] width 58 height 10
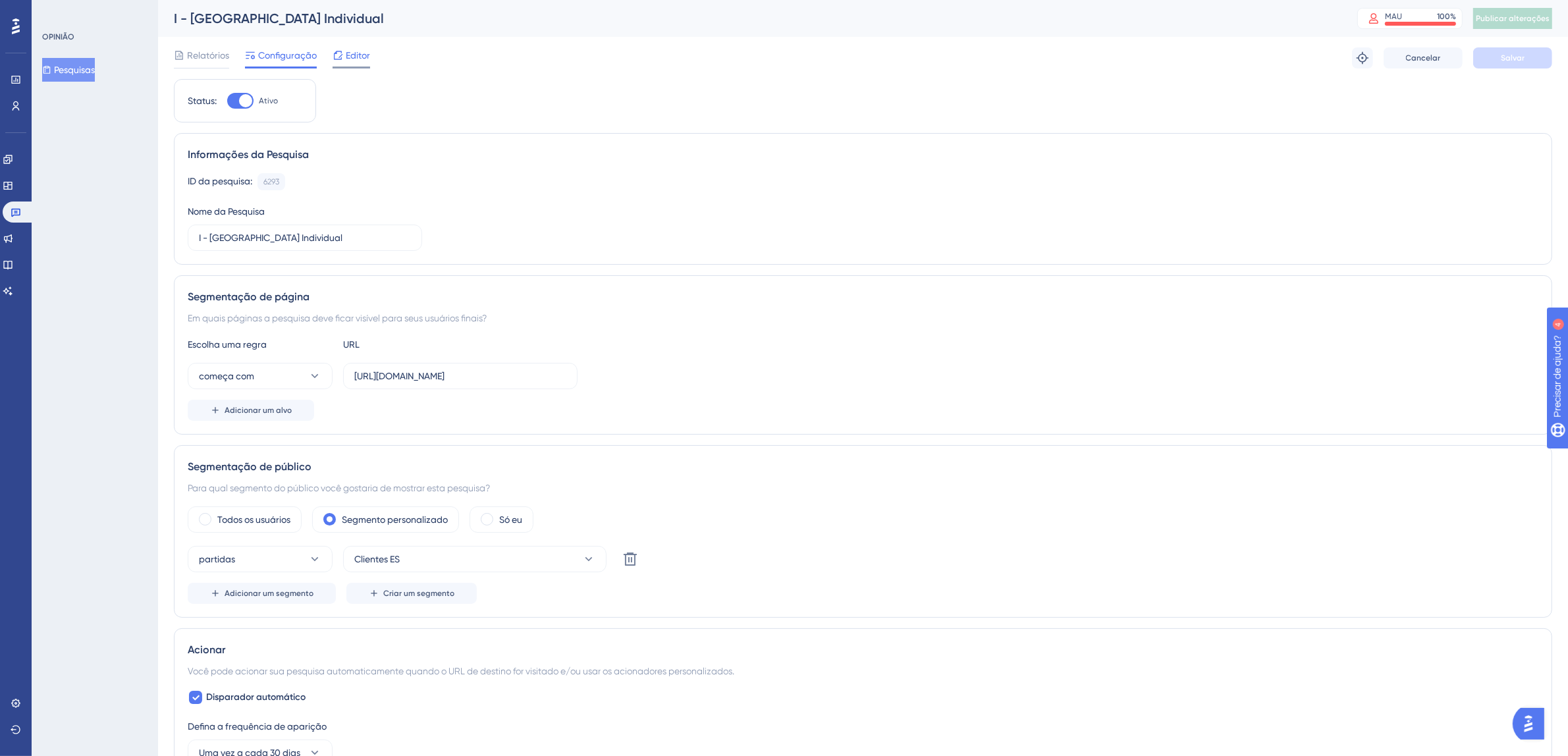
click at [349, 57] on font "Editor" at bounding box center [358, 55] width 25 height 10
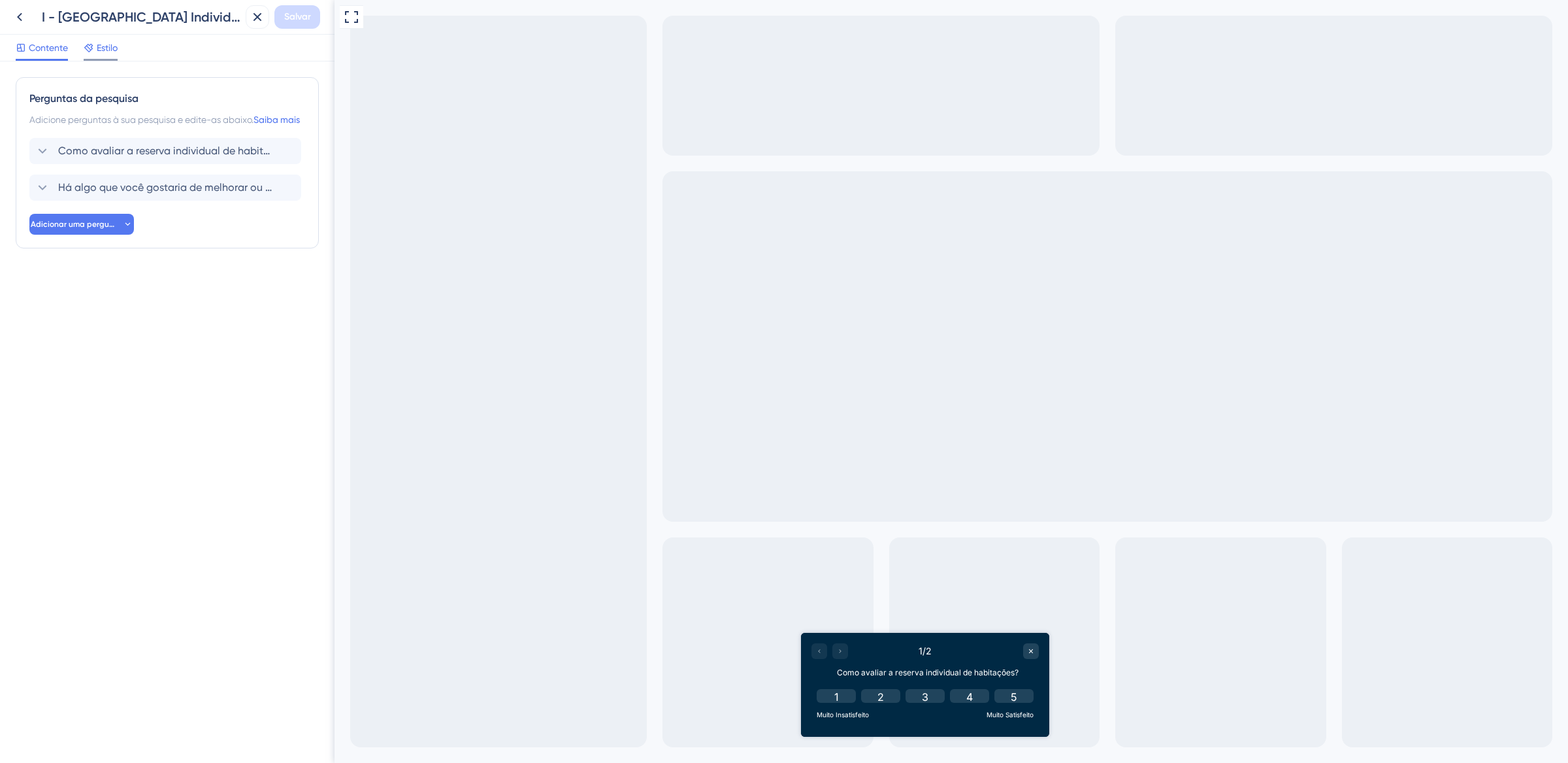
click at [102, 51] on font "Estilo" at bounding box center [107, 48] width 21 height 10
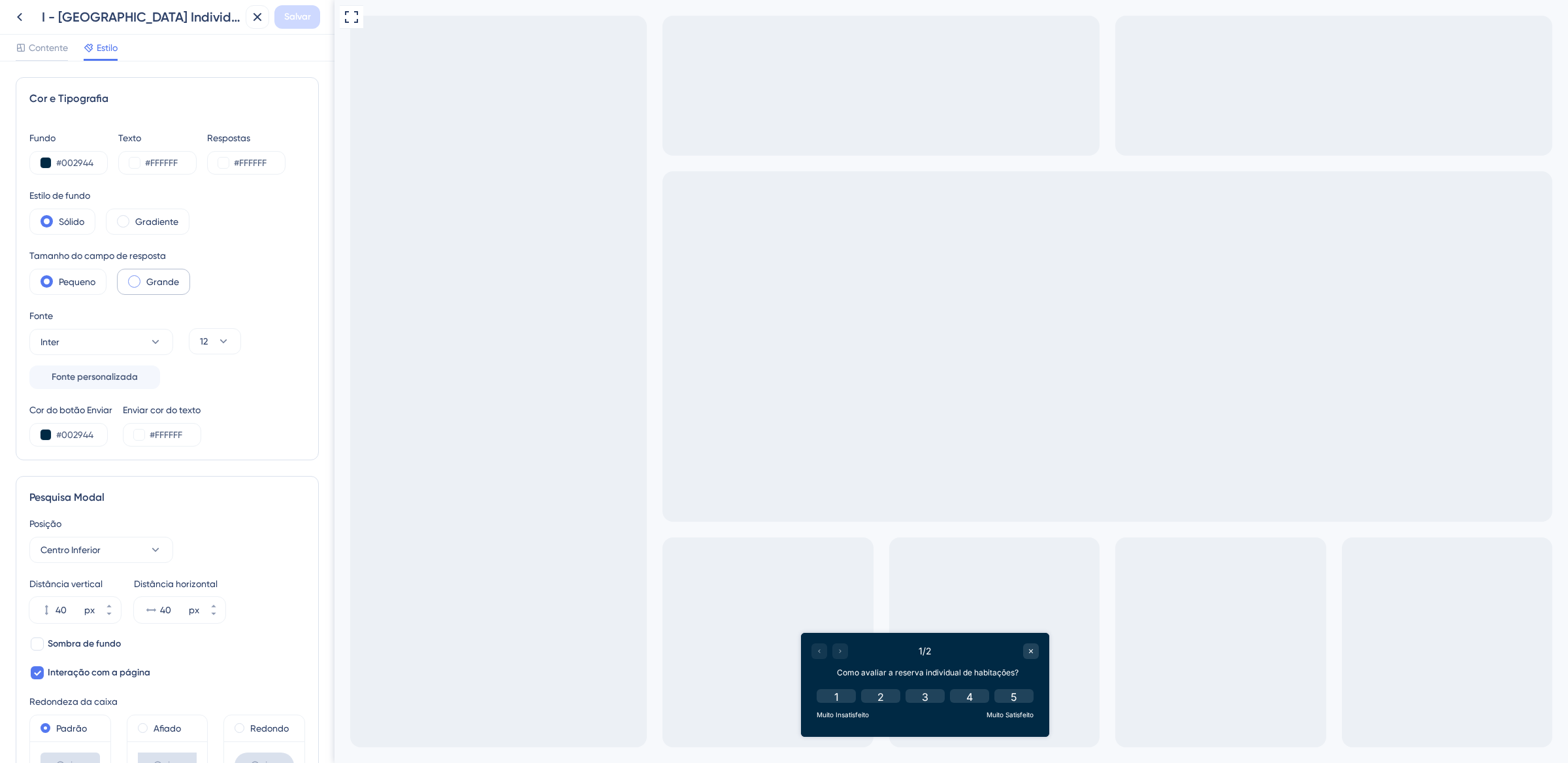
click at [139, 281] on span at bounding box center [134, 282] width 13 height 13
click at [144, 277] on input "radio" at bounding box center [144, 277] width 0 height 0
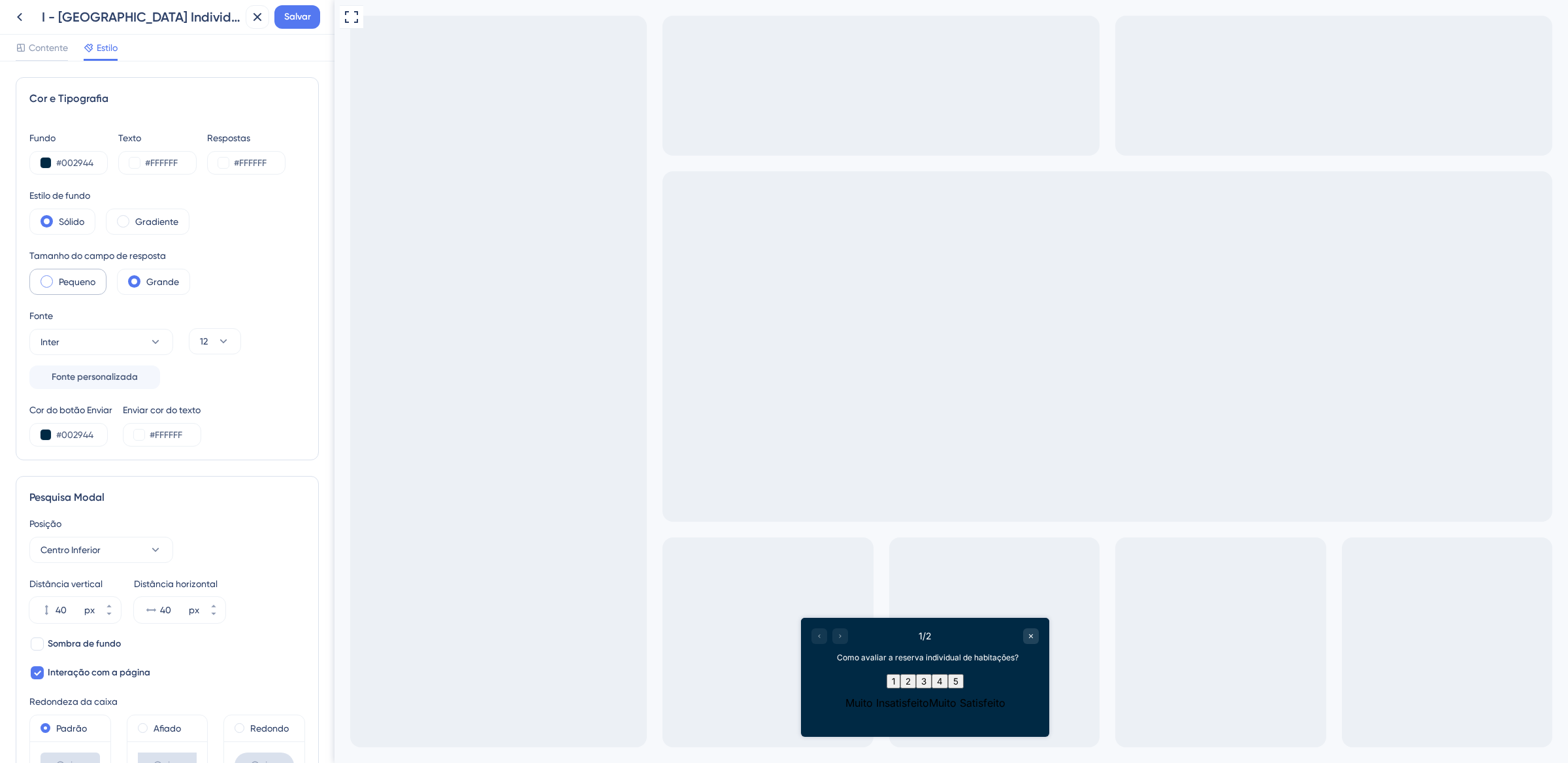
click at [43, 282] on span at bounding box center [46, 282] width 13 height 13
click at [57, 277] on input "radio" at bounding box center [57, 277] width 0 height 0
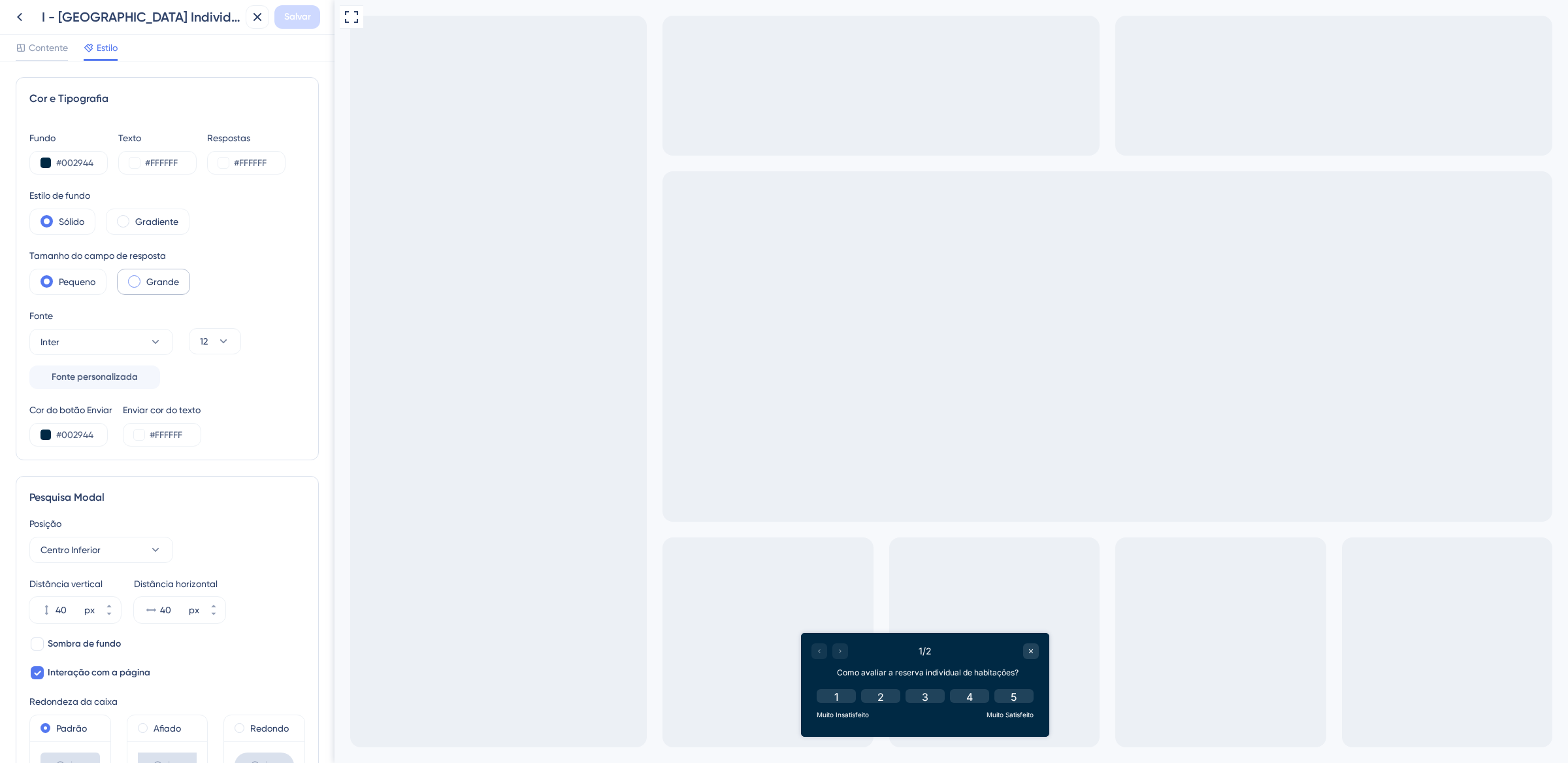
click at [128, 283] on span at bounding box center [134, 282] width 13 height 13
click at [144, 277] on input "radio" at bounding box center [144, 277] width 0 height 0
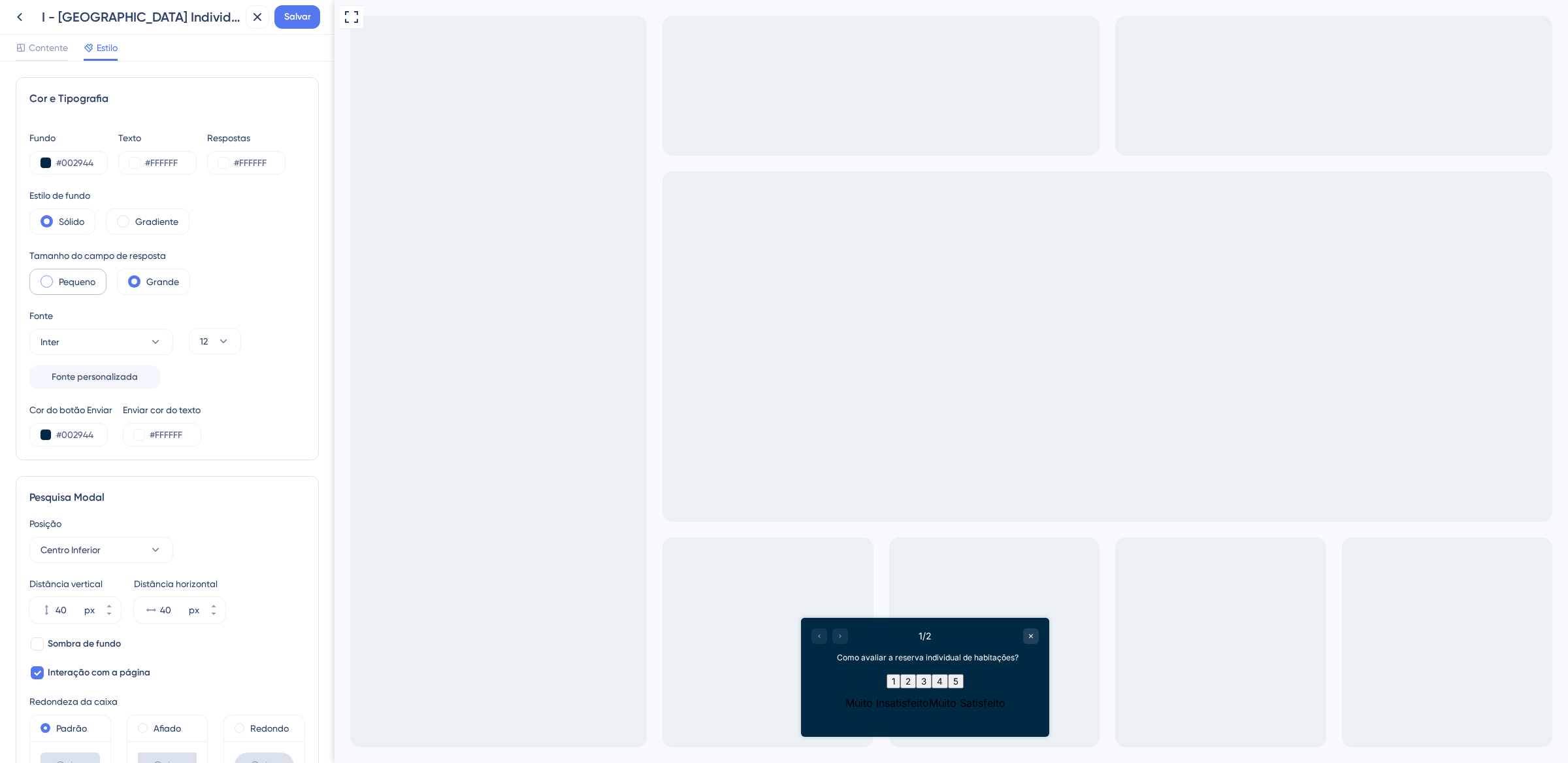
click at [57, 281] on div "Pequeno" at bounding box center [68, 282] width 77 height 26
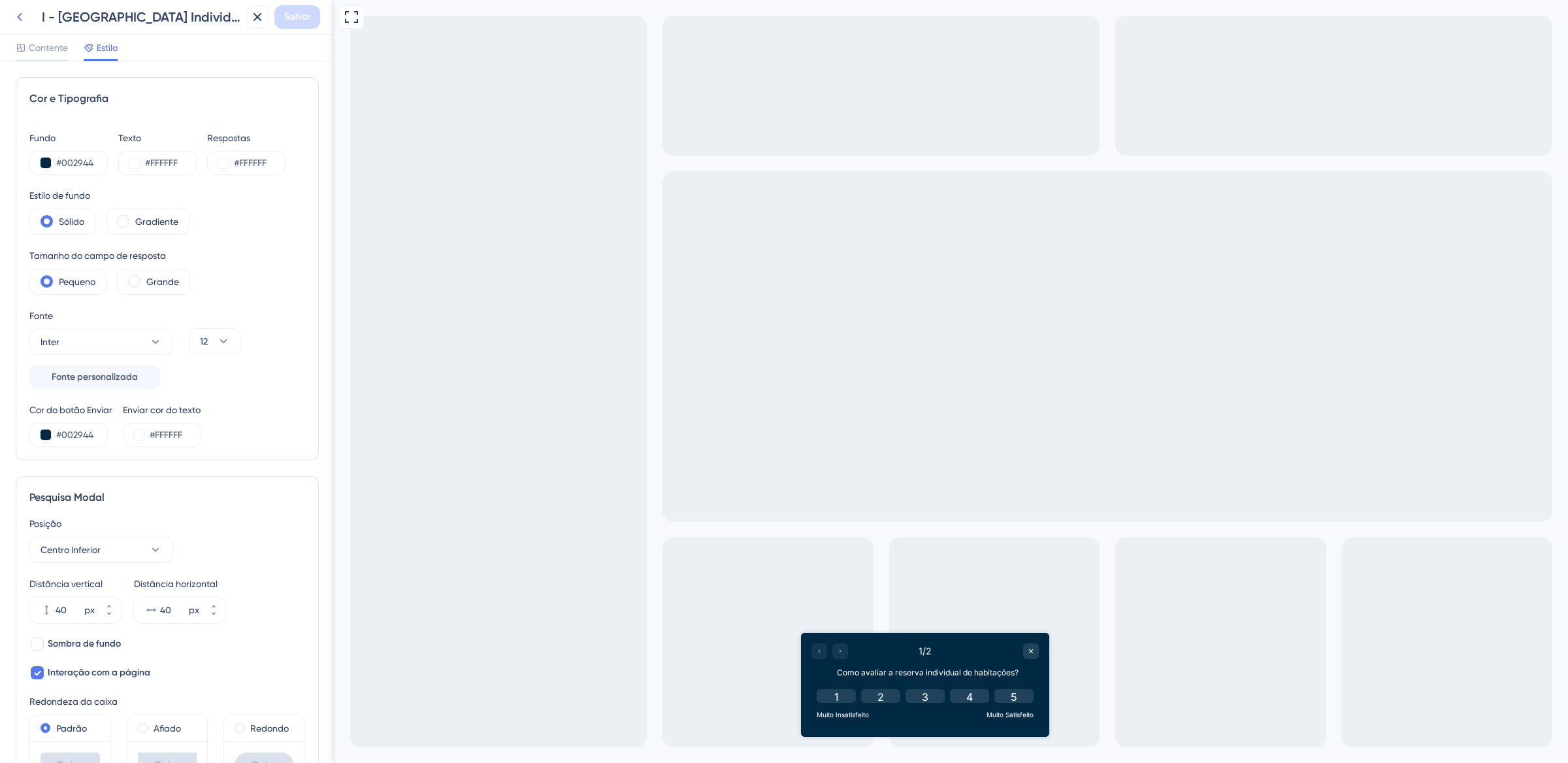
click at [13, 15] on icon at bounding box center [19, 17] width 16 height 16
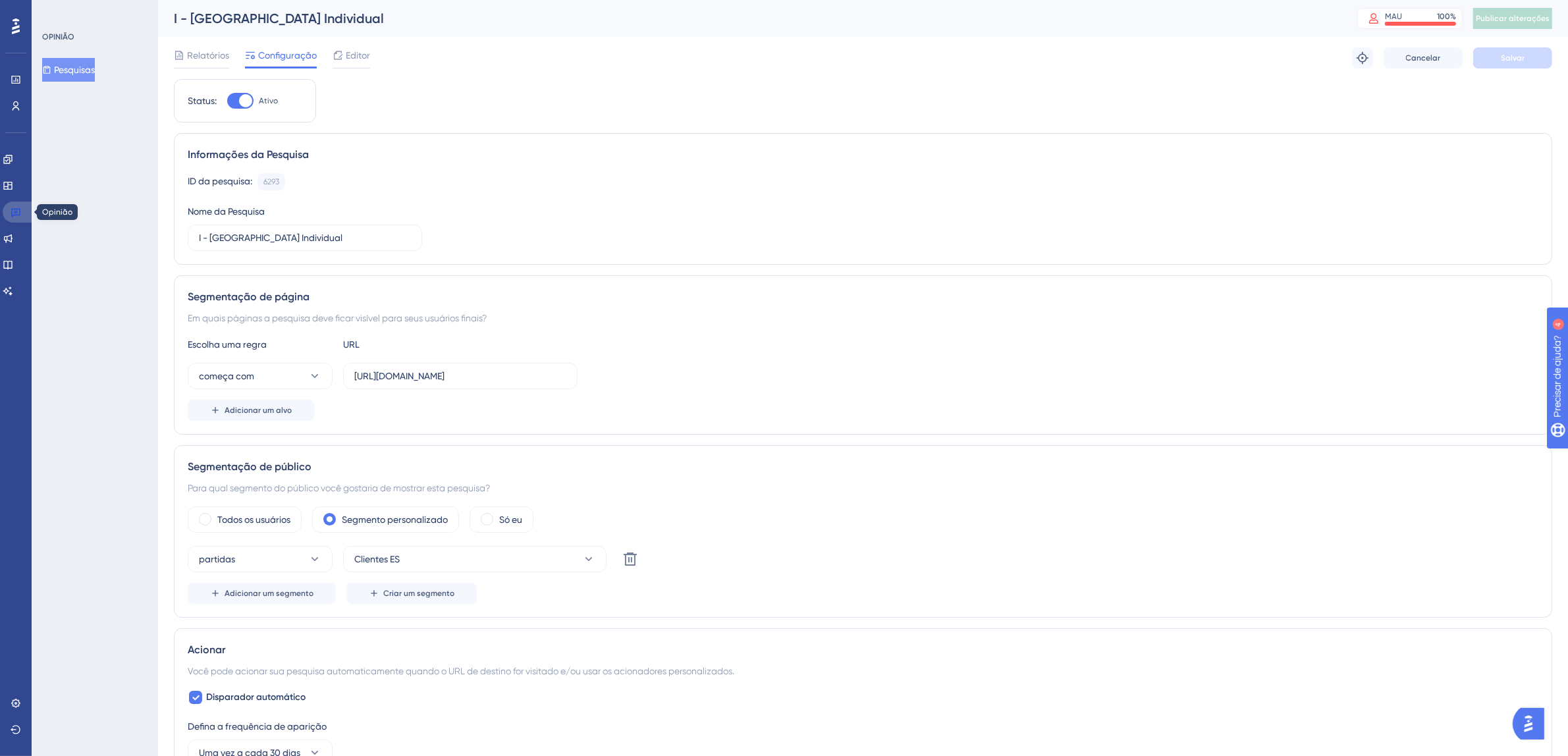
click at [11, 212] on icon at bounding box center [15, 213] width 9 height 8
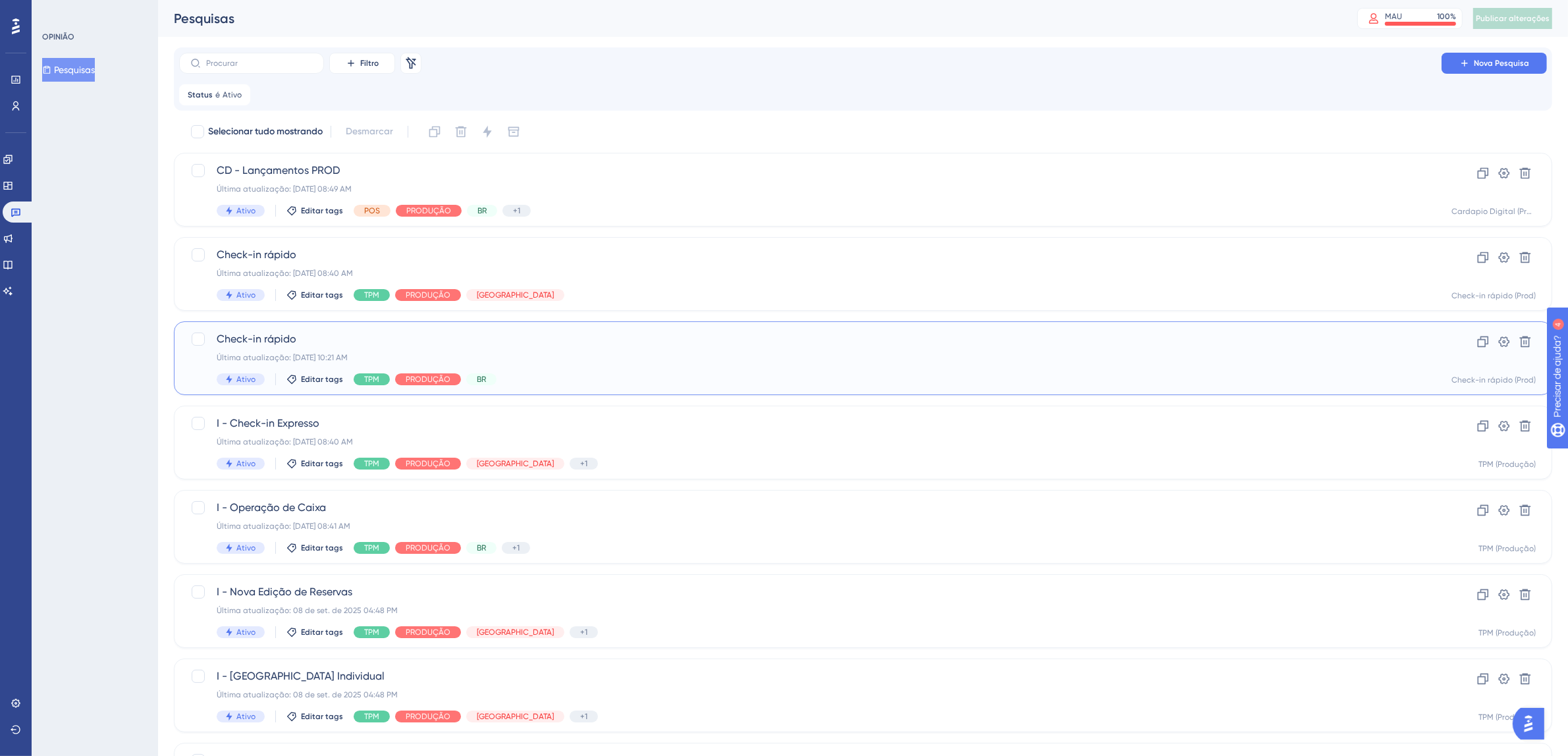
click at [577, 357] on div "Última atualização: [DATE] 10:21 AM" at bounding box center [810, 357] width 1187 height 10
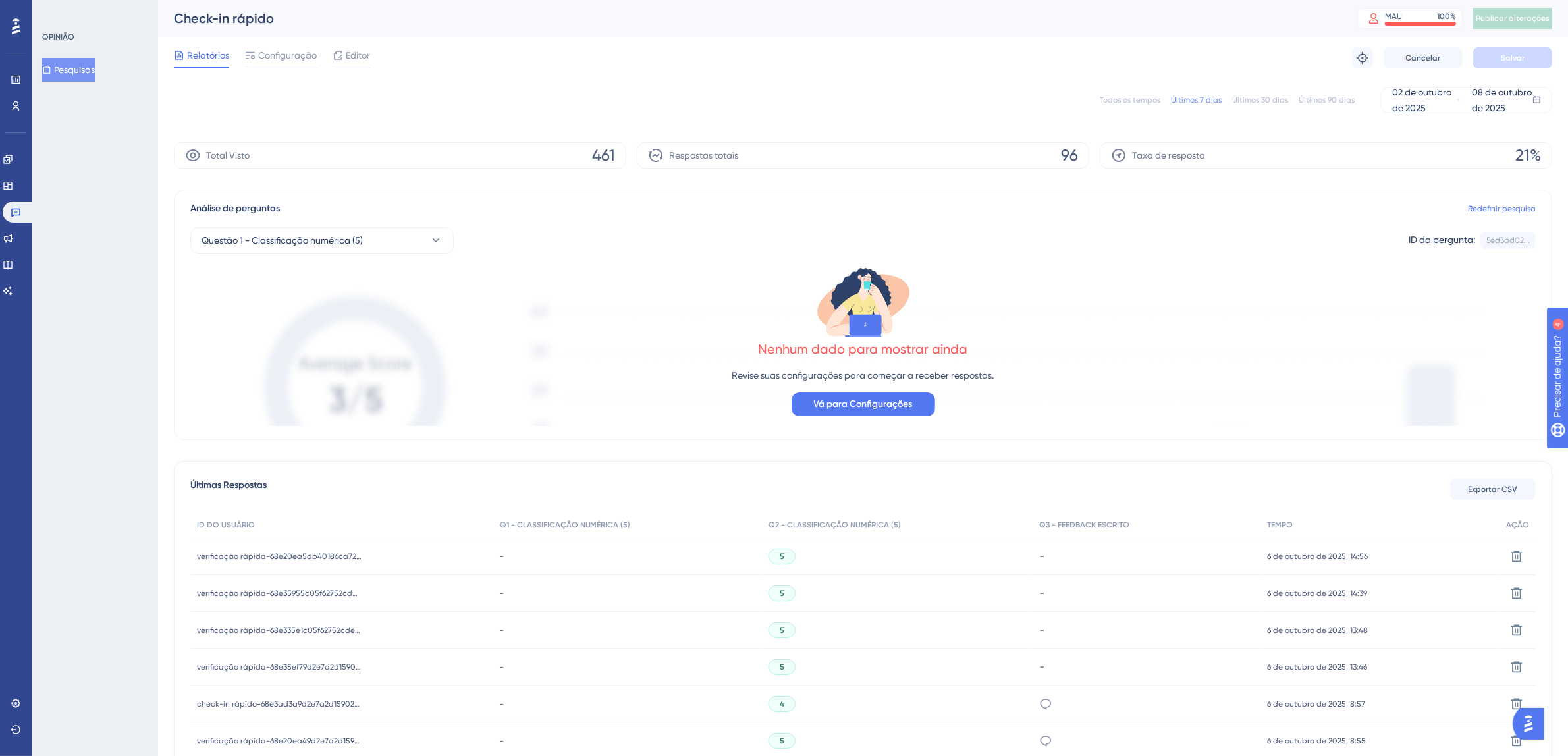
click at [346, 55] on font "Editor" at bounding box center [358, 55] width 25 height 10
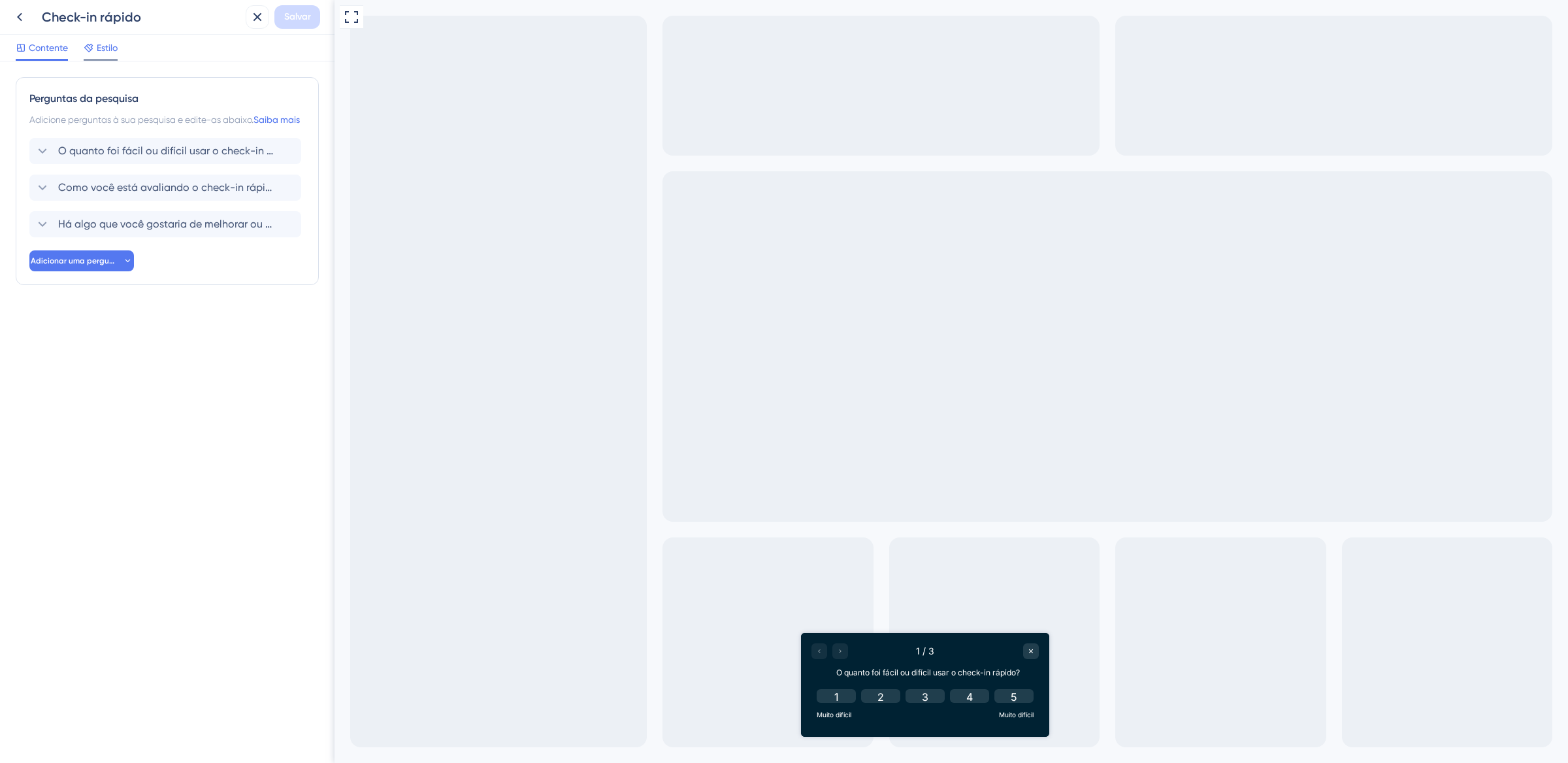
click at [103, 45] on font "Estilo" at bounding box center [107, 48] width 21 height 10
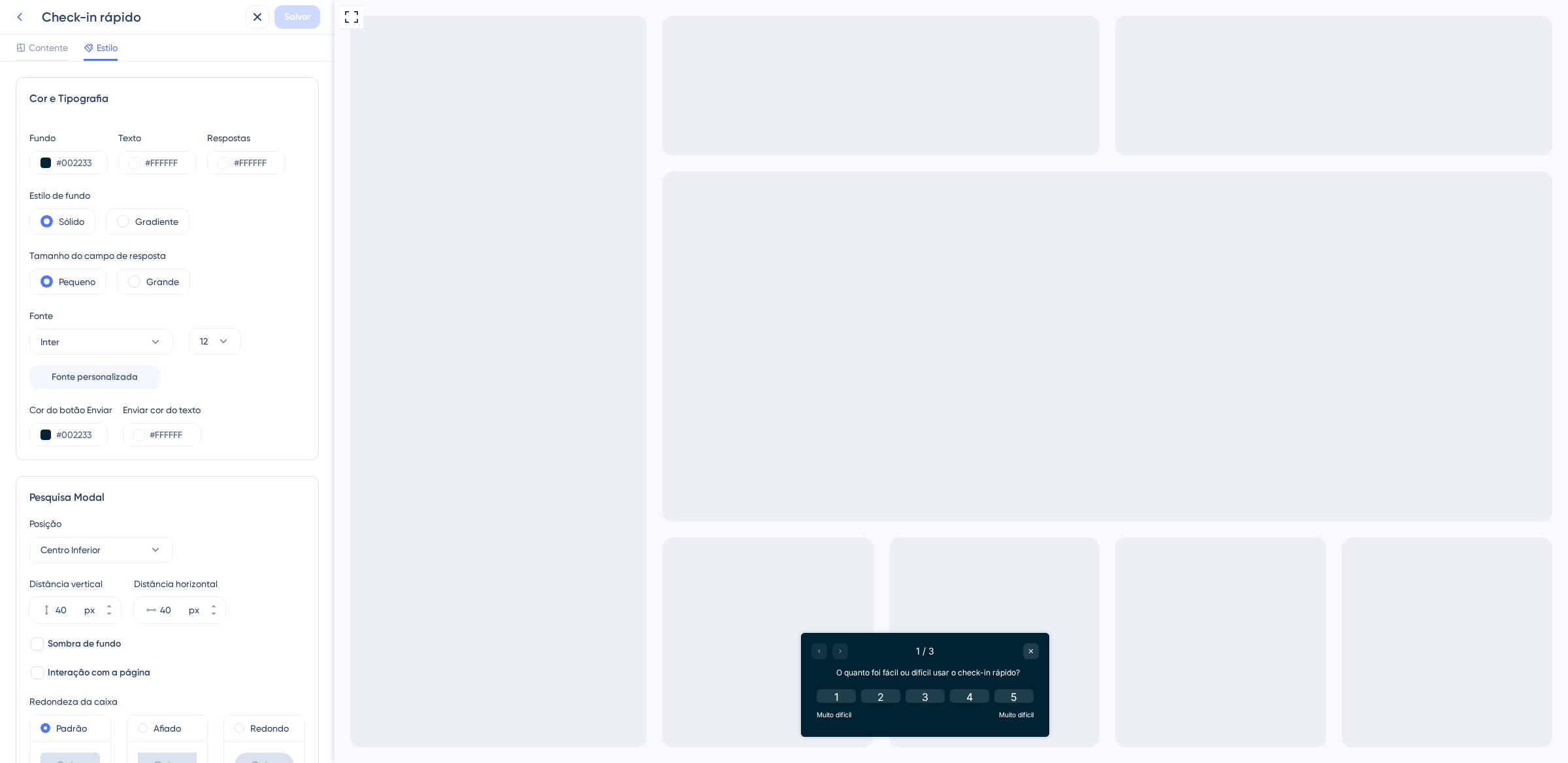
click at [25, 19] on icon at bounding box center [19, 17] width 16 height 16
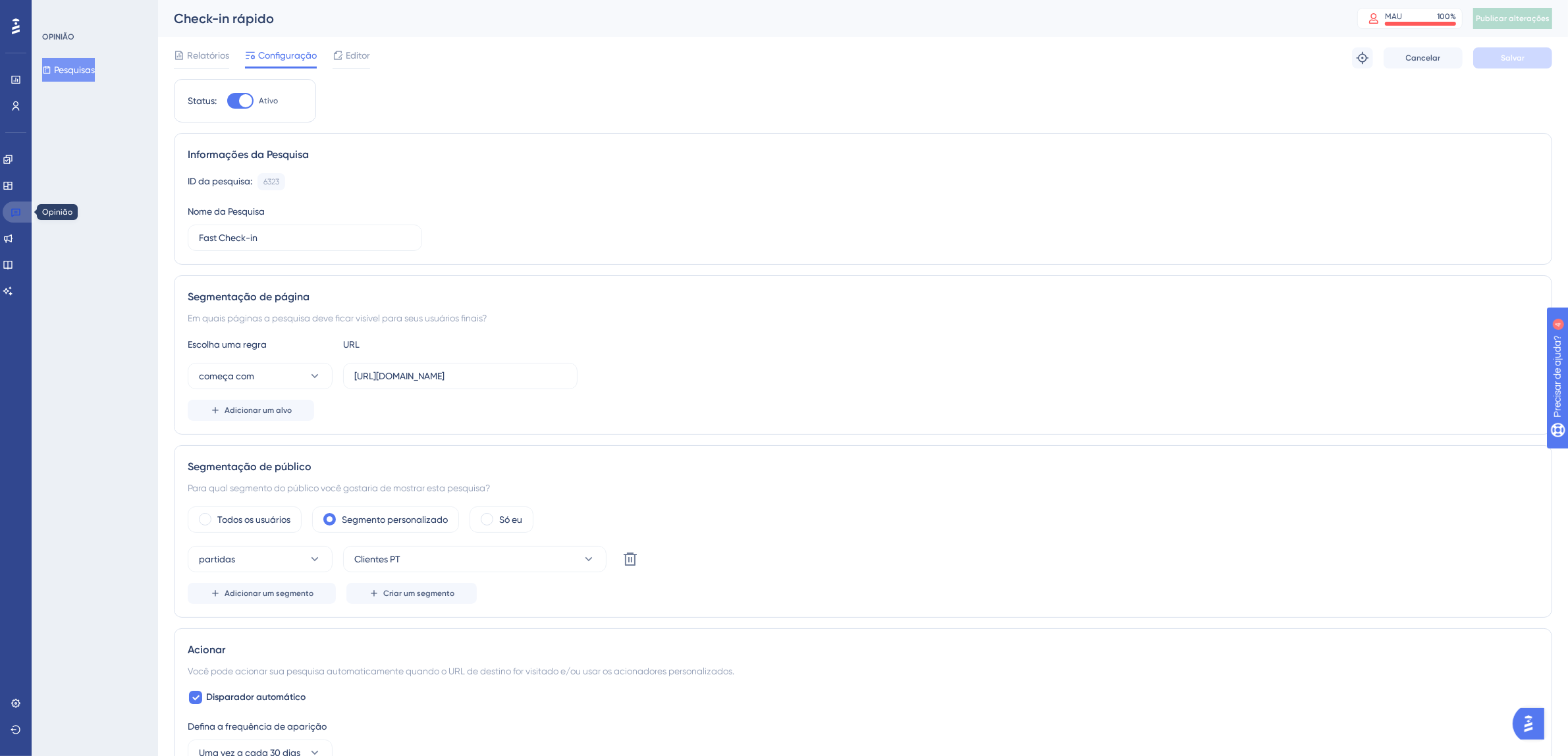
click at [26, 215] on link at bounding box center [18, 212] width 31 height 21
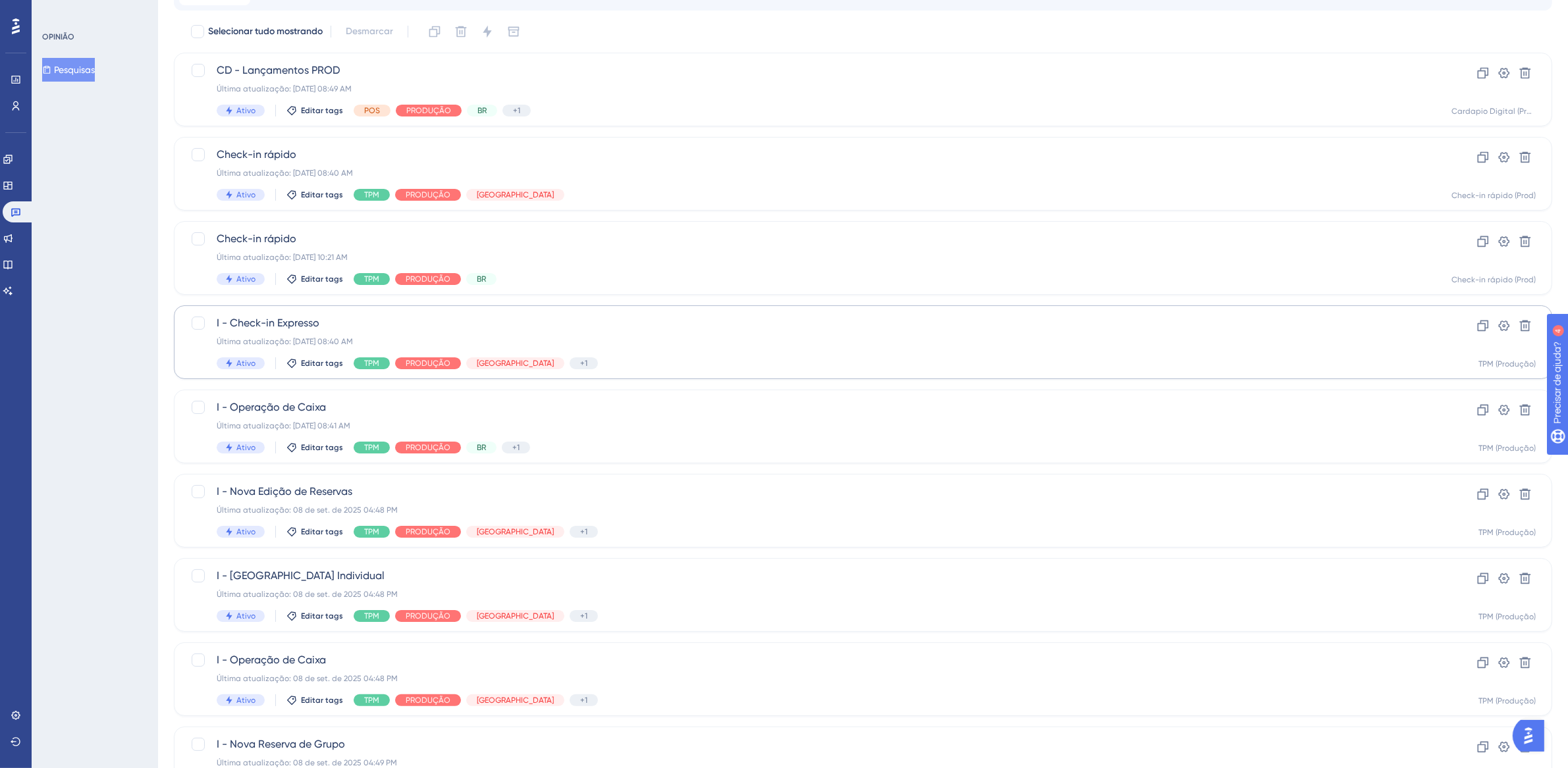
scroll to position [108, 0]
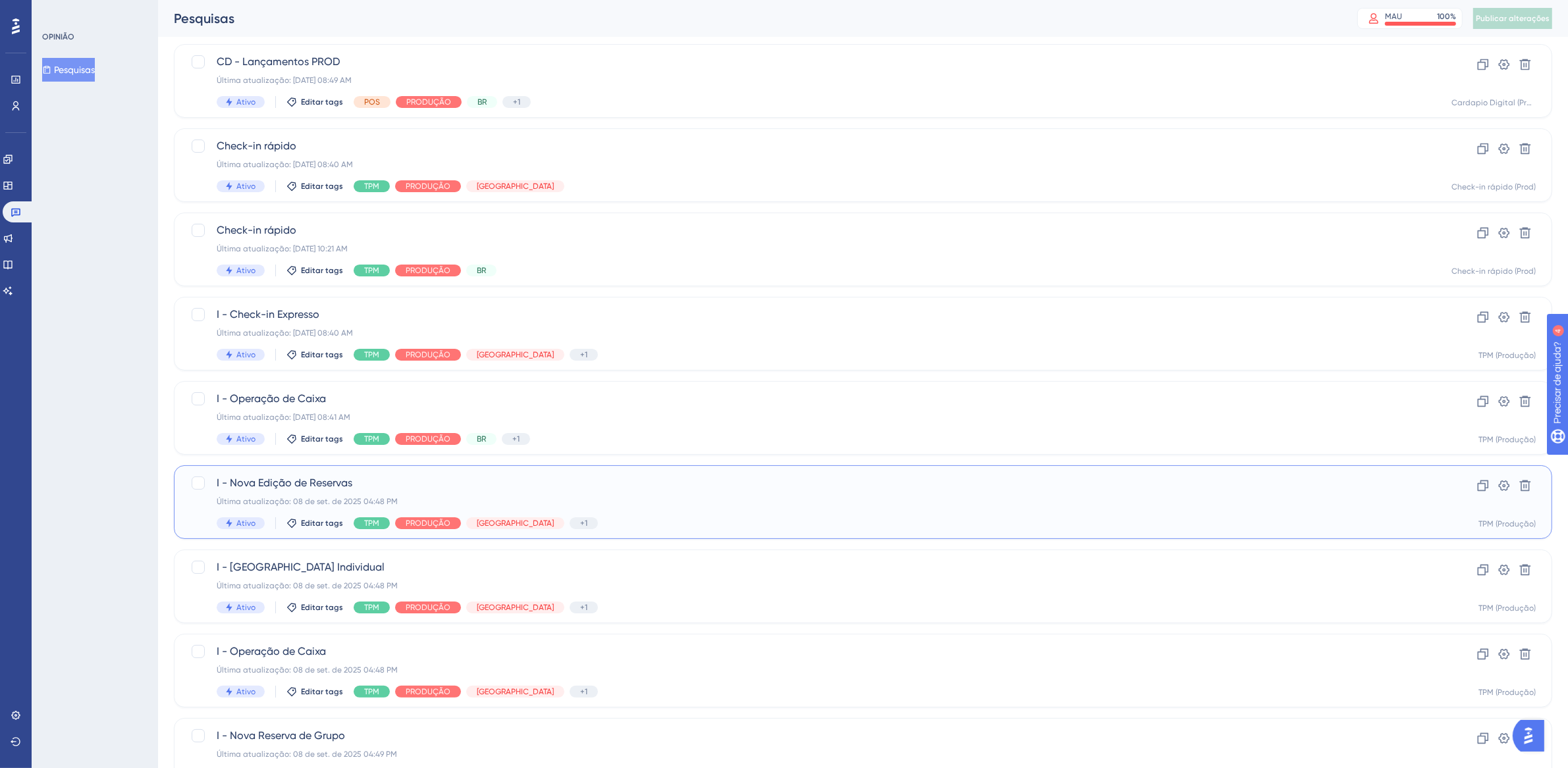
click at [627, 475] on span "I - Nova Edição de Reservas" at bounding box center [810, 483] width 1187 height 16
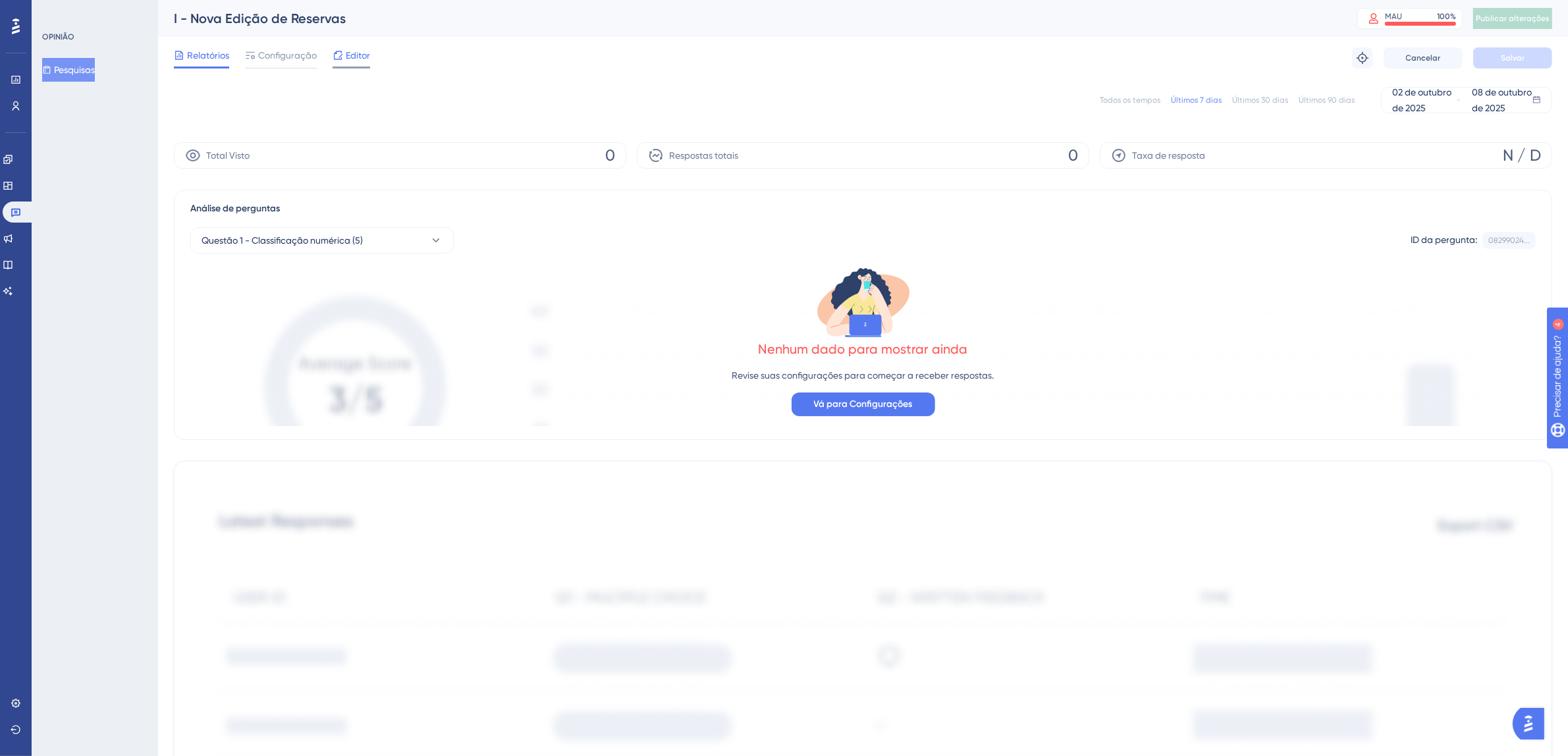
click at [357, 58] on font "Editor" at bounding box center [358, 55] width 25 height 10
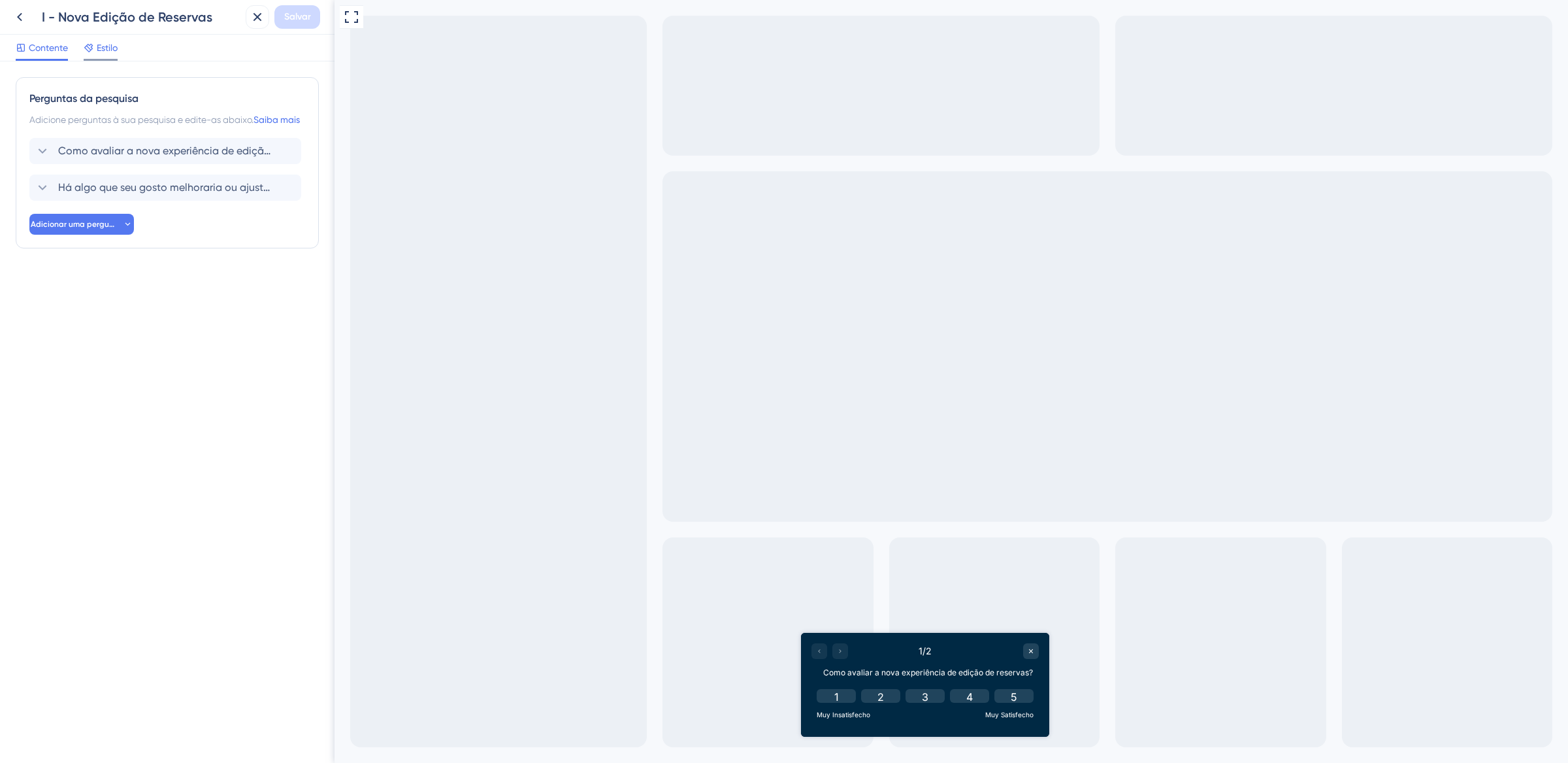
click at [115, 39] on span "Estilo" at bounding box center [107, 47] width 21 height 16
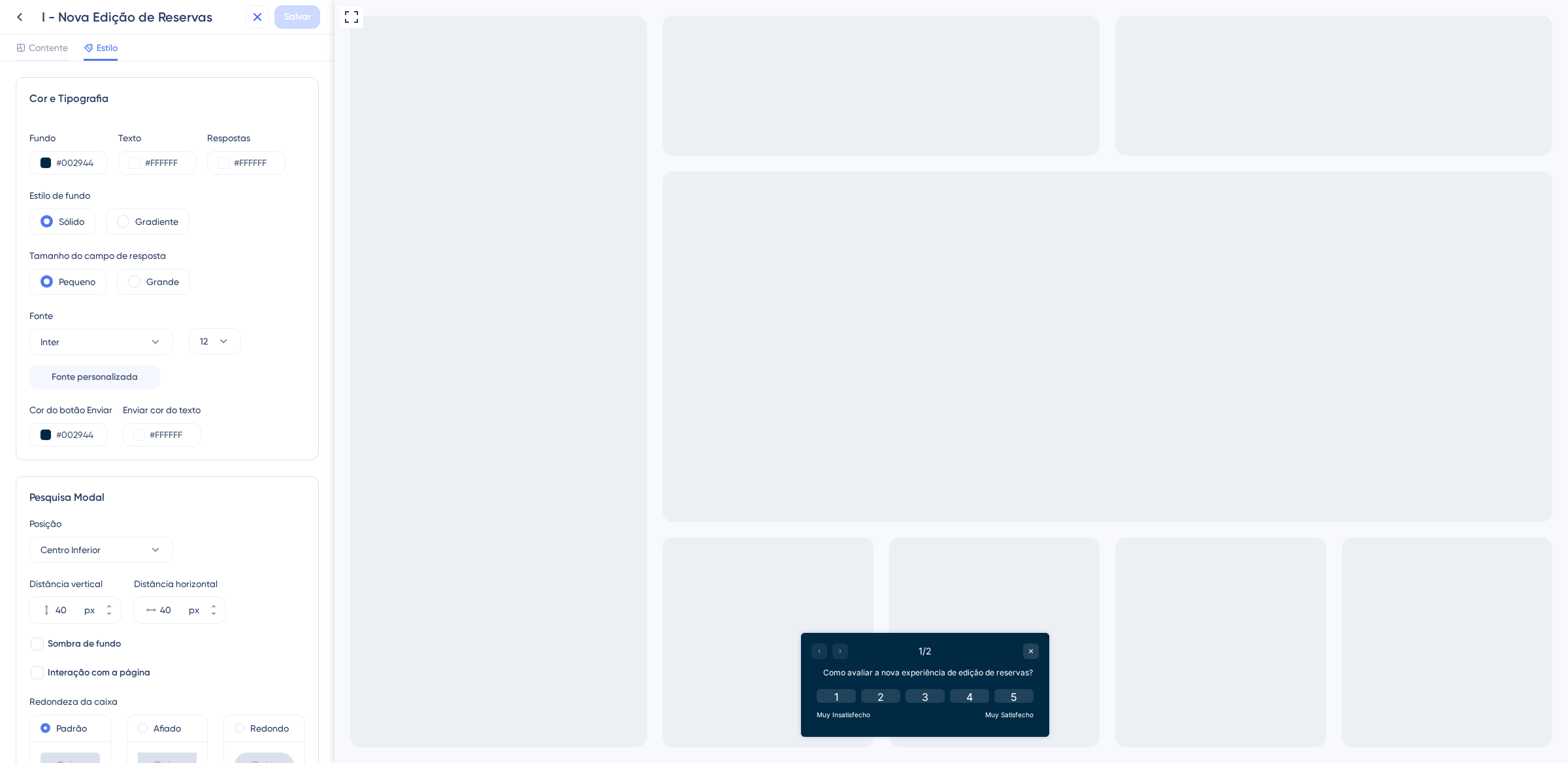
click at [255, 20] on icon at bounding box center [257, 17] width 16 height 16
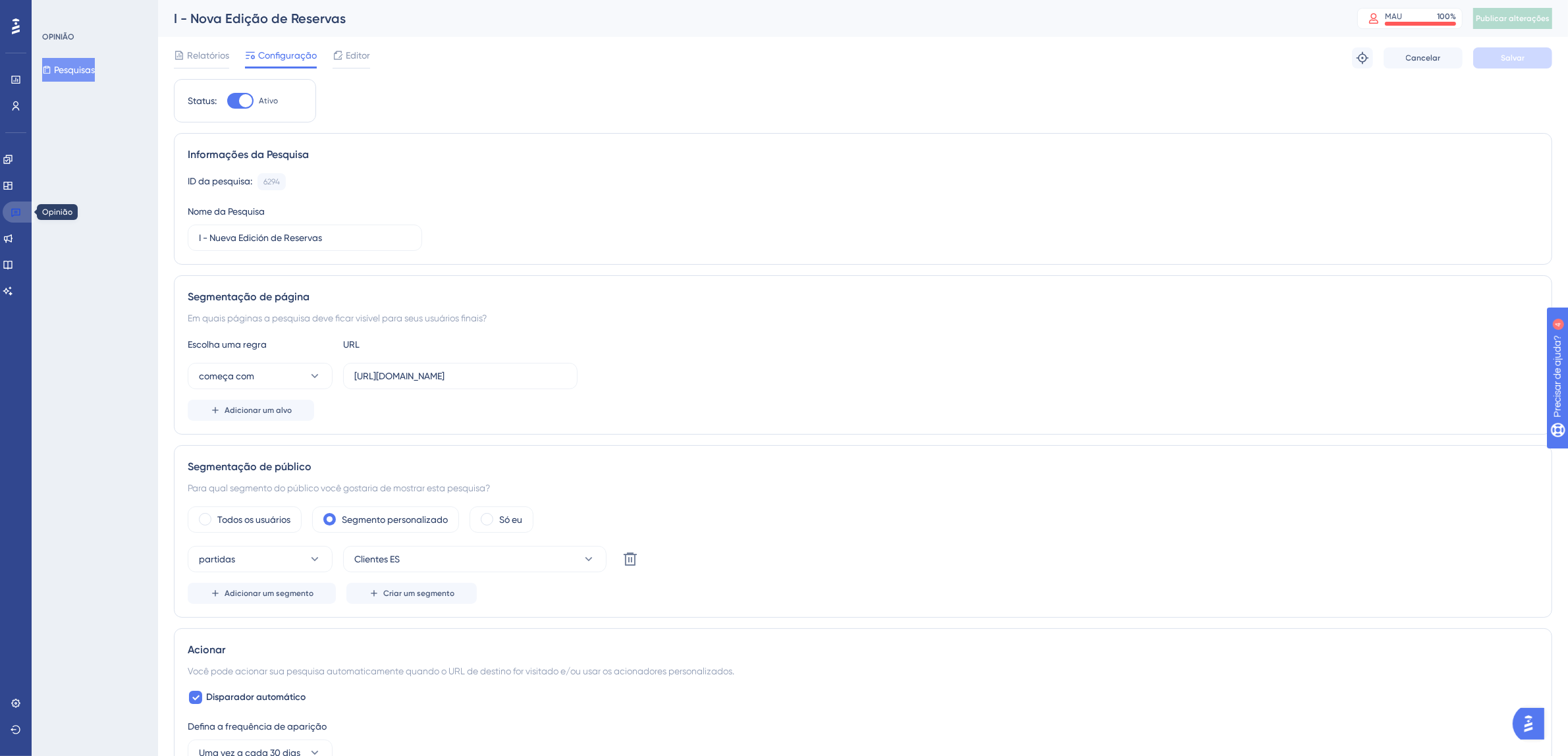
click at [16, 210] on icon at bounding box center [15, 213] width 9 height 8
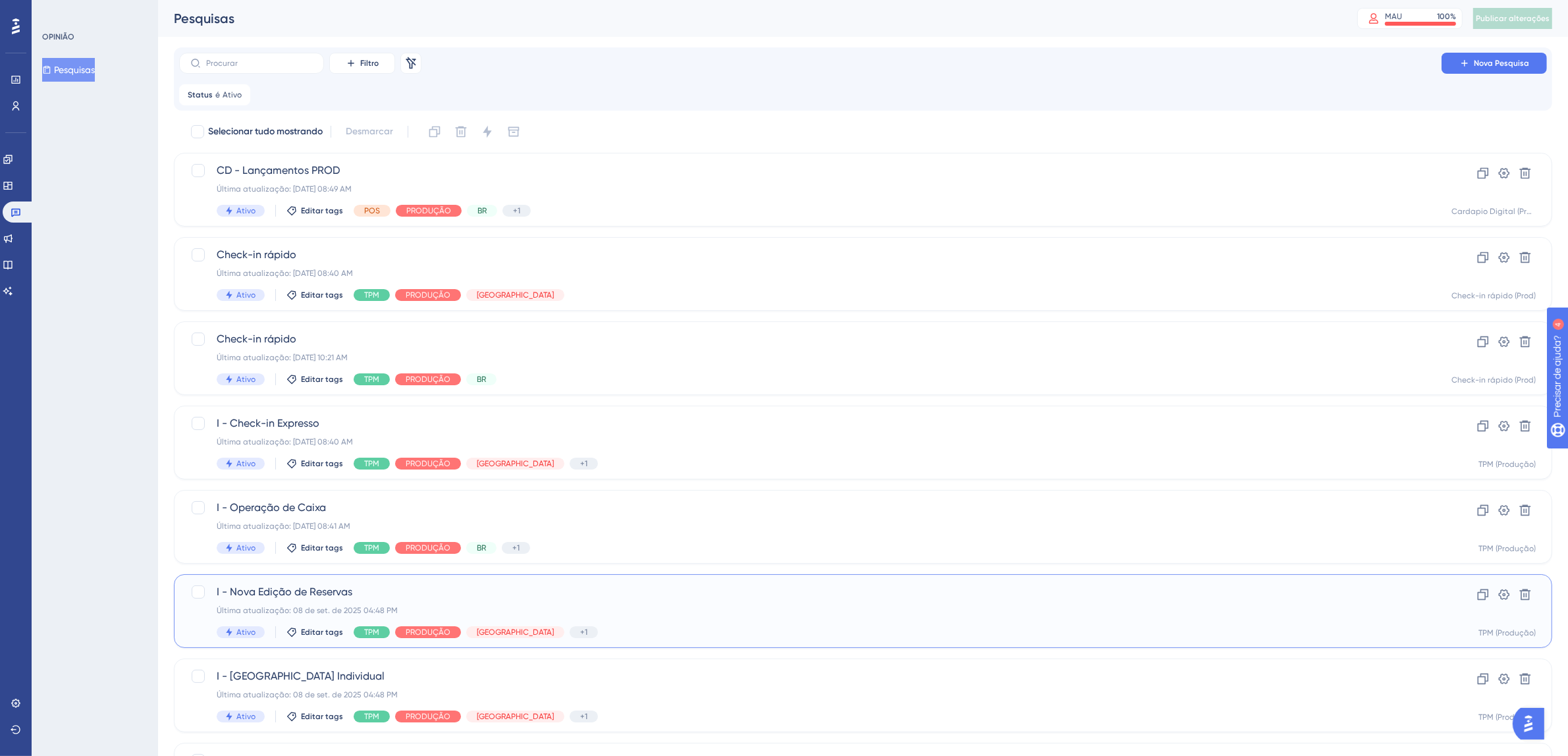
click at [602, 588] on span "I - Nova Edição de Reservas" at bounding box center [810, 592] width 1187 height 16
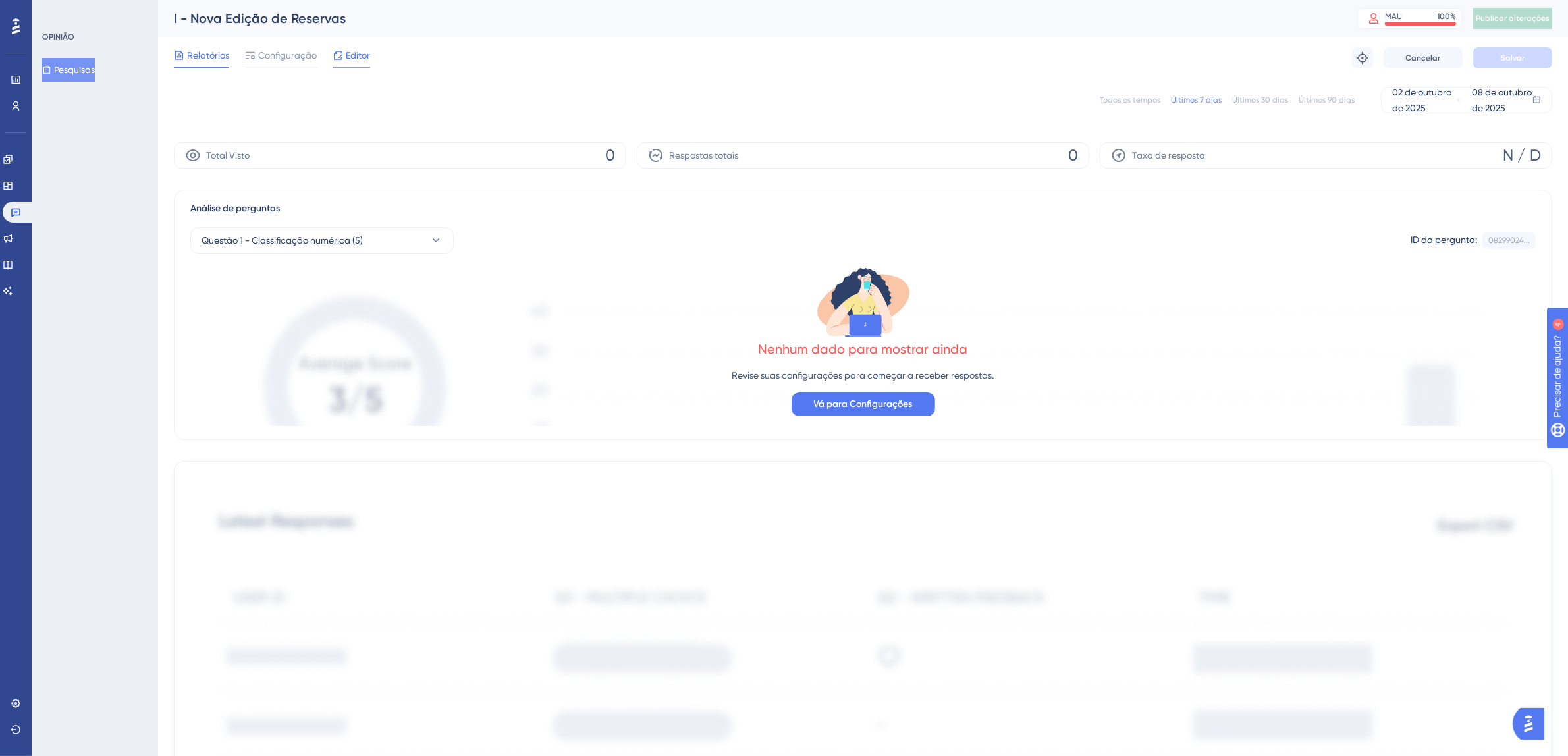
click at [360, 63] on div "Editor" at bounding box center [351, 58] width 37 height 21
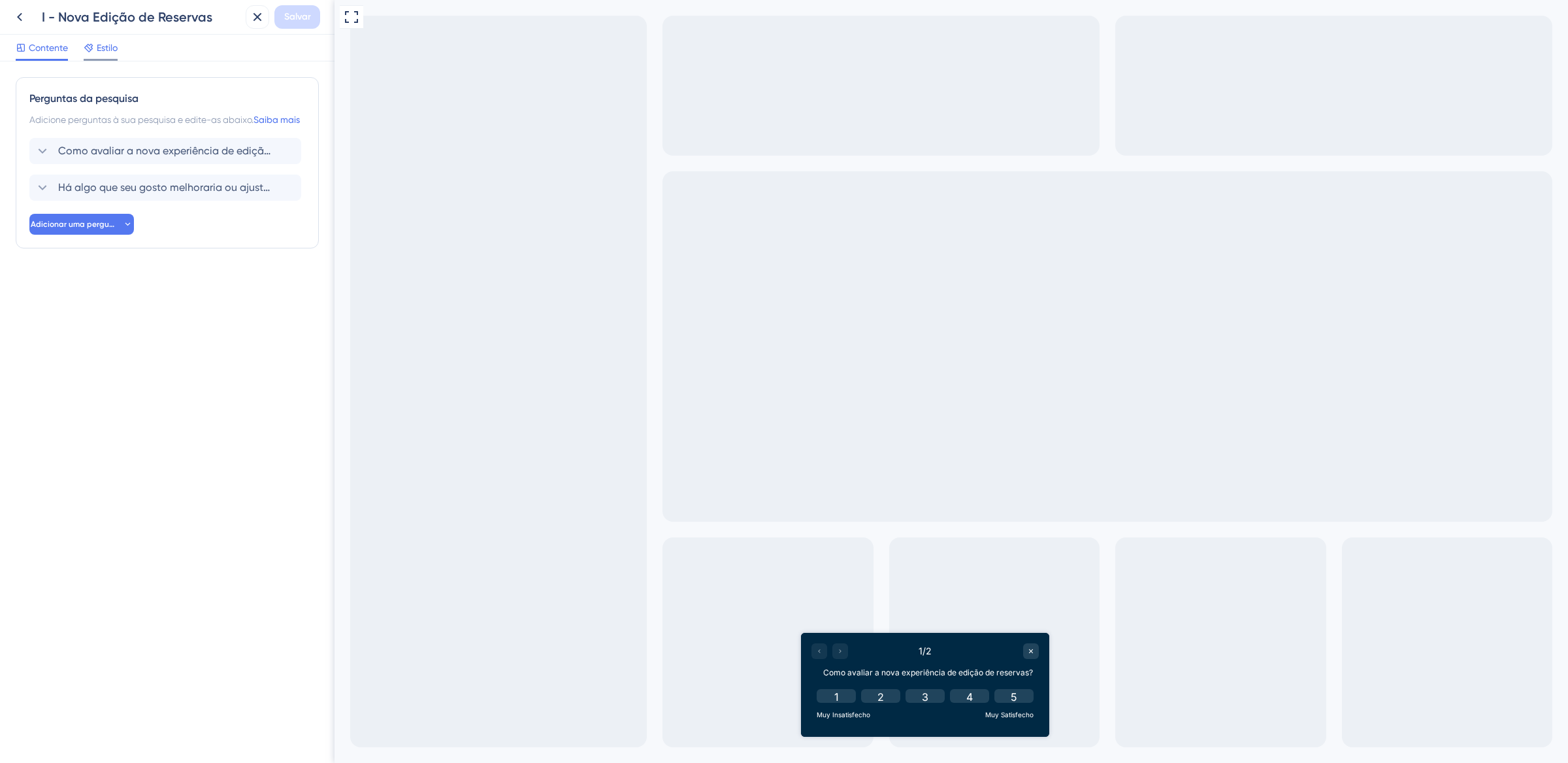
click at [92, 46] on icon at bounding box center [88, 48] width 8 height 8
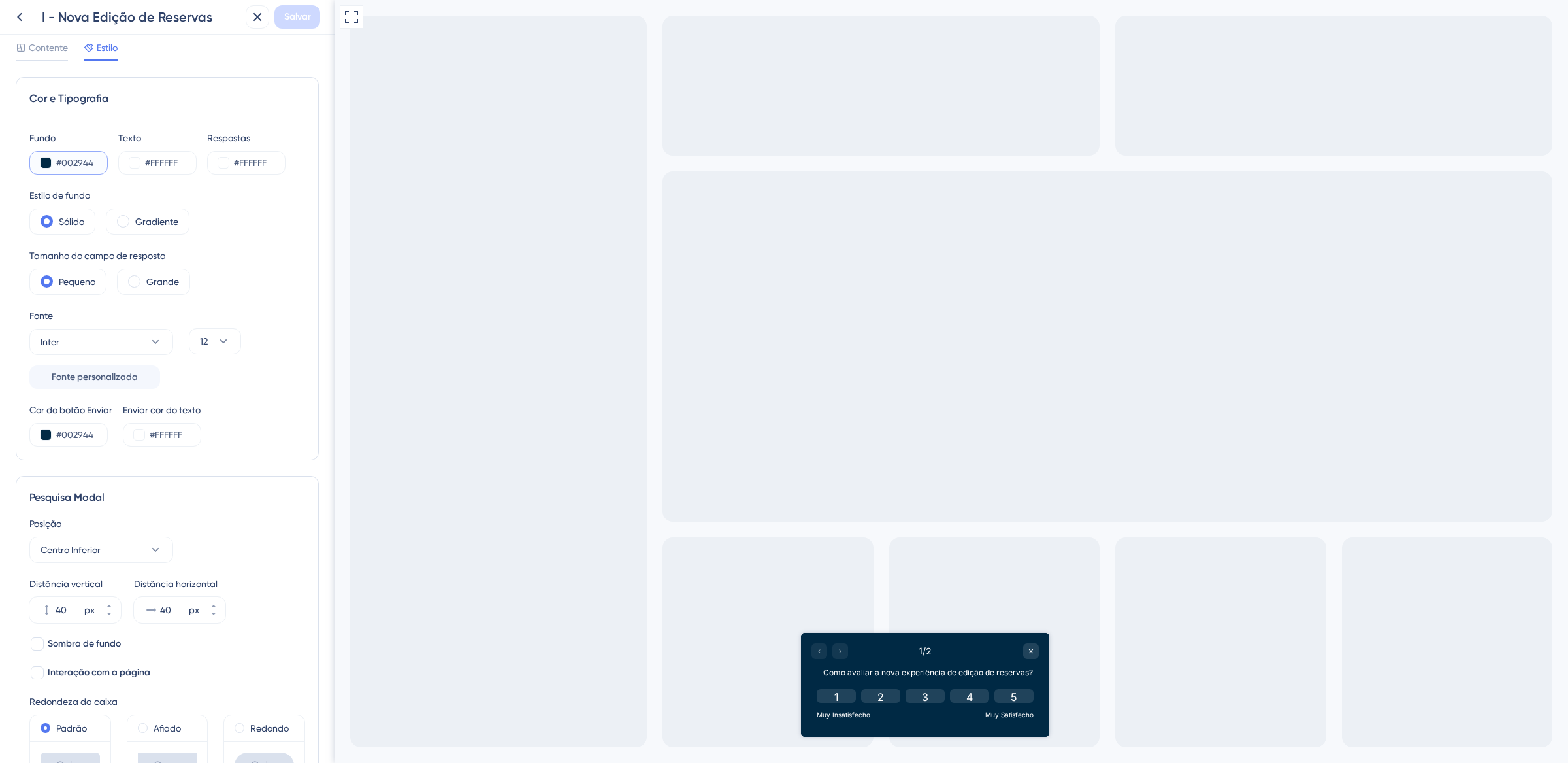
click at [78, 160] on input "#002944" at bounding box center [83, 162] width 54 height 16
drag, startPoint x: 57, startPoint y: 162, endPoint x: 123, endPoint y: 163, distance: 66.0
click at [123, 163] on div "Fundo #002944 Texto #FFFFFF Respostas #FFFFFF" at bounding box center [167, 152] width 275 height 45
click at [21, 17] on icon at bounding box center [19, 17] width 16 height 16
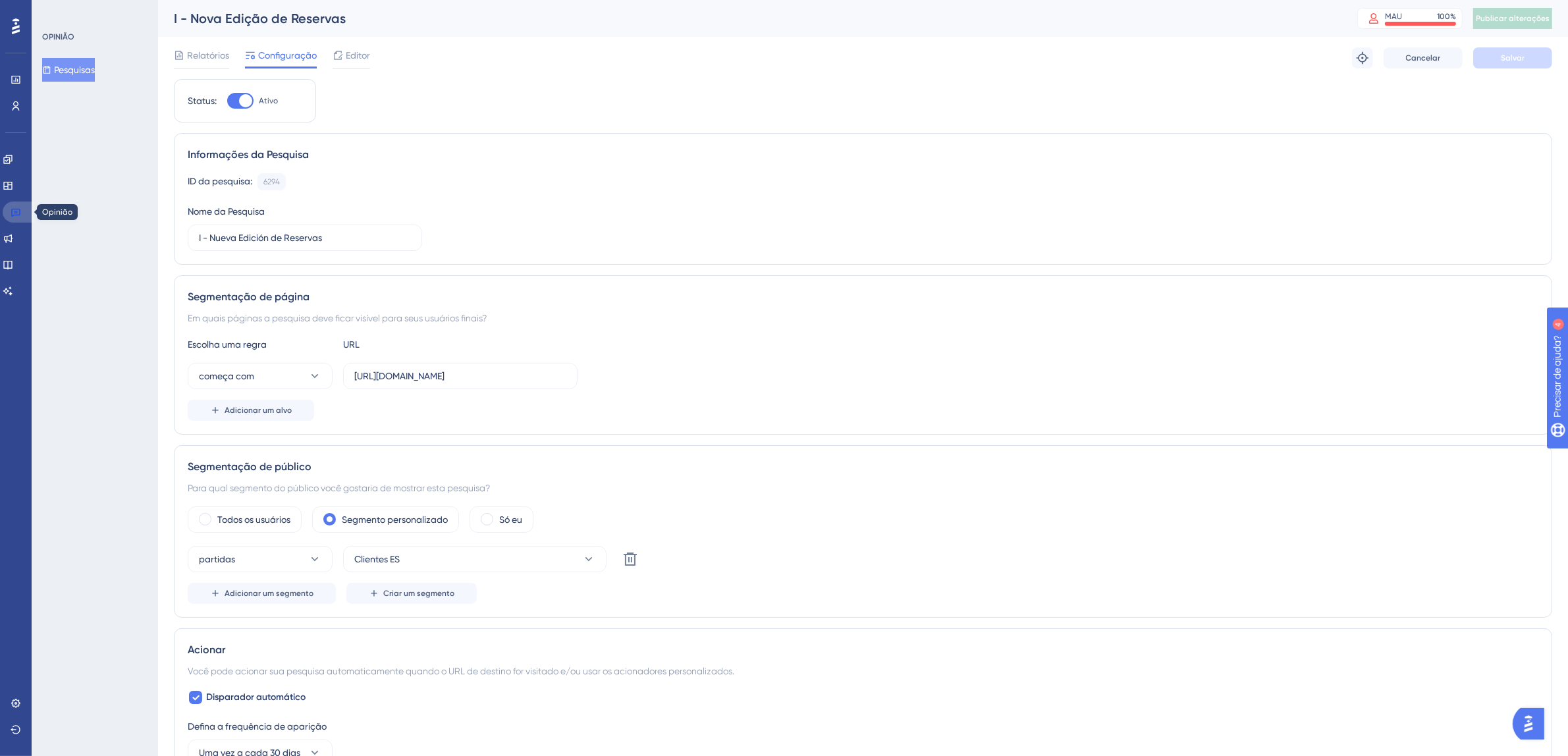
click at [19, 209] on icon at bounding box center [15, 213] width 9 height 8
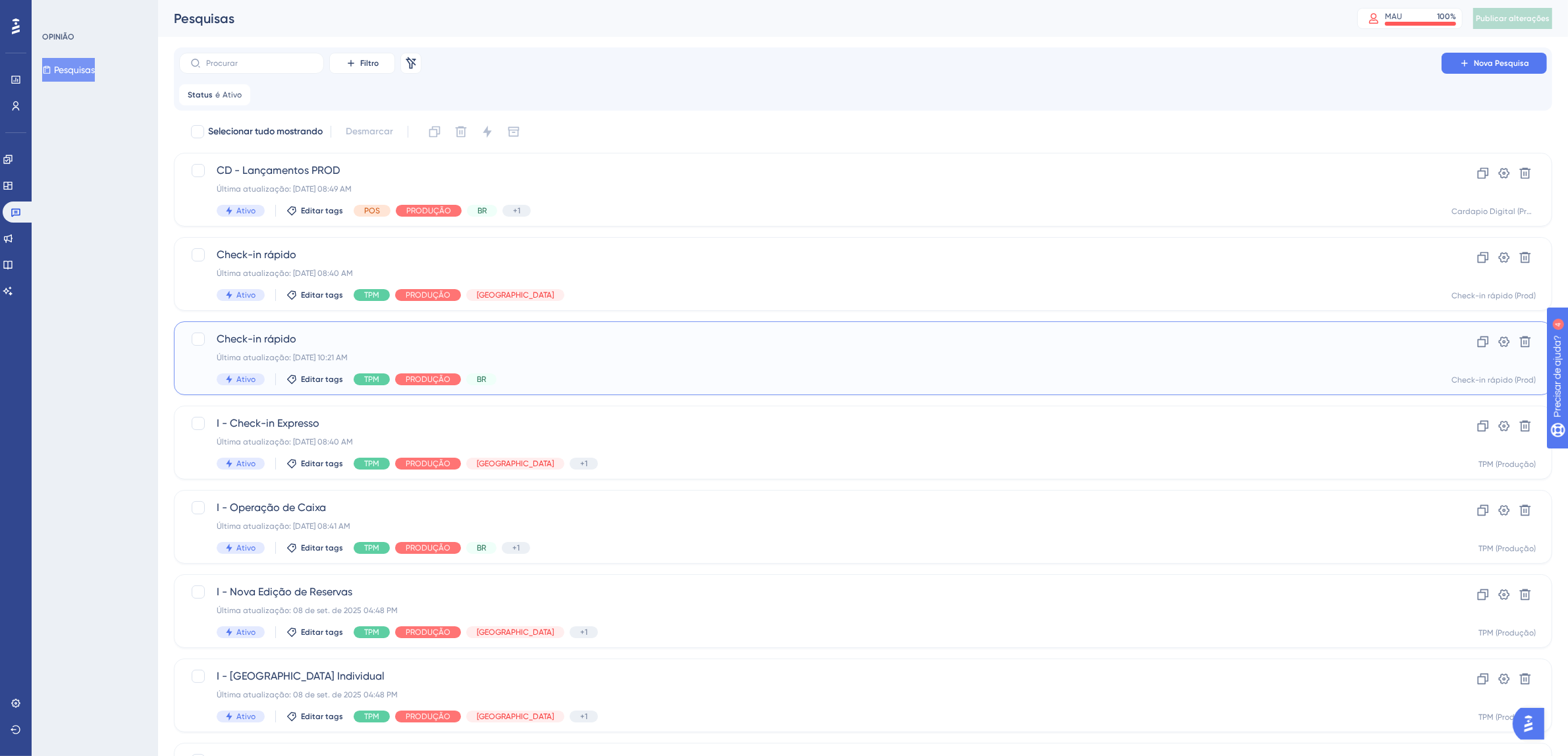
click at [760, 376] on div "Ativo Editar tags TPM PRODUÇÃO BR" at bounding box center [810, 379] width 1187 height 12
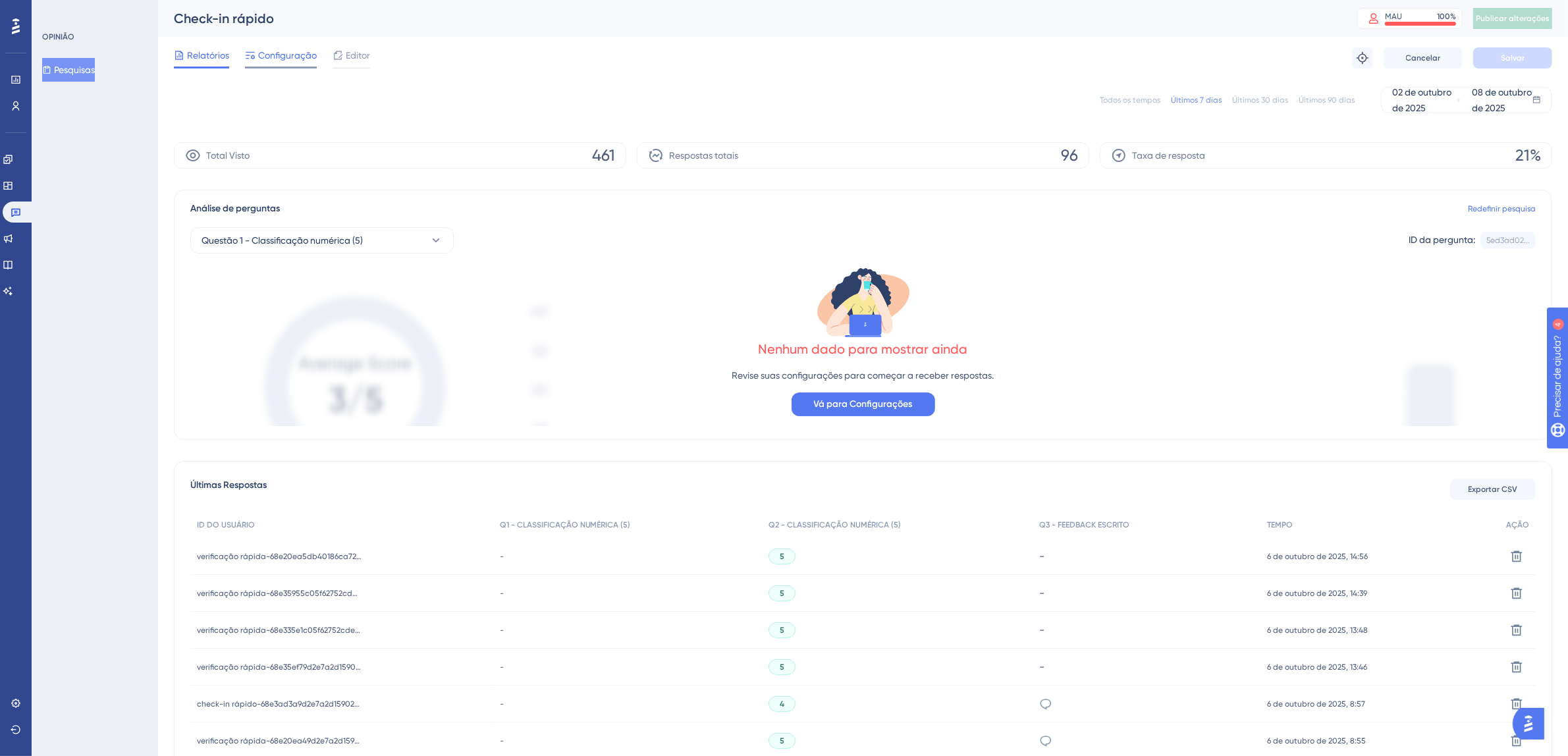
click at [268, 59] on font "Configuração" at bounding box center [287, 55] width 58 height 10
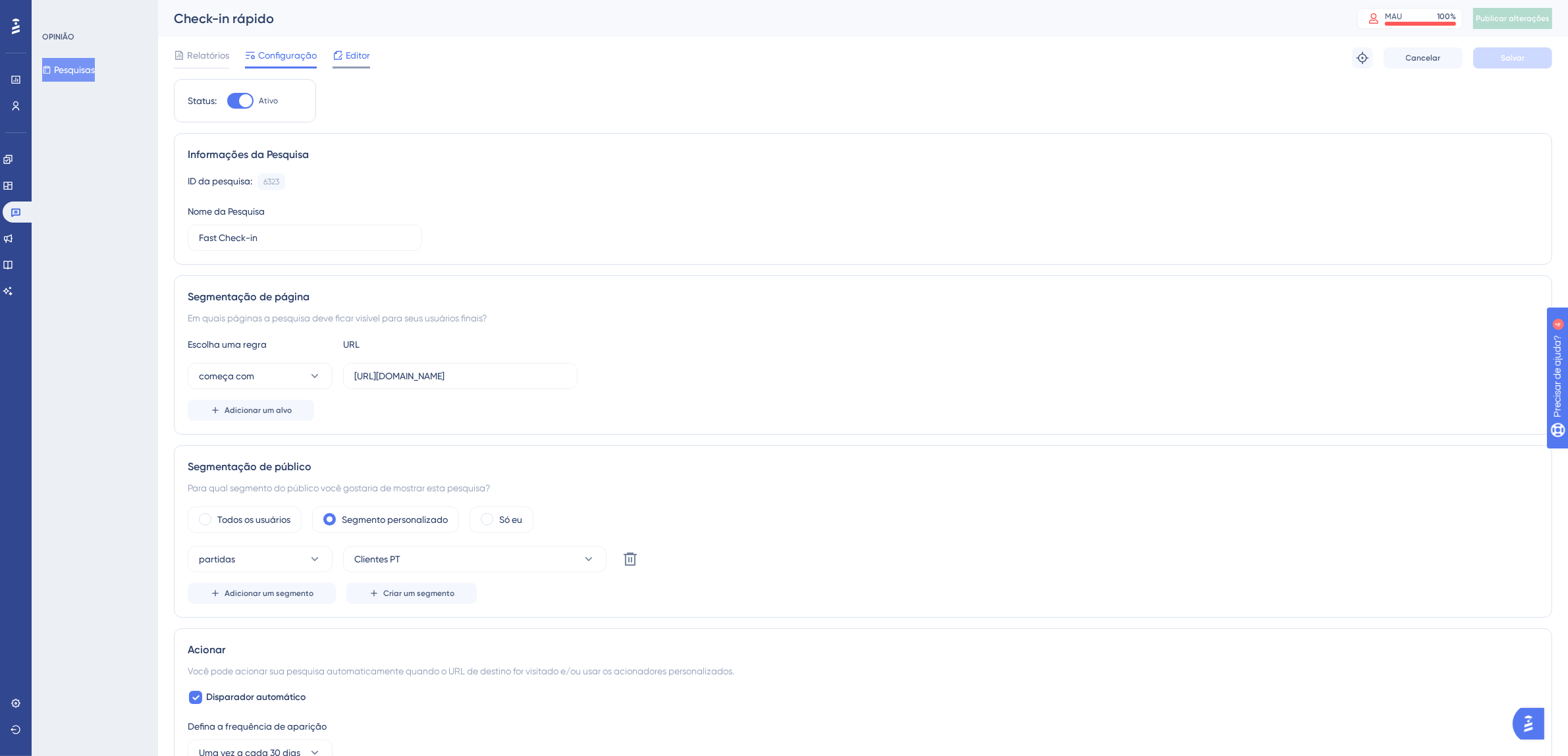
click at [358, 59] on font "Editor" at bounding box center [358, 55] width 25 height 10
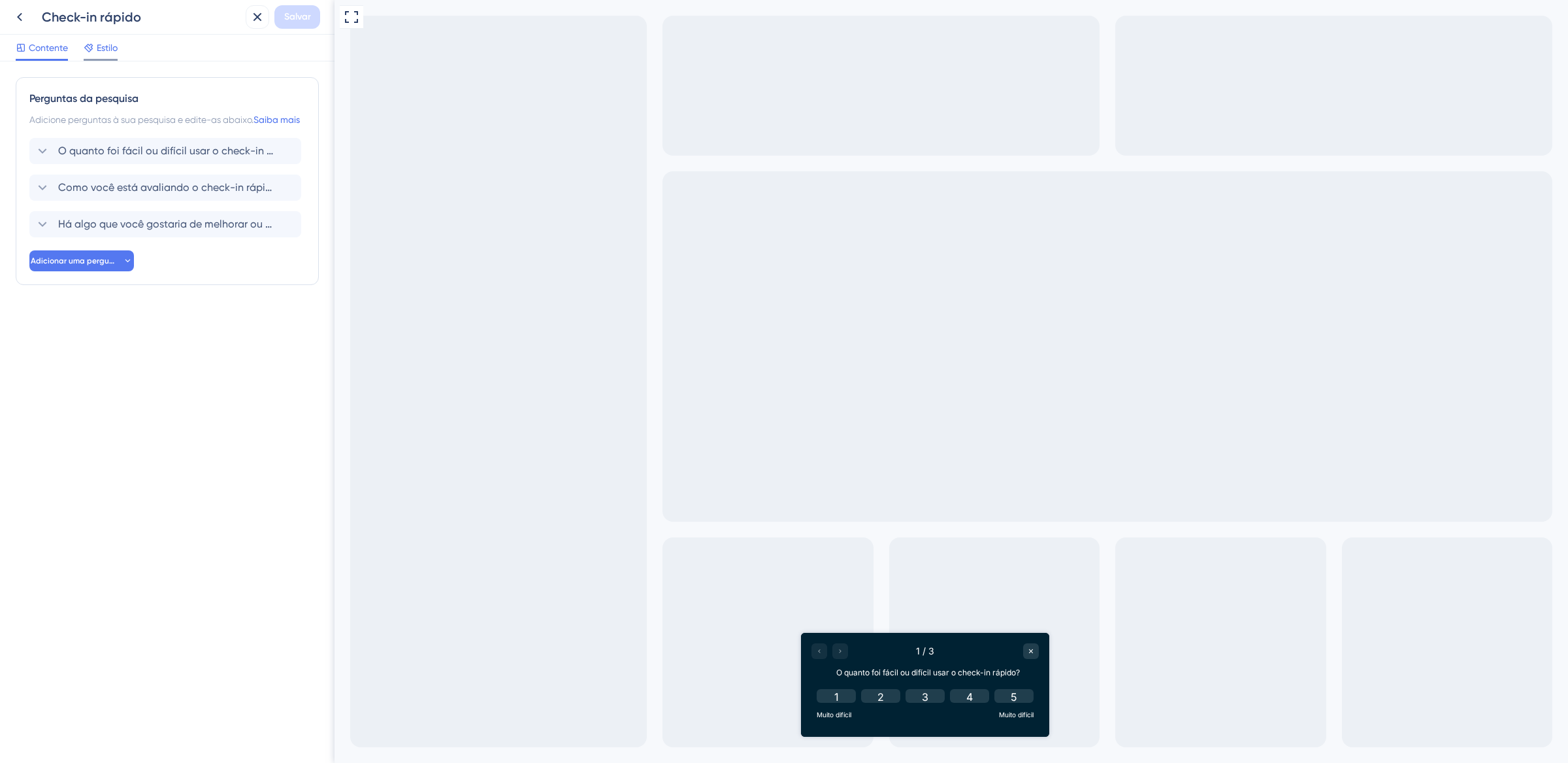
click at [110, 40] on span "Estilo" at bounding box center [107, 47] width 21 height 16
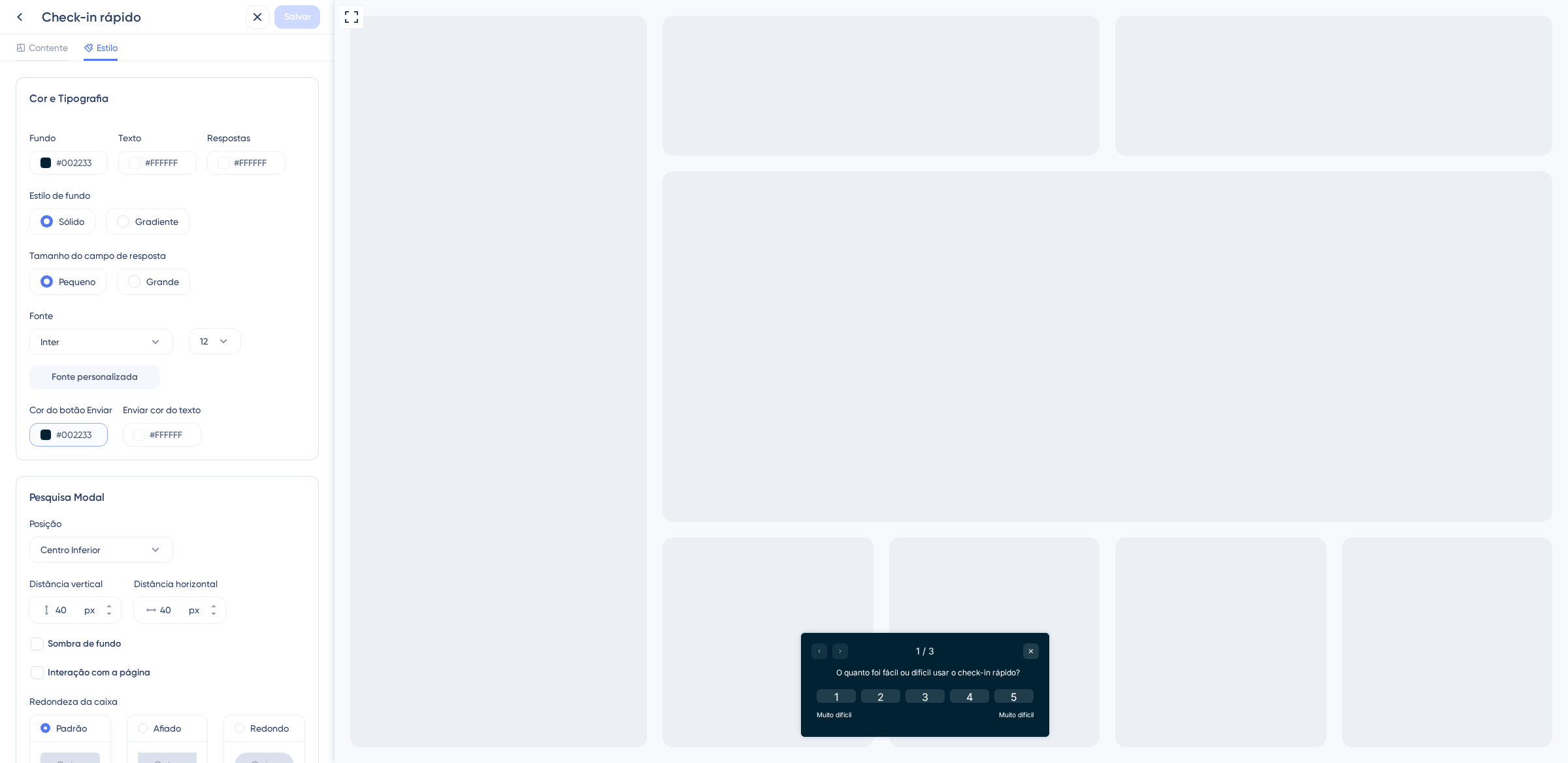
drag, startPoint x: 96, startPoint y: 438, endPoint x: 39, endPoint y: 429, distance: 57.7
click at [39, 429] on div "#002233" at bounding box center [68, 434] width 78 height 24
paste input "944"
click at [267, 377] on div "Fonte Inter Fonte personalizada 12" at bounding box center [167, 348] width 275 height 81
drag, startPoint x: 98, startPoint y: 436, endPoint x: 50, endPoint y: 433, distance: 48.1
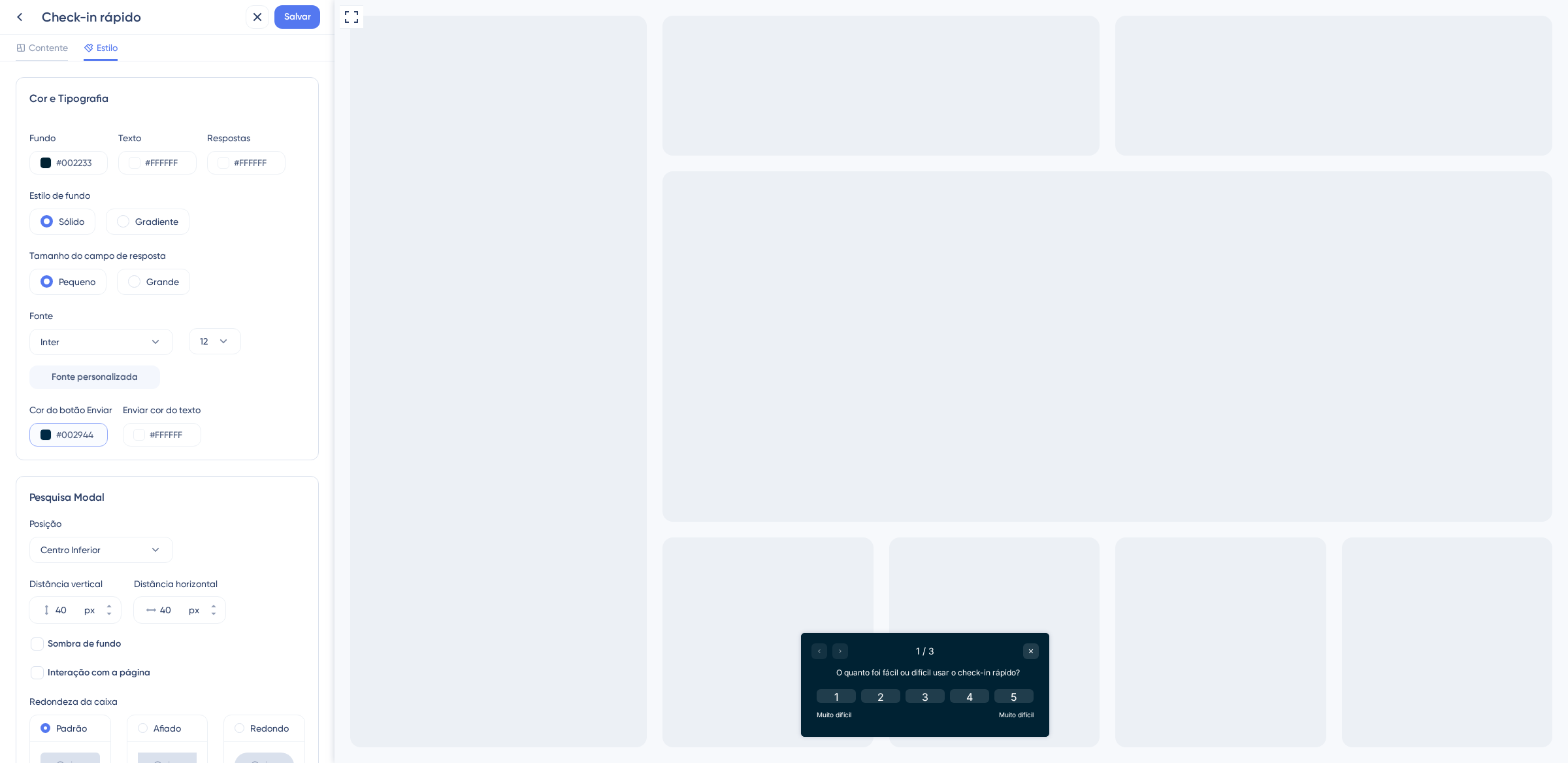
click at [50, 433] on div "#002944" at bounding box center [68, 434] width 78 height 24
click at [74, 160] on input "#002233" at bounding box center [83, 162] width 54 height 16
click at [57, 166] on input "#002233" at bounding box center [83, 162] width 54 height 16
drag, startPoint x: 96, startPoint y: 159, endPoint x: 39, endPoint y: 159, distance: 57.0
click at [39, 159] on div "#002233" at bounding box center [68, 163] width 78 height 24
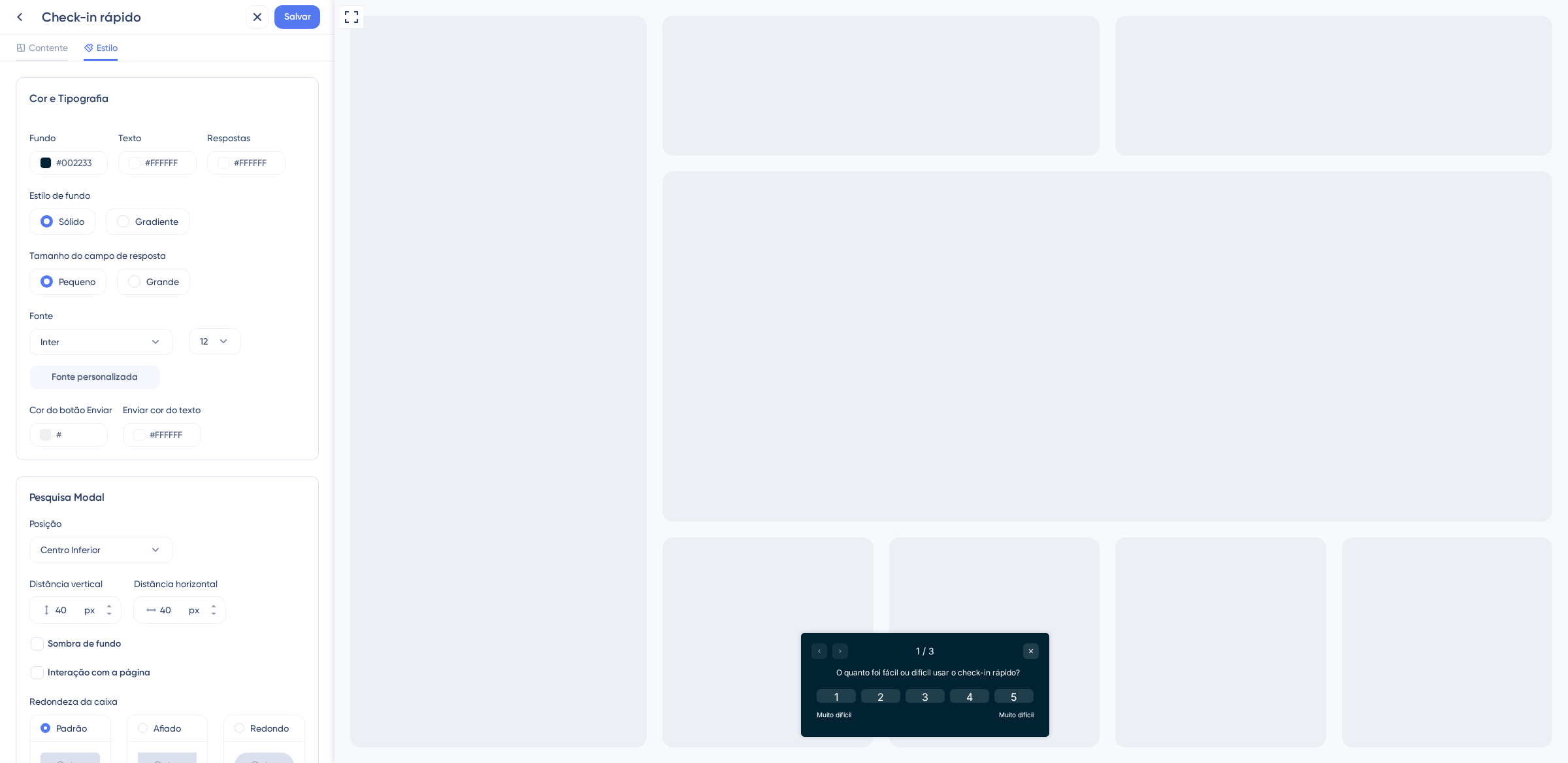
click at [245, 485] on div "Pesquisa Modal Posição Centro Inferior Distância vertical 40 px Distância horiz…" at bounding box center [167, 654] width 303 height 356
drag, startPoint x: 97, startPoint y: 433, endPoint x: 45, endPoint y: 427, distance: 52.3
click at [45, 427] on div "#002944" at bounding box center [68, 434] width 78 height 24
type input "#"
click at [76, 152] on div "#002233" at bounding box center [68, 163] width 78 height 24
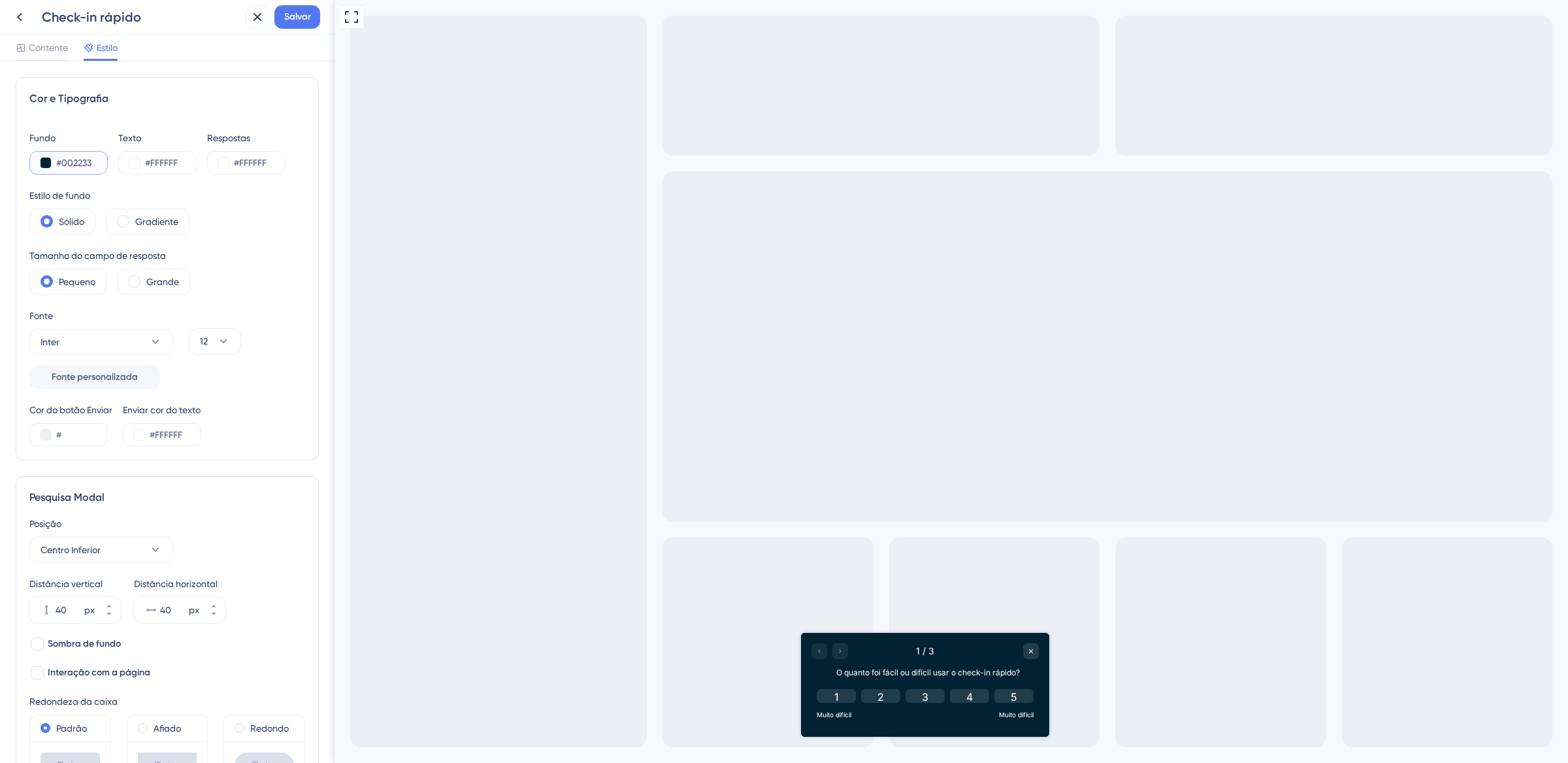
click at [78, 164] on input "#002233" at bounding box center [83, 162] width 54 height 16
drag, startPoint x: 96, startPoint y: 161, endPoint x: 32, endPoint y: 158, distance: 64.1
click at [32, 158] on div "#002233" at bounding box center [68, 163] width 78 height 24
paste input "944"
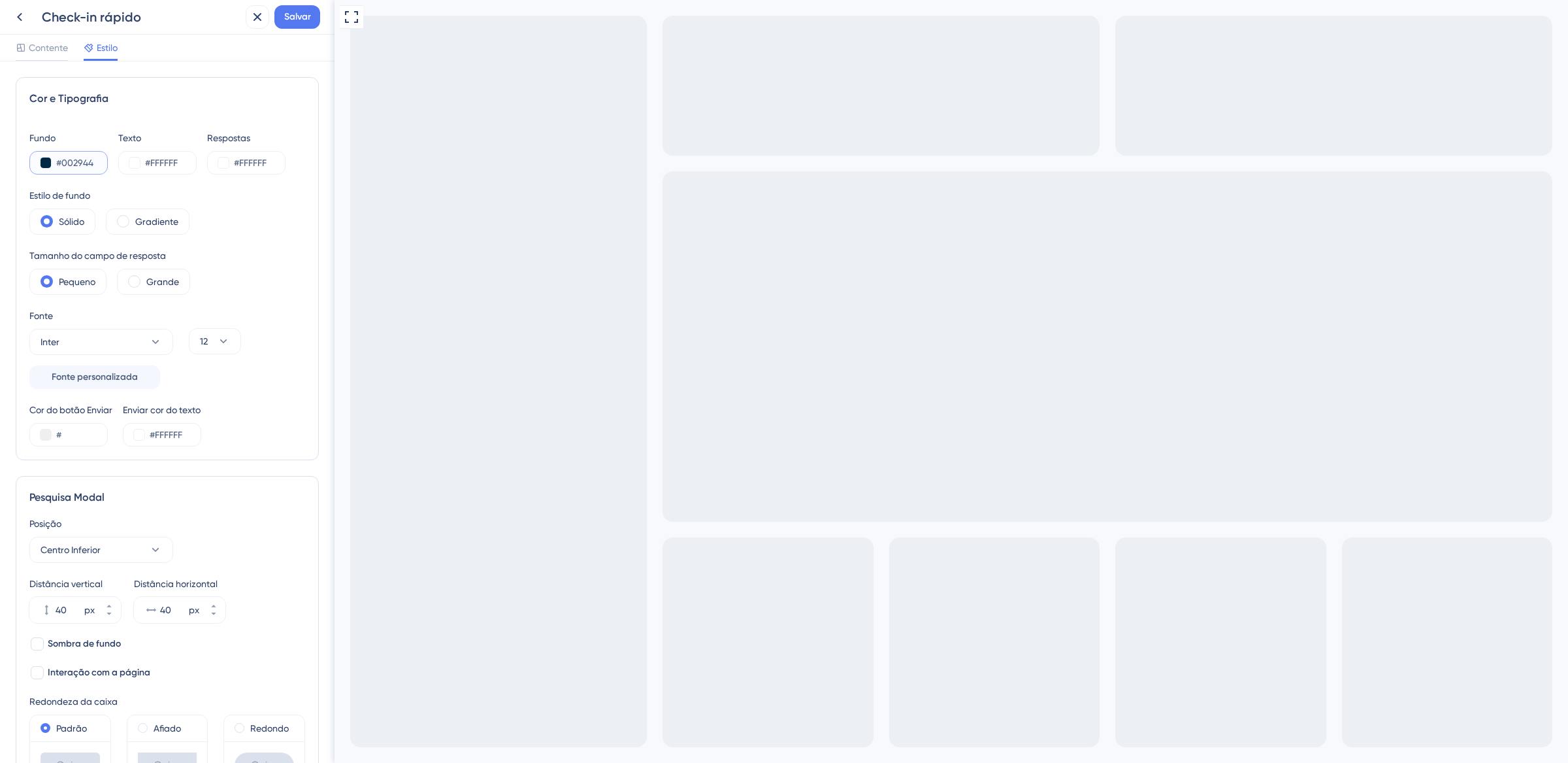
drag, startPoint x: 73, startPoint y: 161, endPoint x: 117, endPoint y: 162, distance: 44.0
click at [117, 162] on div "Fundo #002944 Texto #FFFFFF Respostas #FFFFFF" at bounding box center [167, 152] width 275 height 45
type input "#002944"
click at [81, 442] on input "#" at bounding box center [83, 434] width 54 height 16
paste input "00294"
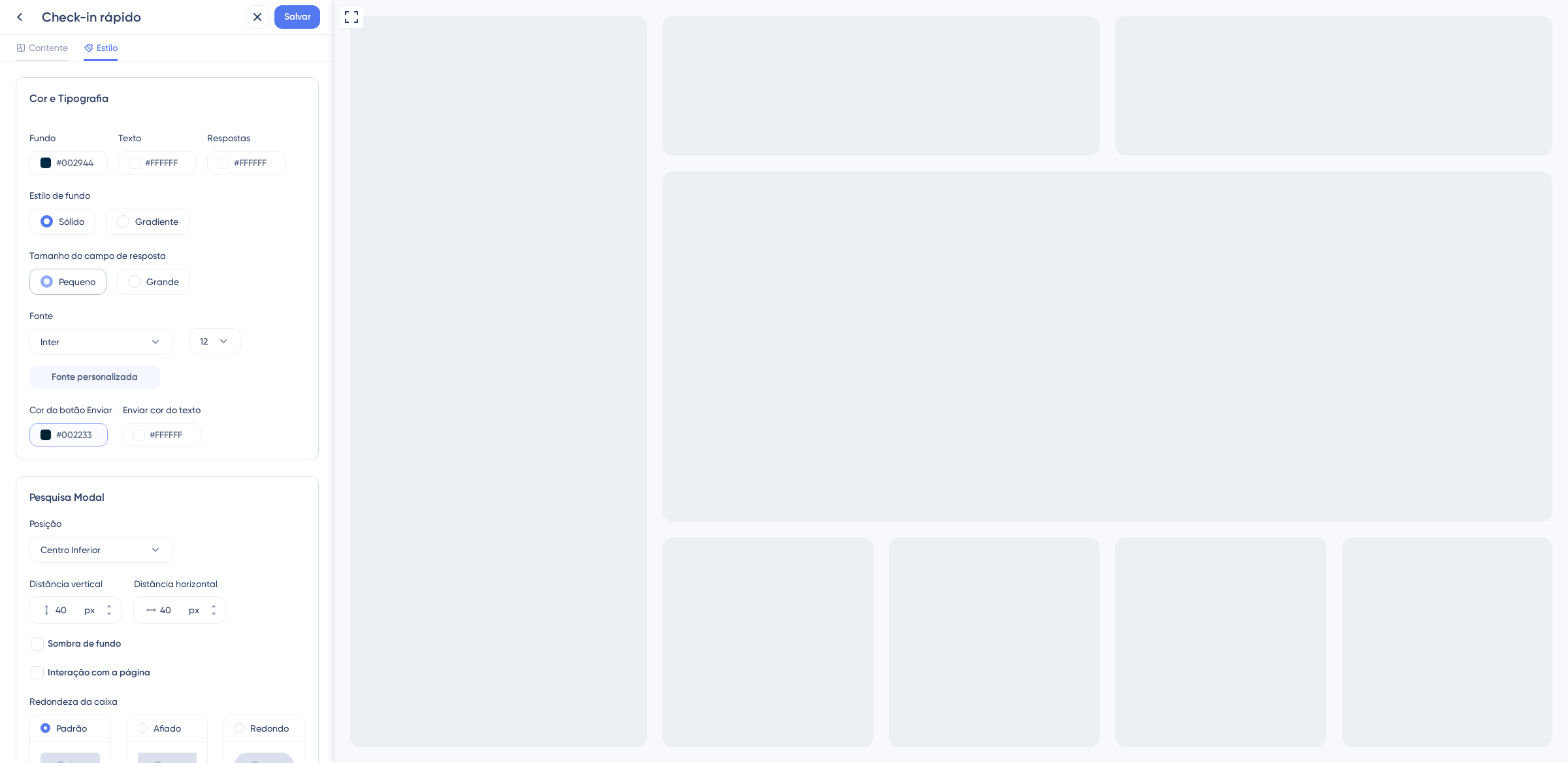
type input "#002233"
click at [139, 284] on span at bounding box center [134, 282] width 13 height 13
click at [144, 277] on input "radio" at bounding box center [144, 277] width 0 height 0
click at [50, 285] on span at bounding box center [46, 282] width 13 height 13
click at [57, 277] on input "radio" at bounding box center [57, 277] width 0 height 0
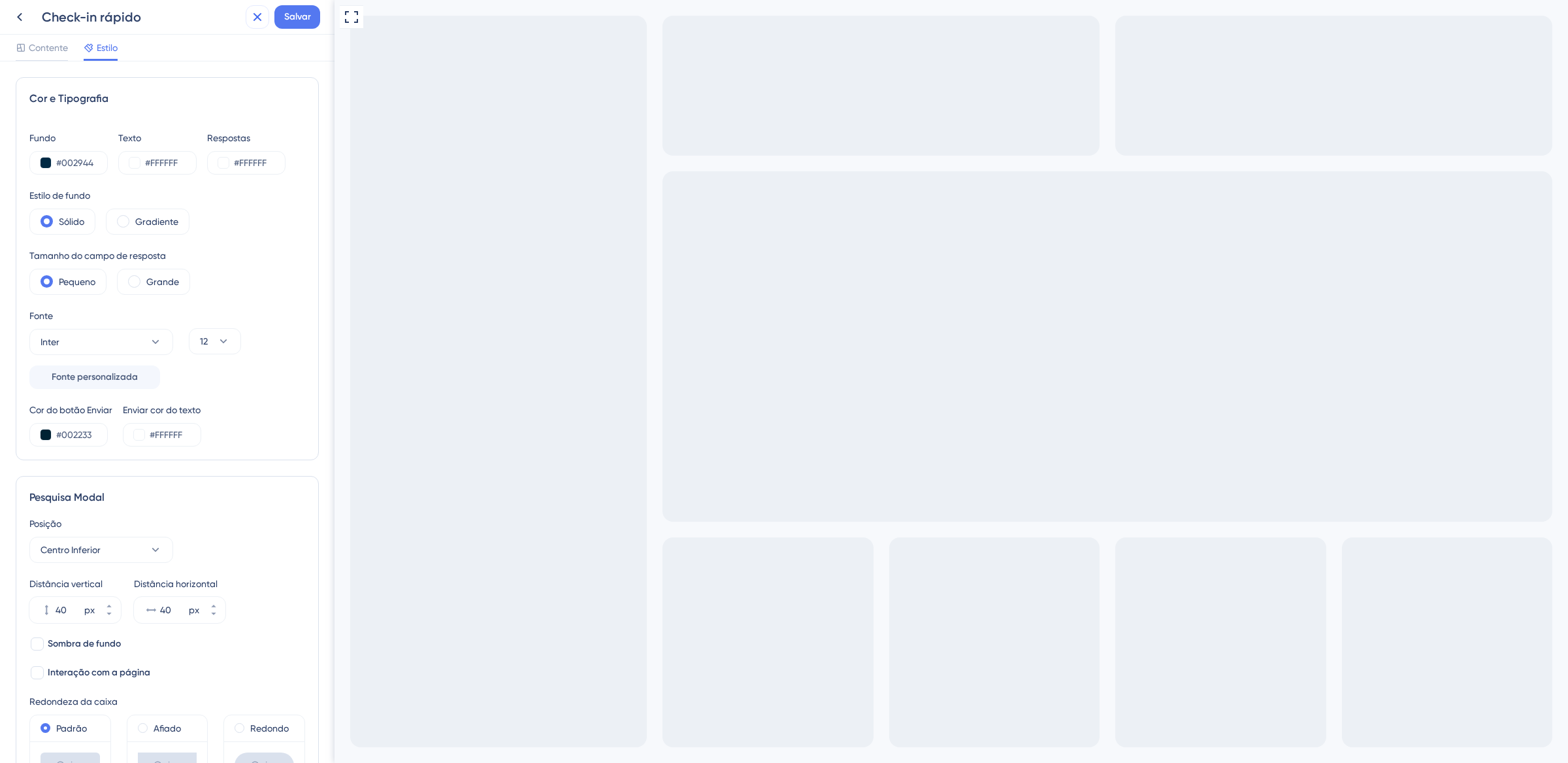
click at [264, 18] on icon at bounding box center [257, 17] width 16 height 16
click at [330, 20] on div "Check-in rápido Salvar" at bounding box center [167, 17] width 334 height 34
click at [310, 18] on font "Salvar" at bounding box center [297, 16] width 27 height 11
click at [242, 22] on icon at bounding box center [249, 24] width 13 height 13
click at [18, 19] on icon at bounding box center [19, 17] width 16 height 16
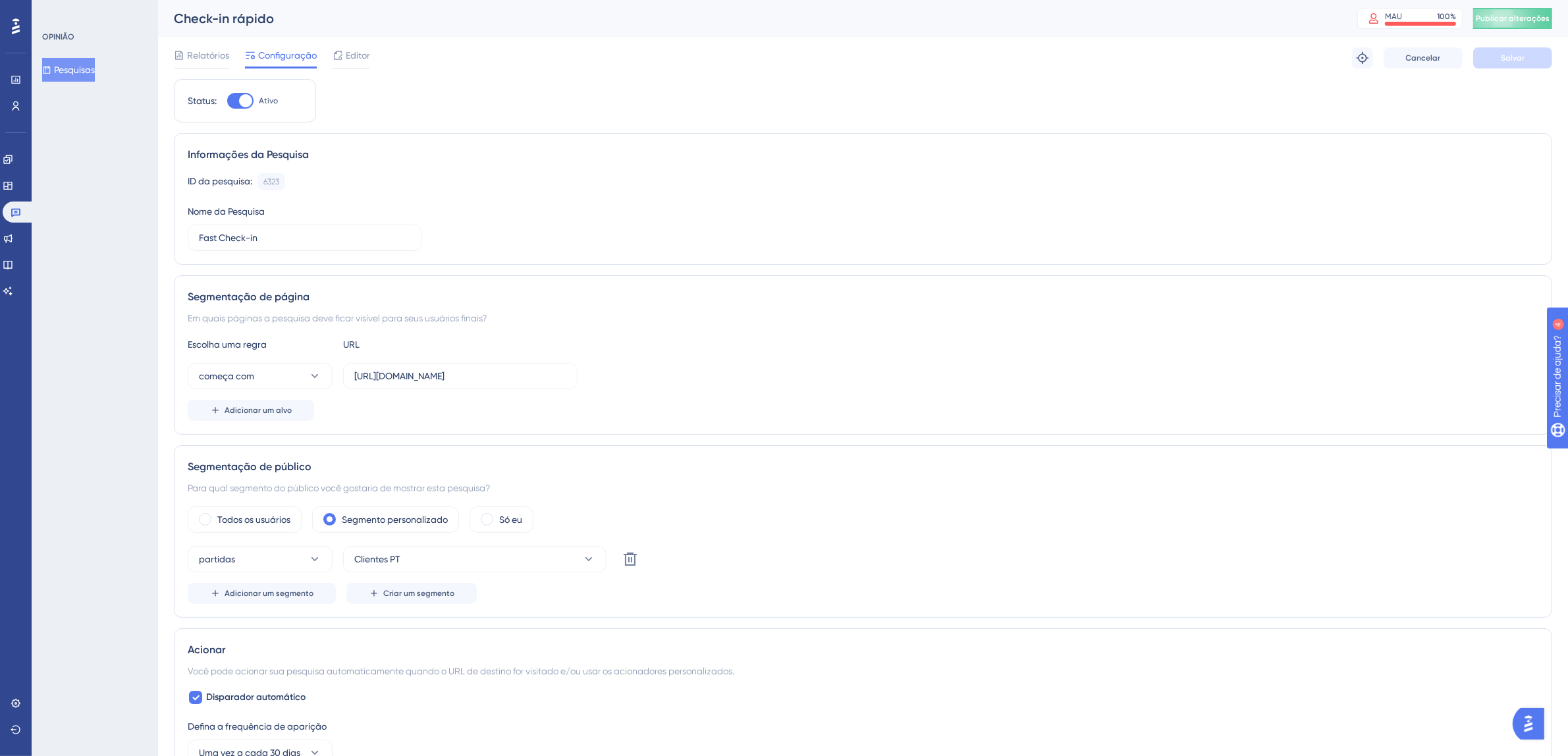
click at [1515, 19] on font "Publicar alterações" at bounding box center [1512, 18] width 74 height 9
click at [12, 212] on icon at bounding box center [15, 213] width 9 height 8
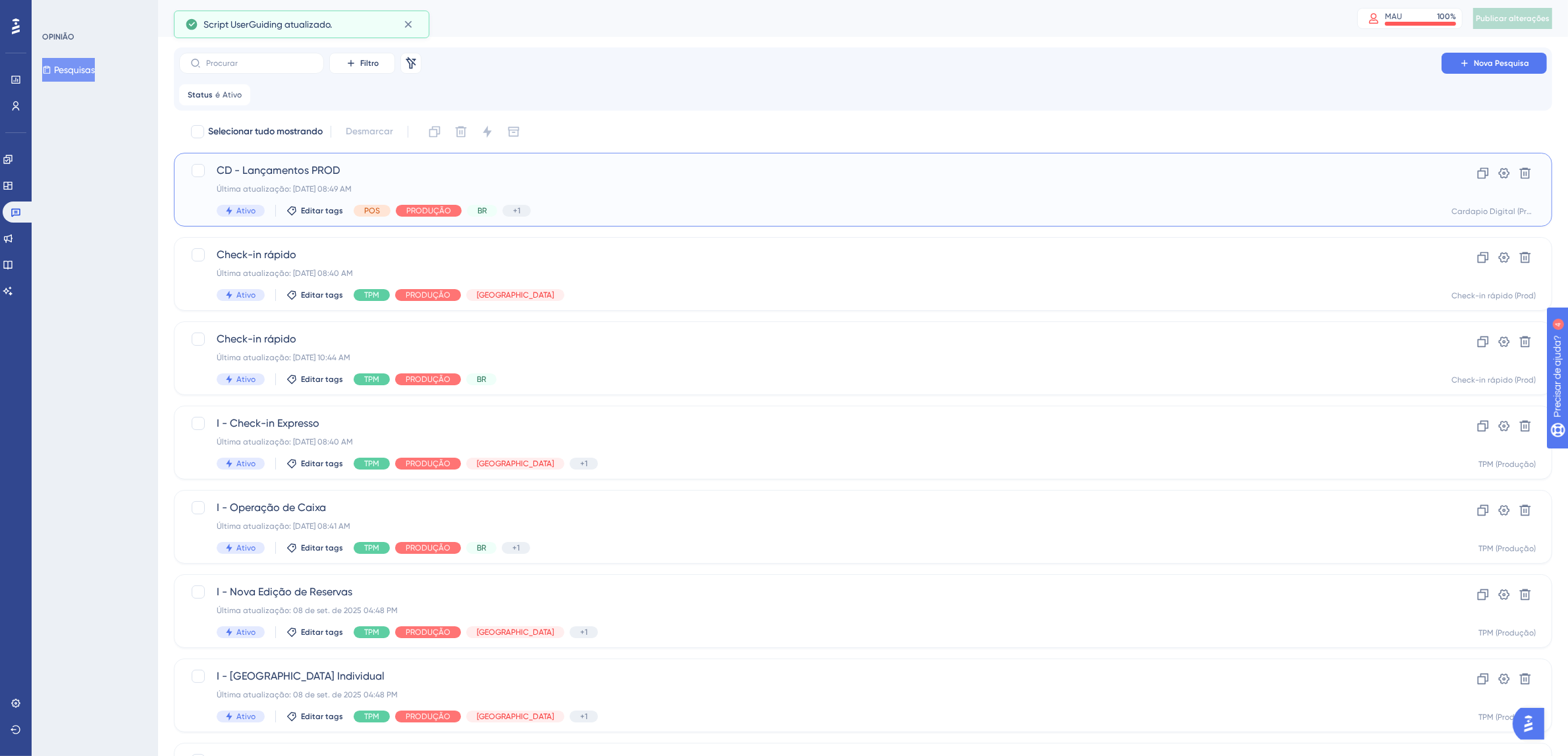
click at [640, 187] on div "Última atualização: [DATE] 08:49 AM" at bounding box center [810, 189] width 1187 height 10
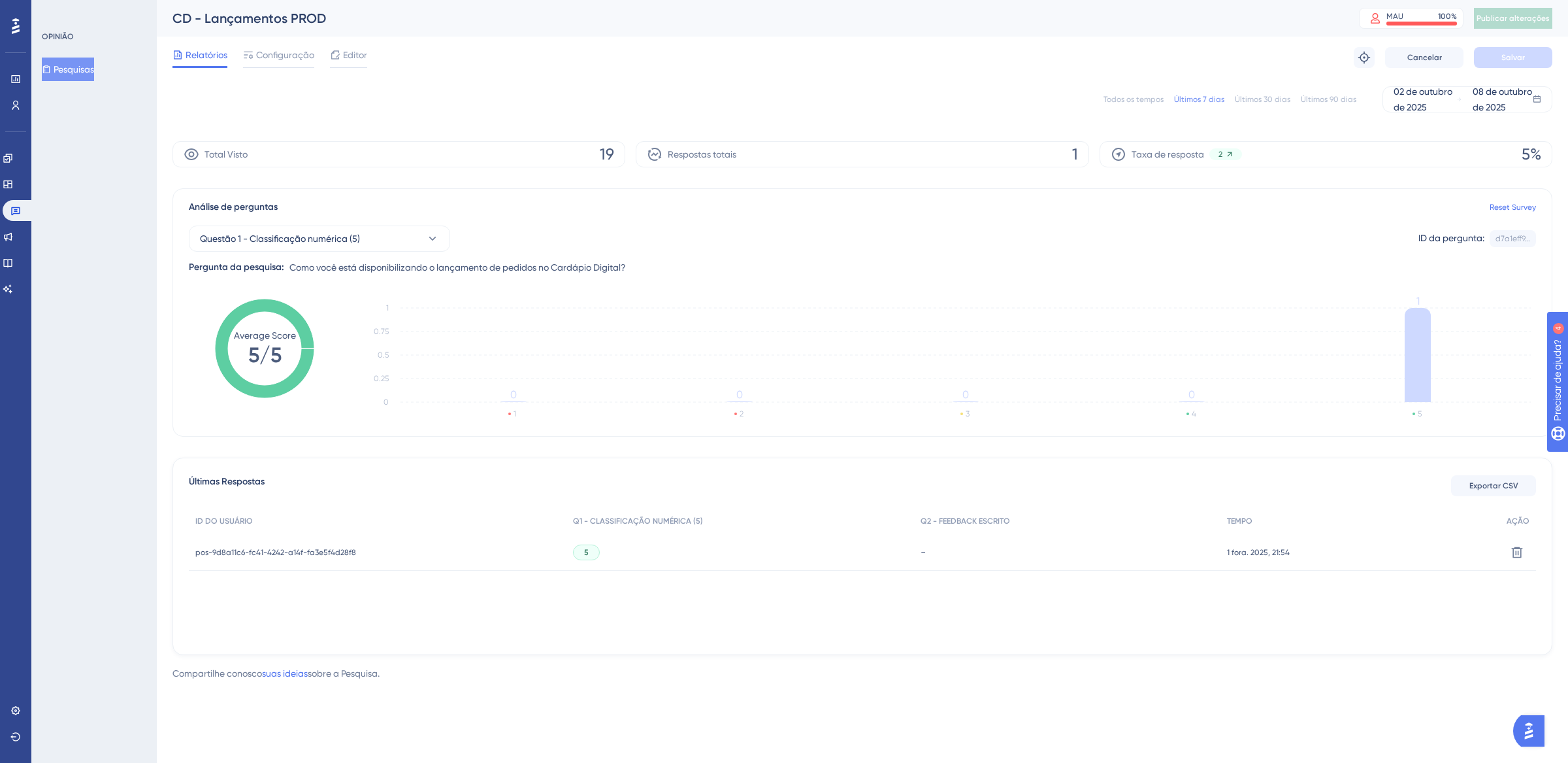
click at [1135, 97] on font "Todos os tempos" at bounding box center [1134, 99] width 60 height 9
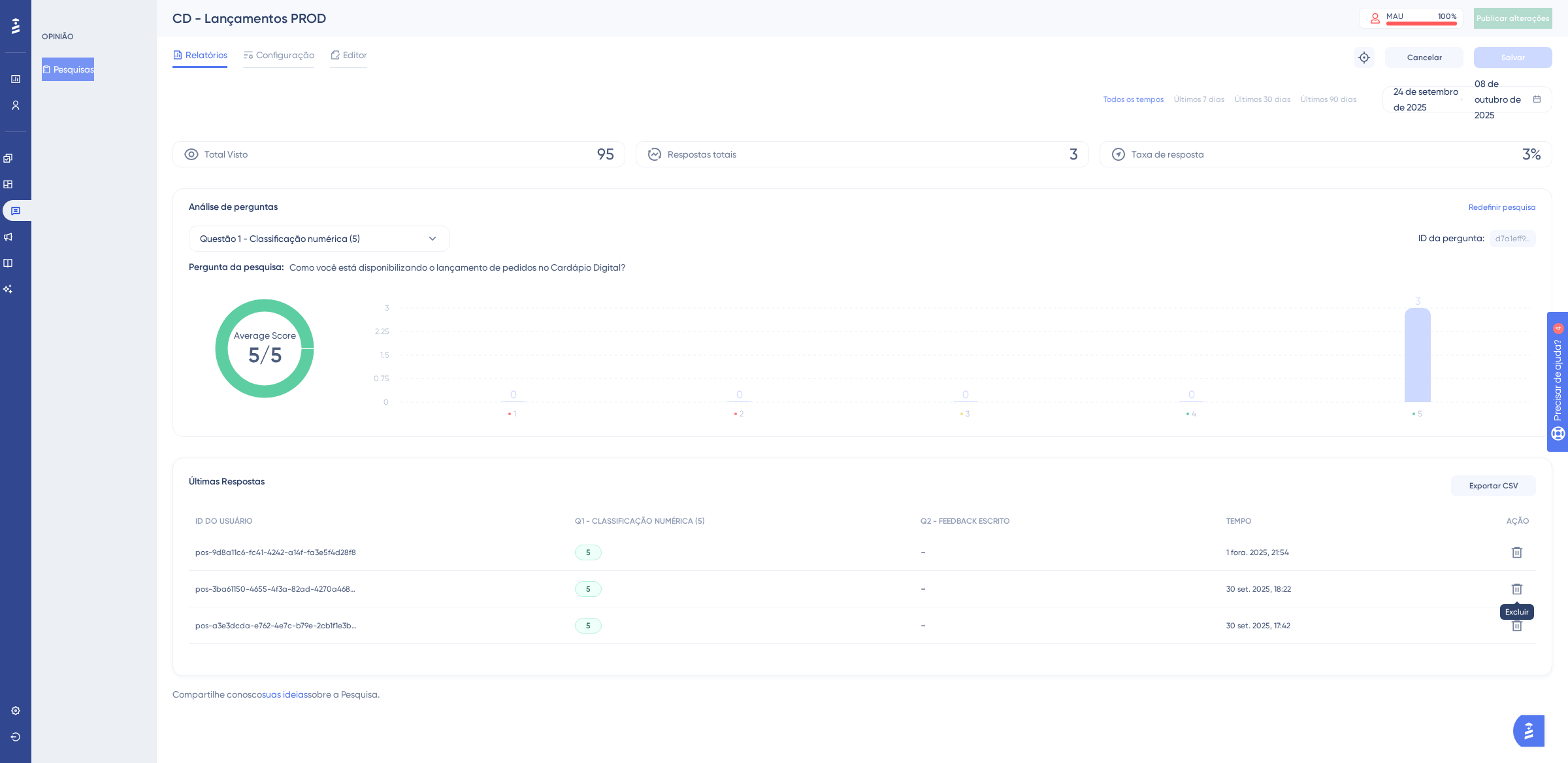
click at [15, 27] on icon at bounding box center [15, 26] width 8 height 16
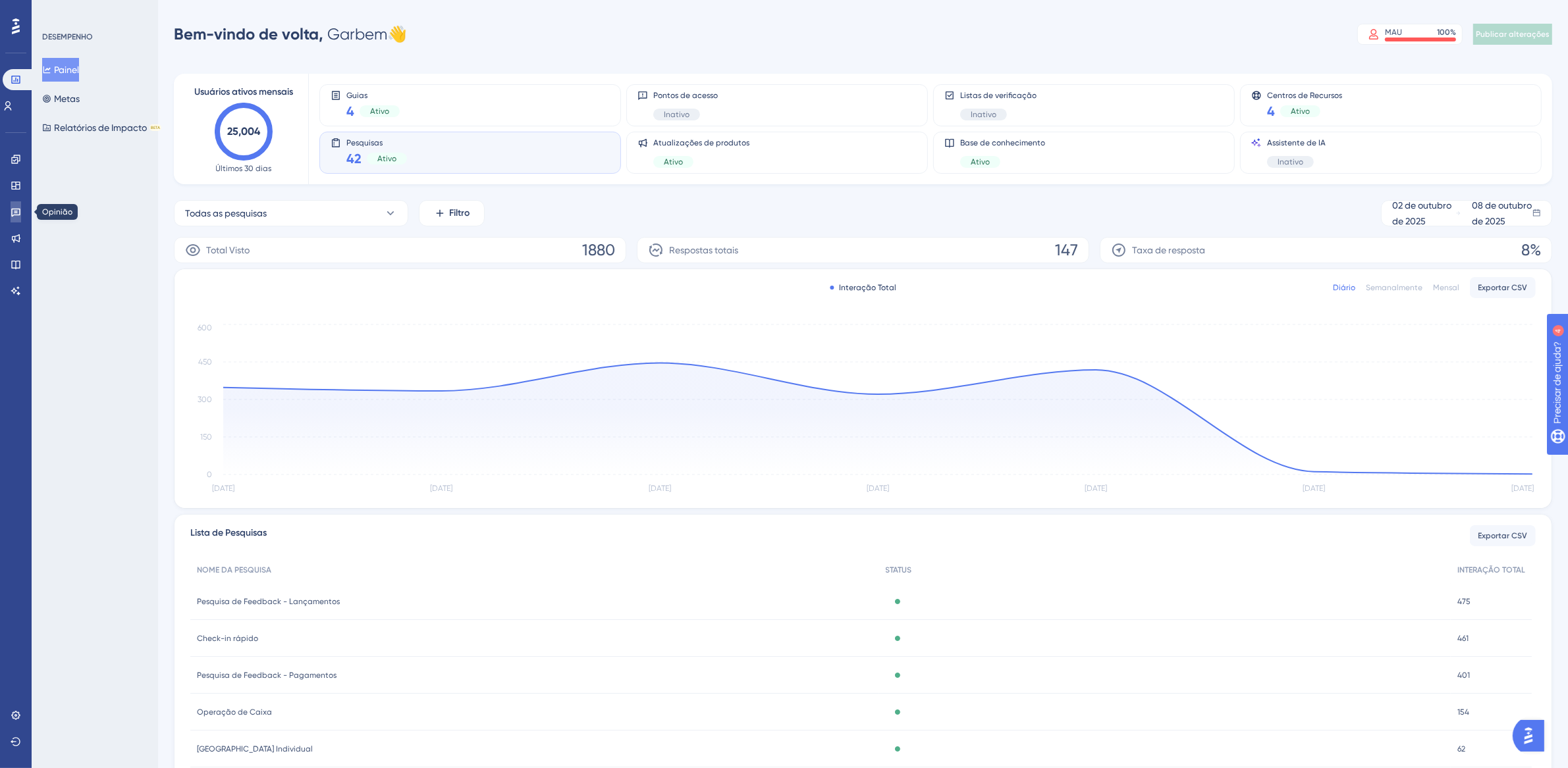
click at [12, 209] on icon at bounding box center [15, 213] width 9 height 8
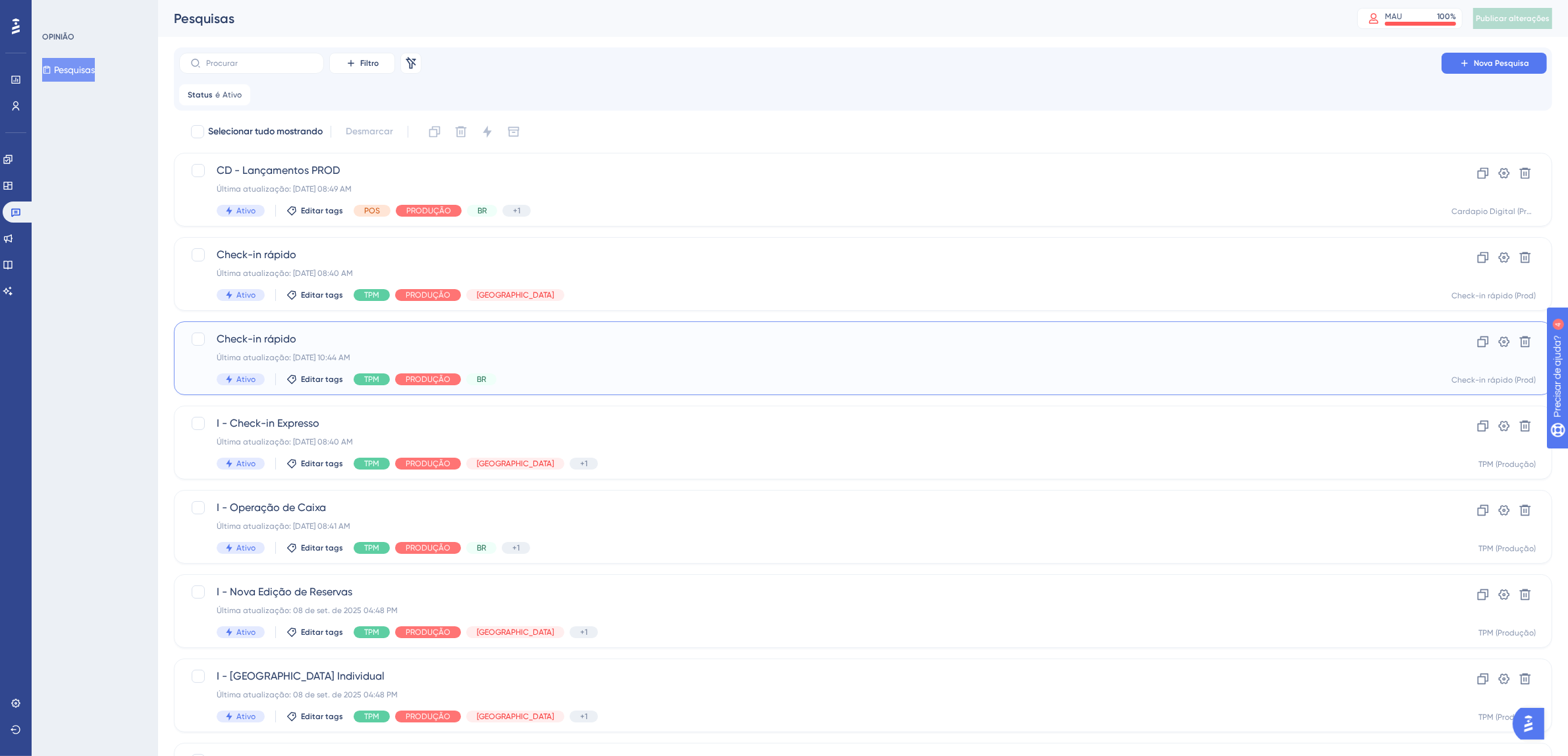
click at [856, 322] on div "Check-in rápido Última atualização: [DATE] 10:44 AM Ativo Editar tags TPM PRODU…" at bounding box center [862, 358] width 1378 height 74
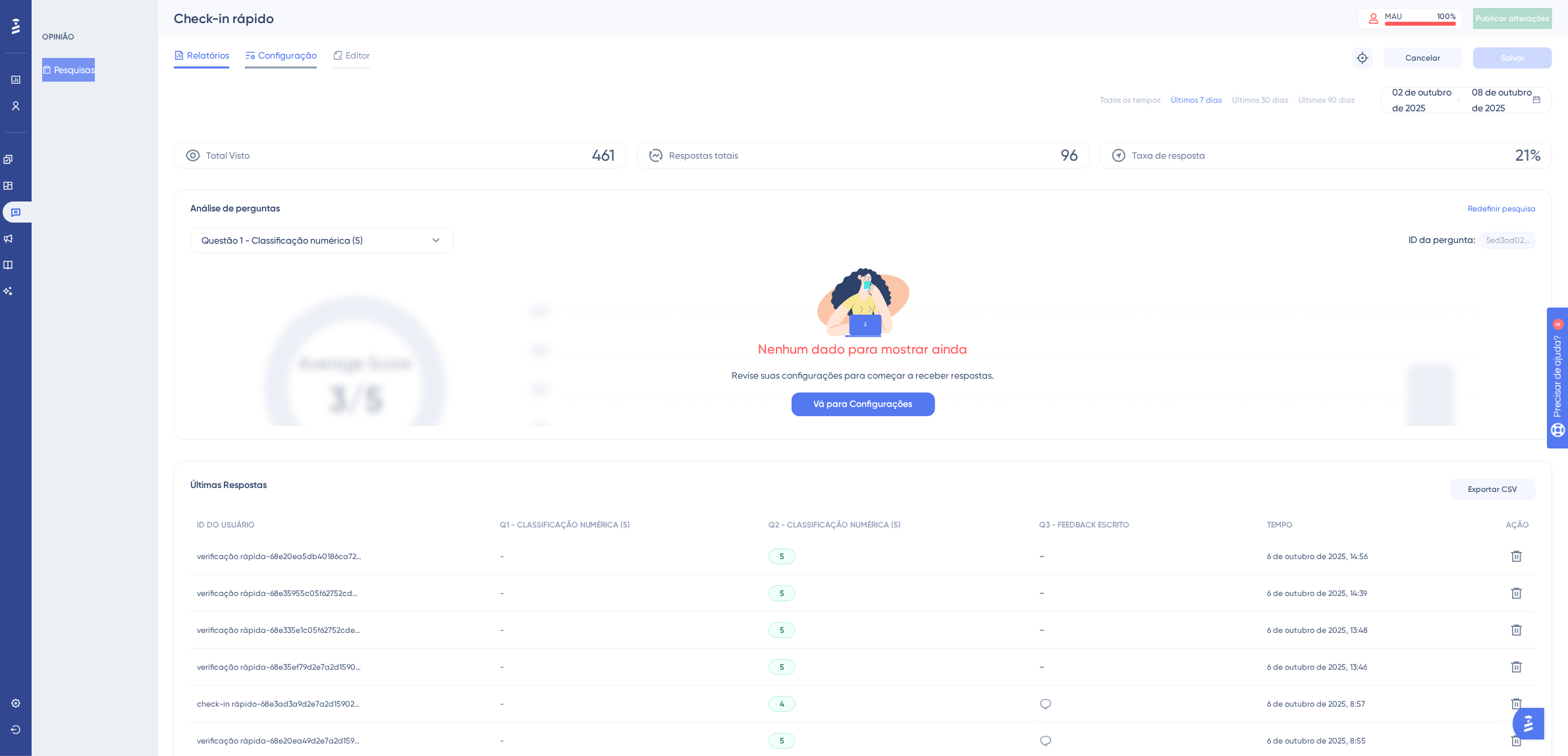
click at [287, 58] on font "Configuração" at bounding box center [287, 55] width 58 height 10
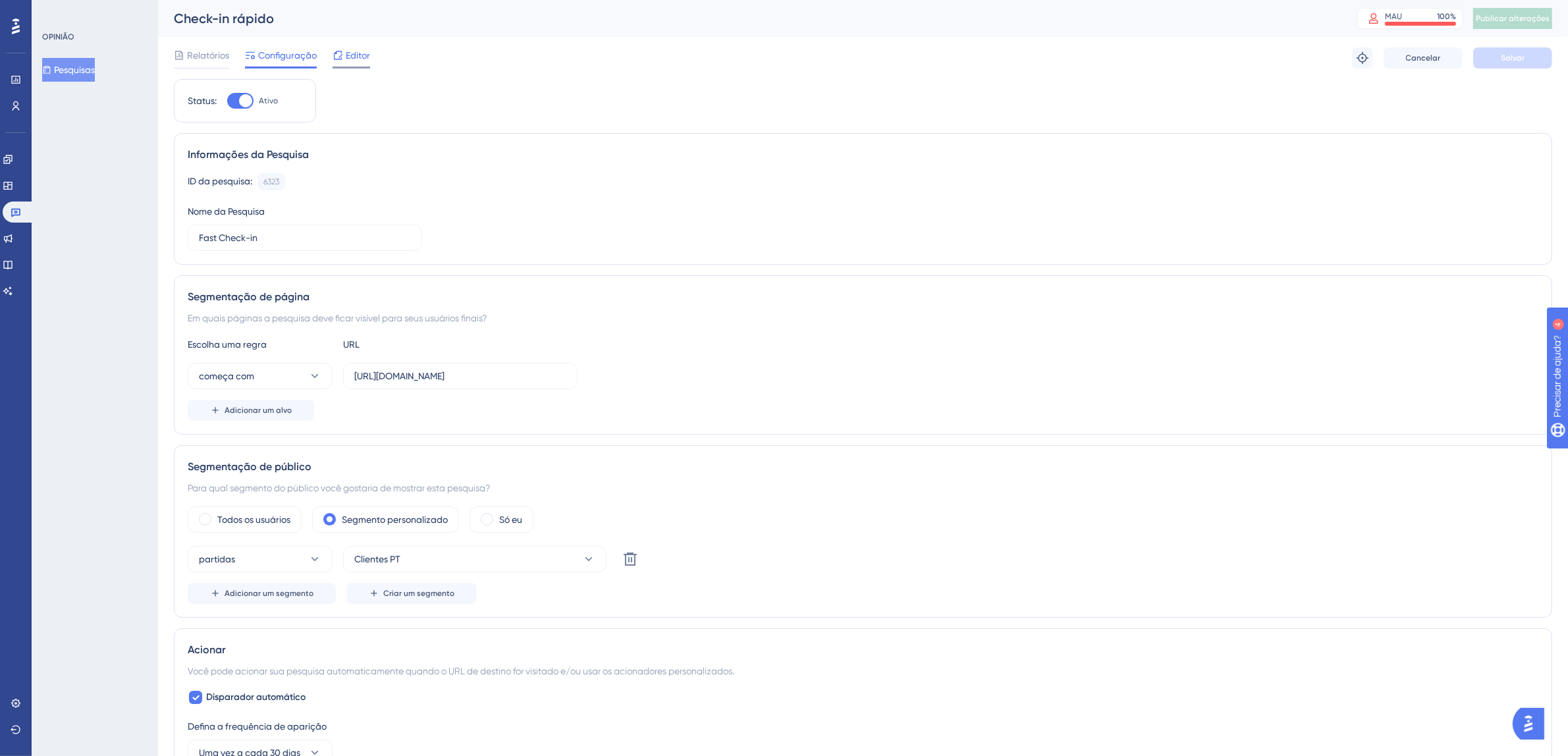
click at [353, 56] on font "Editor" at bounding box center [358, 55] width 25 height 10
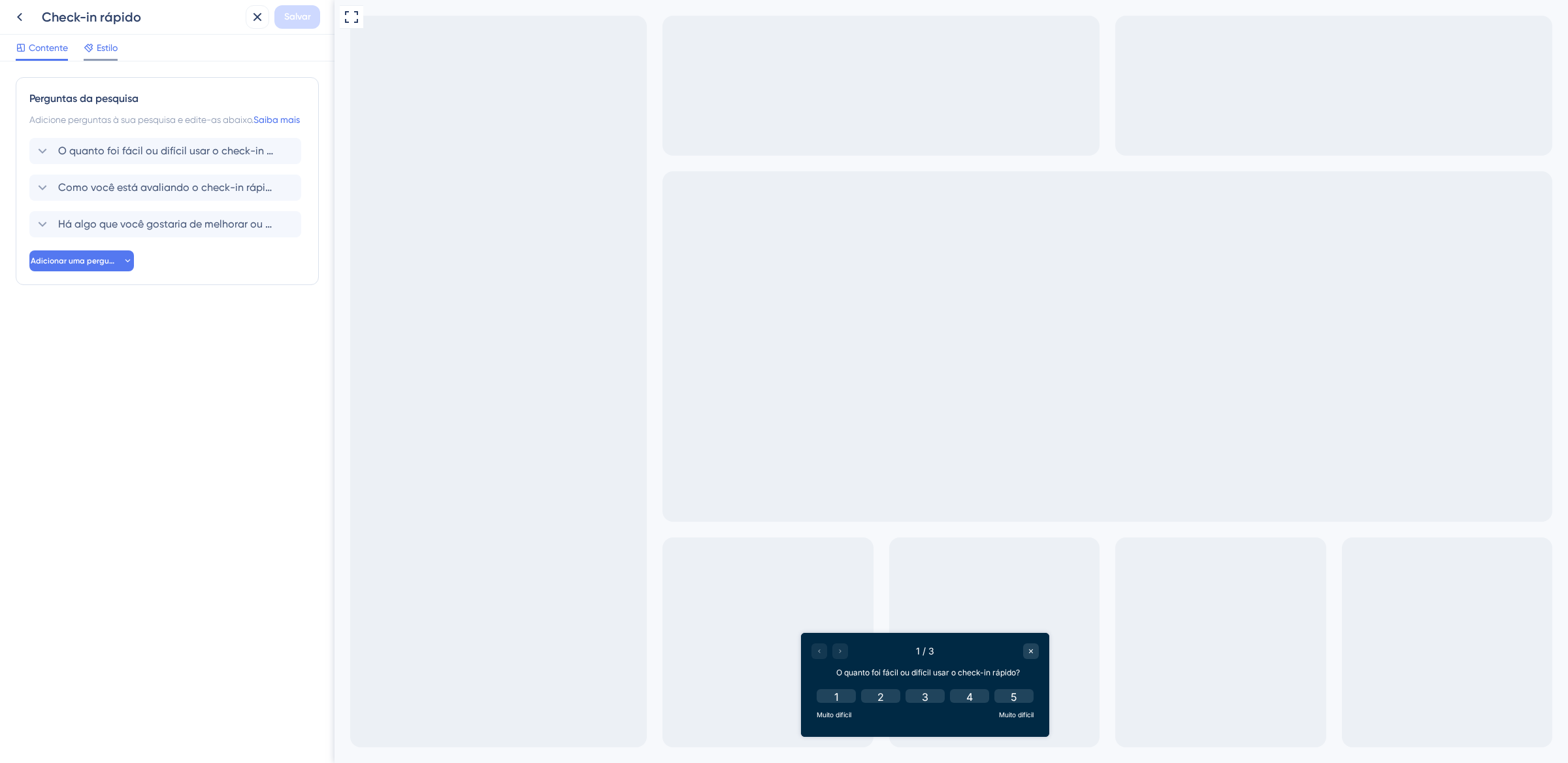
click at [108, 49] on font "Estilo" at bounding box center [107, 48] width 21 height 10
